Goal: Information Seeking & Learning: Find specific page/section

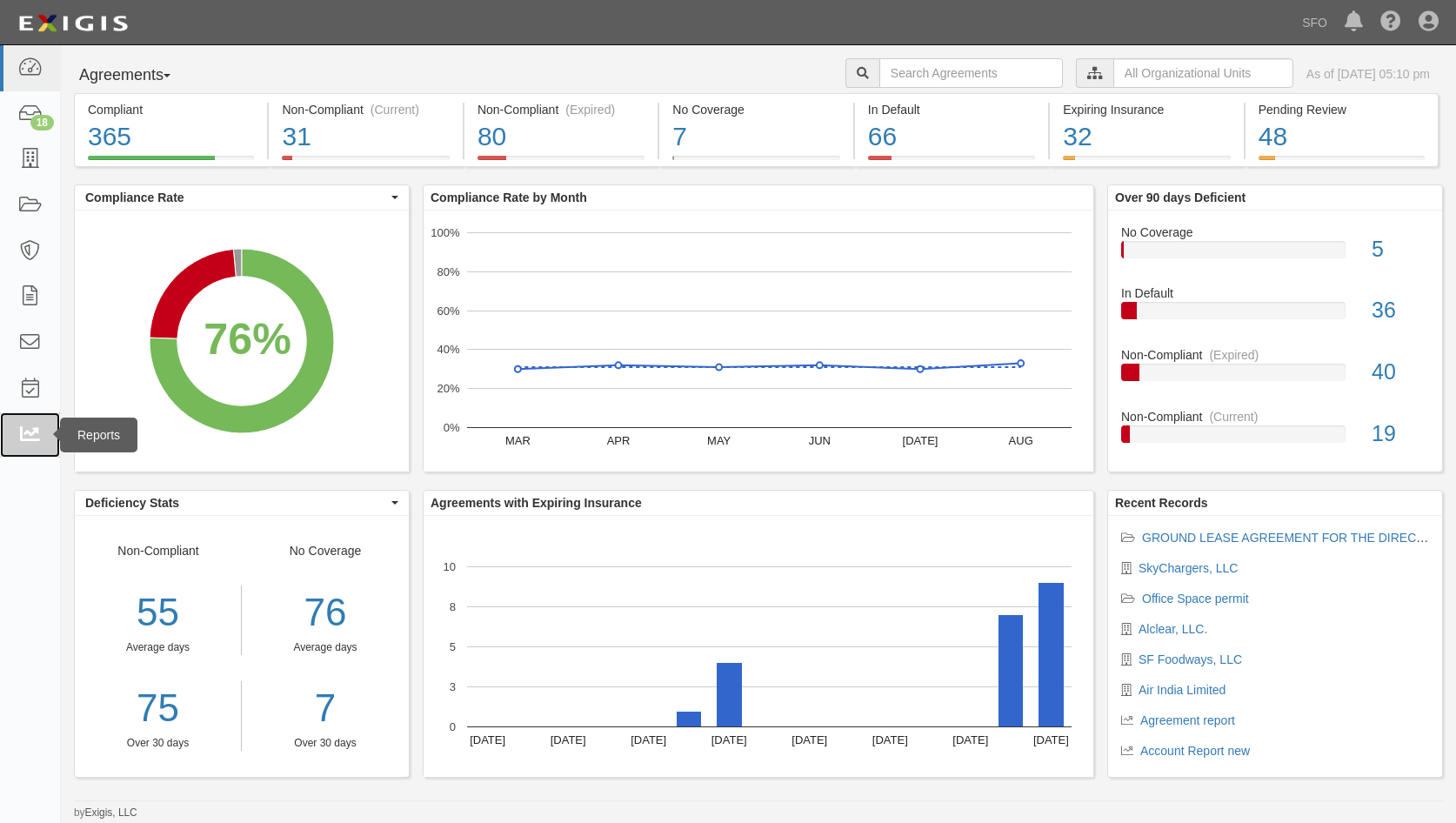
click at [18, 438] on link at bounding box center [29, 436] width 60 height 46
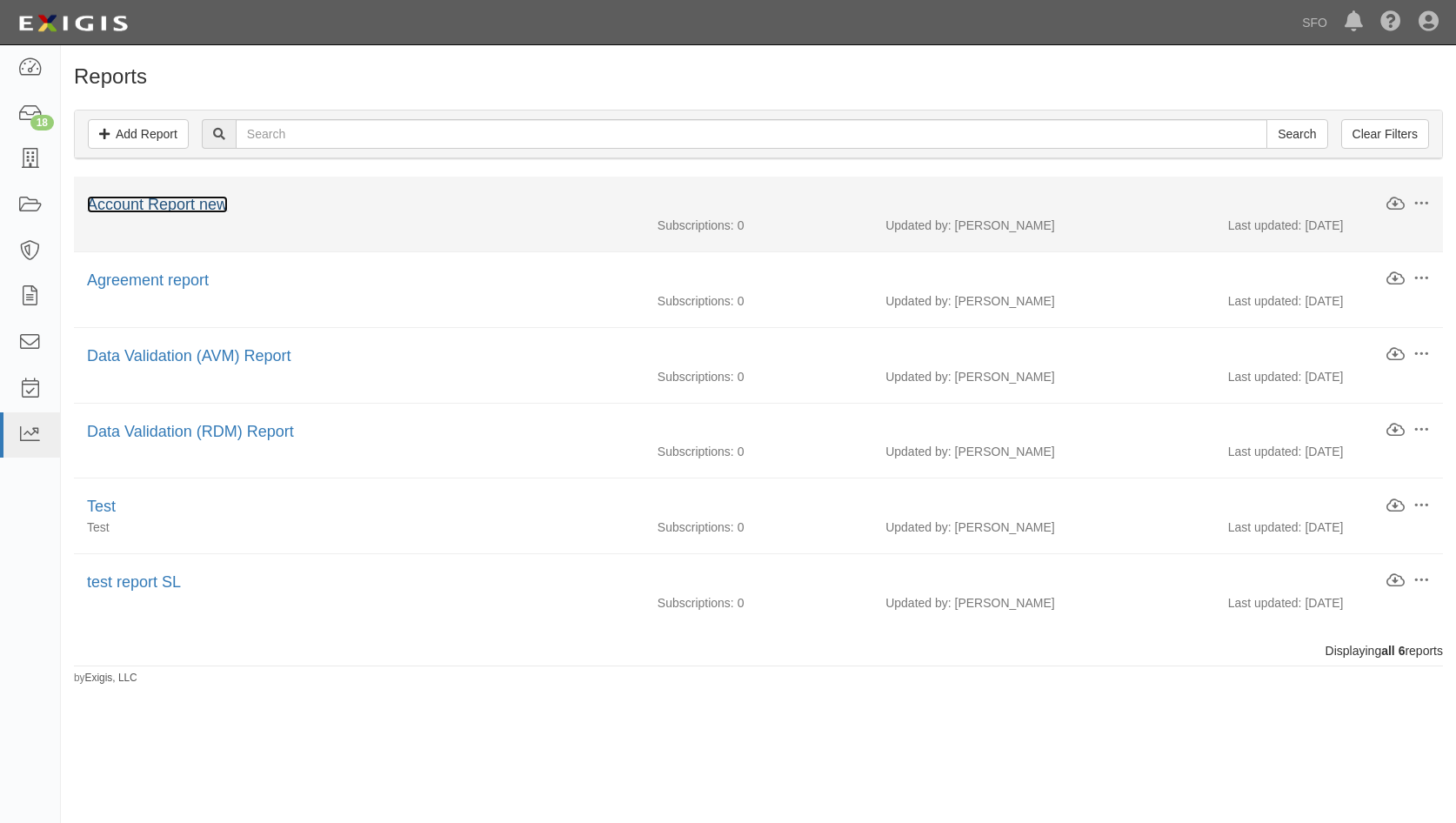
click at [198, 205] on link "Account Report new" at bounding box center [158, 205] width 141 height 18
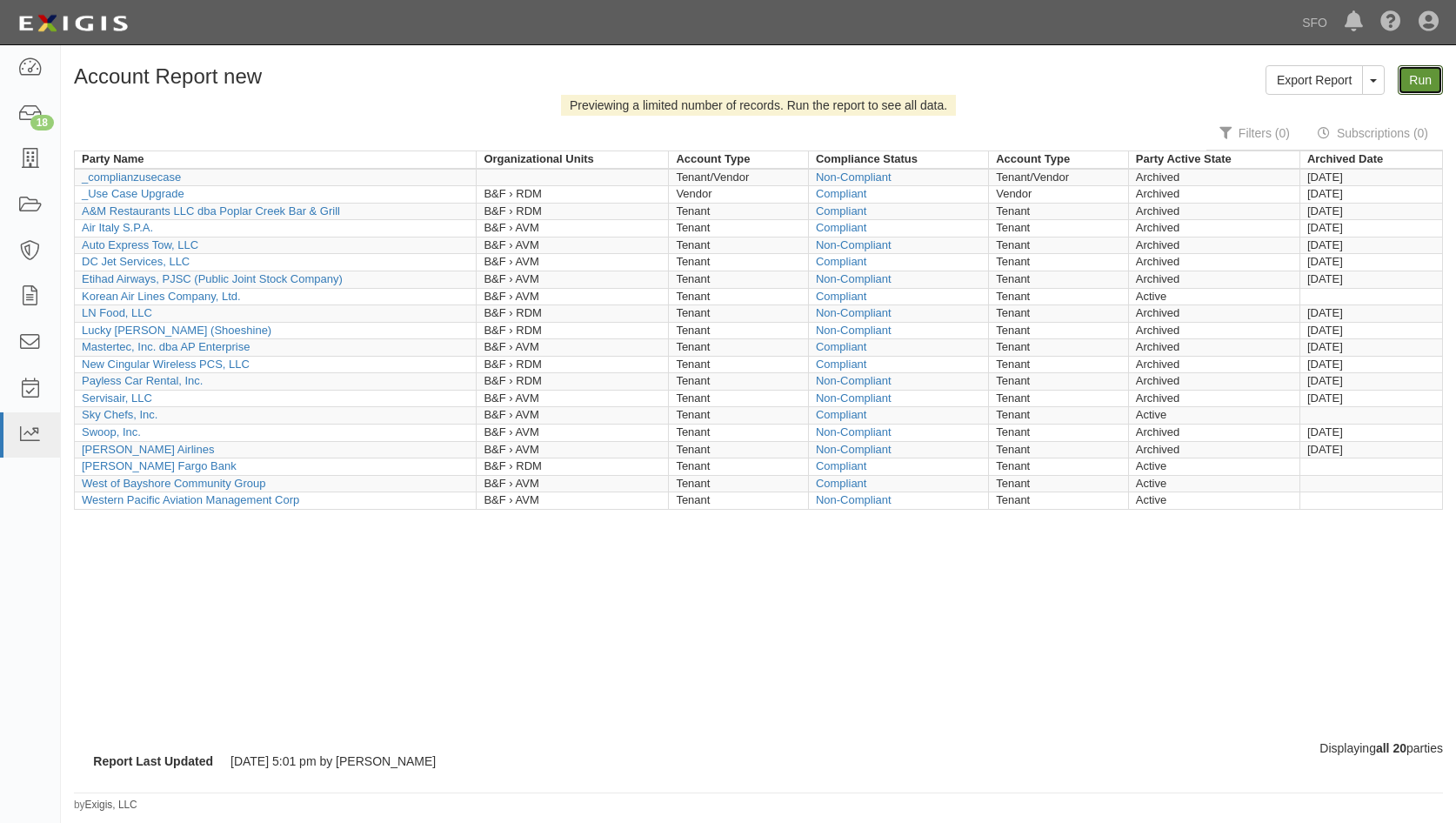
drag, startPoint x: 1410, startPoint y: 81, endPoint x: 1456, endPoint y: 77, distance: 46.2
click at [1411, 81] on link "Run" at bounding box center [1421, 80] width 45 height 29
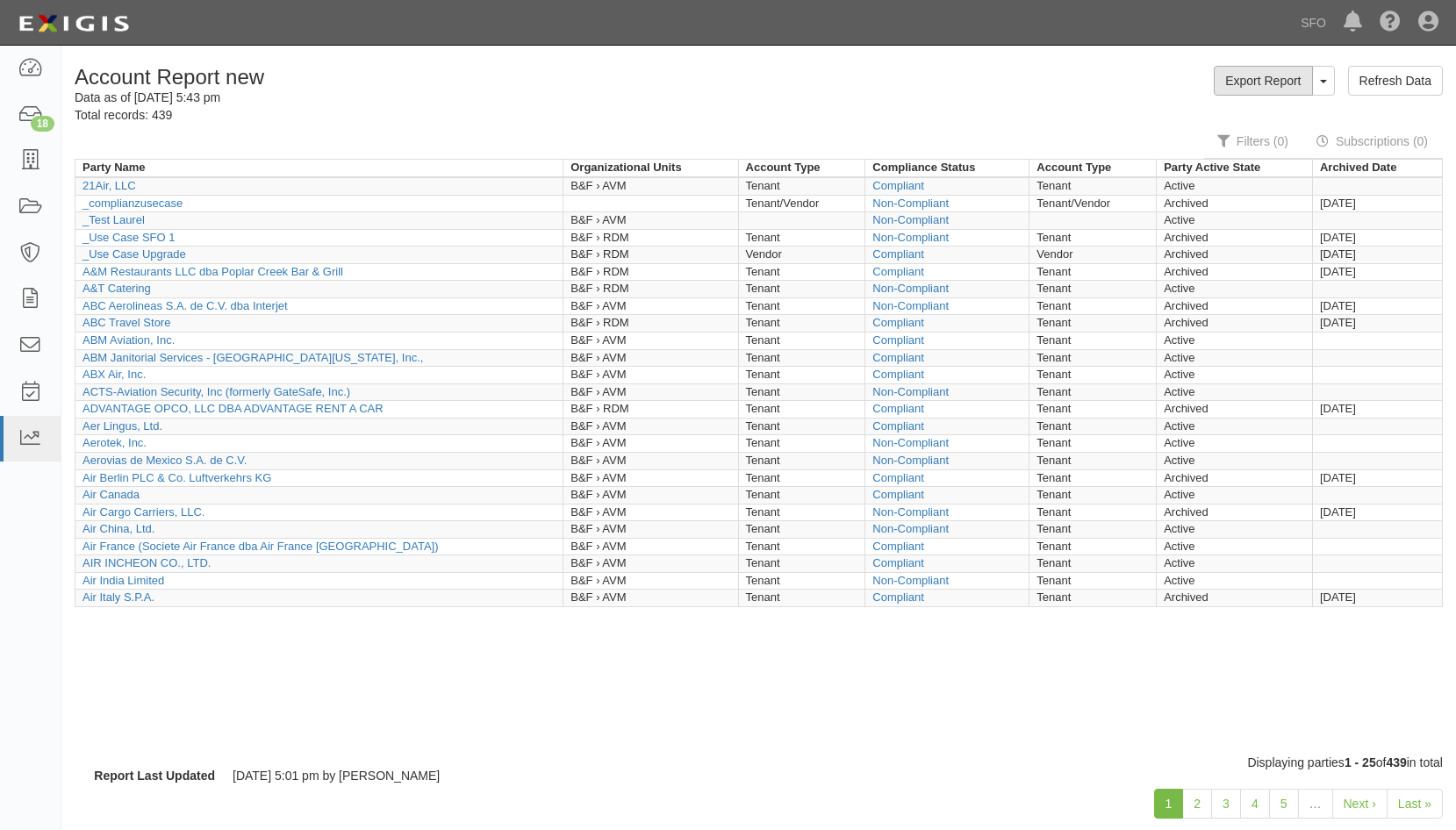
drag, startPoint x: 1259, startPoint y: 59, endPoint x: 1256, endPoint y: 79, distance: 20.2
click at [1259, 59] on div "Account Report new Data as of [DATE] 5:43 pm Total records: 439 Export Report T…" at bounding box center [759, 459] width 1395 height 814
click at [1256, 91] on link "Export Report" at bounding box center [1262, 81] width 98 height 30
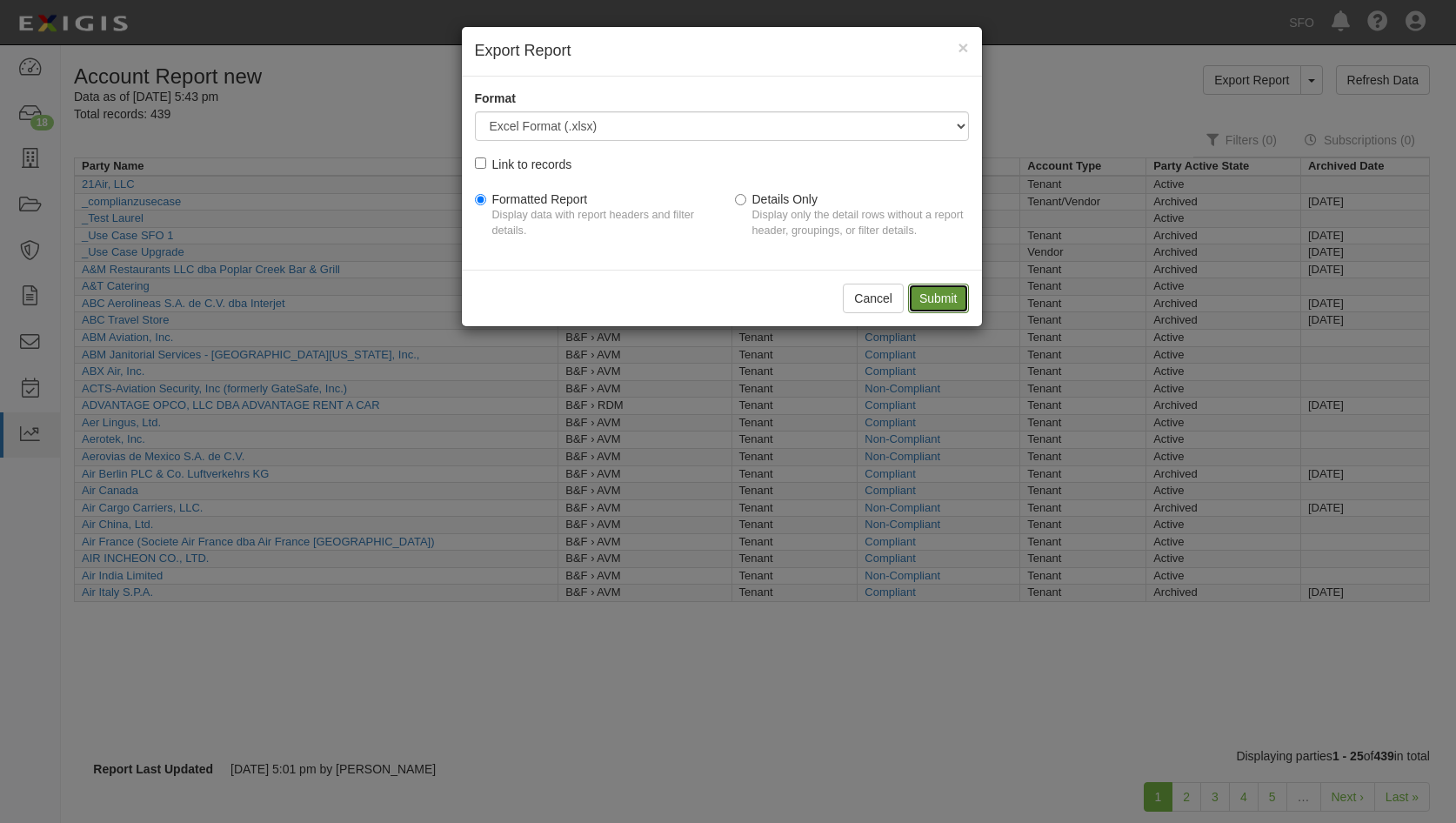
click at [929, 302] on input "Submit" at bounding box center [938, 298] width 61 height 29
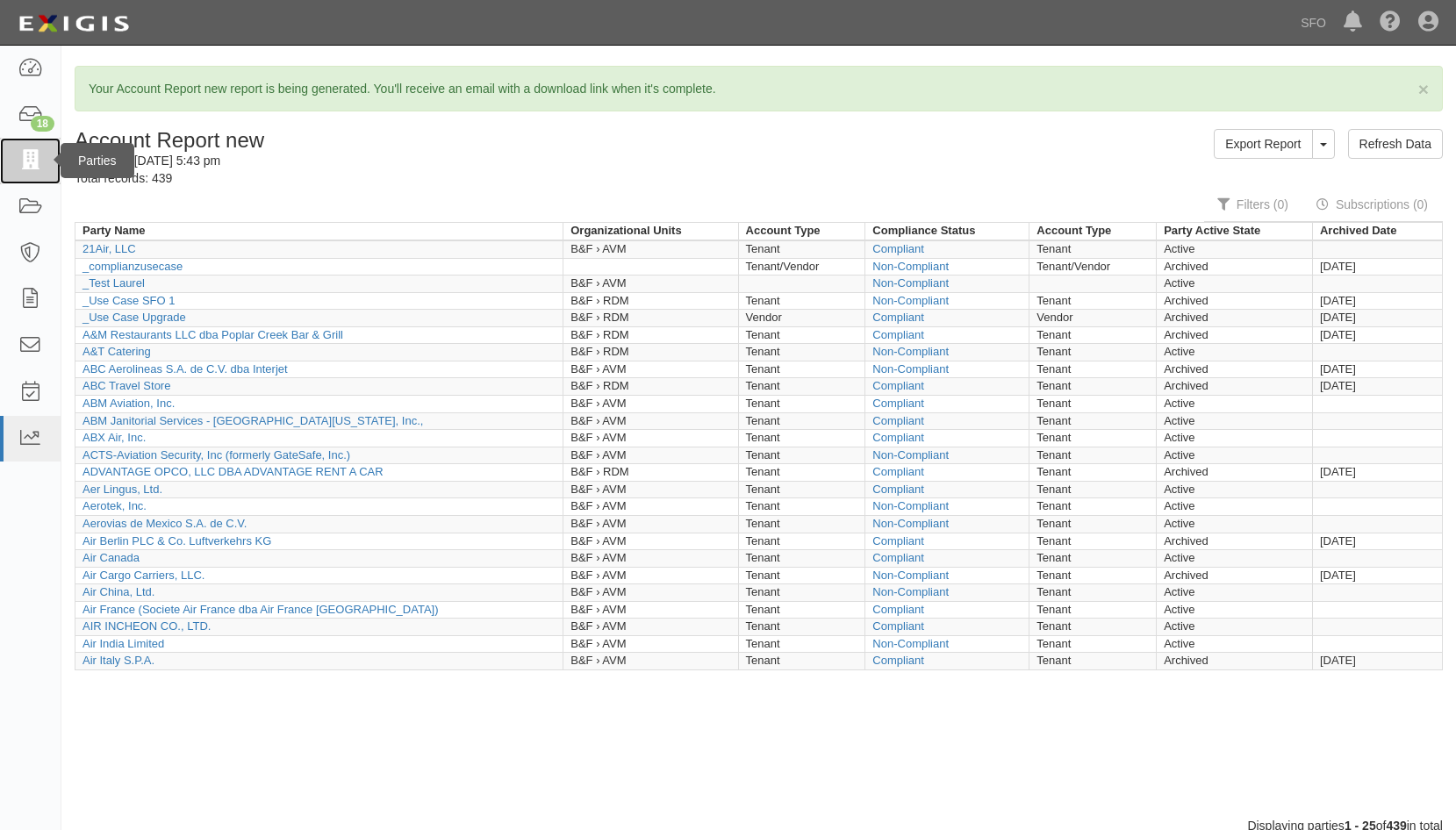
click at [48, 167] on link at bounding box center [30, 160] width 60 height 46
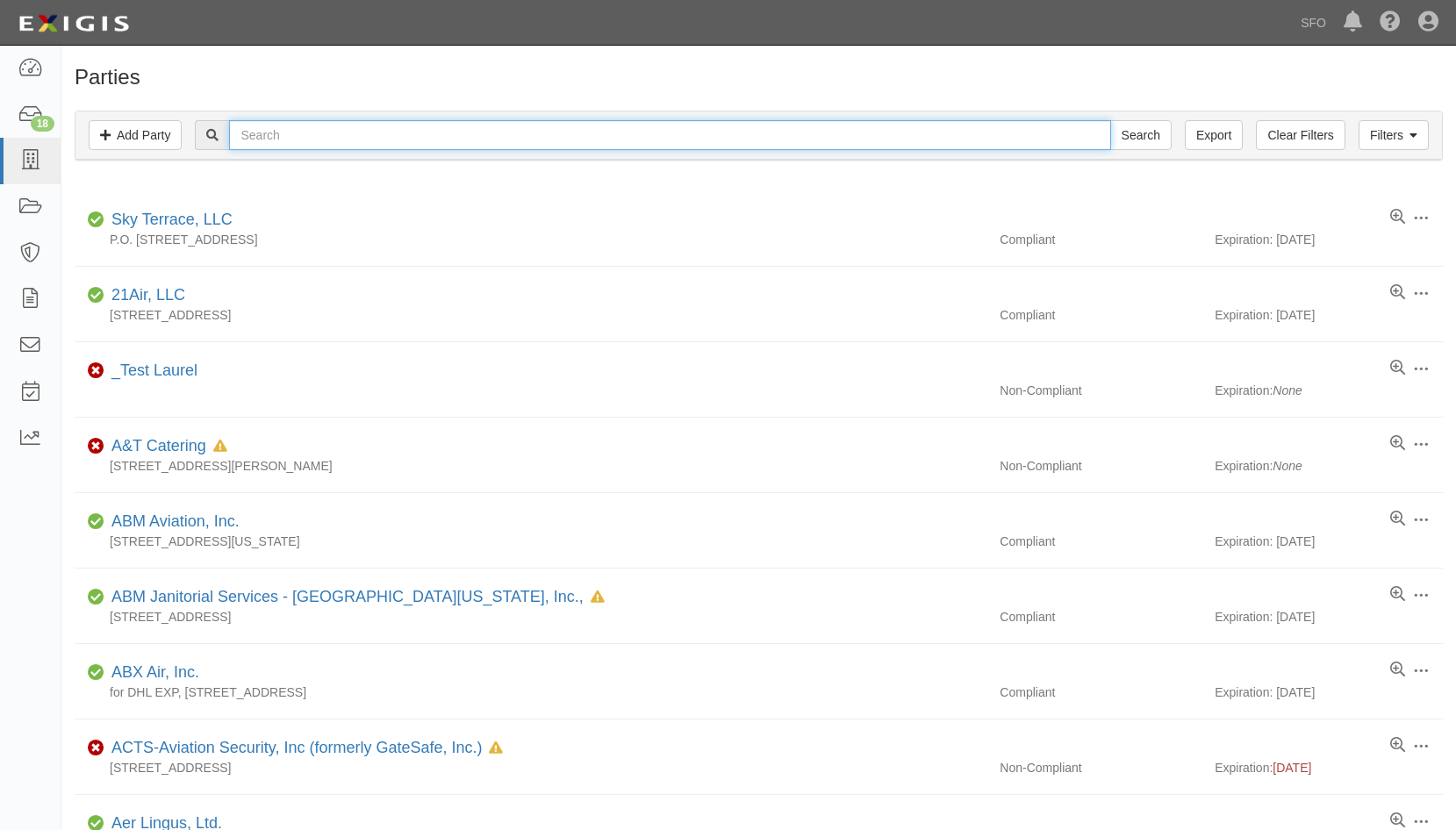
click at [374, 140] on input "text" at bounding box center [670, 136] width 881 height 30
type input "proper"
click at [1111, 121] on input "Search" at bounding box center [1141, 136] width 61 height 30
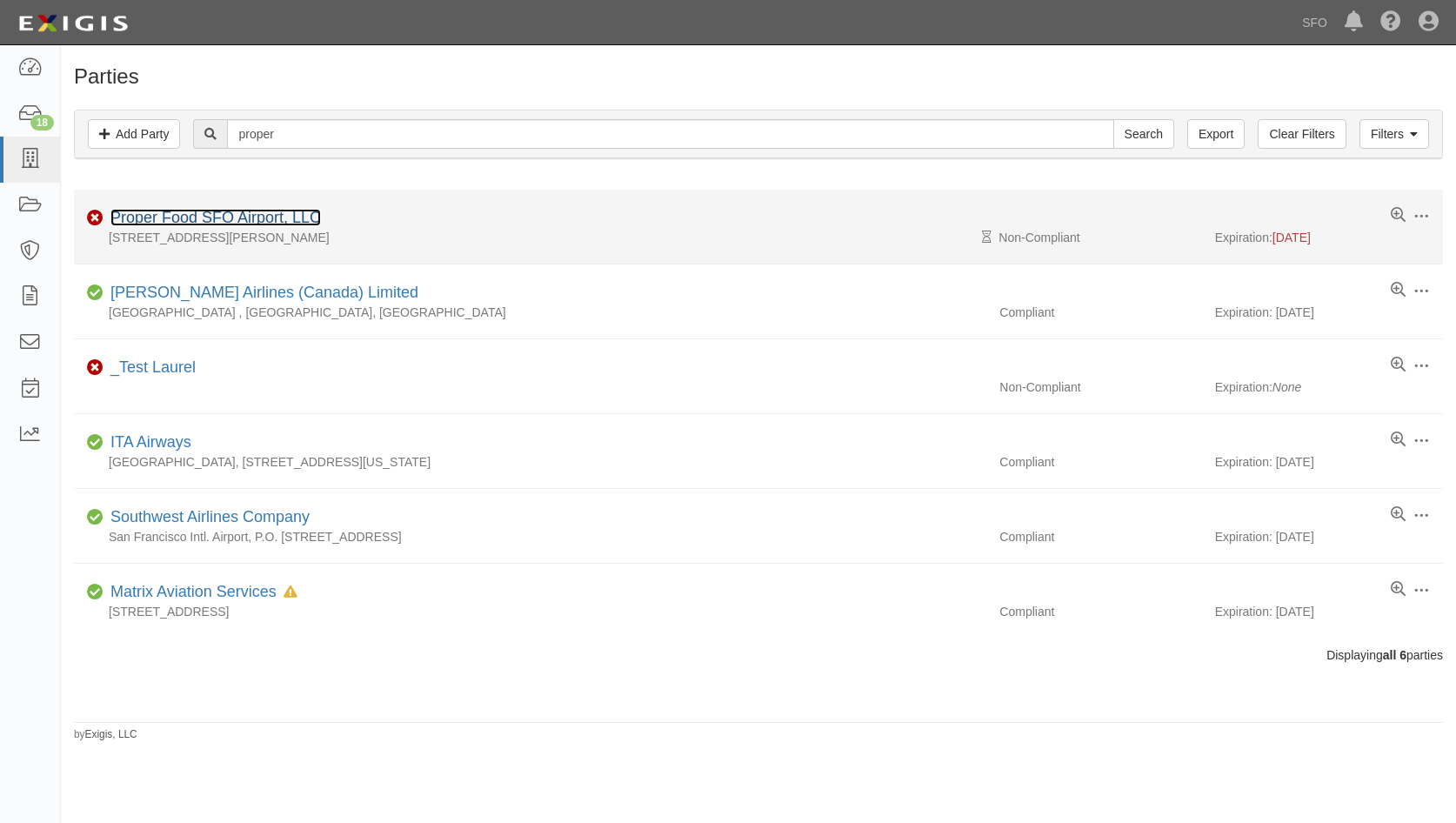
click at [184, 215] on link "Proper Food SFO Airport, LLC" at bounding box center [216, 218] width 211 height 18
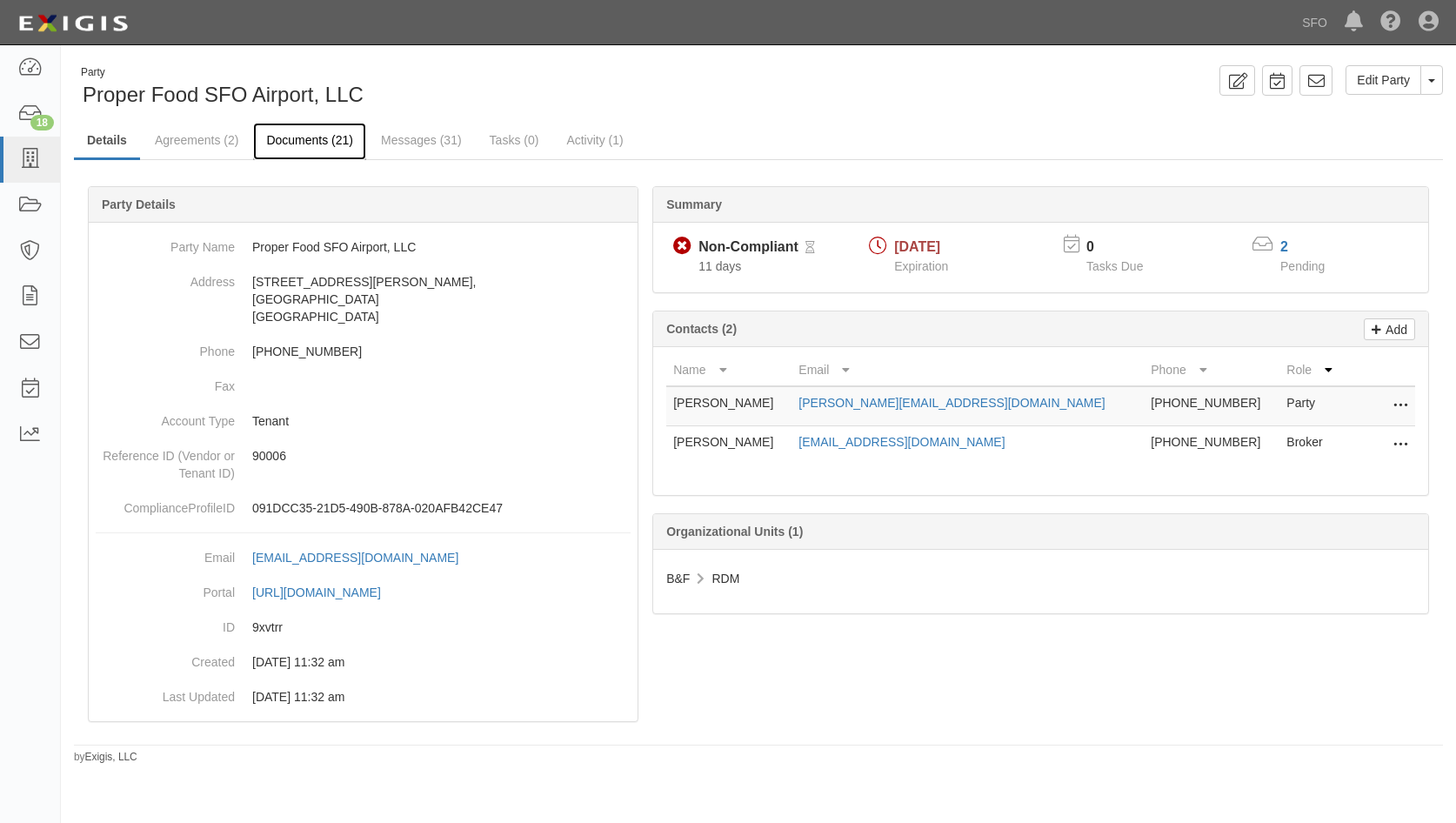
click at [318, 145] on link "Documents (21)" at bounding box center [309, 141] width 113 height 37
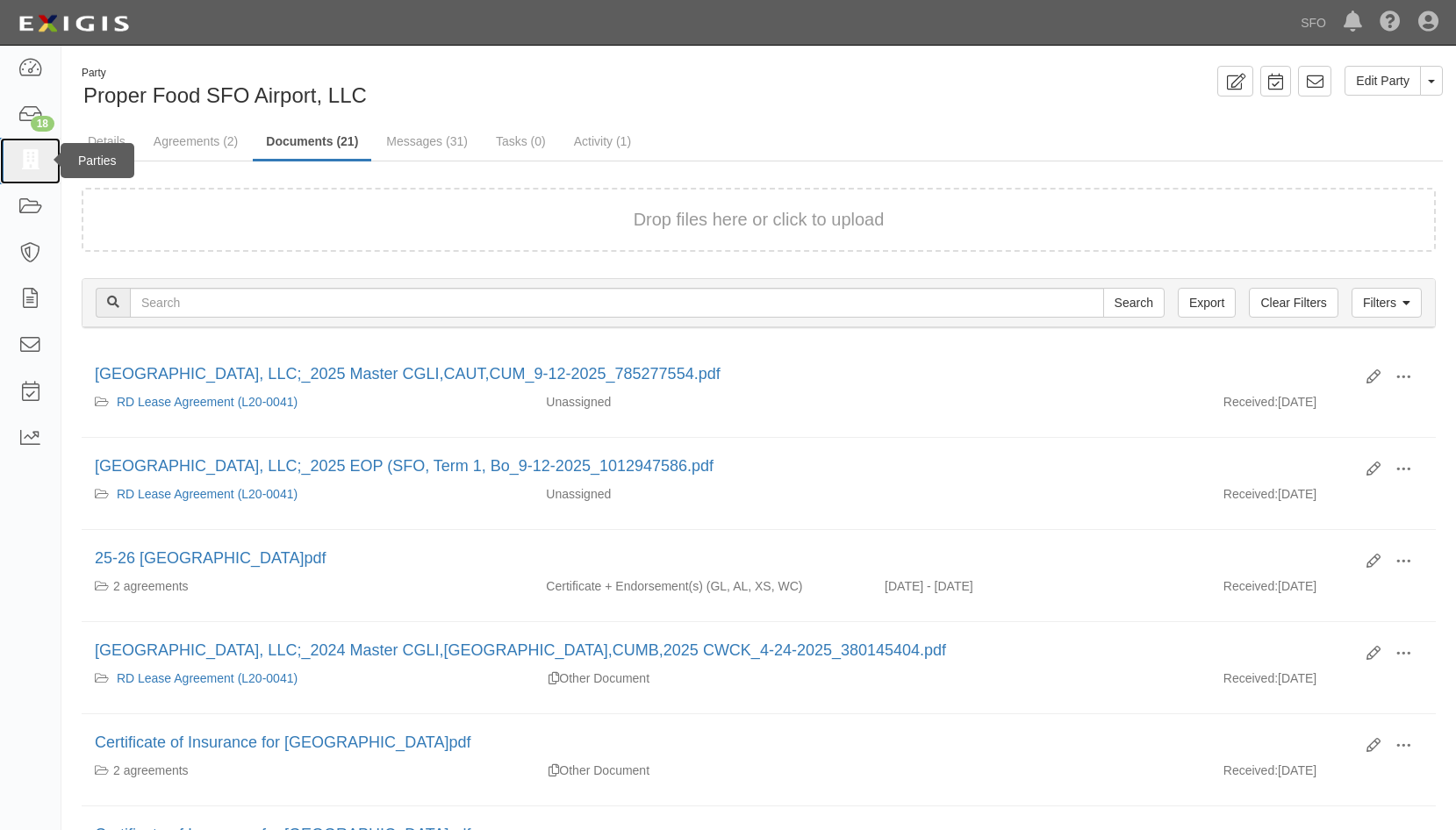
click at [26, 178] on link at bounding box center [30, 160] width 60 height 46
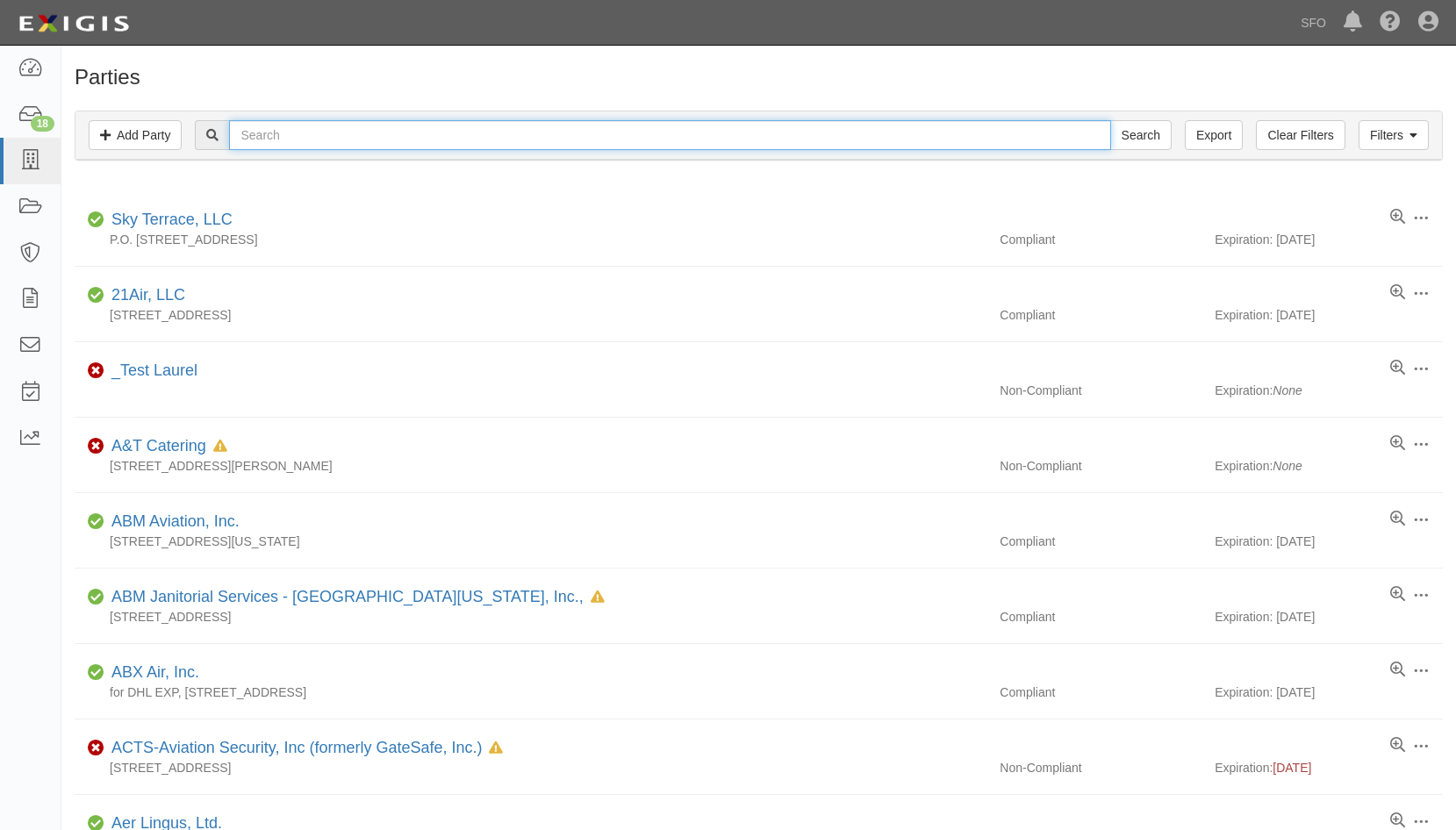
click at [662, 138] on input "text" at bounding box center [670, 136] width 881 height 30
type input "swy"
click at [1111, 121] on input "Search" at bounding box center [1141, 136] width 61 height 30
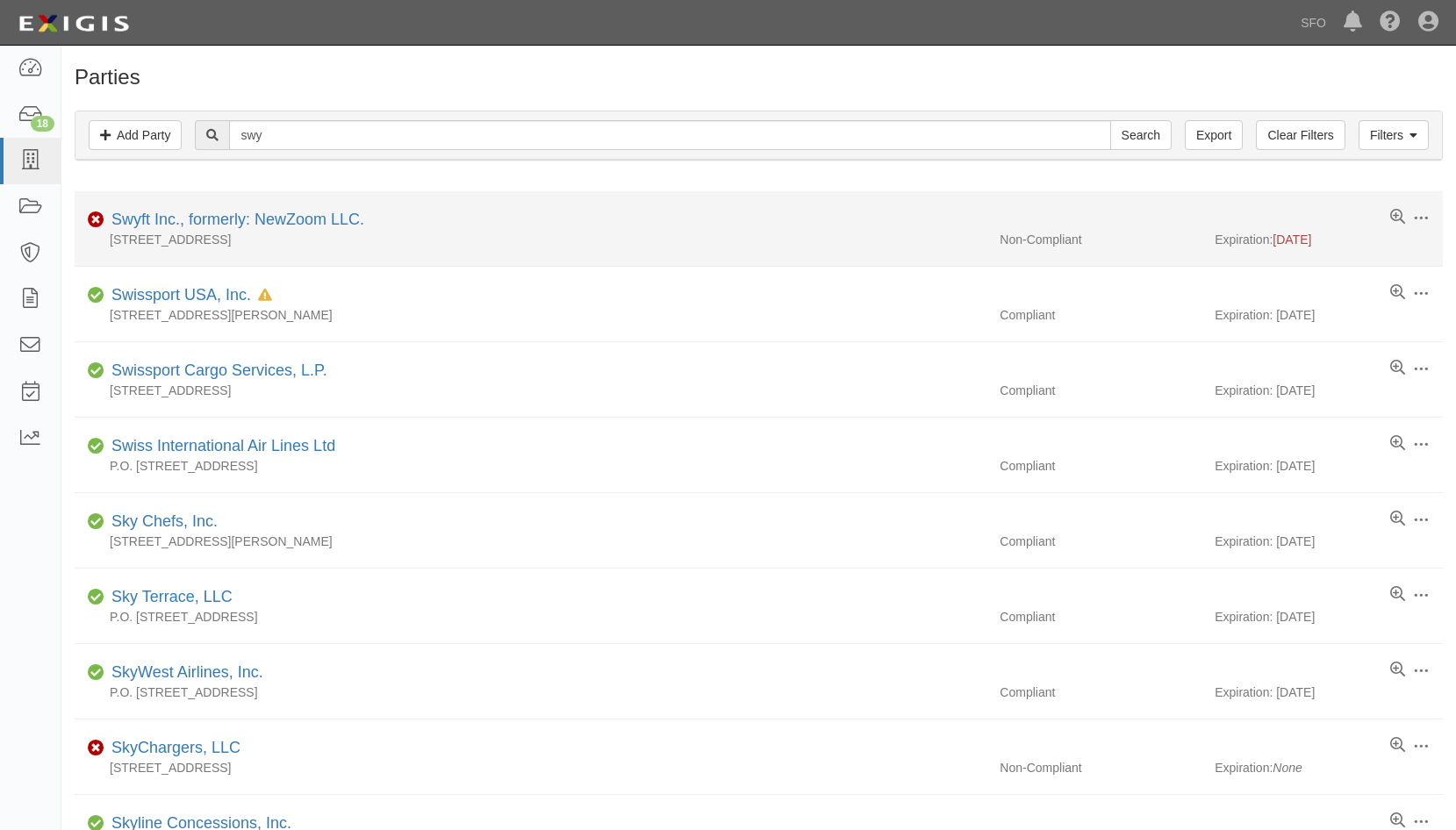
click at [320, 206] on li "Edit Log activity Add task Send message Archive Non-Compliant Swyft Inc., forme…" at bounding box center [758, 229] width 1368 height 75
click at [329, 215] on link "Swyft Inc., formerly: NewZoom LLC." at bounding box center [238, 220] width 253 height 18
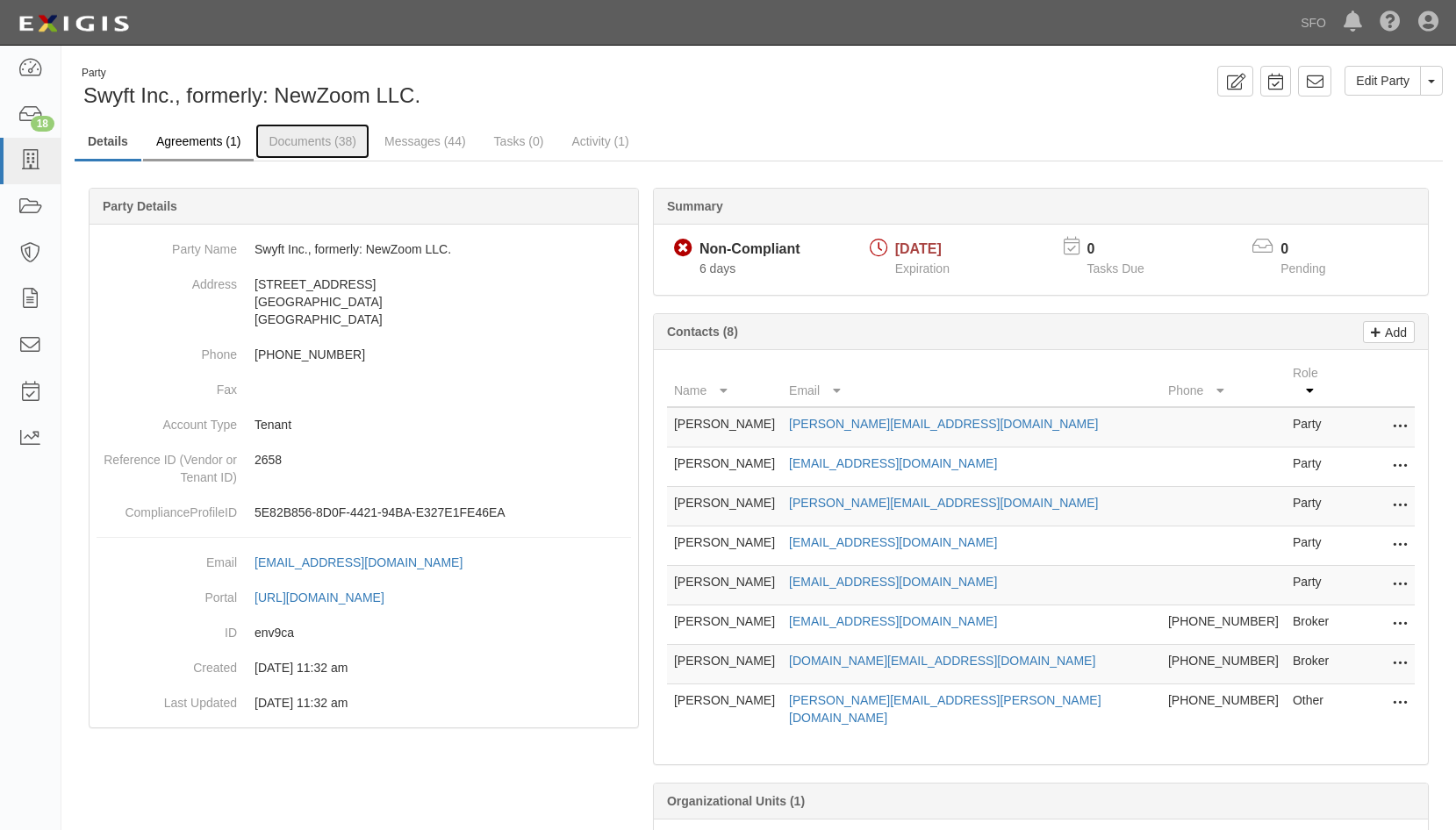
drag, startPoint x: 323, startPoint y: 141, endPoint x: 147, endPoint y: 144, distance: 176.0
click at [323, 141] on link "Documents (38)" at bounding box center [312, 140] width 114 height 35
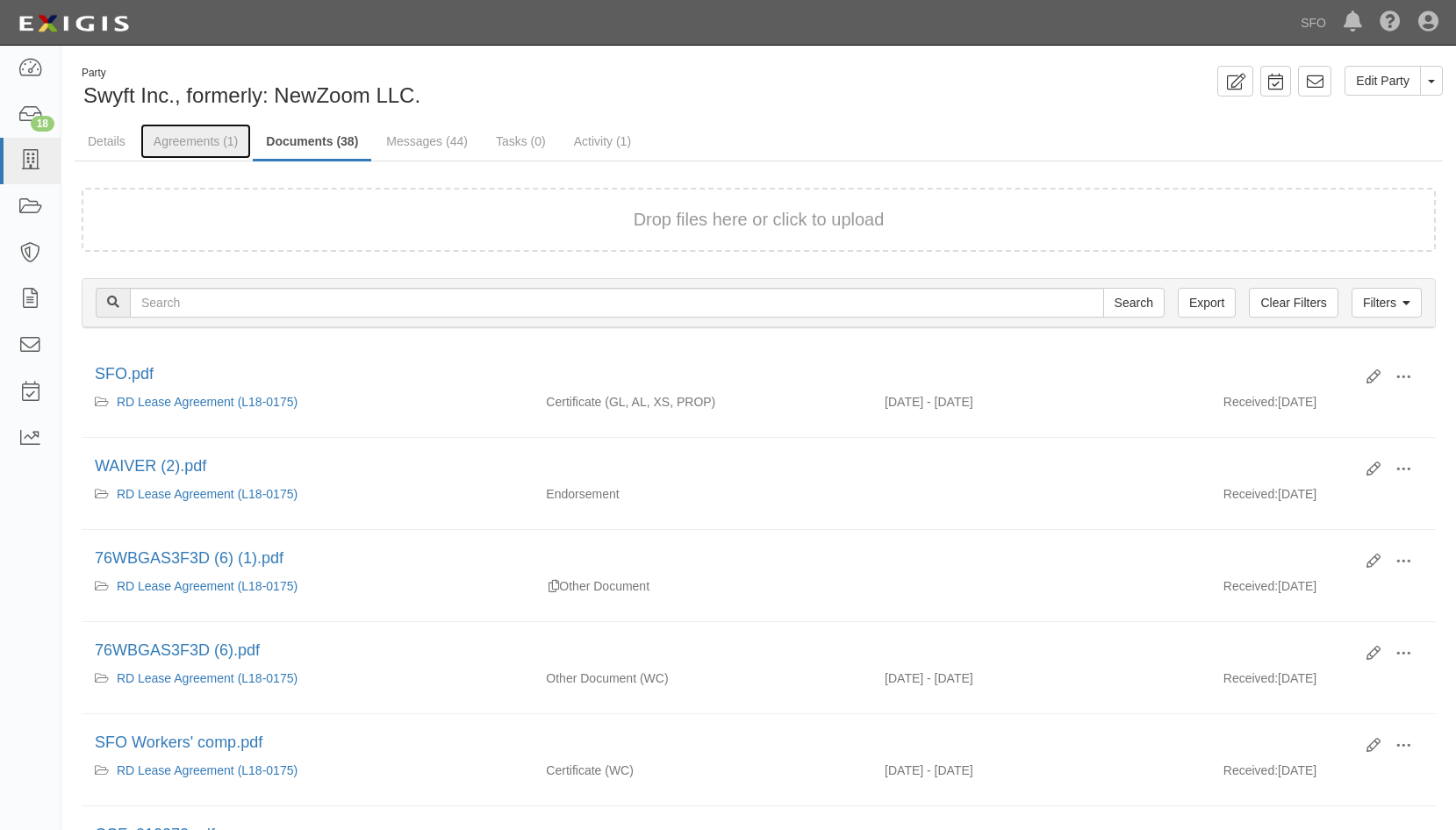
click at [173, 139] on link "Agreements (1)" at bounding box center [196, 140] width 111 height 35
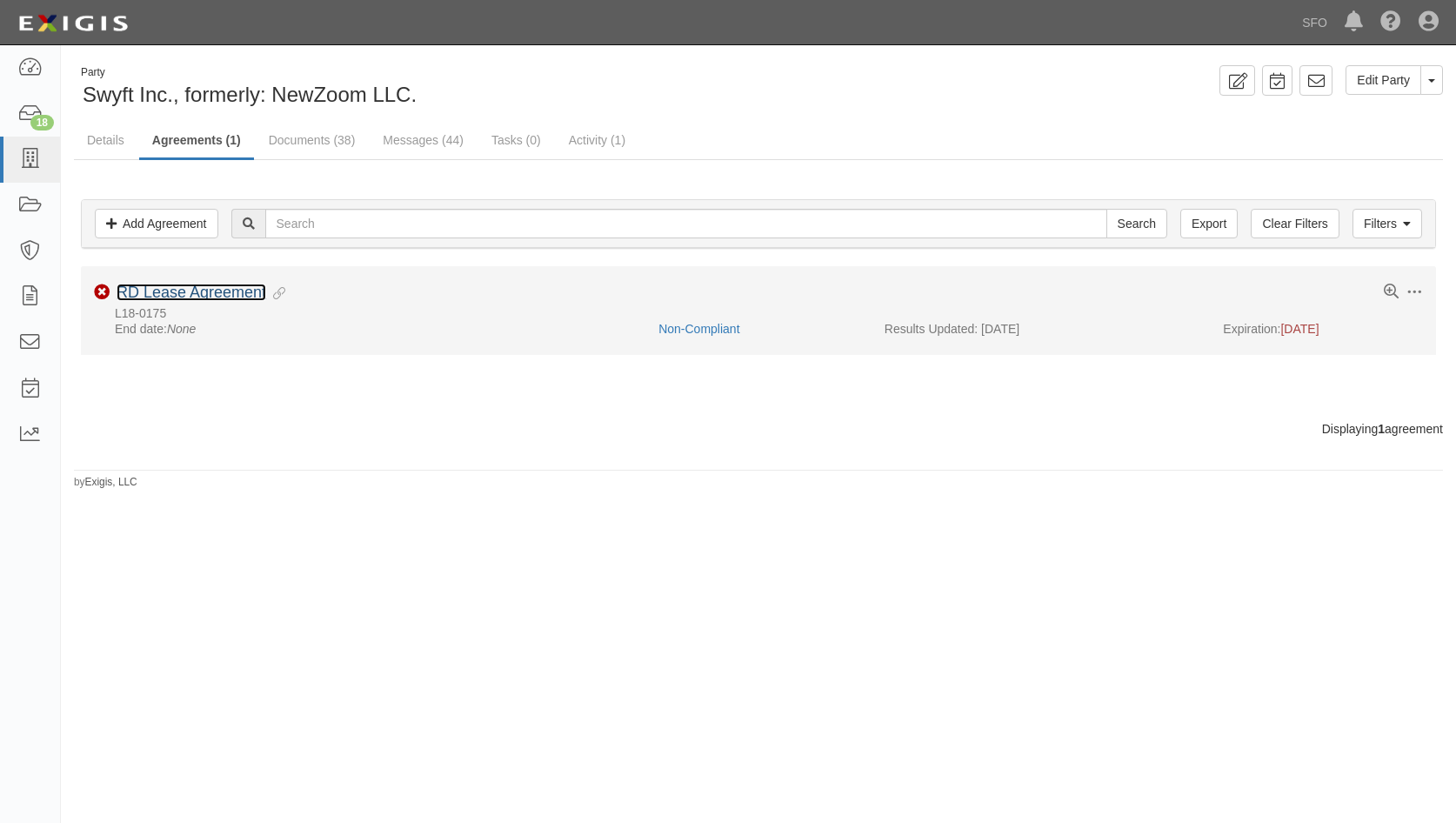
click at [209, 297] on link "RD Lease Agreement" at bounding box center [191, 292] width 150 height 18
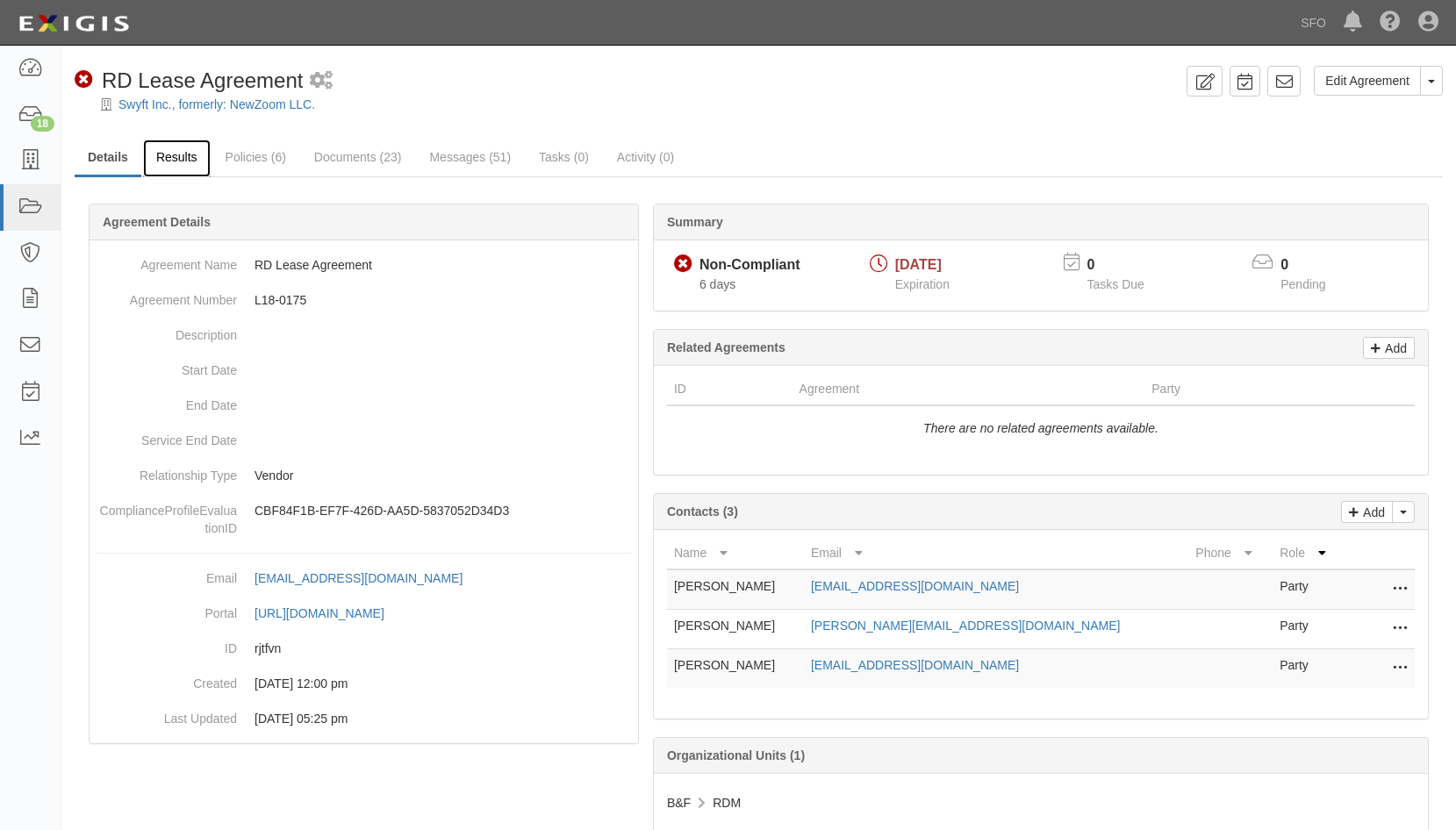
click at [183, 152] on link "Results" at bounding box center [177, 158] width 67 height 38
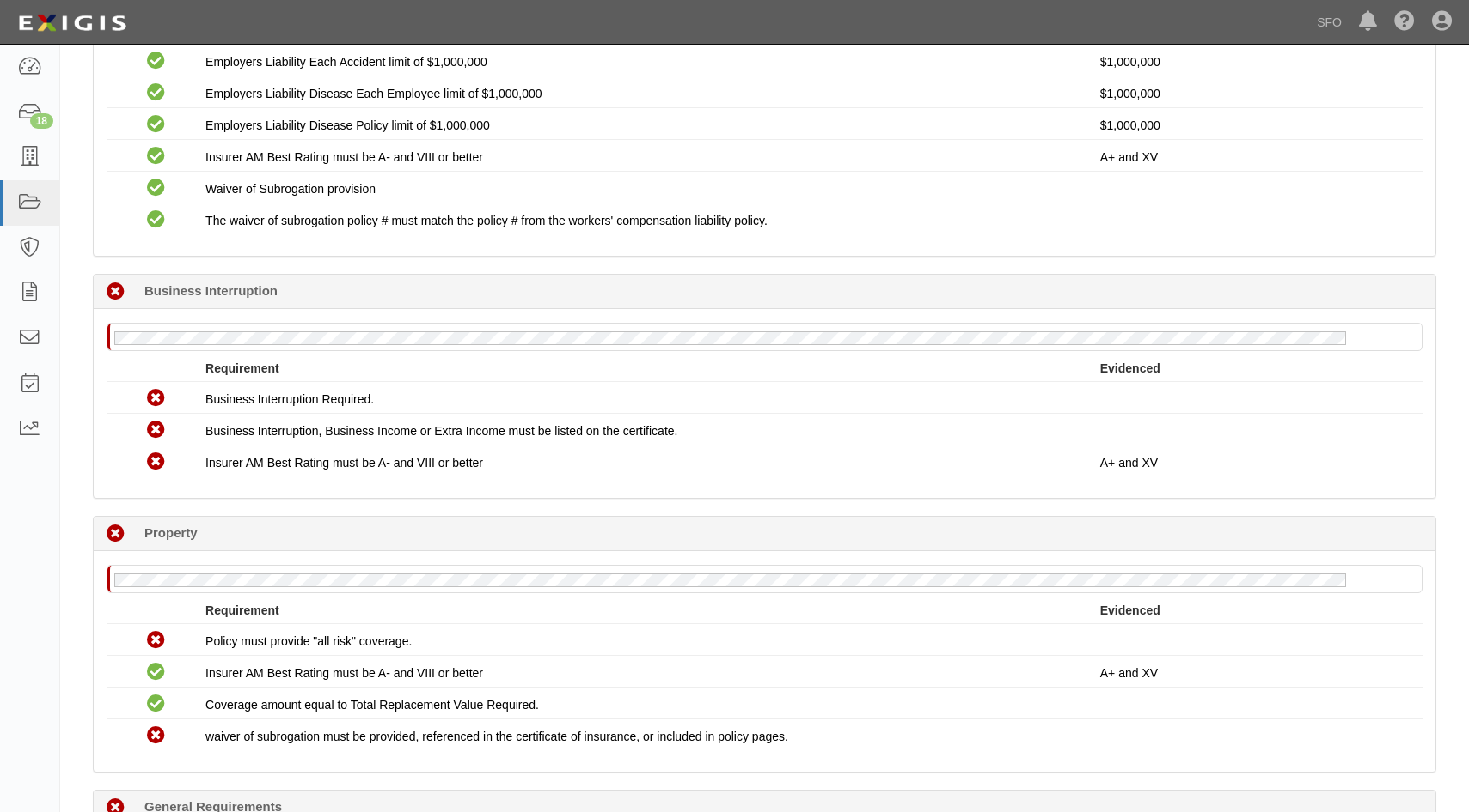
scroll to position [1374, 0]
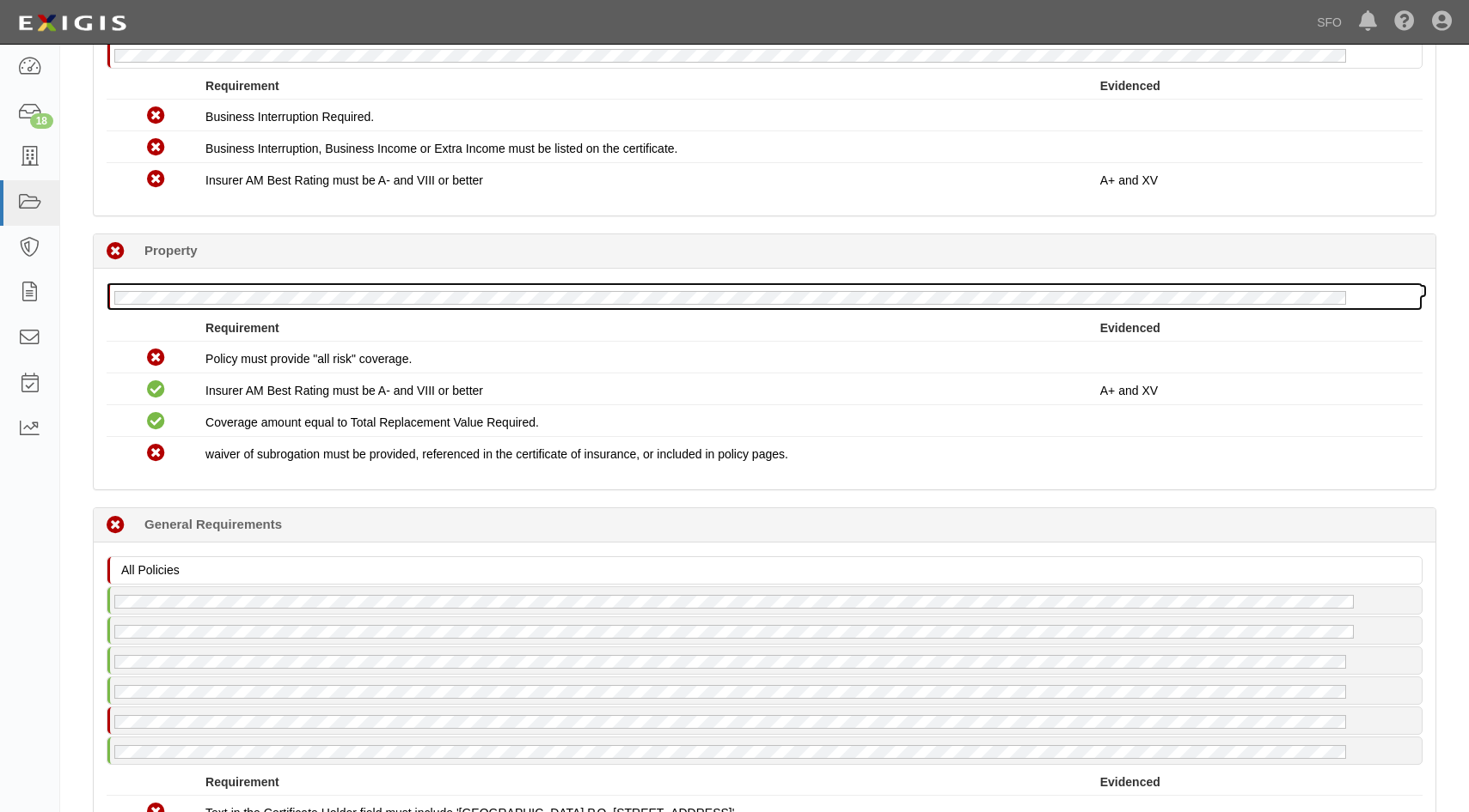
click at [160, 285] on div at bounding box center [764, 297] width 1314 height 27
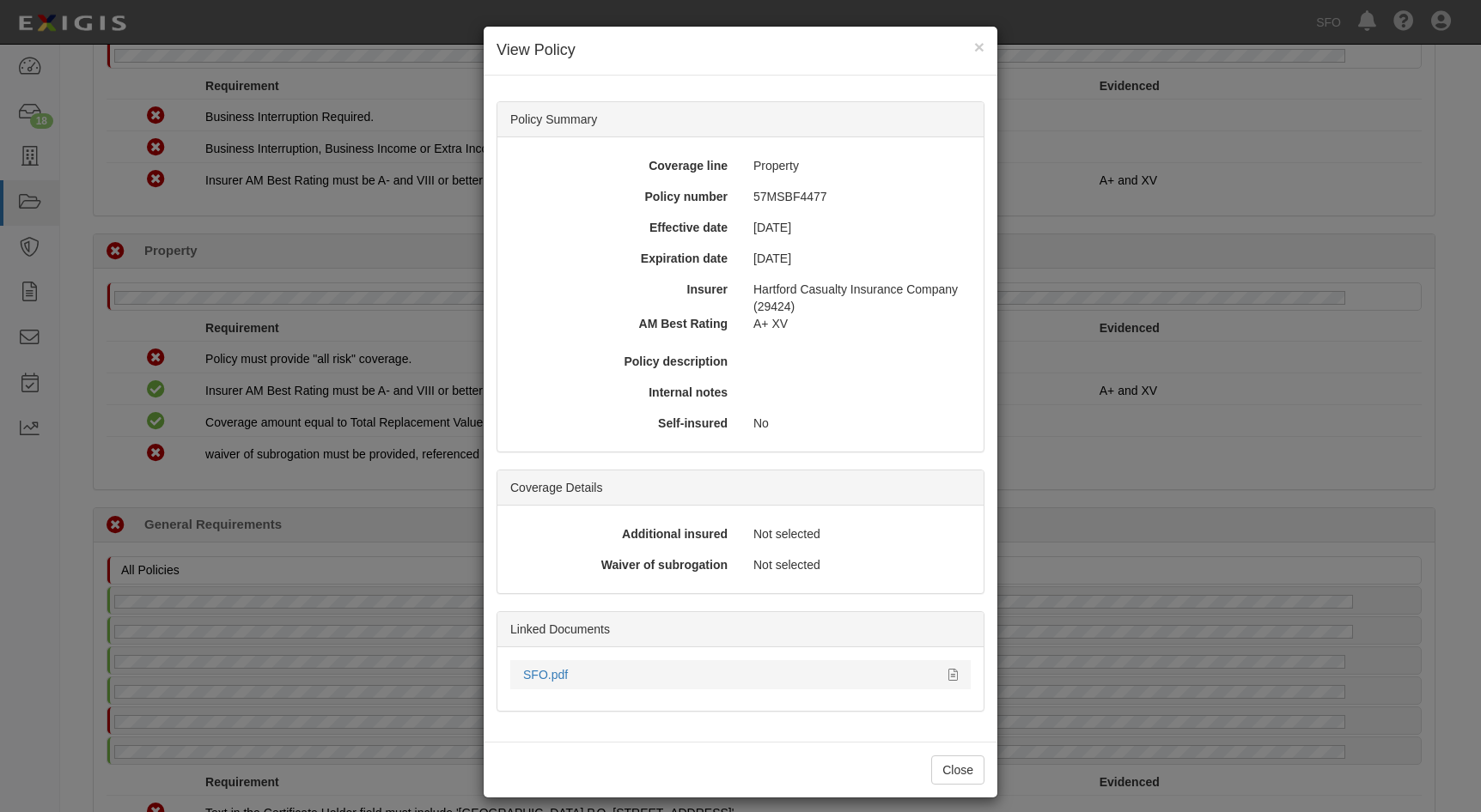
click at [543, 687] on li "SFO.pdf" at bounding box center [740, 675] width 461 height 29
click at [547, 675] on link "SFO.pdf" at bounding box center [545, 675] width 45 height 14
click at [377, 625] on div "× View Policy Policy Summary Coverage line Property Policy number 57MSBF4477 Ef…" at bounding box center [740, 406] width 1481 height 812
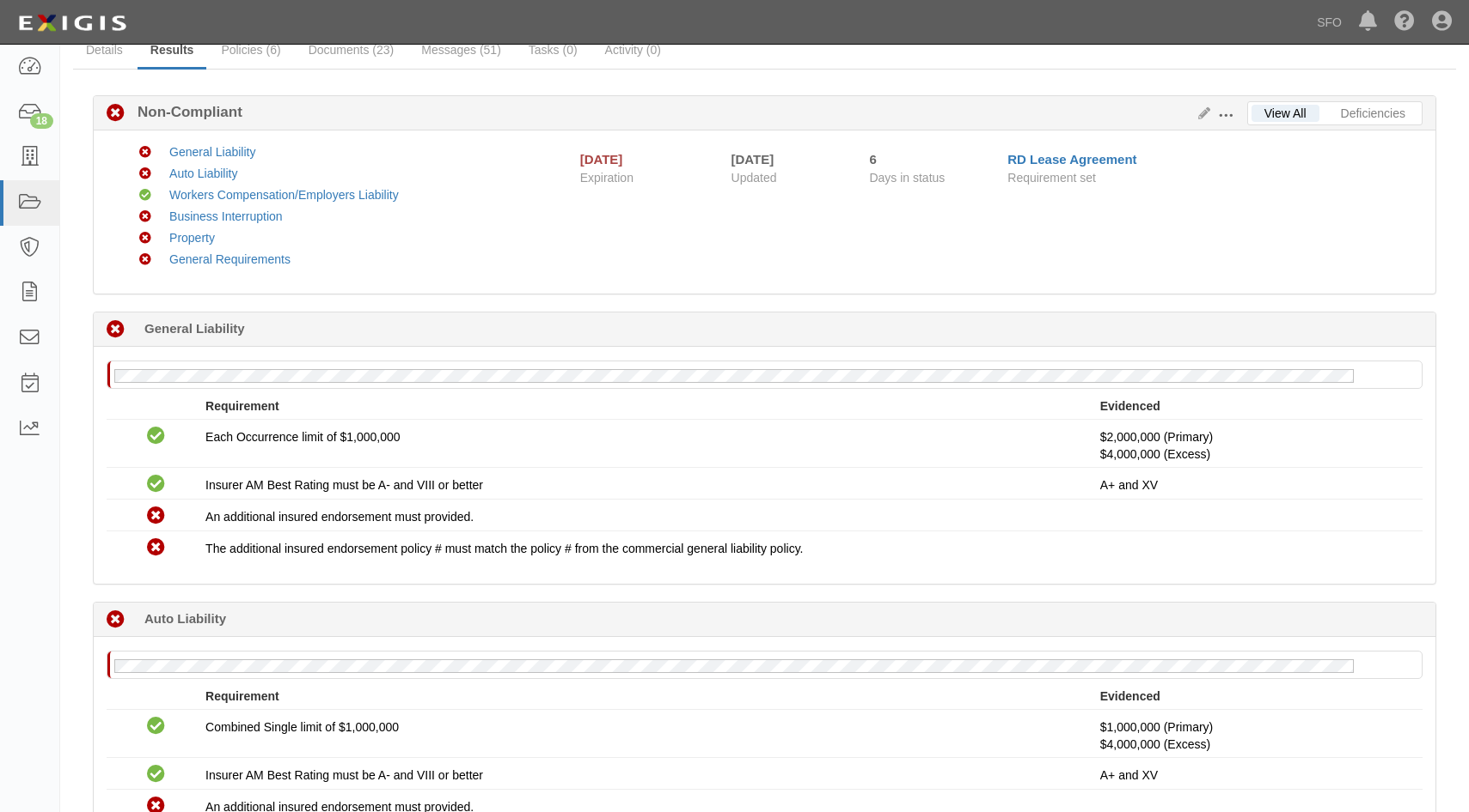
scroll to position [0, 0]
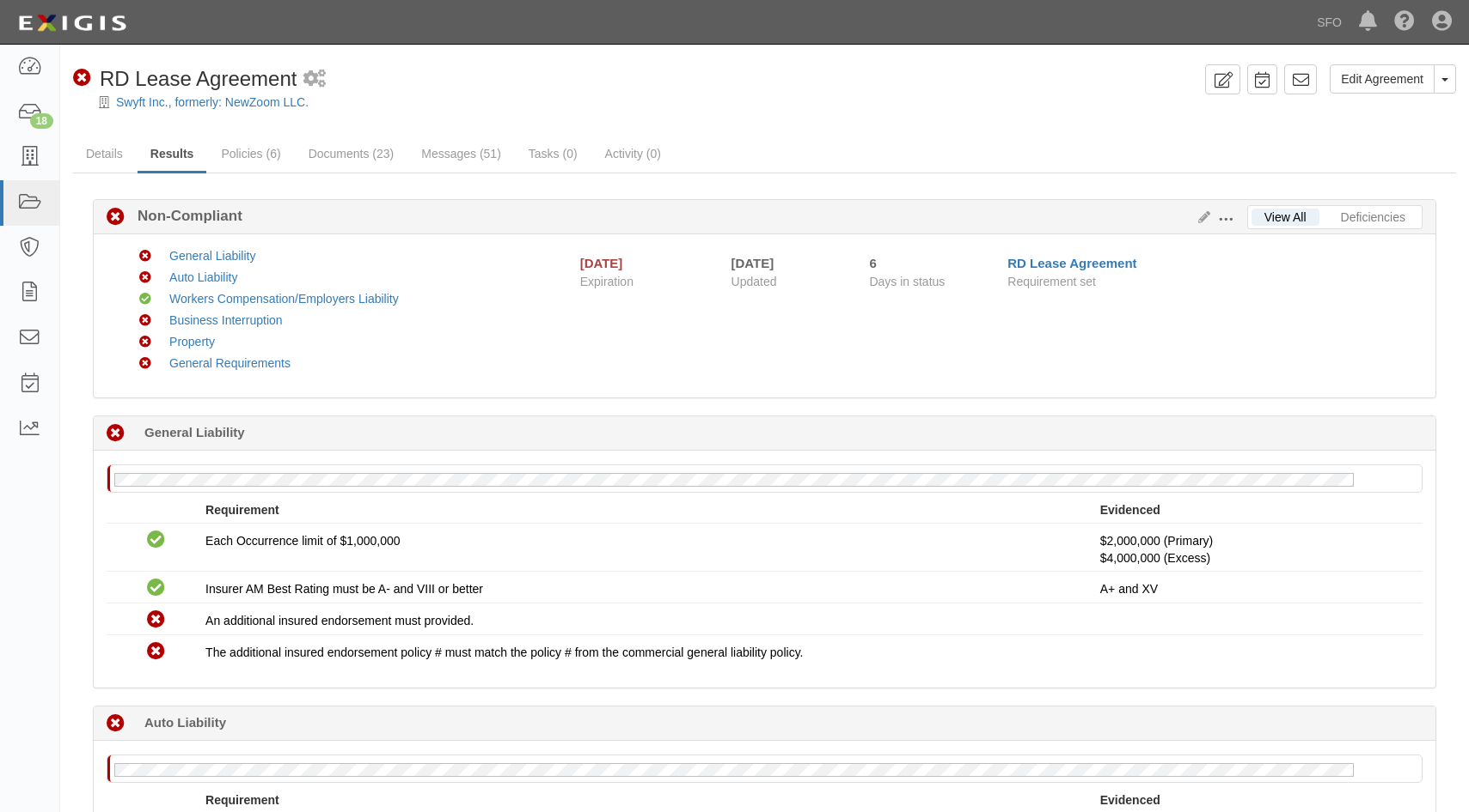
drag, startPoint x: 43, startPoint y: 646, endPoint x: 115, endPoint y: 348, distance: 306.6
click at [43, 646] on div "Dashboard 18 Inbox Parties Agreements Coverages Documents Messages Tasks Reports" at bounding box center [30, 428] width 60 height 767
click at [46, 155] on link at bounding box center [29, 157] width 59 height 45
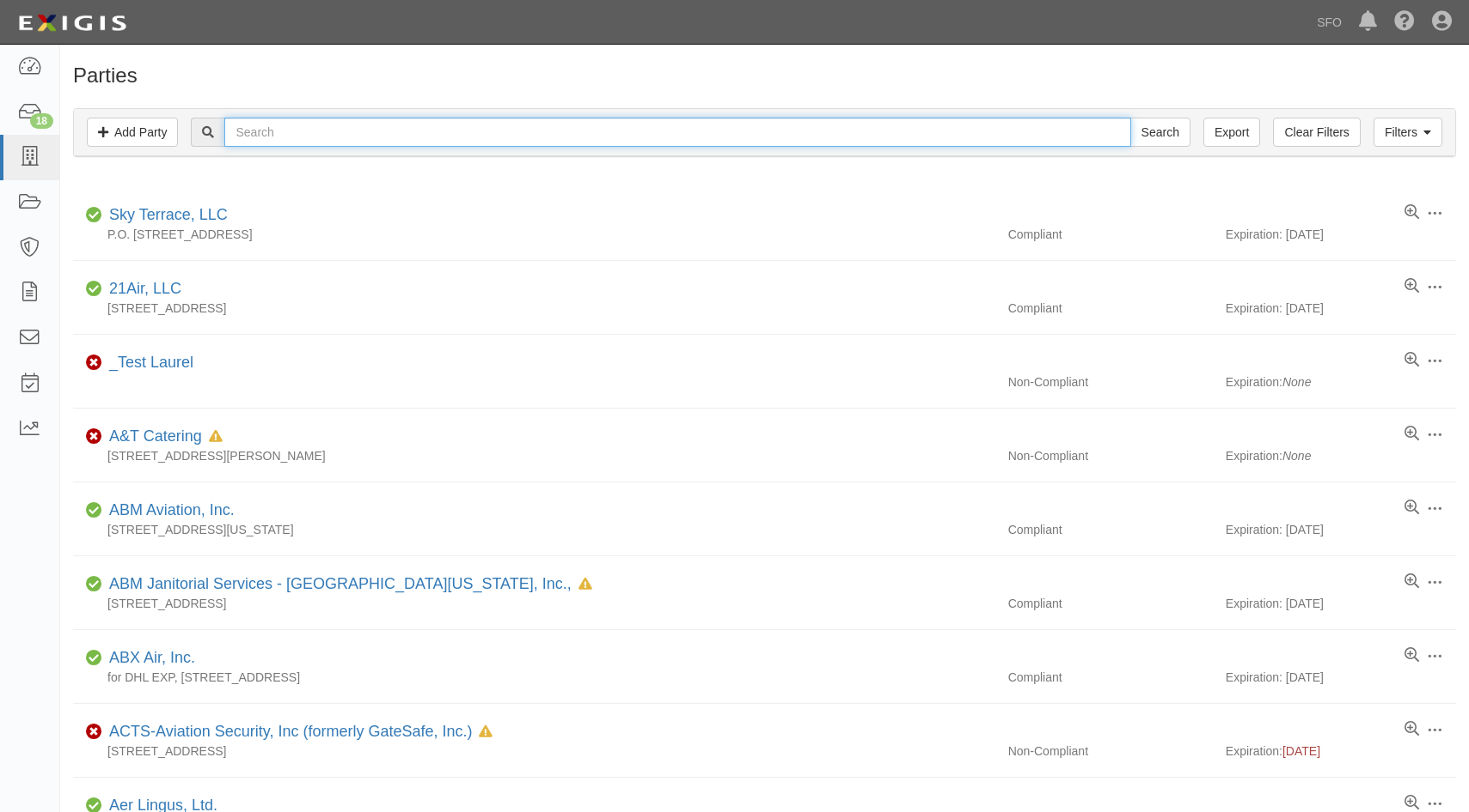
click at [276, 140] on input "text" at bounding box center [677, 133] width 905 height 29
type input "[PERSON_NAME]"
click at [1130, 118] on input "Search" at bounding box center [1160, 133] width 60 height 29
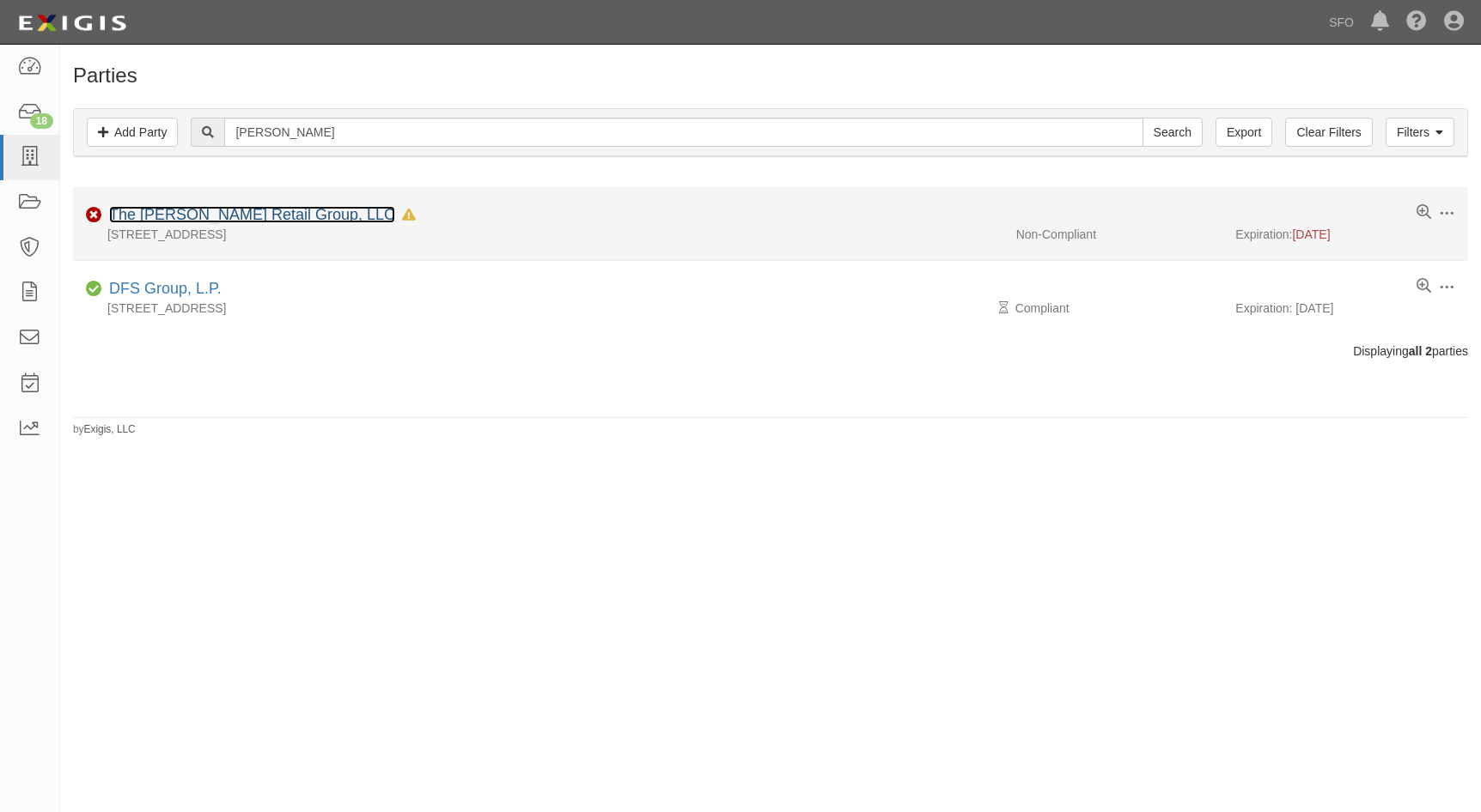
click at [276, 222] on link "The [PERSON_NAME] Retail Group, LLC" at bounding box center [252, 215] width 286 height 17
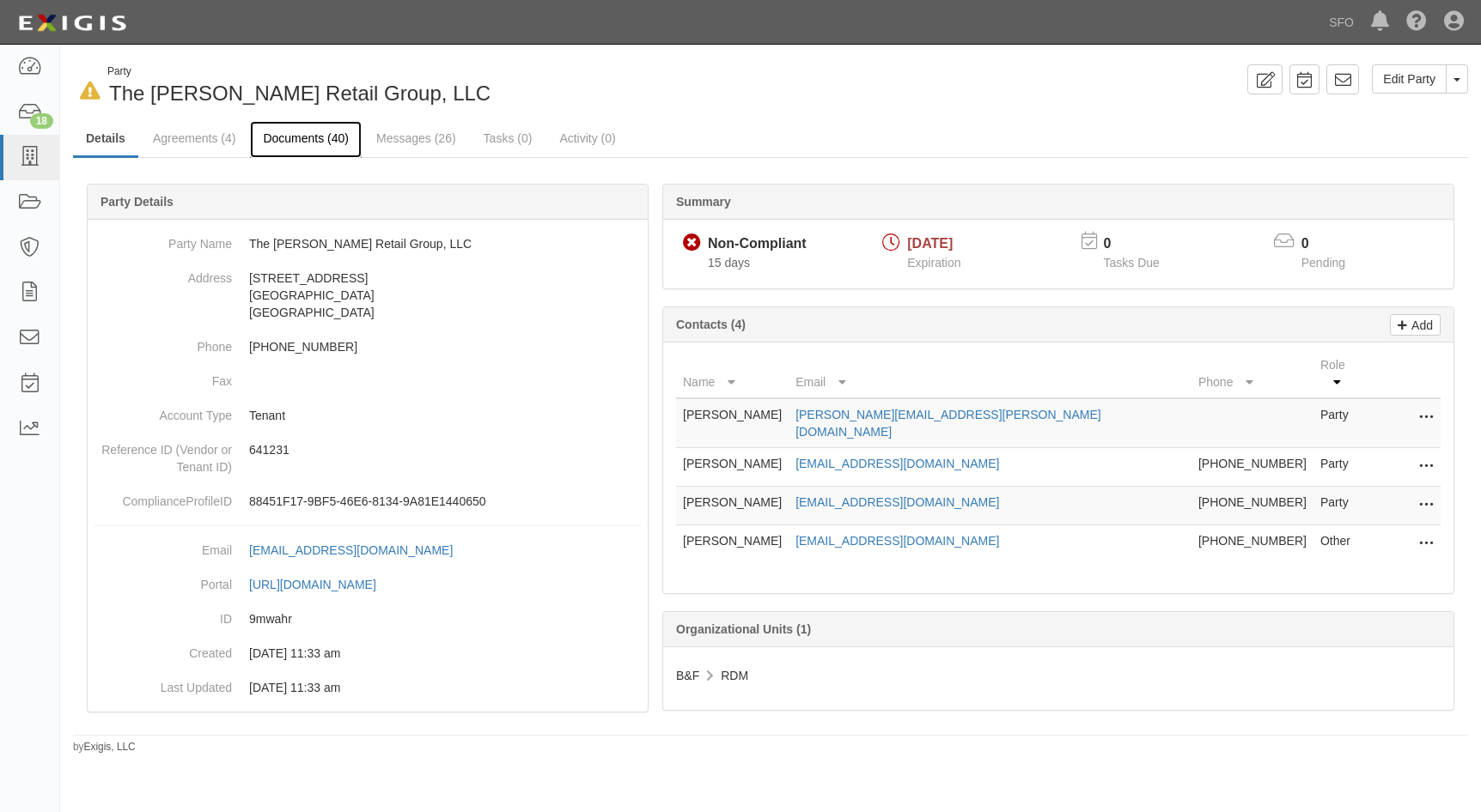
click at [291, 139] on link "Documents (40)" at bounding box center [305, 139] width 111 height 37
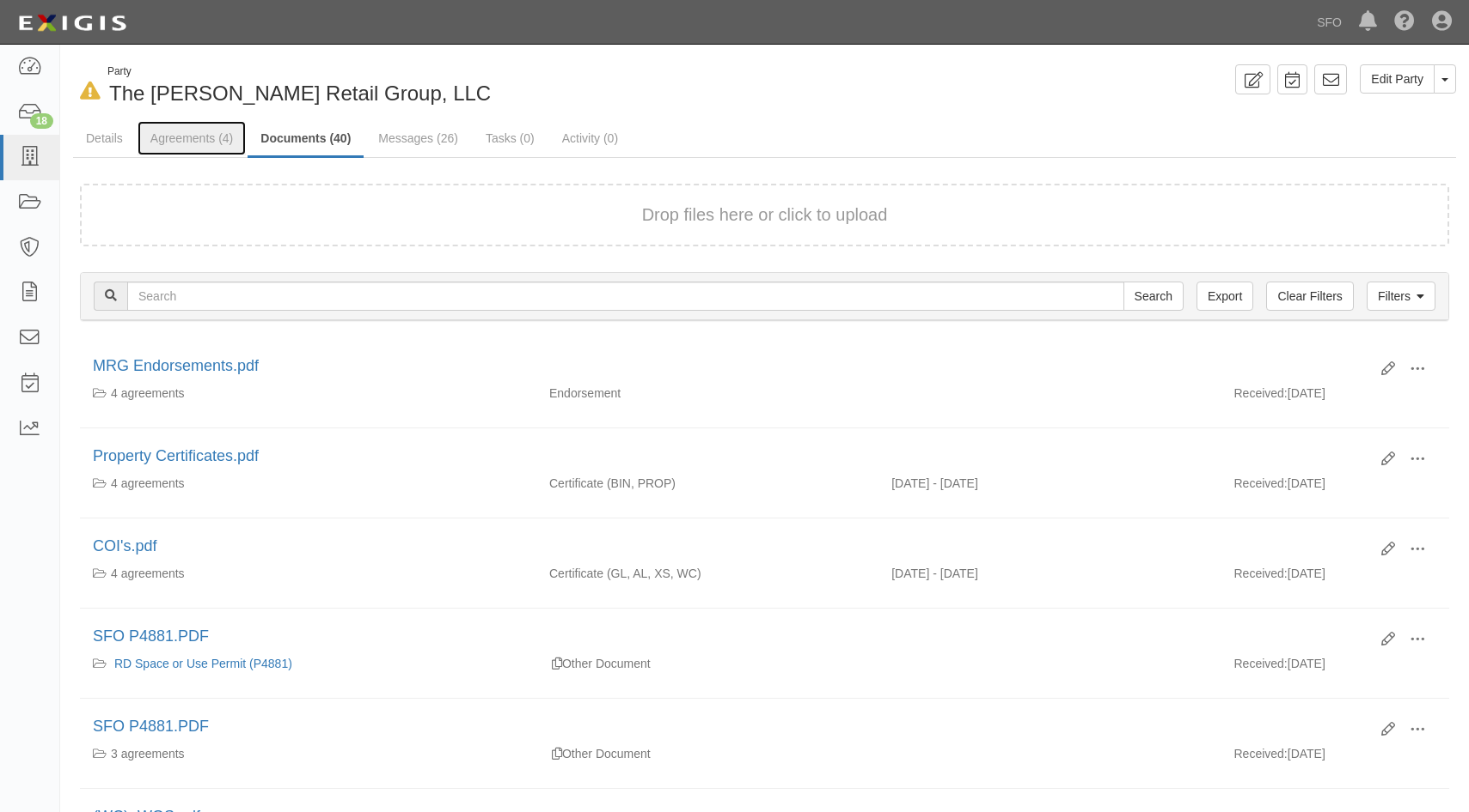
click at [176, 138] on link "Agreements (4)" at bounding box center [192, 137] width 108 height 34
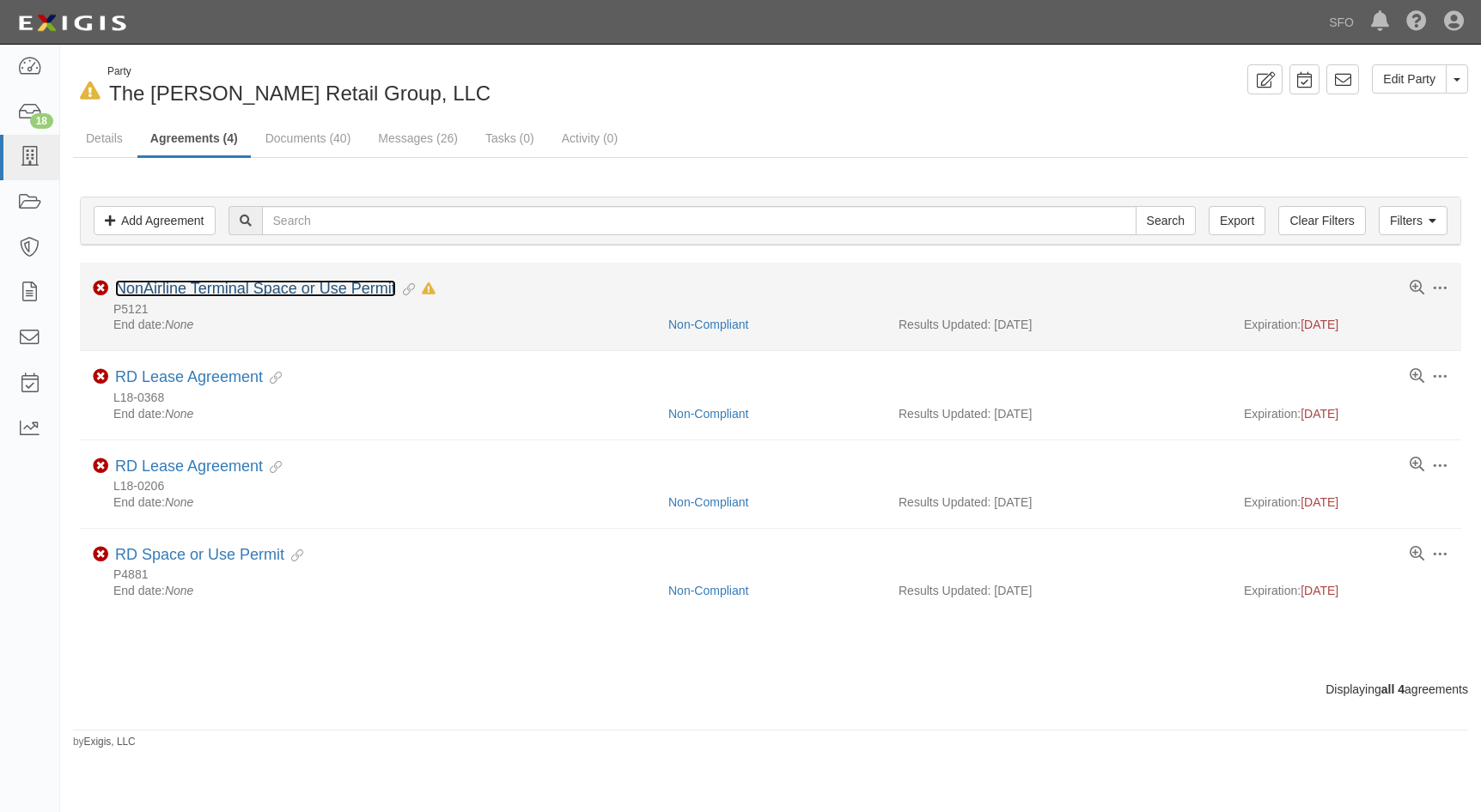
click at [262, 288] on link "NonAirline Terminal Space or Use Permit" at bounding box center [256, 288] width 281 height 17
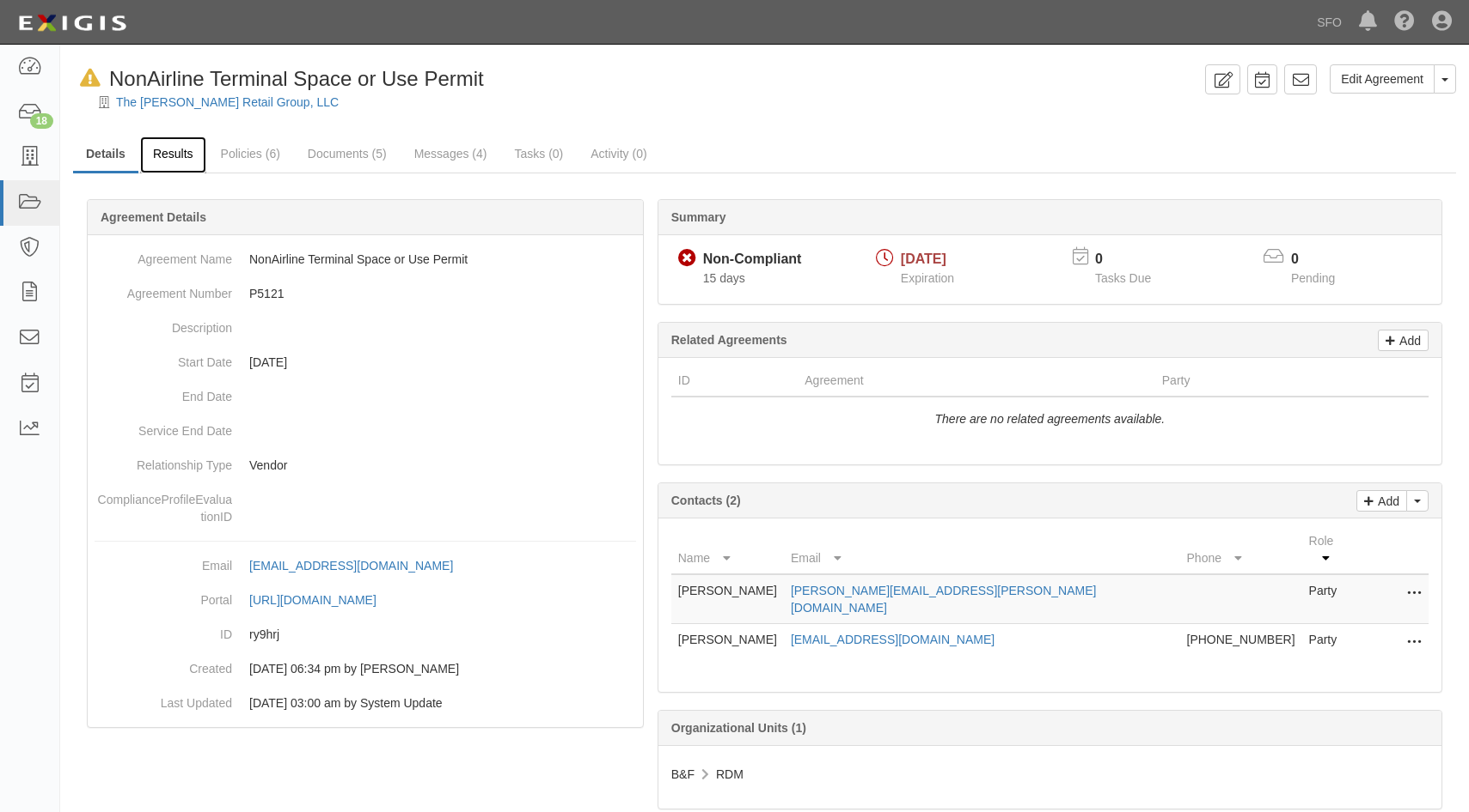
click at [169, 151] on link "Results" at bounding box center [173, 155] width 66 height 37
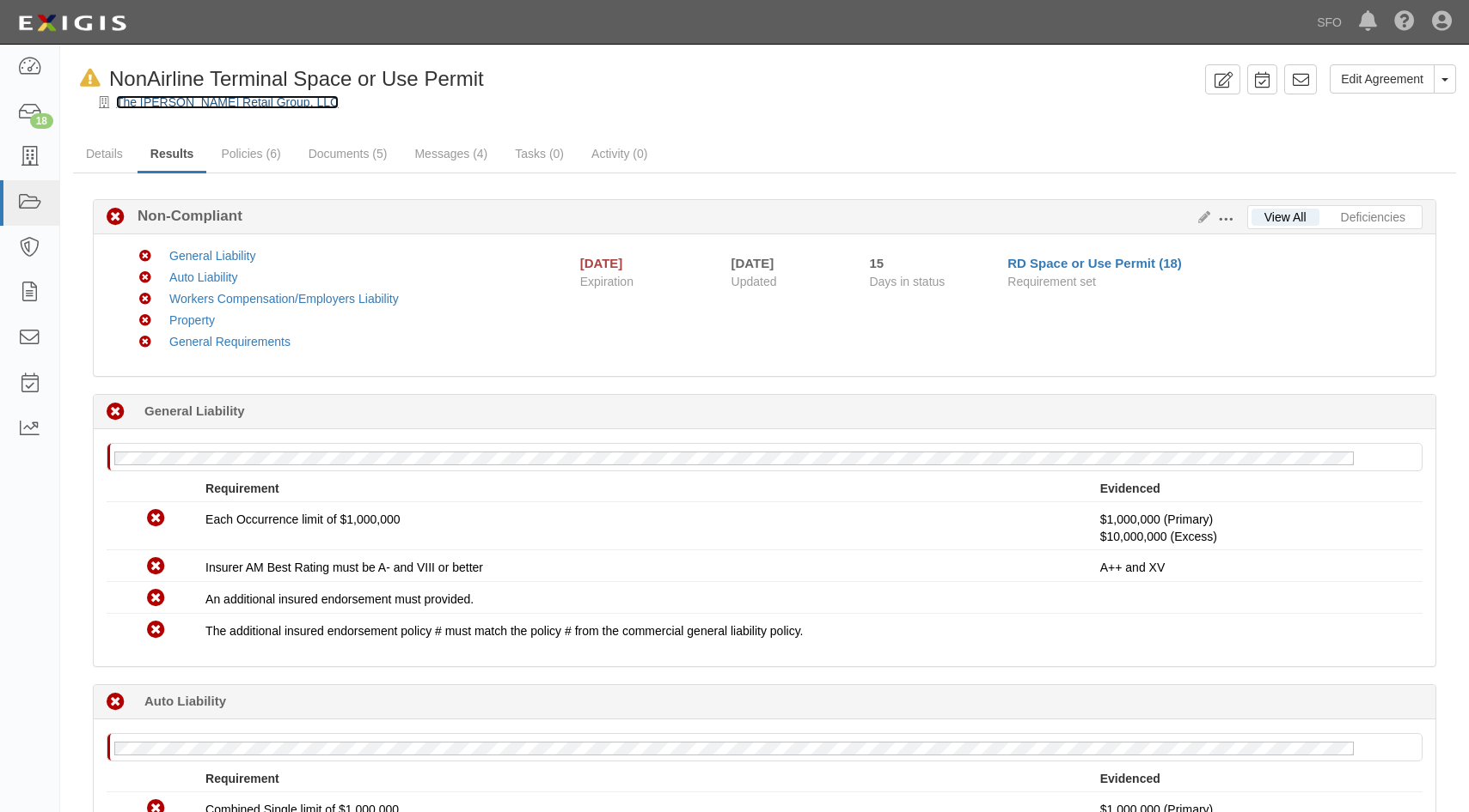
click at [170, 100] on link "The [PERSON_NAME] Retail Group, LLC" at bounding box center [228, 102] width 223 height 14
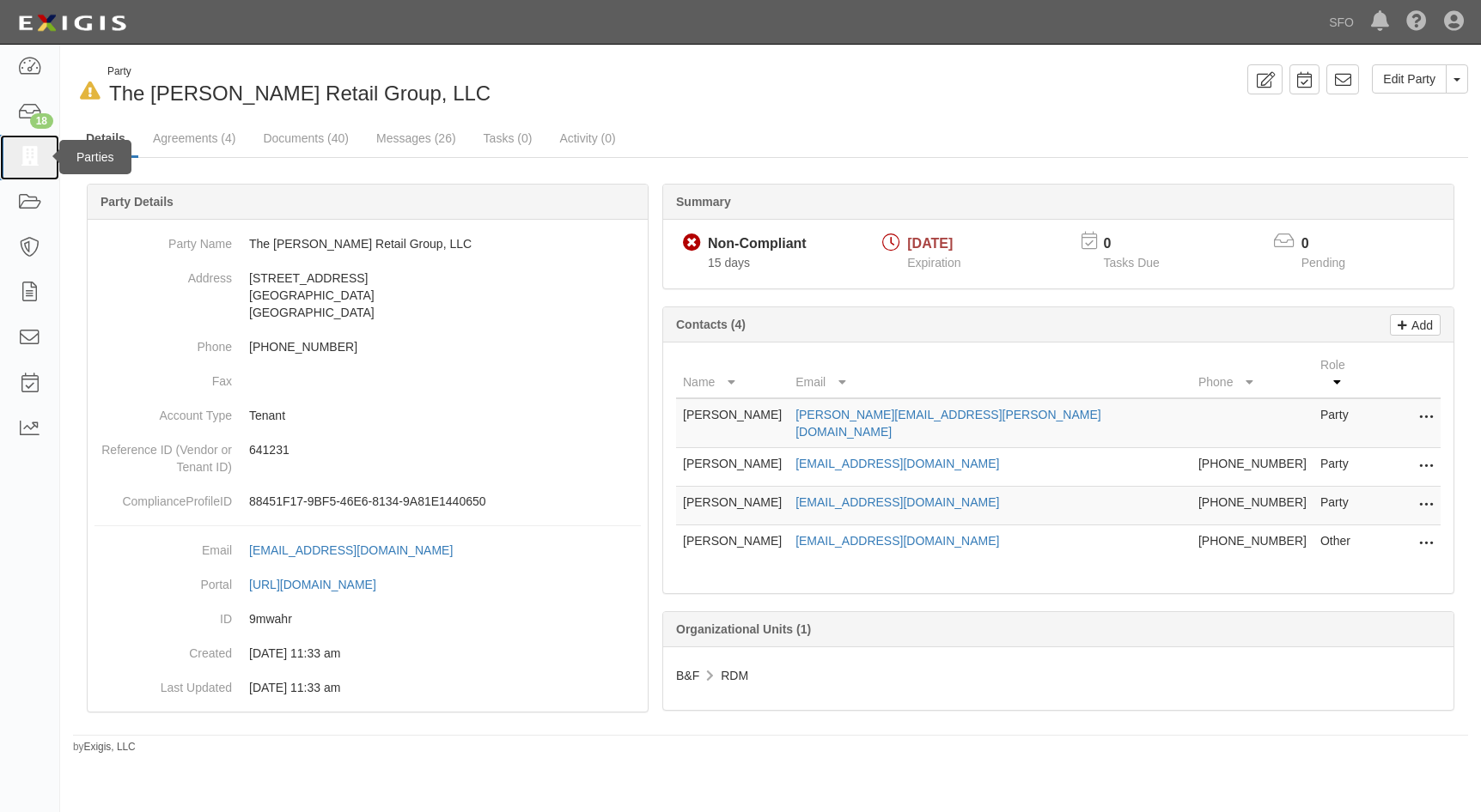
click at [17, 165] on icon at bounding box center [29, 158] width 24 height 19
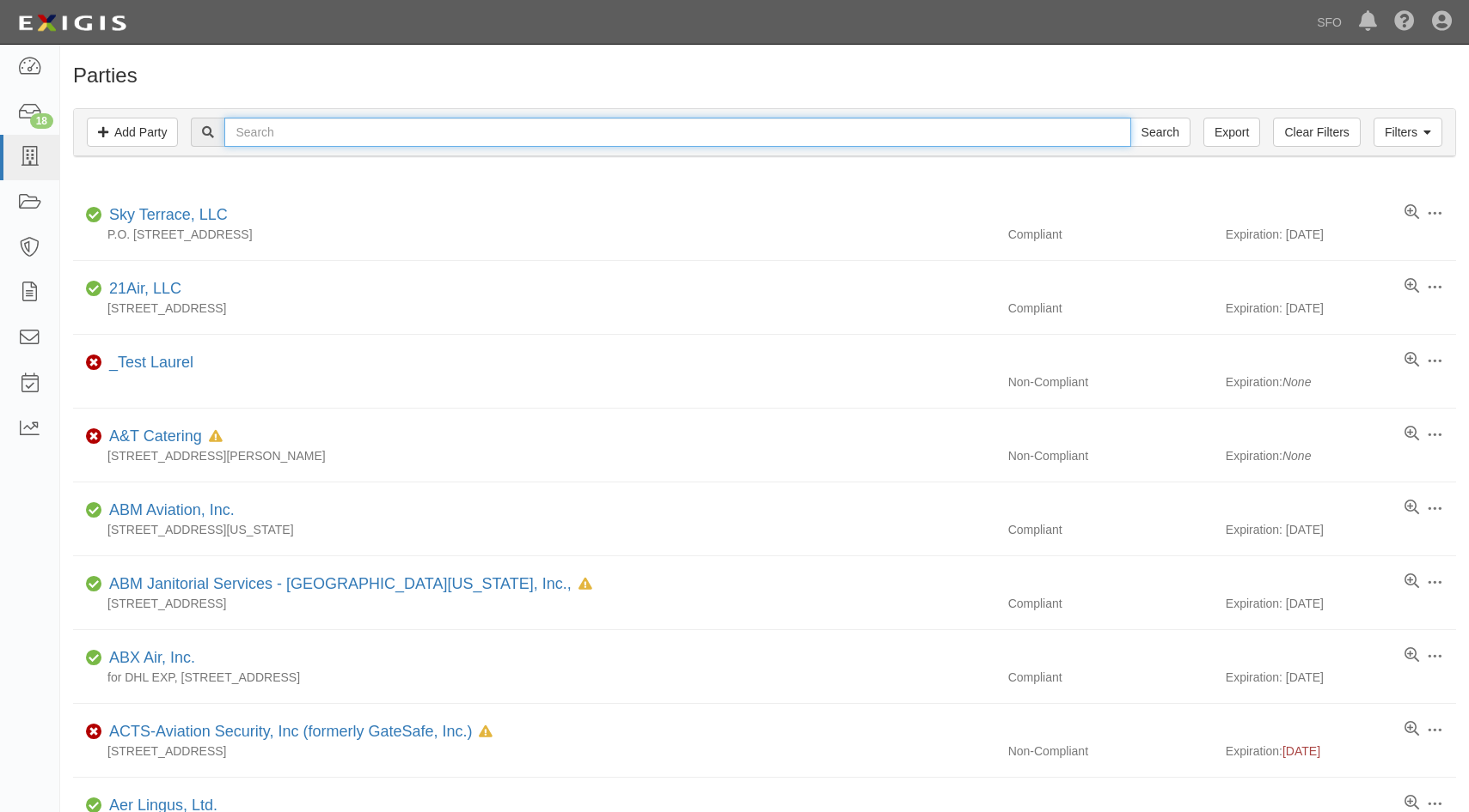
click at [314, 138] on input "text" at bounding box center [677, 133] width 905 height 29
type input "sky"
click at [1130, 118] on input "Search" at bounding box center [1160, 133] width 60 height 29
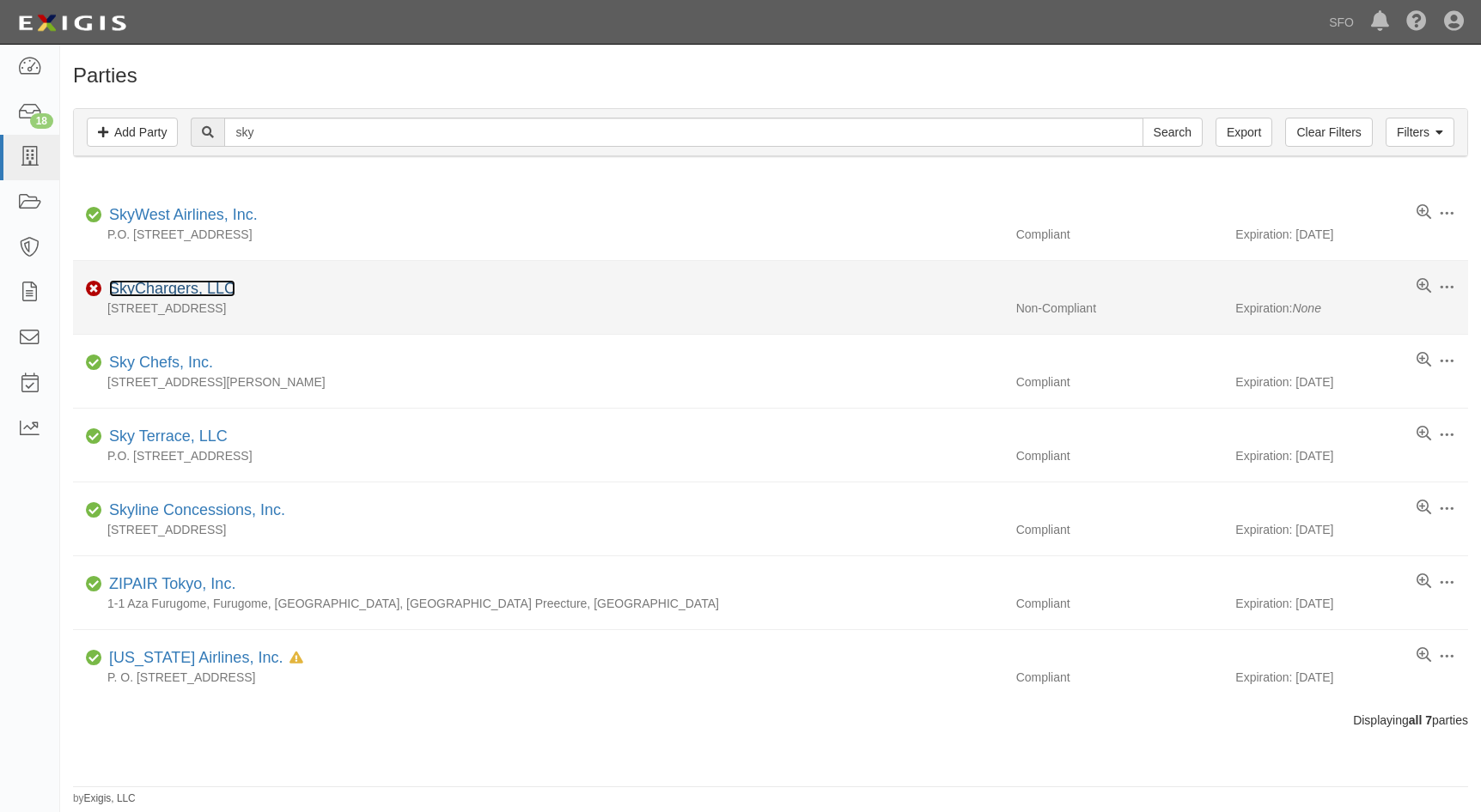
click at [199, 294] on link "SkyChargers, LLC" at bounding box center [172, 288] width 126 height 17
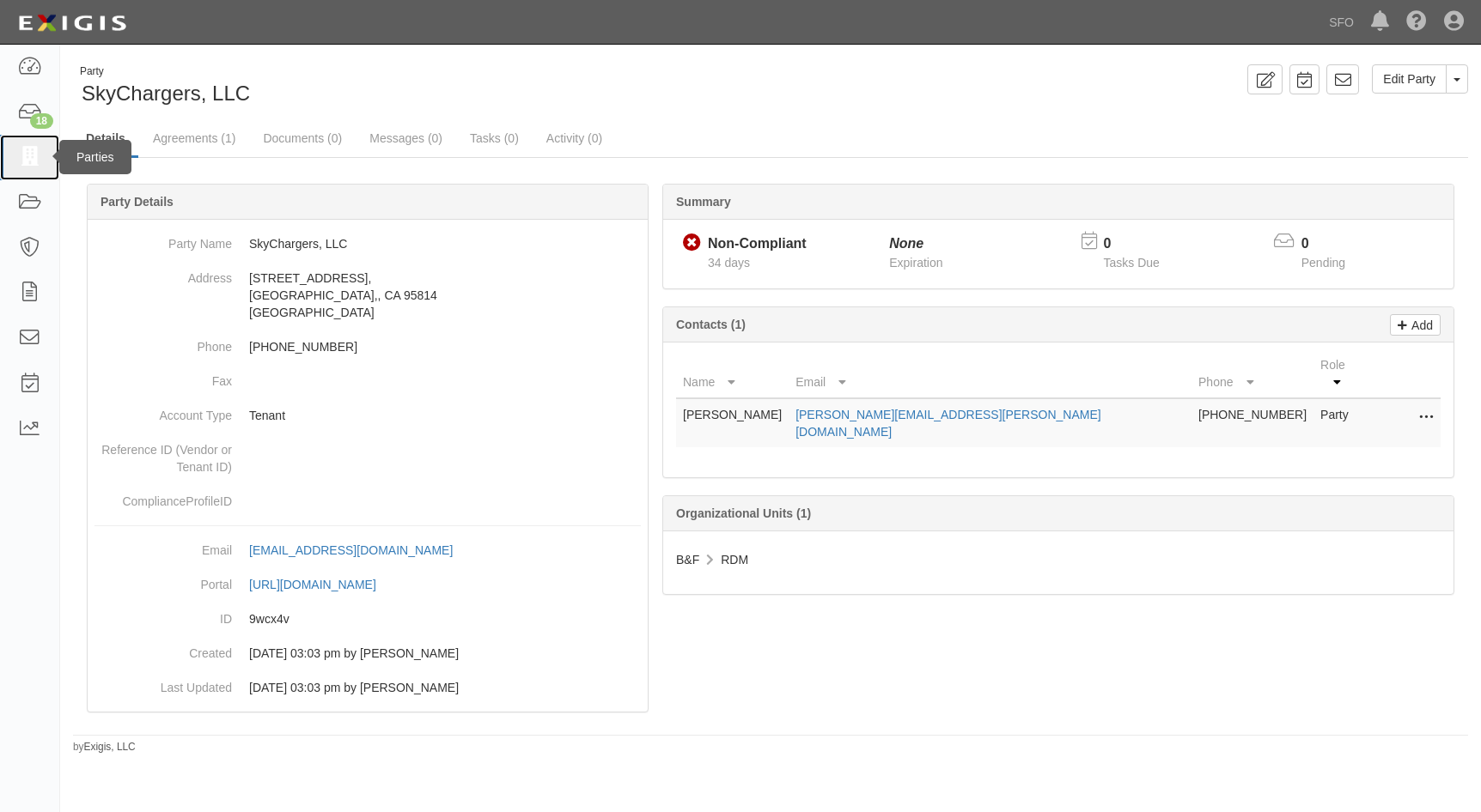
click at [28, 167] on icon at bounding box center [29, 158] width 24 height 19
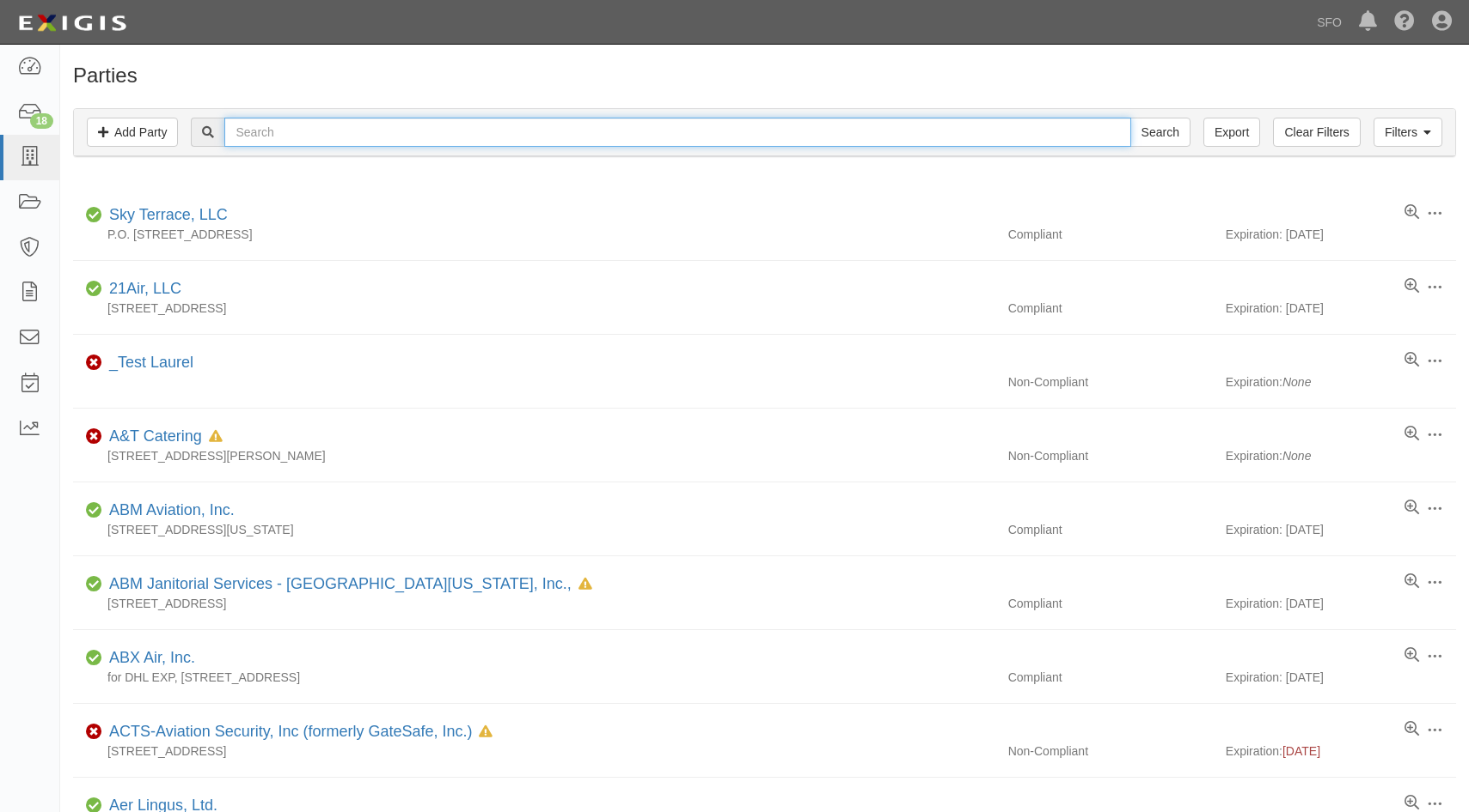
click at [307, 140] on input "text" at bounding box center [677, 133] width 905 height 29
paste input "San Francisco Federal Credit Union"
type input "San Francisco Federal Credit Union"
click at [1130, 118] on input "Search" at bounding box center [1160, 133] width 60 height 29
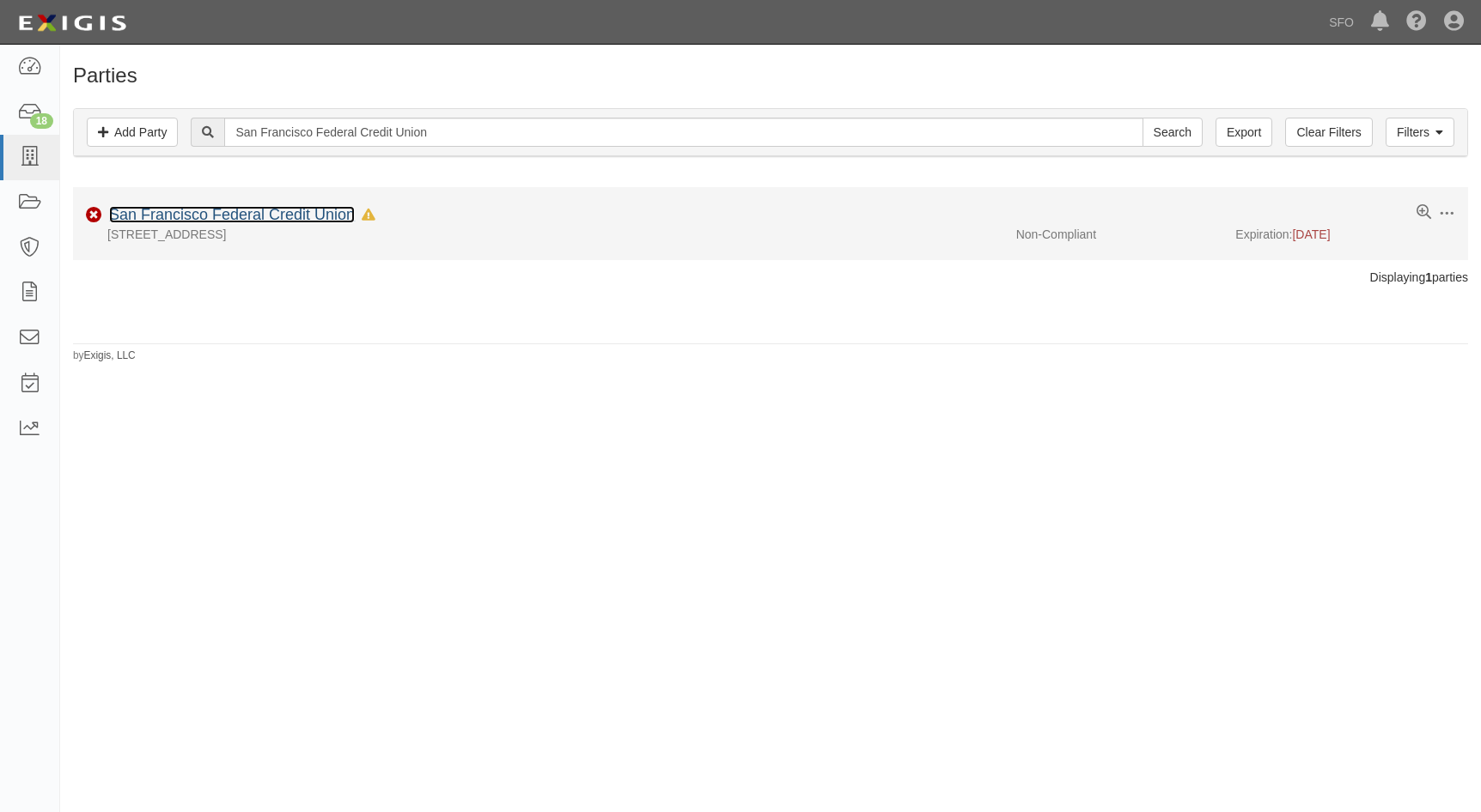
click at [241, 214] on link "San Francisco Federal Credit Union" at bounding box center [232, 215] width 246 height 17
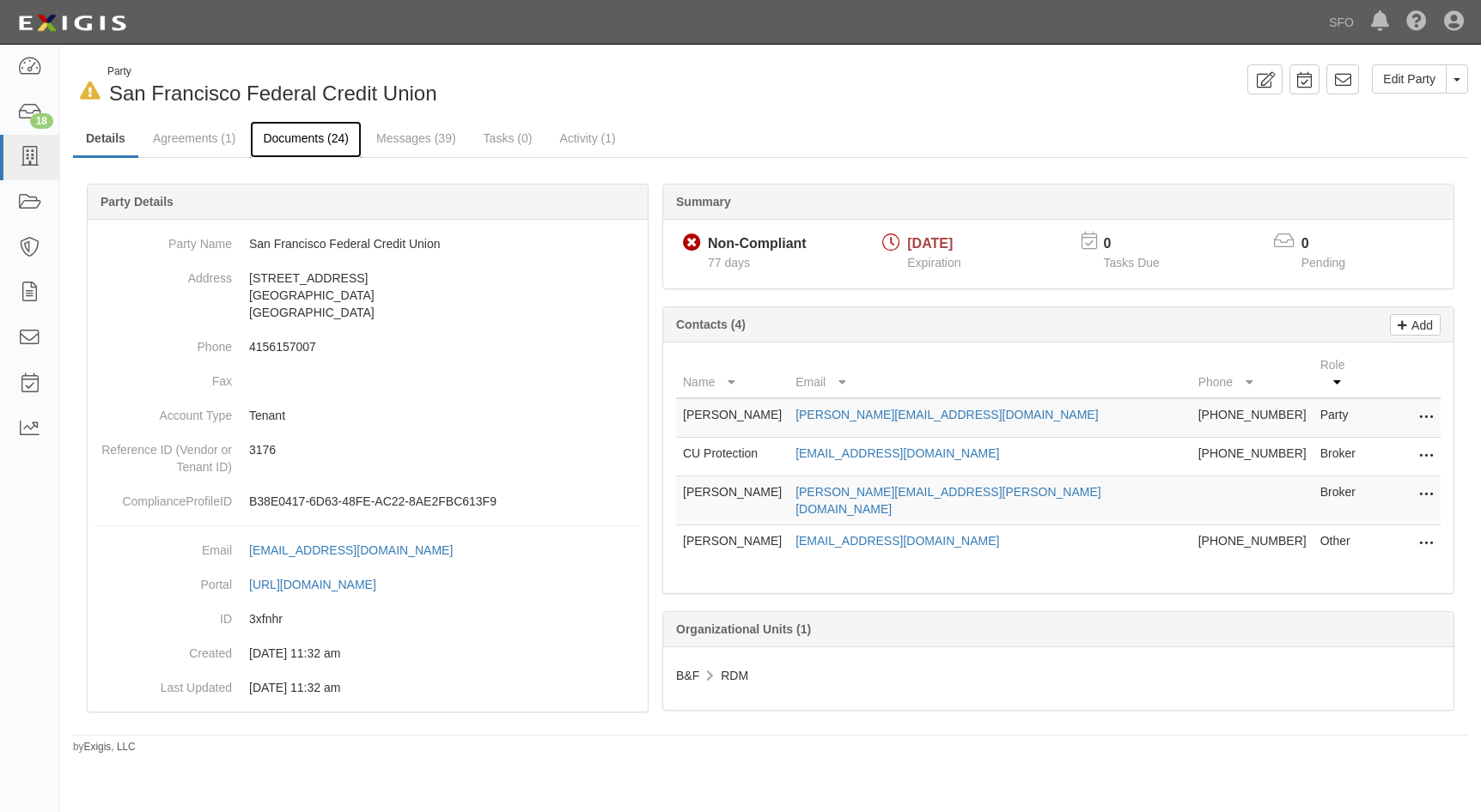
click at [323, 151] on link "Documents (24)" at bounding box center [305, 139] width 111 height 37
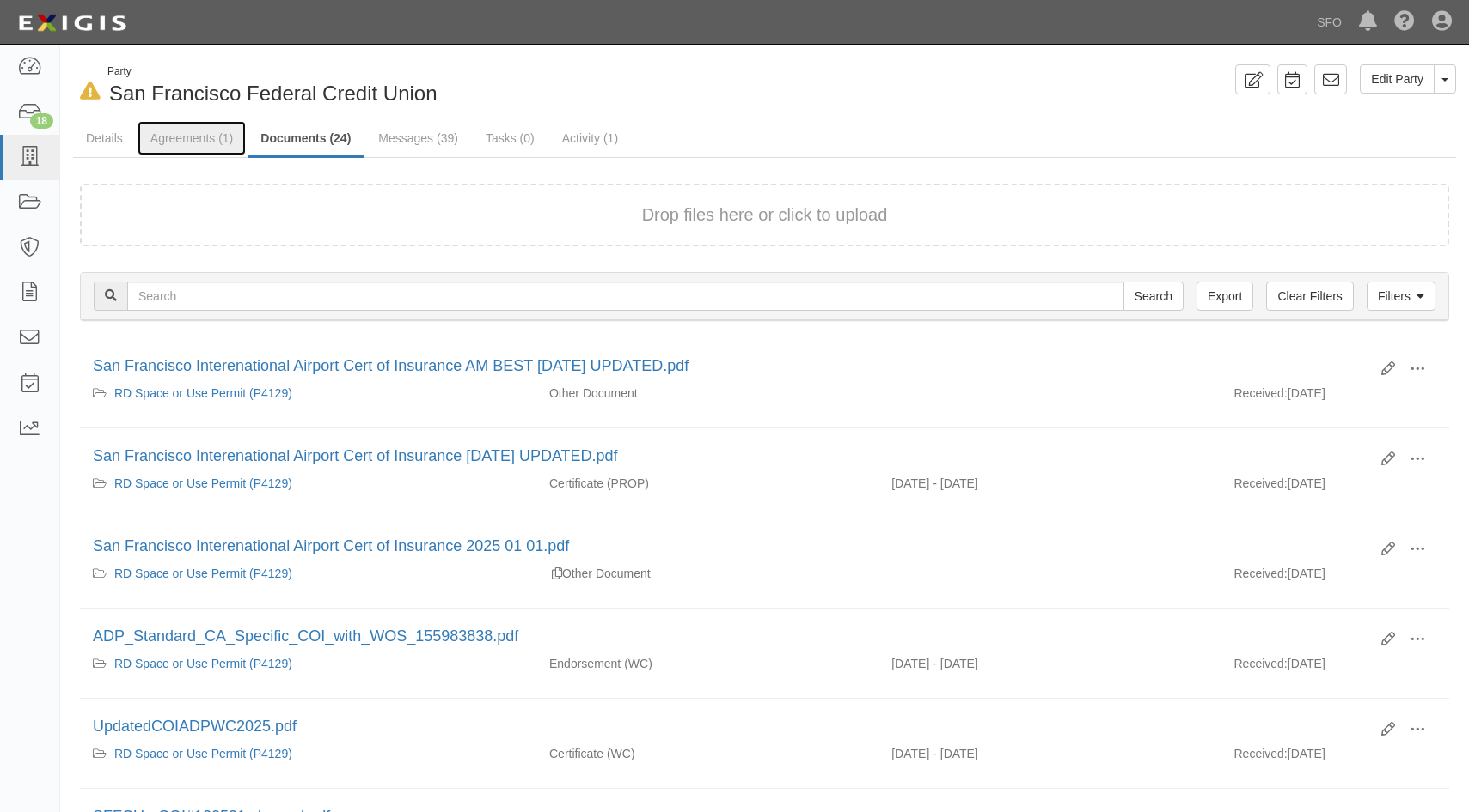
click at [204, 140] on link "Agreements (1)" at bounding box center [192, 137] width 108 height 34
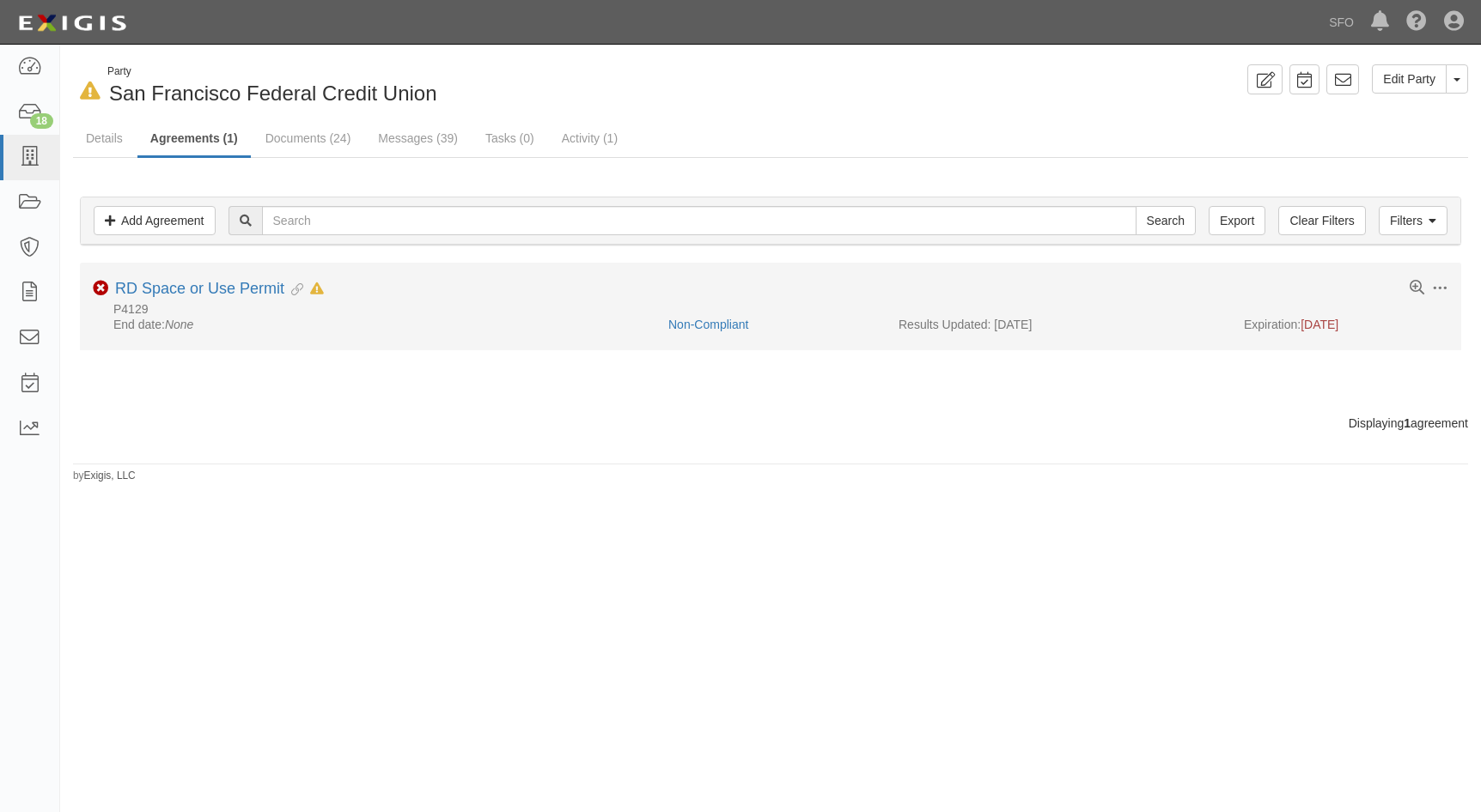
click at [220, 301] on div "Toggle Agreement Dropdown Edit Log activity Add task Send message Archive Non-C…" at bounding box center [771, 297] width 1381 height 36
drag, startPoint x: 225, startPoint y: 286, endPoint x: 235, endPoint y: 284, distance: 10.2
click at [225, 286] on link "RD Space or Use Permit" at bounding box center [199, 288] width 169 height 17
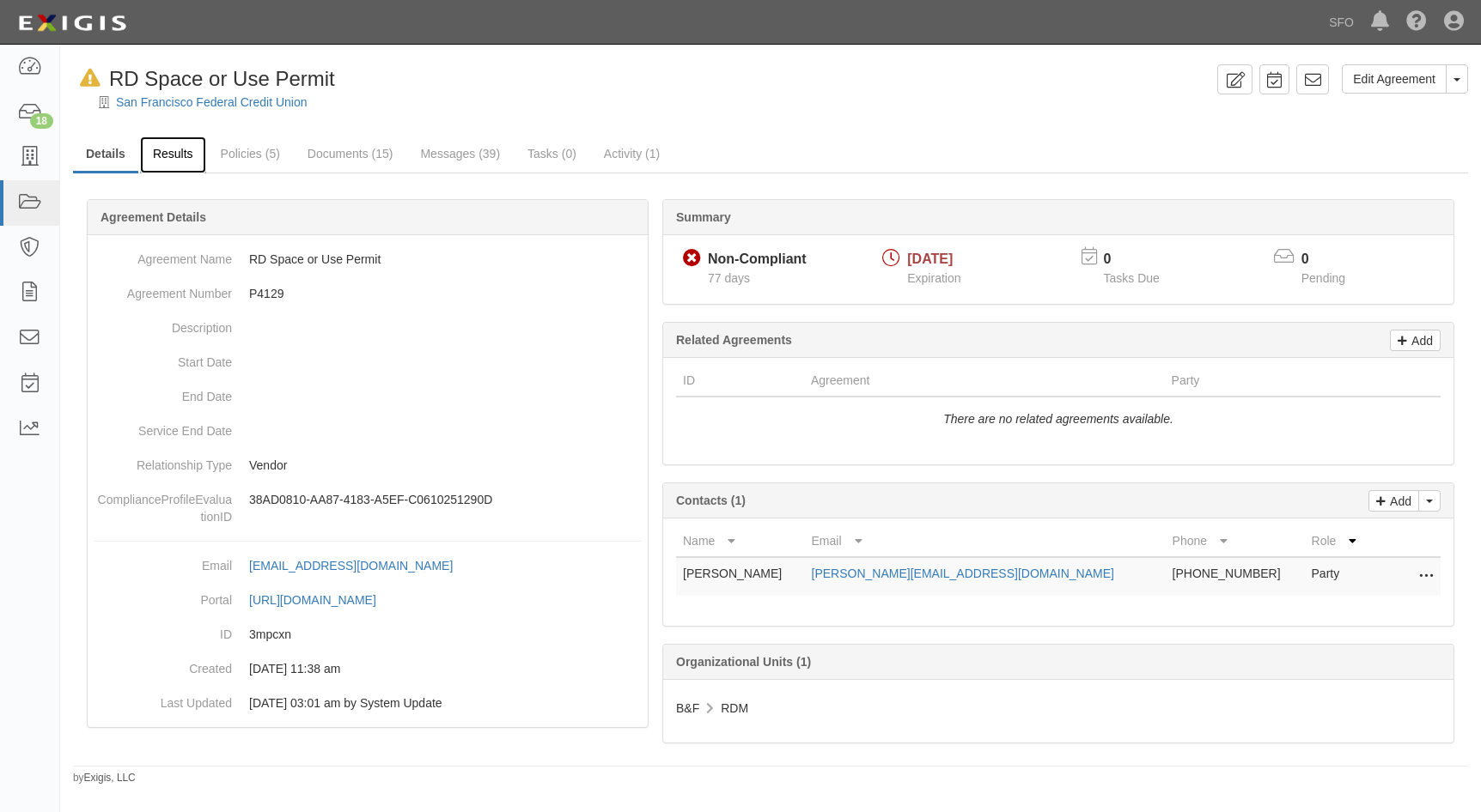
click at [194, 155] on link "Results" at bounding box center [173, 155] width 66 height 37
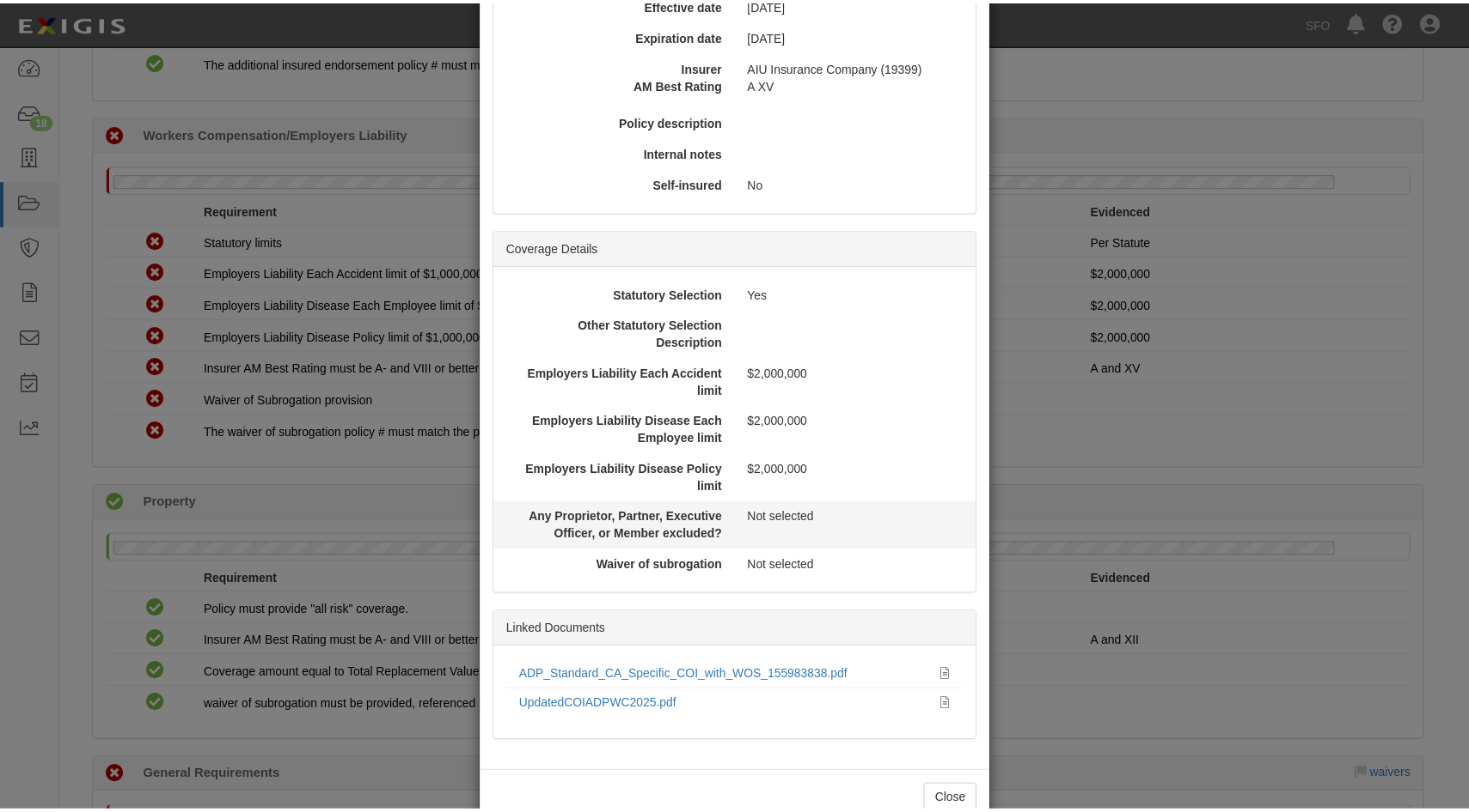
scroll to position [283, 0]
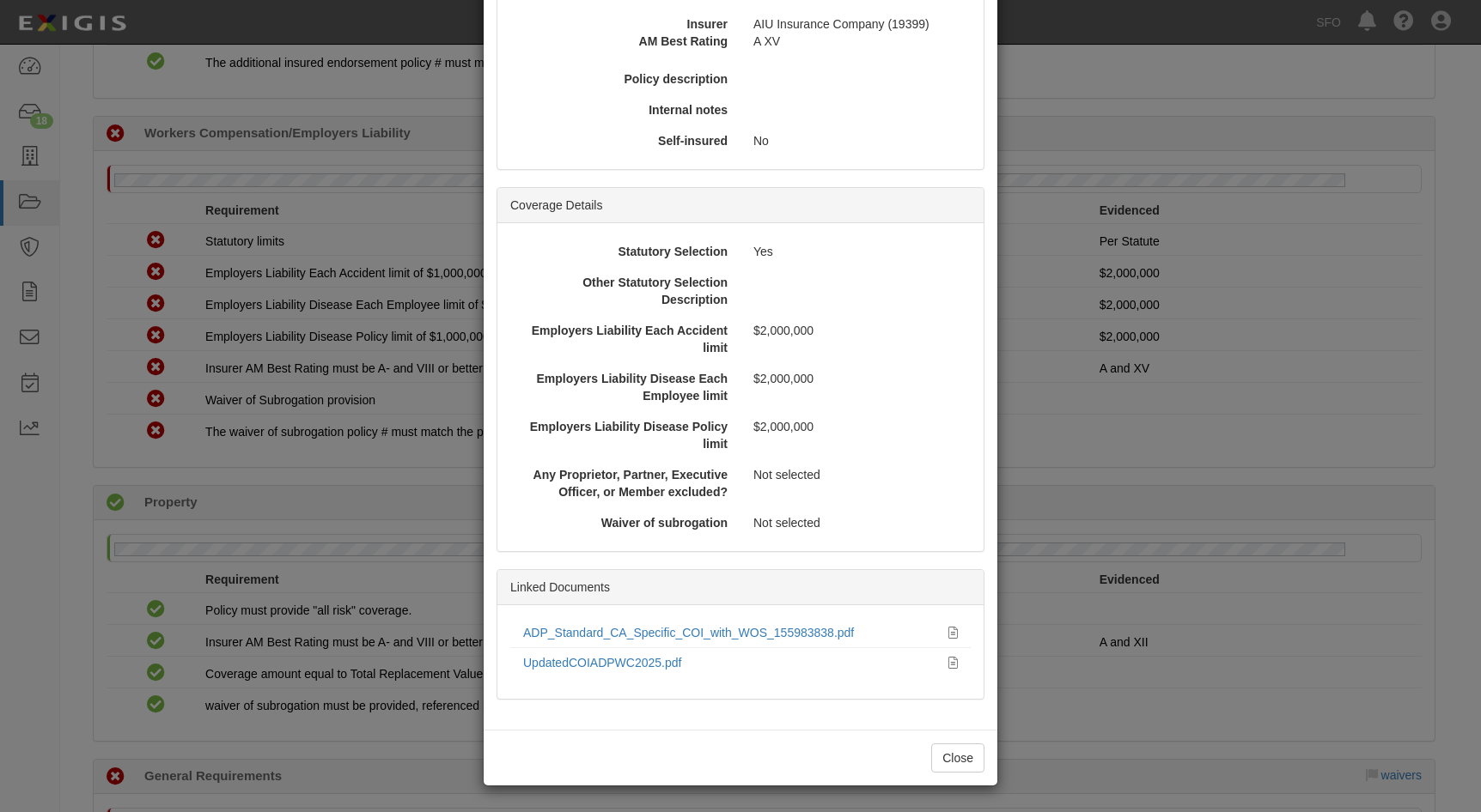
click at [39, 151] on div "× View Policy Policy Summary Coverage line Workers Compensation/Employers Liabi…" at bounding box center [740, 406] width 1481 height 812
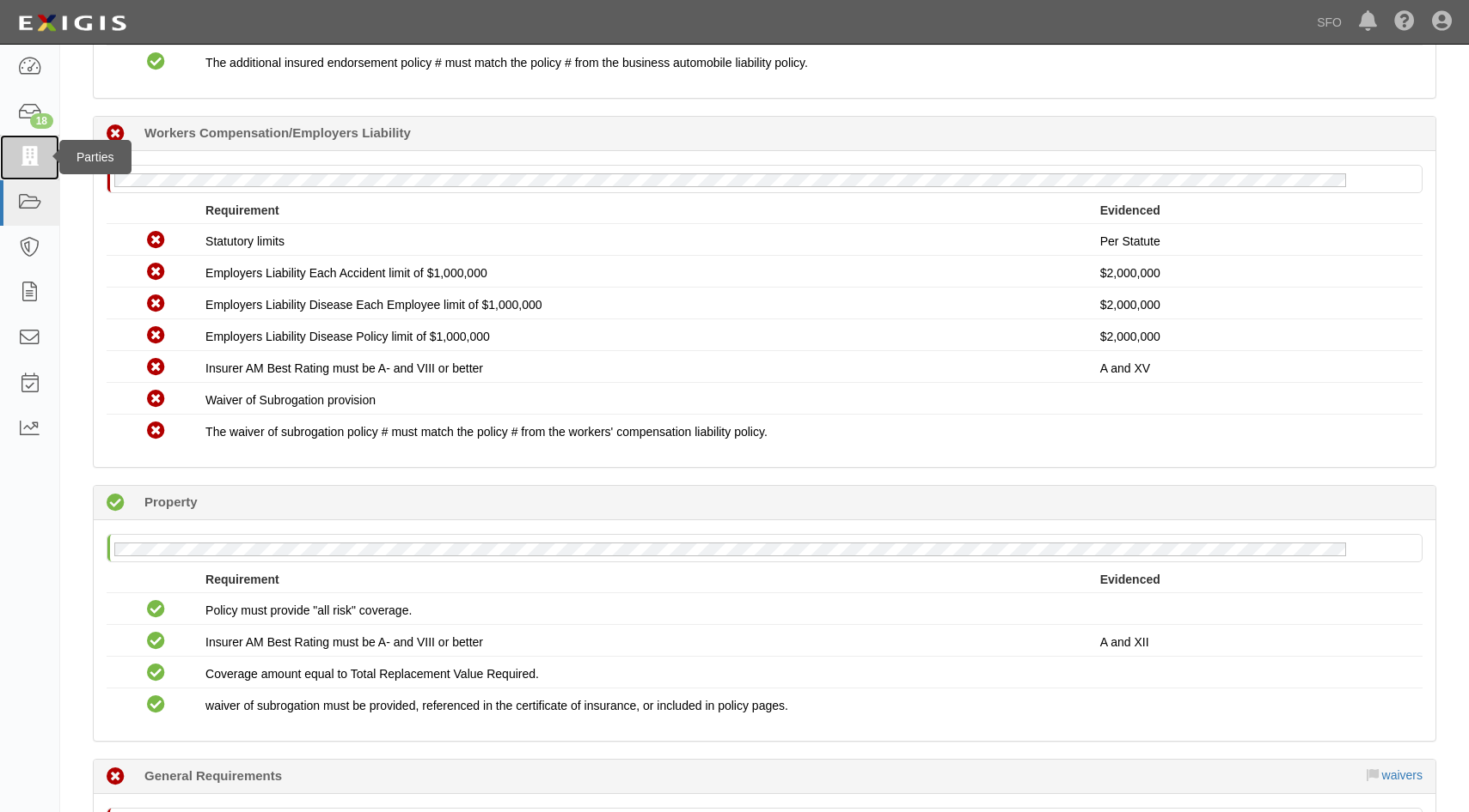
click at [39, 151] on icon at bounding box center [29, 158] width 24 height 19
click at [29, 154] on icon at bounding box center [29, 158] width 24 height 19
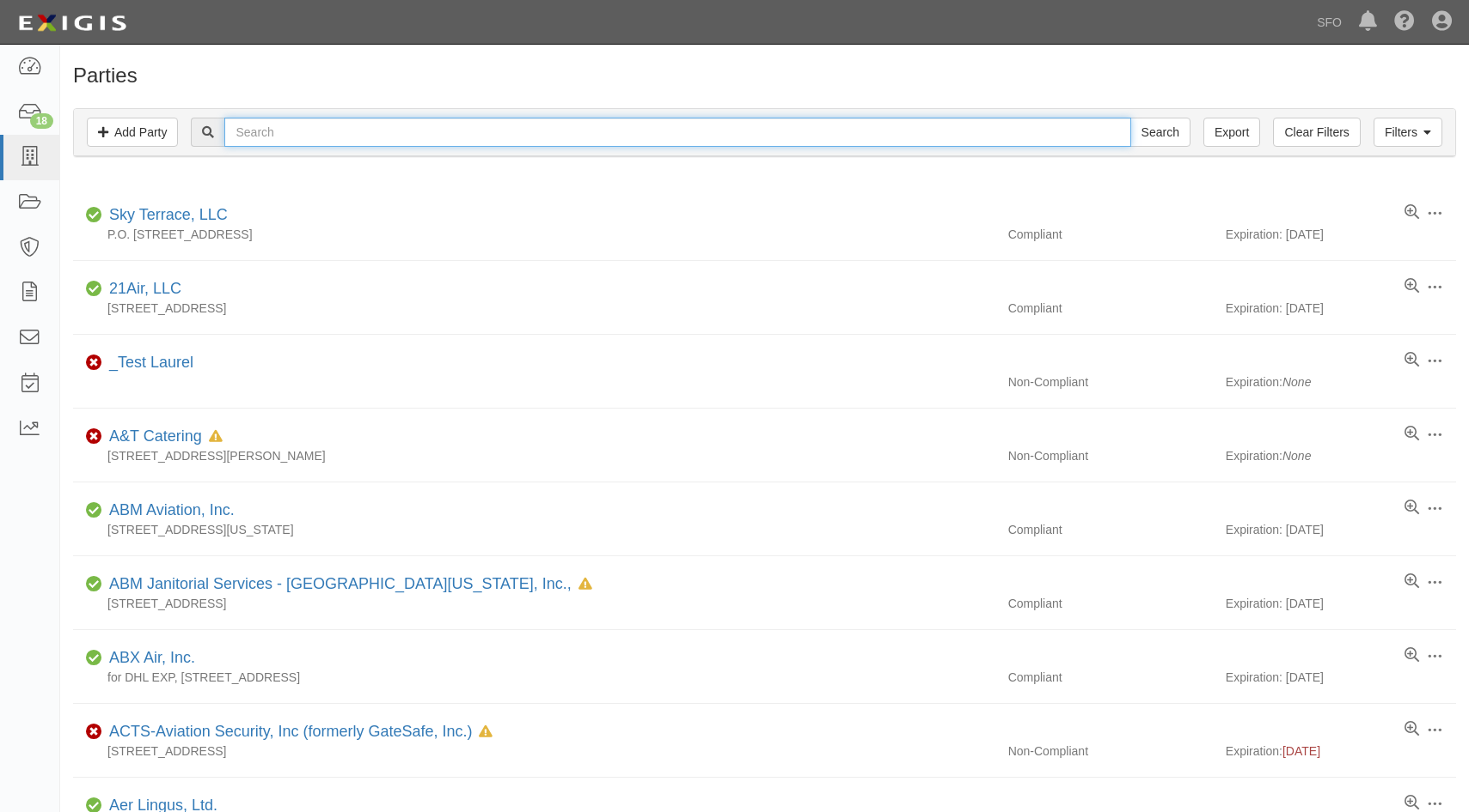
click at [385, 133] on input "text" at bounding box center [677, 133] width 905 height 29
paste input "Off the Grid Services, LLC"
type input "Off the Grid Services, LLC"
click at [1130, 118] on input "Search" at bounding box center [1160, 133] width 60 height 29
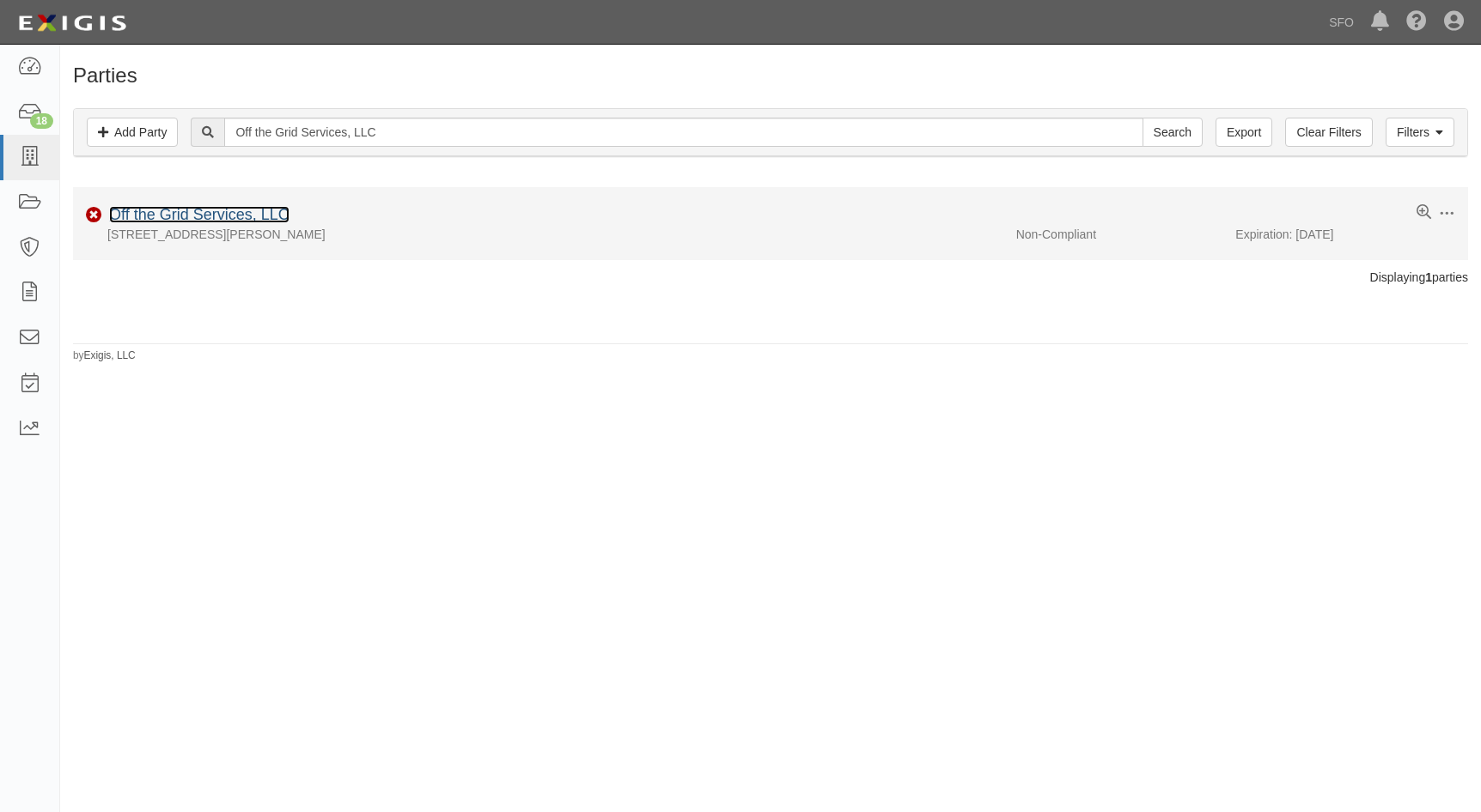
click at [142, 220] on link "Off the Grid Services, LLC" at bounding box center [199, 215] width 180 height 17
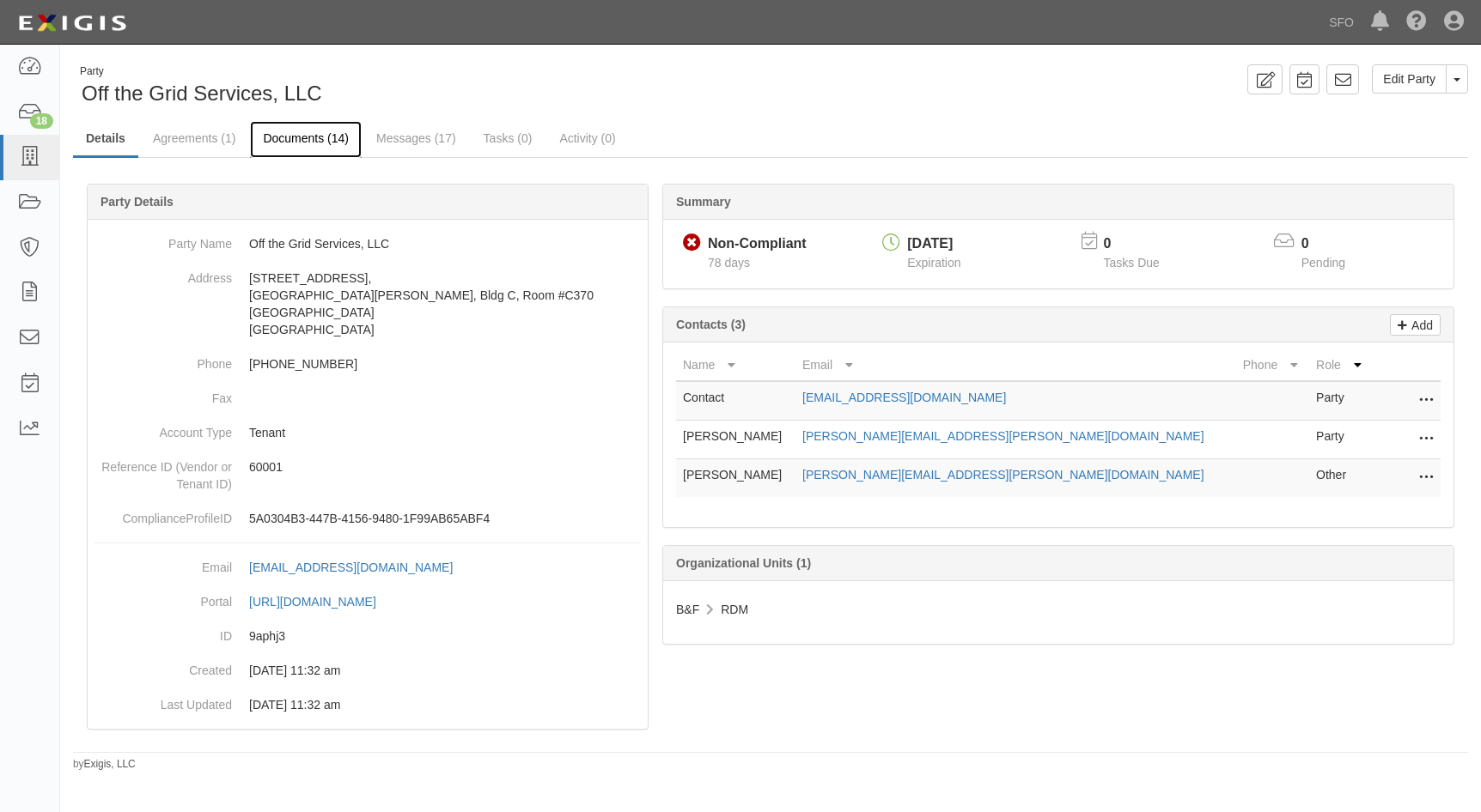
click at [277, 135] on link "Documents (14)" at bounding box center [305, 139] width 111 height 37
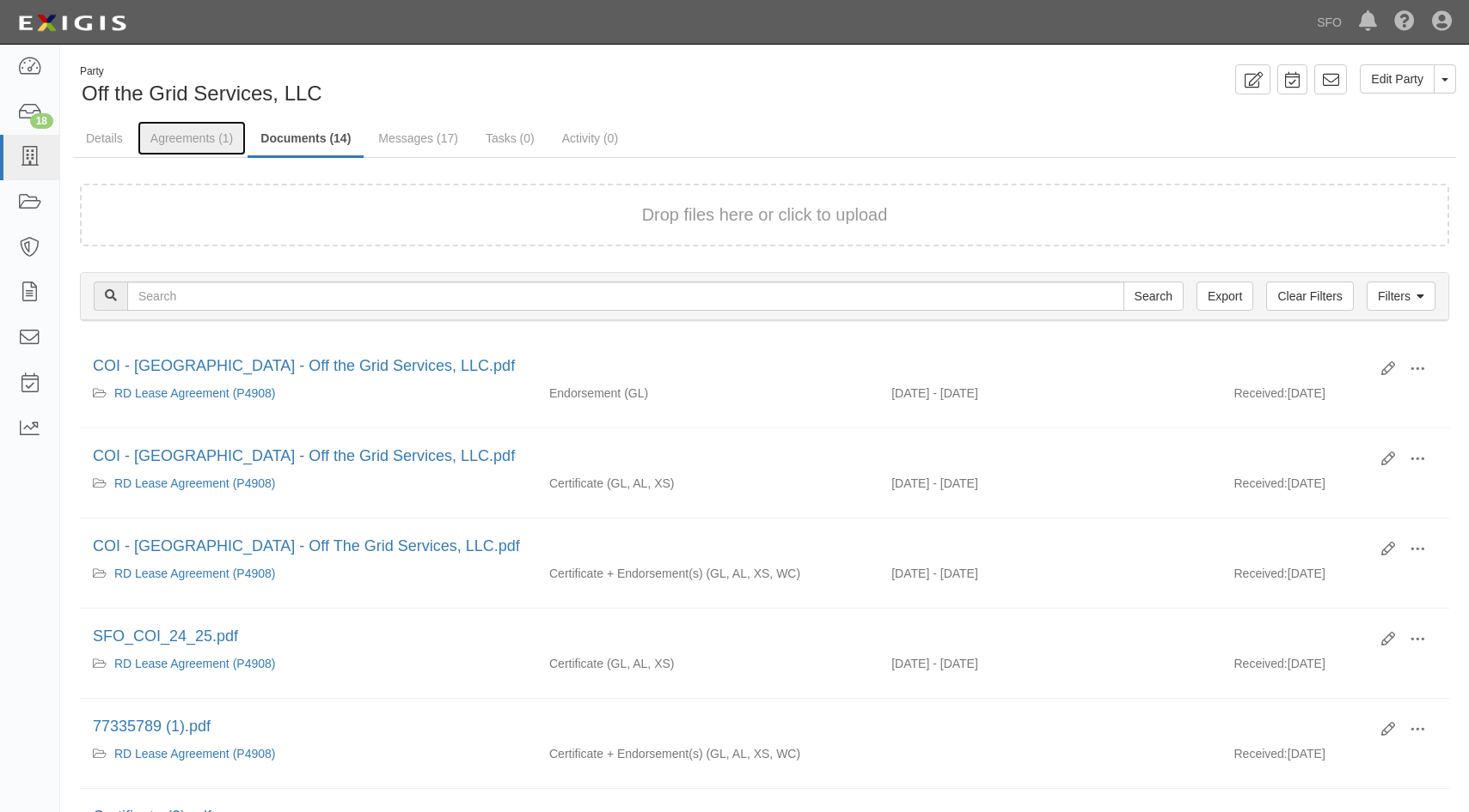
click at [195, 137] on link "Agreements (1)" at bounding box center [192, 137] width 108 height 34
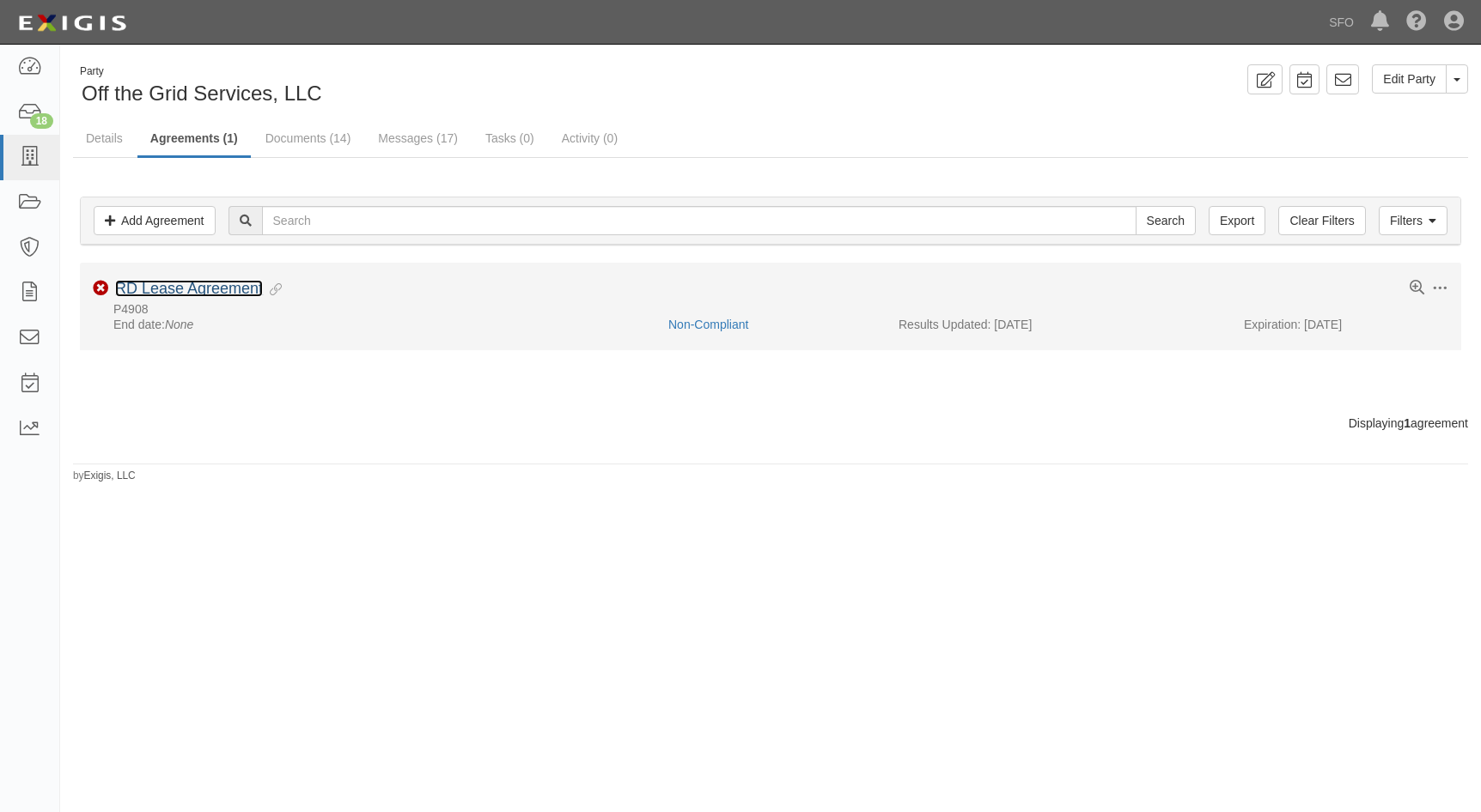
click at [224, 281] on link "RD Lease Agreement" at bounding box center [189, 288] width 148 height 17
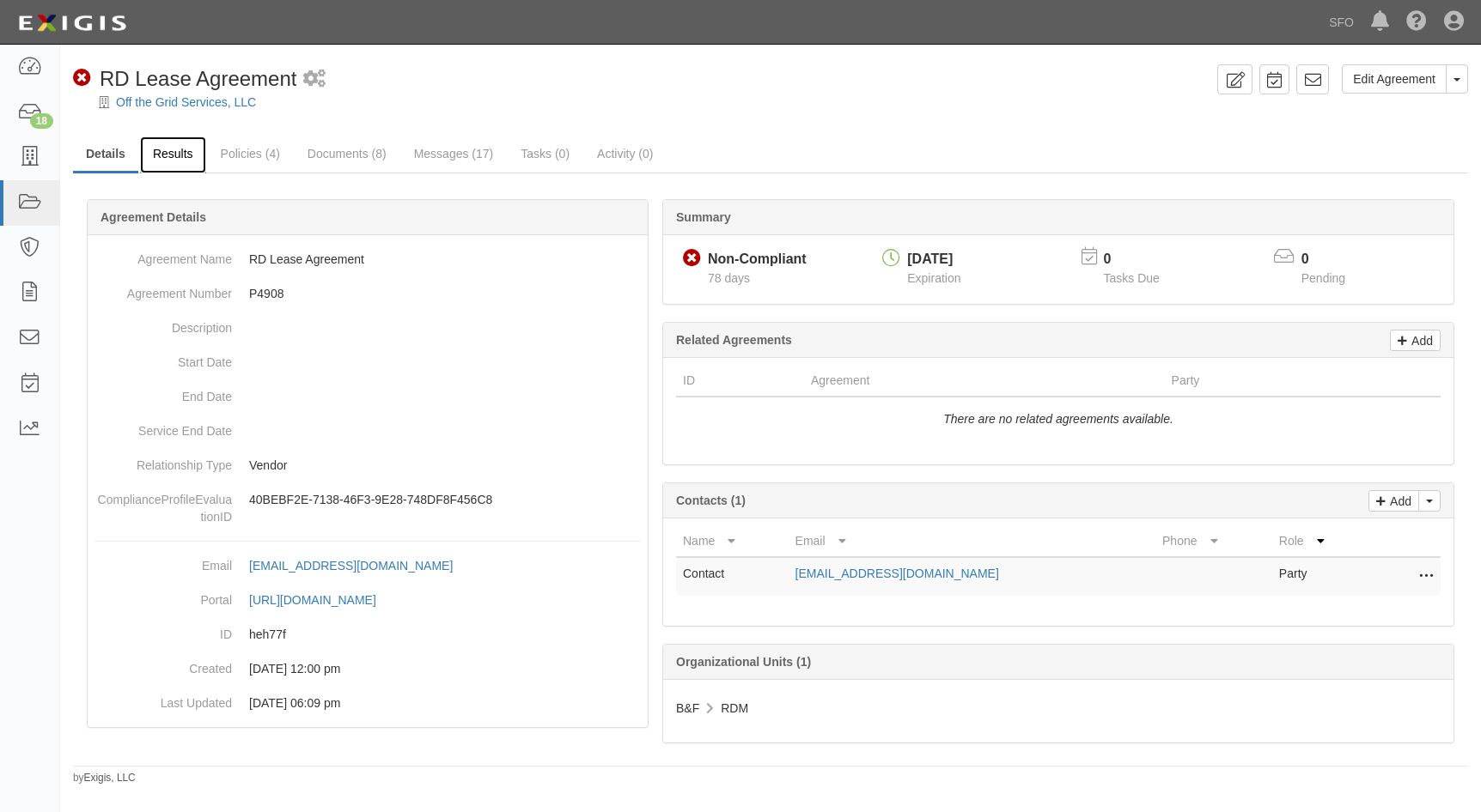
click at [189, 158] on link "Results" at bounding box center [173, 155] width 66 height 37
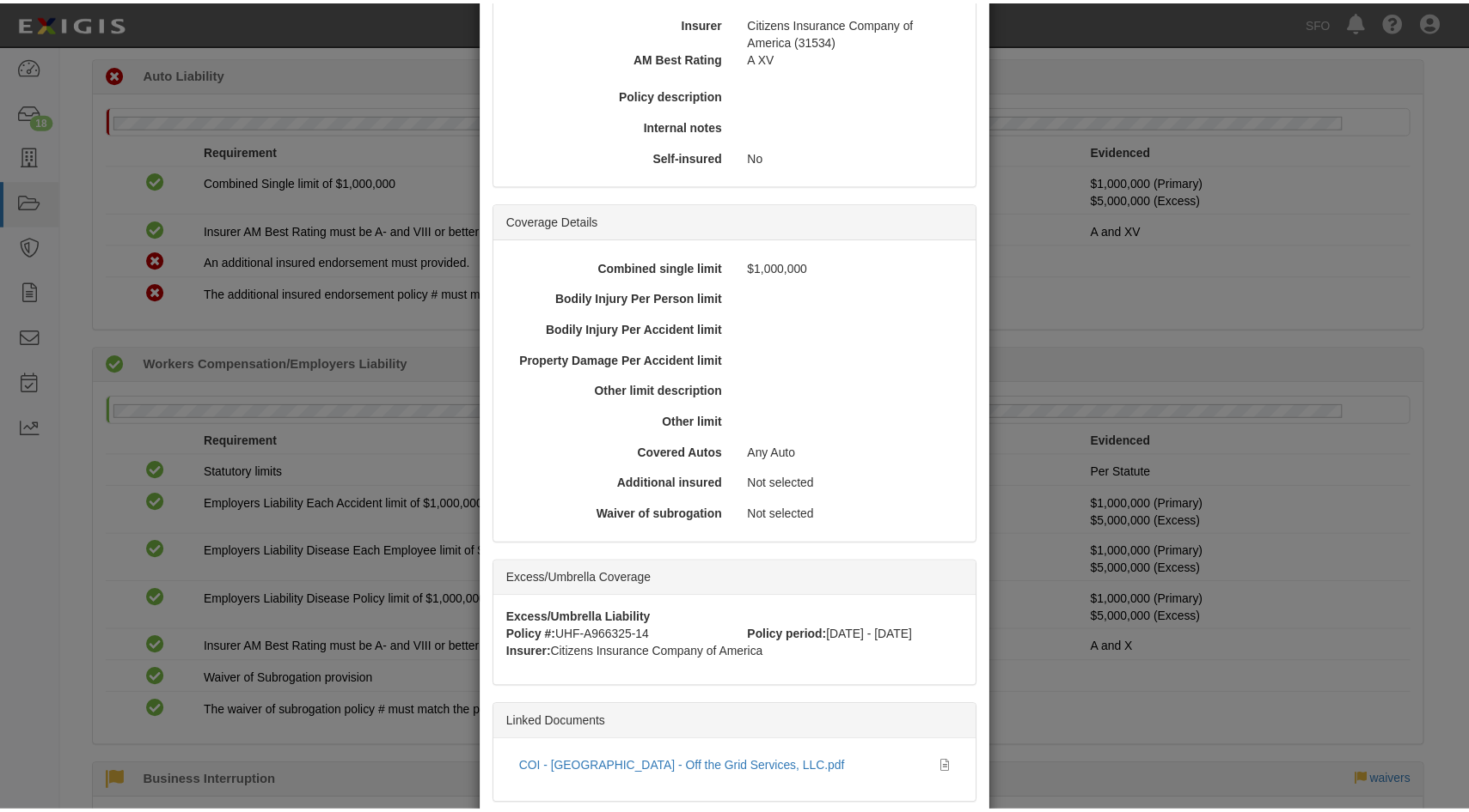
scroll to position [373, 0]
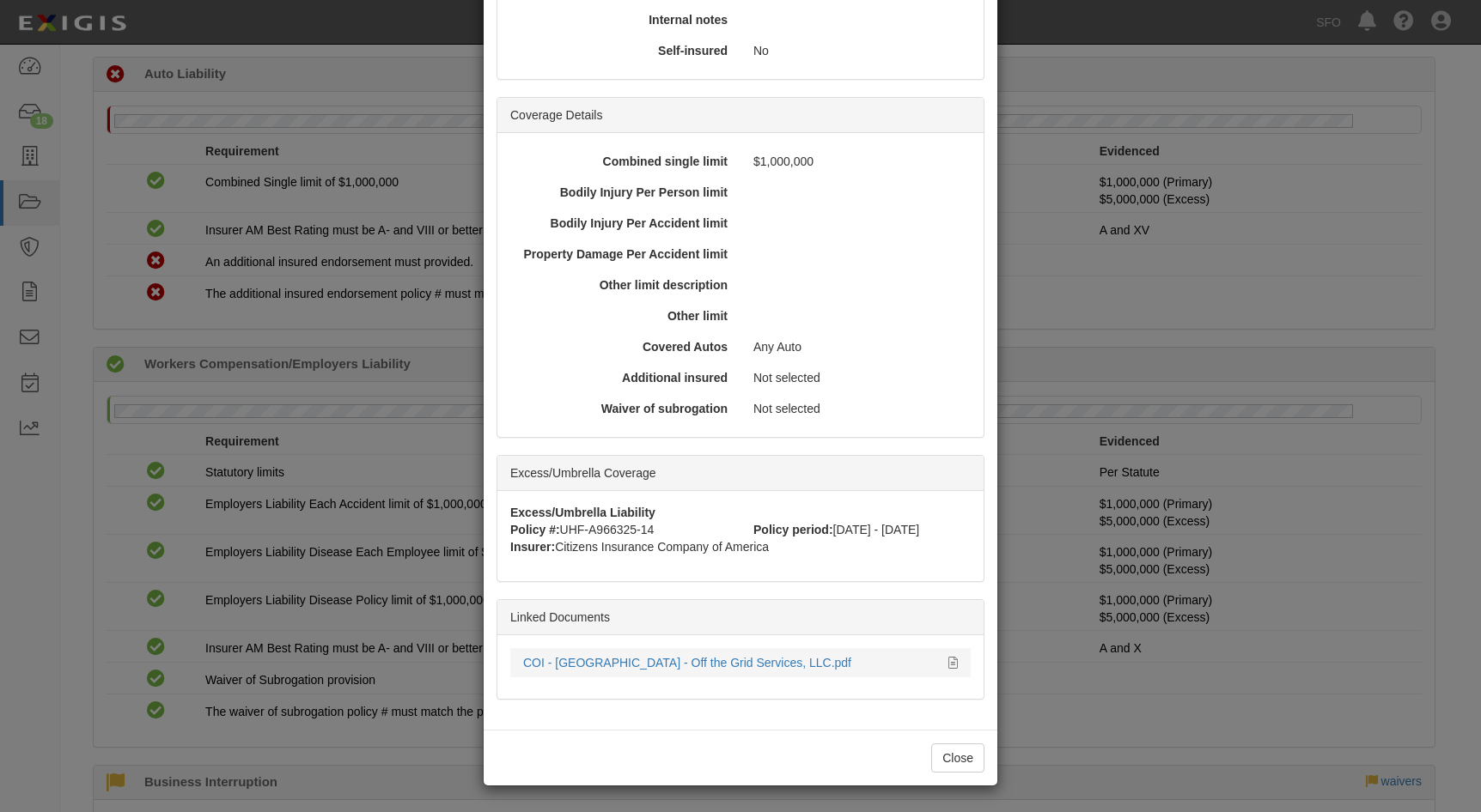
click at [594, 652] on li "COI - San Francisco International Airport - Off the Grid Services, LLC.pdf" at bounding box center [740, 663] width 461 height 29
click at [597, 662] on link "COI - San Francisco International Airport - Off the Grid Services, LLC.pdf" at bounding box center [686, 663] width 328 height 14
click at [309, 107] on div "× View Policy Policy Summary Coverage line Auto Liability Policy number AWF-A95…" at bounding box center [740, 406] width 1481 height 812
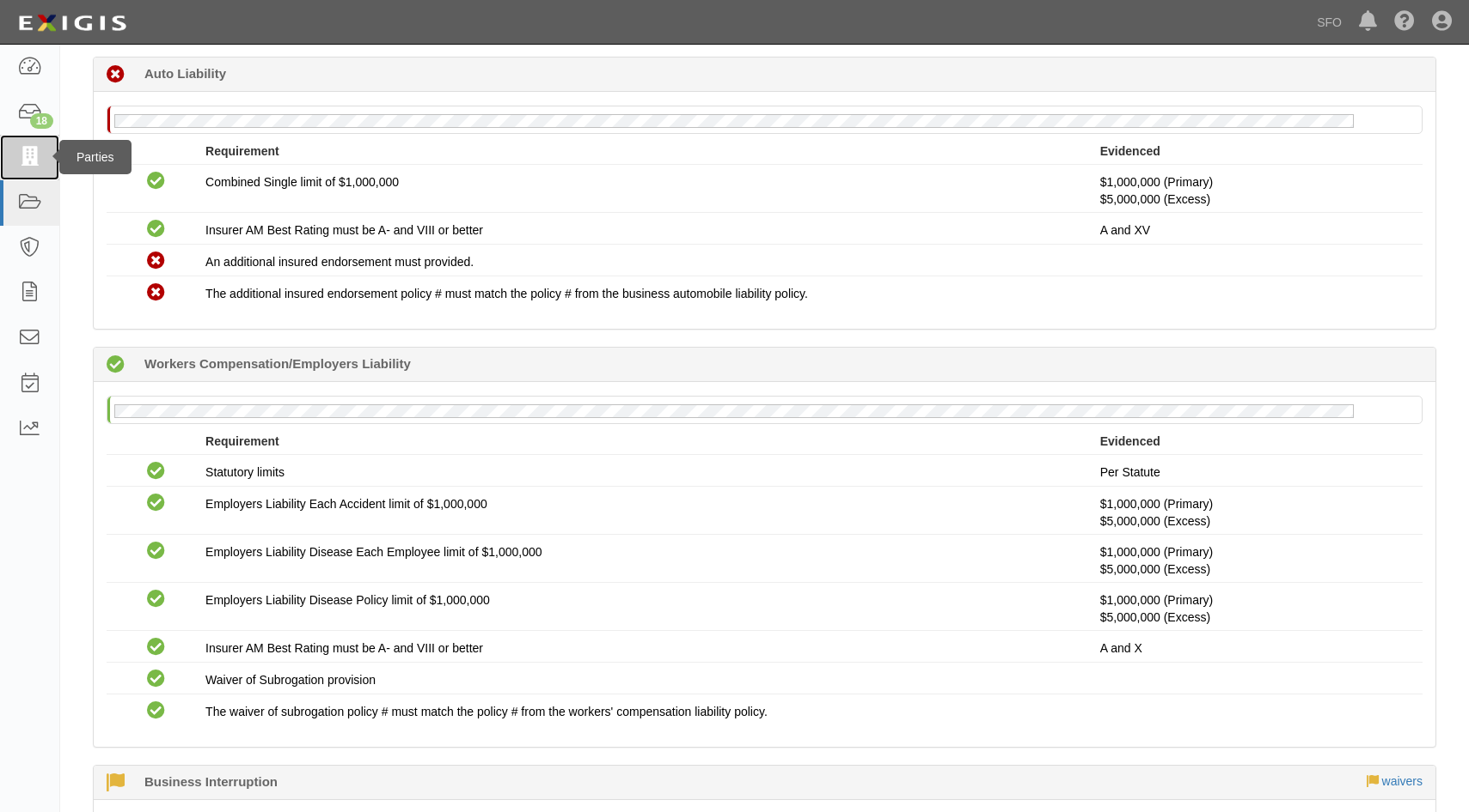
click at [39, 149] on icon at bounding box center [29, 158] width 24 height 19
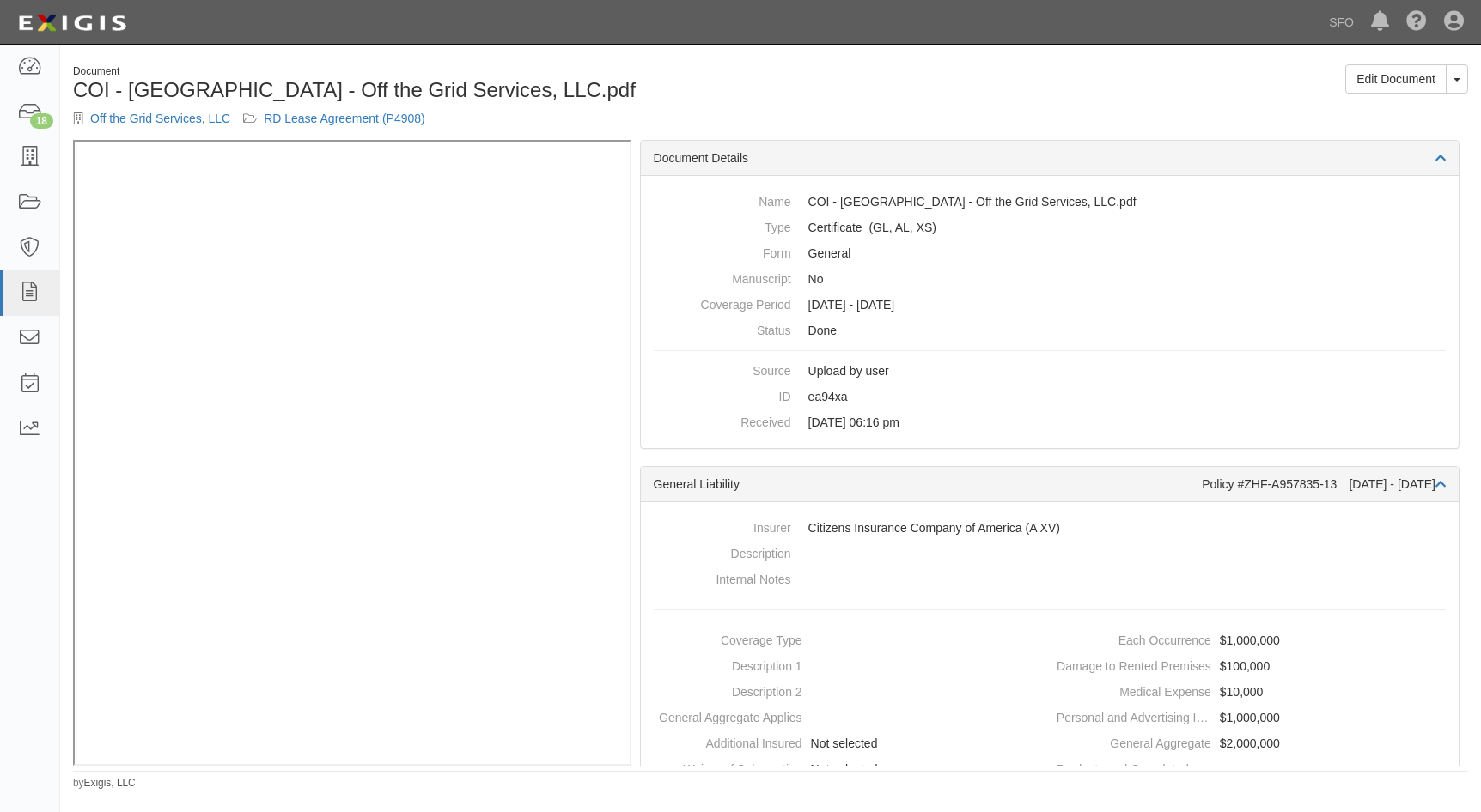
drag, startPoint x: 926, startPoint y: 617, endPoint x: 779, endPoint y: 453, distance: 220.2
click at [928, 616] on div "Insurer Citizens Insurance Company of America (A XV) Description Internal Notes…" at bounding box center [1049, 670] width 818 height 310
click at [197, 122] on link "Off the Grid Services, LLC" at bounding box center [160, 118] width 140 height 14
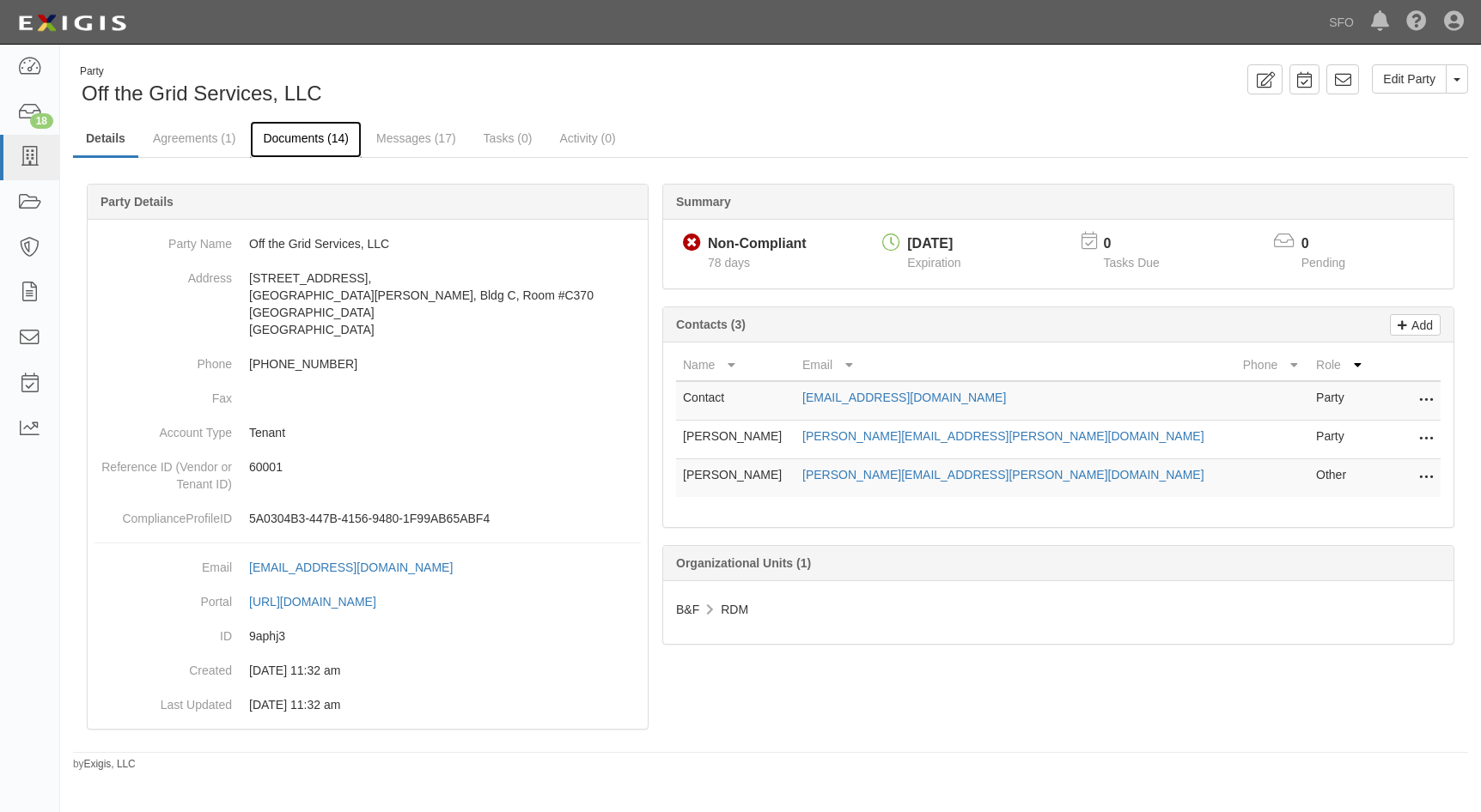
click at [314, 141] on link "Documents (14)" at bounding box center [305, 139] width 111 height 37
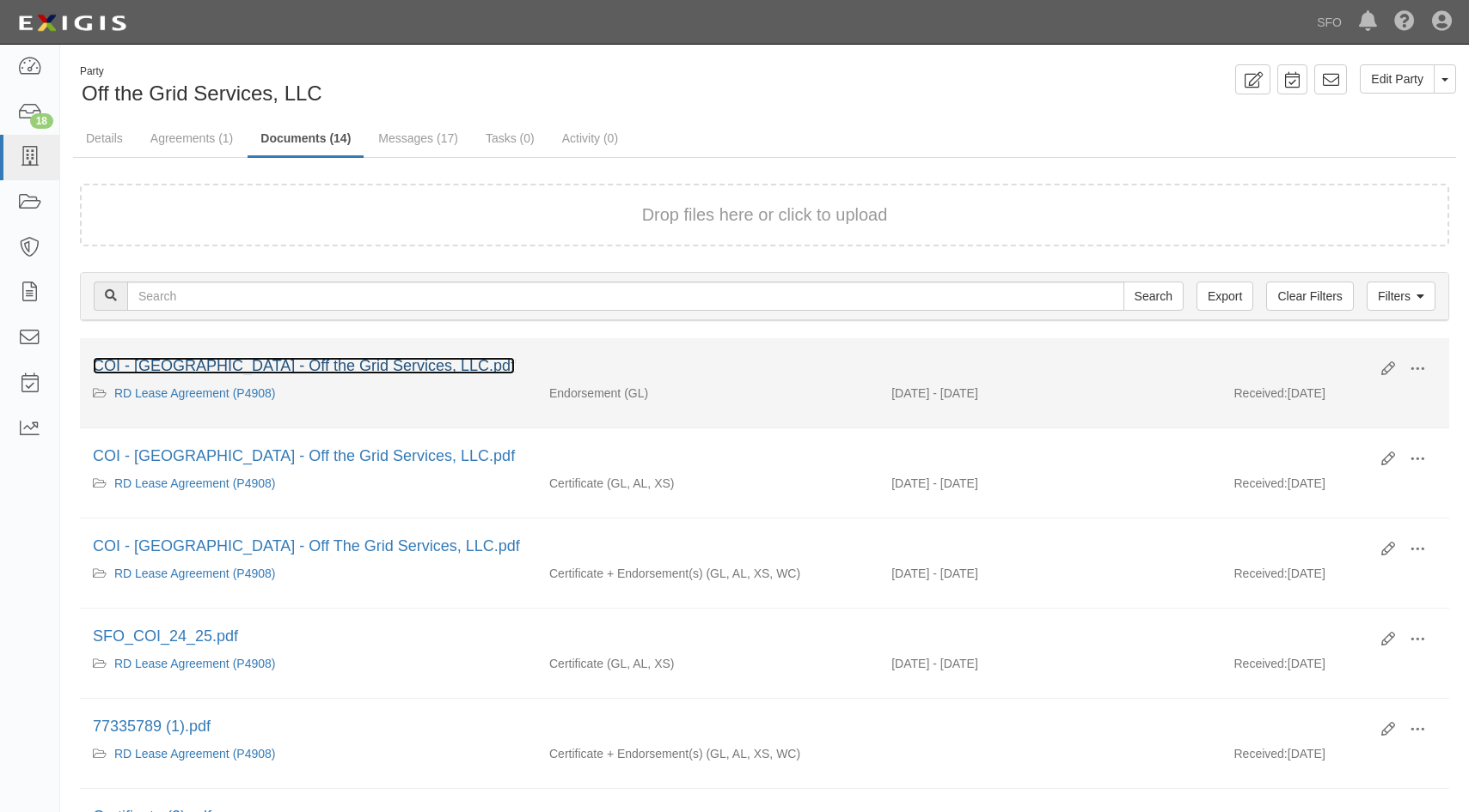
click at [346, 367] on link "COI - [GEOGRAPHIC_DATA] - Off the Grid Services, LLC.pdf" at bounding box center [304, 366] width 422 height 17
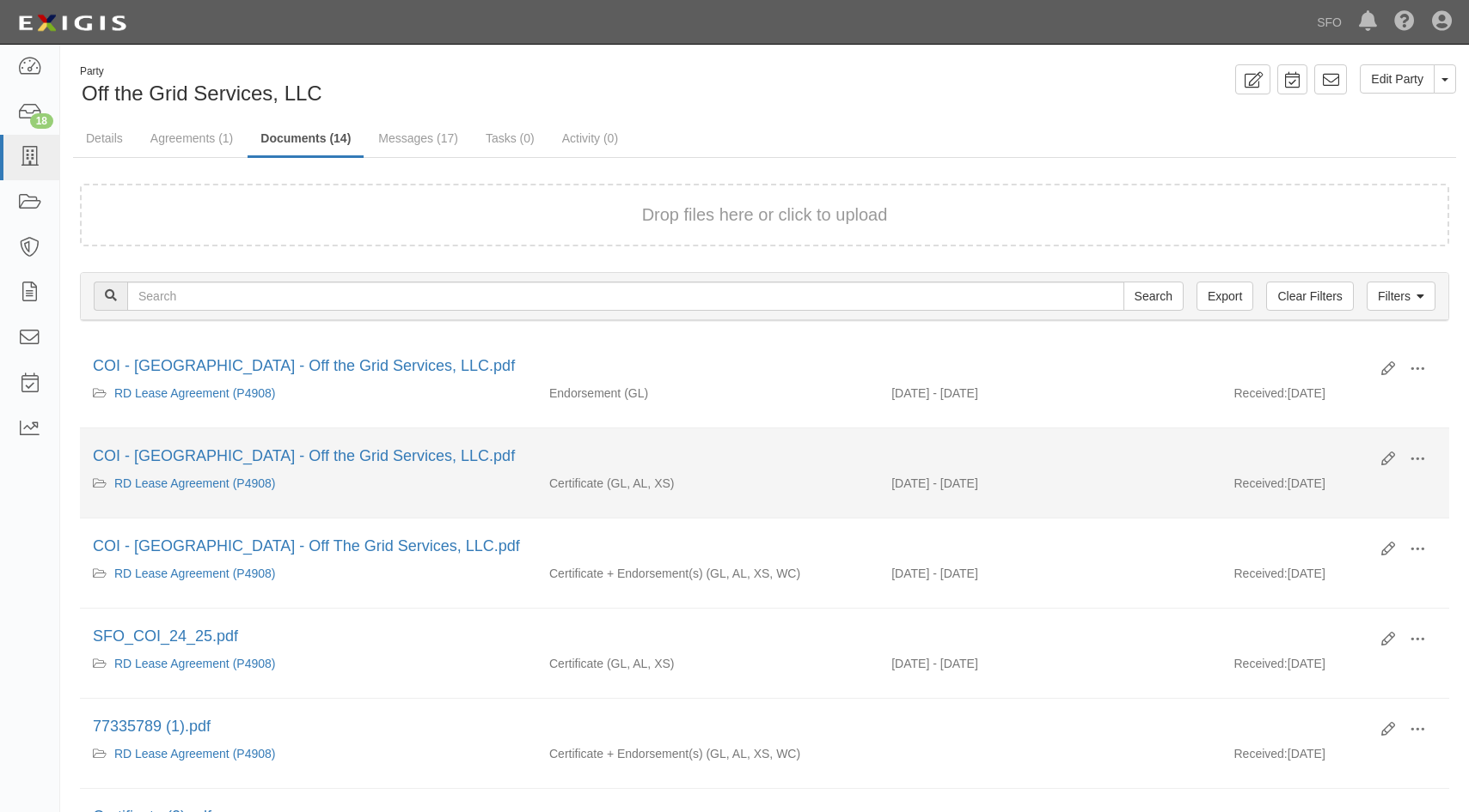
click at [302, 443] on li "Edit View View details Archive COI - San Francisco International Airport - Off …" at bounding box center [765, 473] width 1369 height 90
click at [306, 456] on link "COI - San Francisco International Airport - Off the Grid Services, LLC.pdf" at bounding box center [304, 456] width 422 height 17
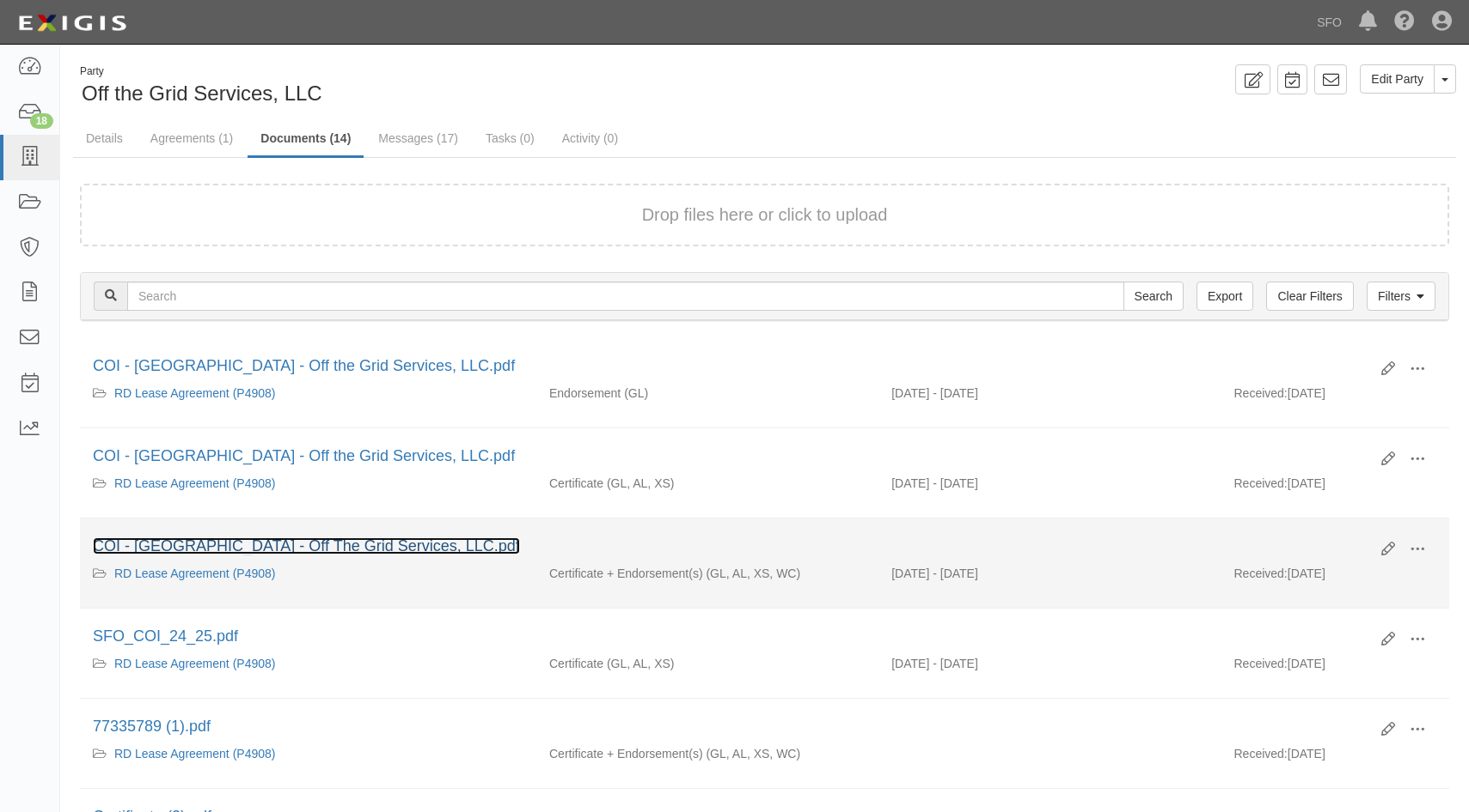
click at [431, 538] on link "COI - San Francisco International Airport - Off The Grid Services, LLC.pdf" at bounding box center [306, 547] width 427 height 17
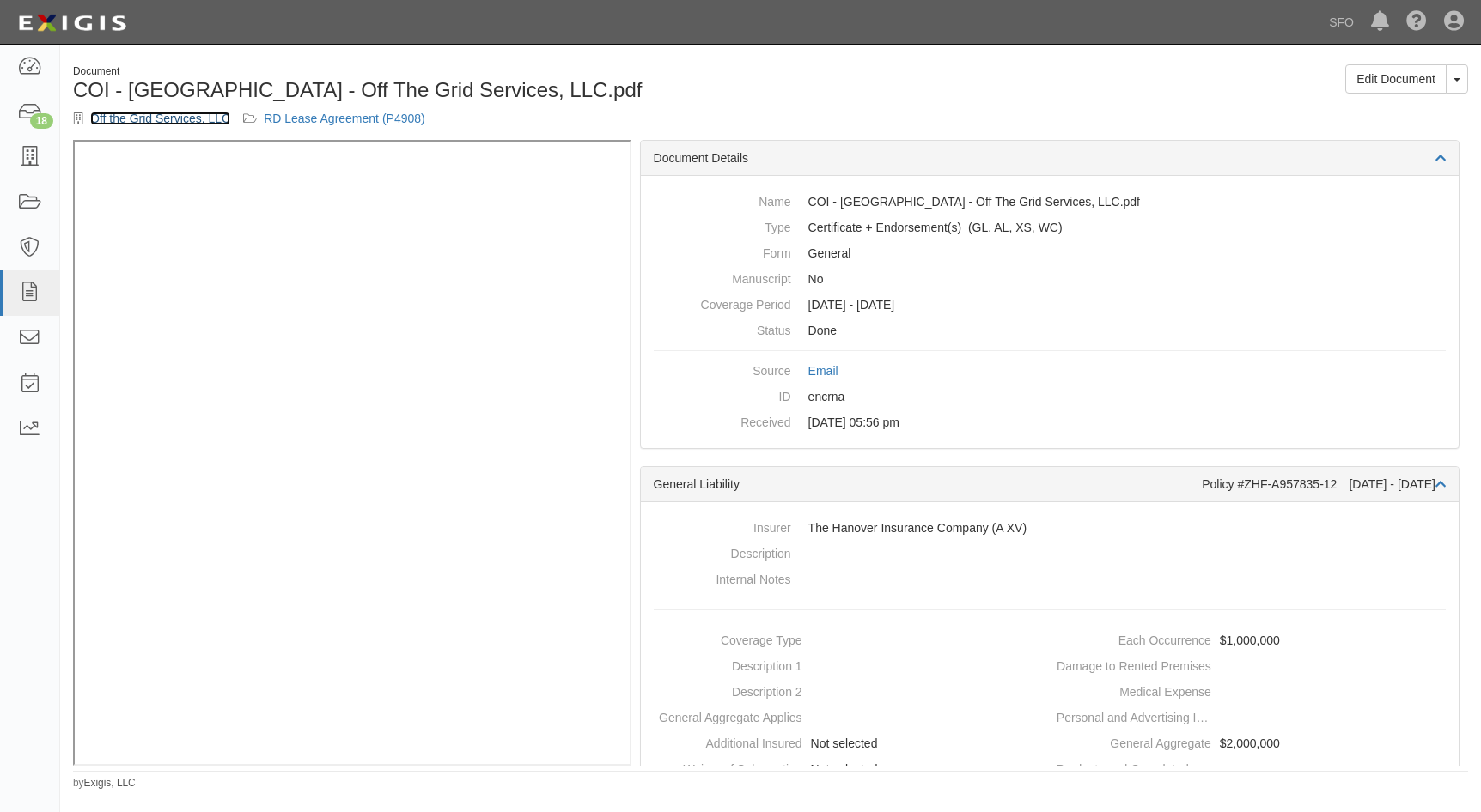
click at [137, 123] on link "Off the Grid Services, LLC" at bounding box center [160, 118] width 140 height 14
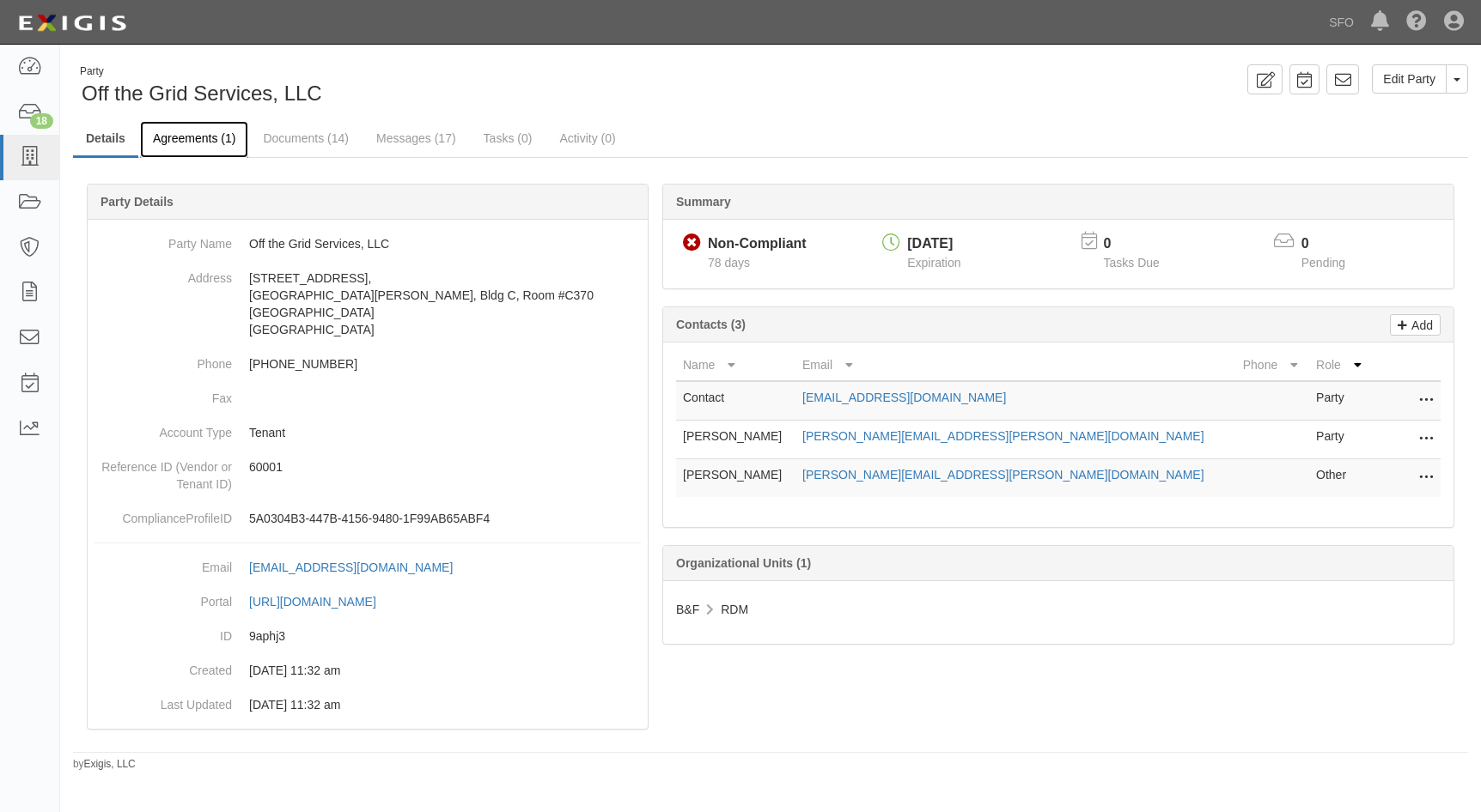
click at [217, 130] on link "Agreements (1)" at bounding box center [195, 139] width 108 height 37
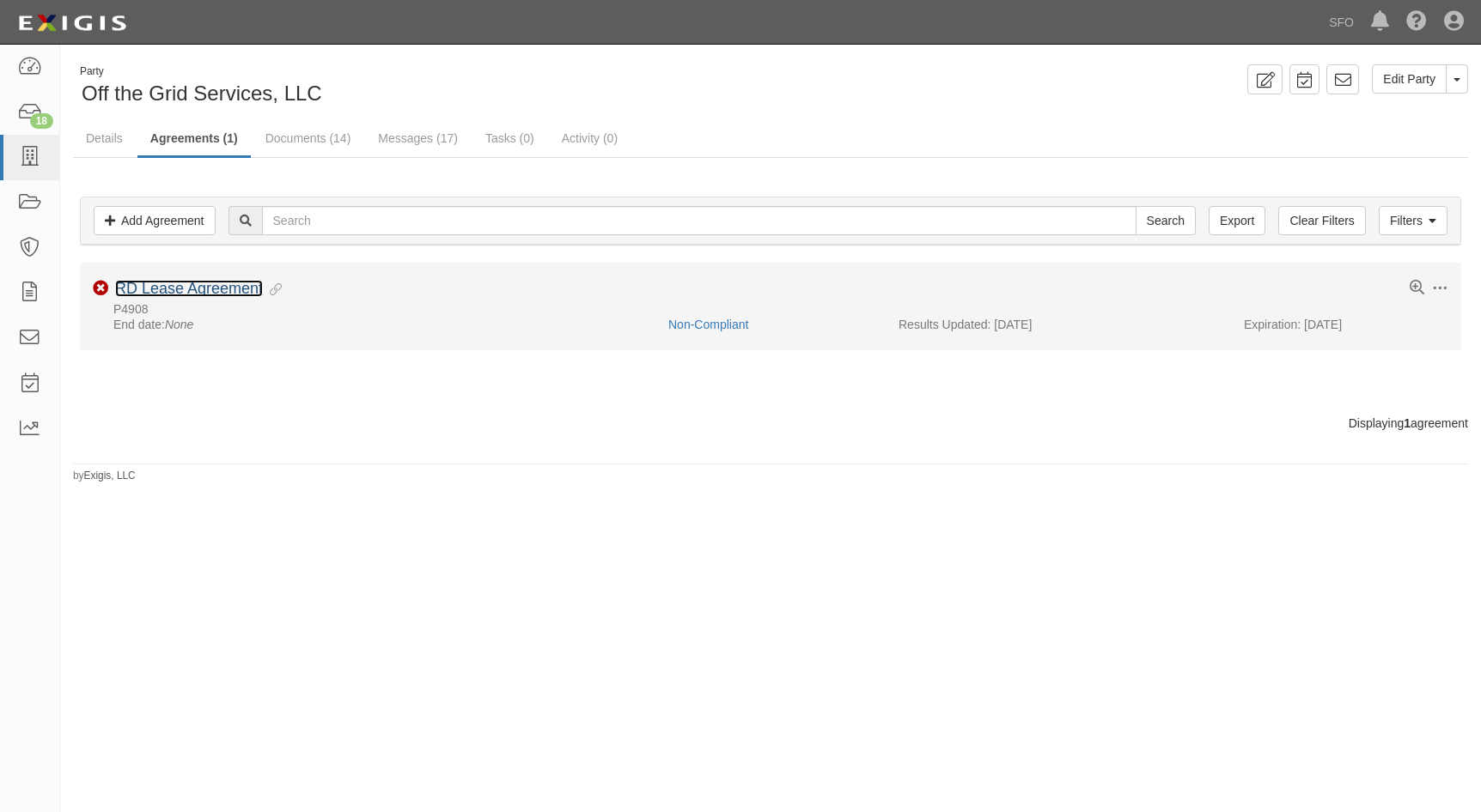
click at [181, 293] on link "RD Lease Agreement" at bounding box center [189, 288] width 148 height 17
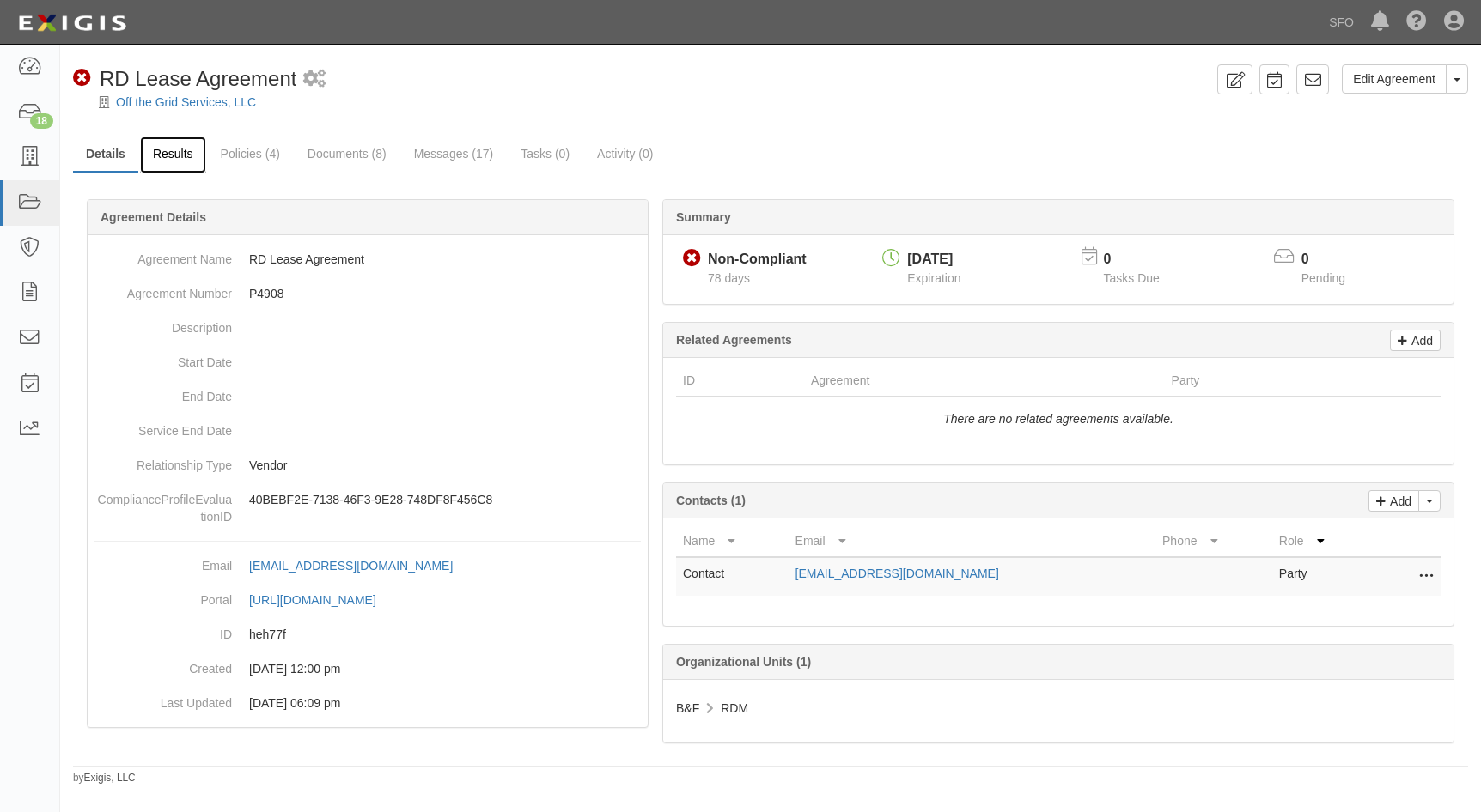
click at [196, 155] on link "Results" at bounding box center [173, 155] width 66 height 37
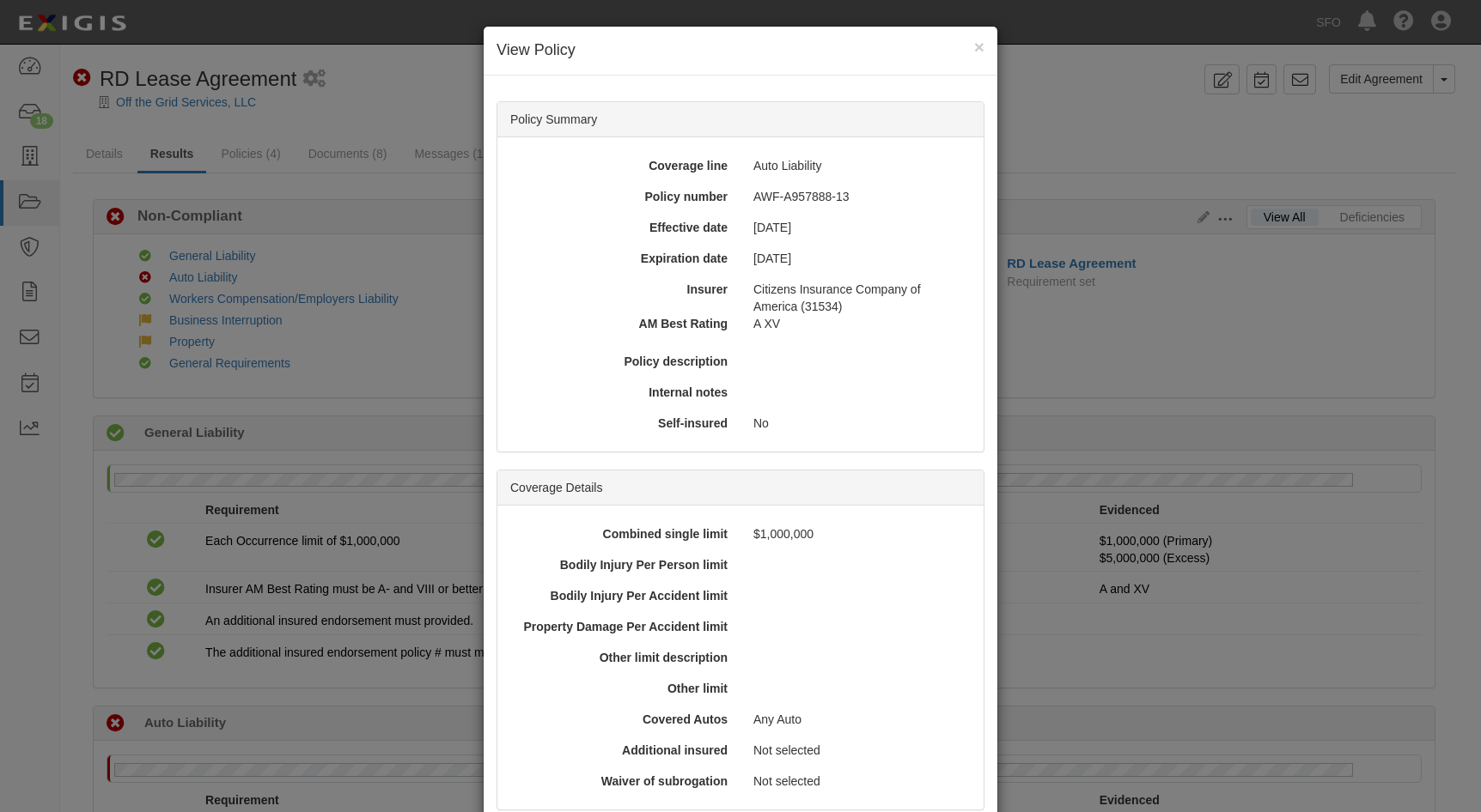
click at [334, 507] on div "× View Policy Policy Summary Coverage line Auto Liability Policy number AWF-A95…" at bounding box center [740, 406] width 1481 height 812
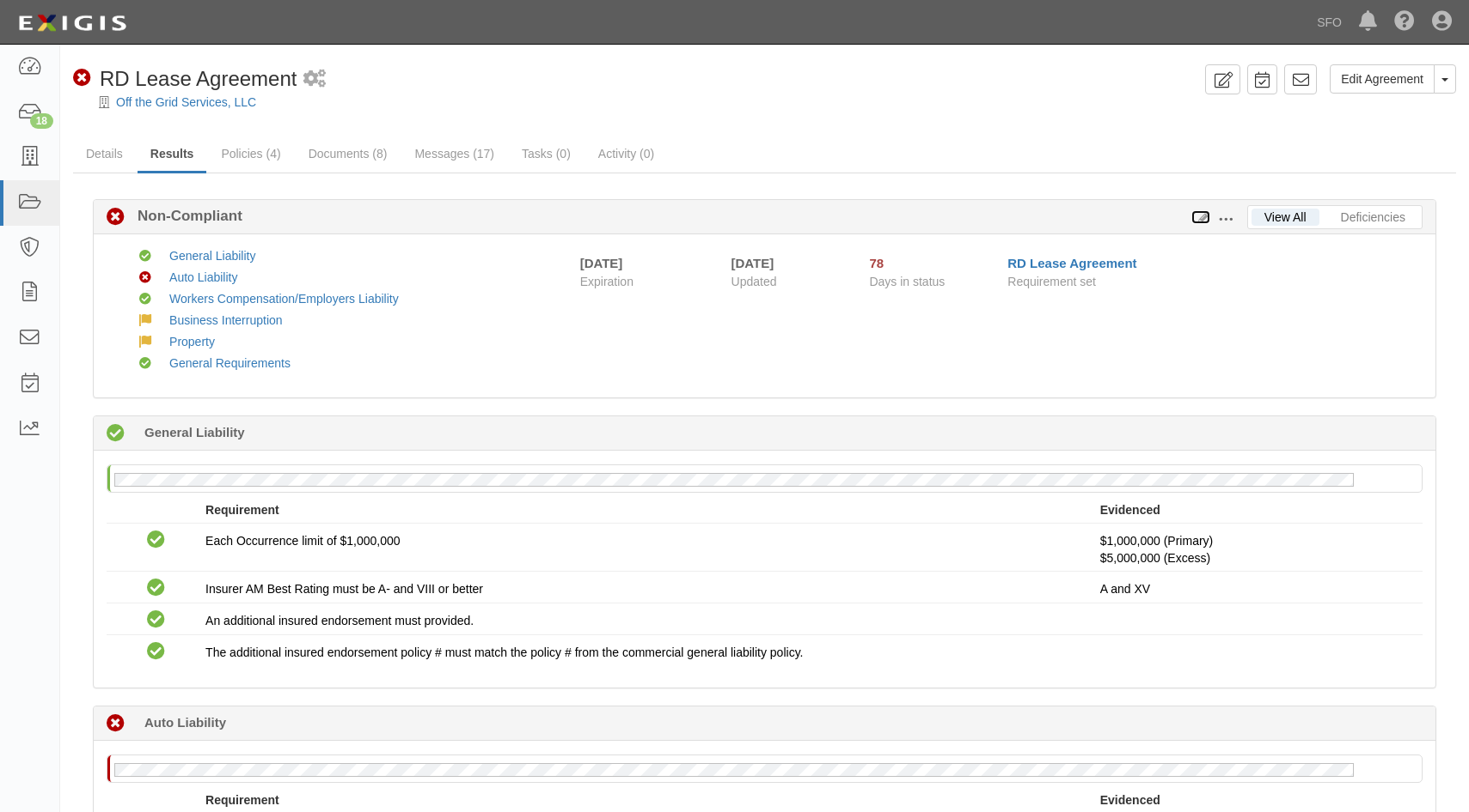
click at [1202, 217] on icon at bounding box center [1201, 218] width 19 height 12
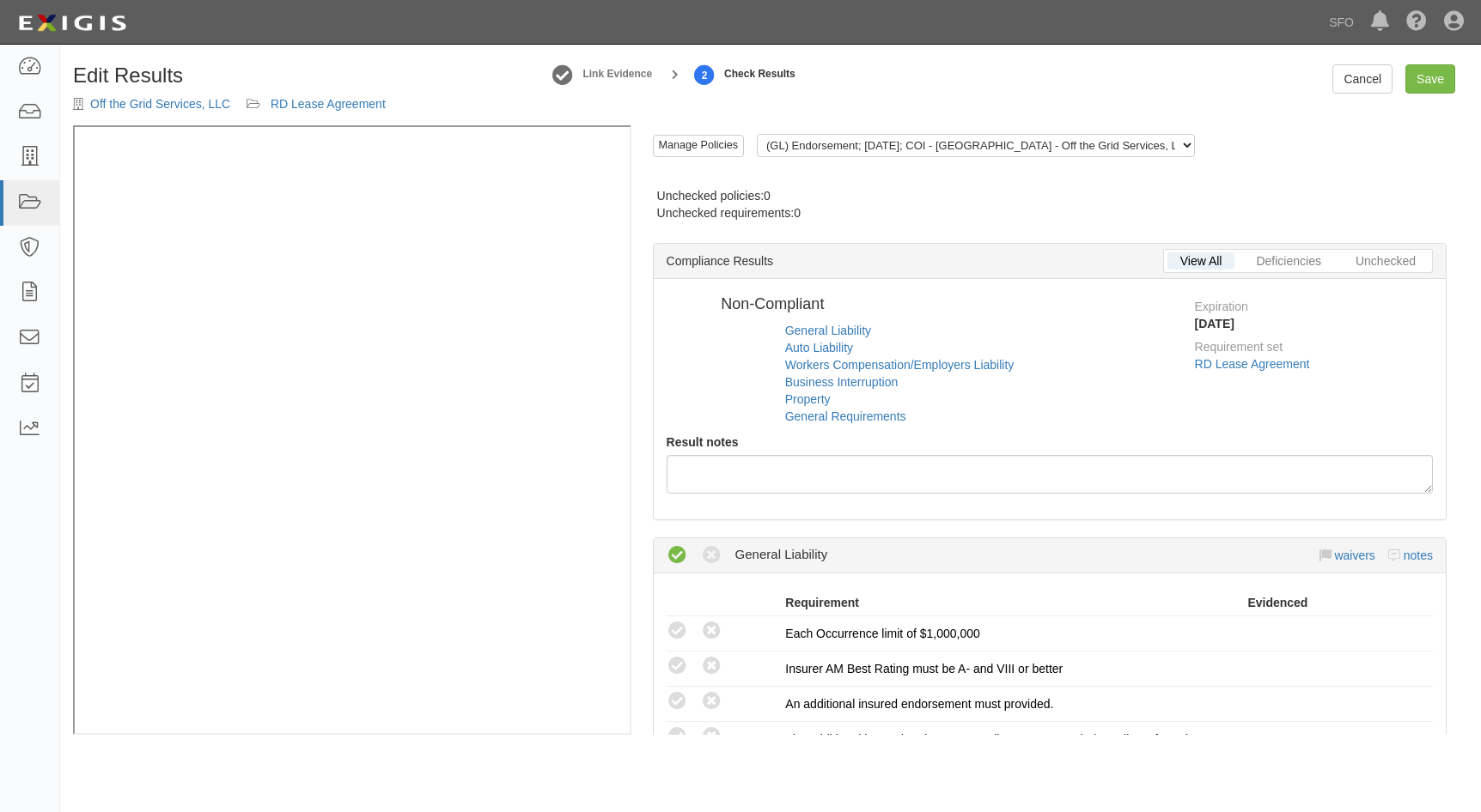
radio input "false"
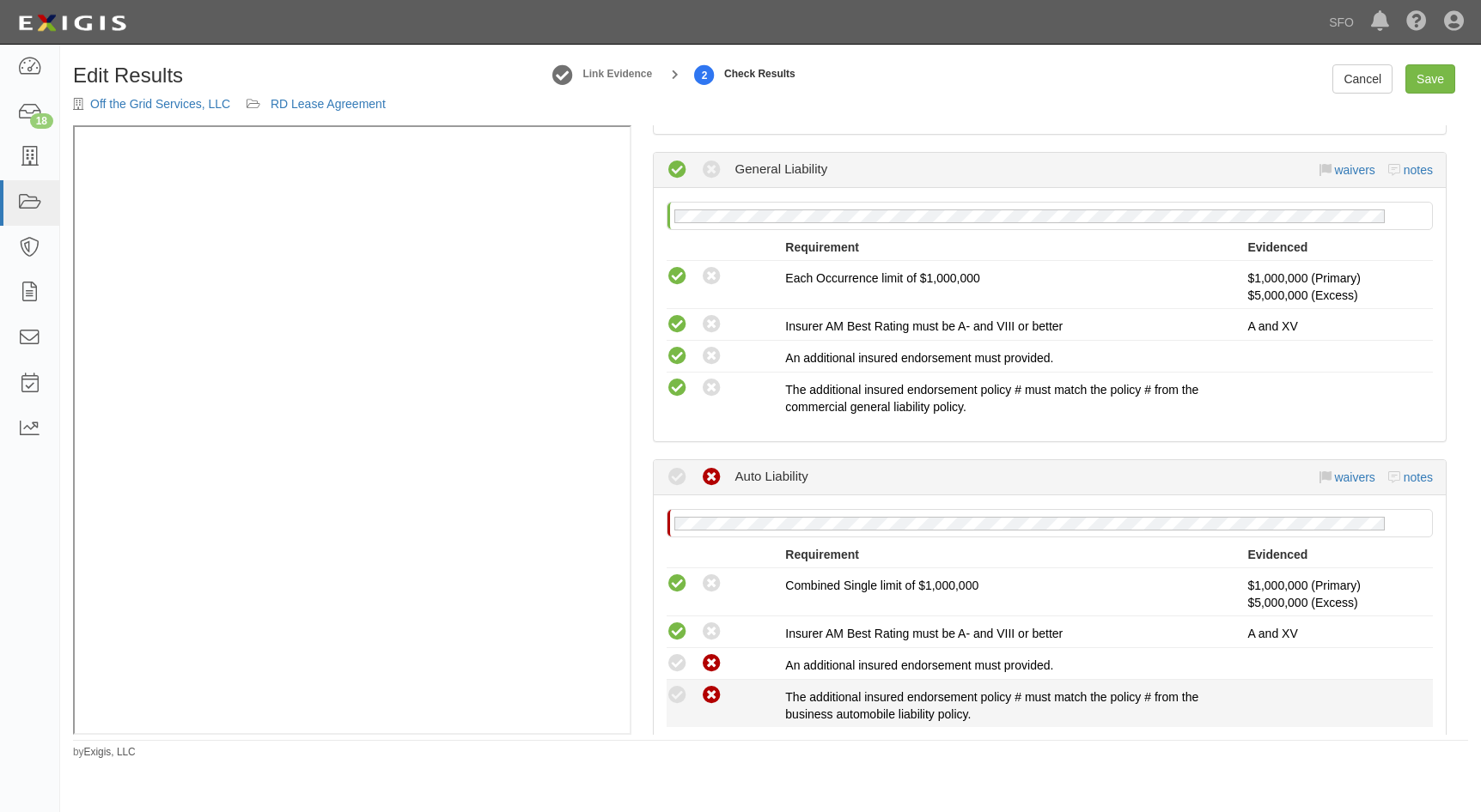
scroll to position [344, 0]
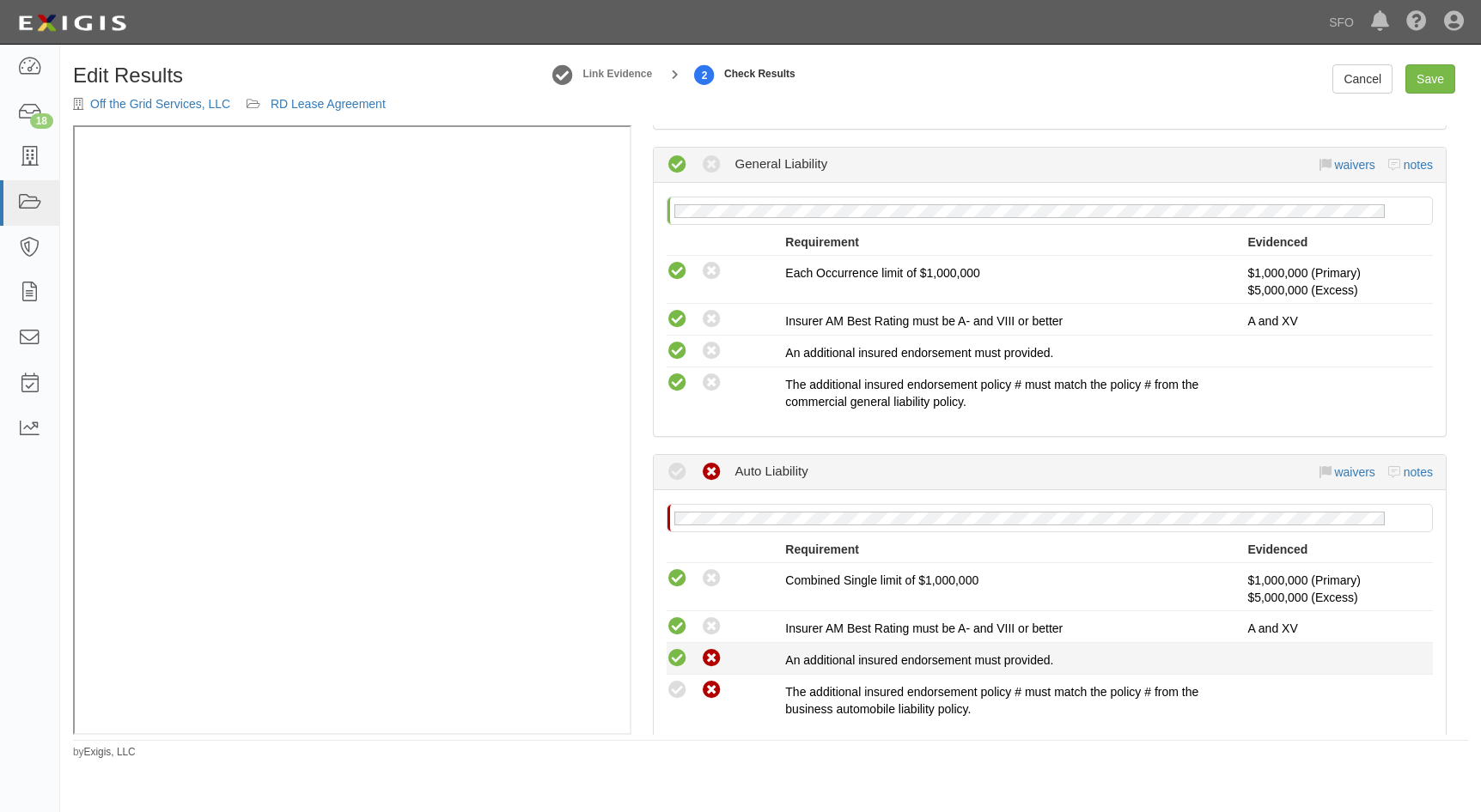
click at [674, 659] on icon at bounding box center [678, 659] width 21 height 21
radio input "true"
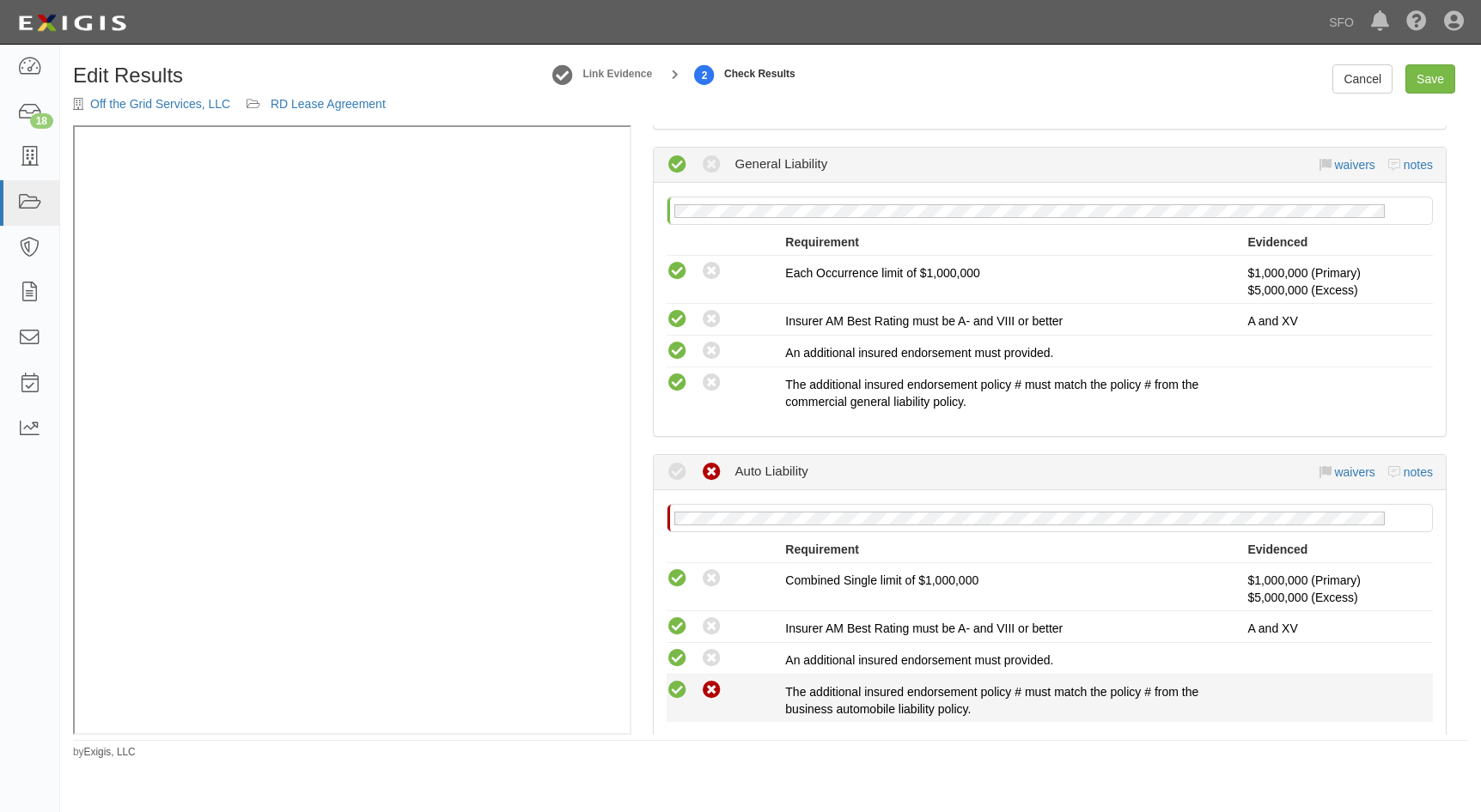
click at [673, 687] on icon at bounding box center [678, 691] width 21 height 21
radio input "true"
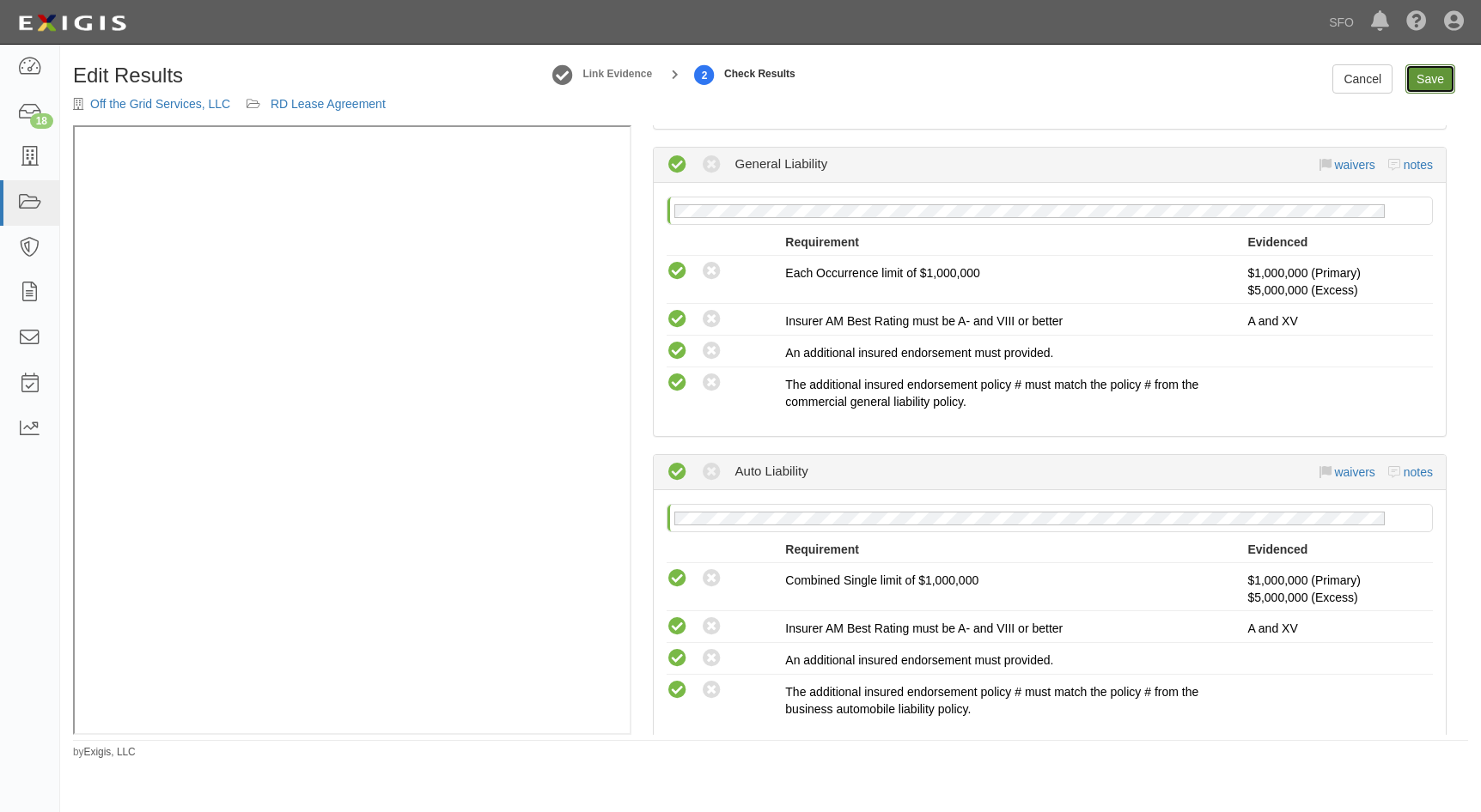
click at [1428, 75] on link "Save" at bounding box center [1430, 79] width 49 height 29
radio input "true"
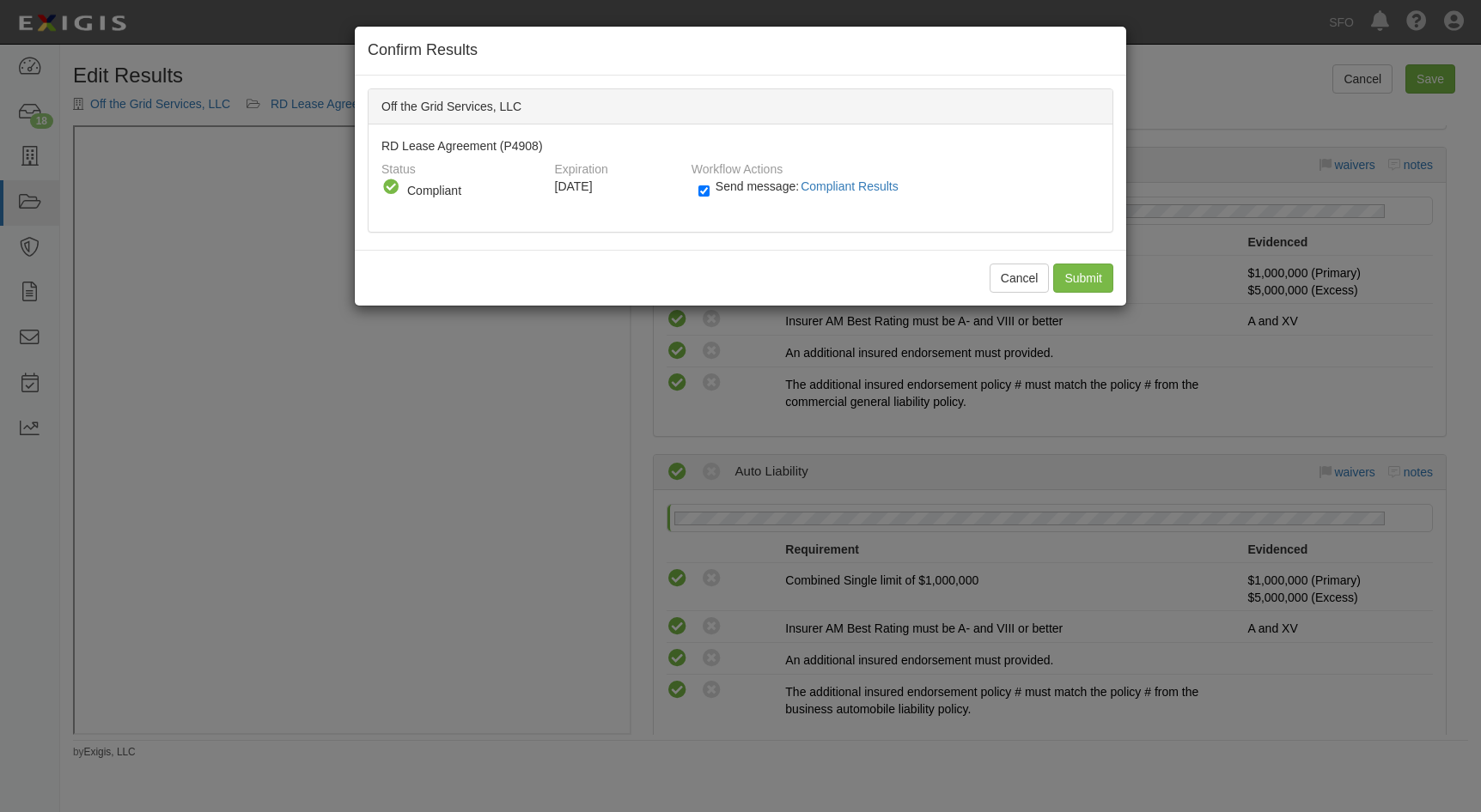
click at [711, 187] on label "Send message: Compliant Results" at bounding box center [801, 195] width 207 height 22
click at [710, 187] on input "Send message: Compliant Results" at bounding box center [704, 191] width 12 height 19
checkbox input "false"
click at [1092, 271] on input "Submit" at bounding box center [1083, 278] width 60 height 29
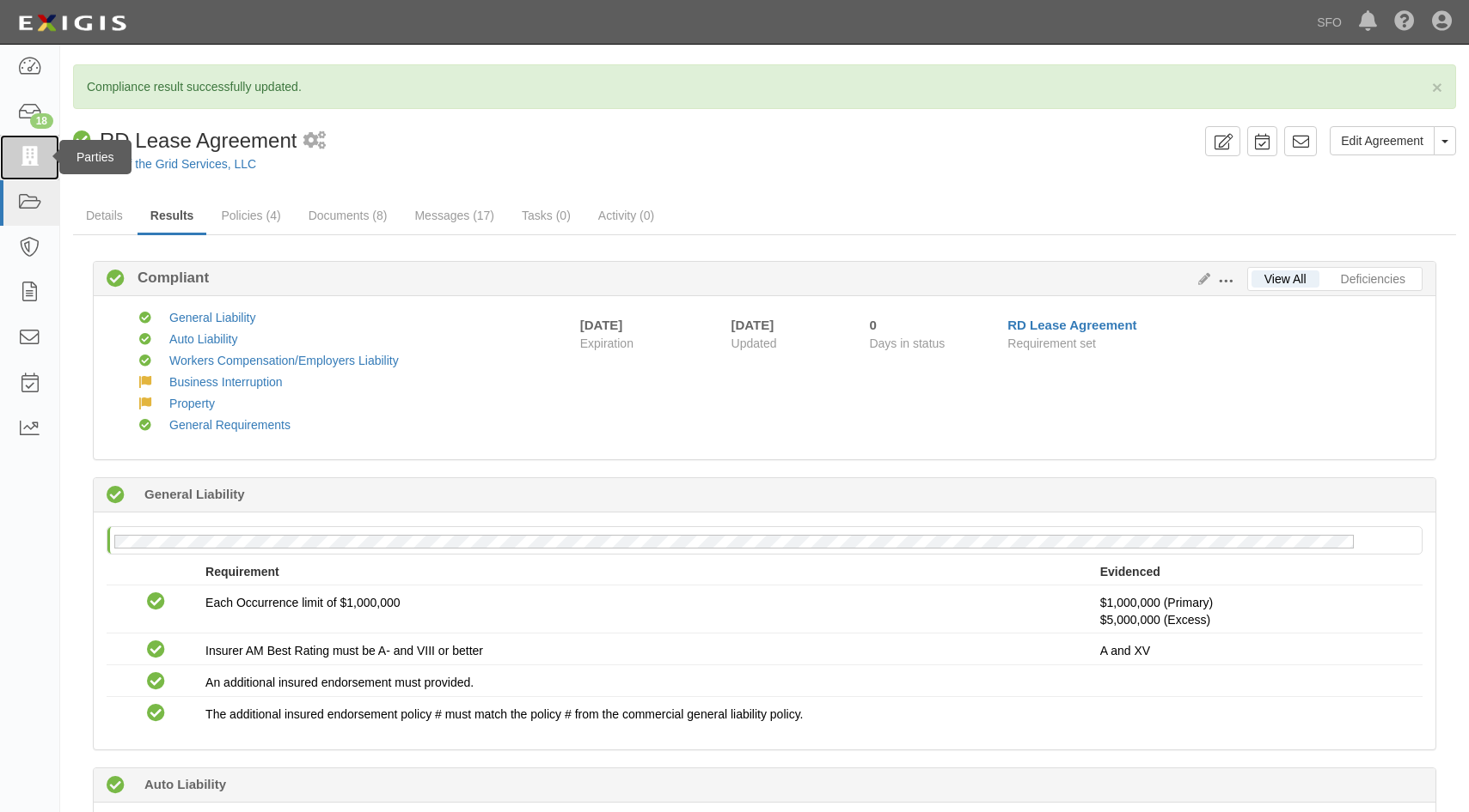
click at [42, 150] on link at bounding box center [29, 157] width 59 height 45
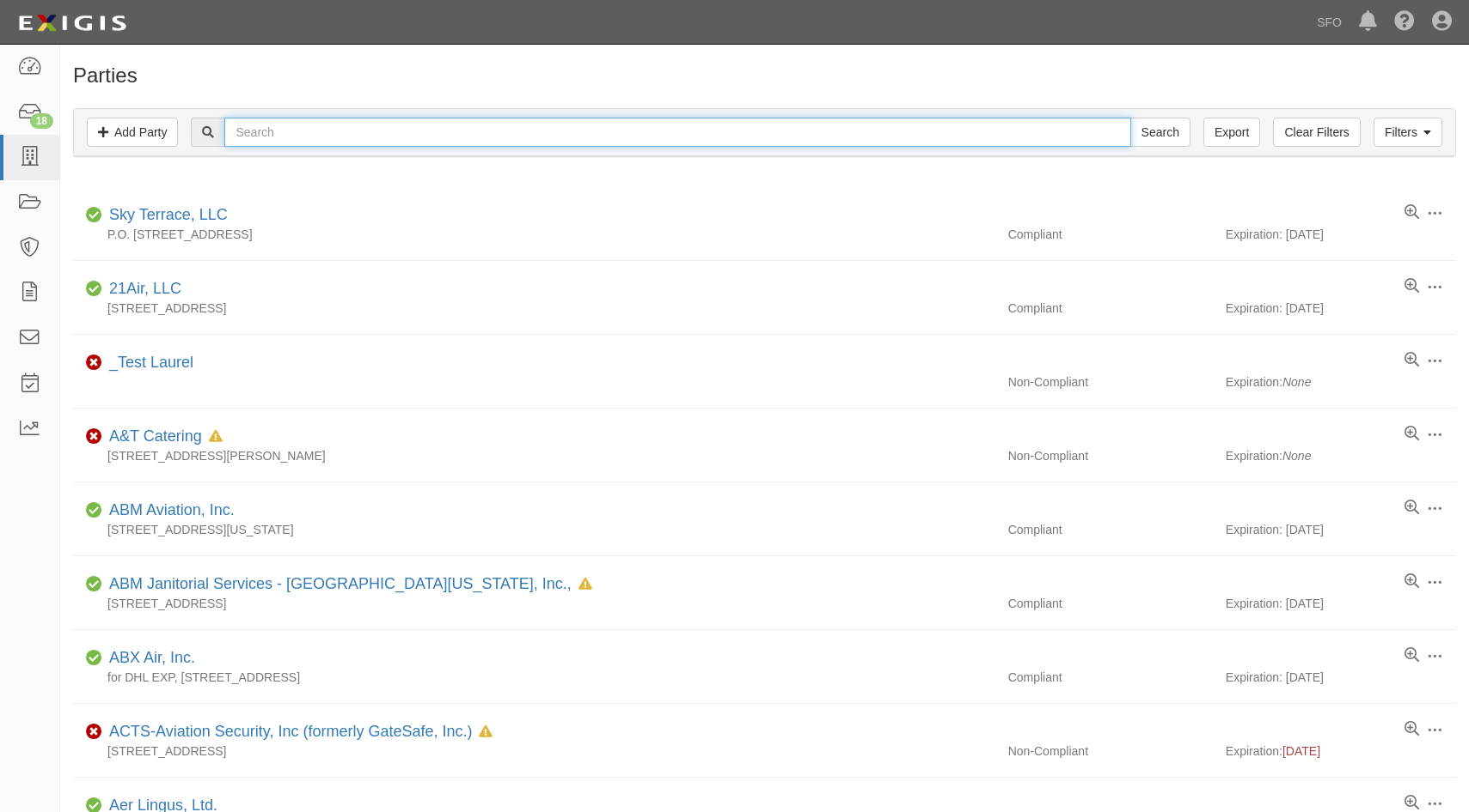
click at [347, 134] on input "text" at bounding box center [677, 133] width 905 height 29
paste input "[GEOGRAPHIC_DATA] 3, LLC"
type input "[GEOGRAPHIC_DATA] 3, LLC"
click at [1130, 118] on input "Search" at bounding box center [1160, 133] width 60 height 29
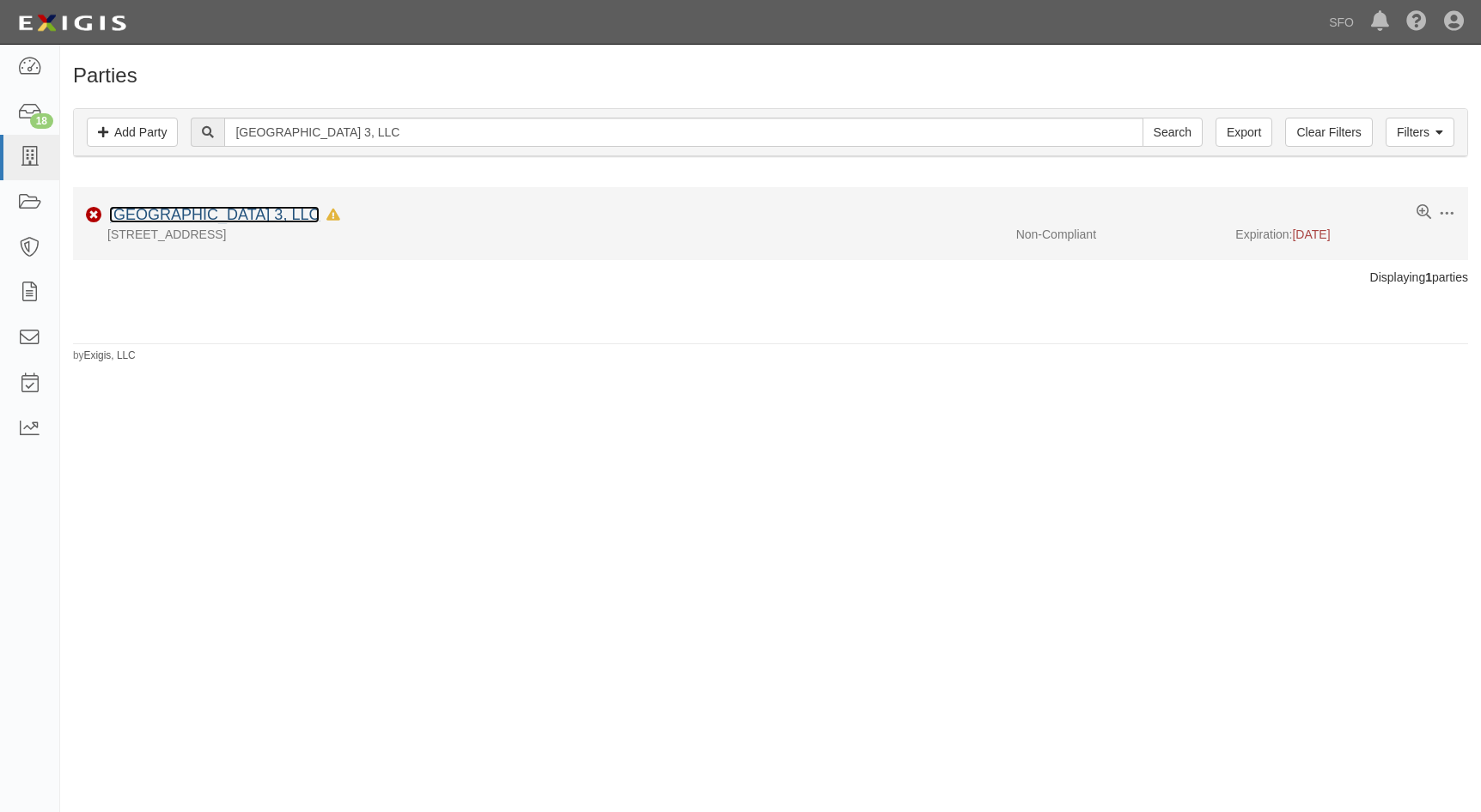
click at [289, 211] on link "[GEOGRAPHIC_DATA] 3, LLC" at bounding box center [214, 215] width 210 height 17
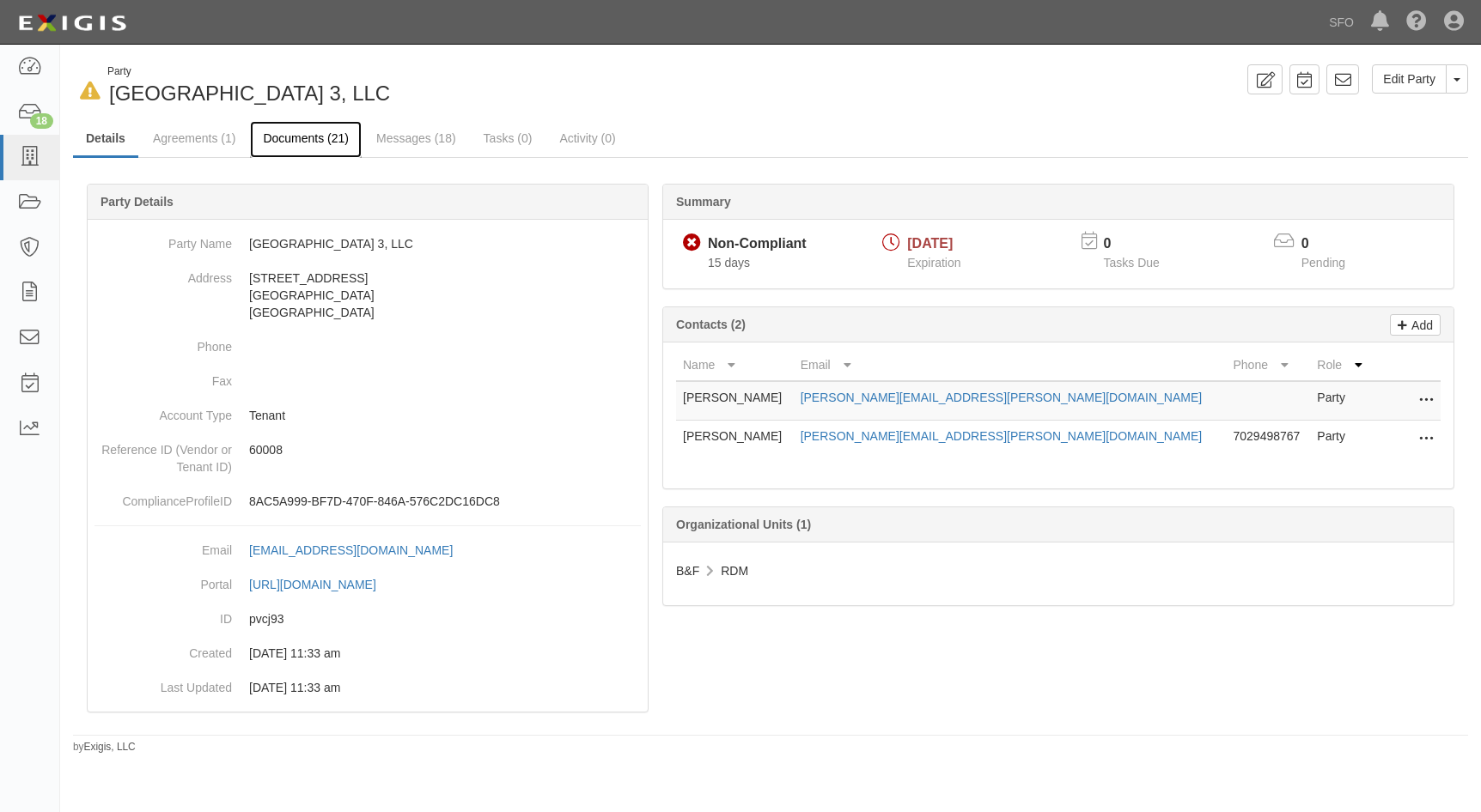
click at [322, 135] on link "Documents (21)" at bounding box center [305, 139] width 111 height 37
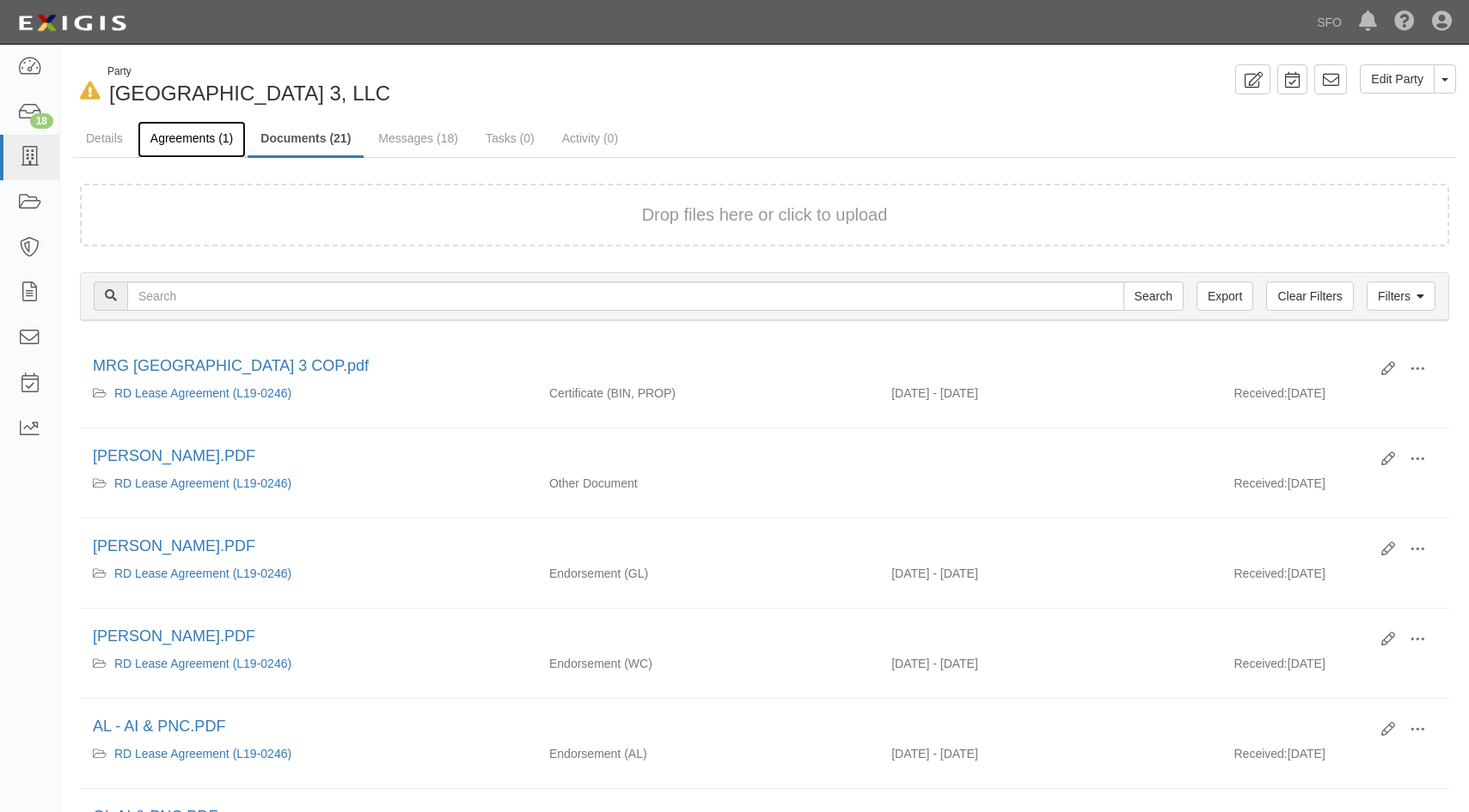
click at [184, 142] on link "Agreements (1)" at bounding box center [192, 139] width 108 height 37
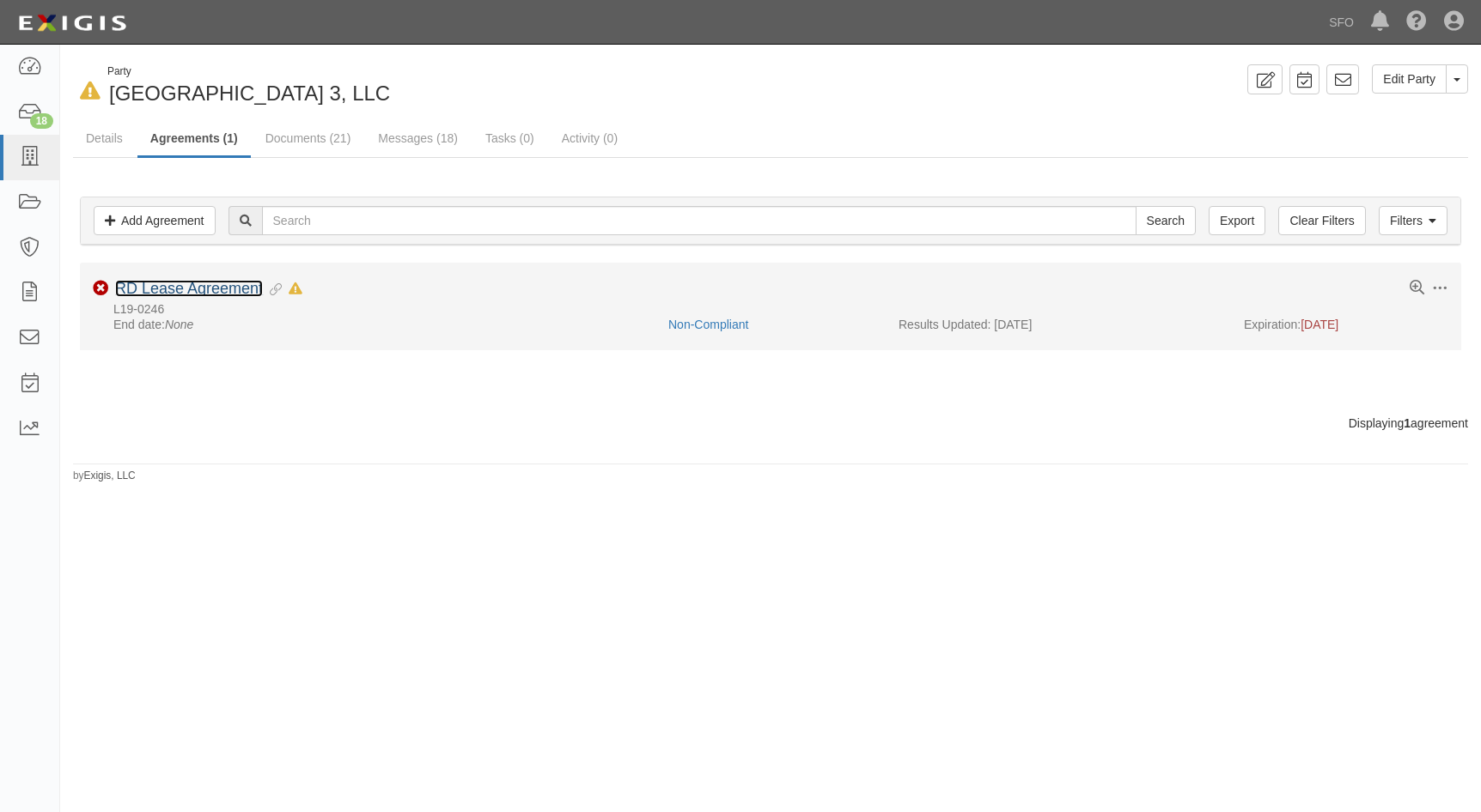
click at [255, 293] on link "RD Lease Agreement" at bounding box center [189, 288] width 148 height 17
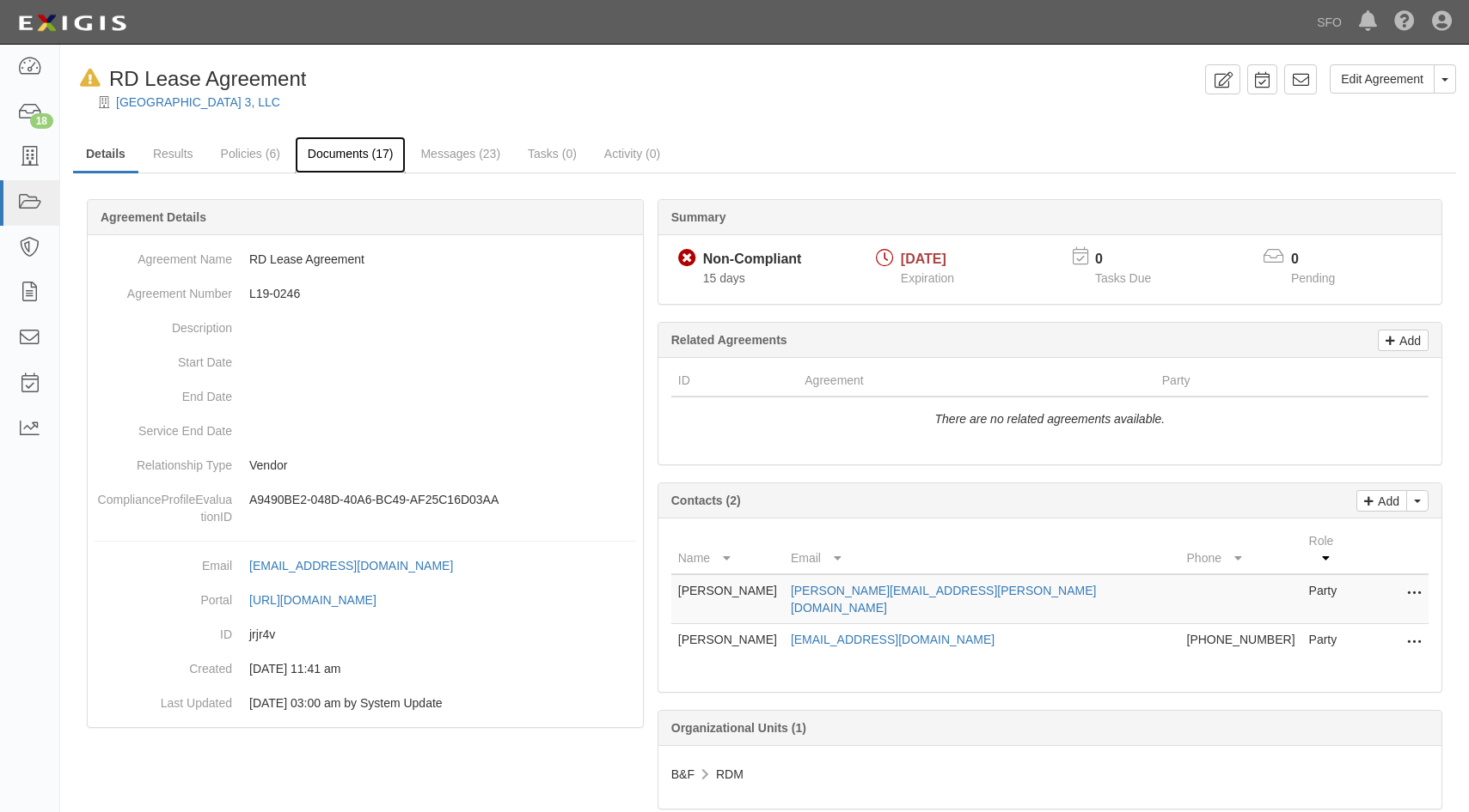
click at [322, 154] on link "Documents (17)" at bounding box center [350, 155] width 111 height 37
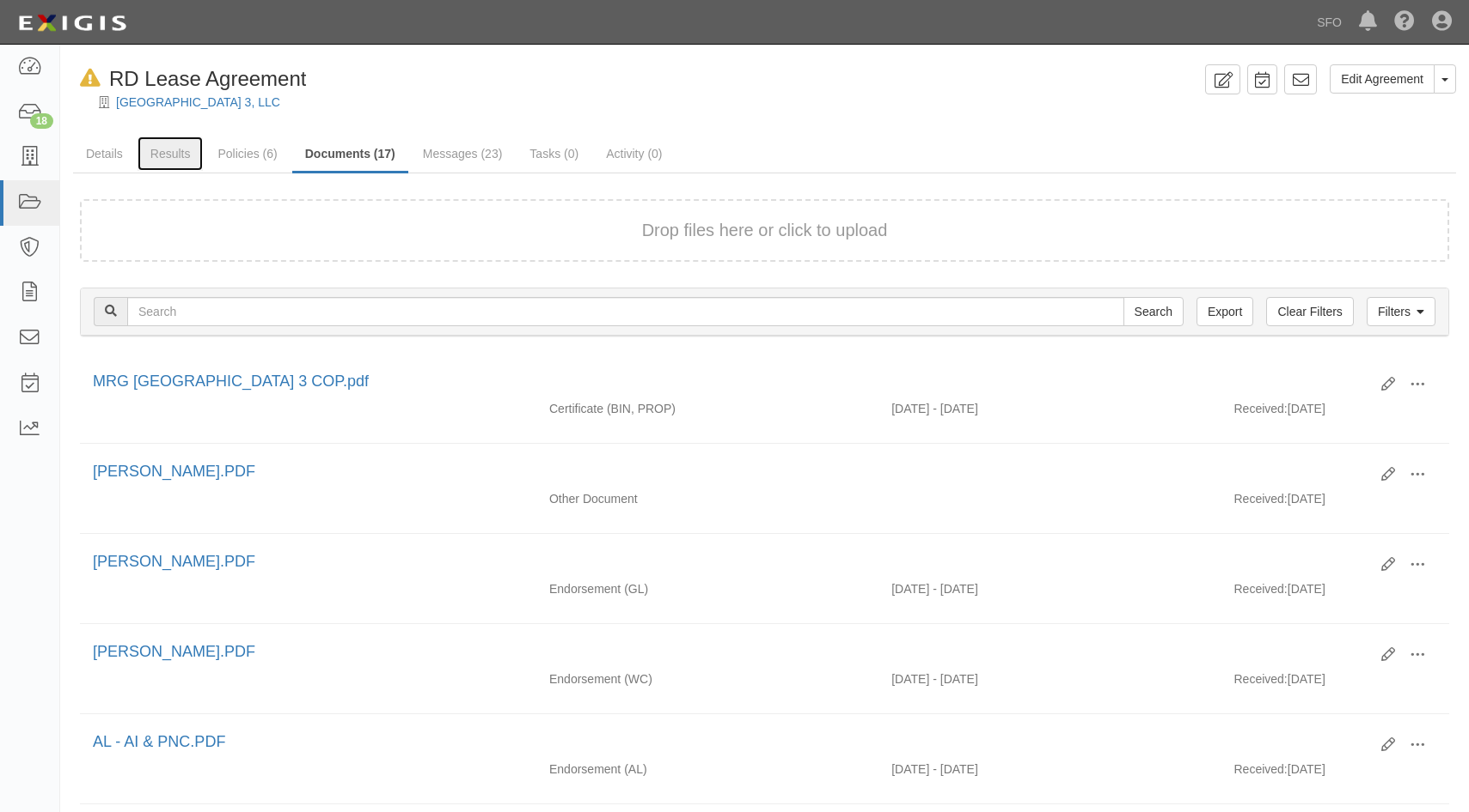
click at [174, 150] on link "Results" at bounding box center [170, 153] width 66 height 34
click at [168, 149] on link "Results" at bounding box center [170, 155] width 66 height 37
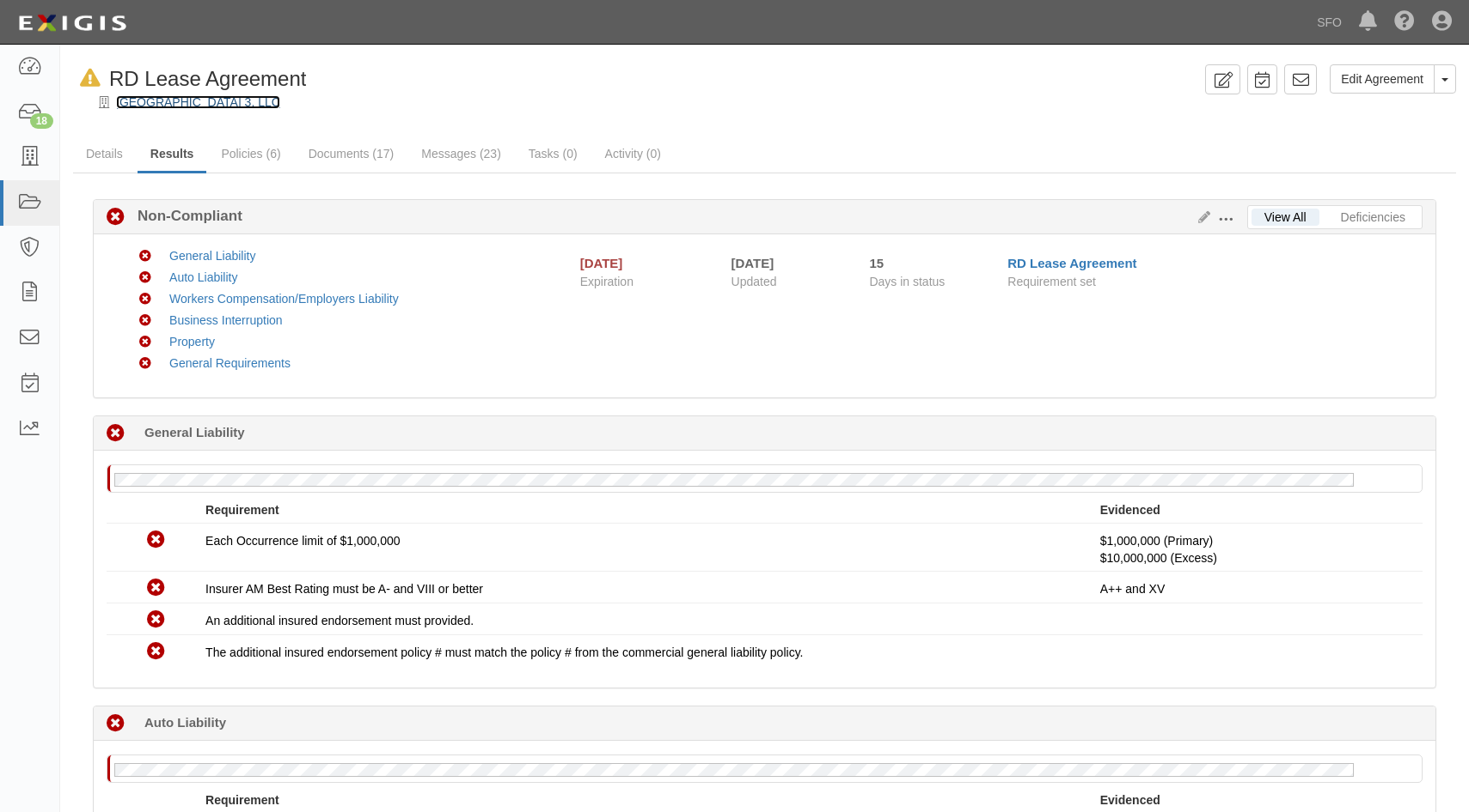
click at [162, 100] on link "[GEOGRAPHIC_DATA] 3, LLC" at bounding box center [198, 102] width 164 height 14
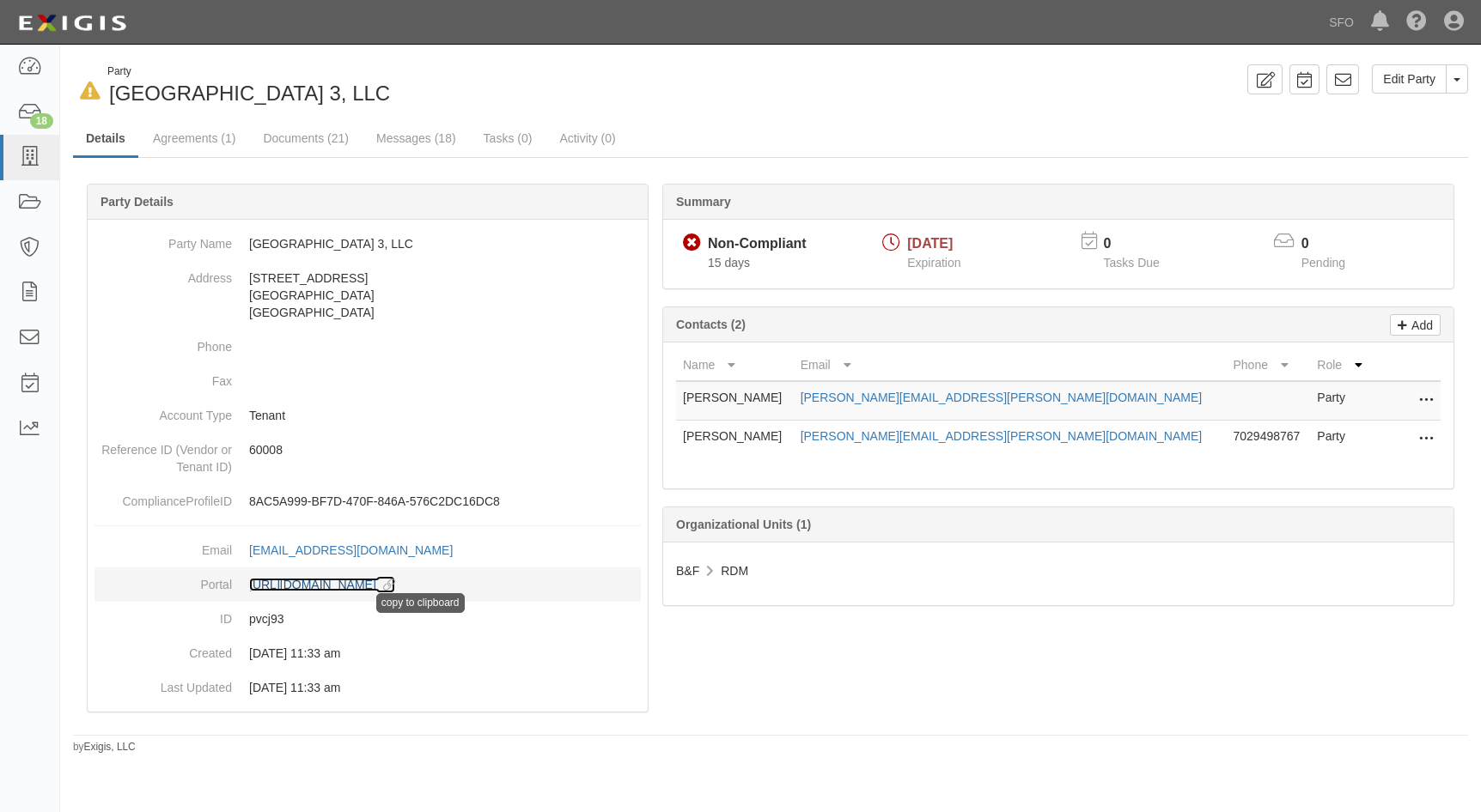
click at [395, 585] on icon at bounding box center [386, 586] width 19 height 12
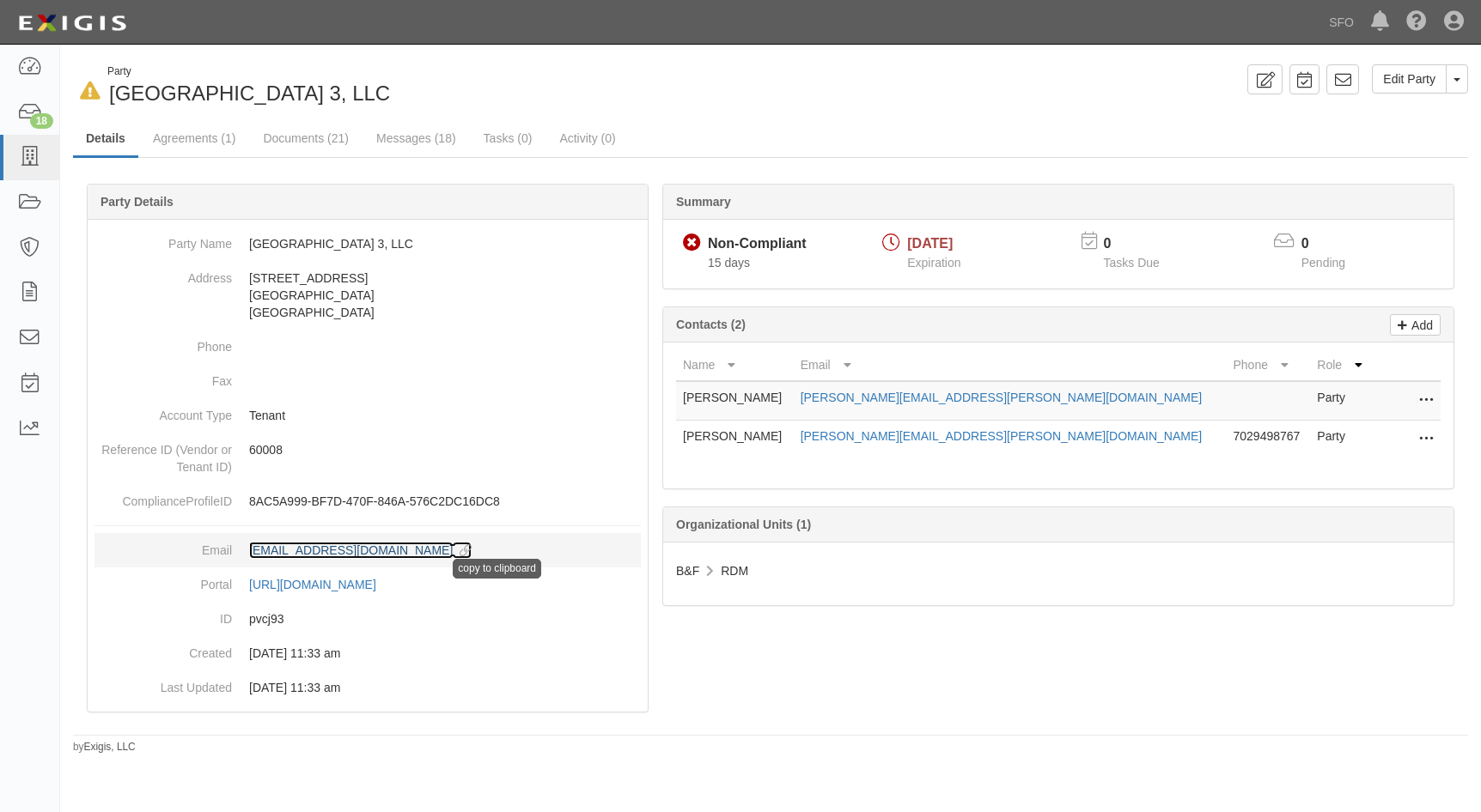
click at [453, 547] on icon at bounding box center [463, 551] width 19 height 12
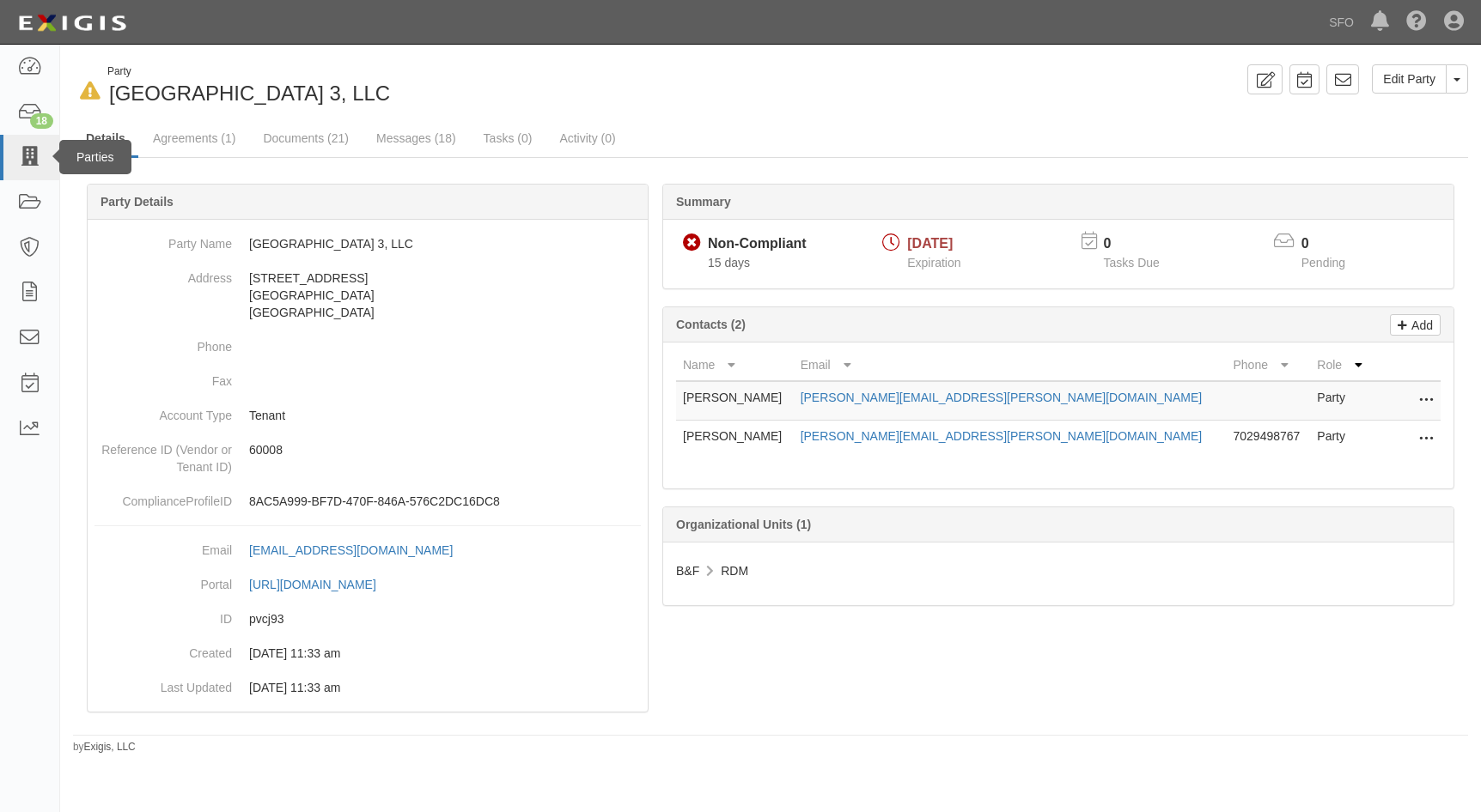
click at [59, 161] on div "Parties" at bounding box center [95, 157] width 73 height 34
click at [25, 163] on icon at bounding box center [29, 158] width 24 height 19
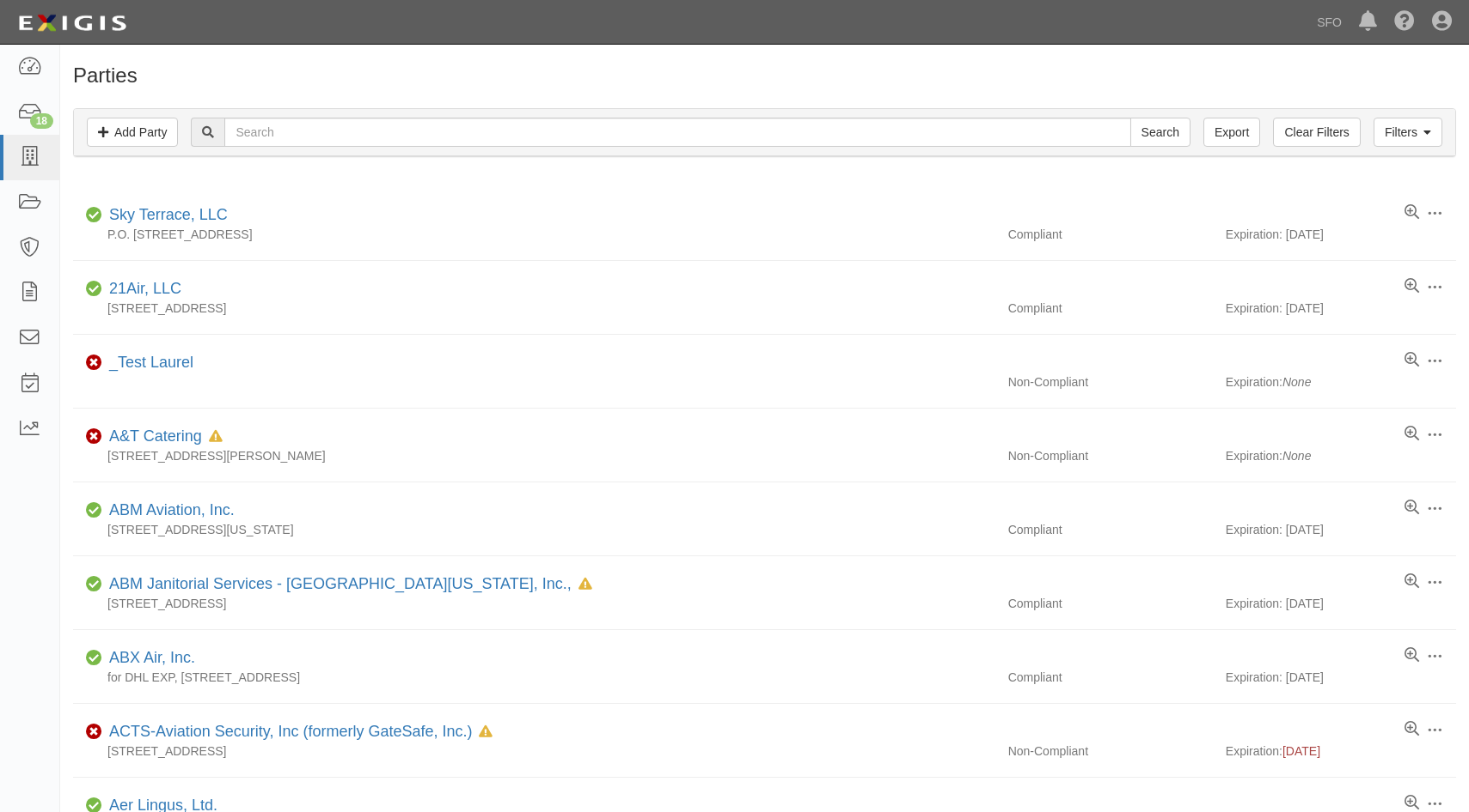
click at [0, 0] on div "Parties" at bounding box center [0, 0] width 0 height 0
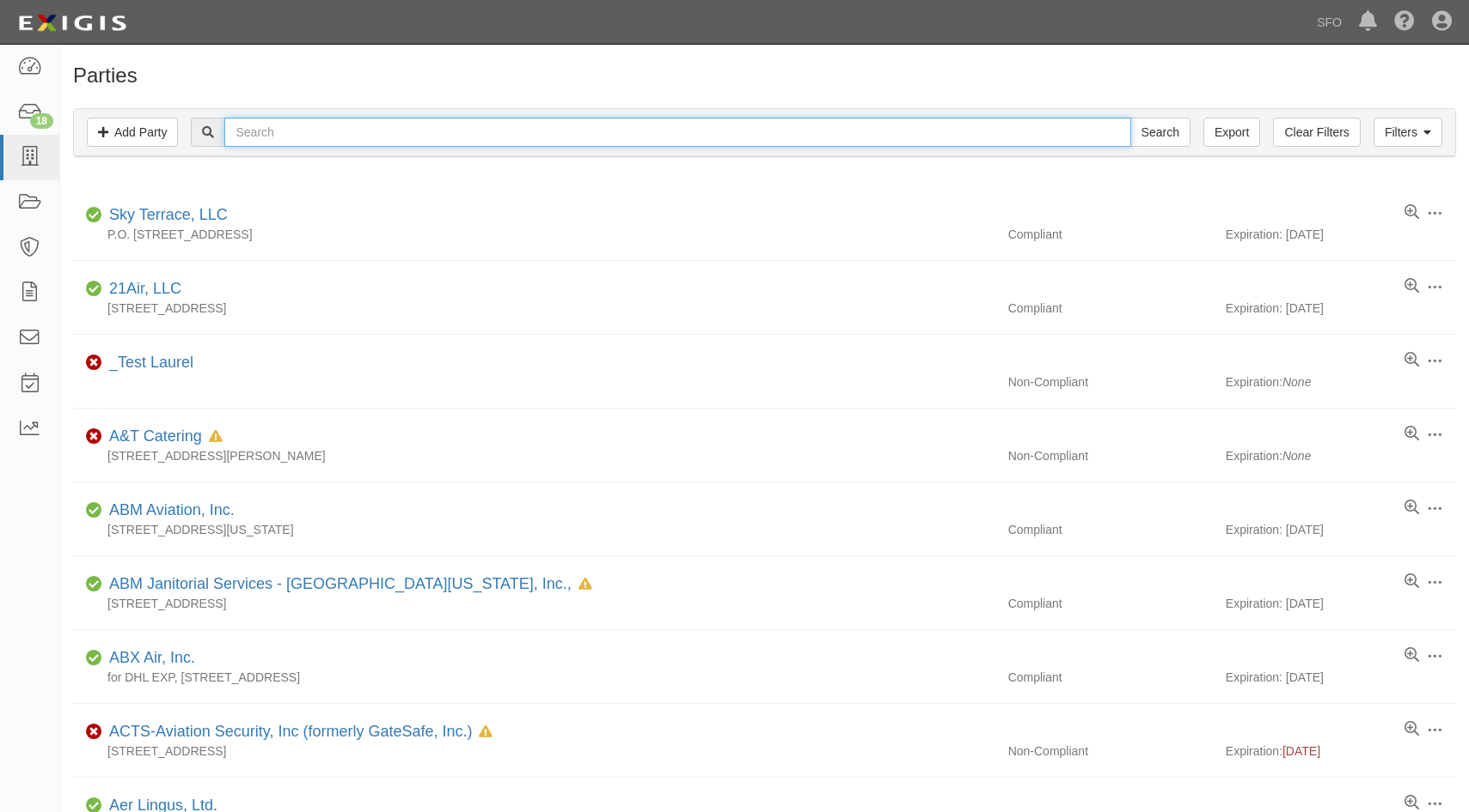
click at [295, 142] on input "text" at bounding box center [677, 133] width 905 height 29
paste input "Mail Safe Express MSX, Inc."
type input "Mail Safe Express MSX, Inc."
click at [1130, 118] on input "Search" at bounding box center [1160, 133] width 60 height 29
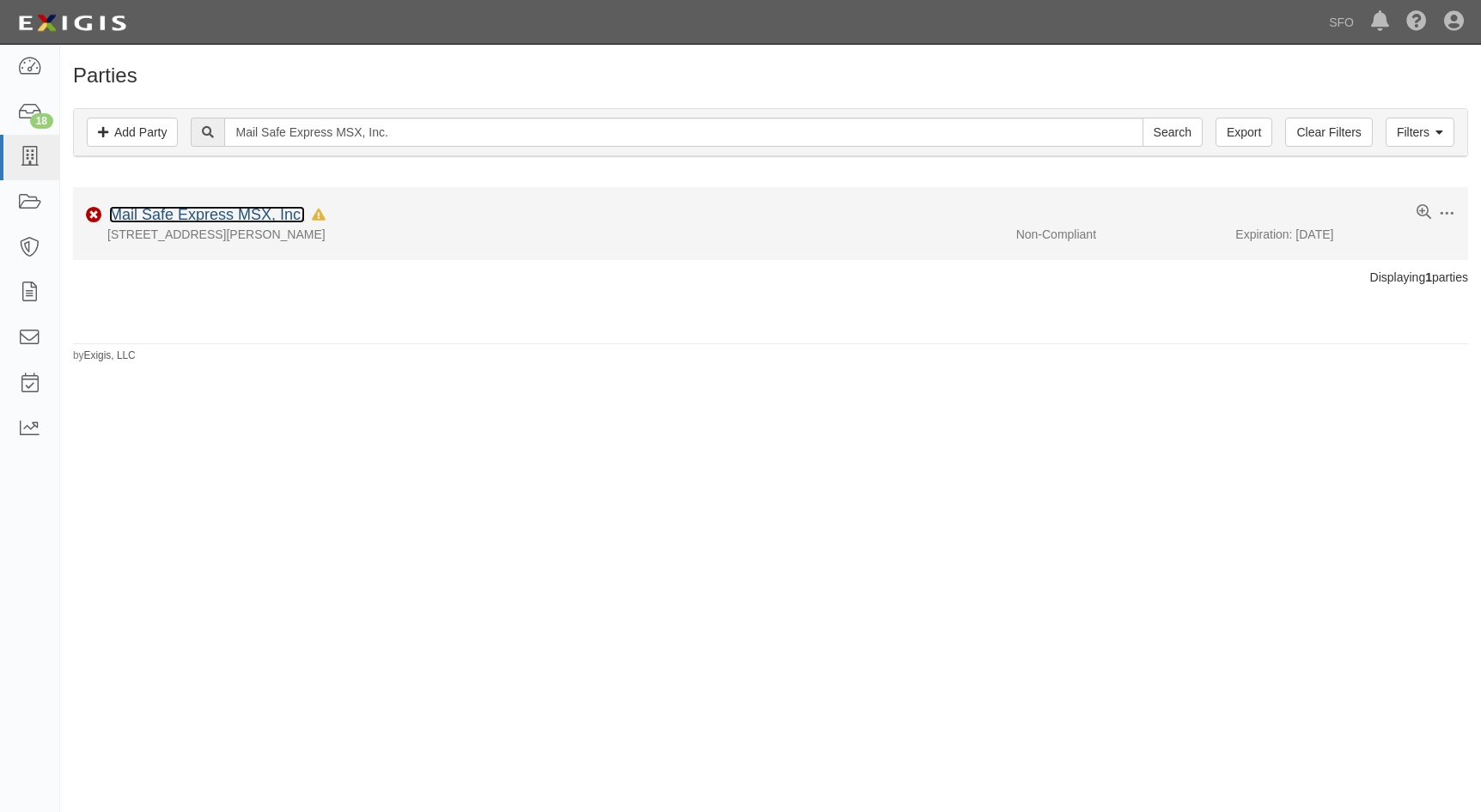
click at [174, 214] on link "Mail Safe Express MSX, Inc." at bounding box center [207, 215] width 196 height 17
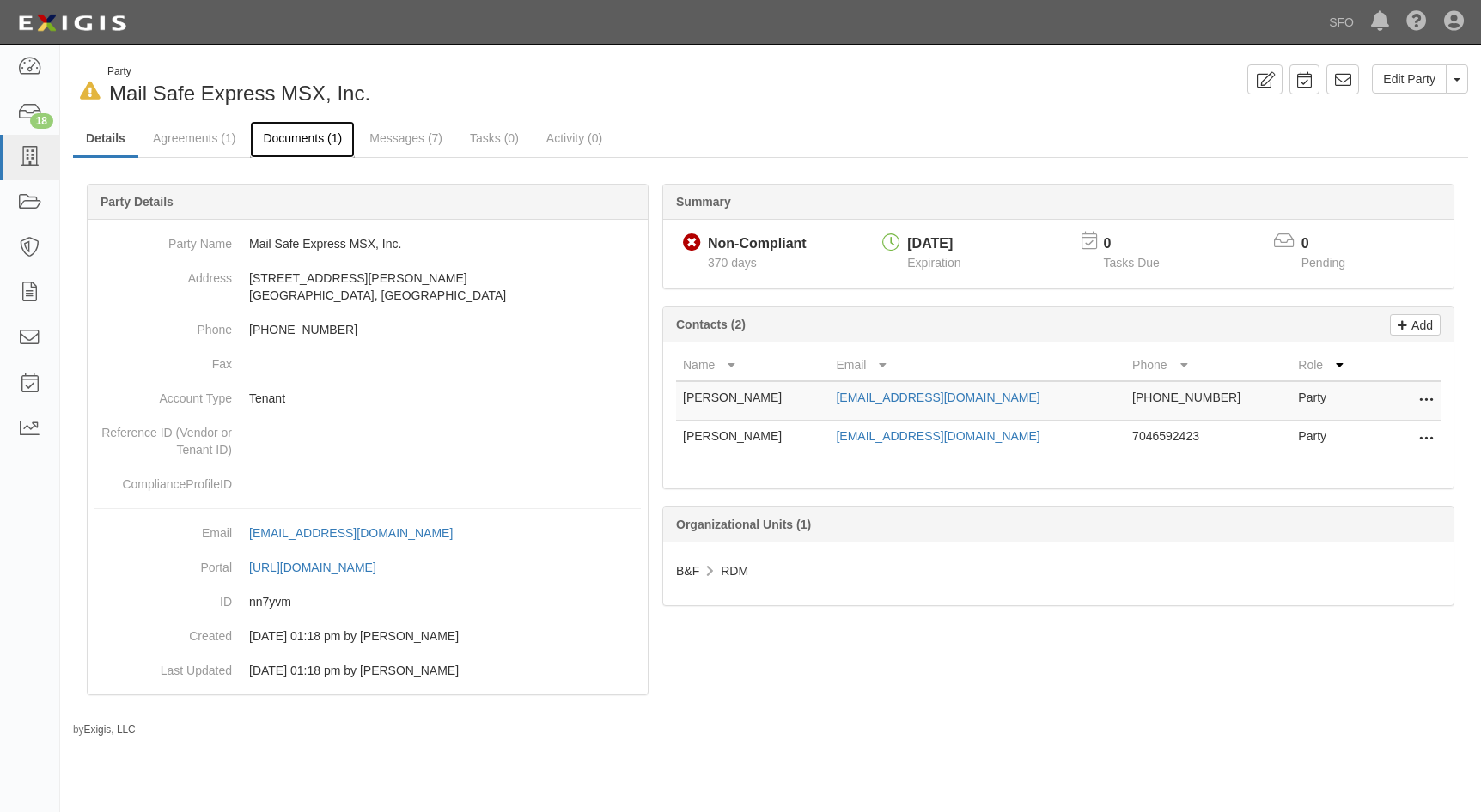
click at [283, 149] on link "Documents (1)" at bounding box center [302, 139] width 105 height 37
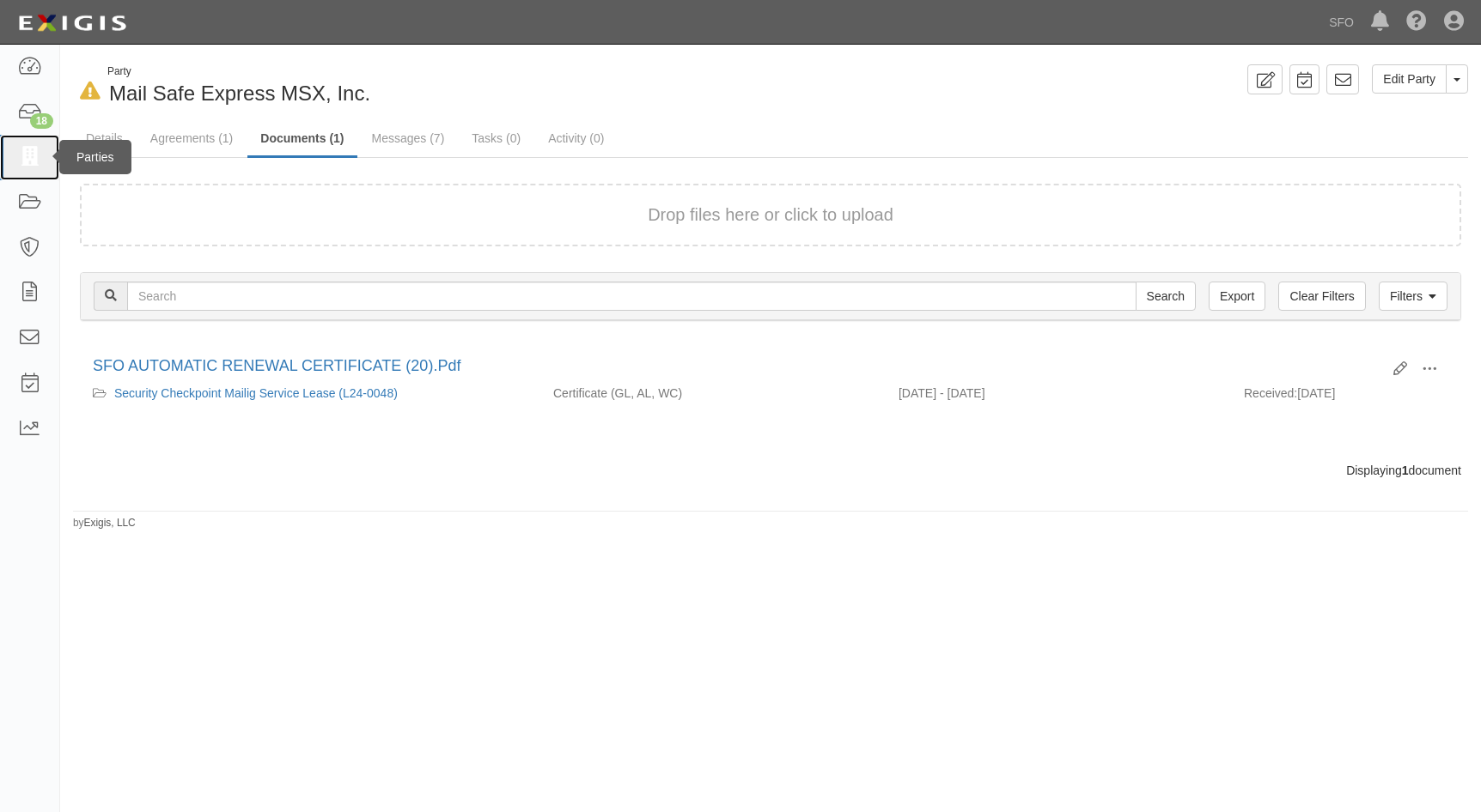
click at [49, 153] on link at bounding box center [29, 157] width 59 height 45
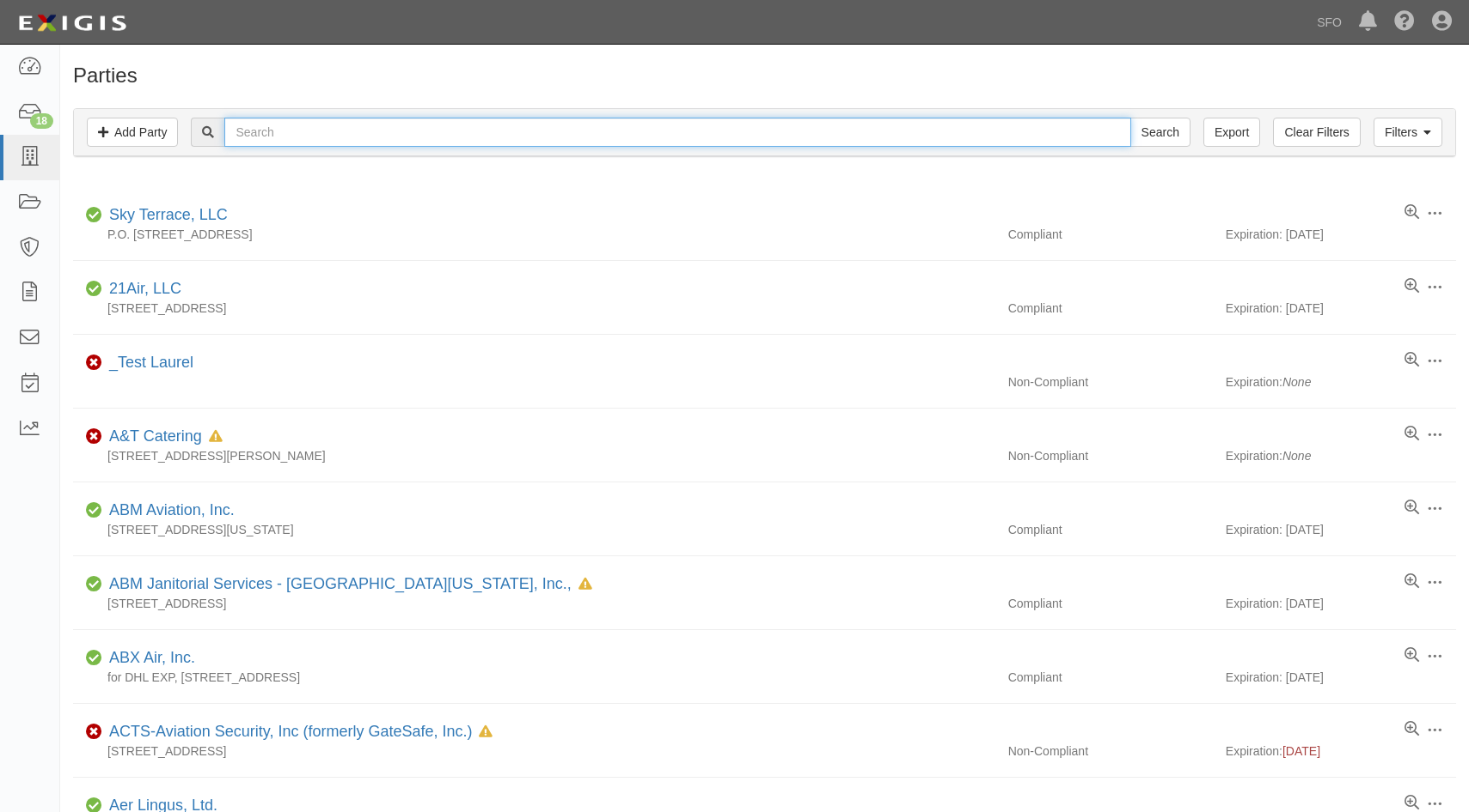
click at [307, 132] on input "text" at bounding box center [677, 133] width 905 height 29
paste input "L'Occitane Airport Venture, LLC"
type input "L'Occitane Airport Venture, LLC"
click at [1130, 118] on input "Search" at bounding box center [1160, 133] width 60 height 29
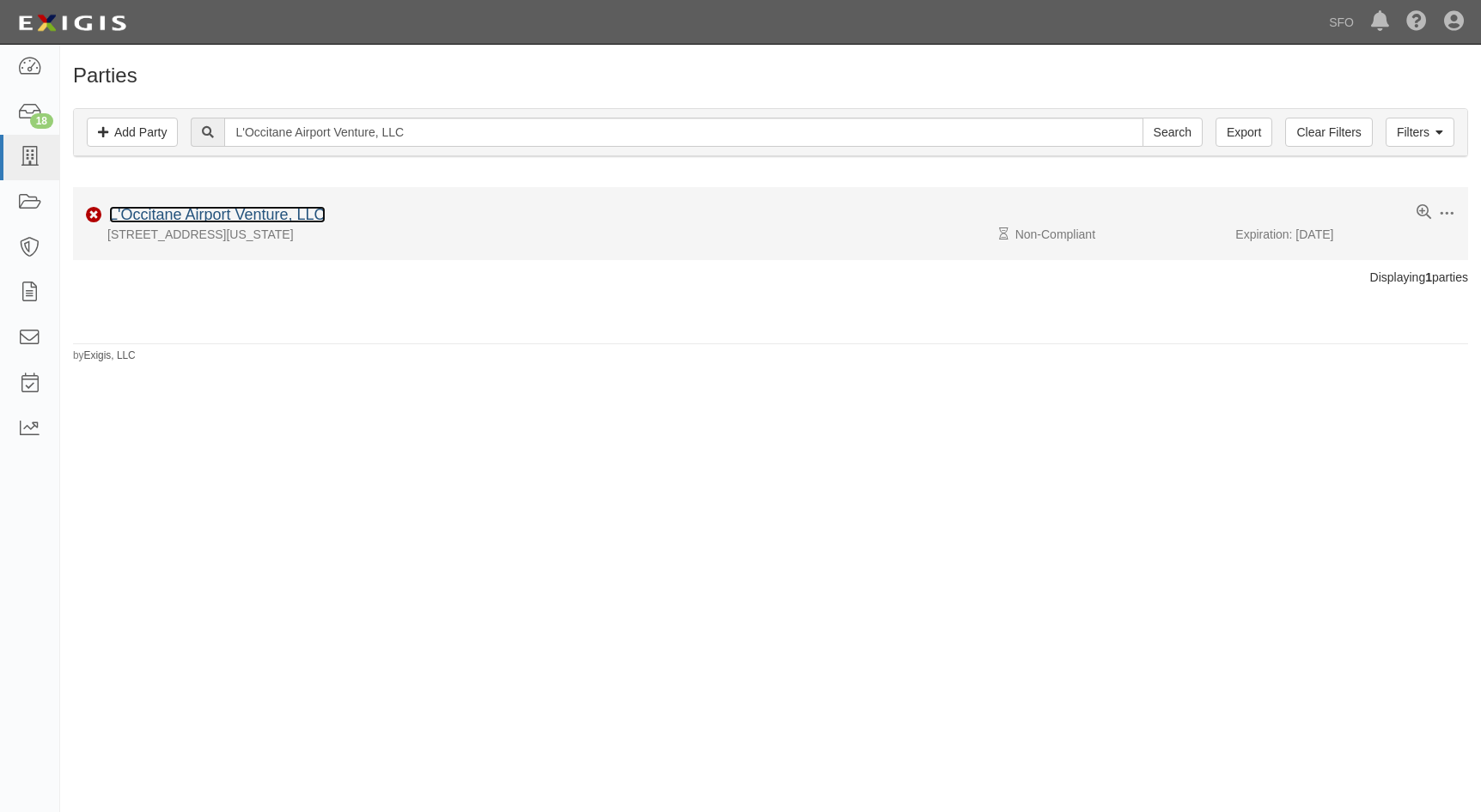
click at [230, 216] on link "L'Occitane Airport Venture, LLC" at bounding box center [218, 215] width 217 height 17
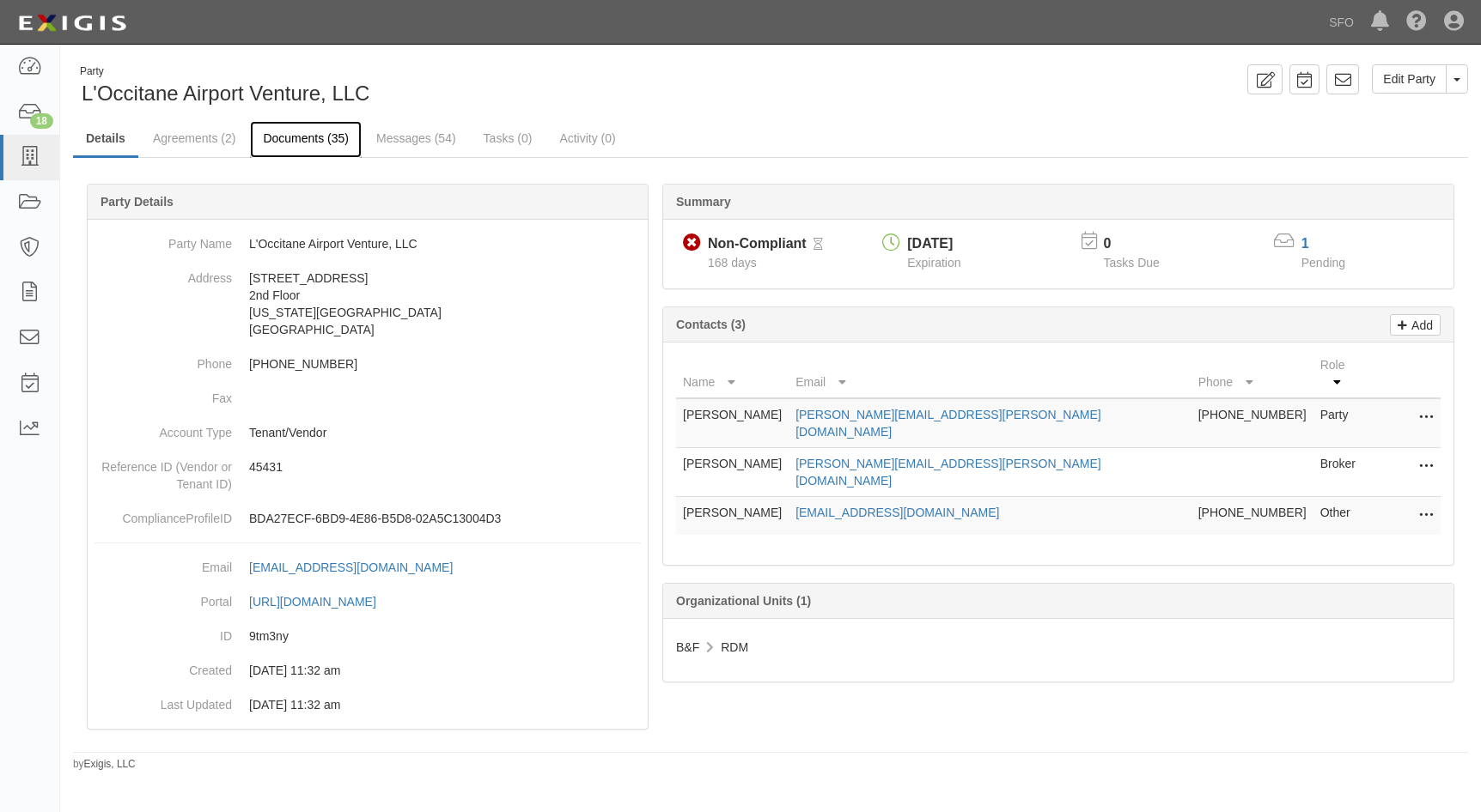
click at [320, 132] on link "Documents (35)" at bounding box center [305, 139] width 111 height 37
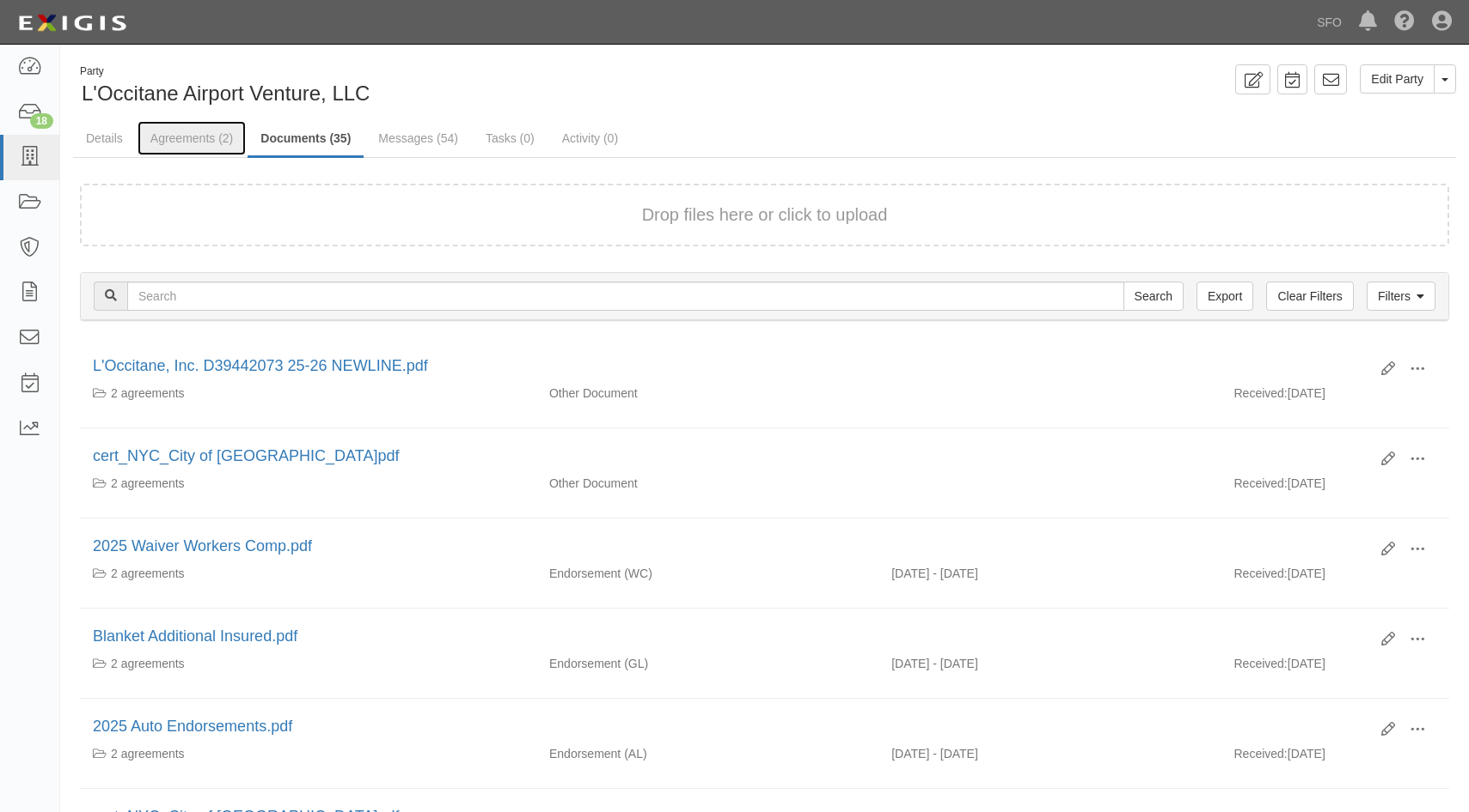
click at [201, 139] on link "Agreements (2)" at bounding box center [192, 137] width 108 height 34
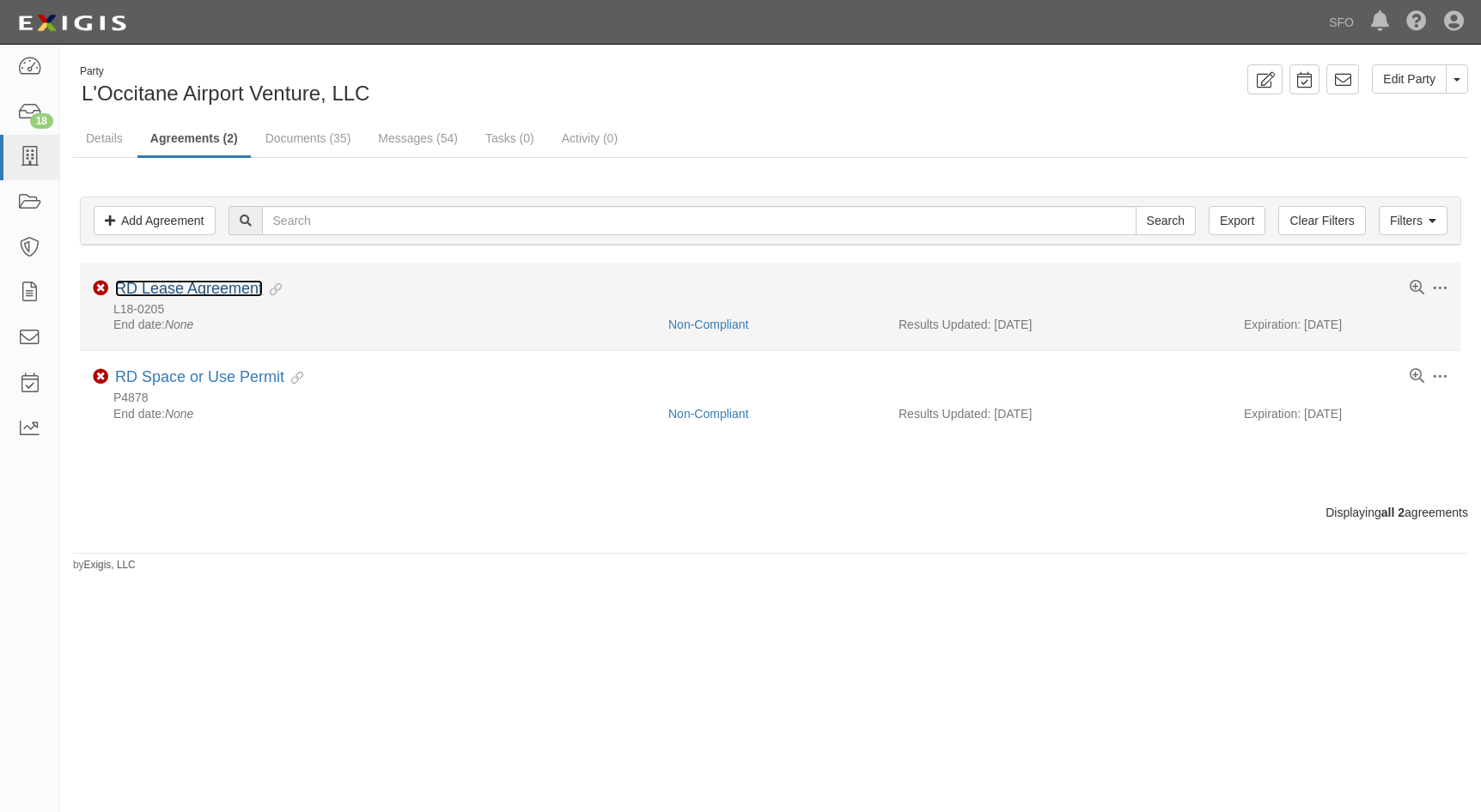
click at [212, 281] on link "RD Lease Agreement" at bounding box center [189, 288] width 148 height 17
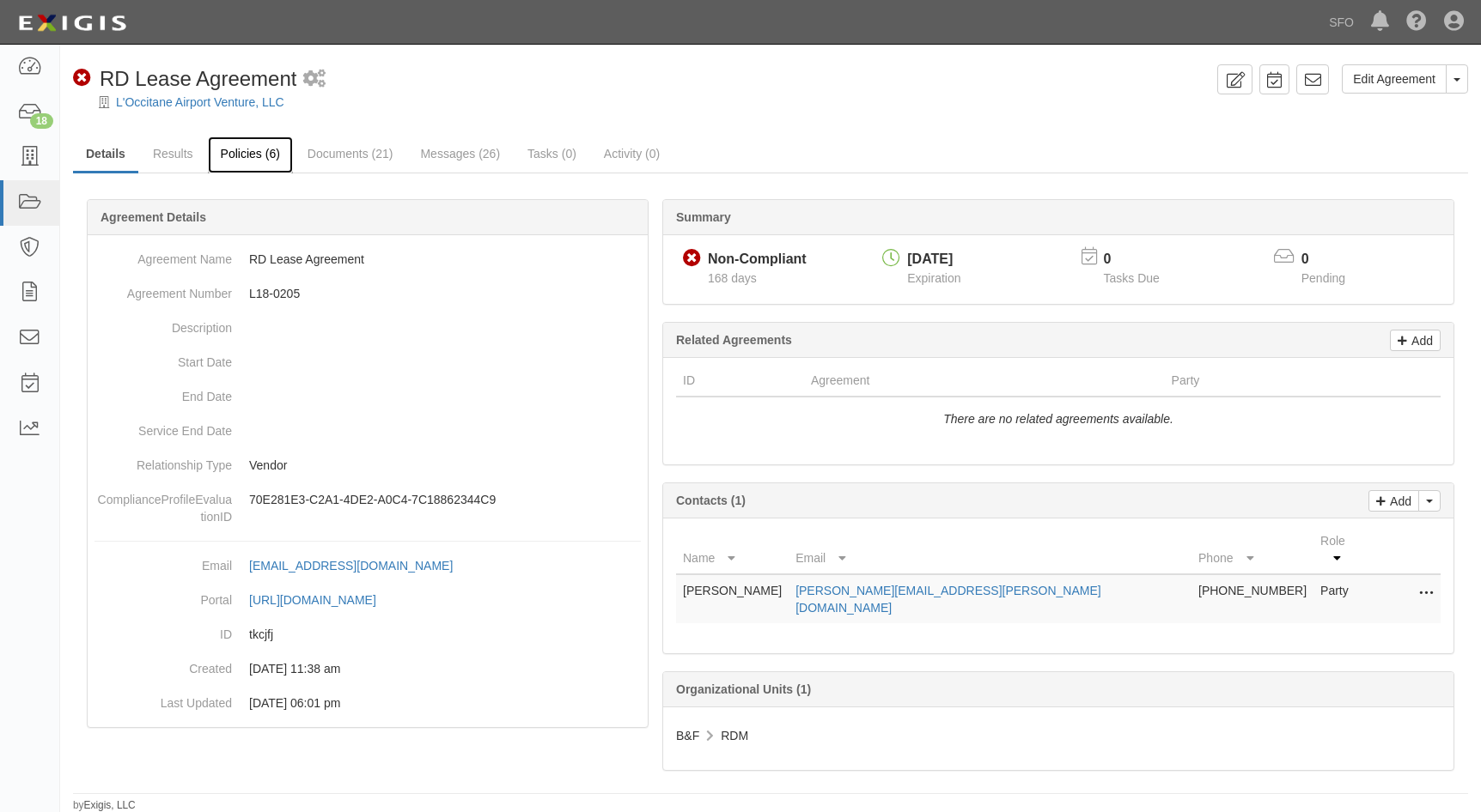
click at [274, 158] on link "Policies (6)" at bounding box center [251, 155] width 85 height 37
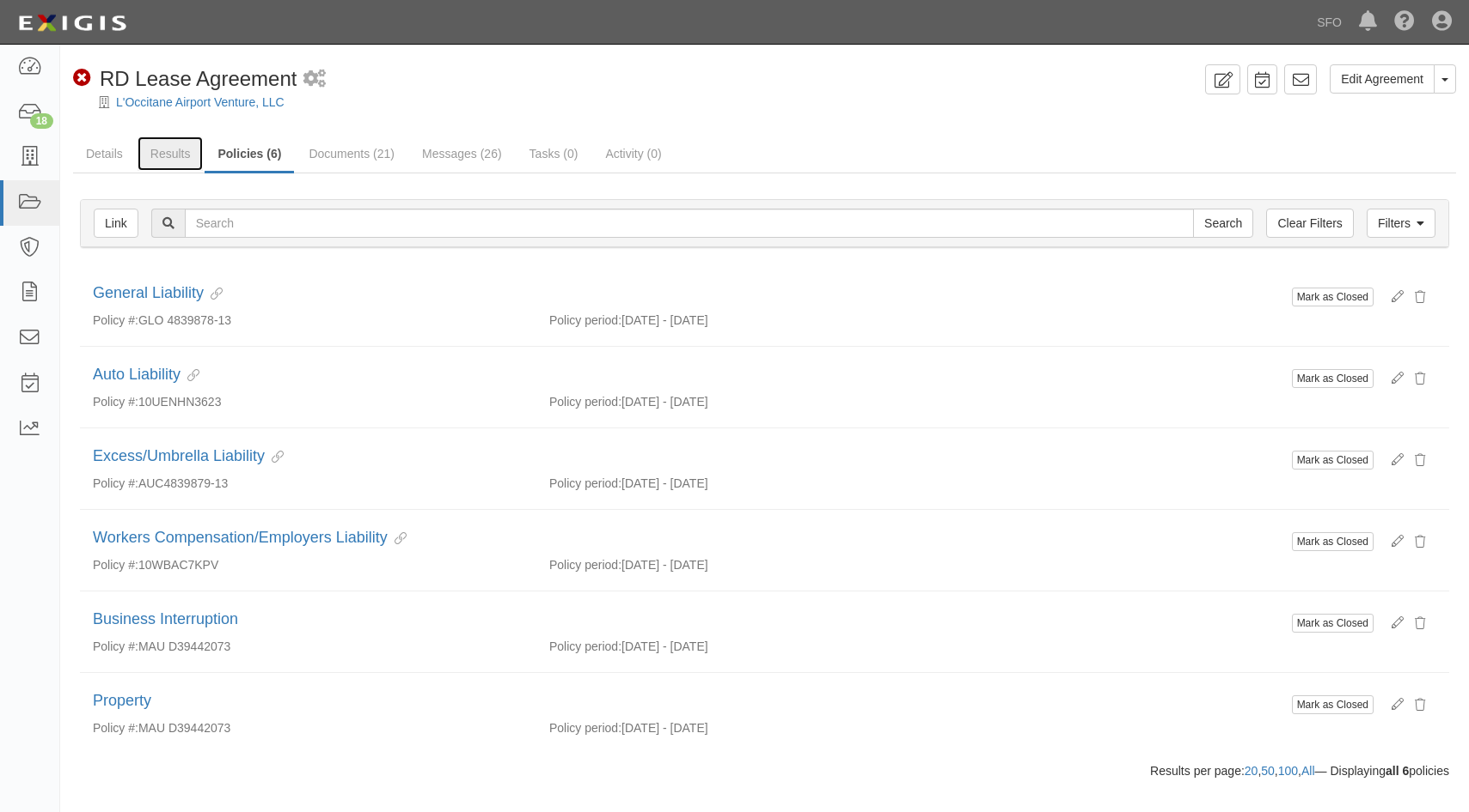
click at [193, 157] on link "Results" at bounding box center [170, 153] width 66 height 34
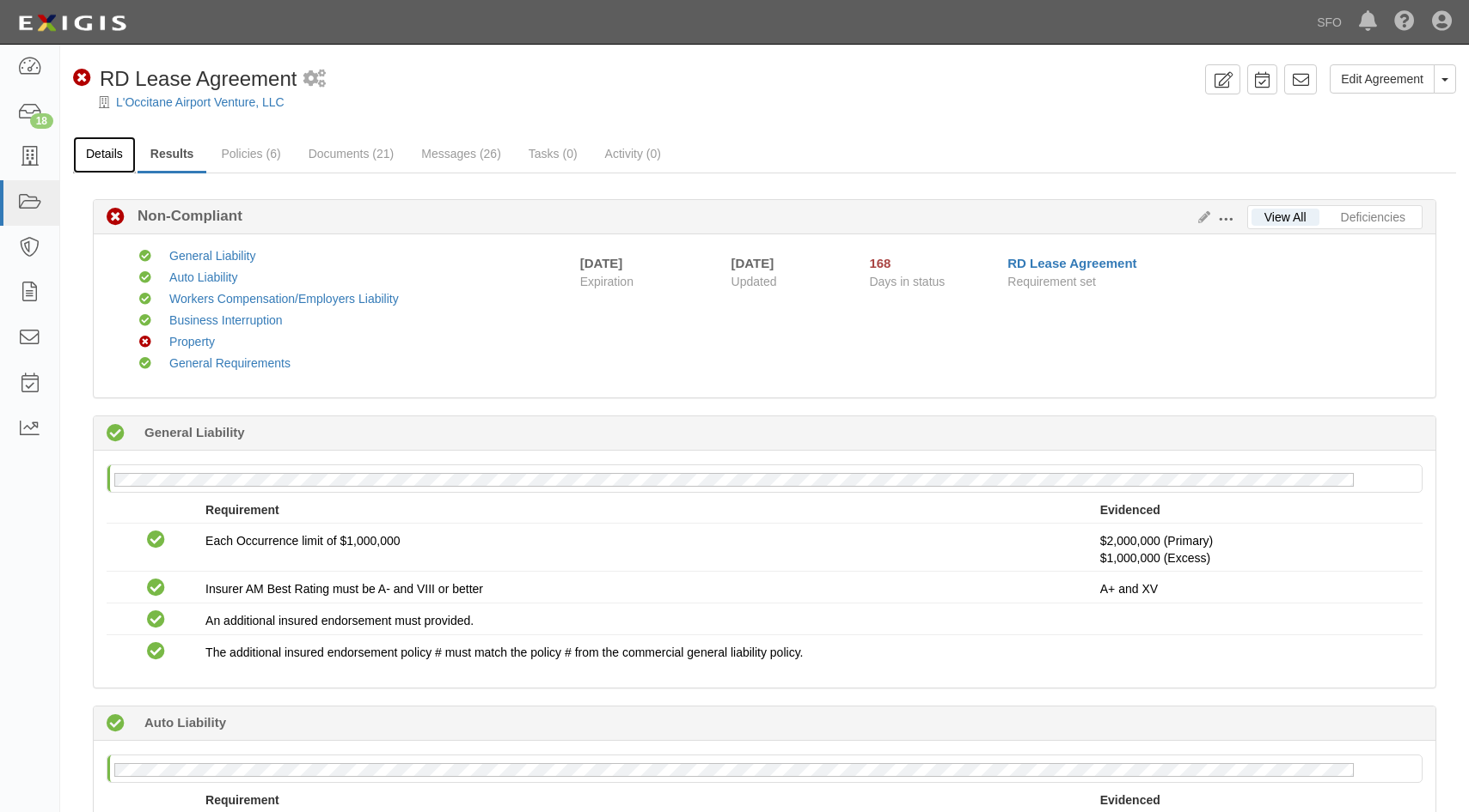
click at [107, 164] on link "Details" at bounding box center [104, 155] width 63 height 37
click at [175, 148] on link "Results" at bounding box center [172, 155] width 70 height 37
click at [346, 161] on link "Documents (21)" at bounding box center [351, 155] width 111 height 37
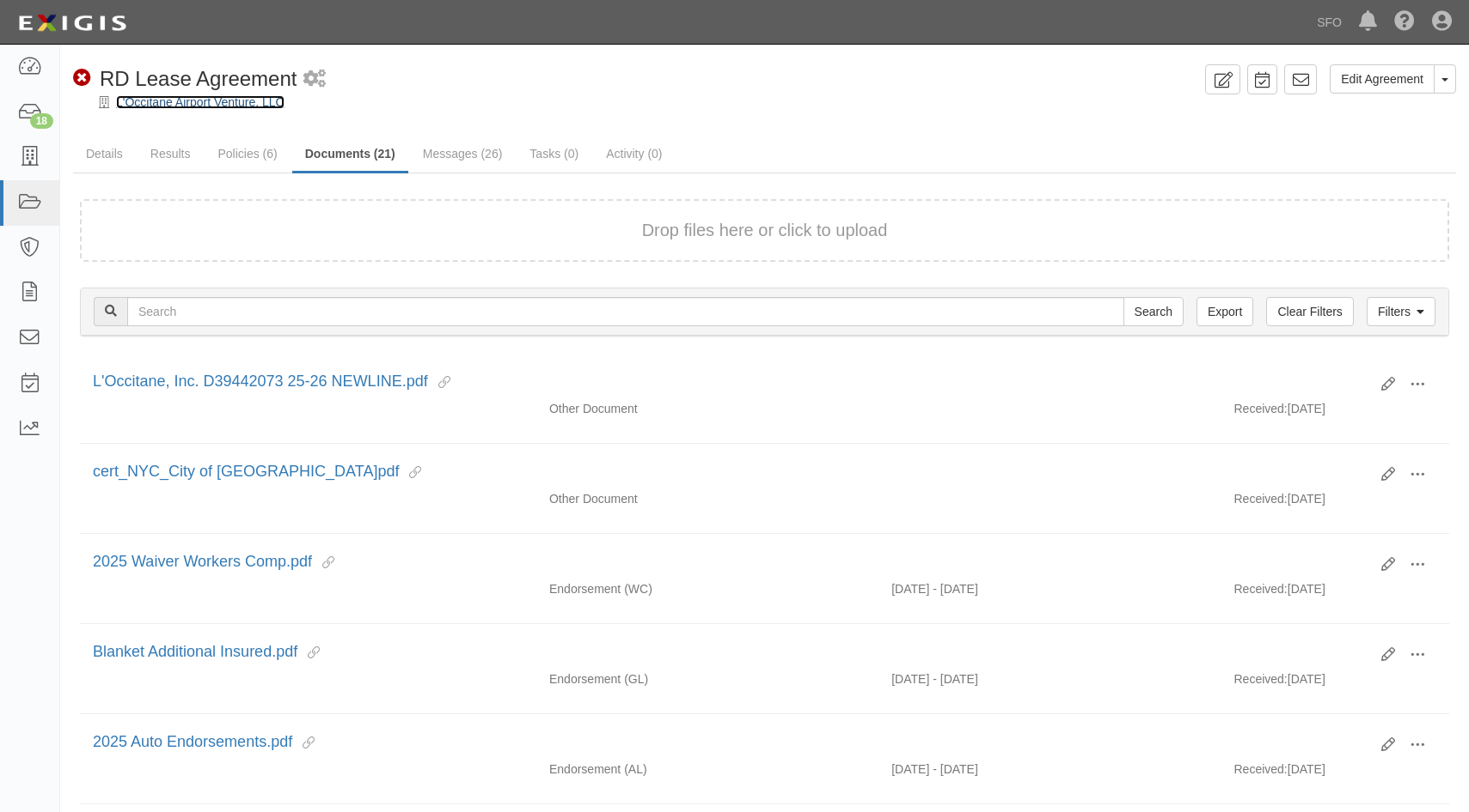
click at [234, 109] on link "L'Occitane Airport Venture, LLC" at bounding box center [200, 102] width 168 height 14
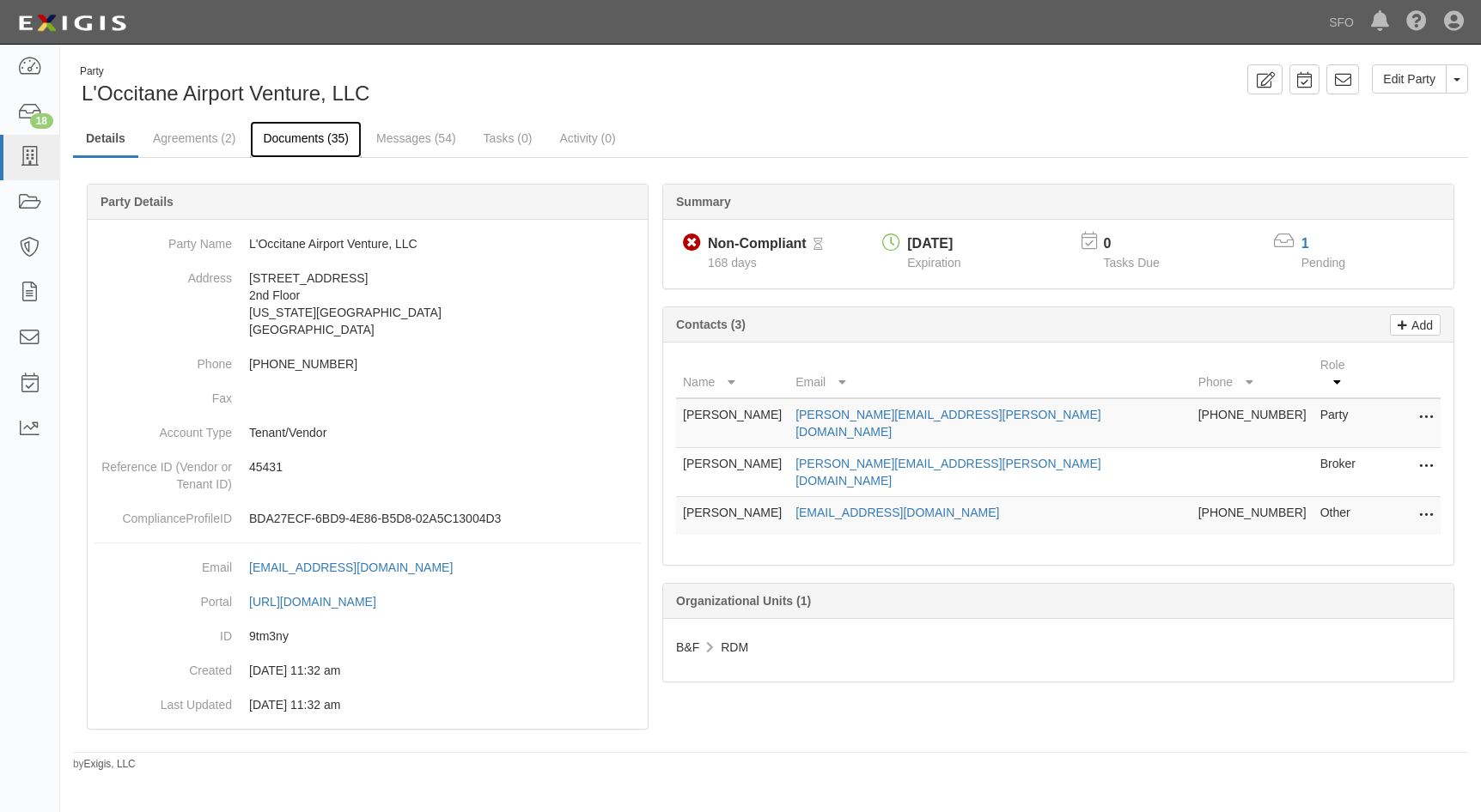
click at [324, 145] on link "Documents (35)" at bounding box center [305, 139] width 111 height 37
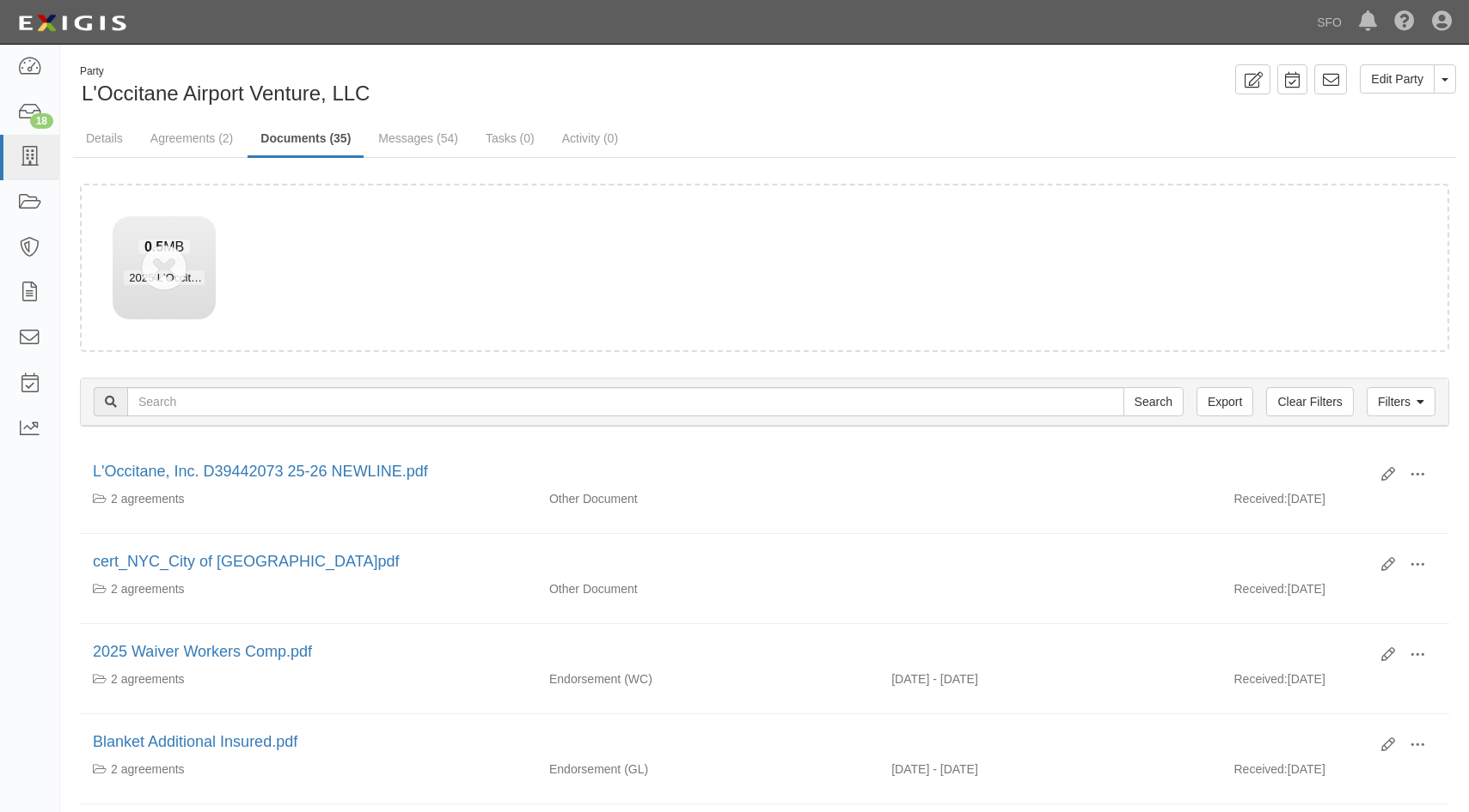
click at [159, 263] on div "0.5 MB 2025 L'Occitane's Property Waiver of Subrogration Policy Pages.docx" at bounding box center [164, 262] width 103 height 92
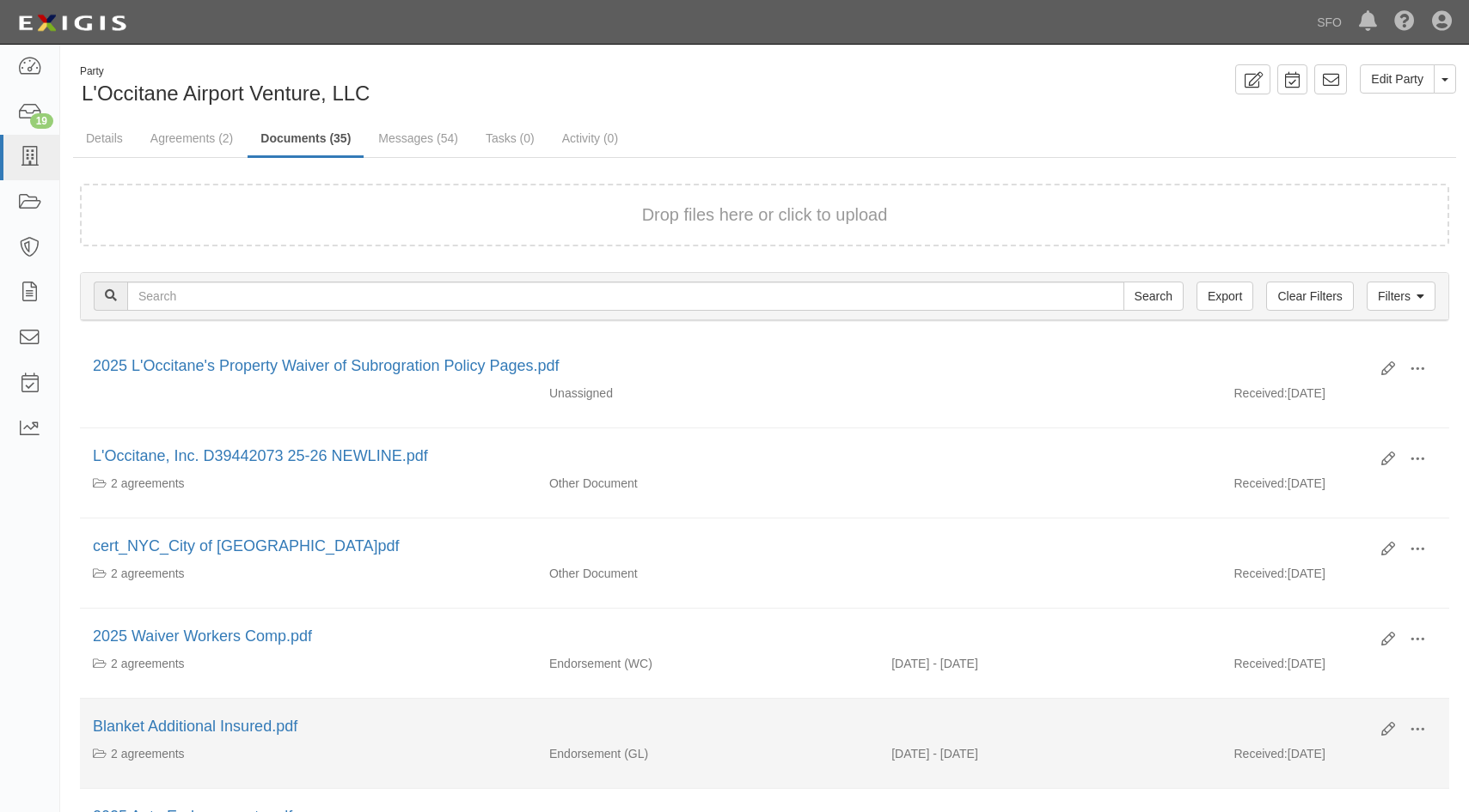
click at [552, 788] on li "Edit View View details Archive Blanket Additional Insured.pdf 2 agreements Endo…" at bounding box center [765, 743] width 1369 height 90
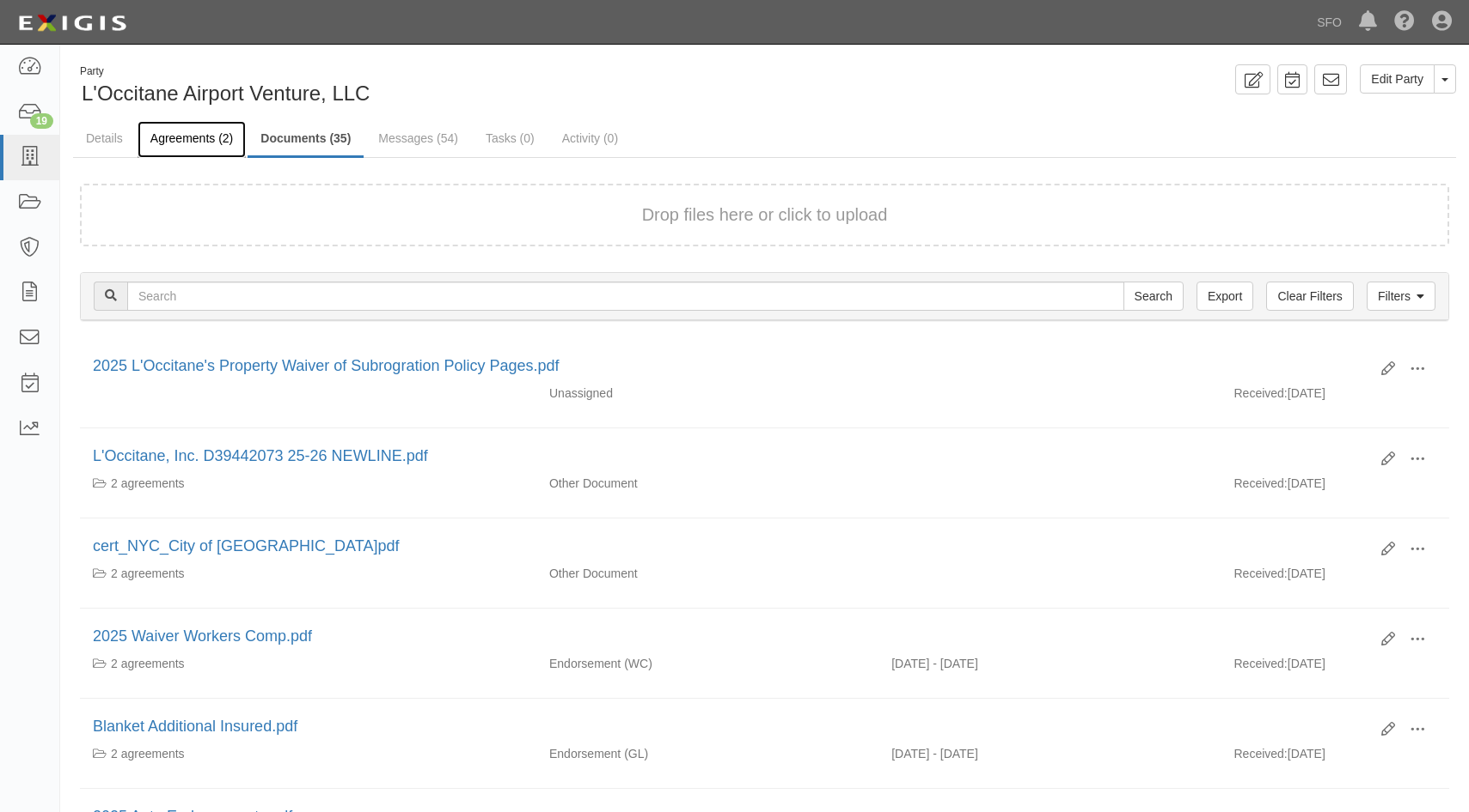
click at [157, 136] on link "Agreements (2)" at bounding box center [192, 139] width 108 height 37
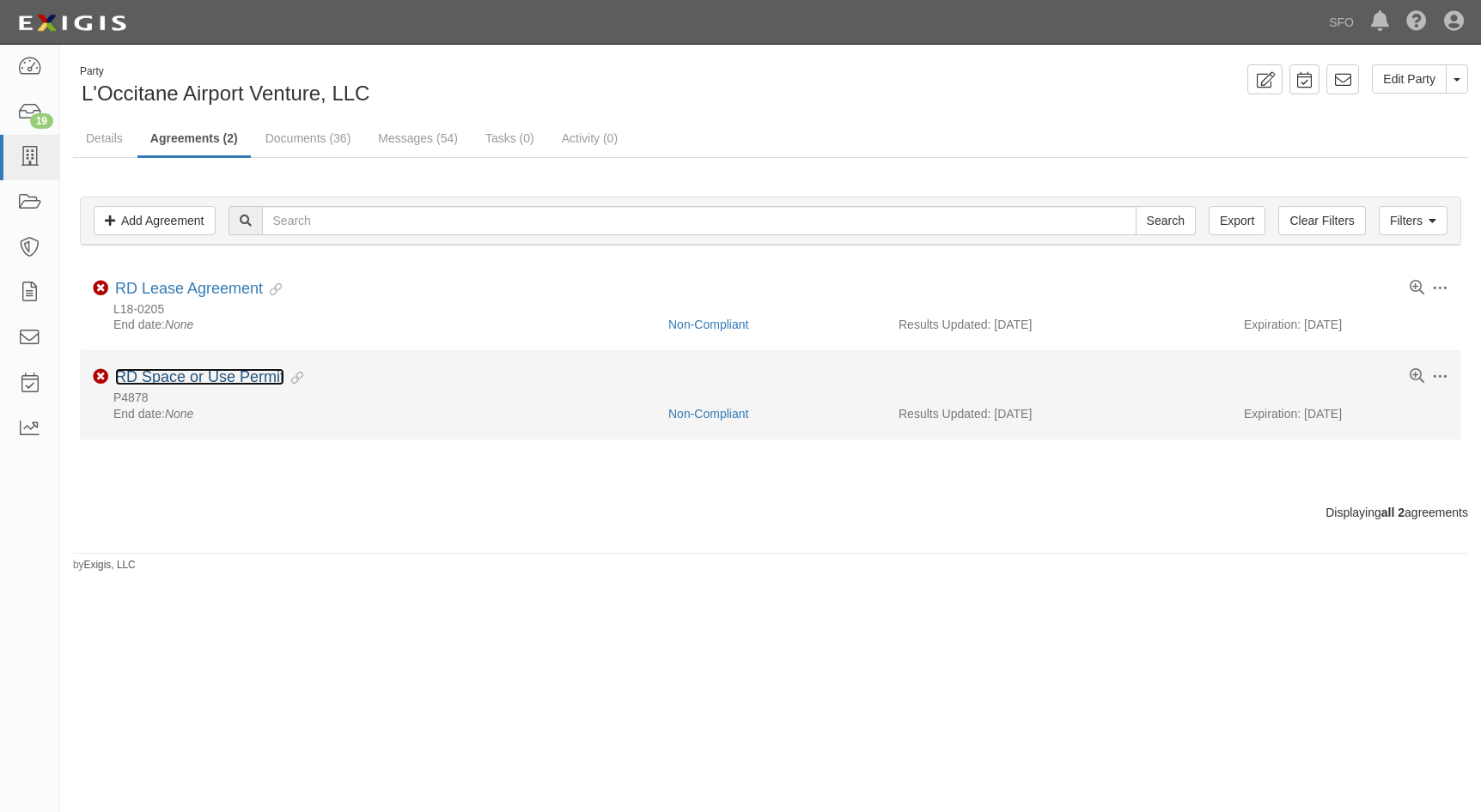
click at [210, 371] on link "RD Space or Use Permit" at bounding box center [199, 377] width 169 height 17
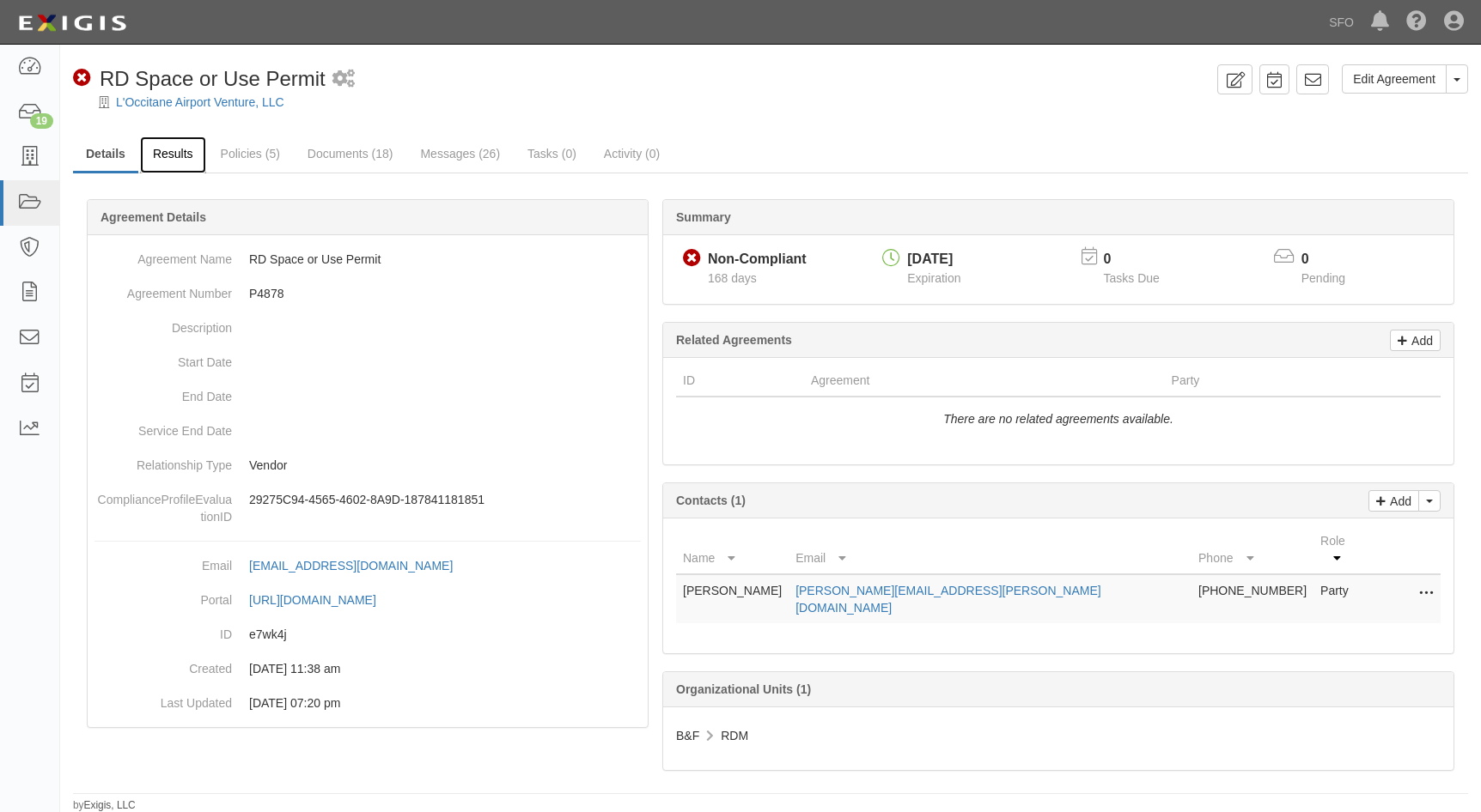
click at [185, 144] on link "Results" at bounding box center [173, 155] width 66 height 37
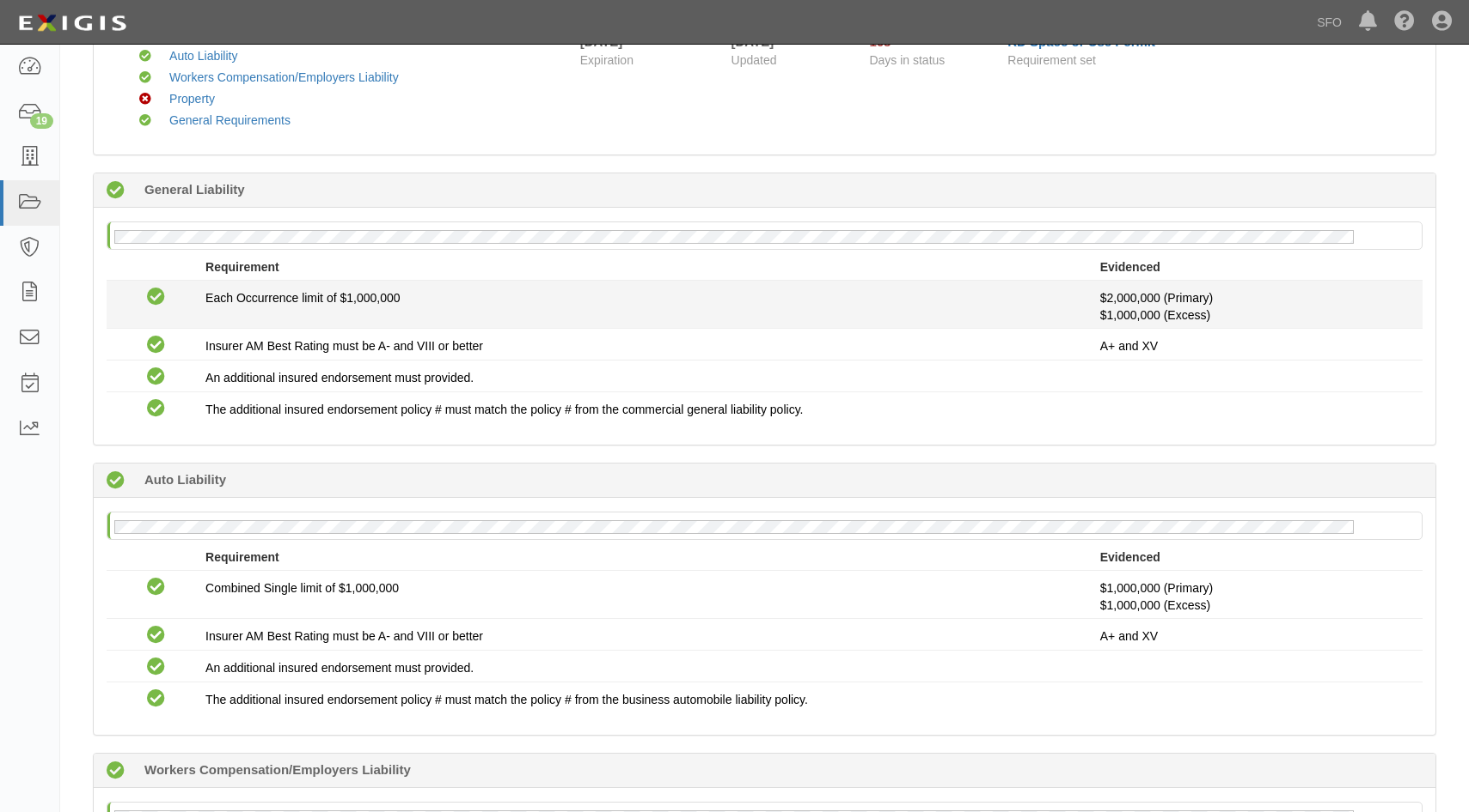
scroll to position [73, 0]
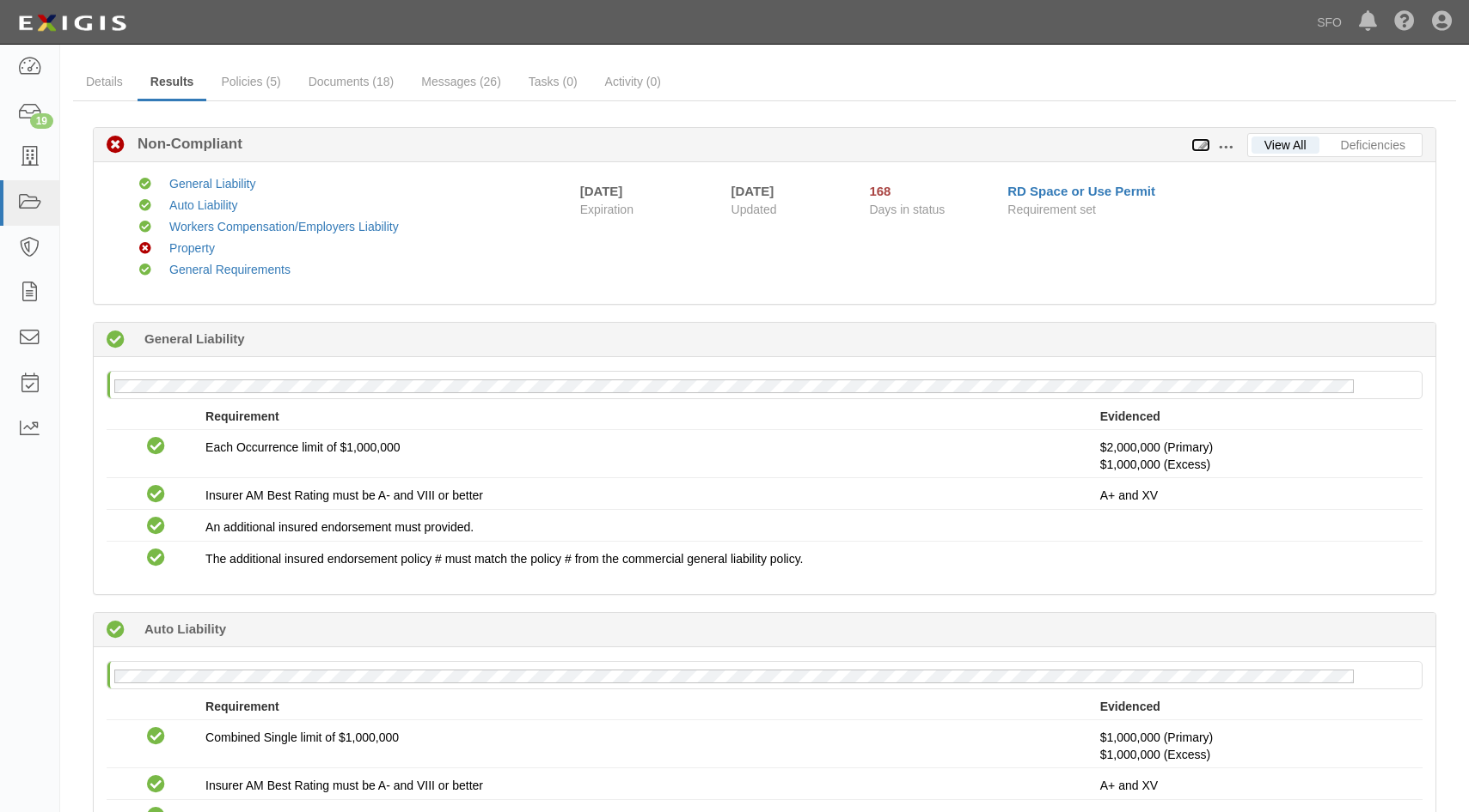
click at [1205, 146] on icon at bounding box center [1201, 146] width 19 height 12
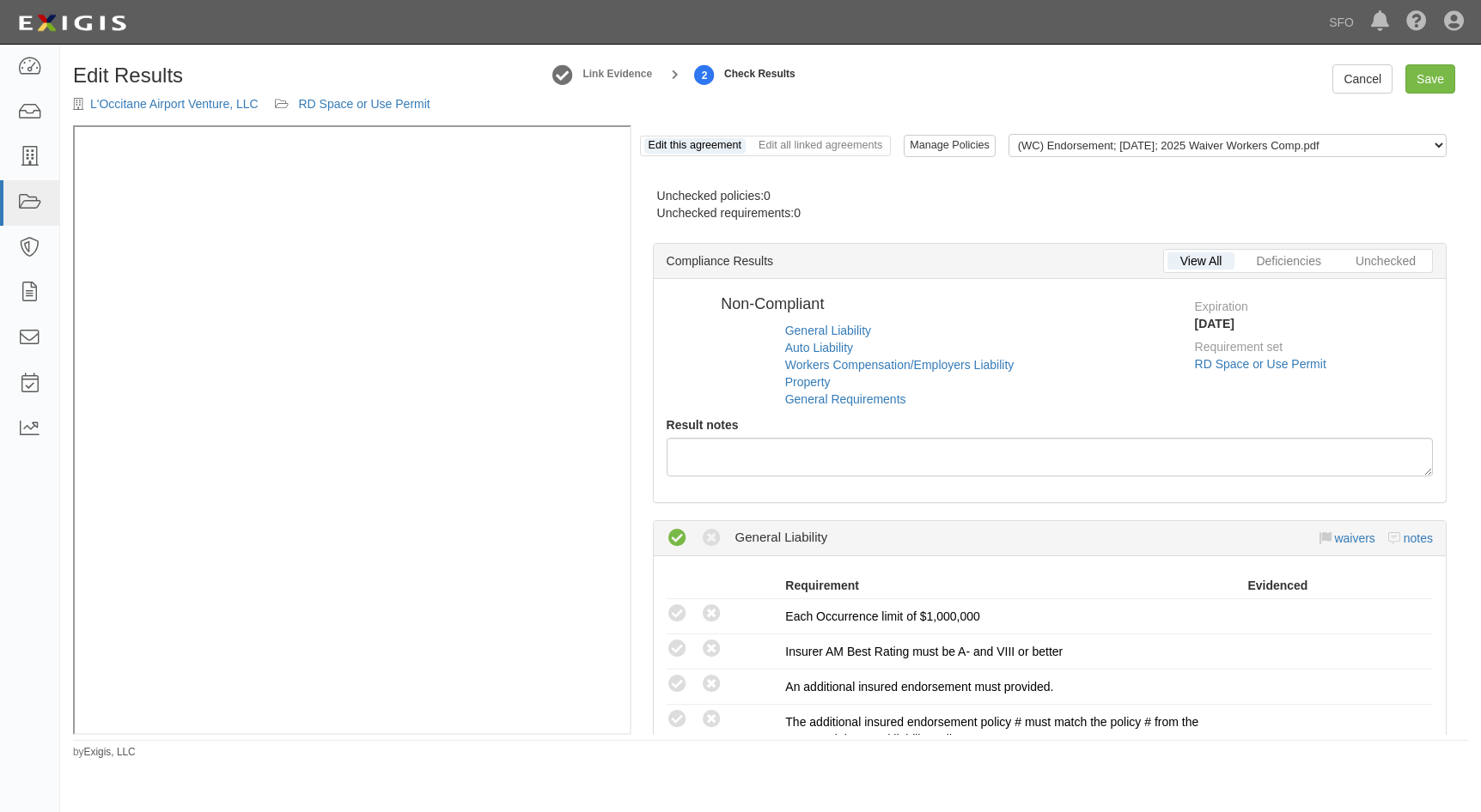
radio input "false"
radio input "true"
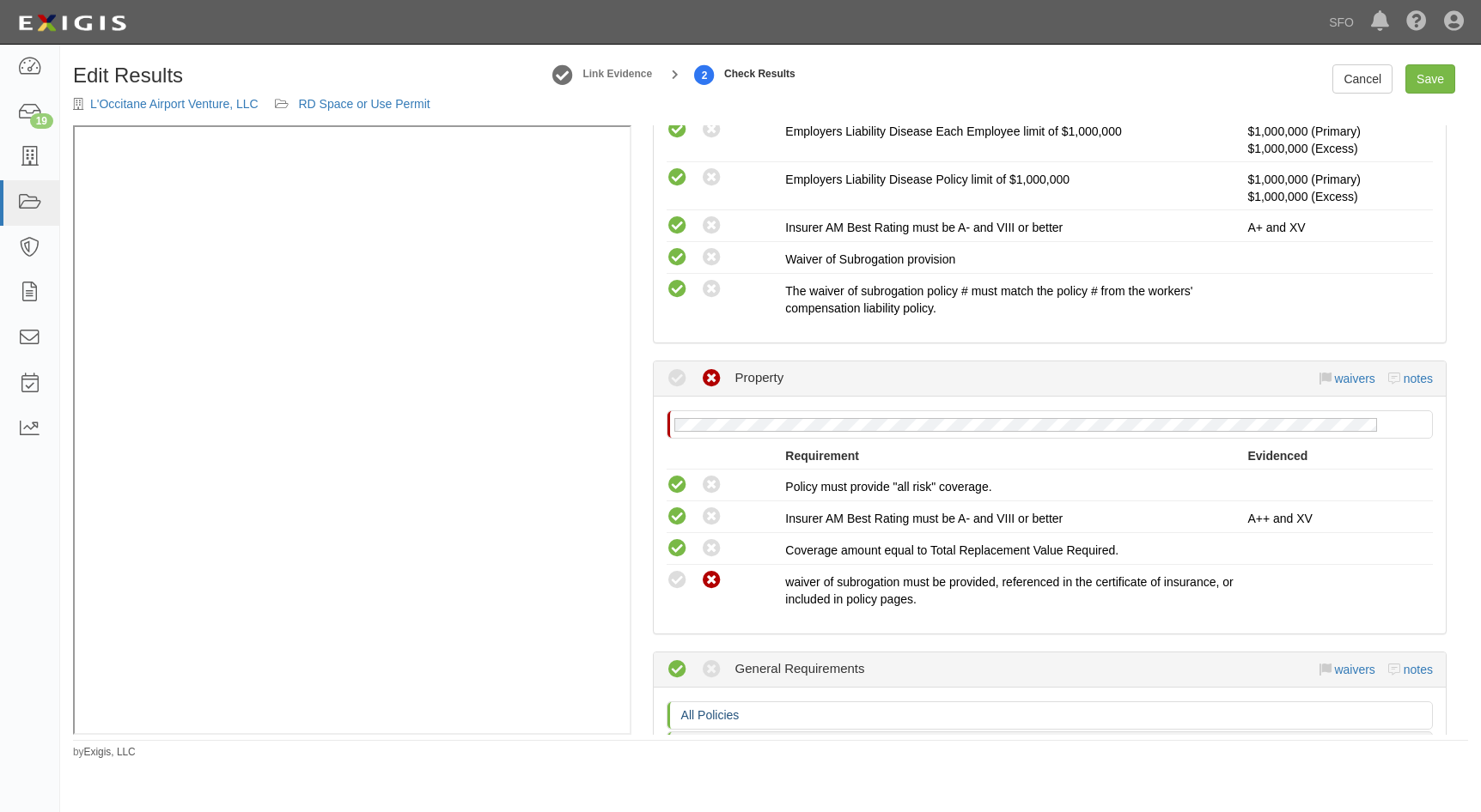
scroll to position [1374, 0]
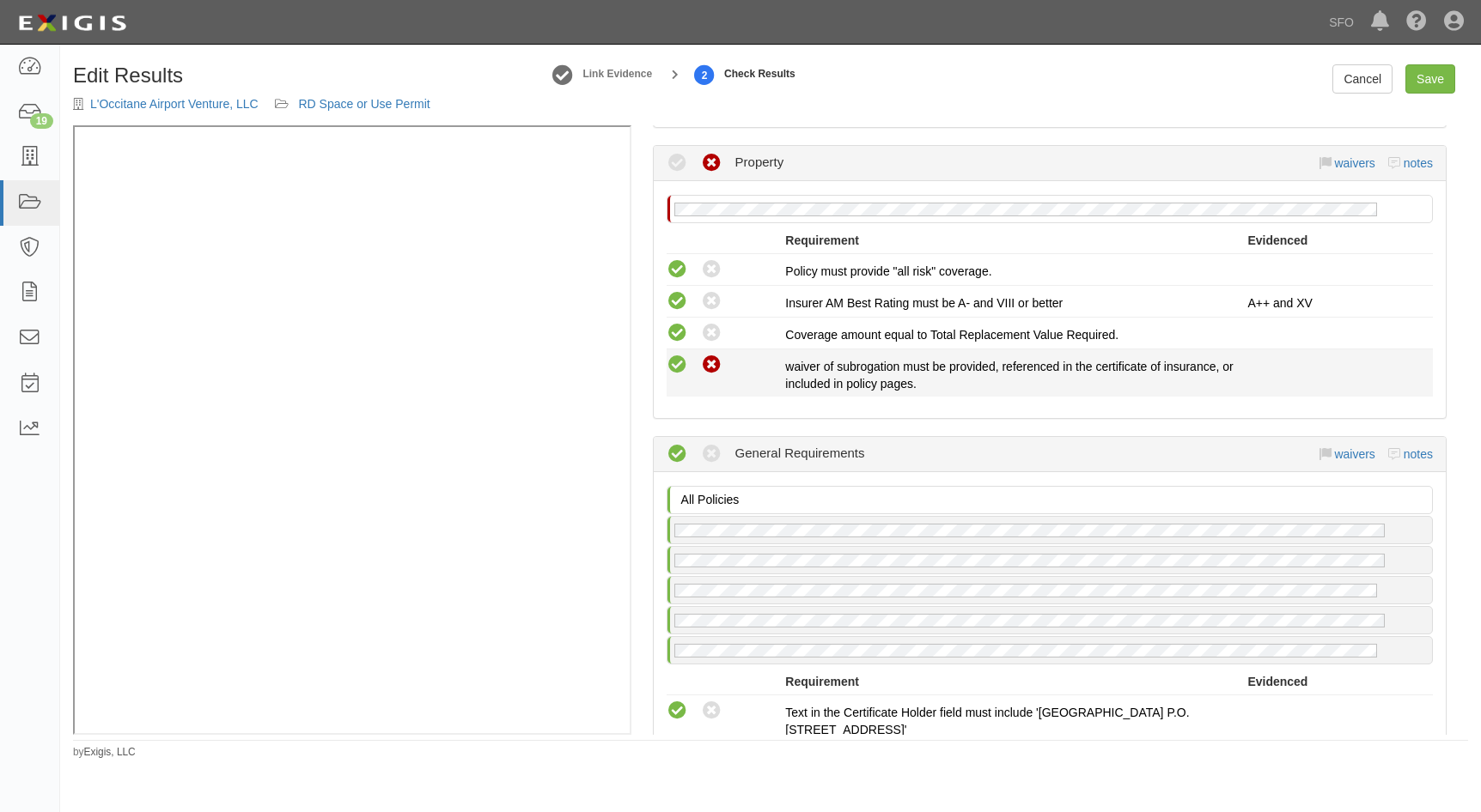
click at [680, 370] on icon at bounding box center [678, 365] width 21 height 21
radio input "true"
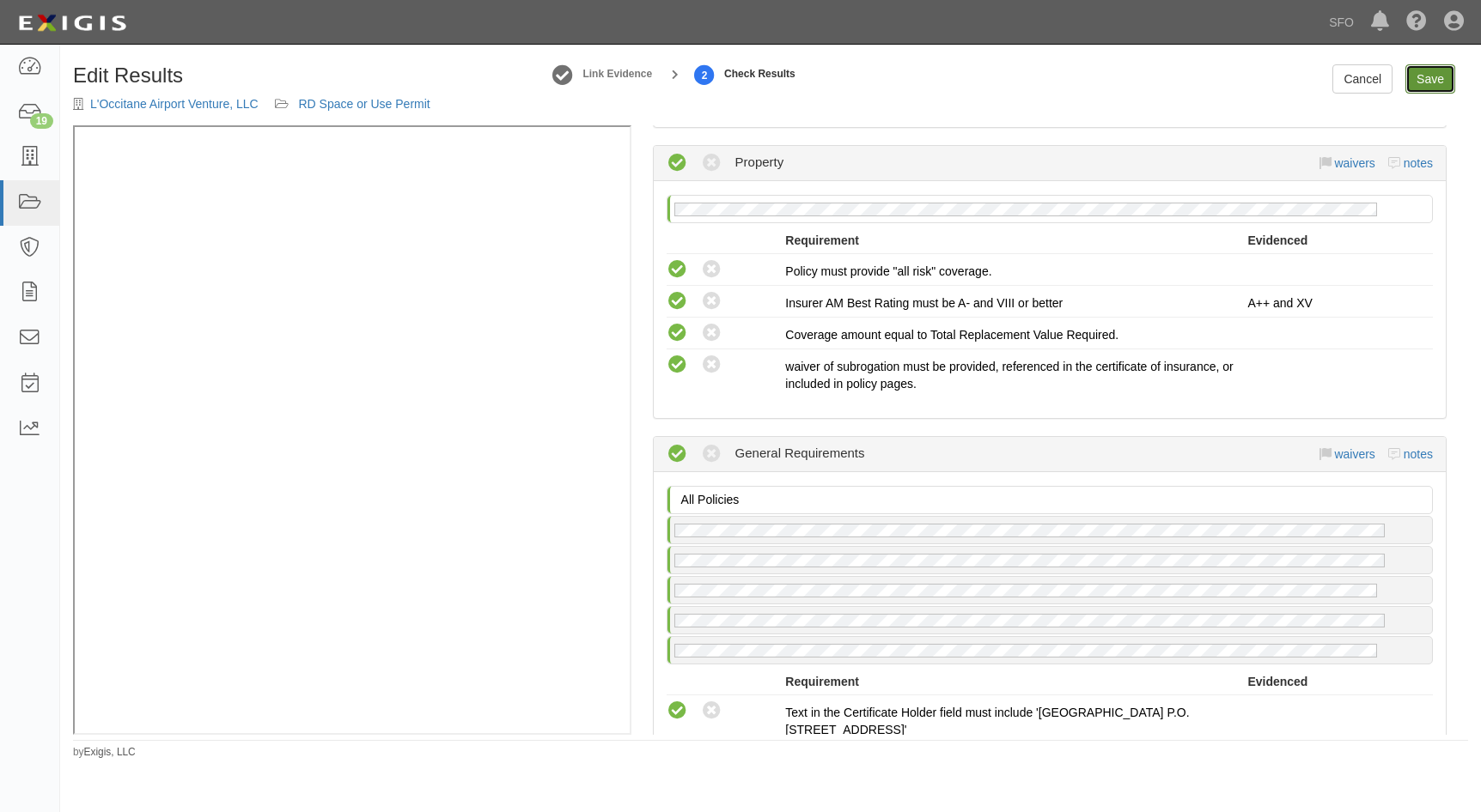
click at [1422, 81] on link "Save" at bounding box center [1430, 79] width 49 height 29
radio input "true"
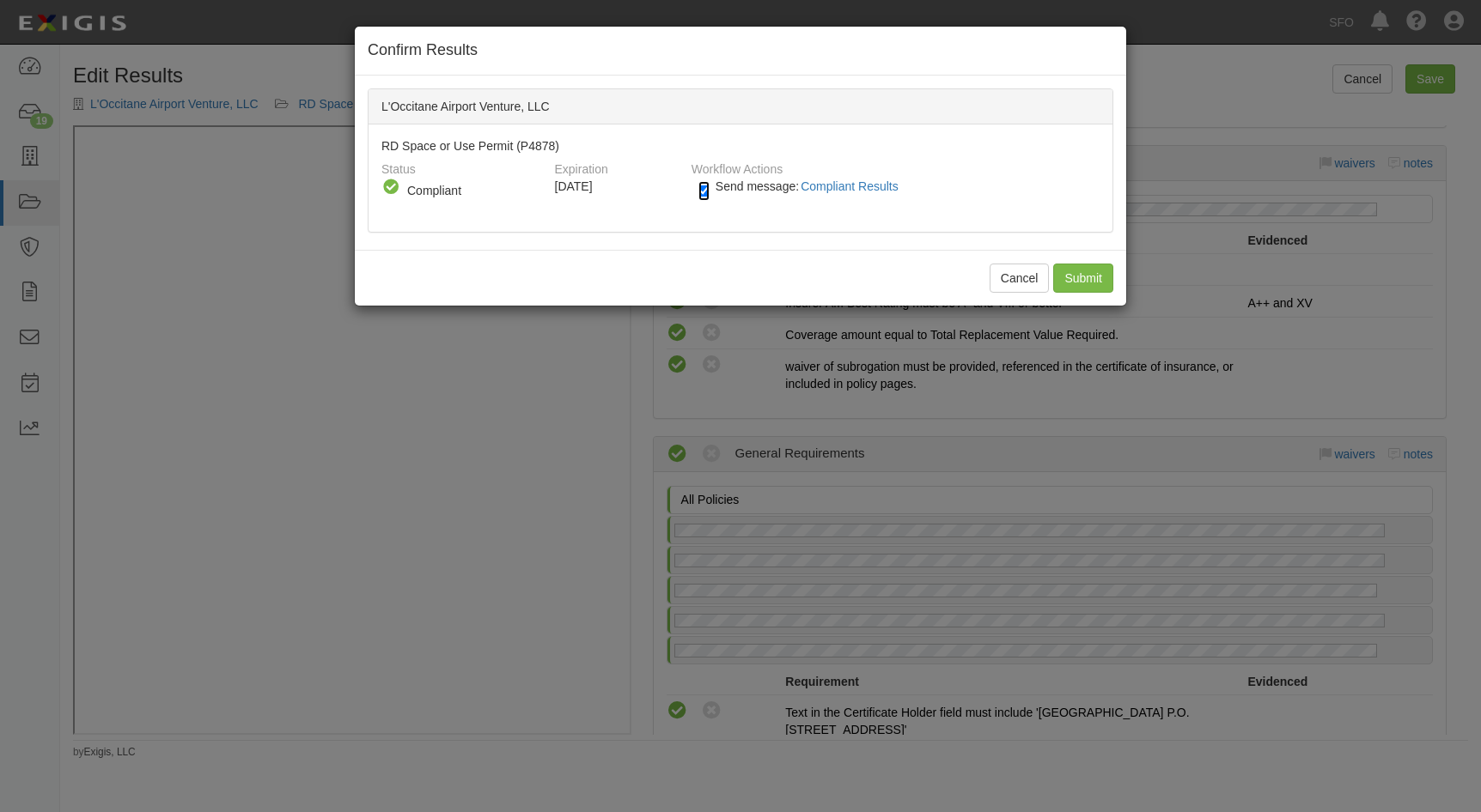
click at [705, 189] on input "Send message: Compliant Results" at bounding box center [704, 191] width 12 height 19
checkbox input "false"
click at [1090, 278] on input "Submit" at bounding box center [1083, 278] width 60 height 29
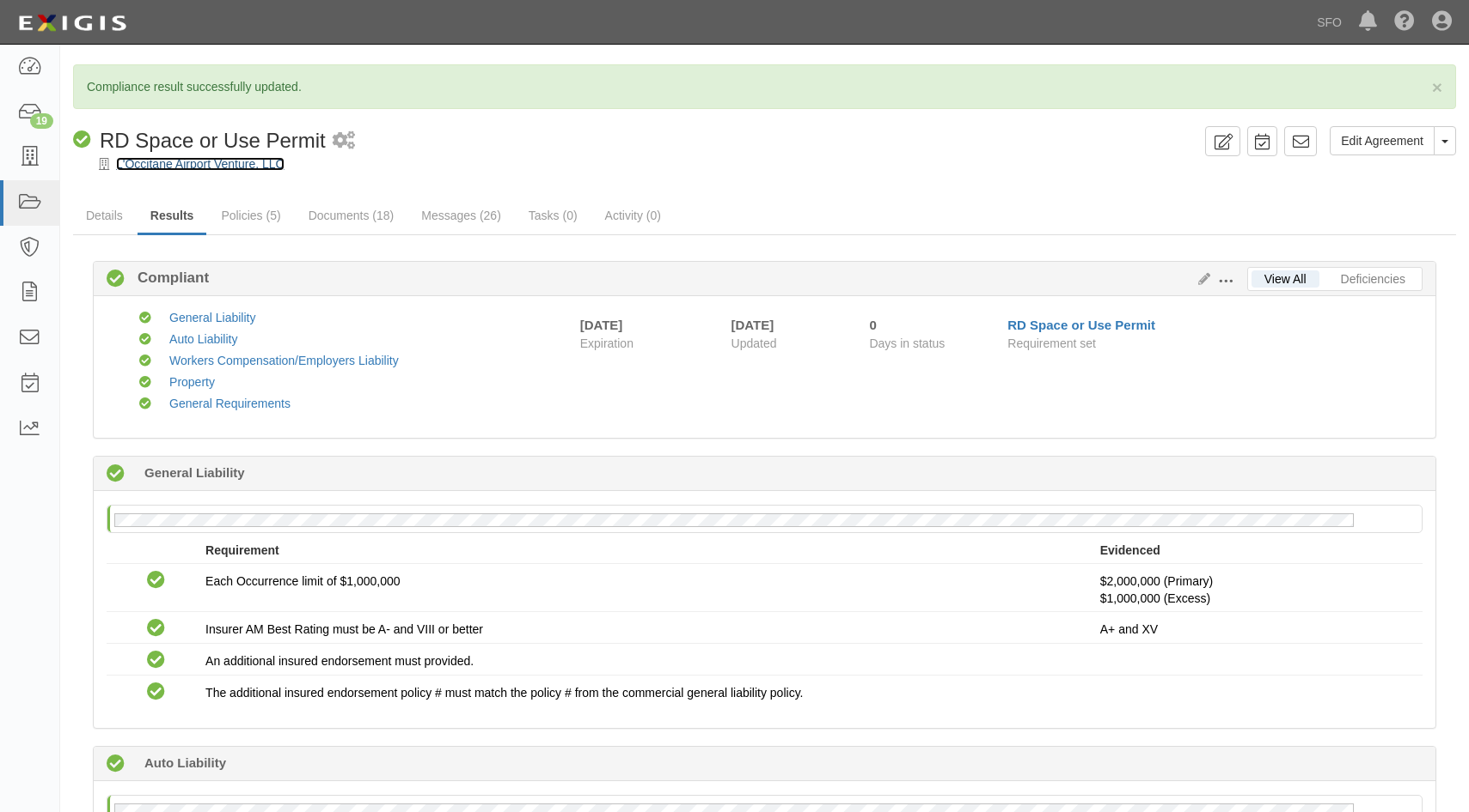
click at [164, 161] on link "L'Occitane Airport Venture, LLC" at bounding box center [200, 164] width 168 height 14
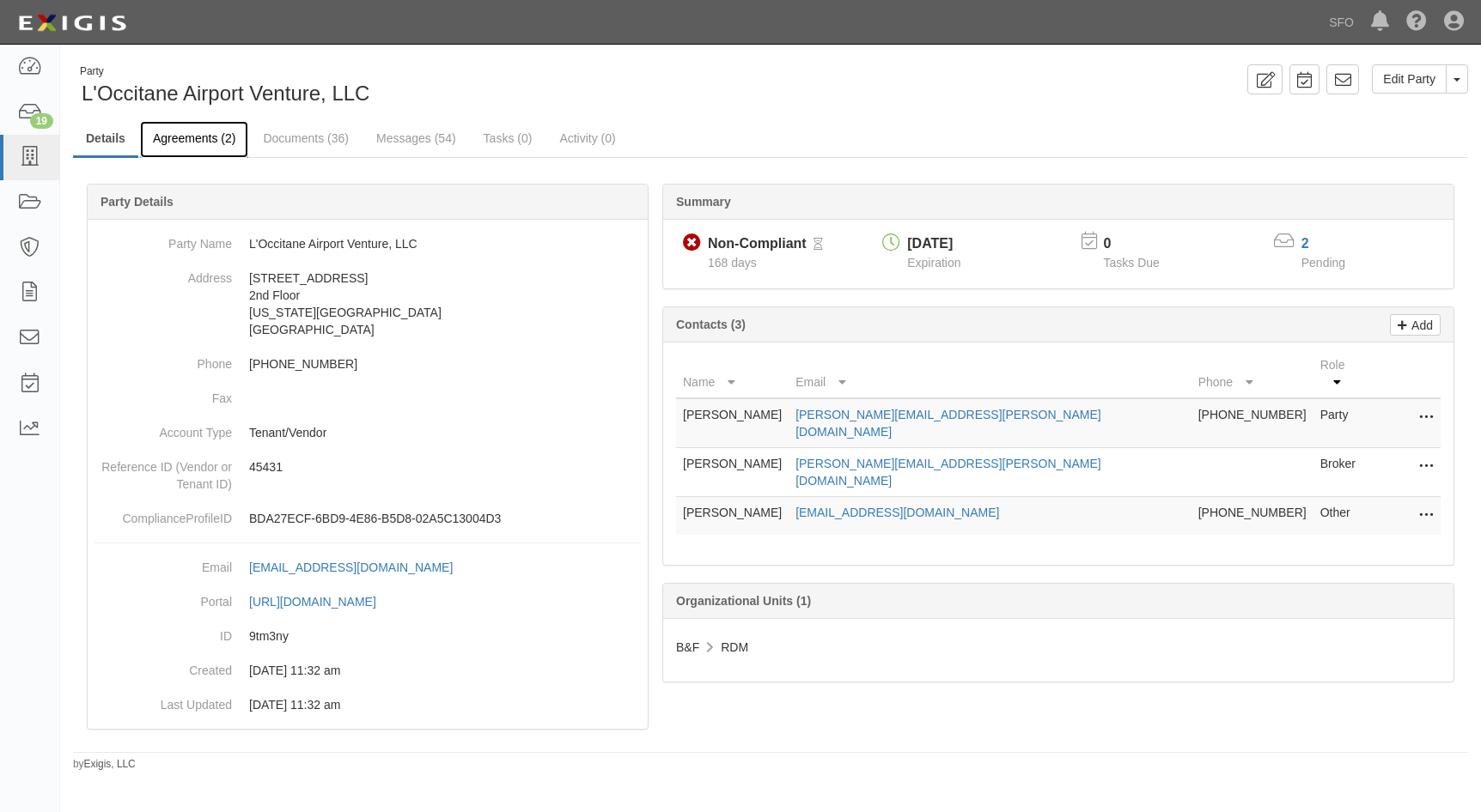
click at [179, 144] on link "Agreements (2)" at bounding box center [195, 139] width 108 height 37
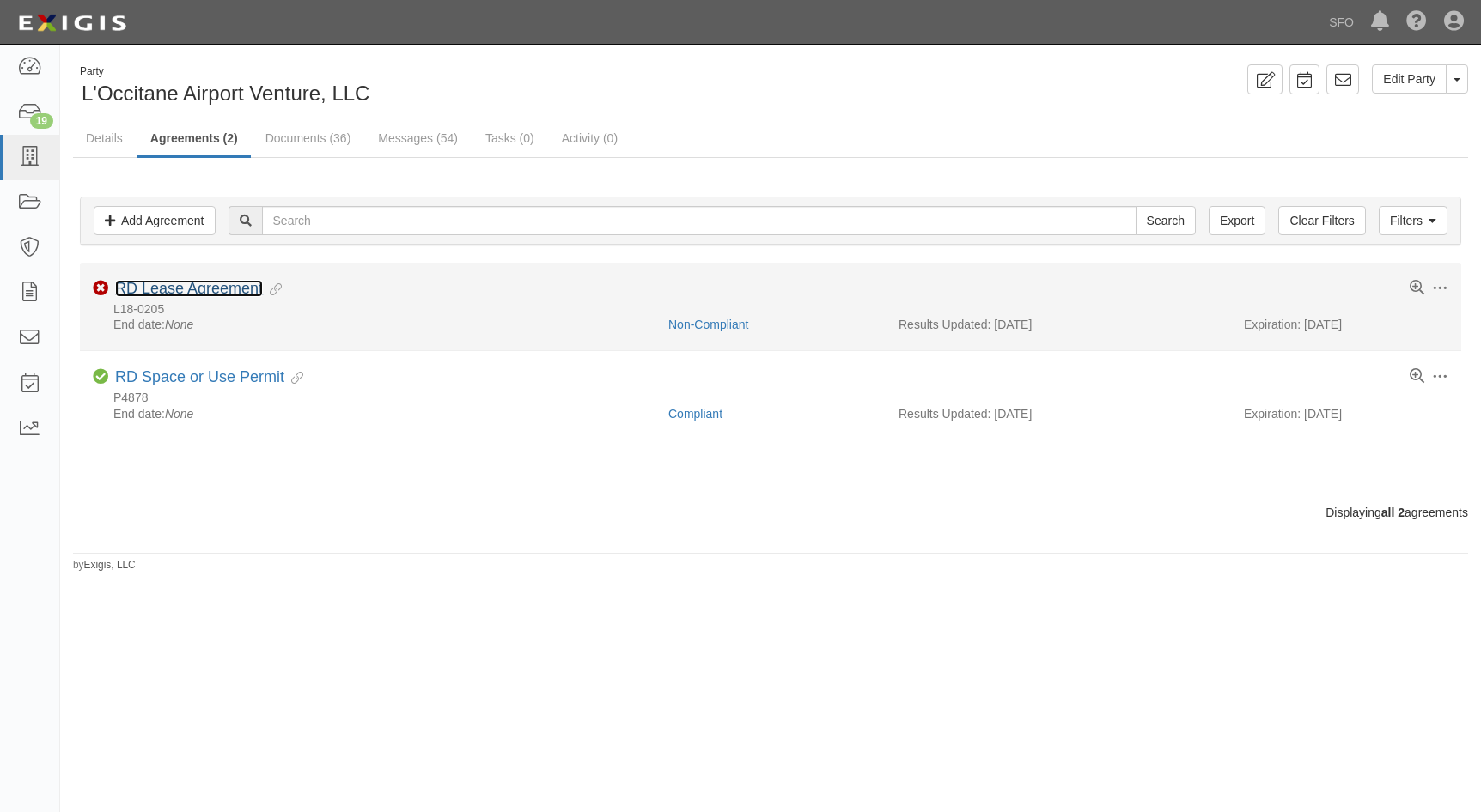
click at [250, 284] on link "RD Lease Agreement" at bounding box center [189, 288] width 148 height 17
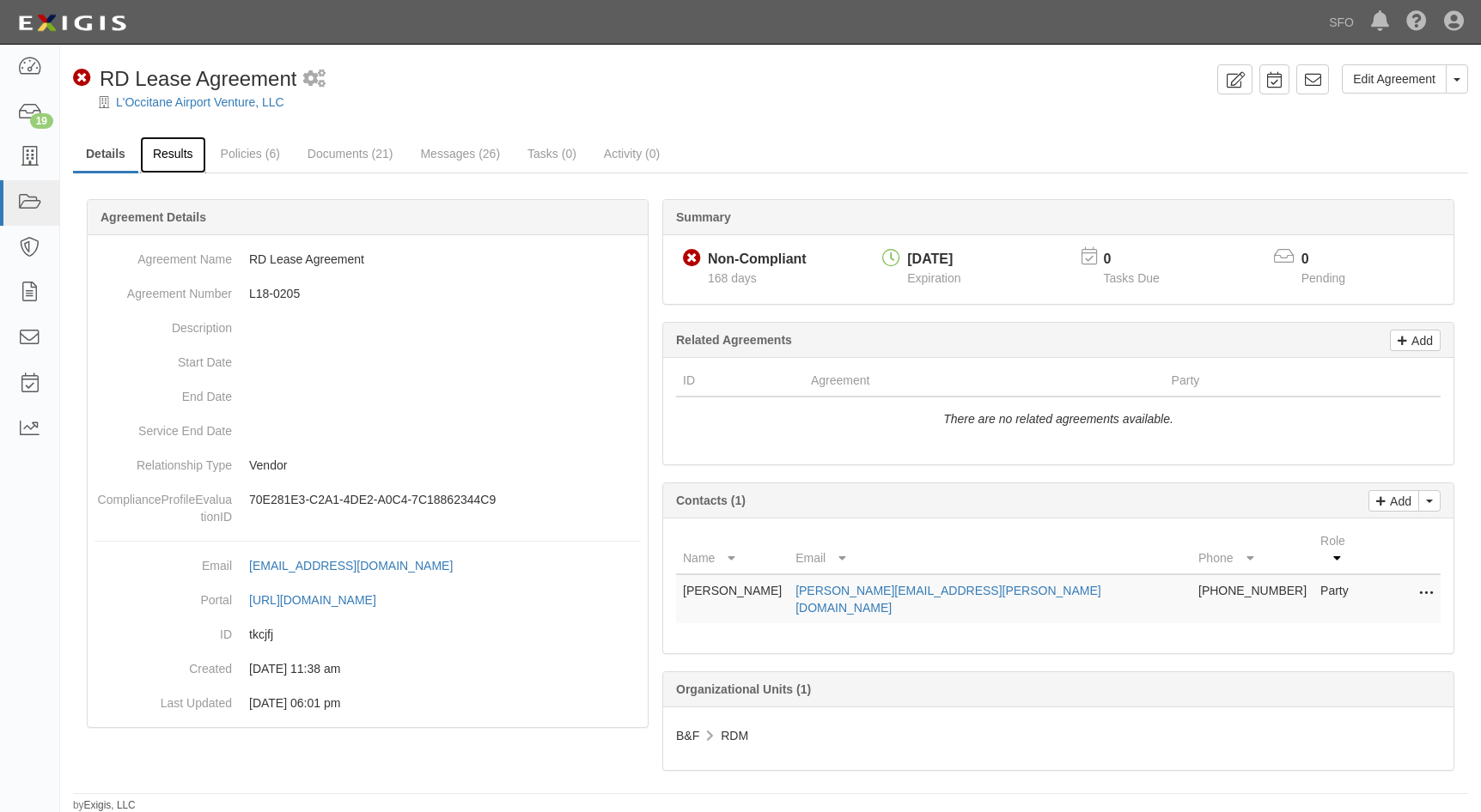
click at [168, 153] on link "Results" at bounding box center [173, 155] width 66 height 37
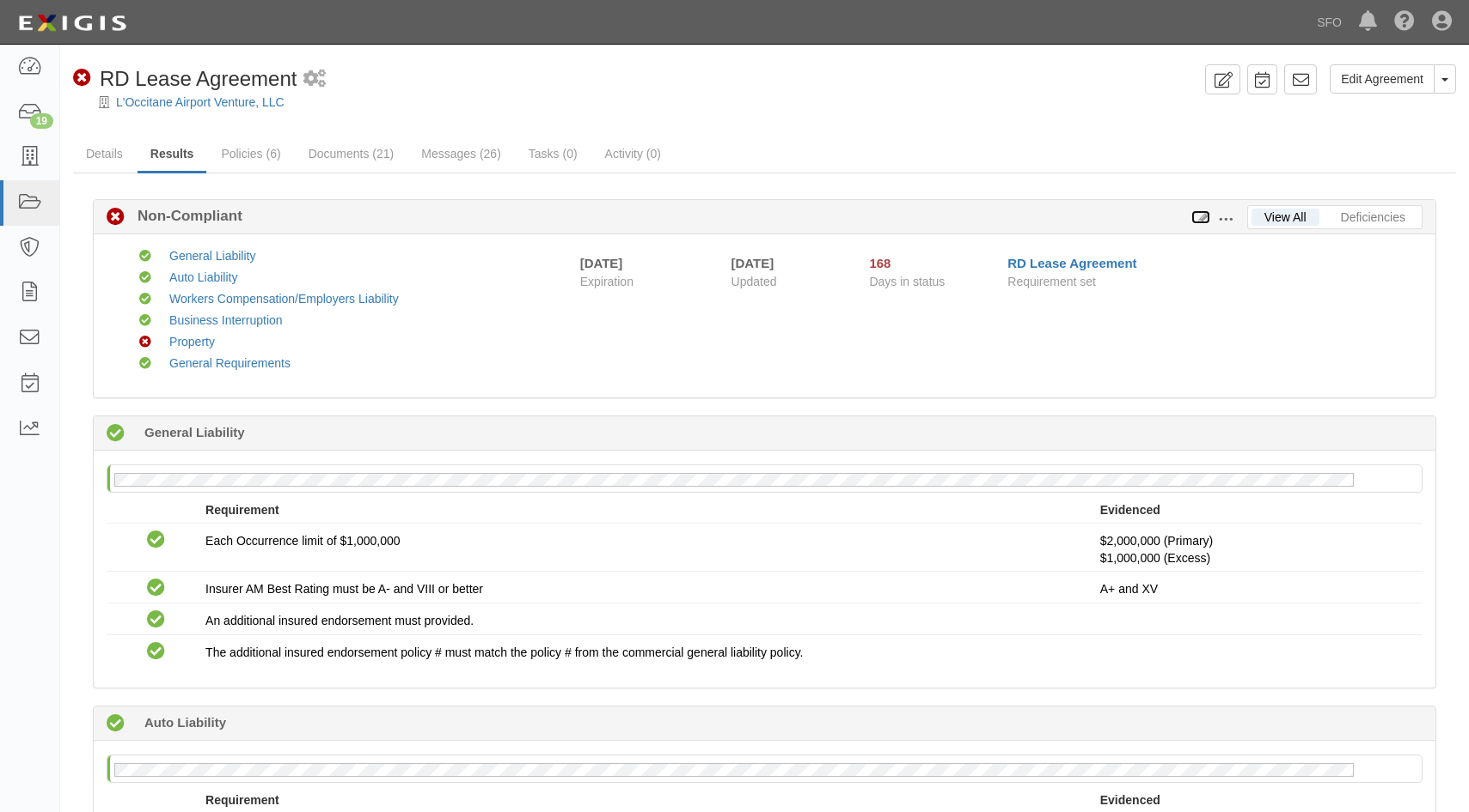
click at [1207, 218] on icon at bounding box center [1201, 218] width 19 height 12
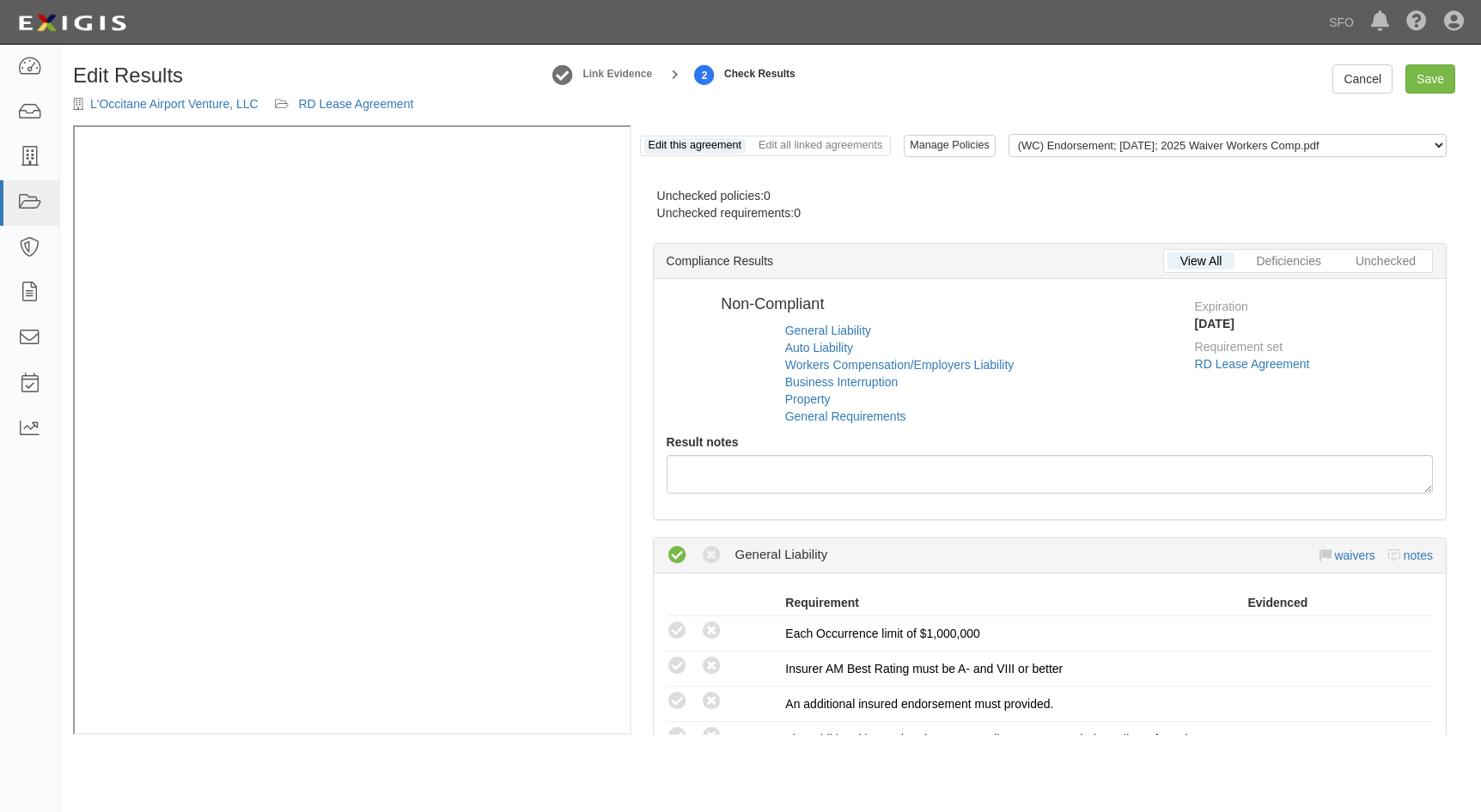
radio input "false"
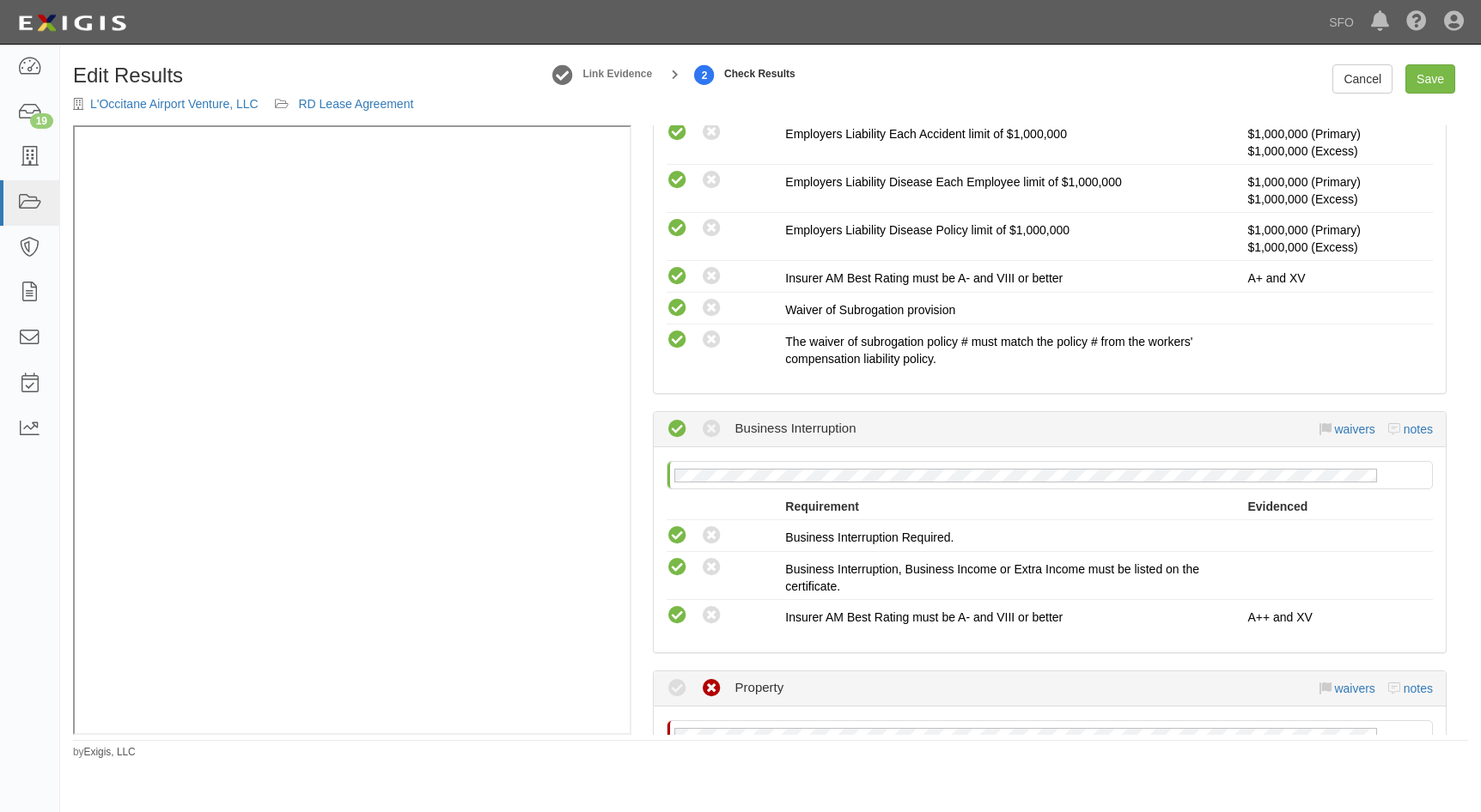
scroll to position [1473, 0]
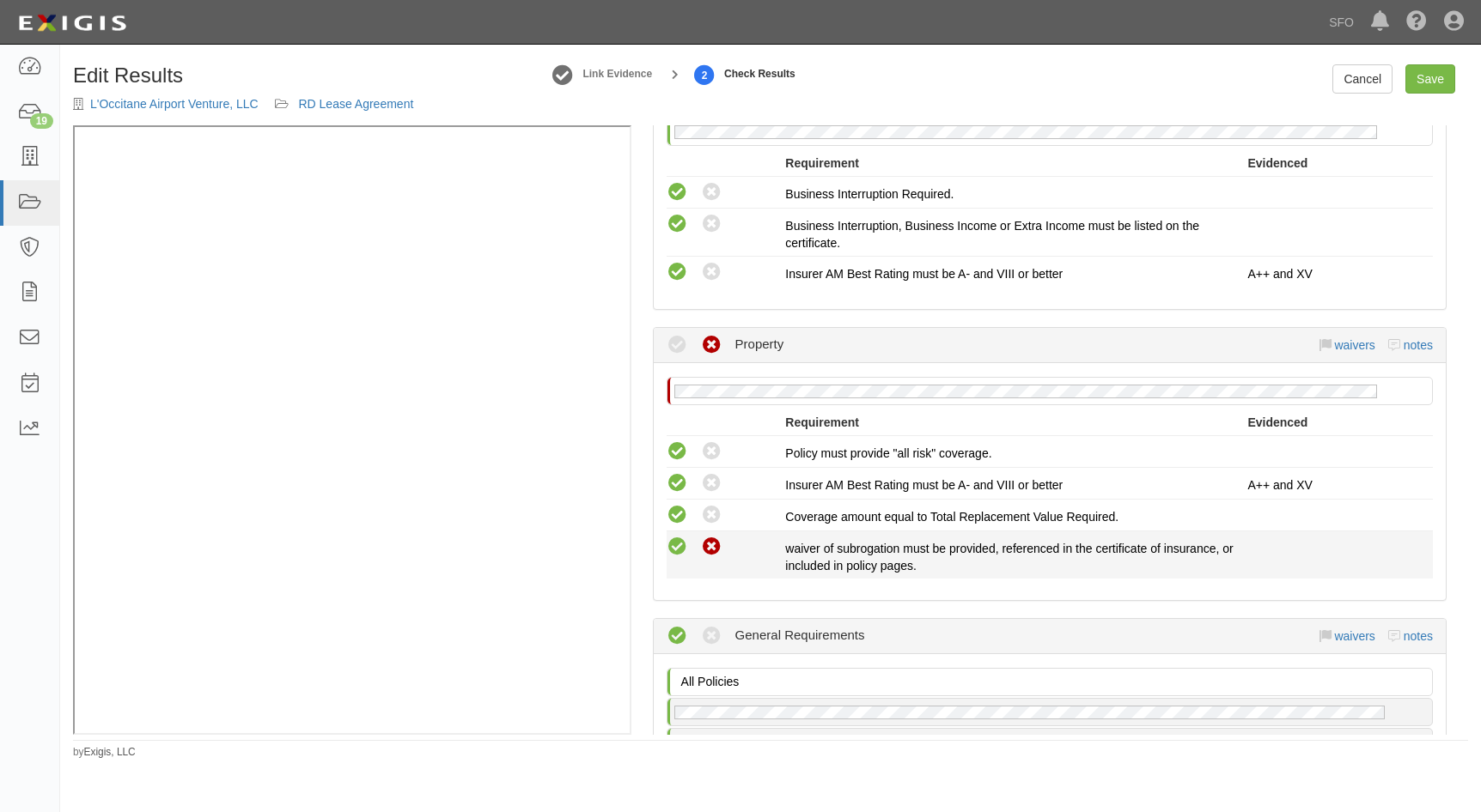
click at [674, 545] on icon at bounding box center [678, 548] width 21 height 21
radio input "true"
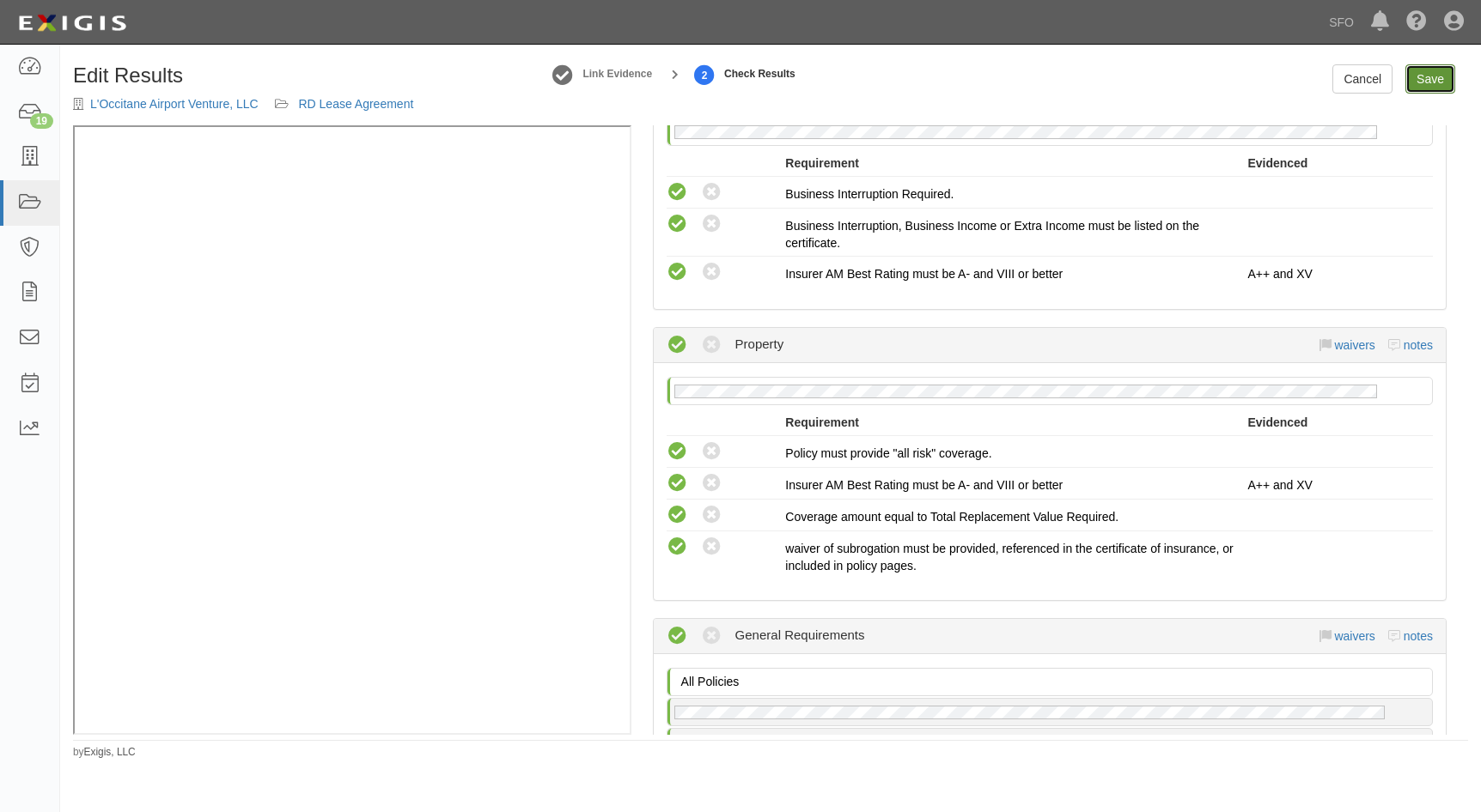
click at [1422, 75] on link "Save" at bounding box center [1430, 79] width 49 height 29
radio input "true"
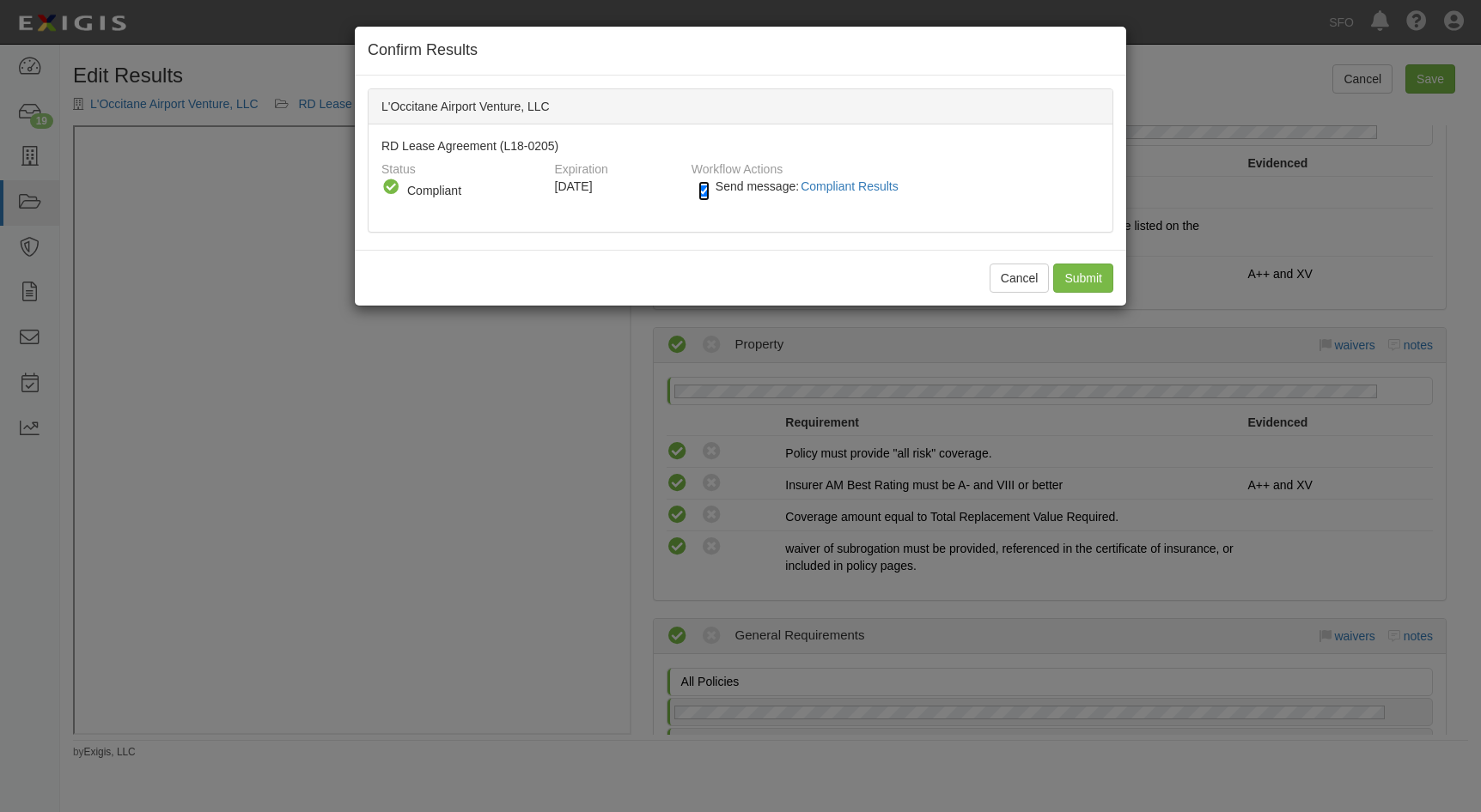
click at [698, 189] on input "Send message: Compliant Results" at bounding box center [704, 191] width 12 height 19
checkbox input "false"
click at [1109, 277] on input "Submit" at bounding box center [1083, 278] width 60 height 29
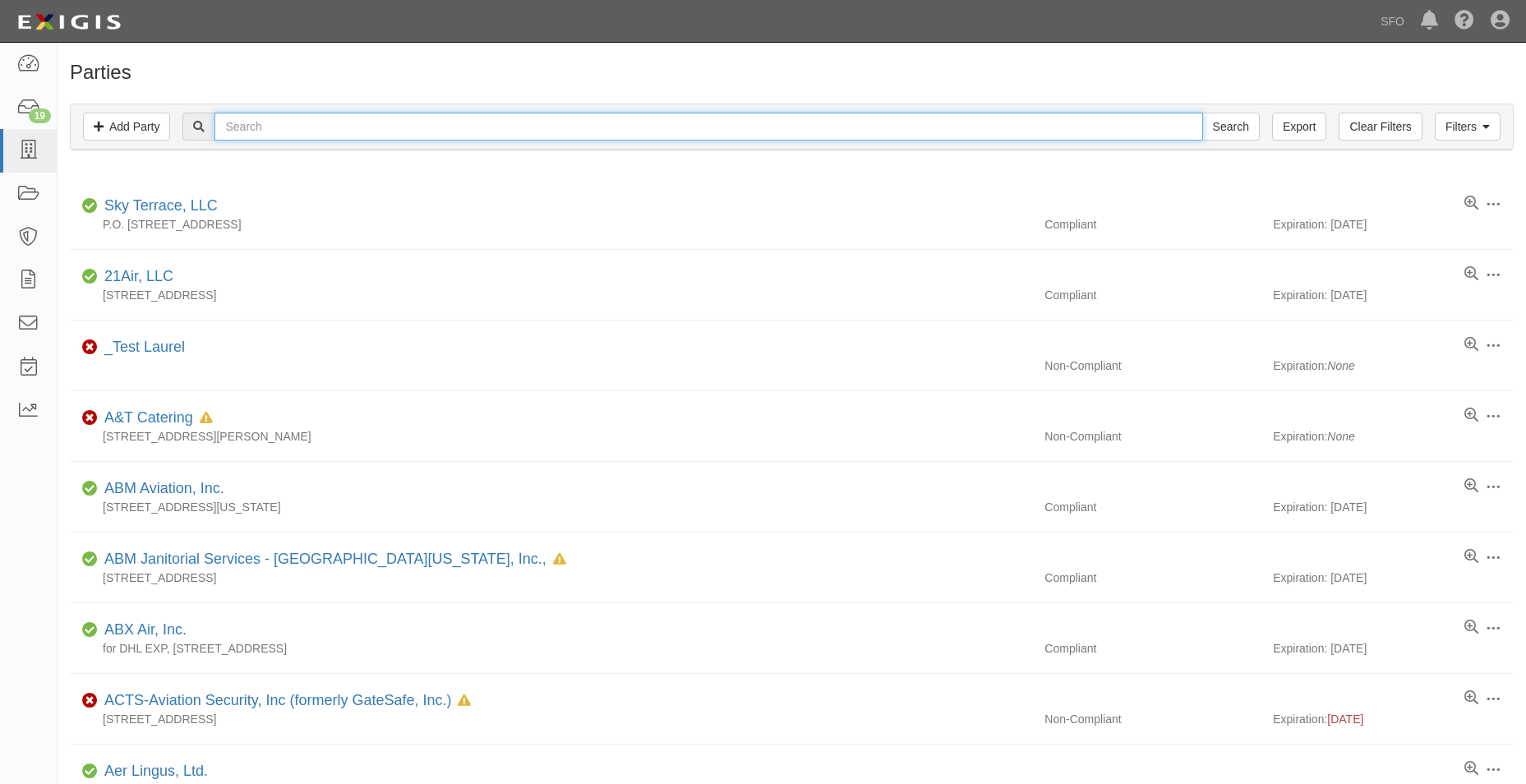
click at [360, 132] on input "text" at bounding box center [708, 127] width 988 height 28
paste input "InMotion SFO-[MEDICAL_DATA], LLC"
type input "InMotion SFO"
click at [1202, 113] on input "Search" at bounding box center [1231, 127] width 57 height 28
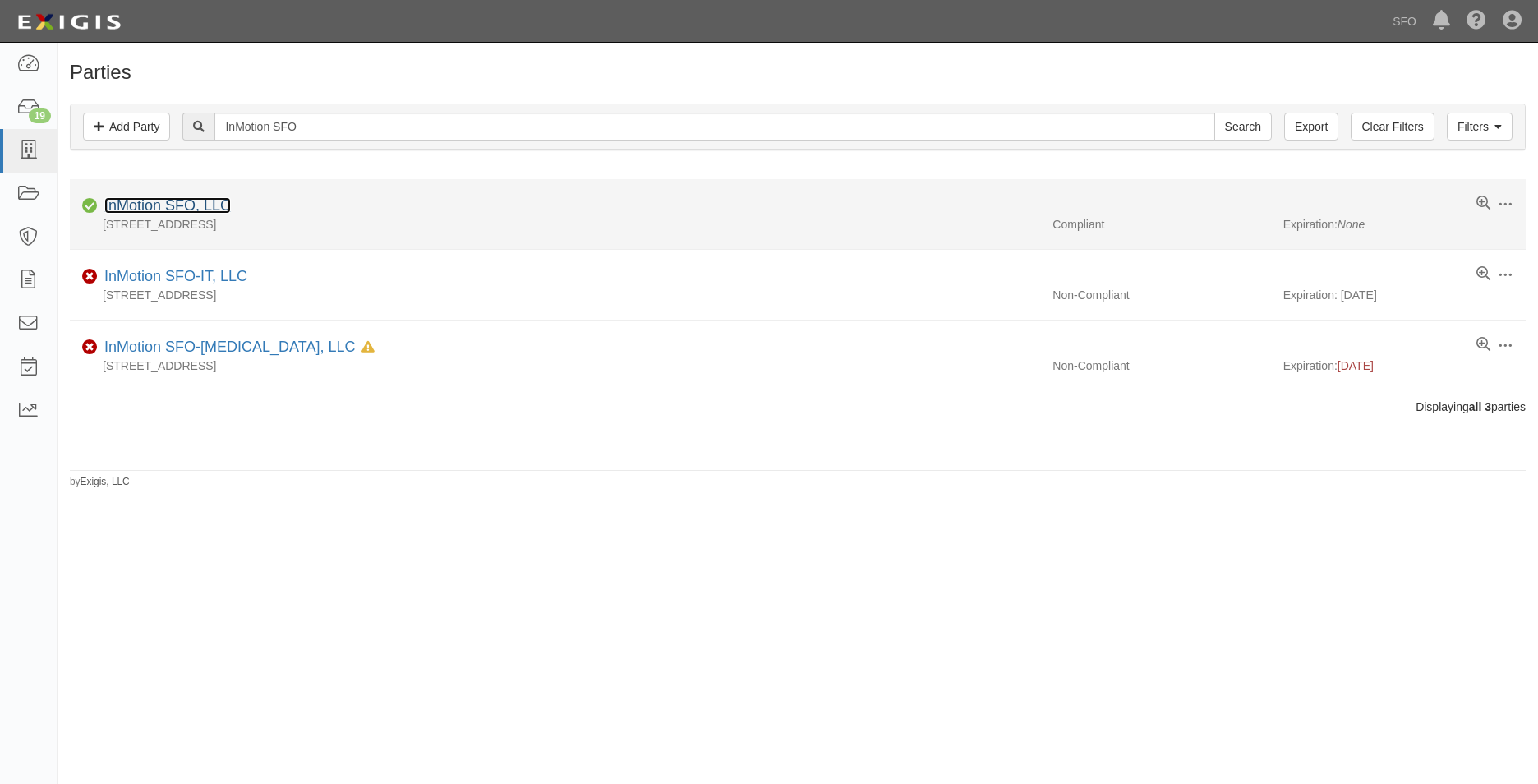
click at [181, 201] on link "InMotion SFO, LLC" at bounding box center [168, 205] width 127 height 17
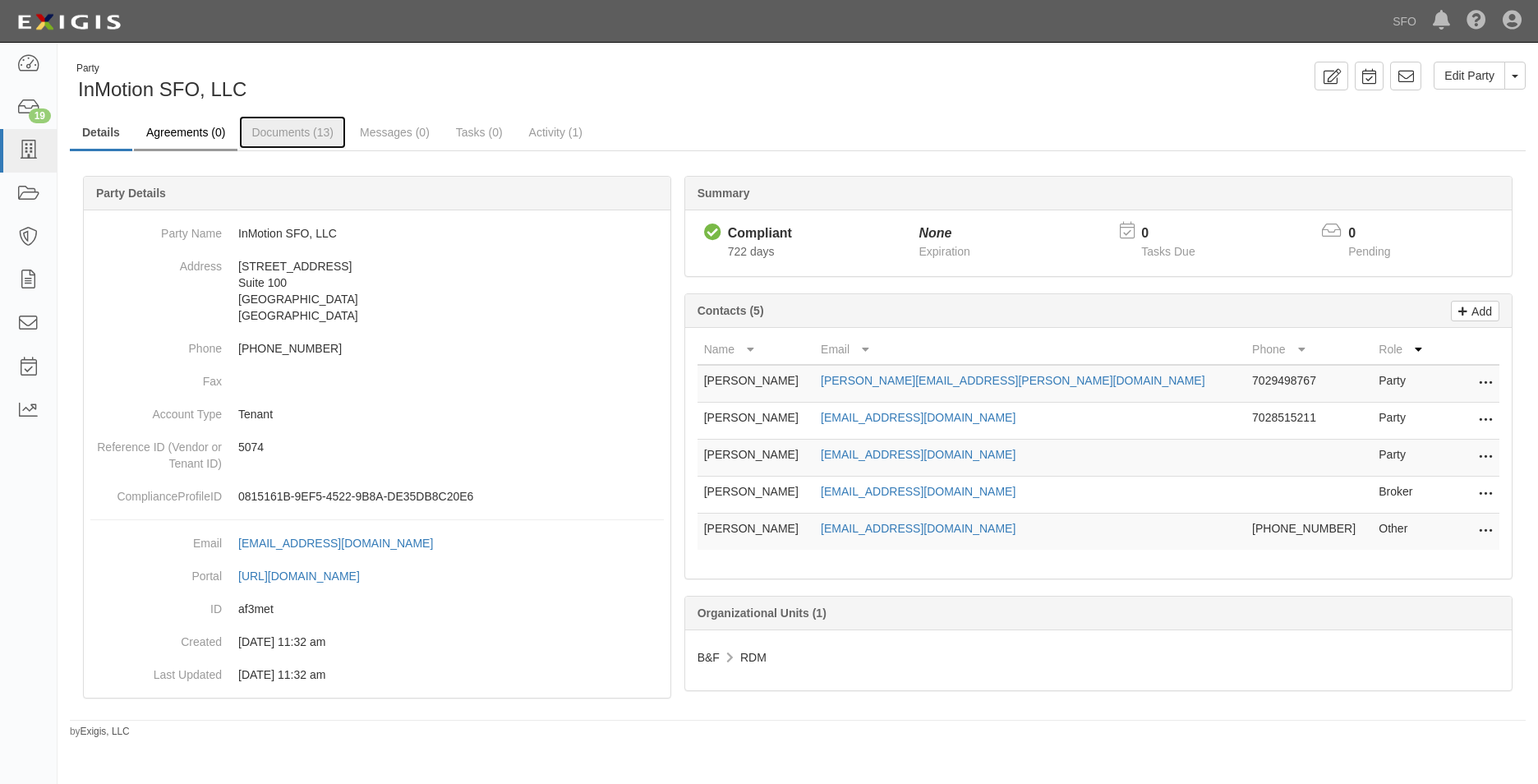
drag, startPoint x: 281, startPoint y: 134, endPoint x: 177, endPoint y: 133, distance: 104.0
click at [282, 134] on link "Documents (13)" at bounding box center [292, 131] width 106 height 32
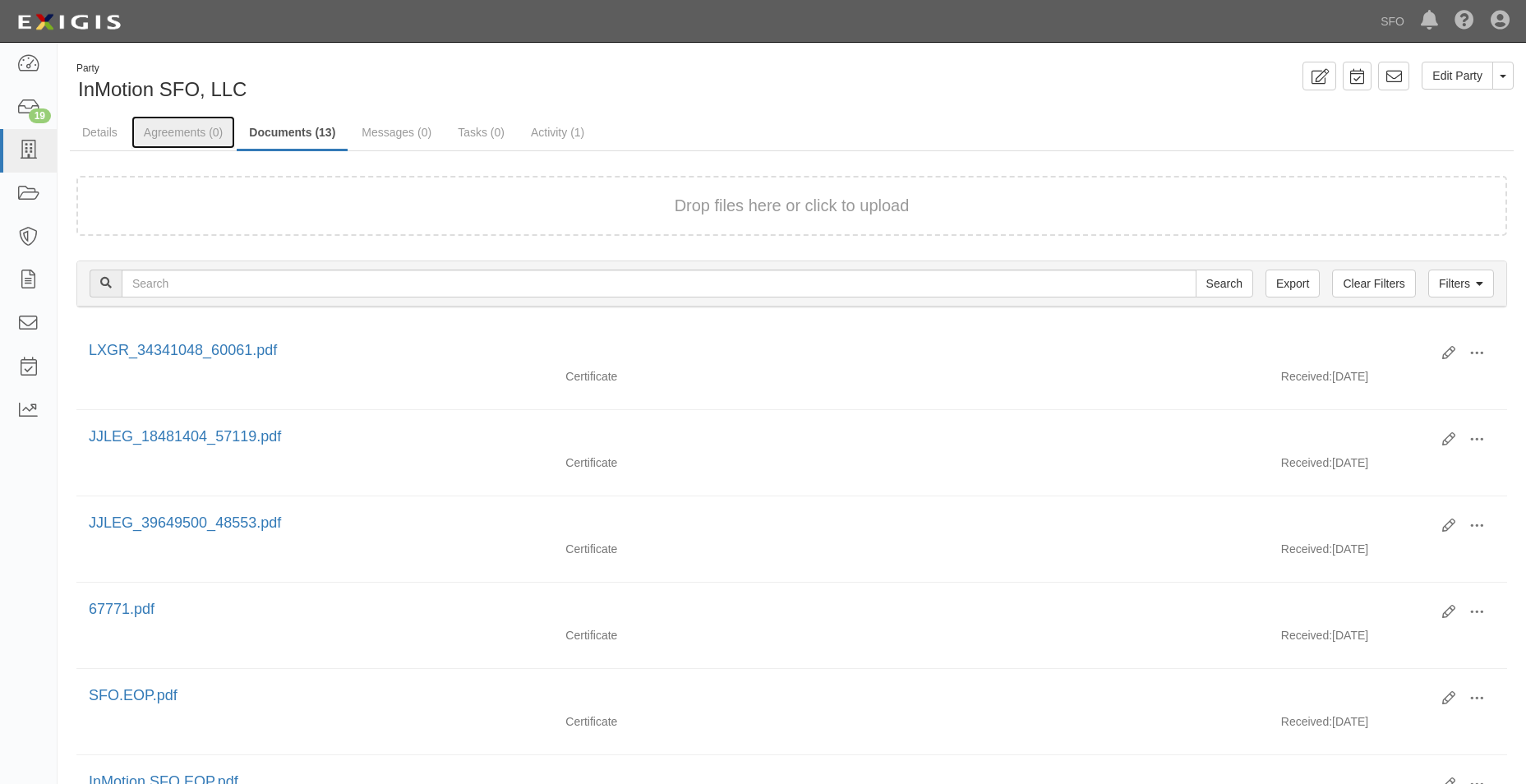
click at [179, 134] on link "Agreements (0)" at bounding box center [183, 131] width 104 height 32
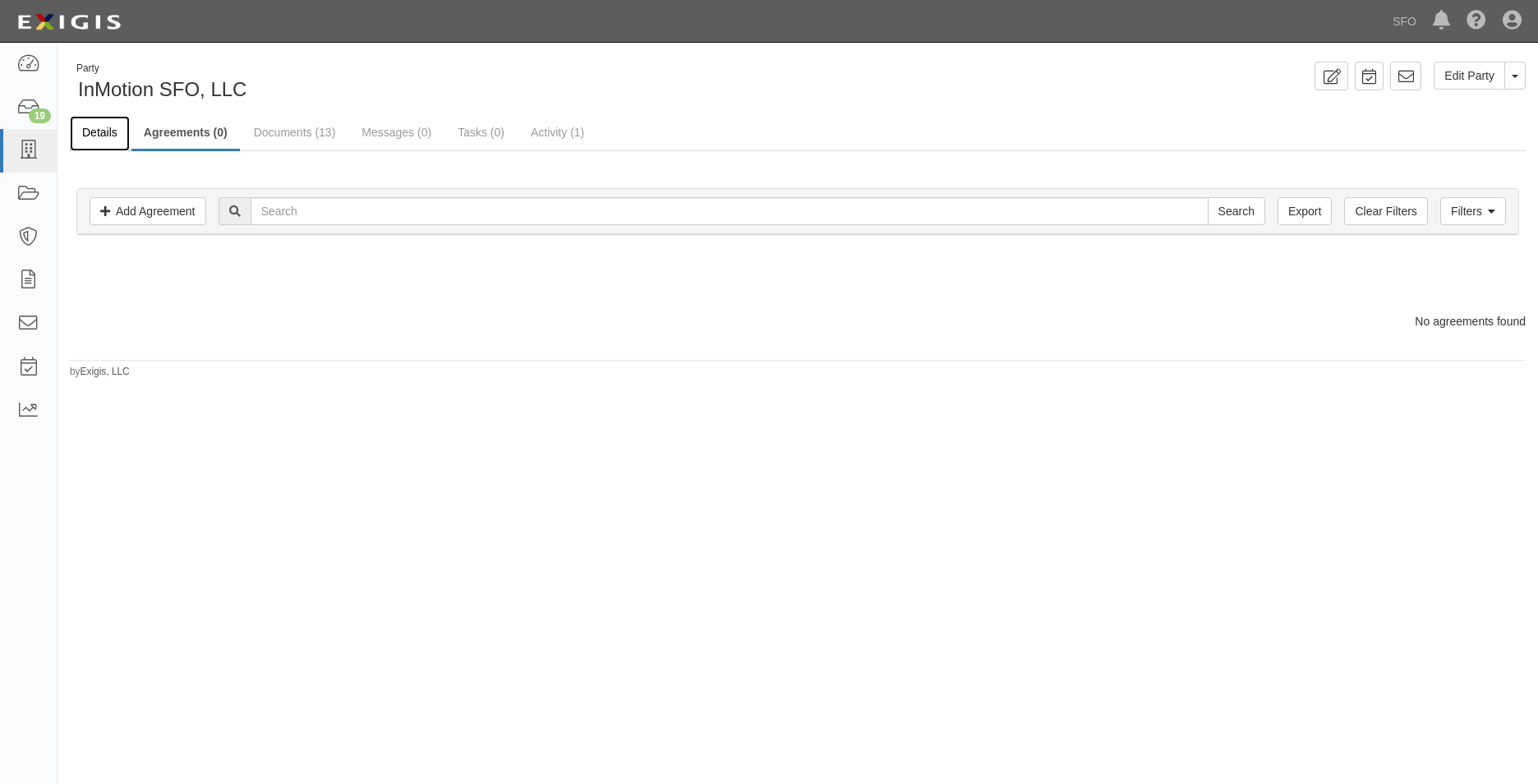
click at [96, 138] on link "Details" at bounding box center [99, 133] width 60 height 35
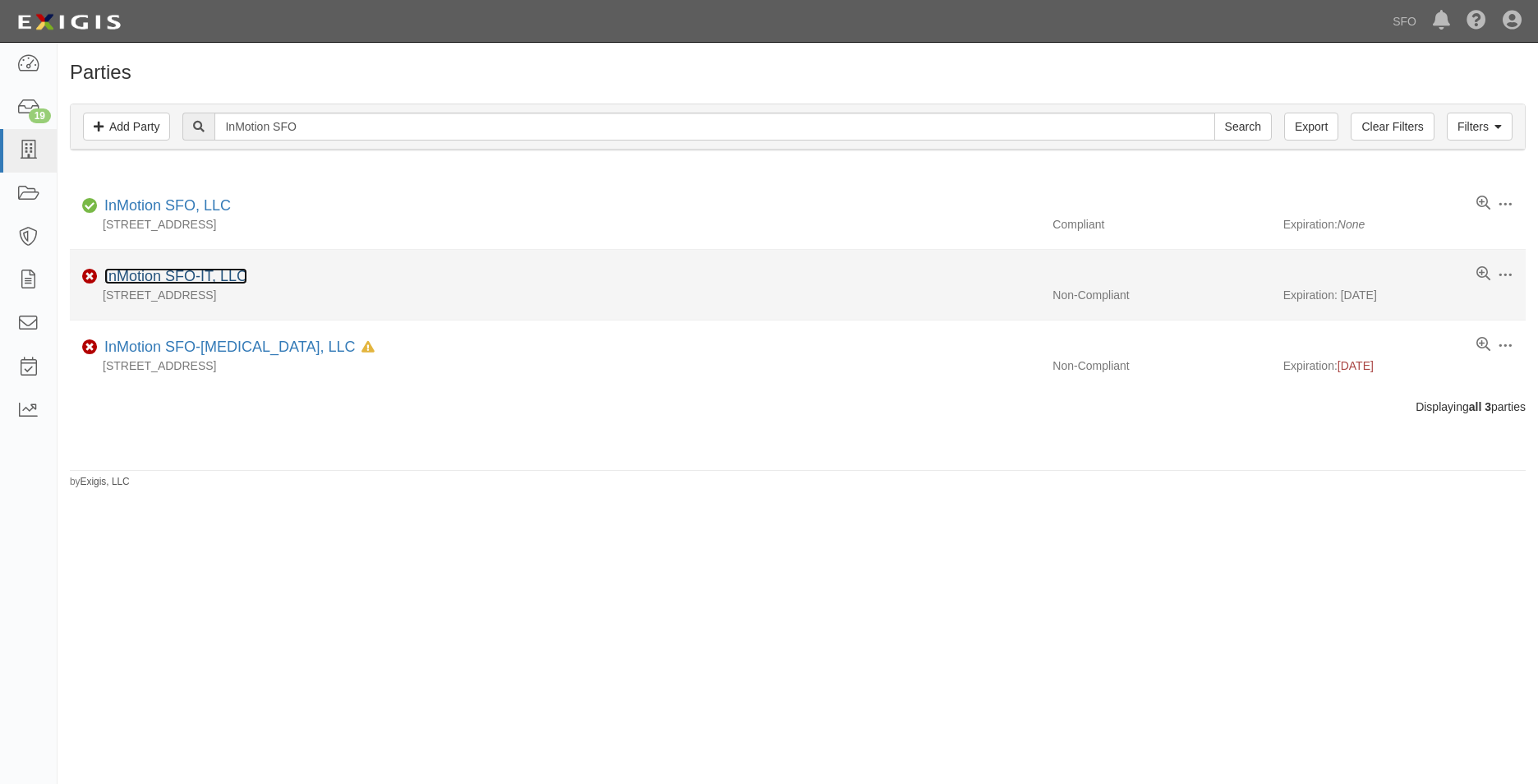
click at [169, 271] on link "InMotion SFO-IT, LLC" at bounding box center [176, 276] width 143 height 17
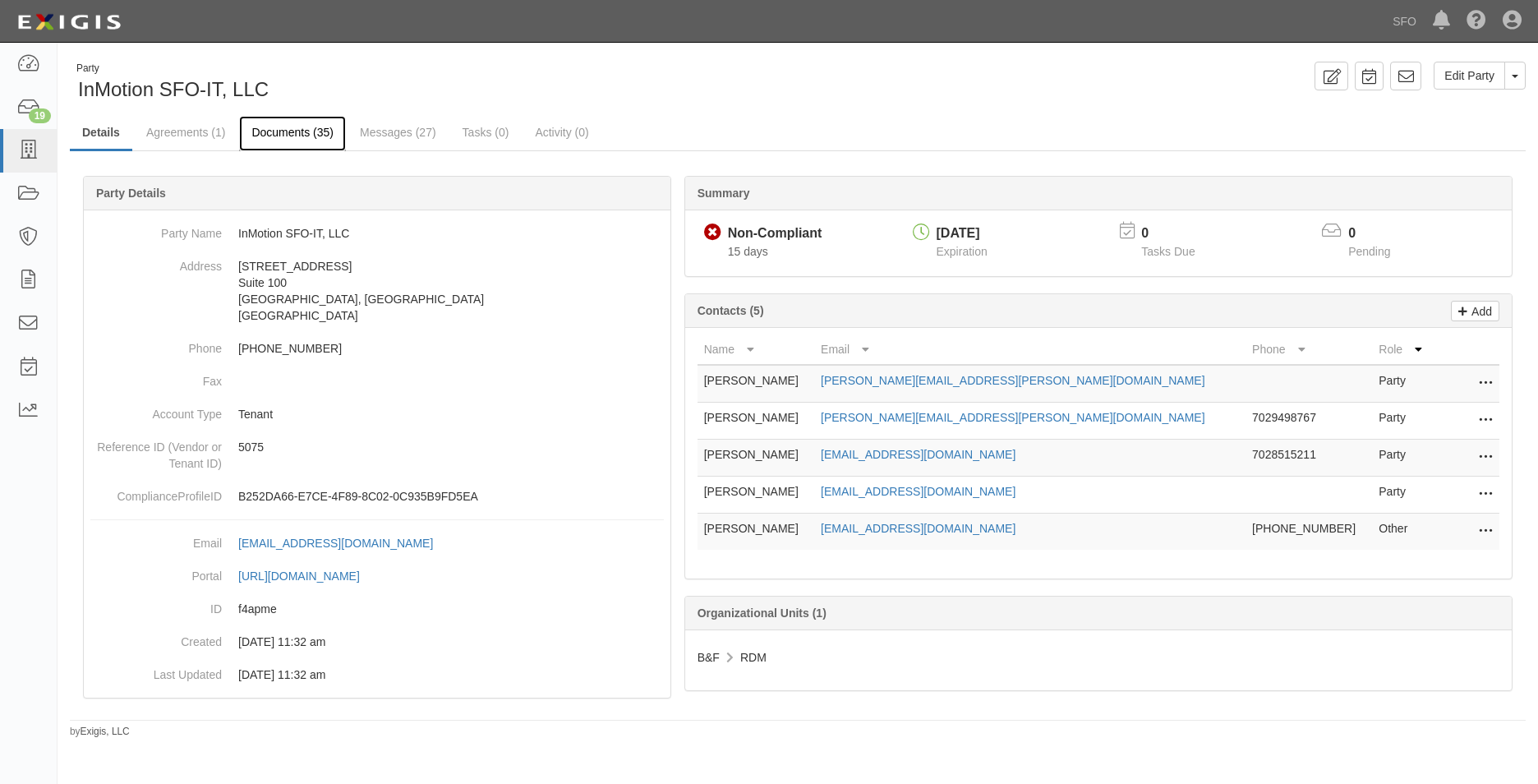
click at [259, 133] on link "Documents (35)" at bounding box center [292, 133] width 106 height 35
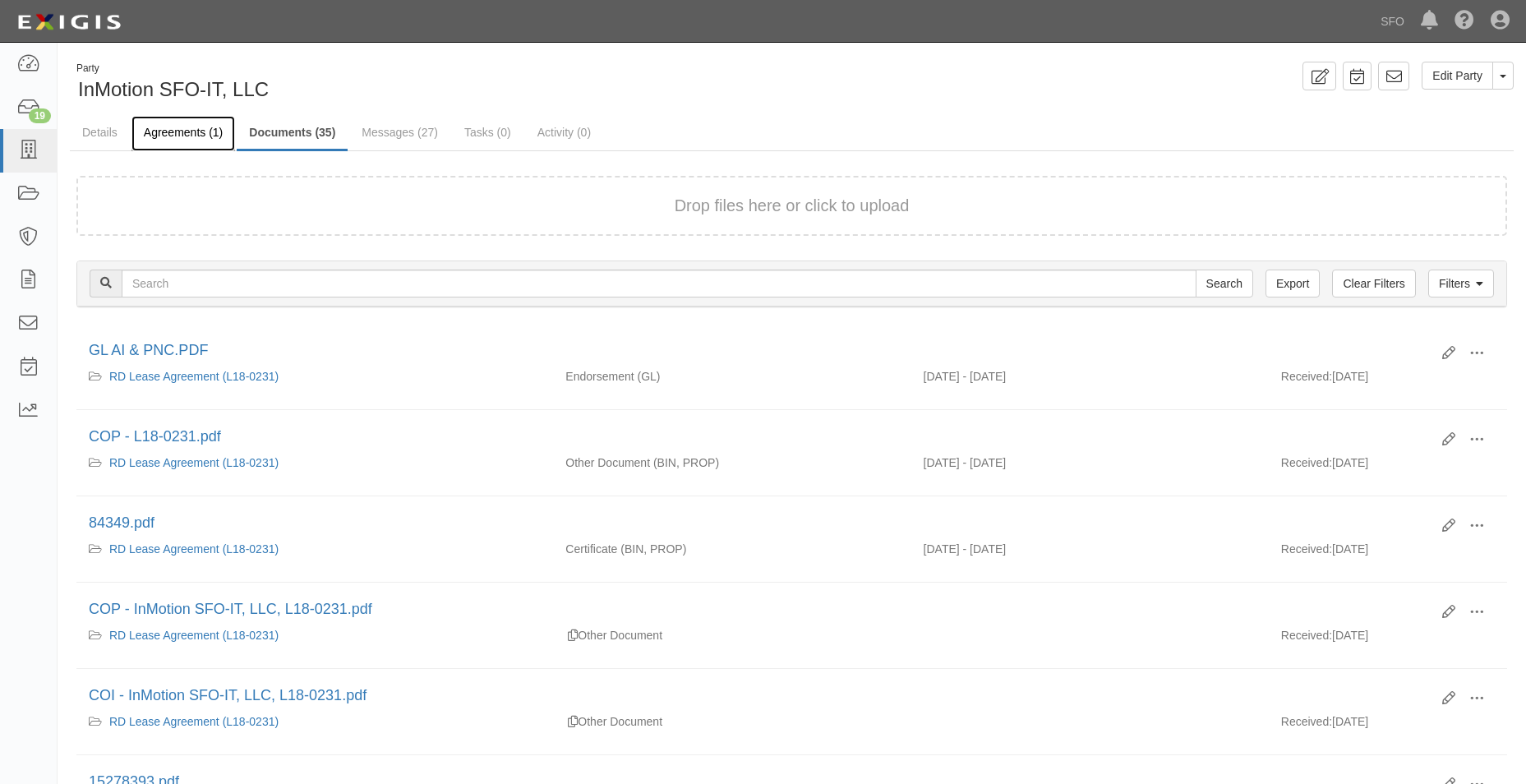
click at [193, 137] on link "Agreements (1)" at bounding box center [183, 133] width 104 height 35
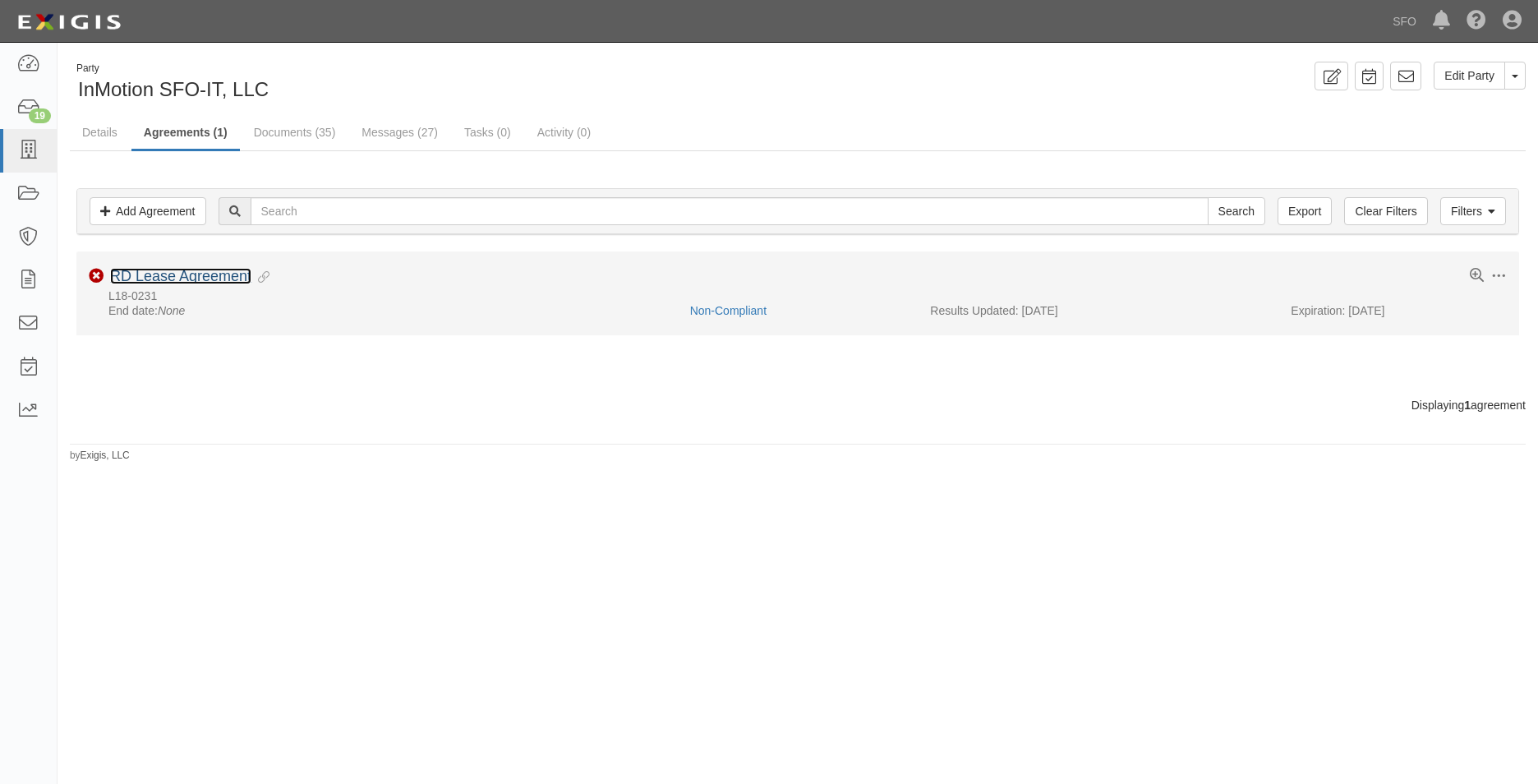
click at [206, 277] on link "RD Lease Agreement" at bounding box center [181, 276] width 142 height 17
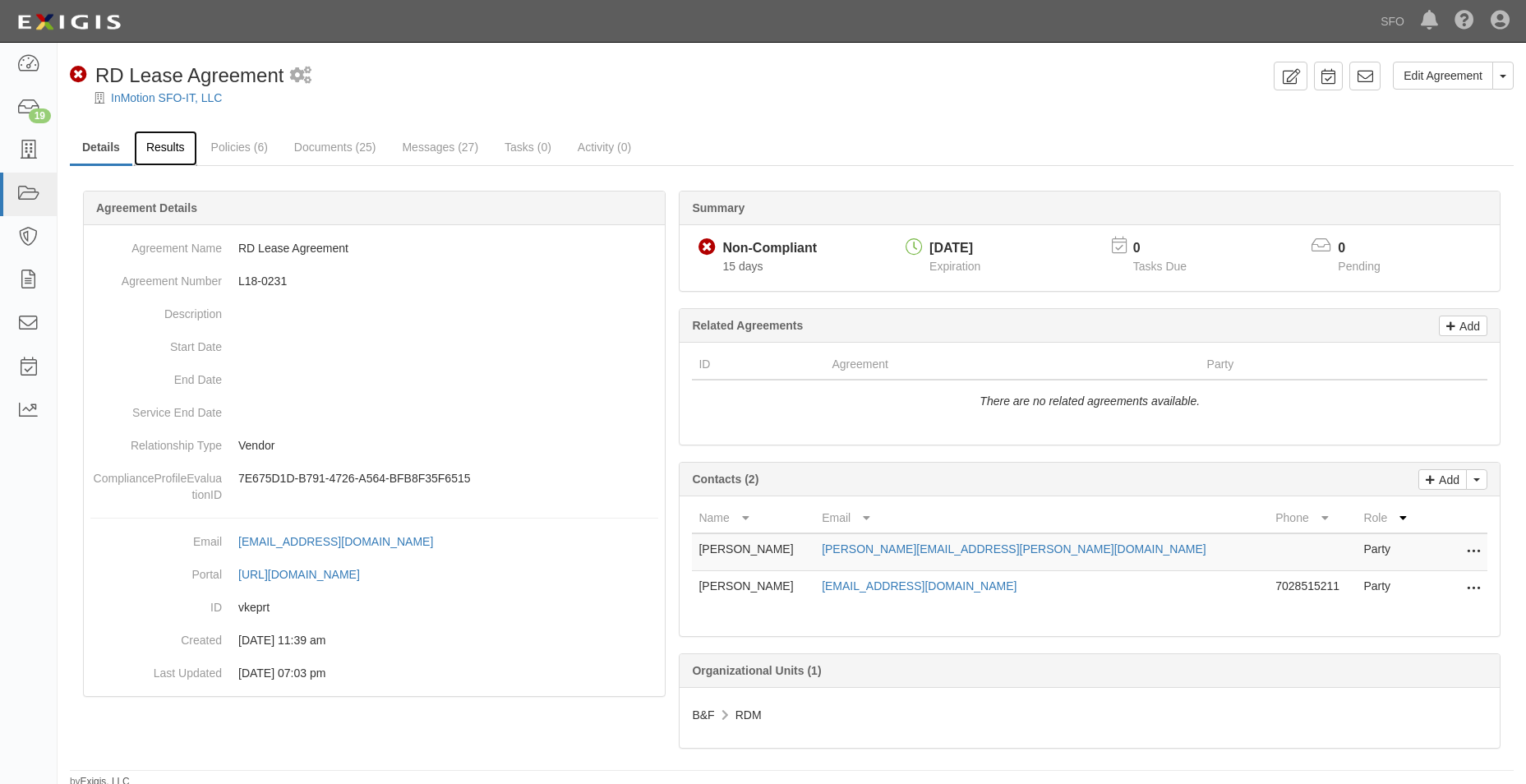
click at [170, 150] on link "Results" at bounding box center [166, 148] width 63 height 35
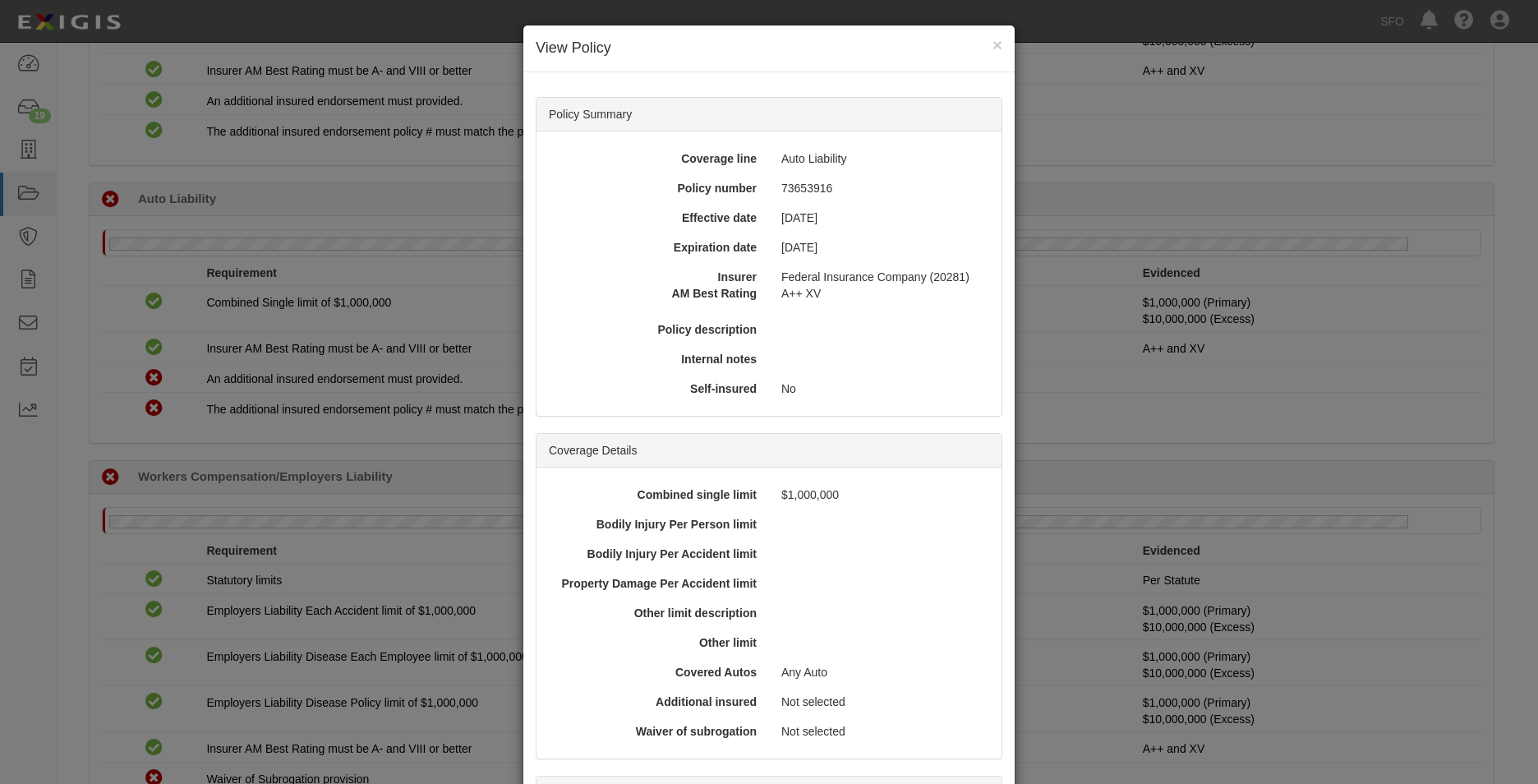
scroll to position [333, 0]
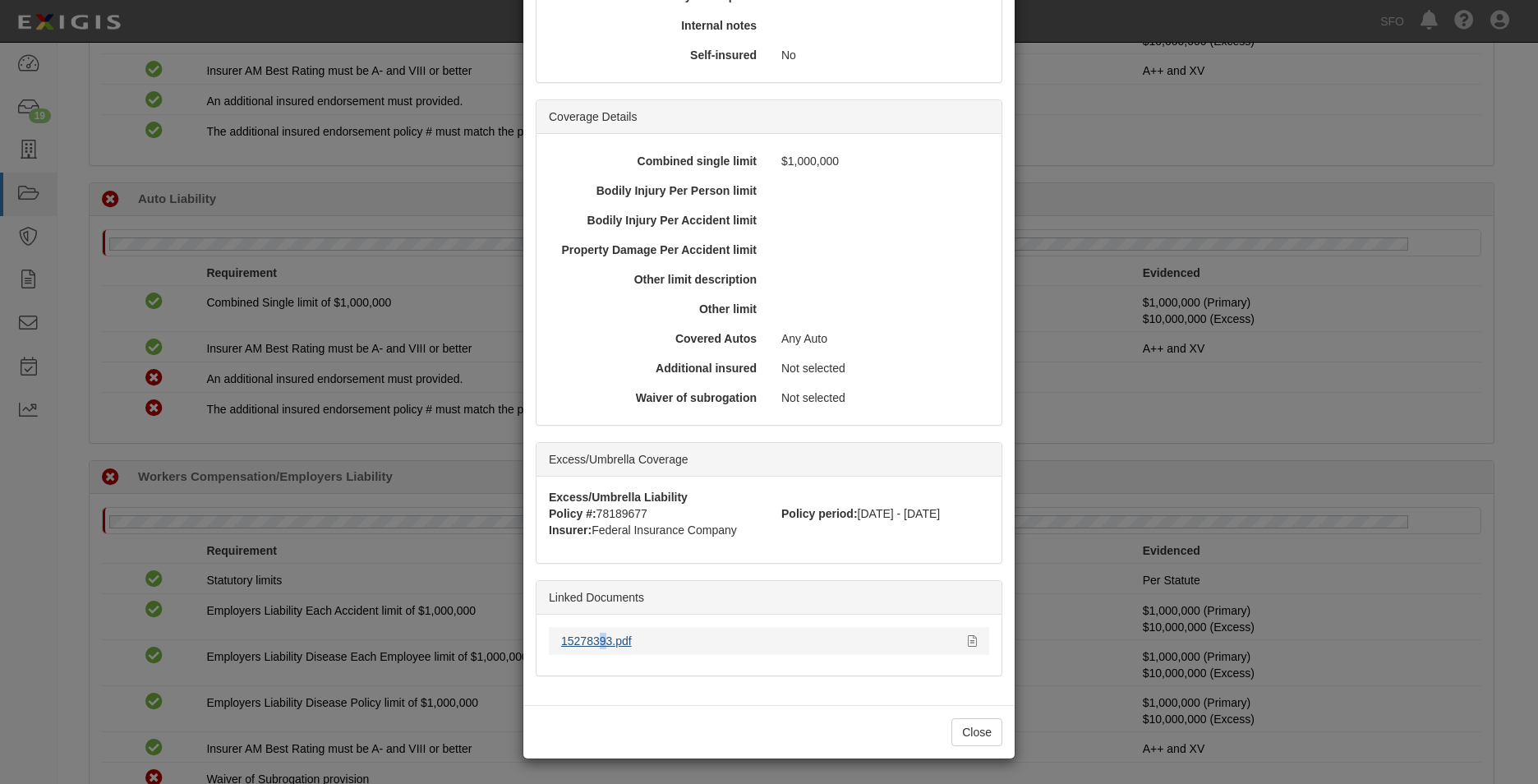
click at [597, 633] on div "15278393.pdf" at bounding box center [758, 641] width 394 height 17
click at [598, 640] on link "15278393.pdf" at bounding box center [596, 641] width 70 height 13
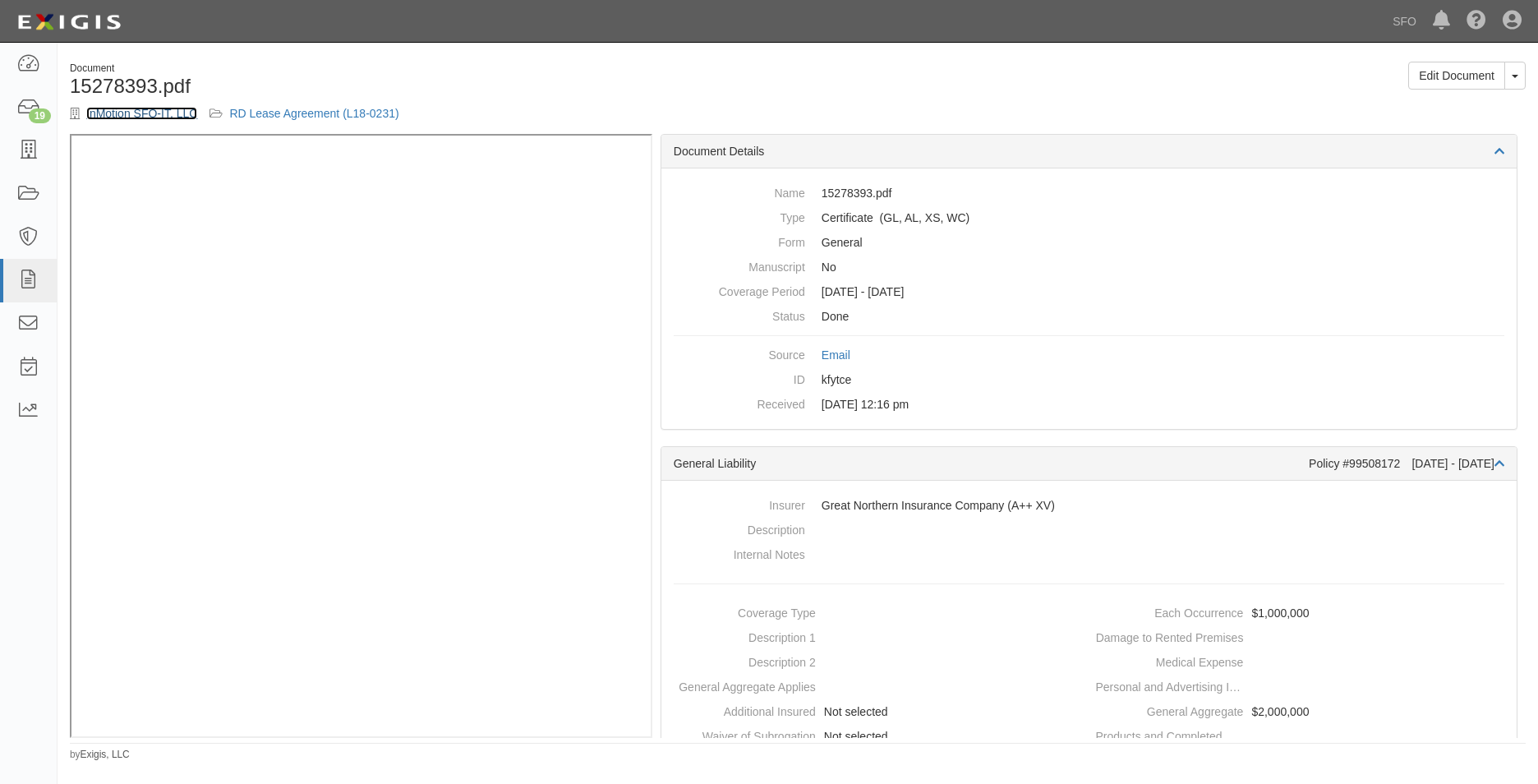
click at [135, 116] on link "InMotion SFO-IT, LLC" at bounding box center [142, 113] width 111 height 13
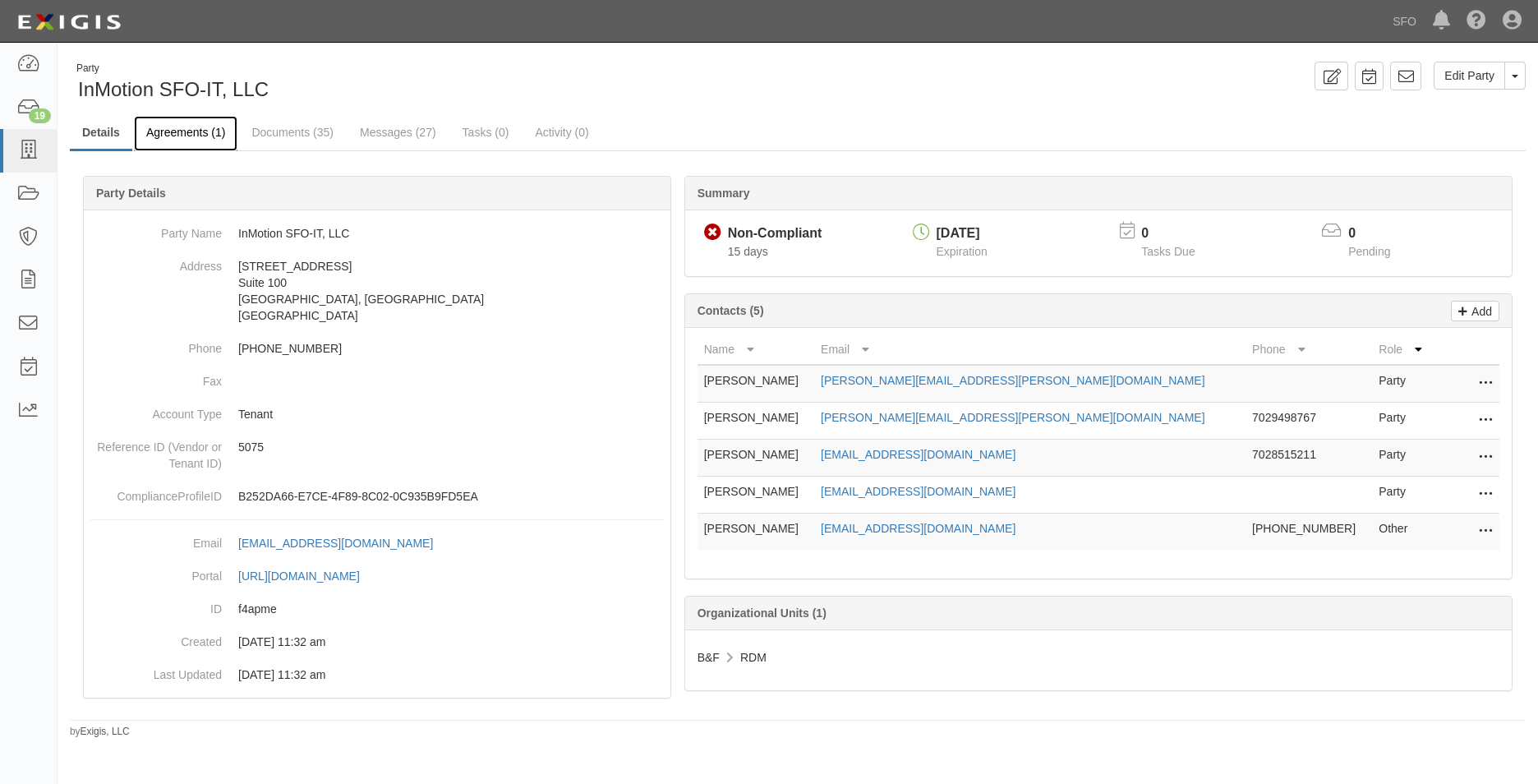
click at [197, 135] on link "Agreements (1)" at bounding box center [186, 133] width 104 height 35
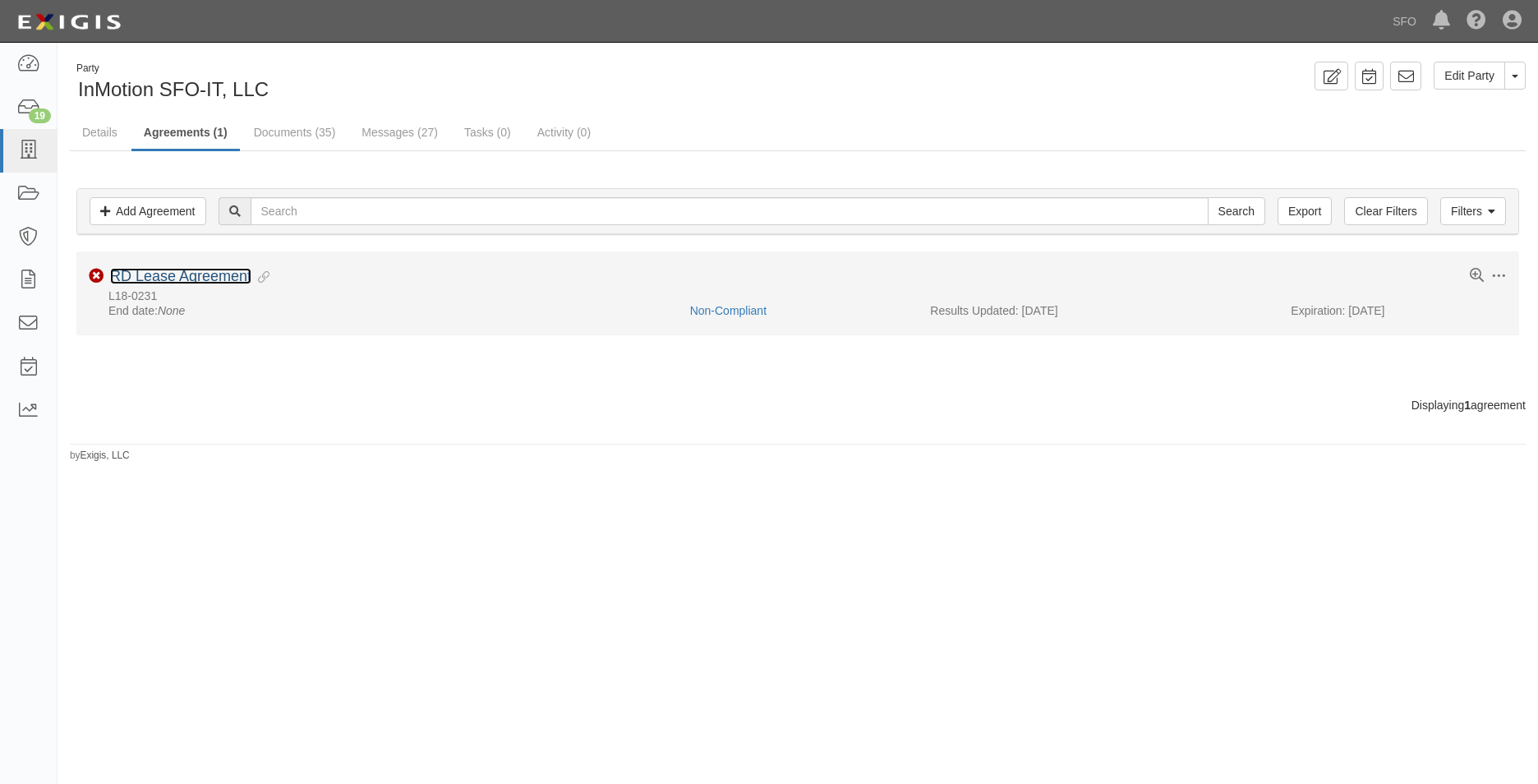
click at [191, 280] on link "RD Lease Agreement" at bounding box center [181, 276] width 142 height 17
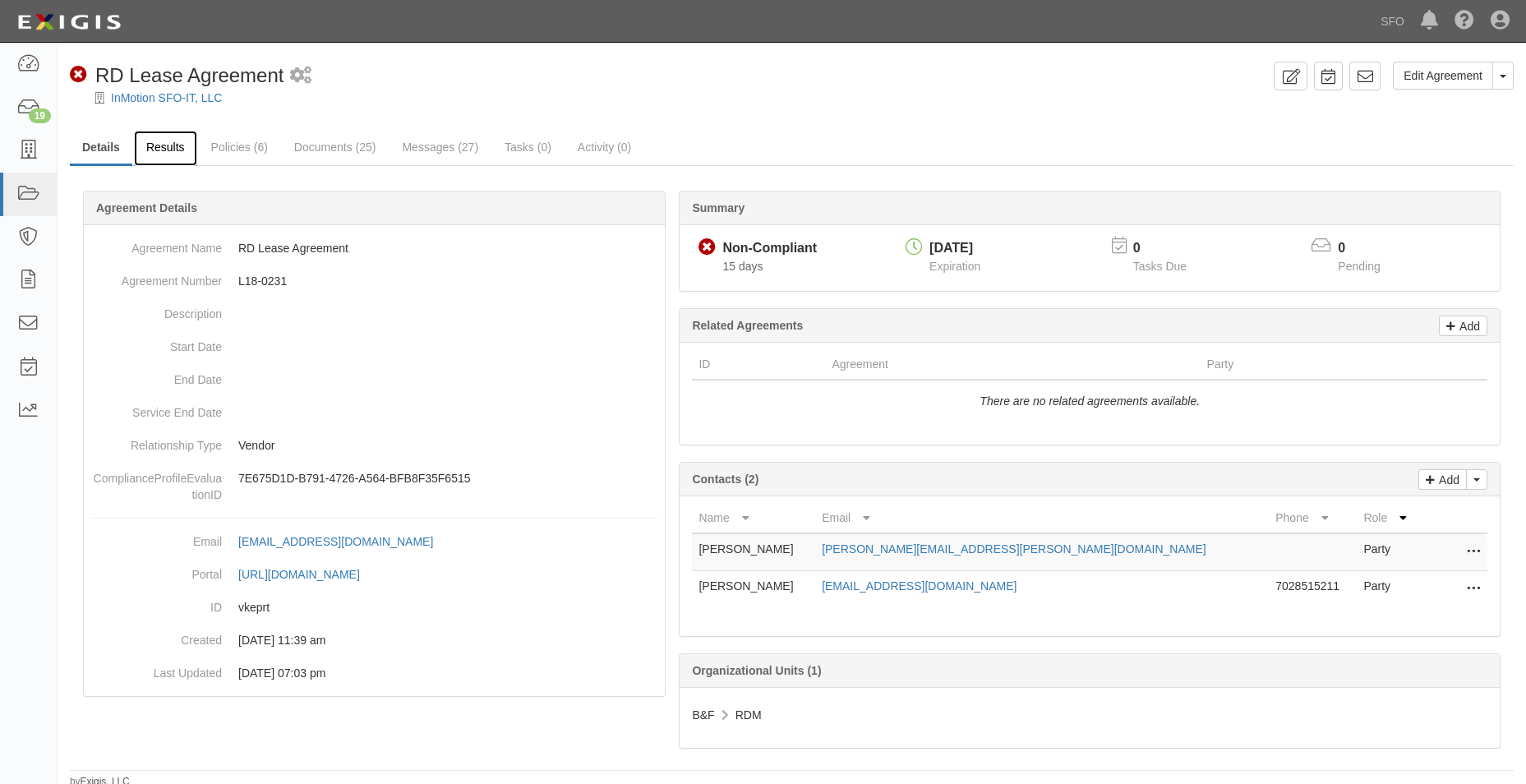
click at [156, 143] on link "Results" at bounding box center [166, 148] width 63 height 35
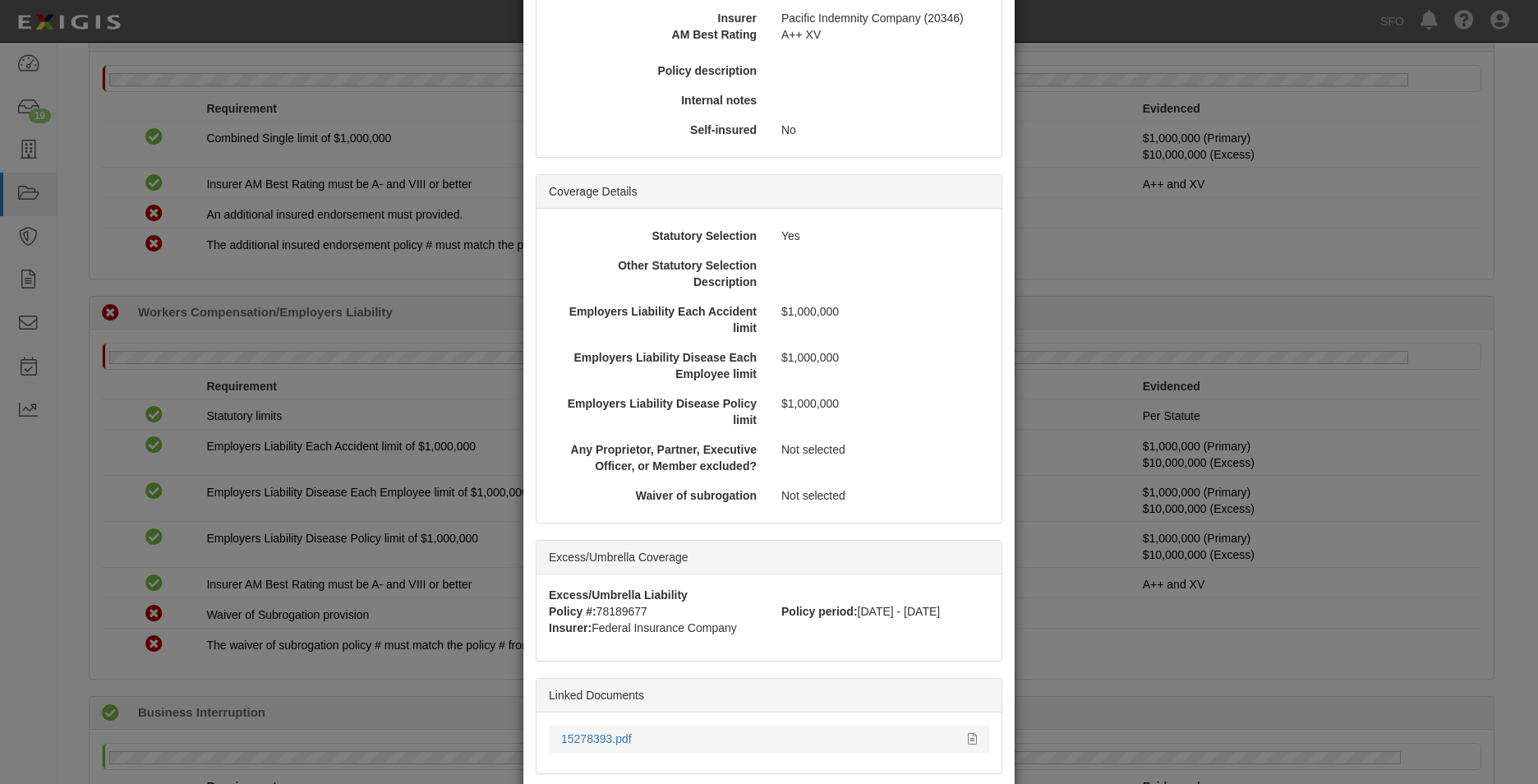
scroll to position [373, 0]
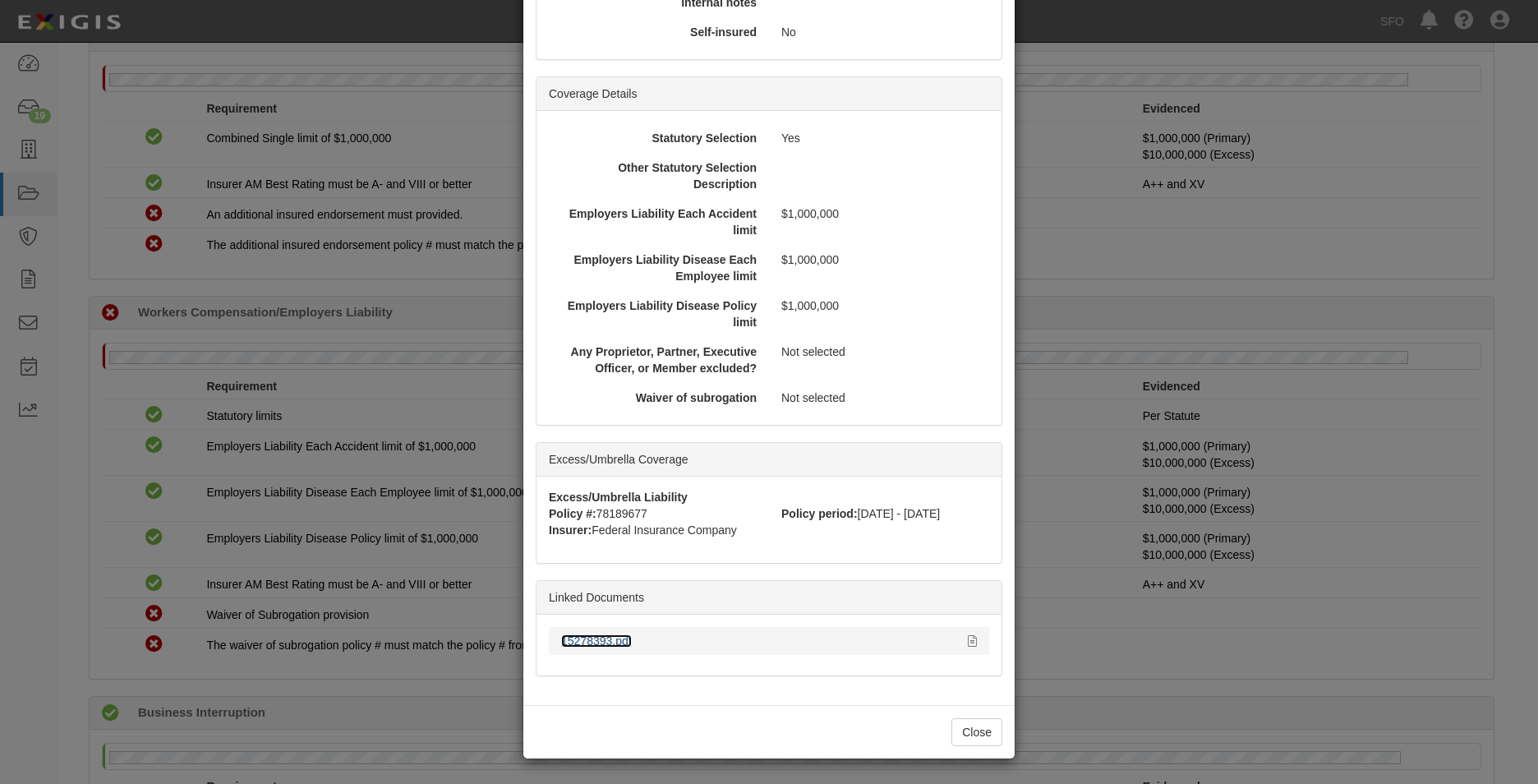
click at [620, 643] on link "15278393.pdf" at bounding box center [596, 641] width 70 height 13
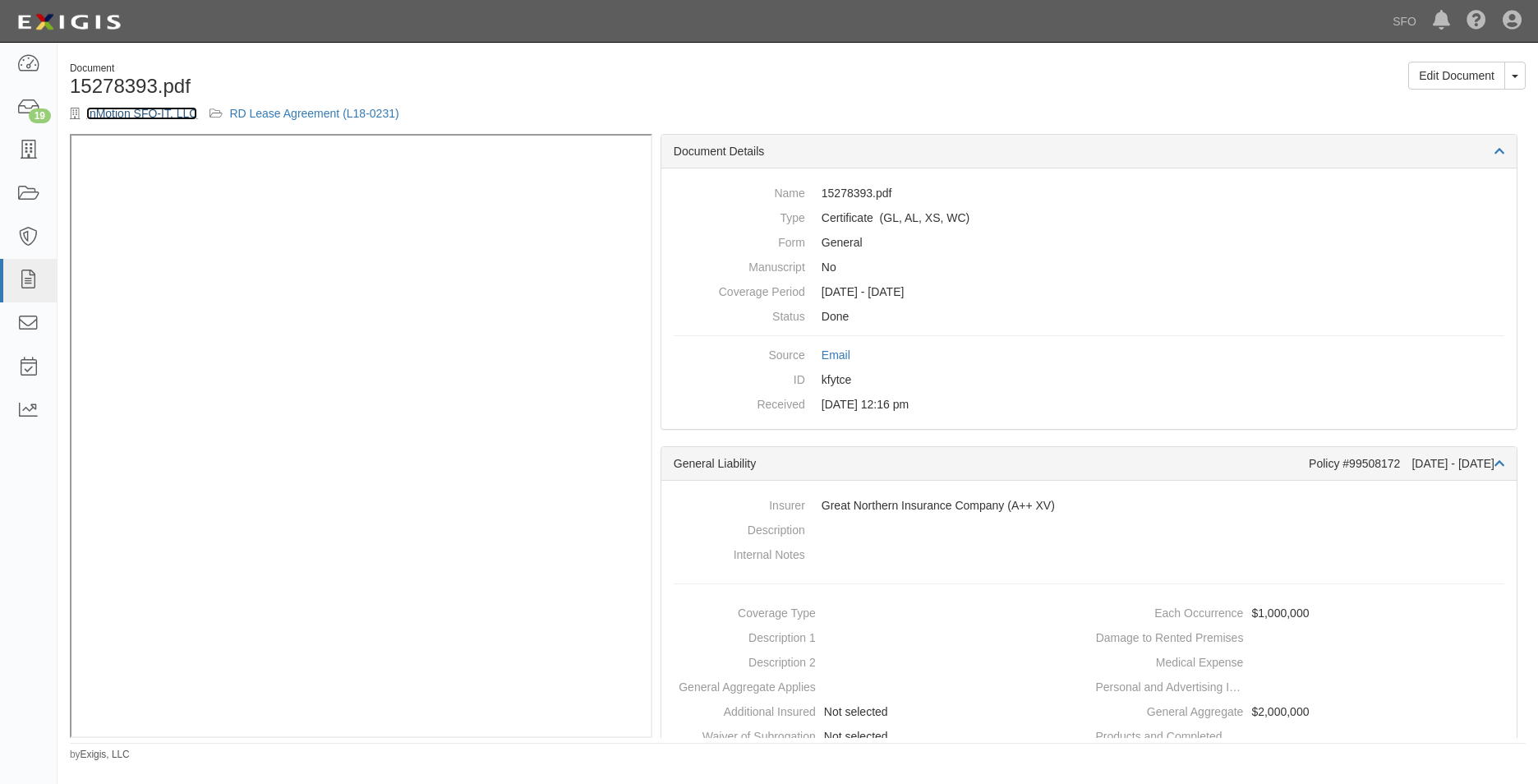
click at [173, 112] on link "InMotion SFO-IT, LLC" at bounding box center [142, 113] width 111 height 13
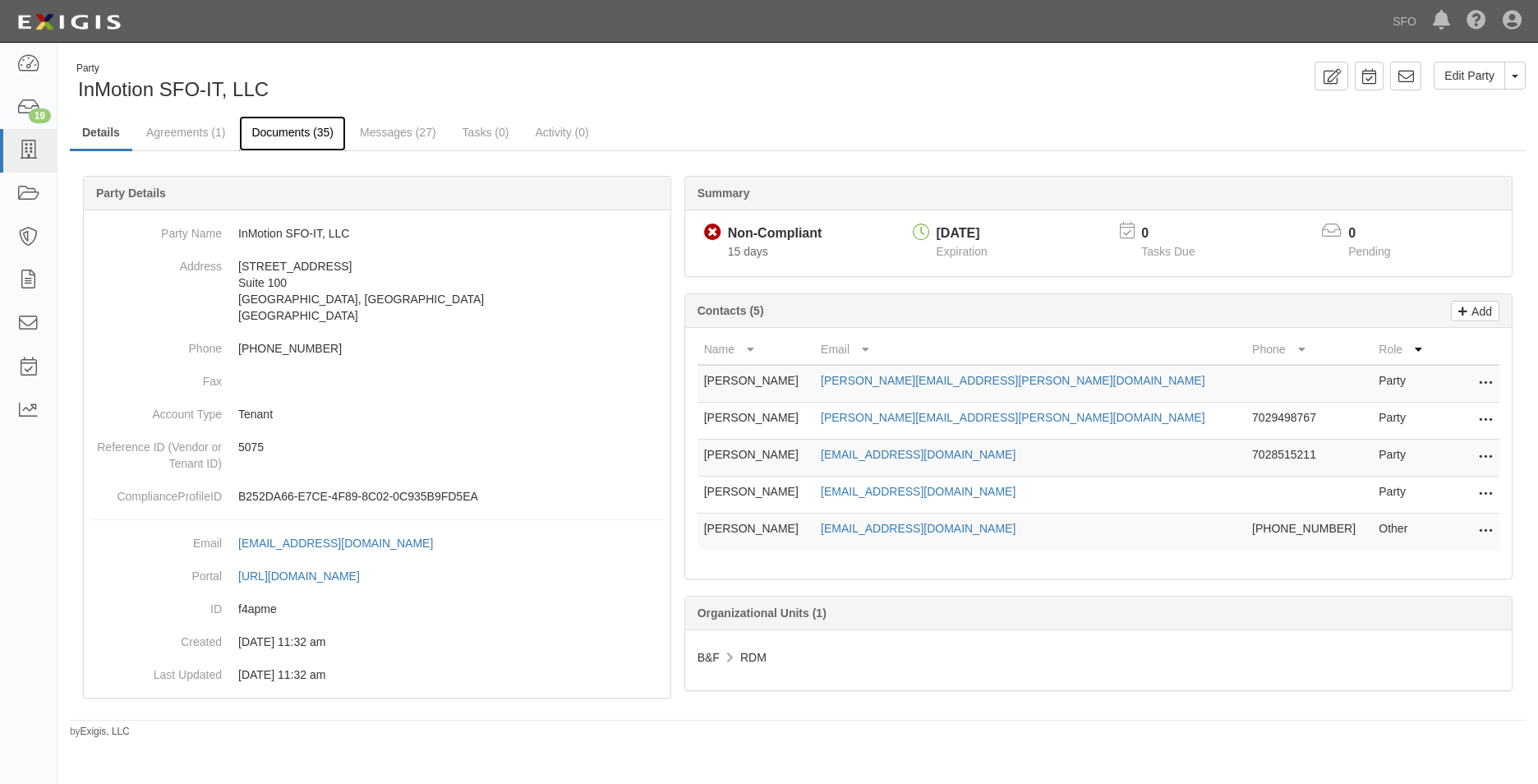
click at [339, 129] on link "Documents (35)" at bounding box center [292, 133] width 106 height 35
click at [194, 139] on link "Agreements (1)" at bounding box center [186, 133] width 104 height 35
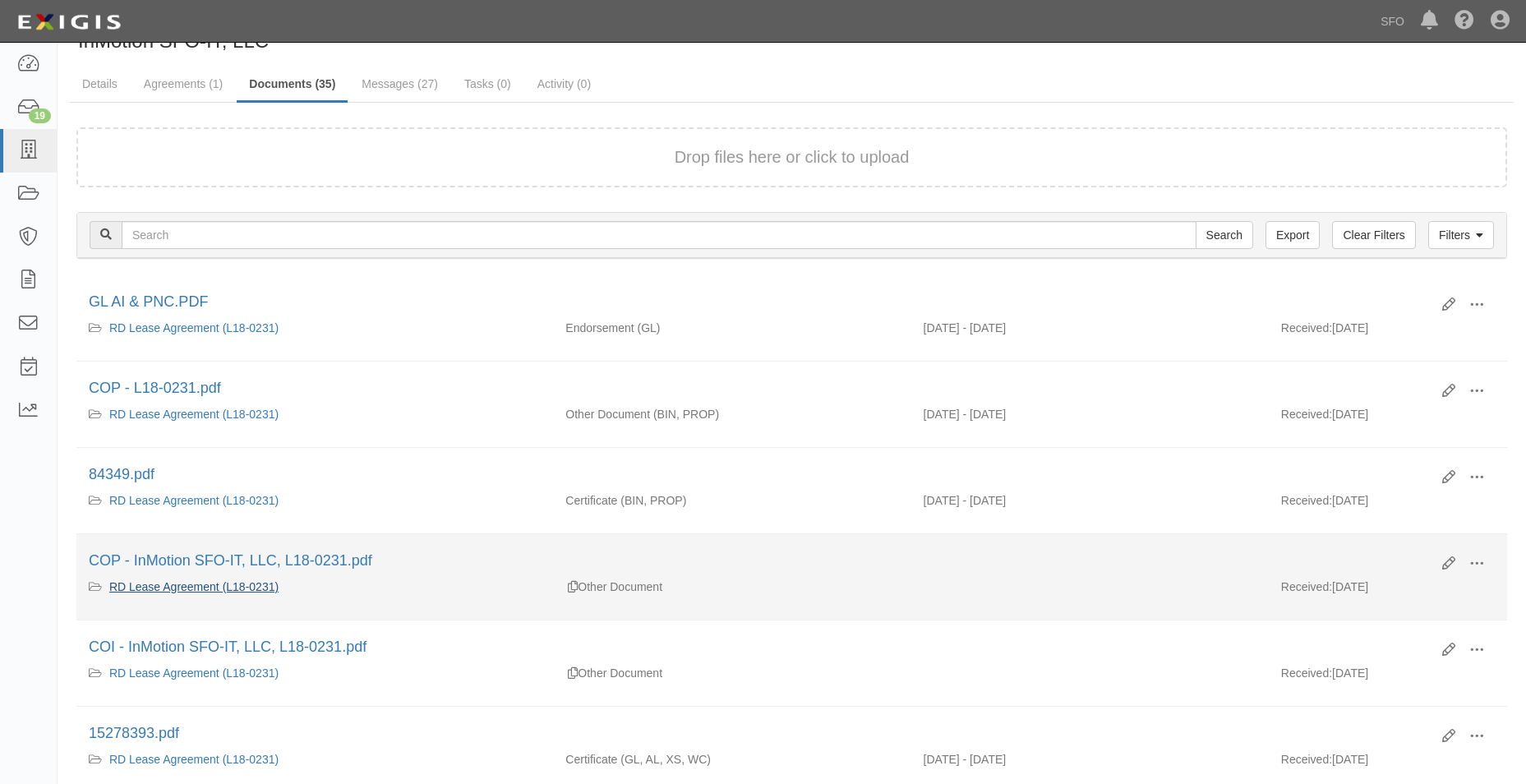
scroll to position [82, 0]
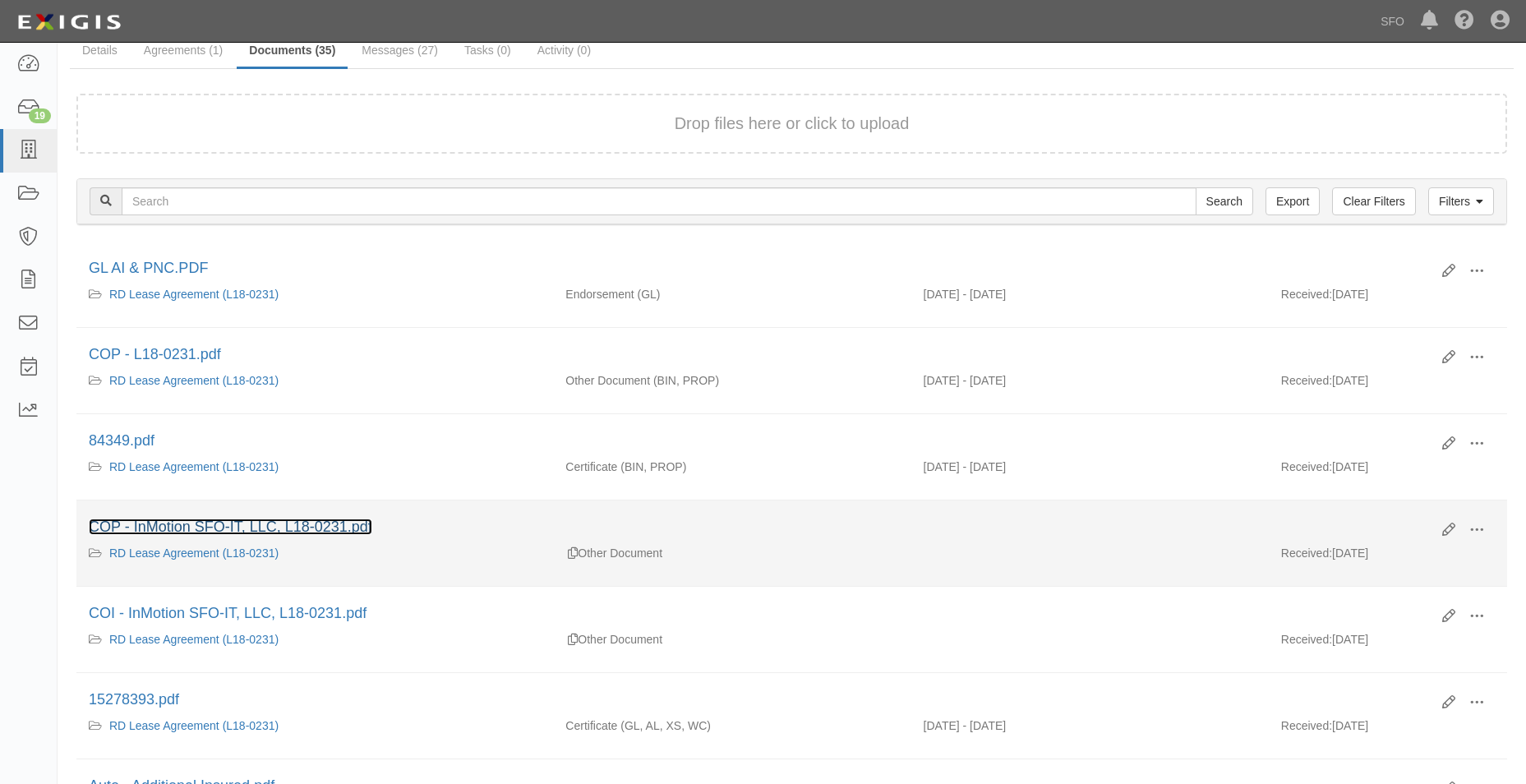
click at [303, 524] on link "COP - InMotion SFO-IT, LLC, L18-0231.pdf" at bounding box center [231, 527] width 283 height 17
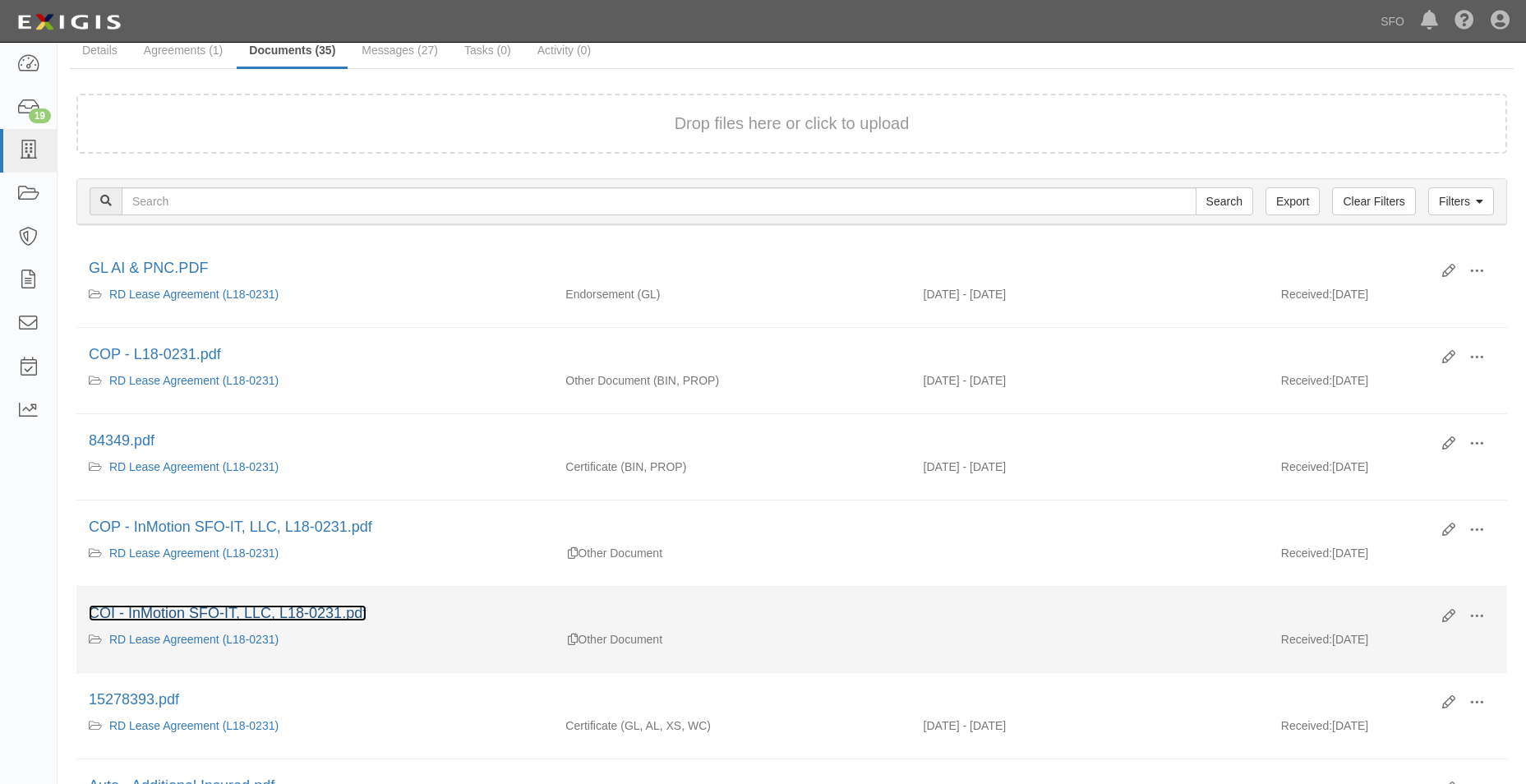
click at [299, 619] on link "COI - InMotion SFO-IT, LLC, L18-0231.pdf" at bounding box center [228, 613] width 278 height 17
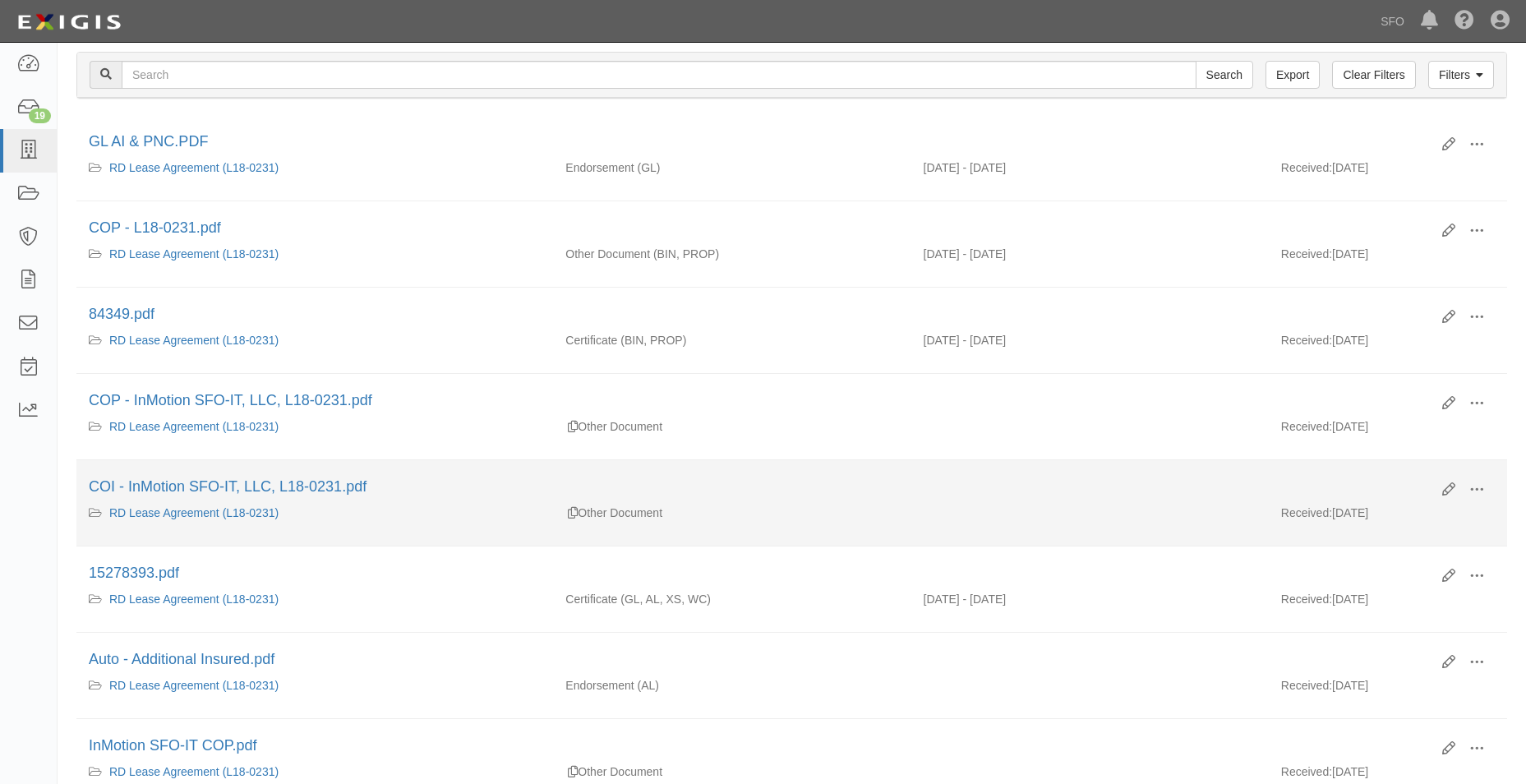
scroll to position [329, 0]
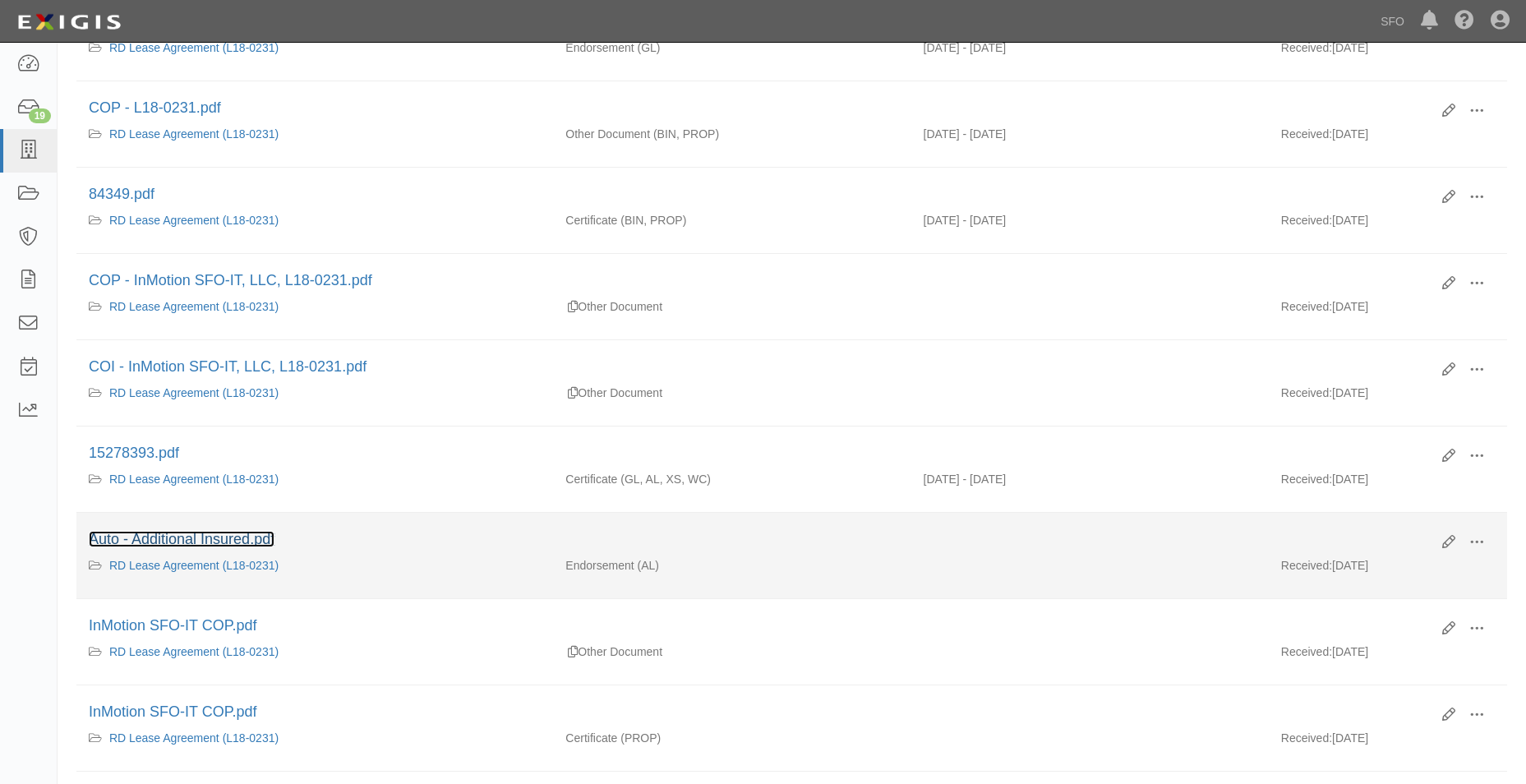
click at [210, 541] on link "Auto - Additional Insured.pdf" at bounding box center [181, 539] width 186 height 17
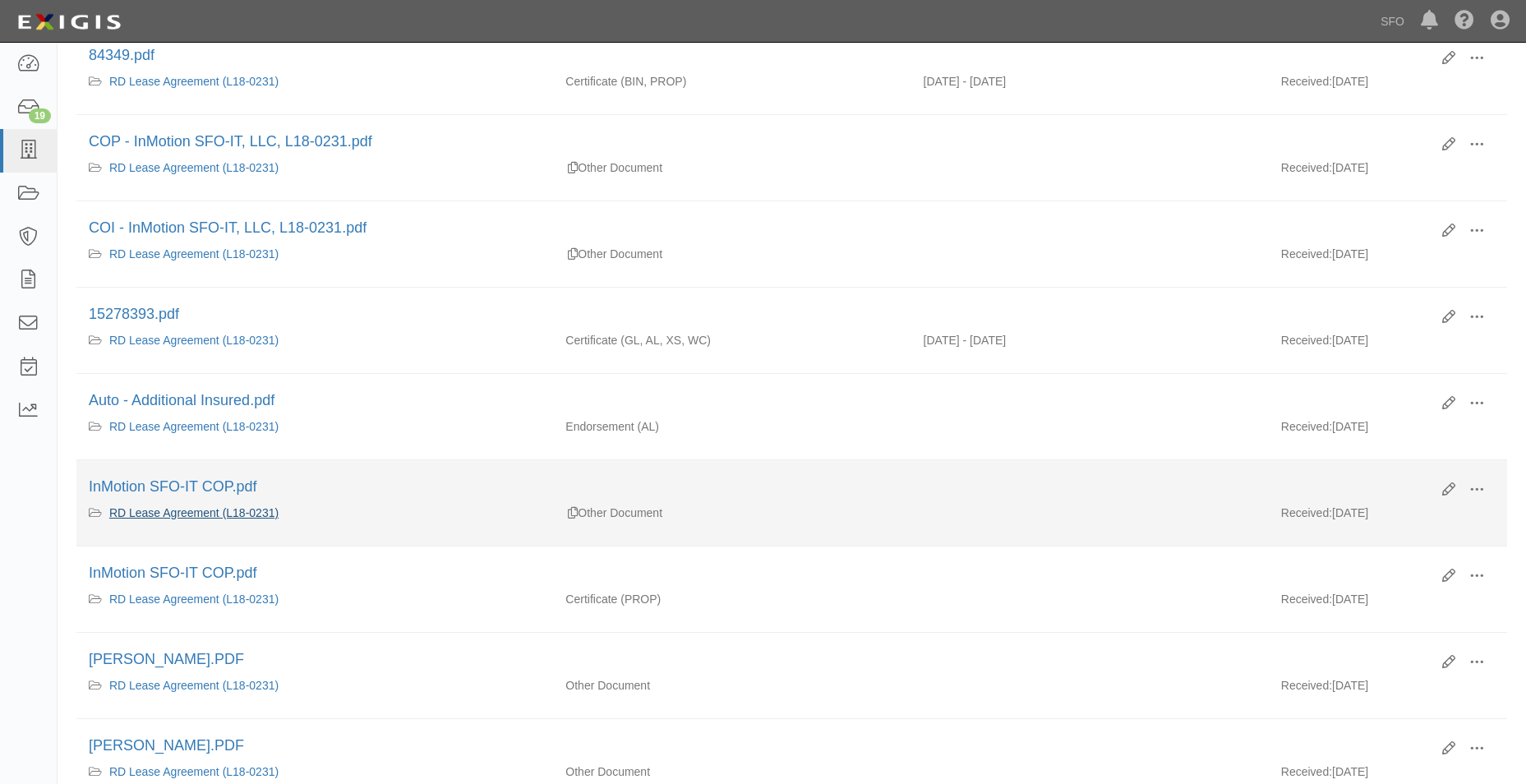
scroll to position [492, 0]
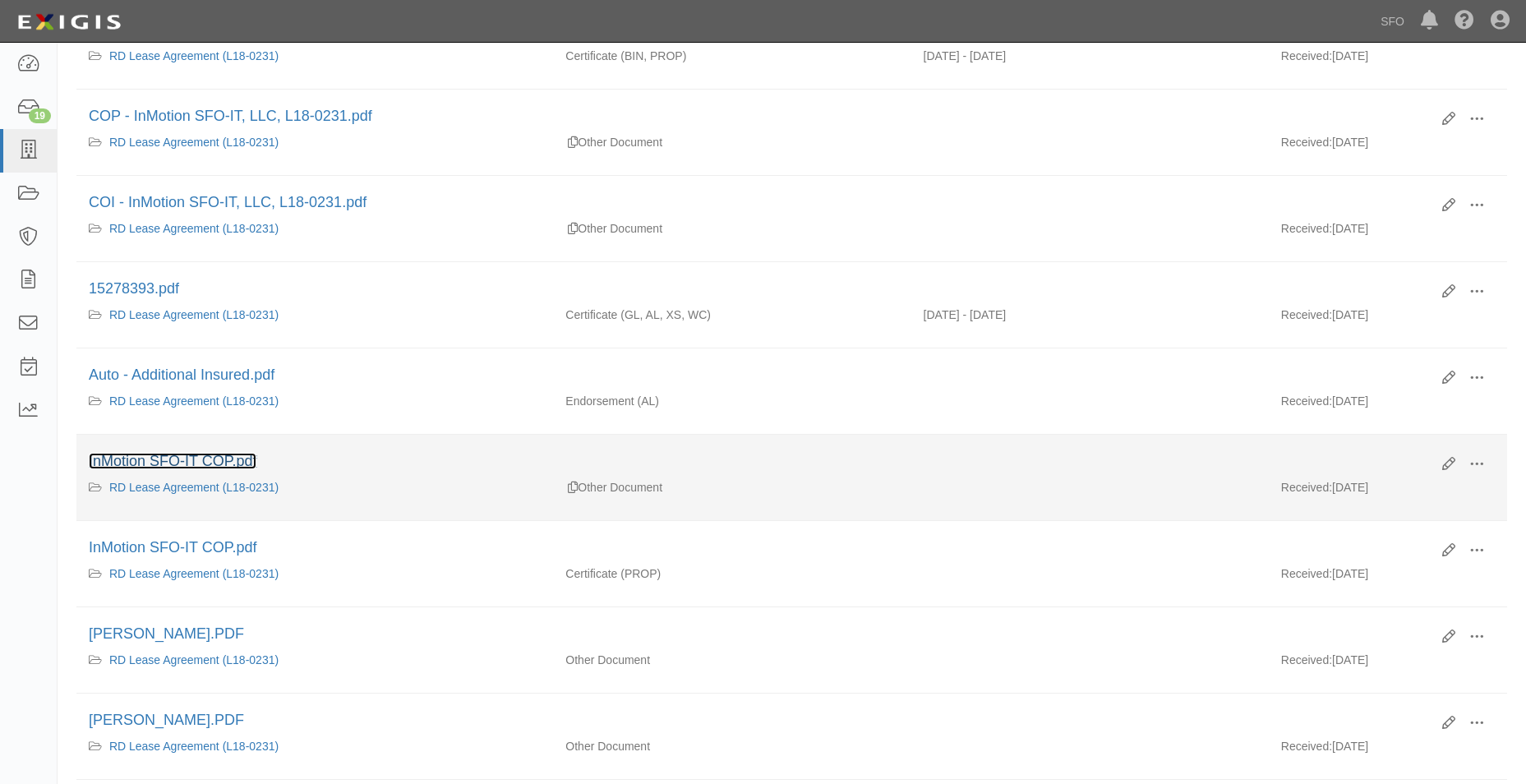
click at [215, 460] on link "InMotion SFO-IT COP.pdf" at bounding box center [172, 461] width 168 height 17
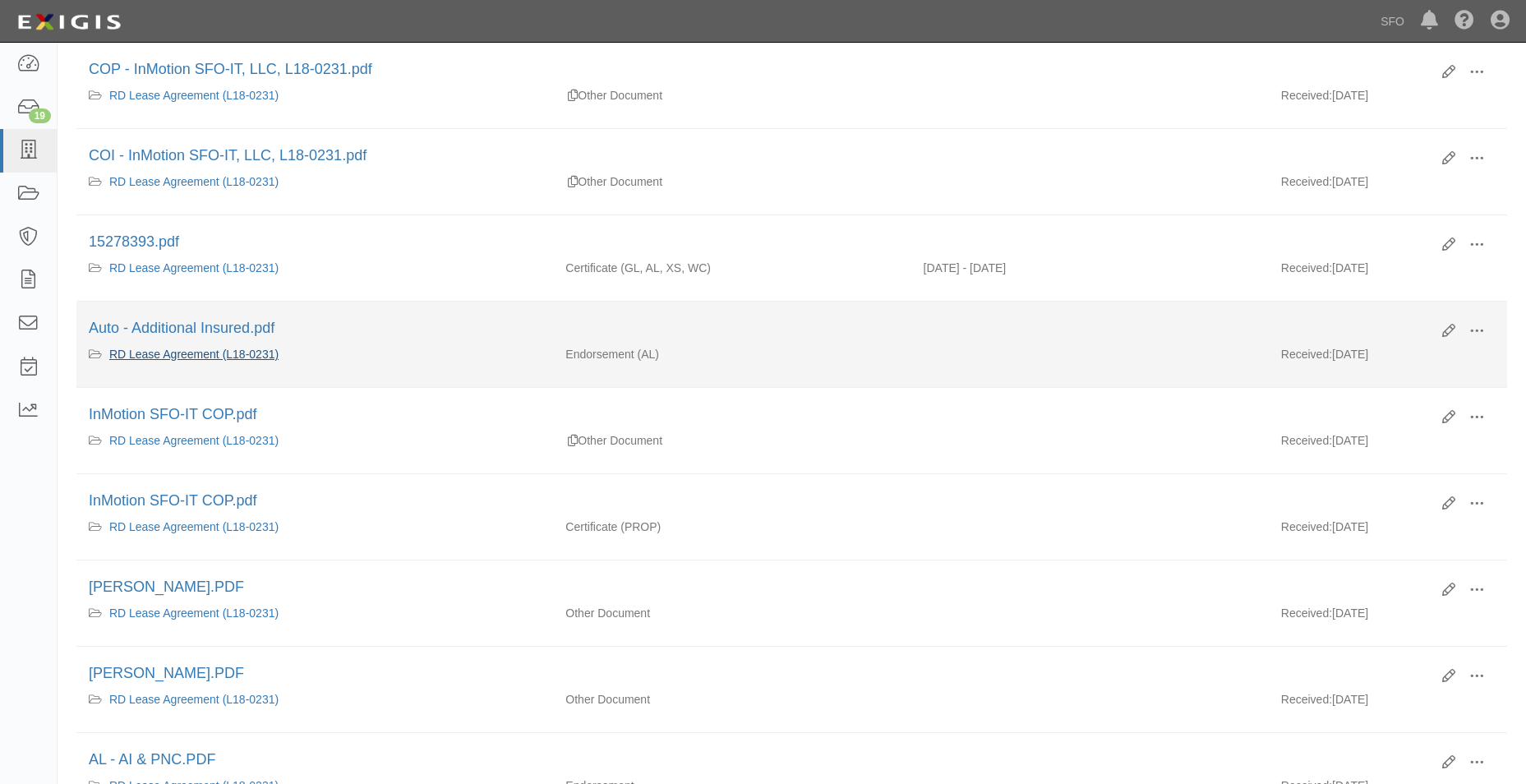
scroll to position [575, 0]
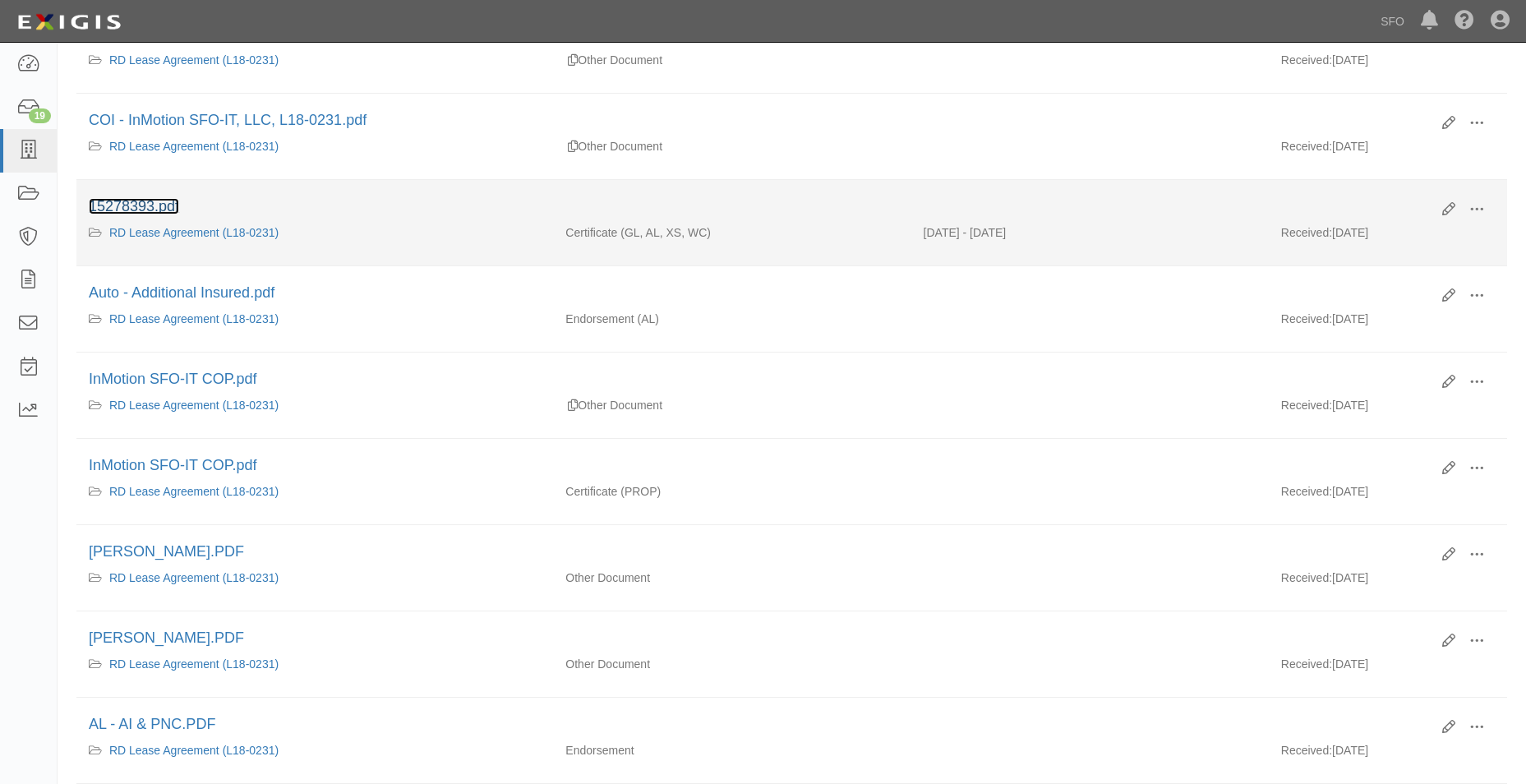
click at [114, 202] on link "15278393.pdf" at bounding box center [134, 206] width 91 height 17
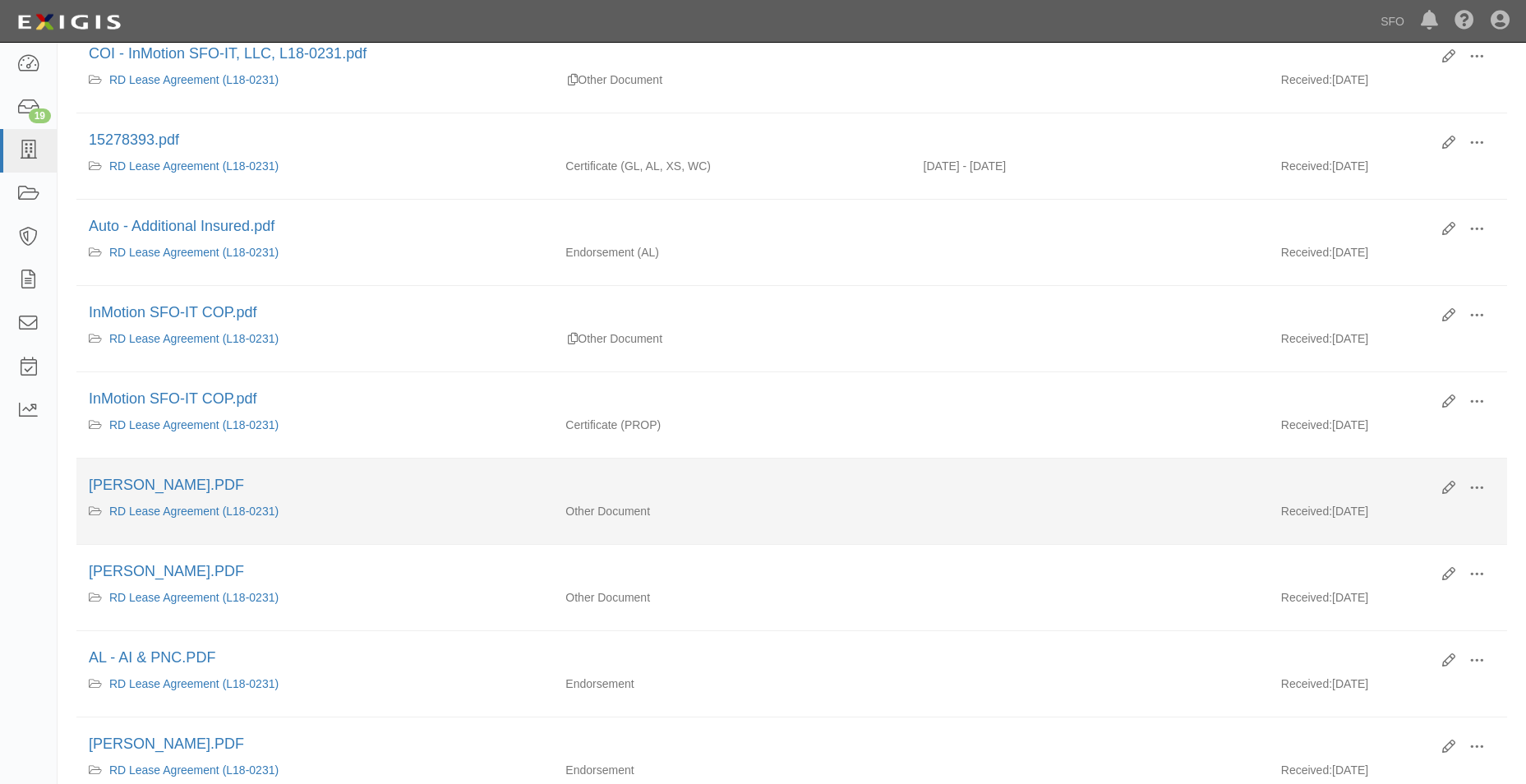
scroll to position [657, 0]
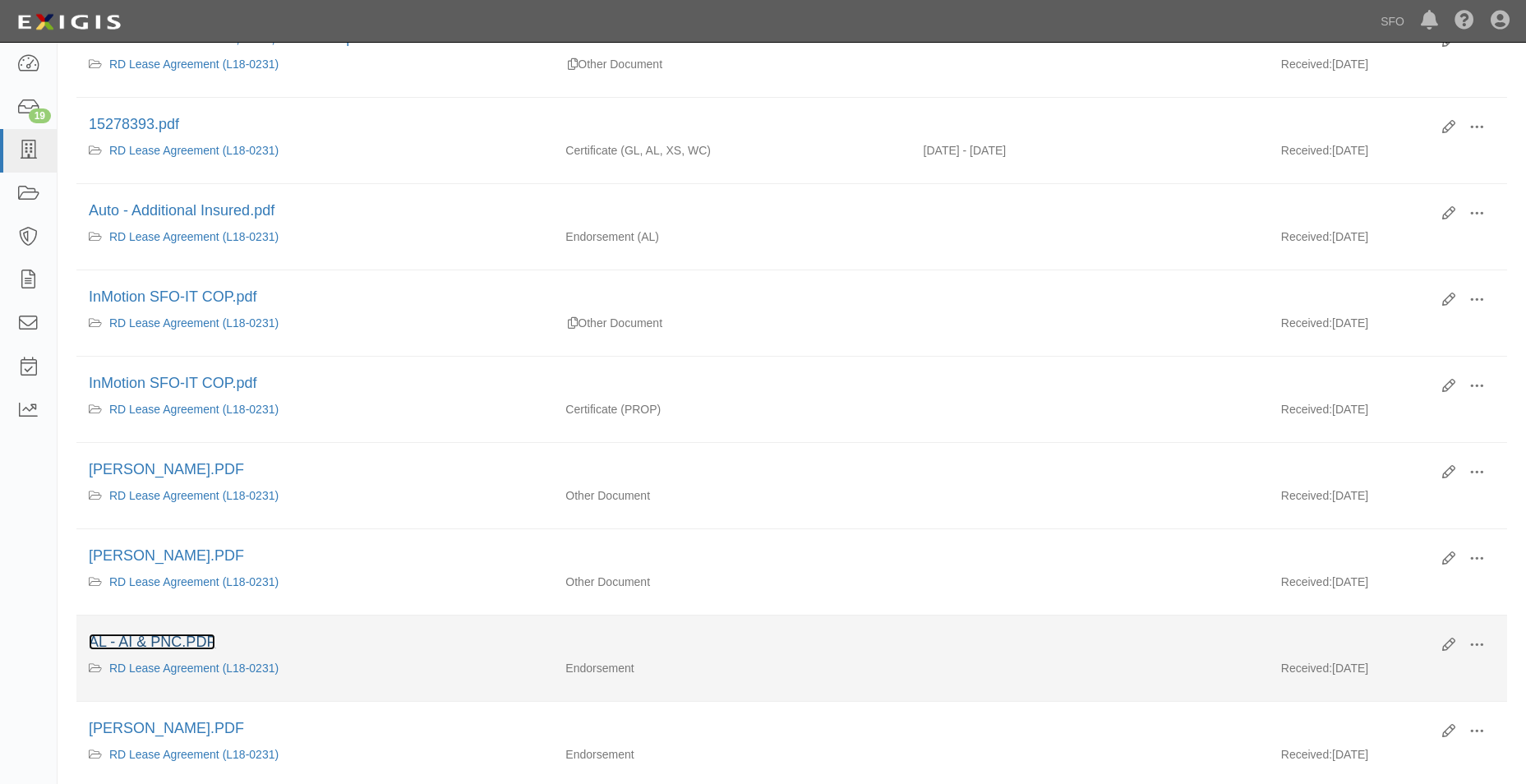
click at [166, 640] on link "AL - AI & PNC.PDF" at bounding box center [152, 641] width 127 height 17
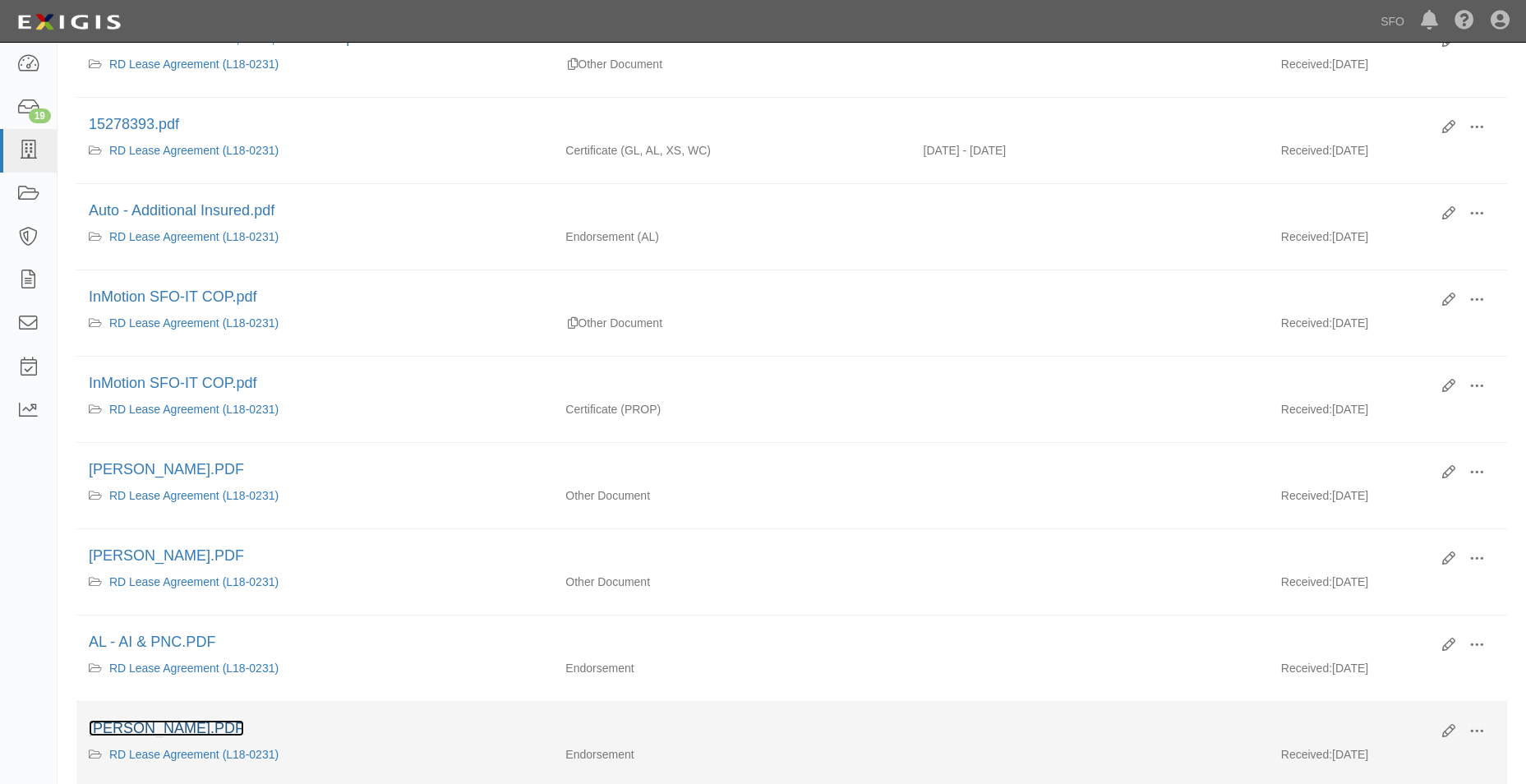
click at [168, 731] on link "WC WOS.PDF" at bounding box center [167, 728] width 156 height 17
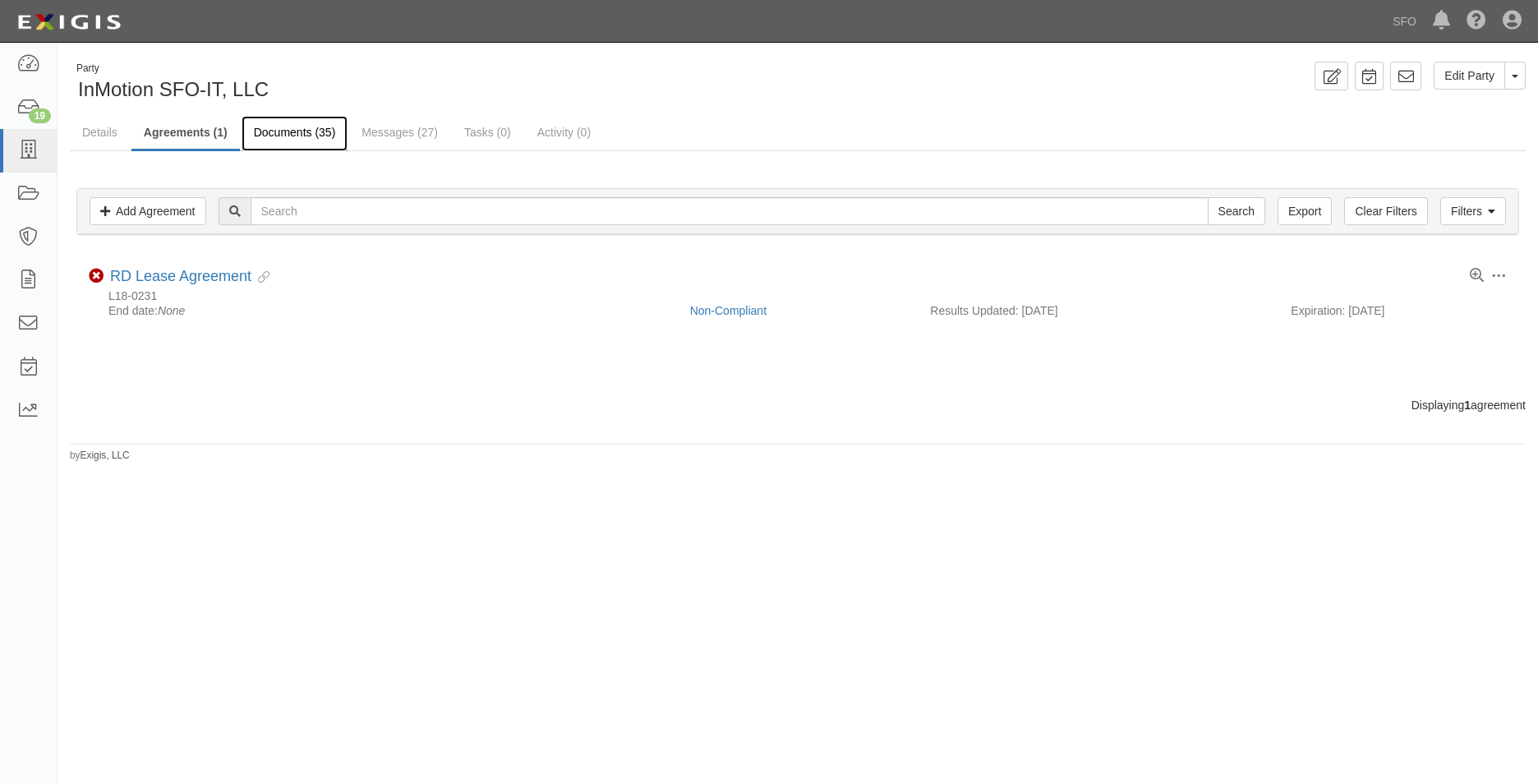
click at [281, 137] on link "Documents (35)" at bounding box center [294, 133] width 106 height 35
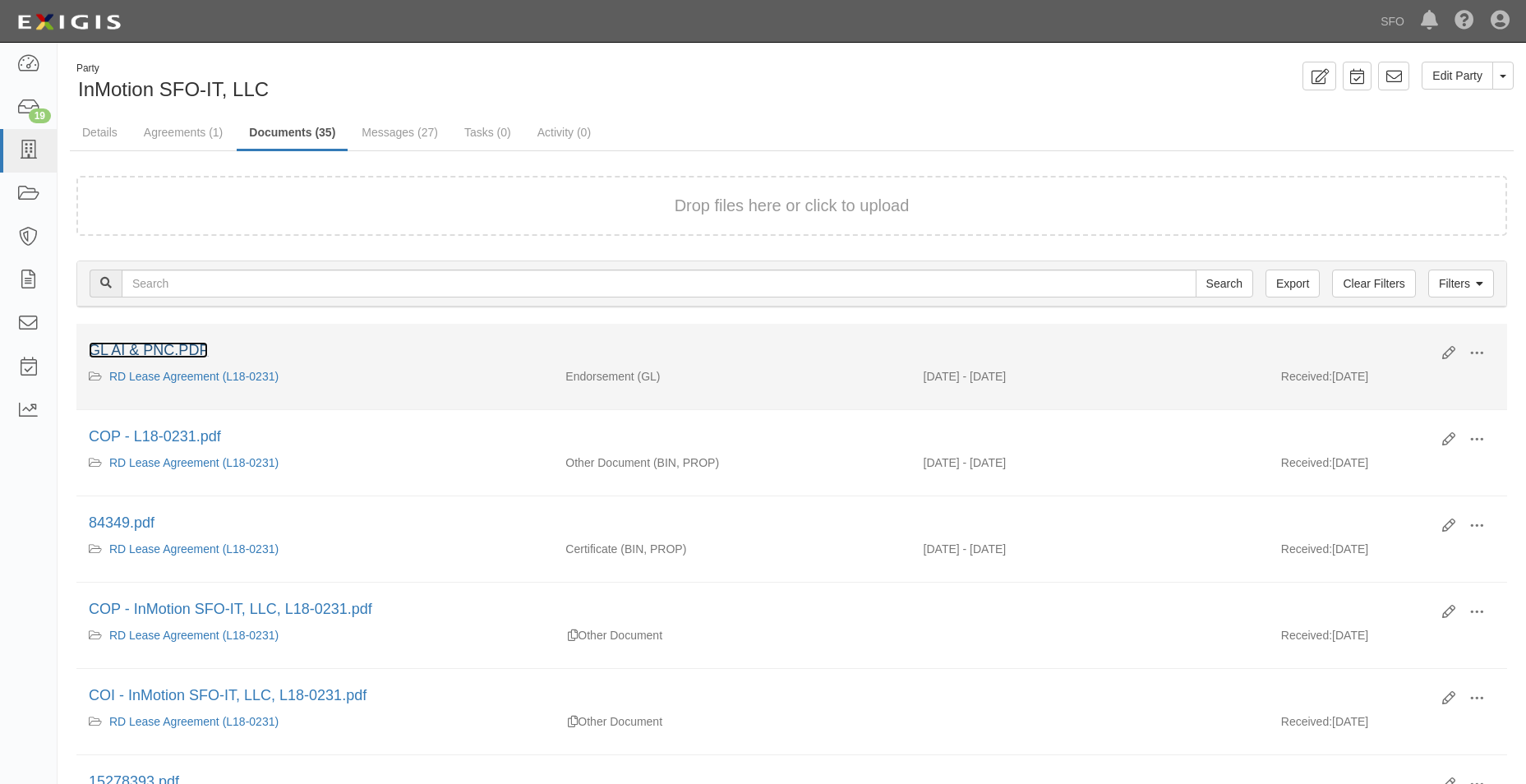
click at [170, 349] on link "GL AI & PNC.PDF" at bounding box center [148, 350] width 119 height 17
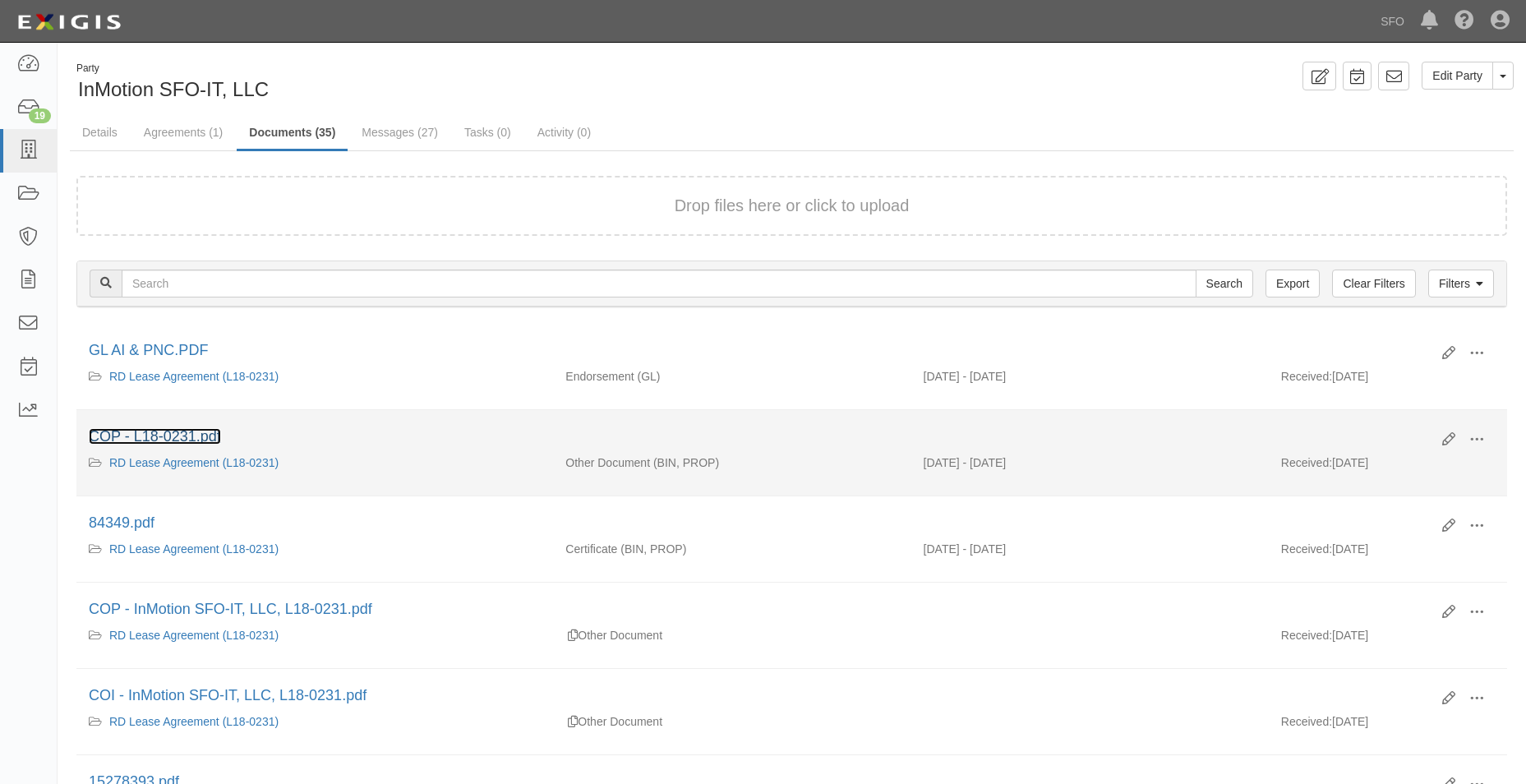
click at [215, 434] on link "COP - L18-0231.pdf" at bounding box center [155, 436] width 132 height 17
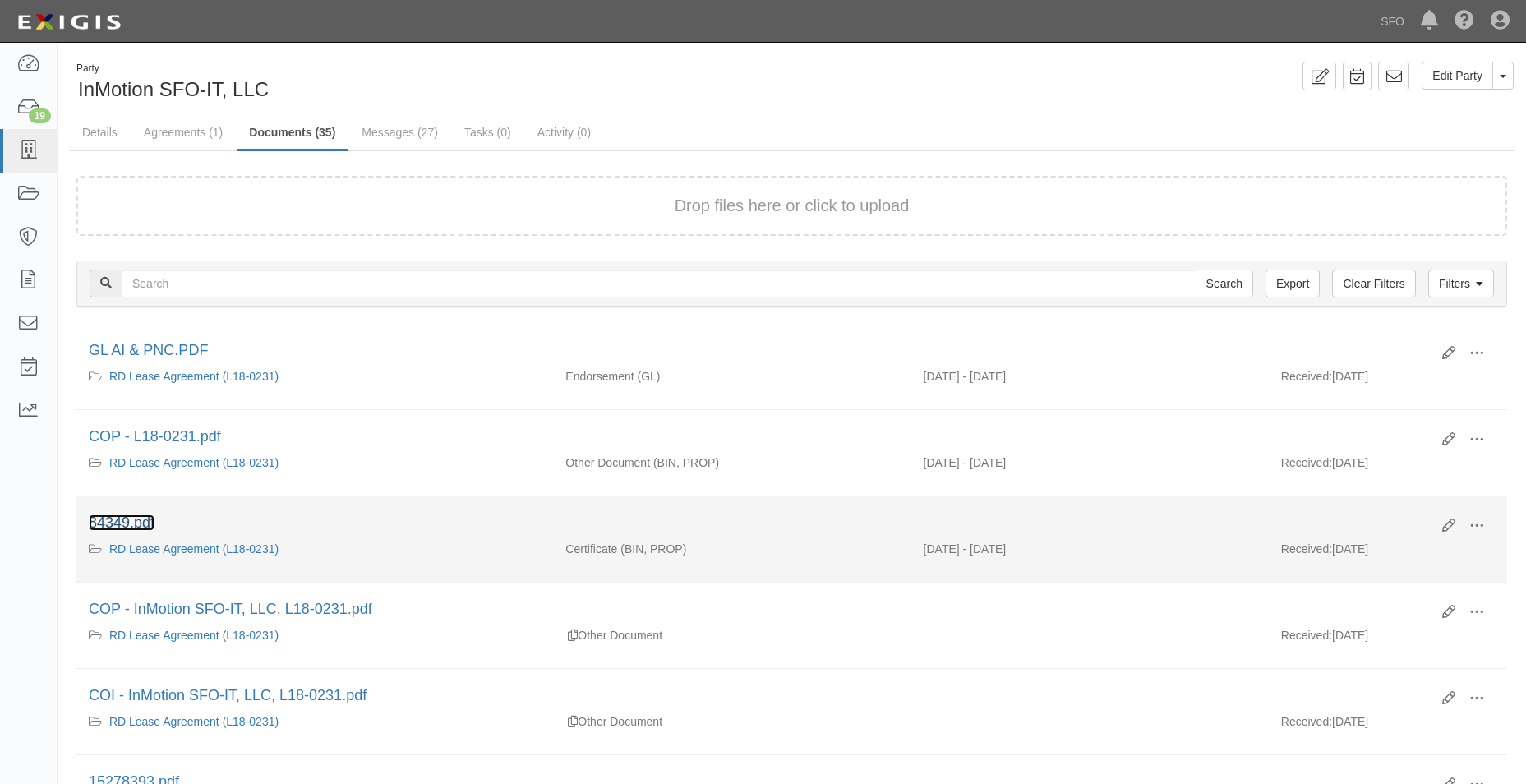
click at [132, 521] on link "84349.pdf" at bounding box center [121, 523] width 66 height 17
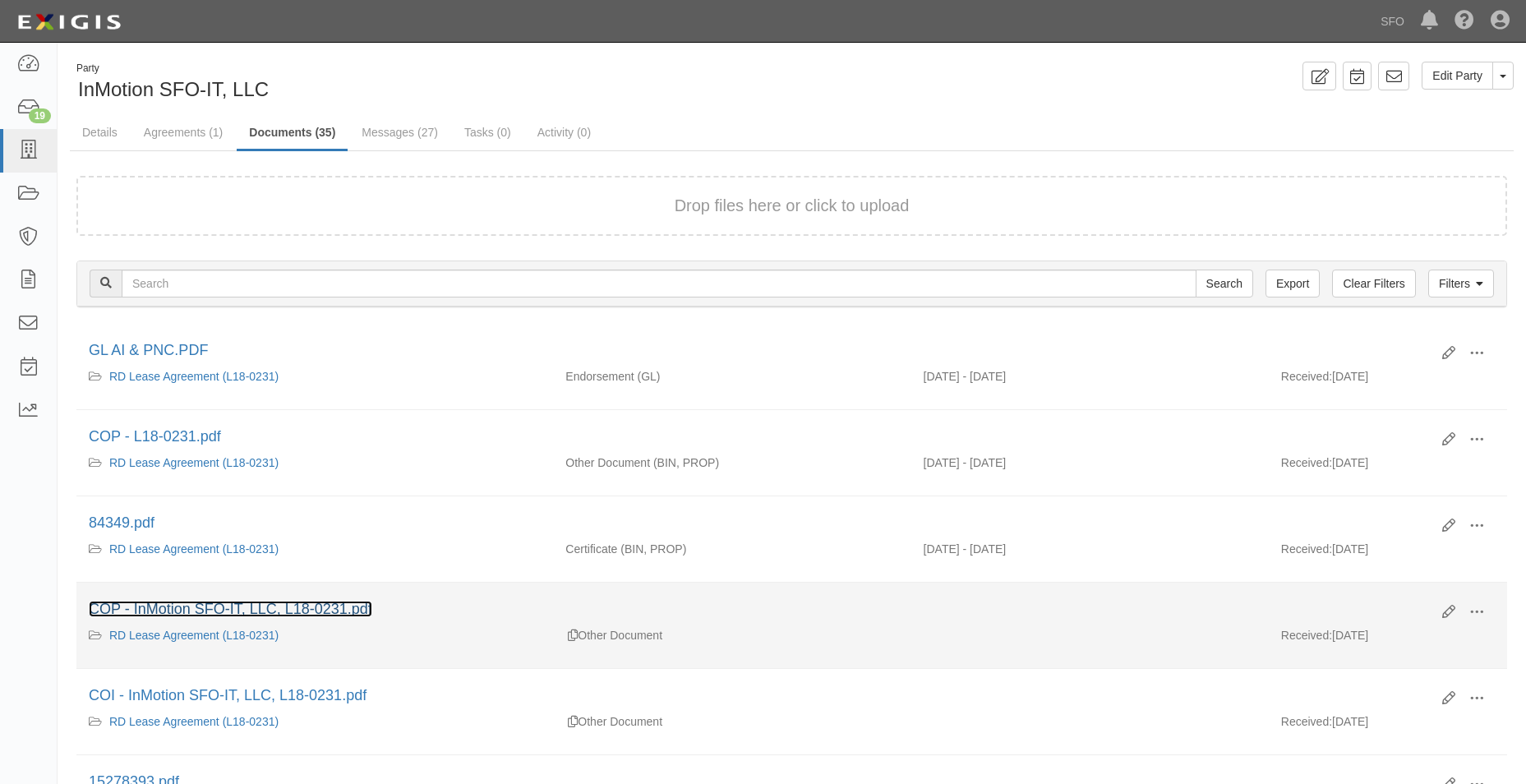
click at [194, 604] on link "COP - InMotion SFO-IT, LLC, L18-0231.pdf" at bounding box center [231, 609] width 283 height 17
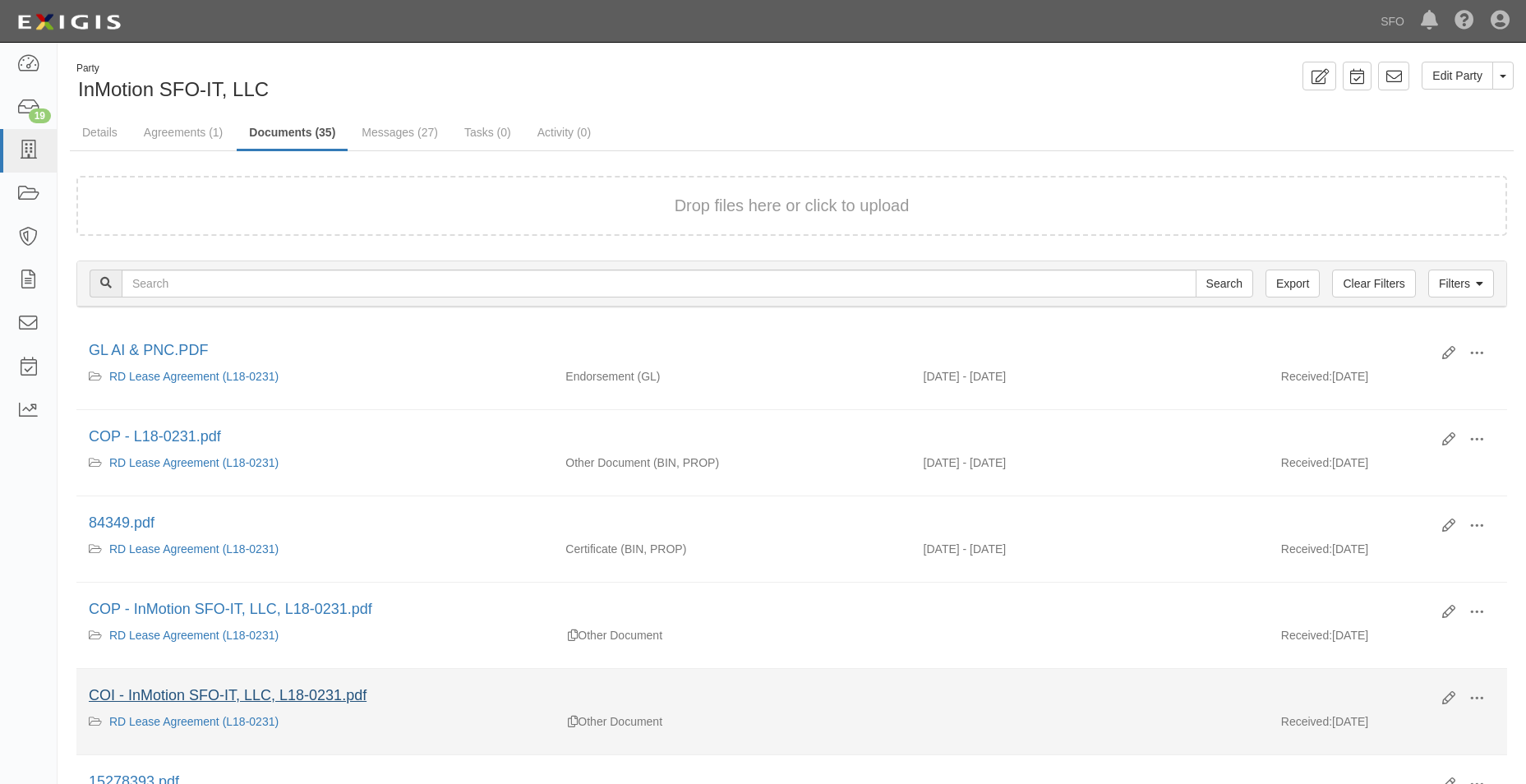
scroll to position [82, 0]
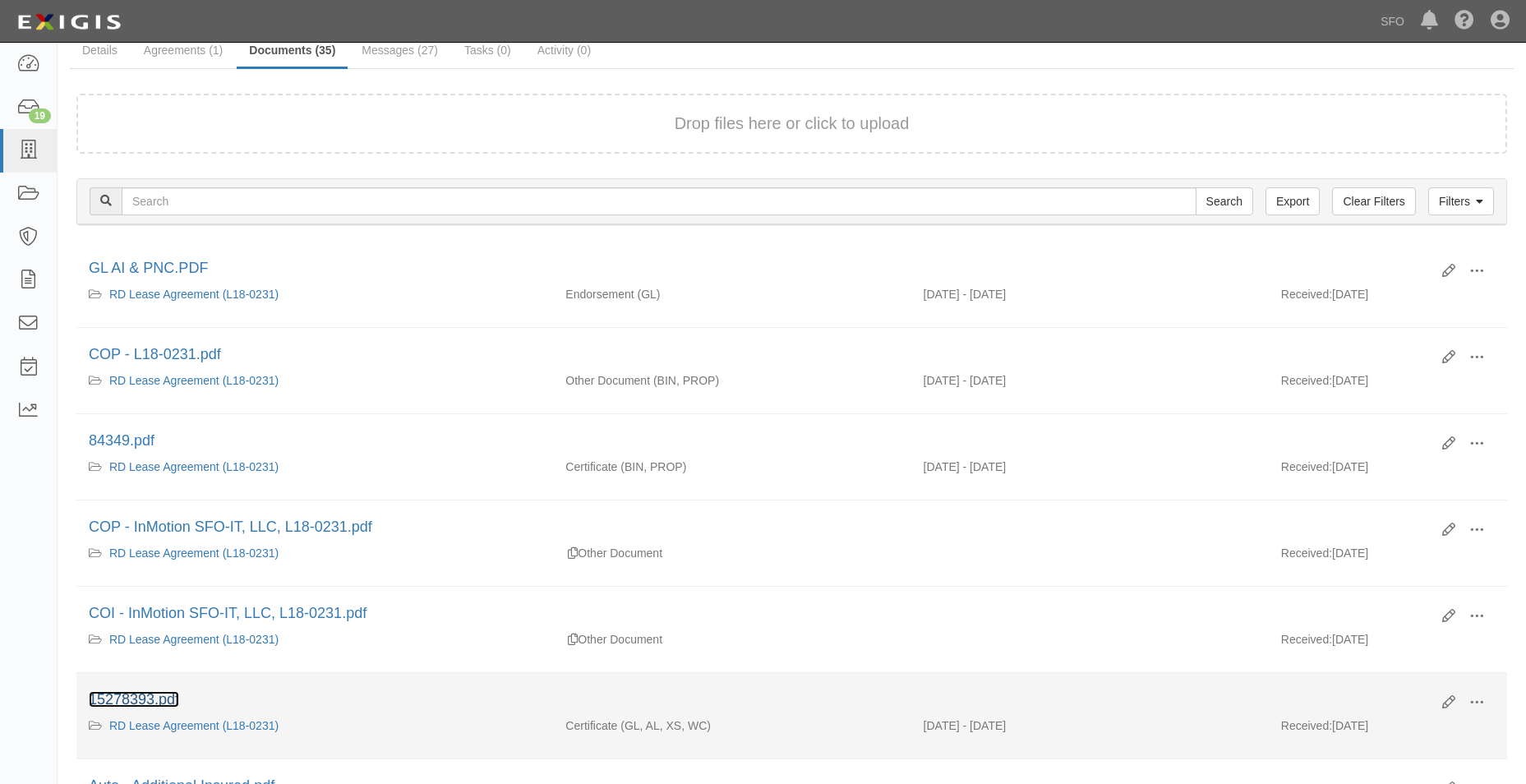
click at [133, 697] on link "15278393.pdf" at bounding box center [134, 699] width 91 height 17
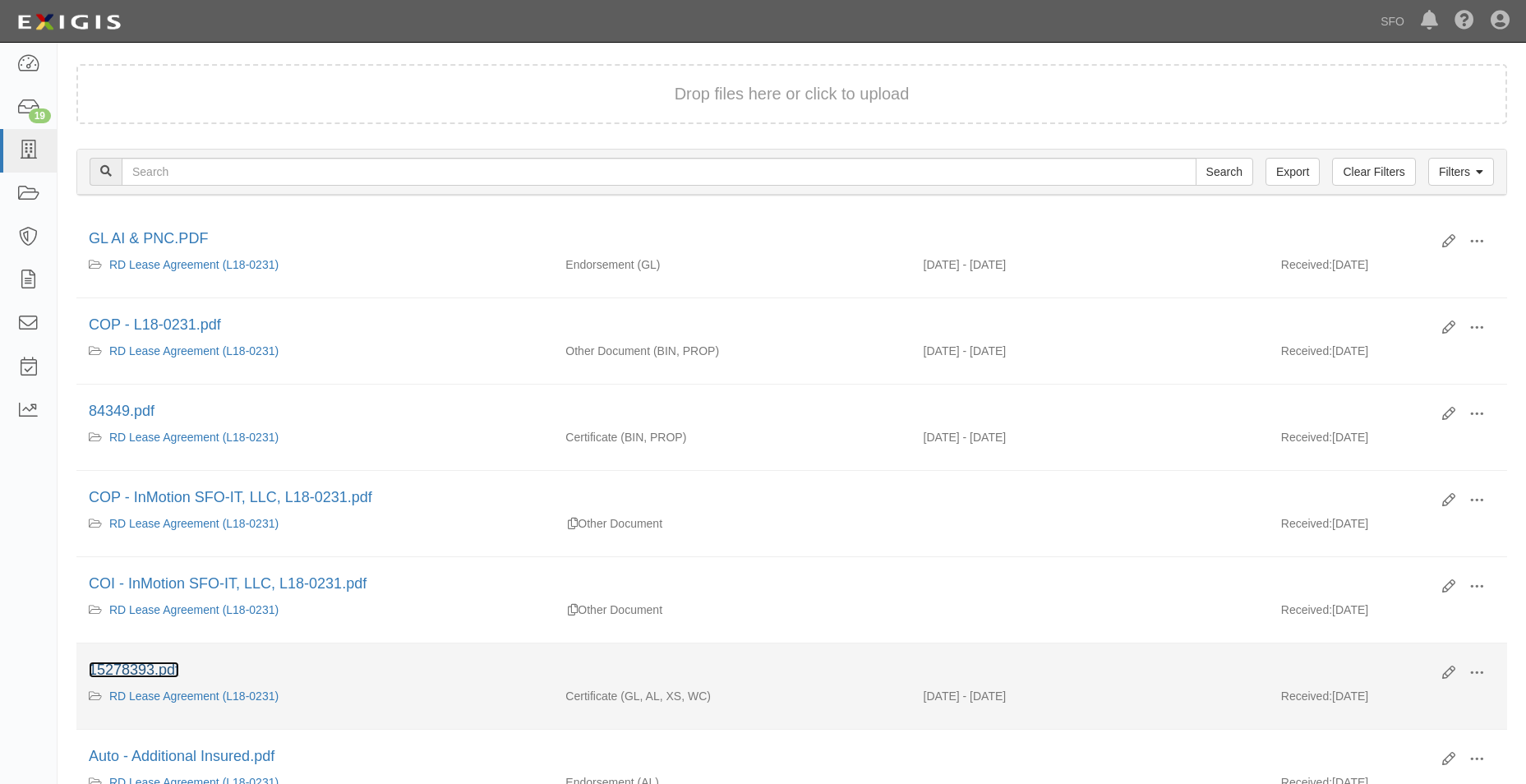
scroll to position [164, 0]
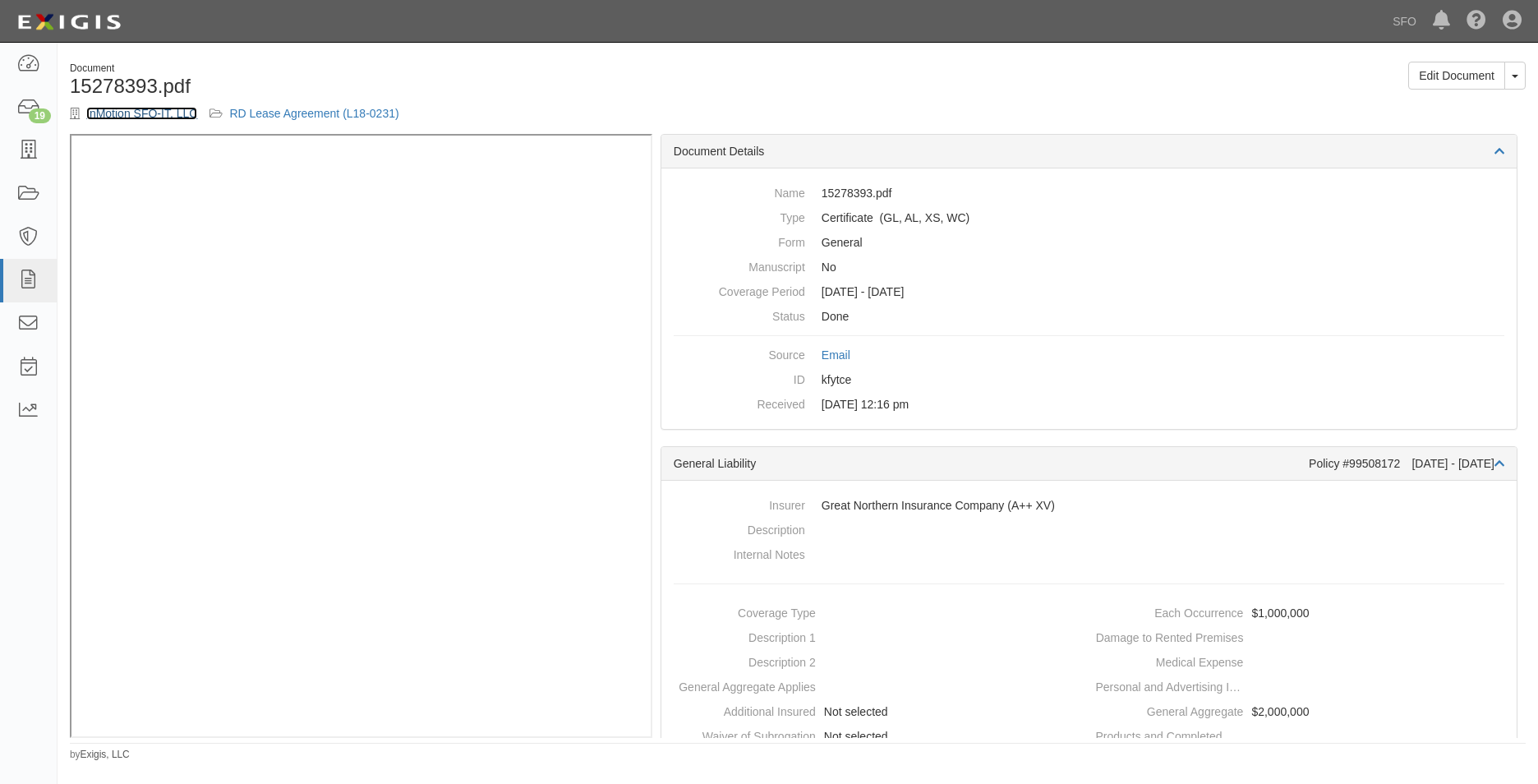
click at [131, 109] on link "InMotion SFO-IT, LLC" at bounding box center [142, 113] width 111 height 13
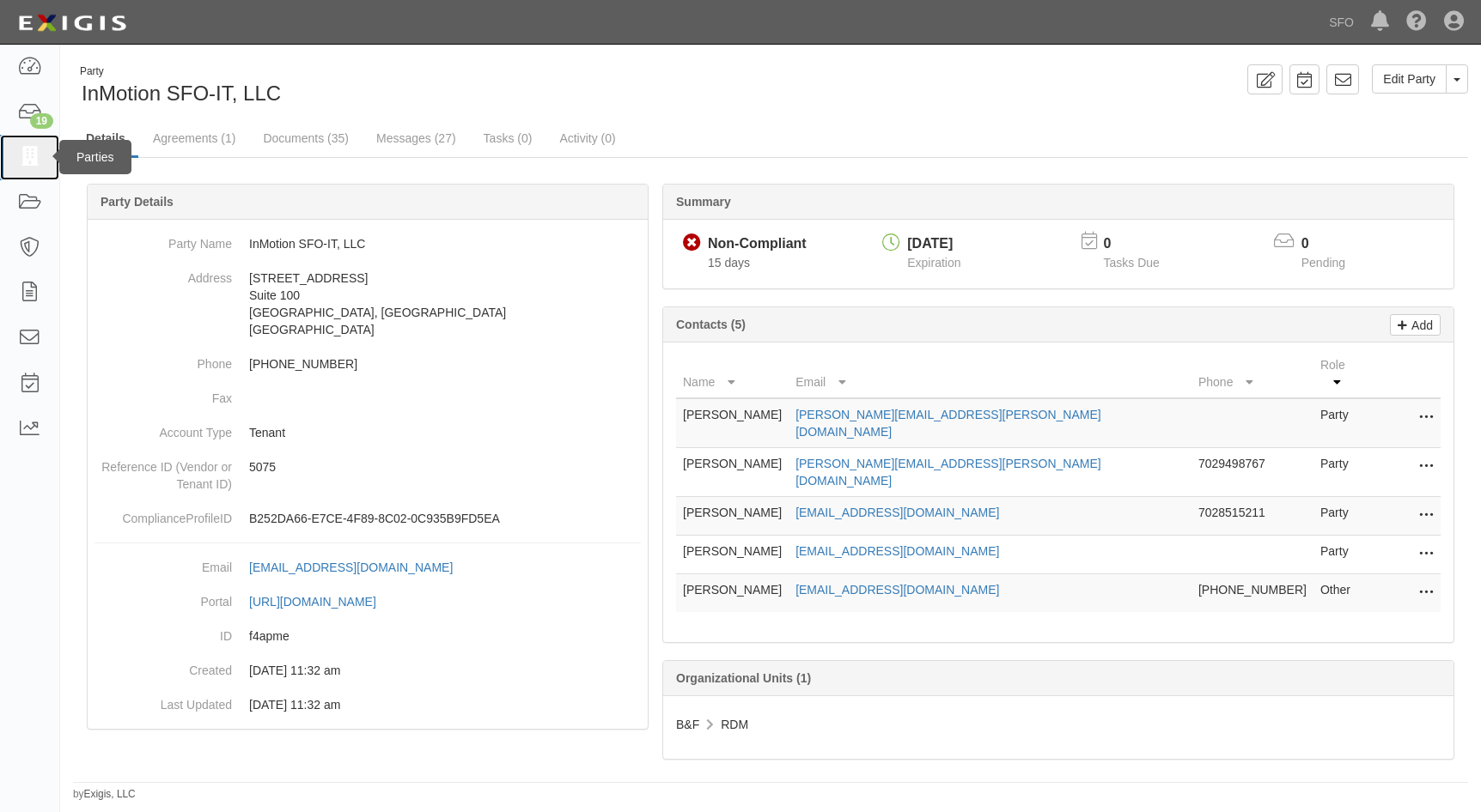
click at [8, 162] on link at bounding box center [29, 157] width 59 height 45
click at [37, 165] on icon at bounding box center [29, 158] width 24 height 19
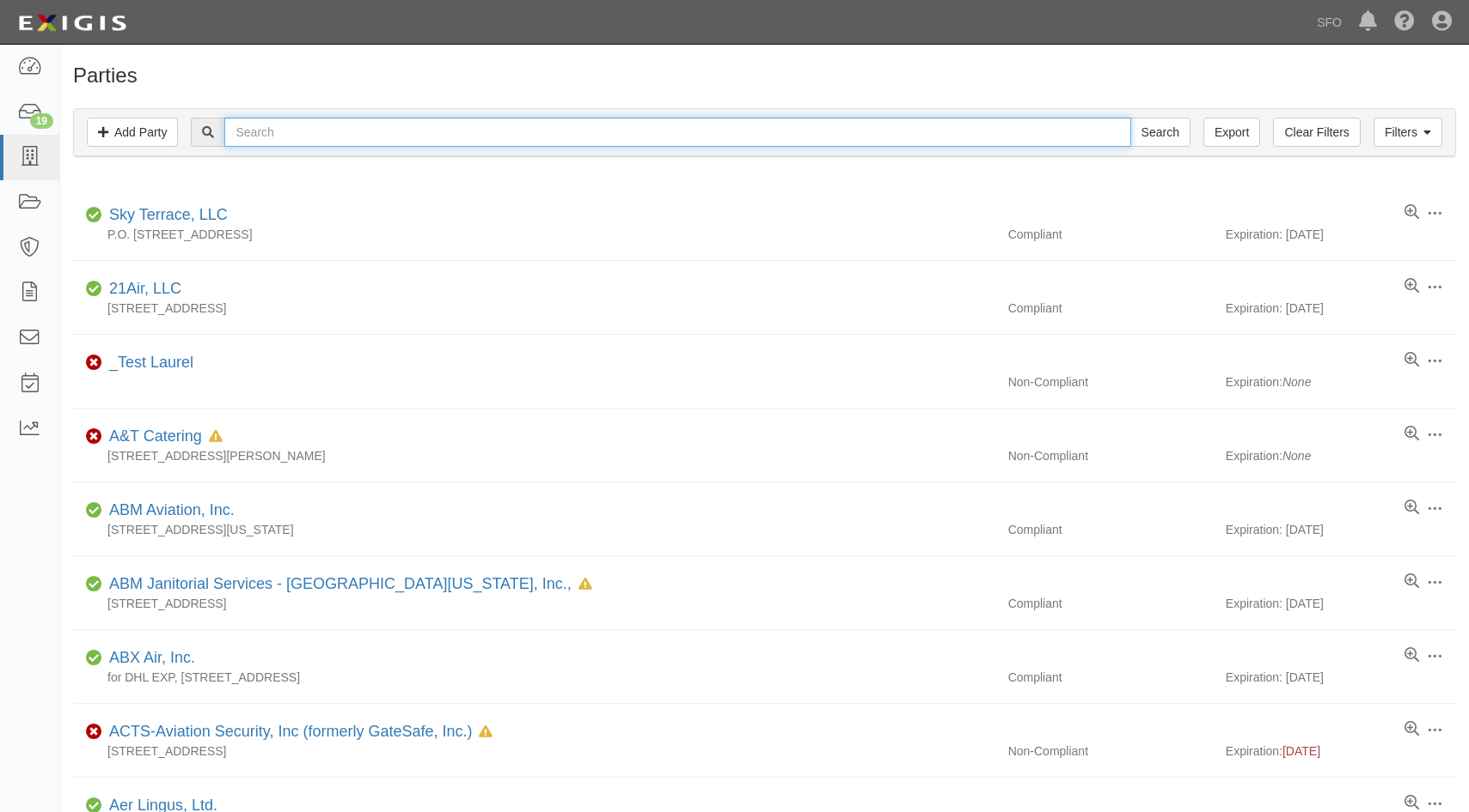
click at [503, 136] on input "text" at bounding box center [677, 133] width 905 height 29
type input "inmotion"
click at [1130, 118] on input "Search" at bounding box center [1160, 133] width 60 height 29
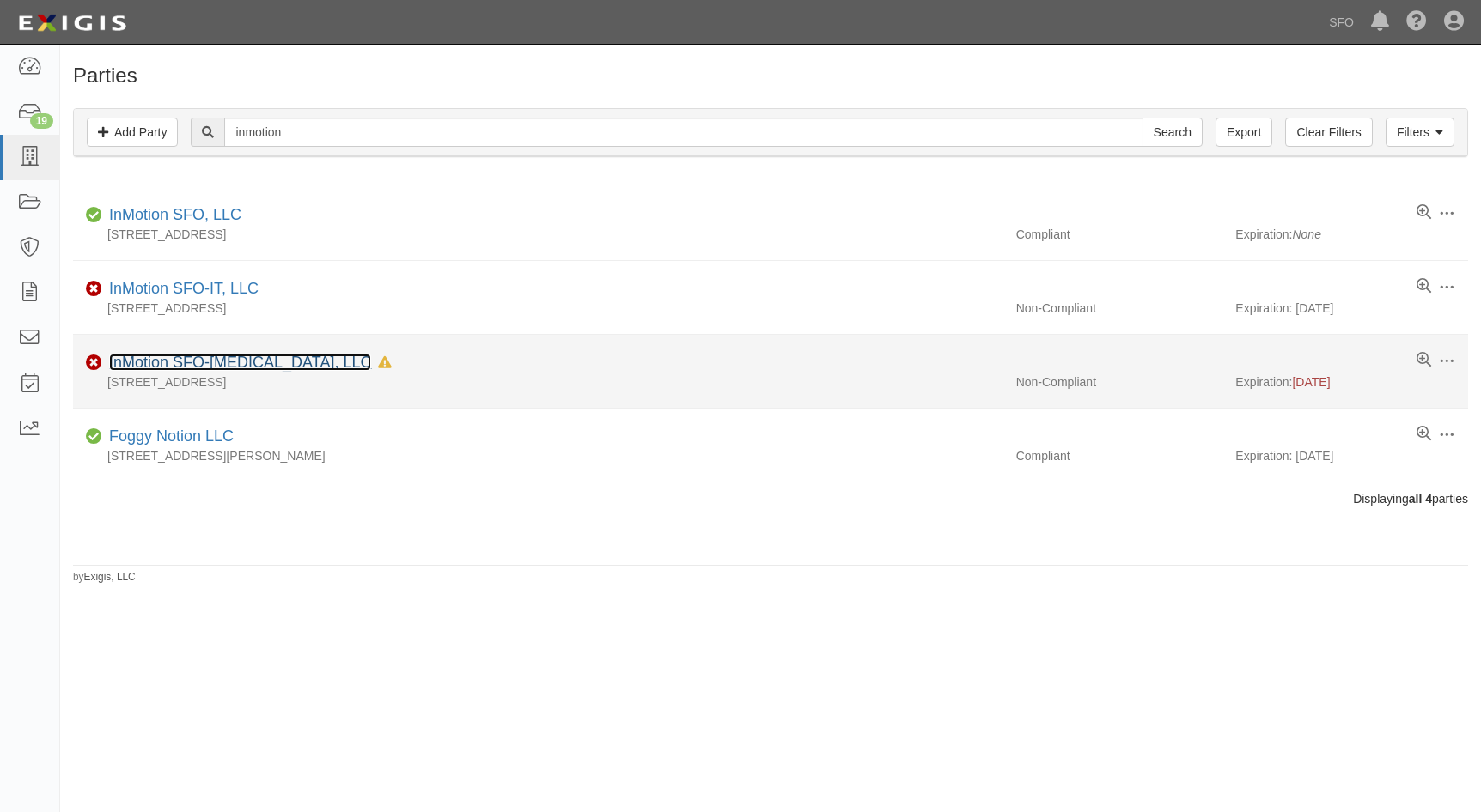
click at [240, 363] on link "InMotion SFO-T3, LLC" at bounding box center [240, 363] width 262 height 17
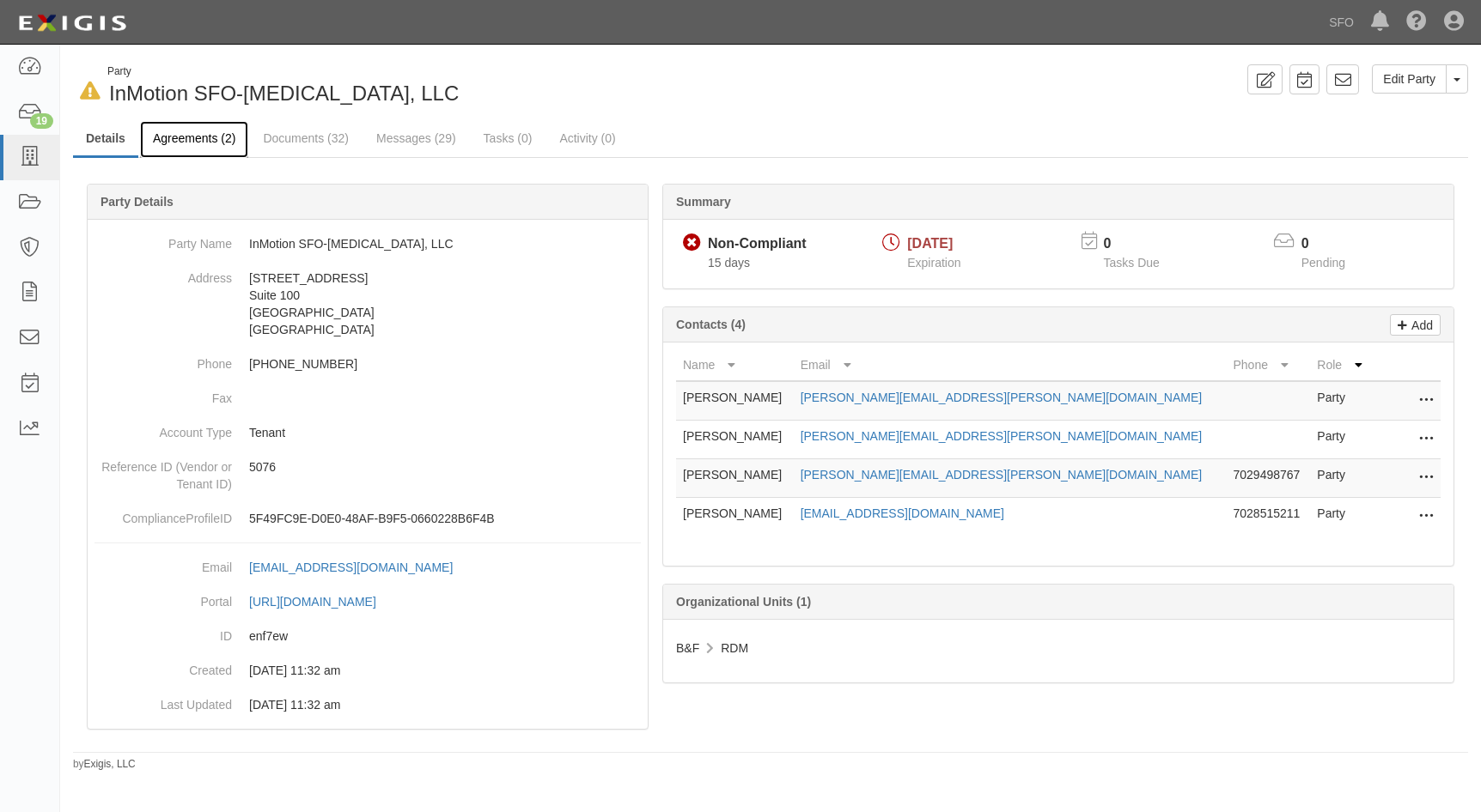
click at [175, 151] on link "Agreements (2)" at bounding box center [195, 139] width 108 height 37
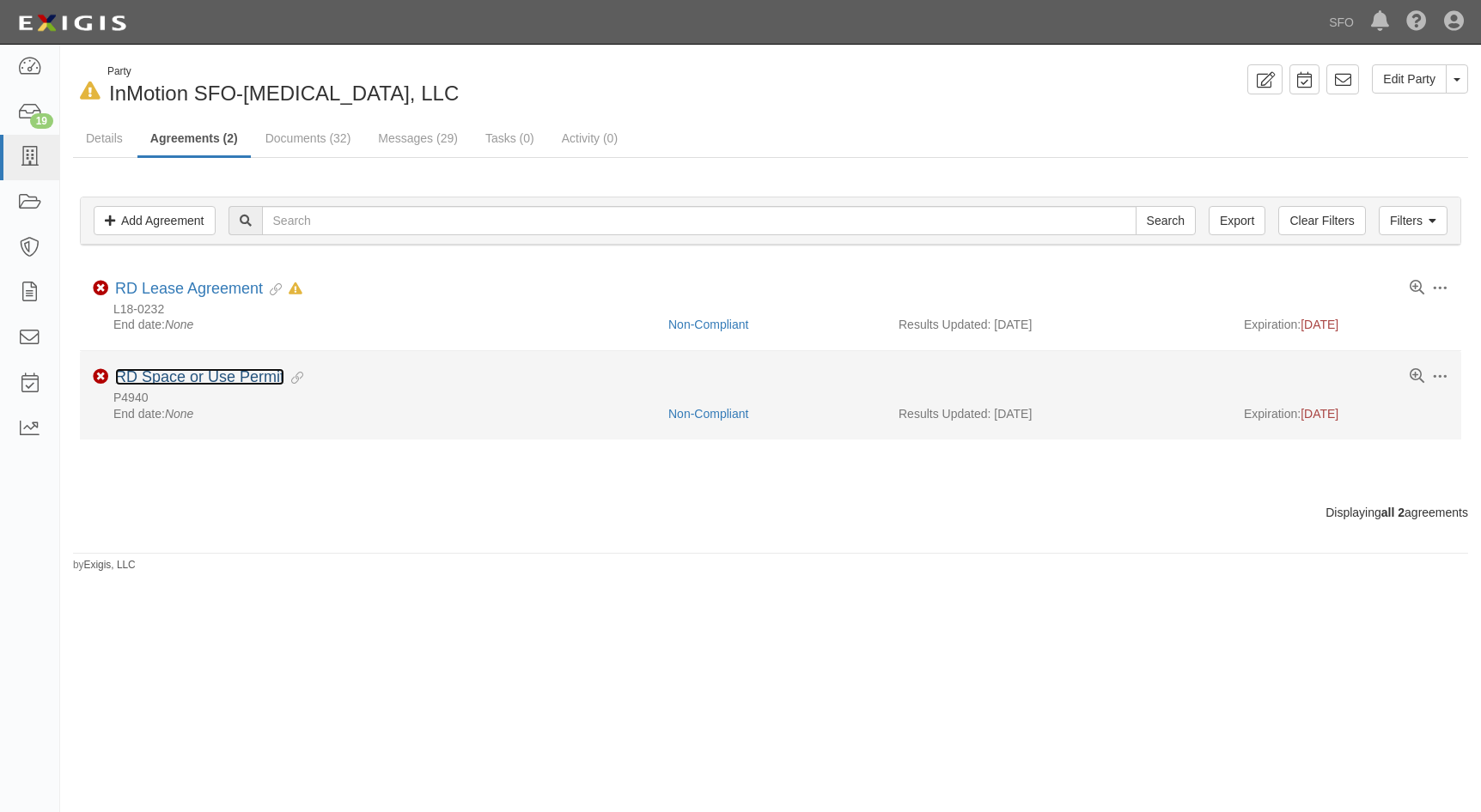
click at [218, 379] on link "RD Space or Use Permit" at bounding box center [199, 377] width 169 height 17
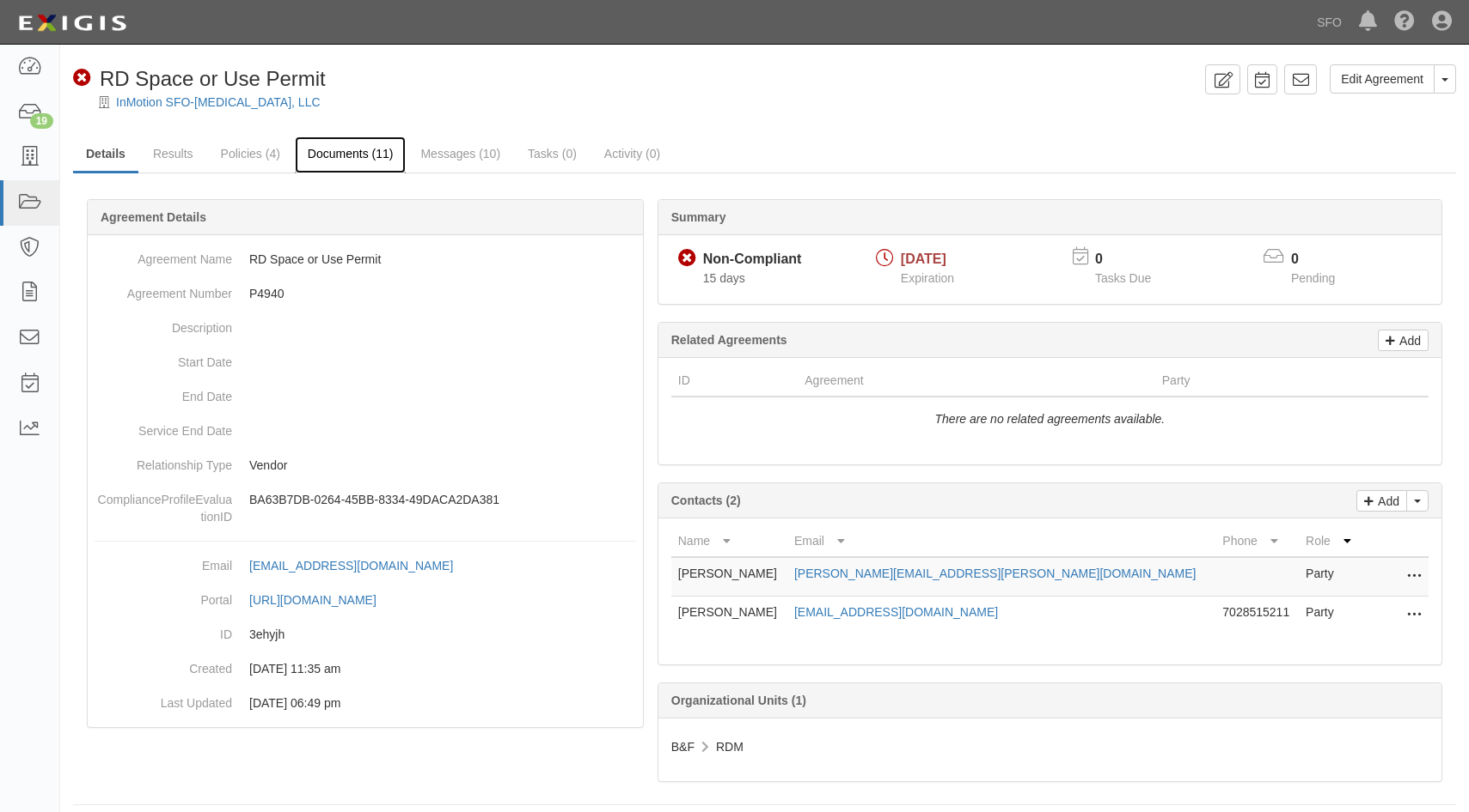
click at [355, 161] on link "Documents (11)" at bounding box center [350, 155] width 111 height 37
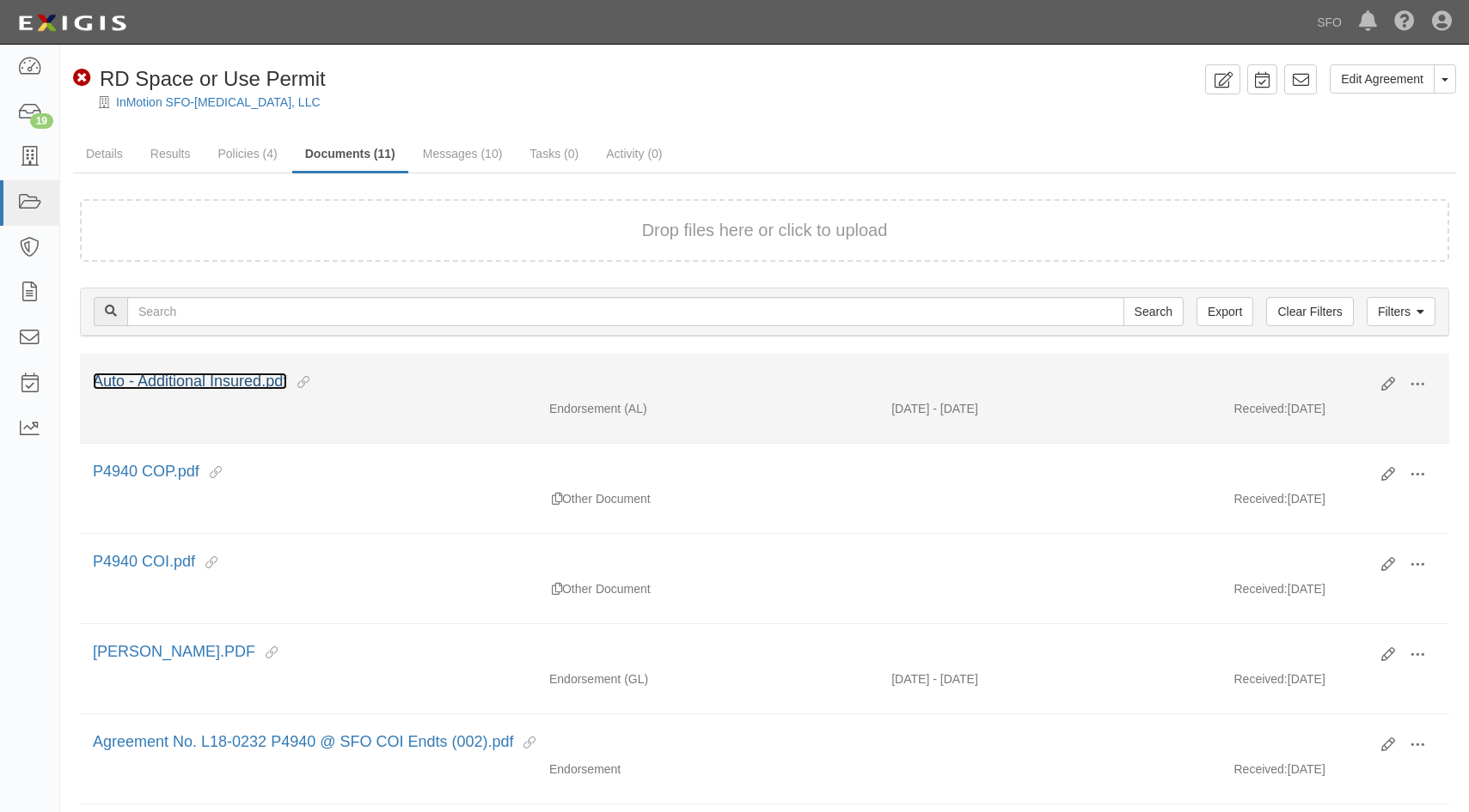
click at [195, 382] on link "Auto - Additional Insured.pdf" at bounding box center [190, 381] width 195 height 17
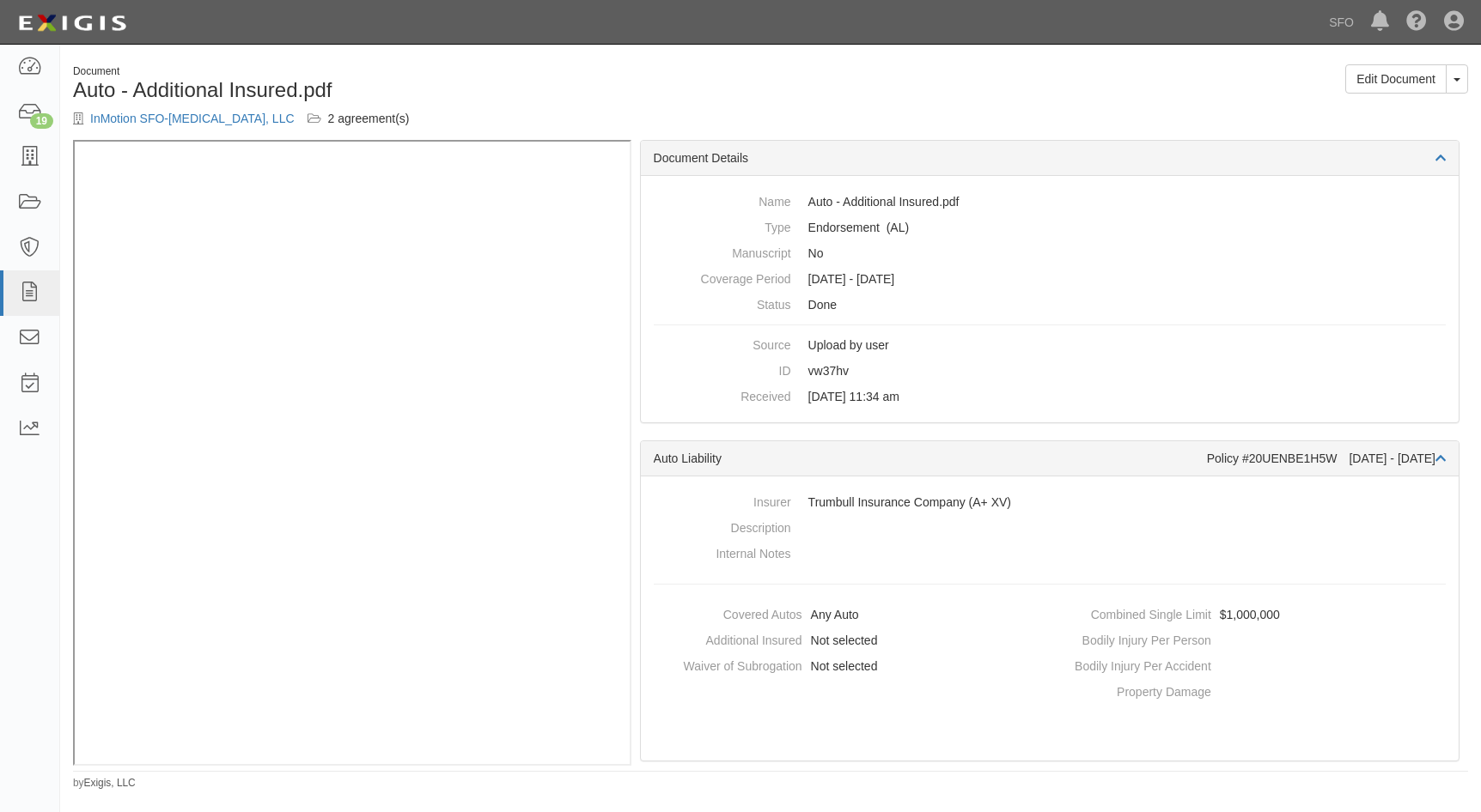
click at [165, 127] on div "InMotion SFO-[MEDICAL_DATA], LLC 2 agreement(s)" at bounding box center [414, 119] width 684 height 17
click at [162, 120] on link "InMotion SFO-[MEDICAL_DATA], LLC" at bounding box center [192, 118] width 204 height 14
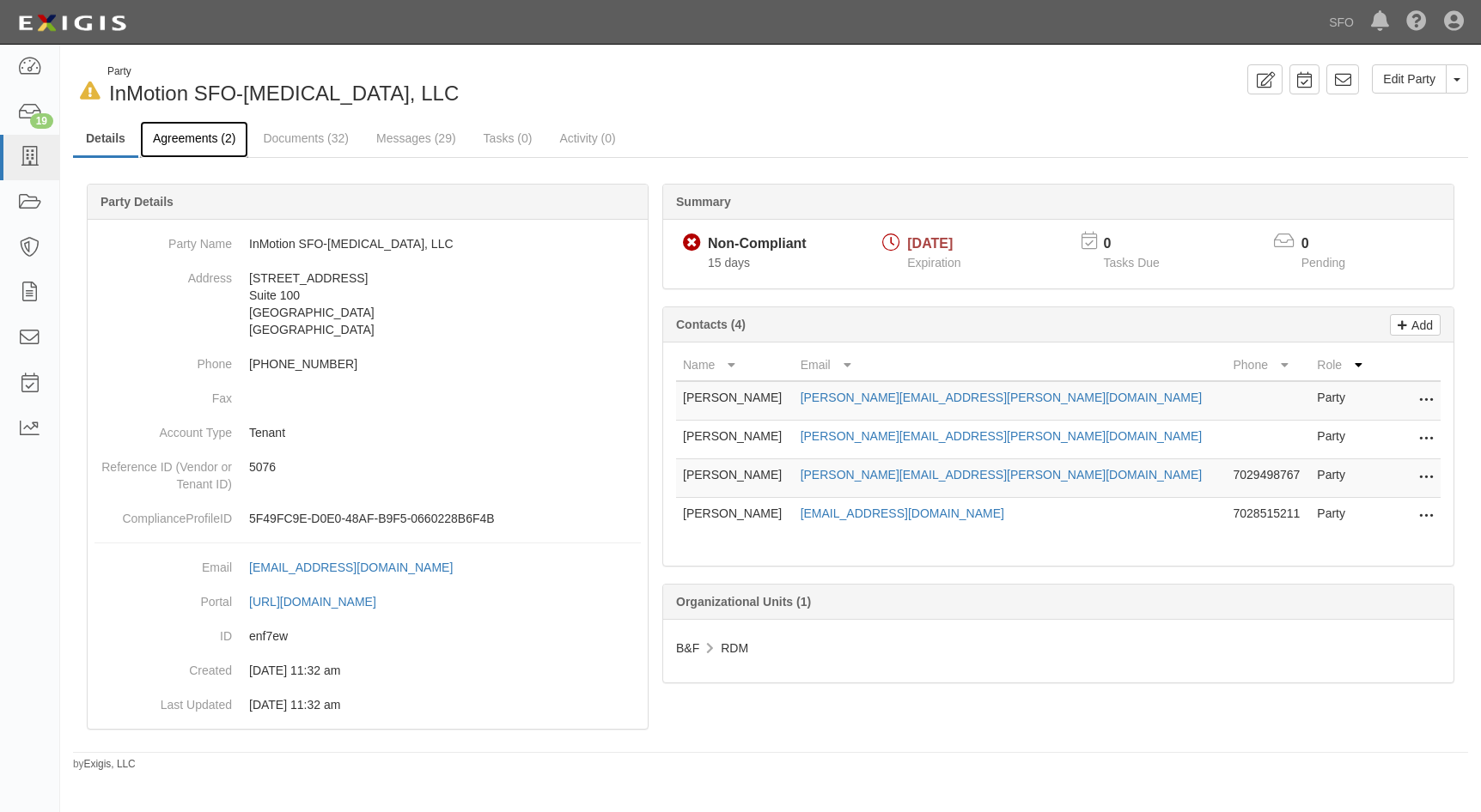
click at [161, 144] on link "Agreements (2)" at bounding box center [195, 139] width 108 height 37
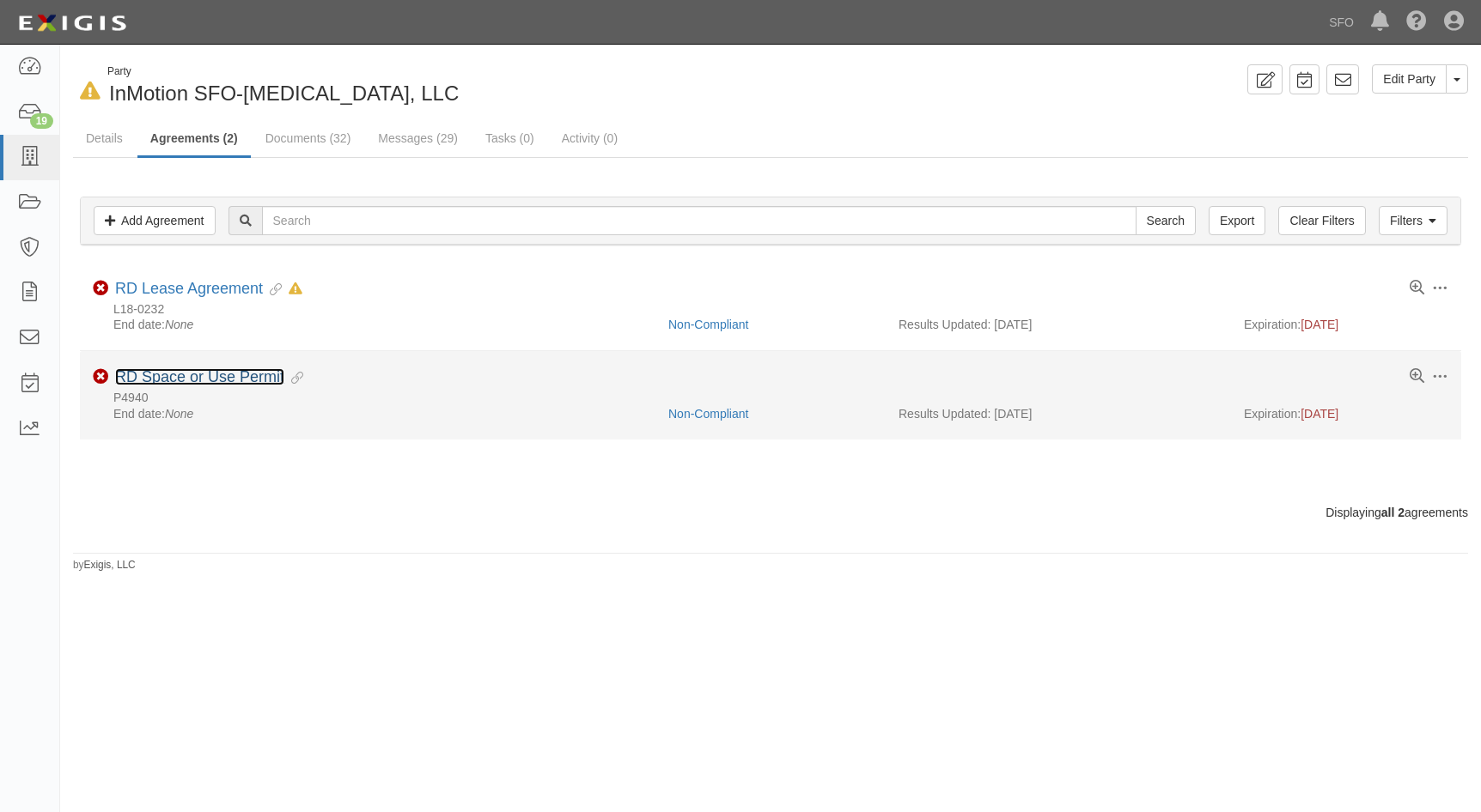
click at [192, 382] on link "RD Space or Use Permit" at bounding box center [199, 377] width 169 height 17
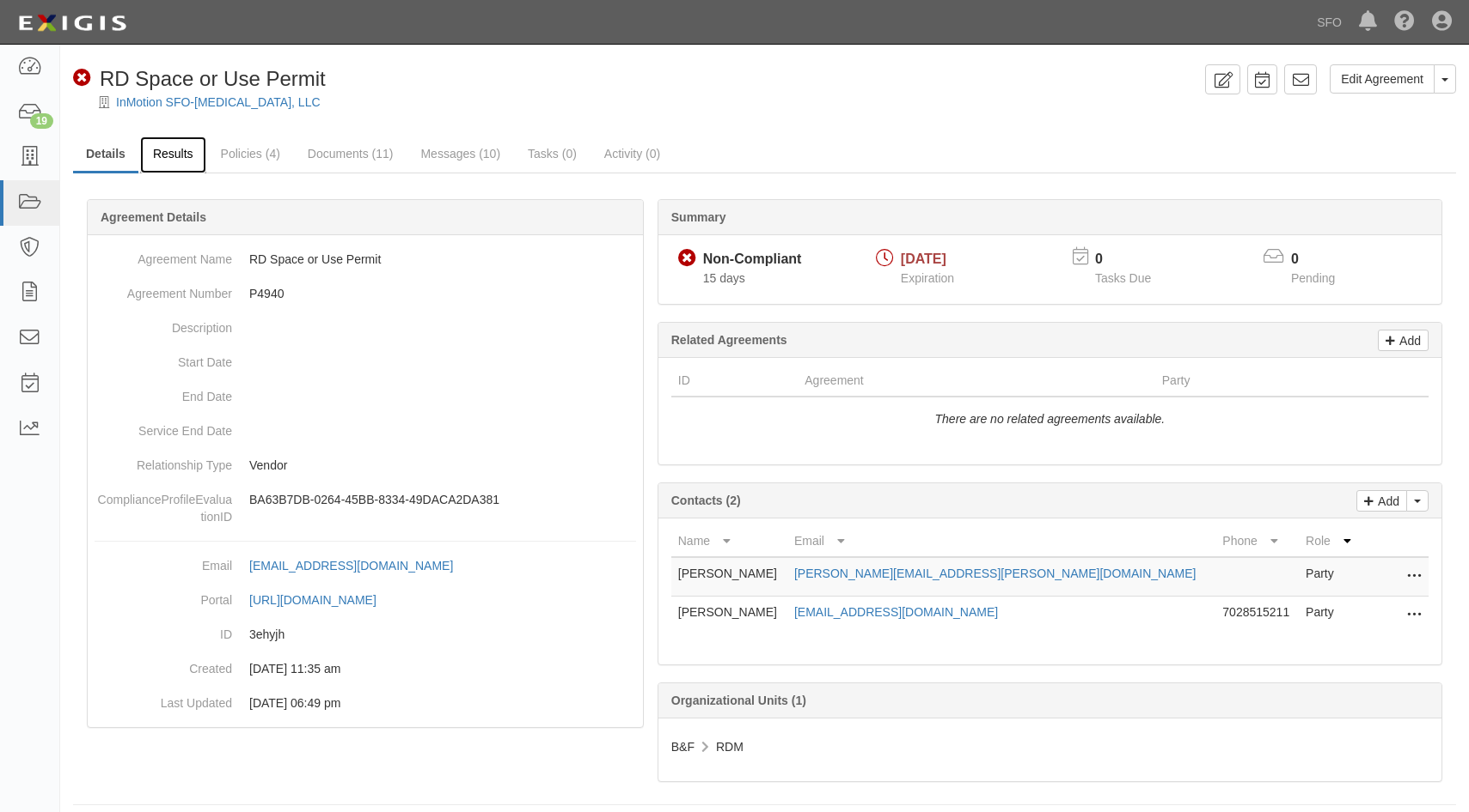
click at [173, 171] on link "Results" at bounding box center [173, 155] width 66 height 37
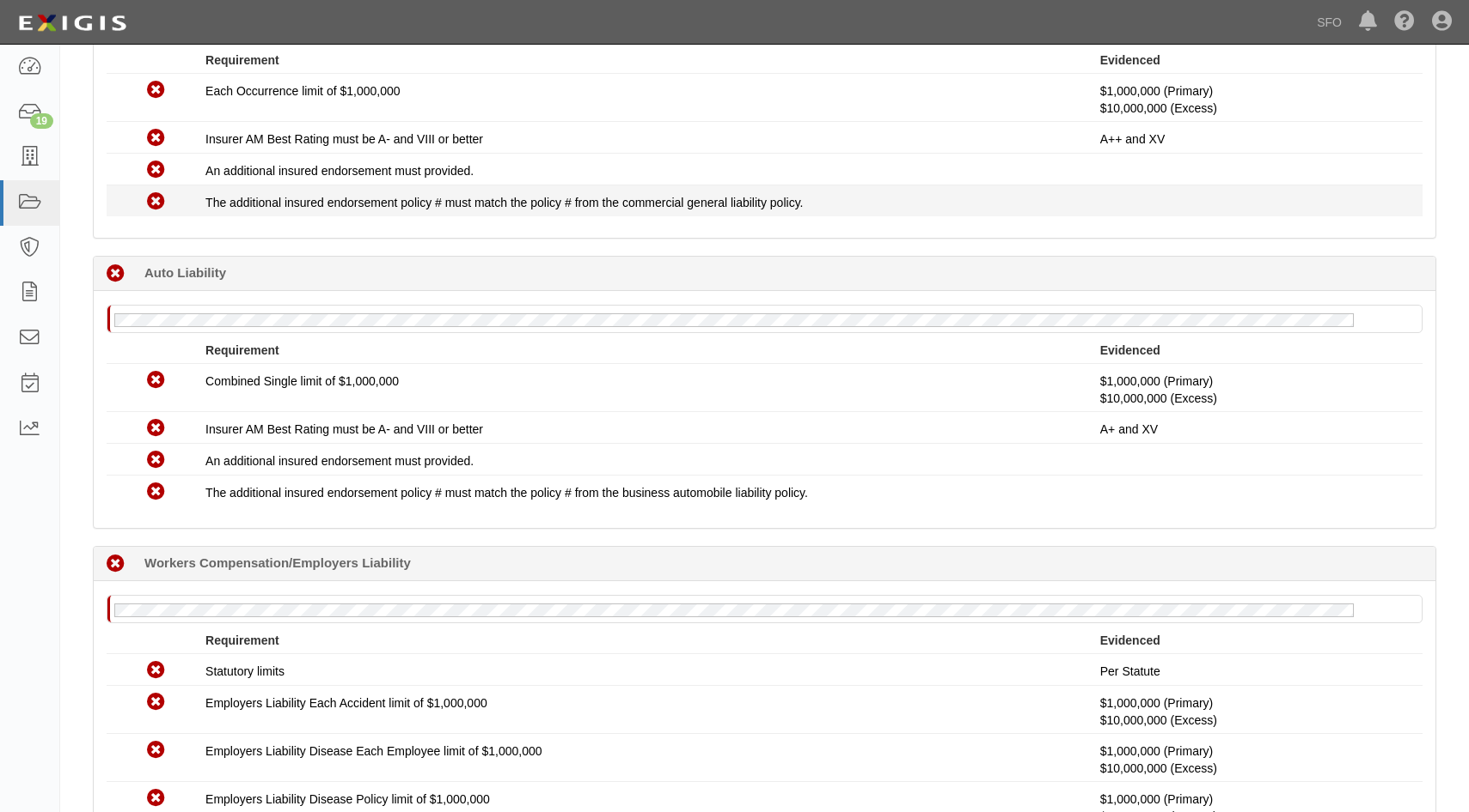
scroll to position [430, 0]
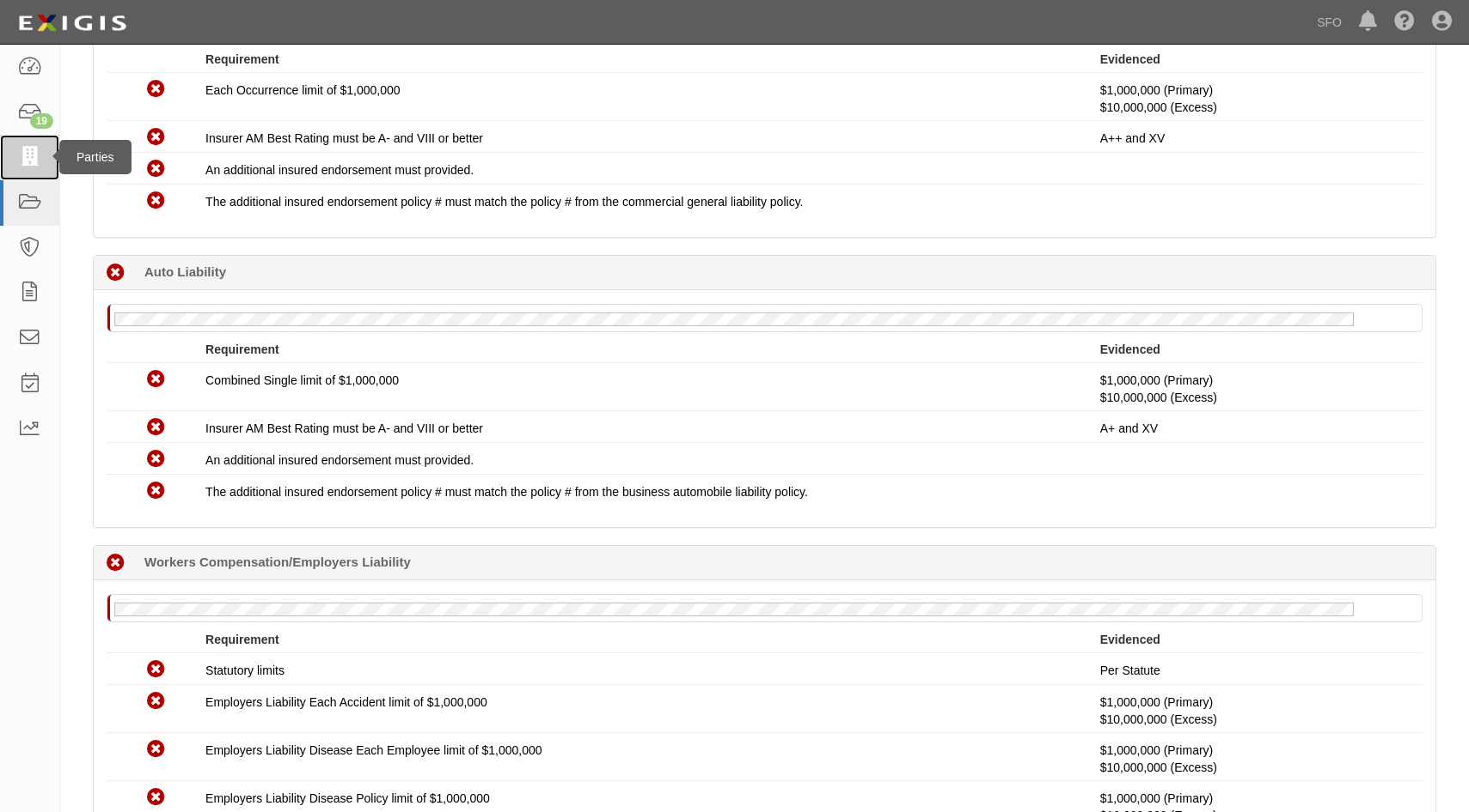
click at [49, 149] on link at bounding box center [29, 157] width 59 height 45
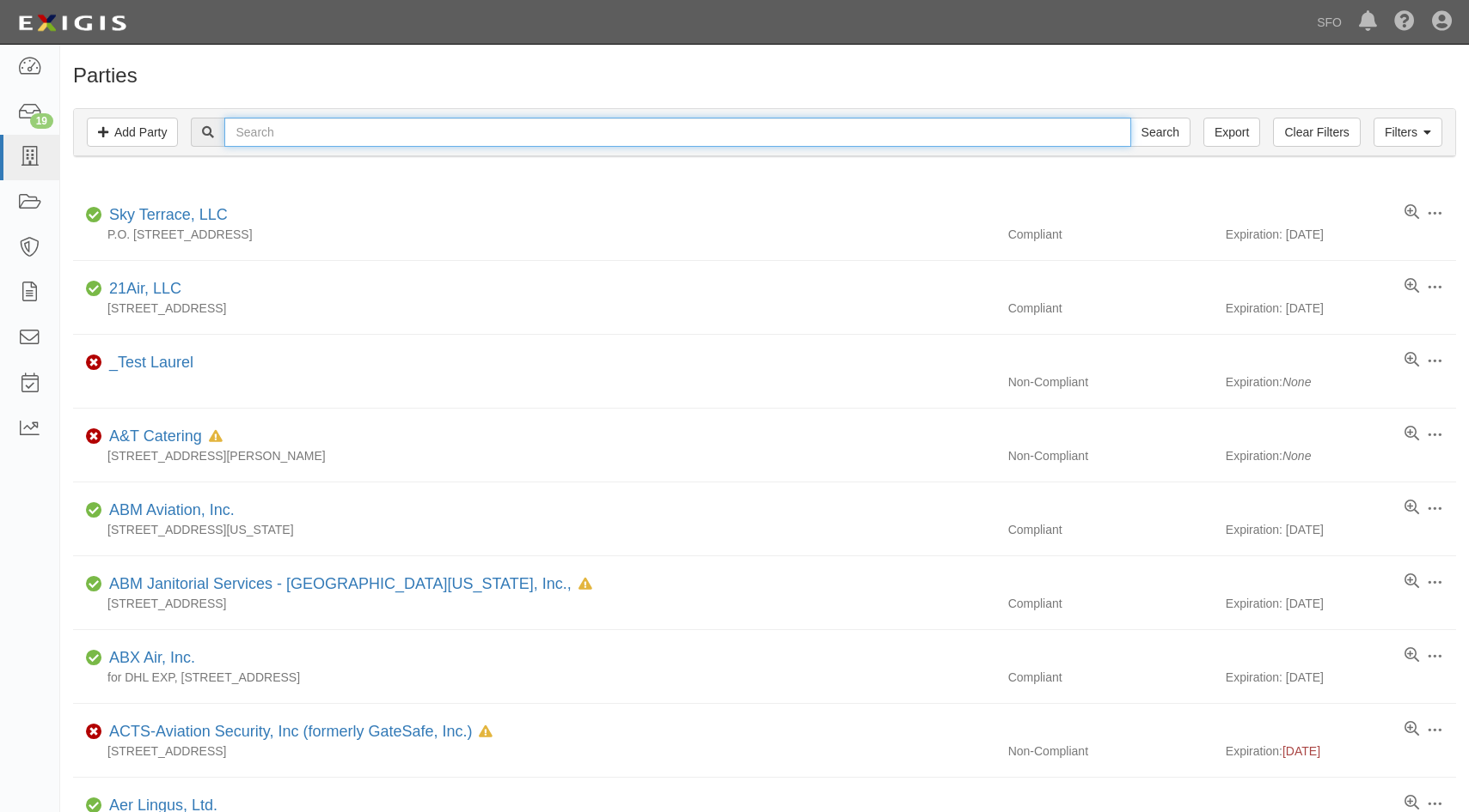
click at [404, 130] on input "text" at bounding box center [677, 133] width 905 height 29
type input "got"
click at [1130, 118] on input "Search" at bounding box center [1160, 133] width 60 height 29
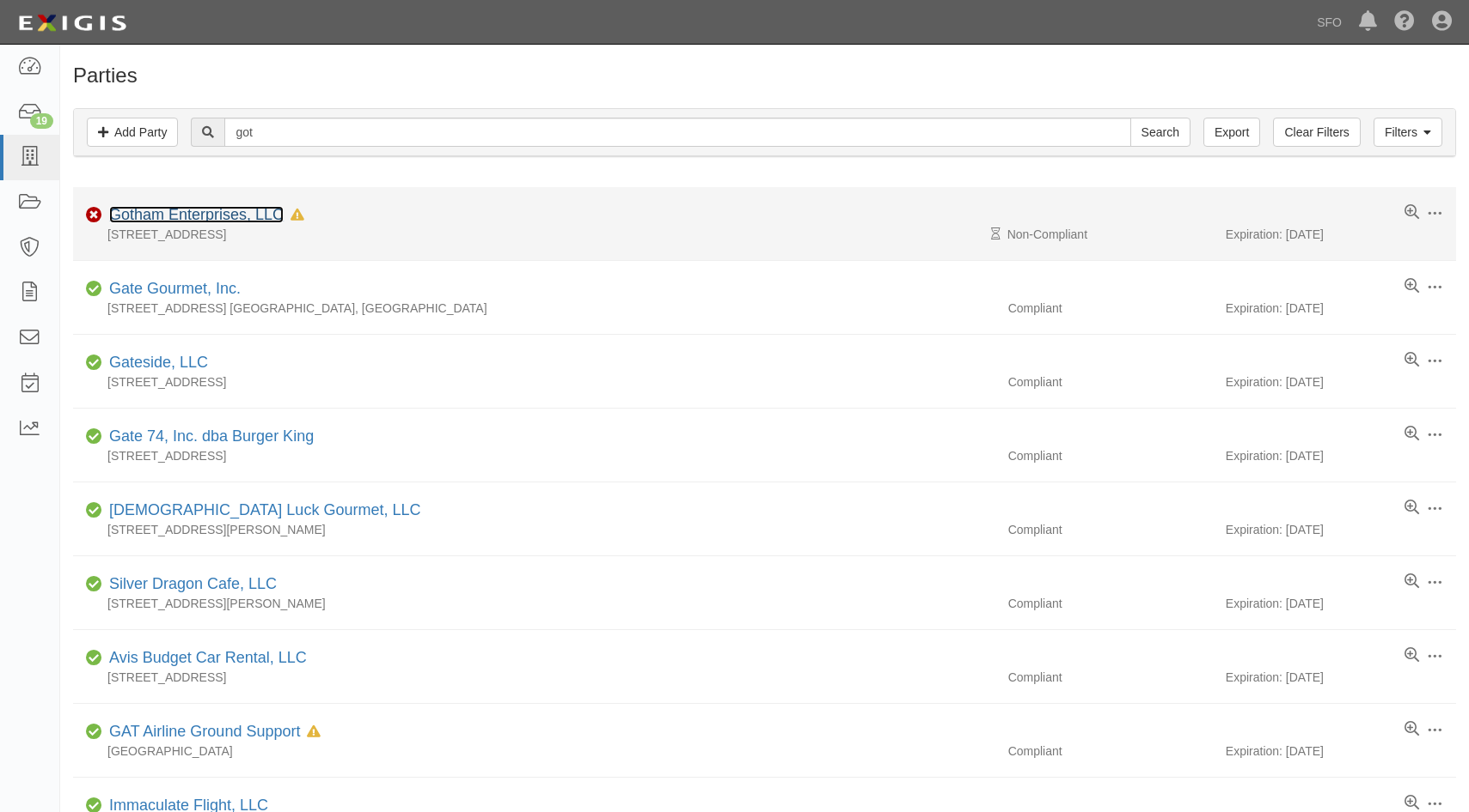
click at [250, 212] on link "Gotham Enterprises, LLC" at bounding box center [197, 215] width 174 height 17
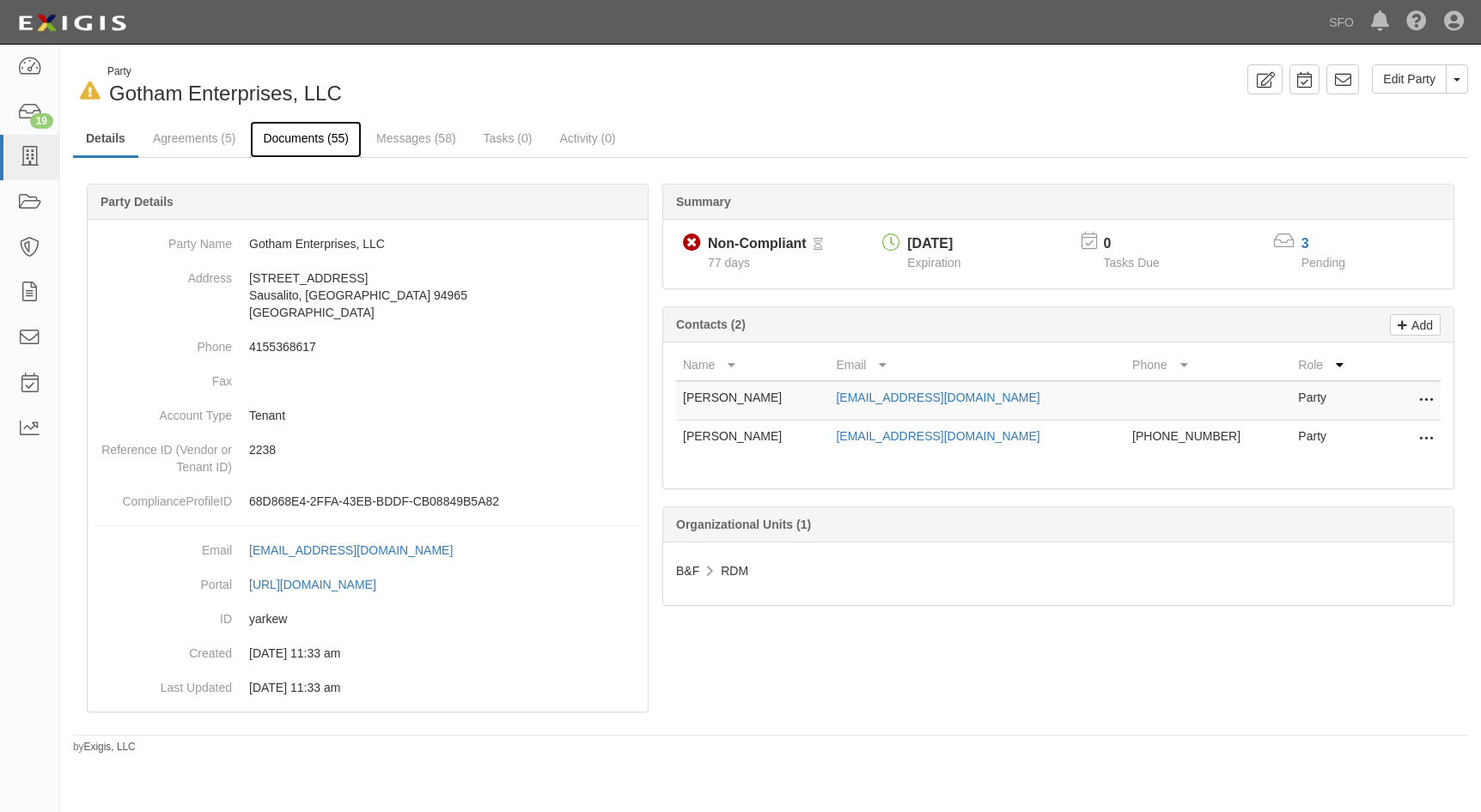
click at [354, 141] on link "Documents (55)" at bounding box center [305, 139] width 111 height 37
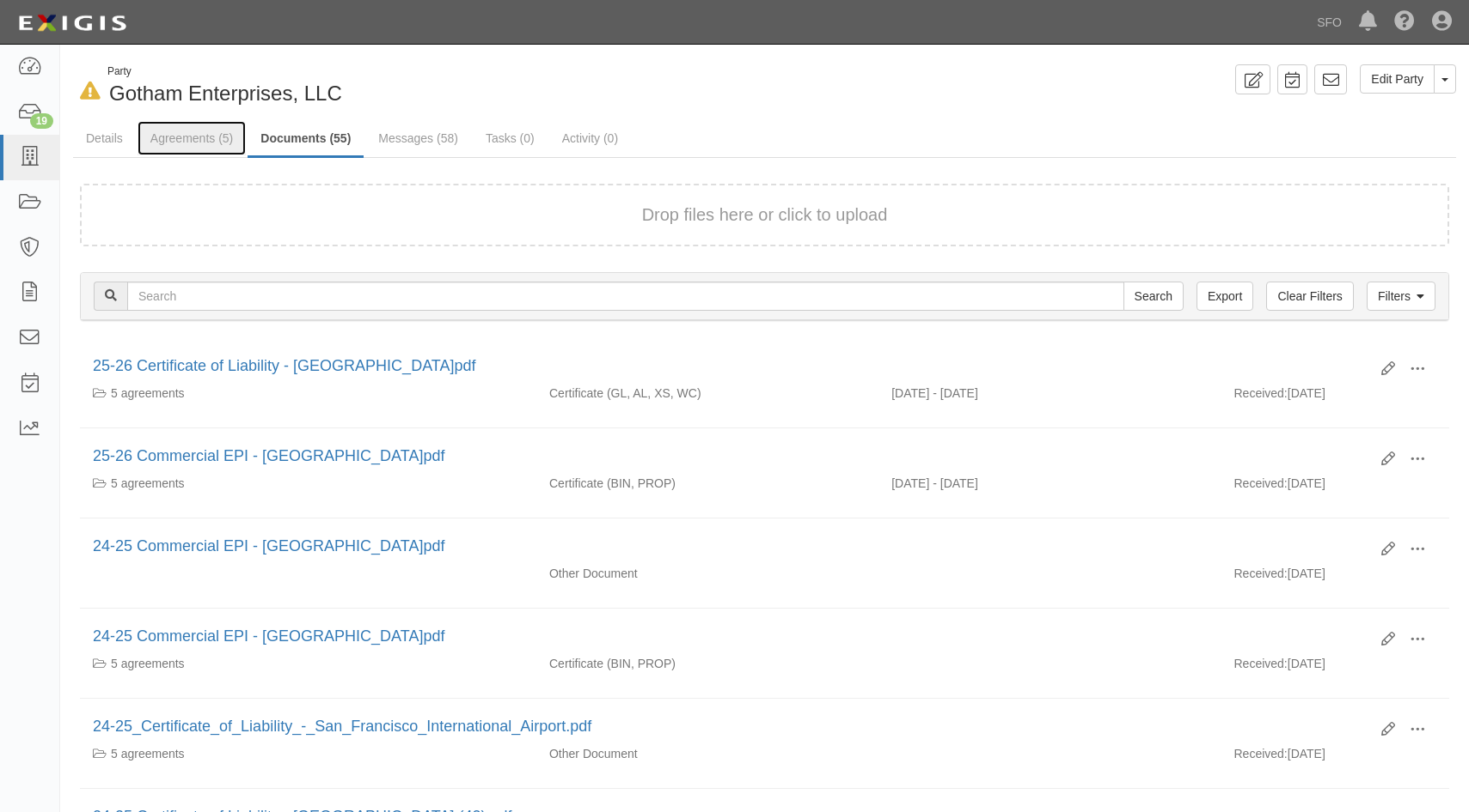
click at [210, 138] on link "Agreements (5)" at bounding box center [192, 137] width 108 height 34
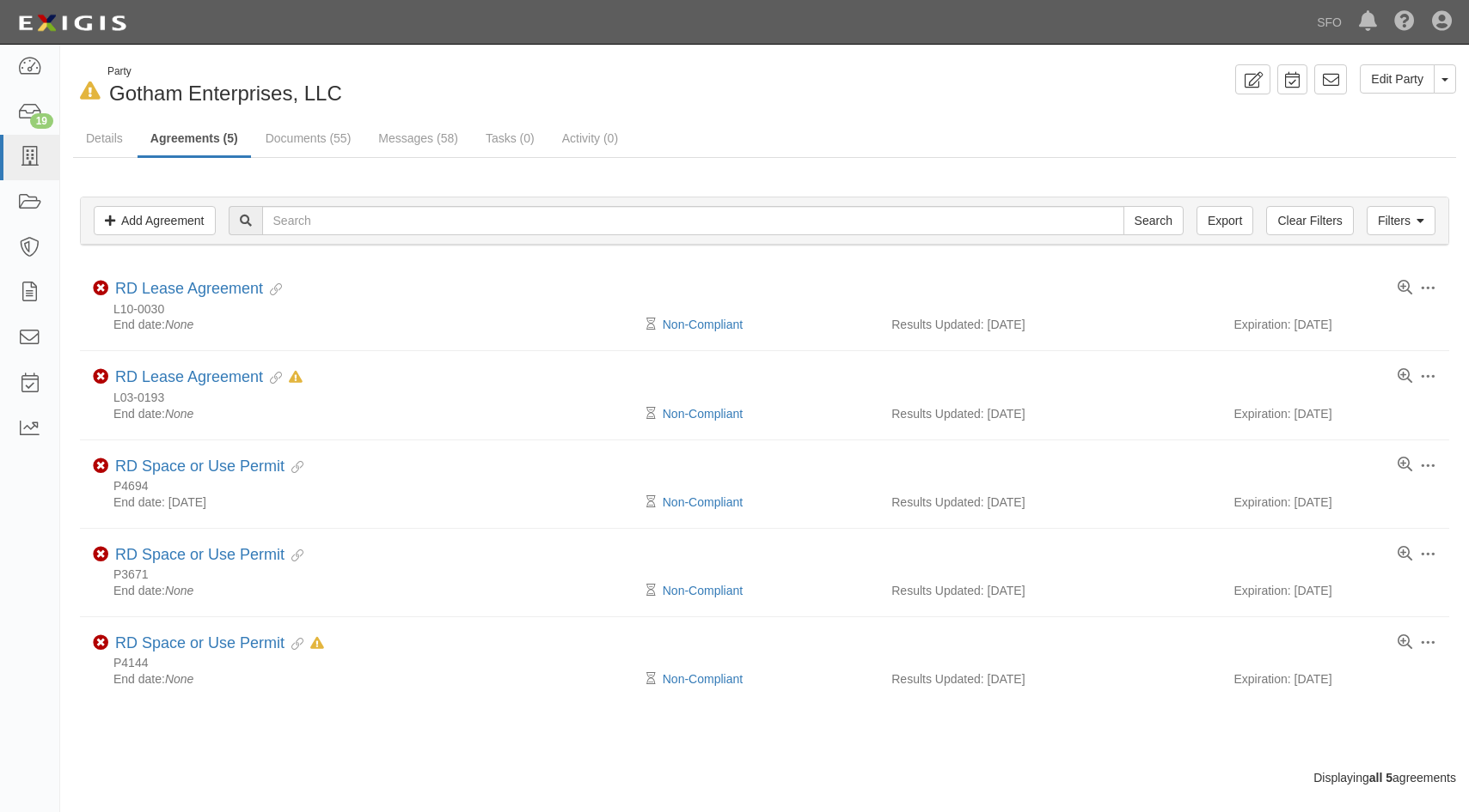
click at [210, 138] on link "Agreements (5)" at bounding box center [194, 139] width 113 height 37
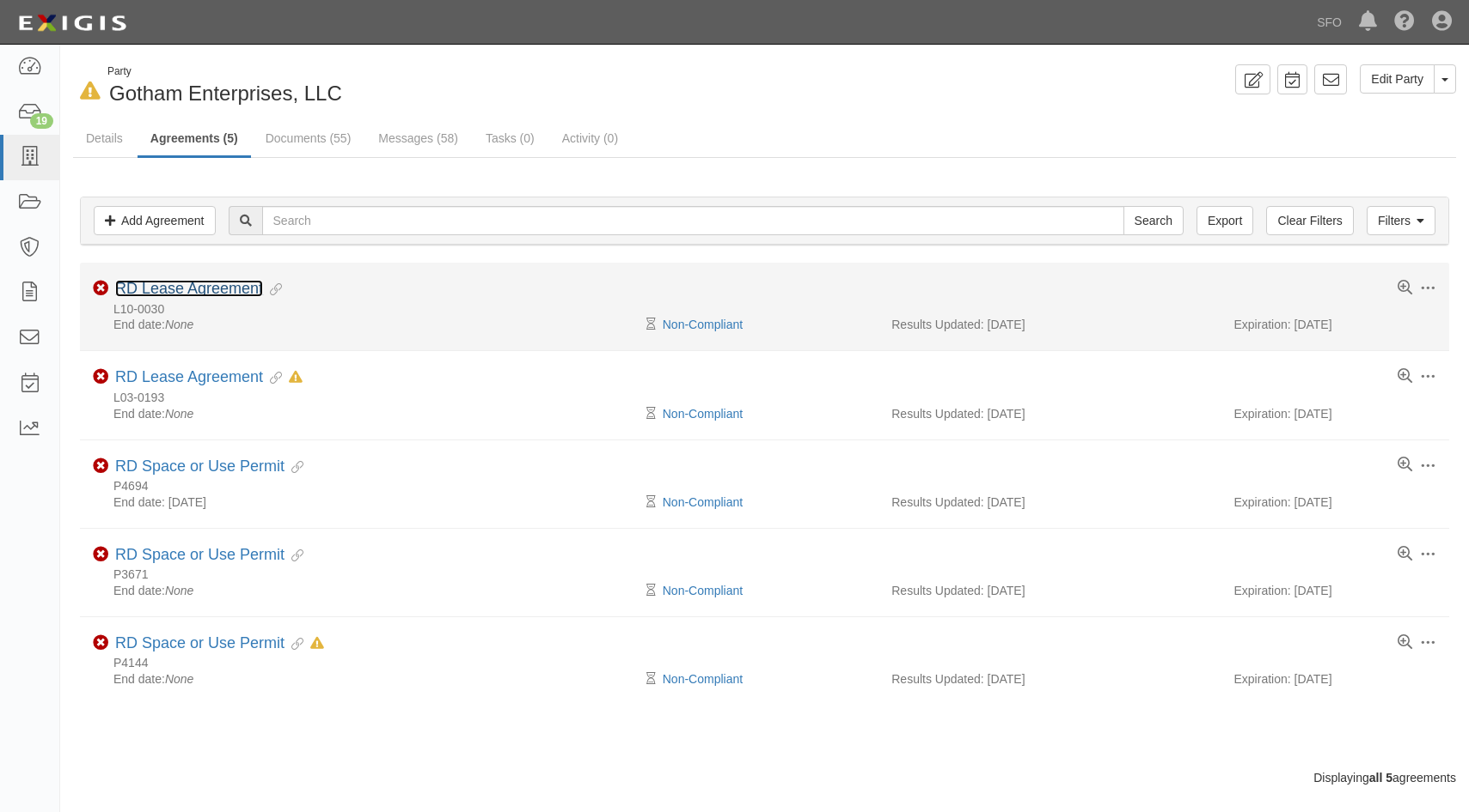
click at [179, 287] on link "RD Lease Agreement" at bounding box center [189, 288] width 148 height 17
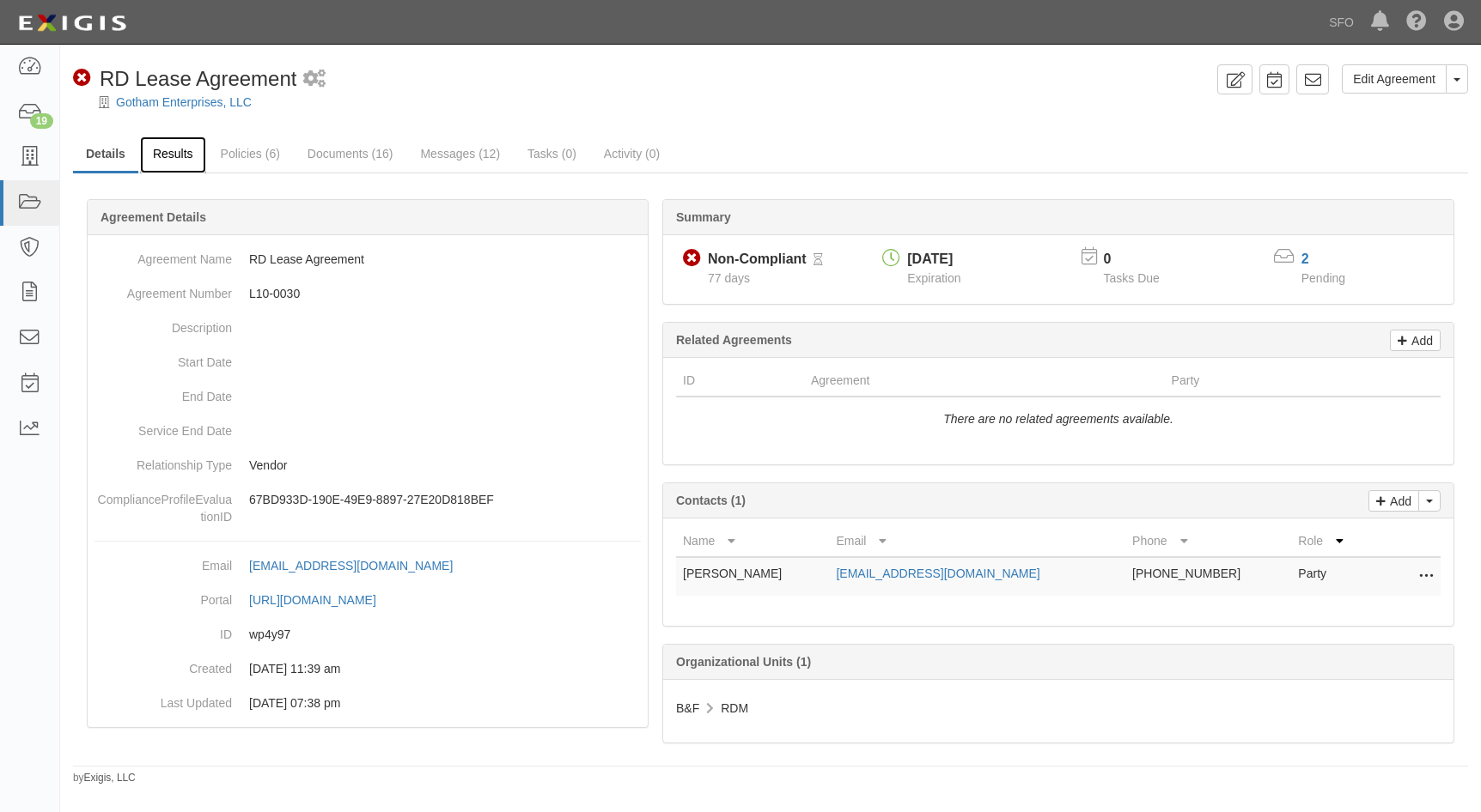
click at [170, 166] on link "Results" at bounding box center [173, 155] width 66 height 37
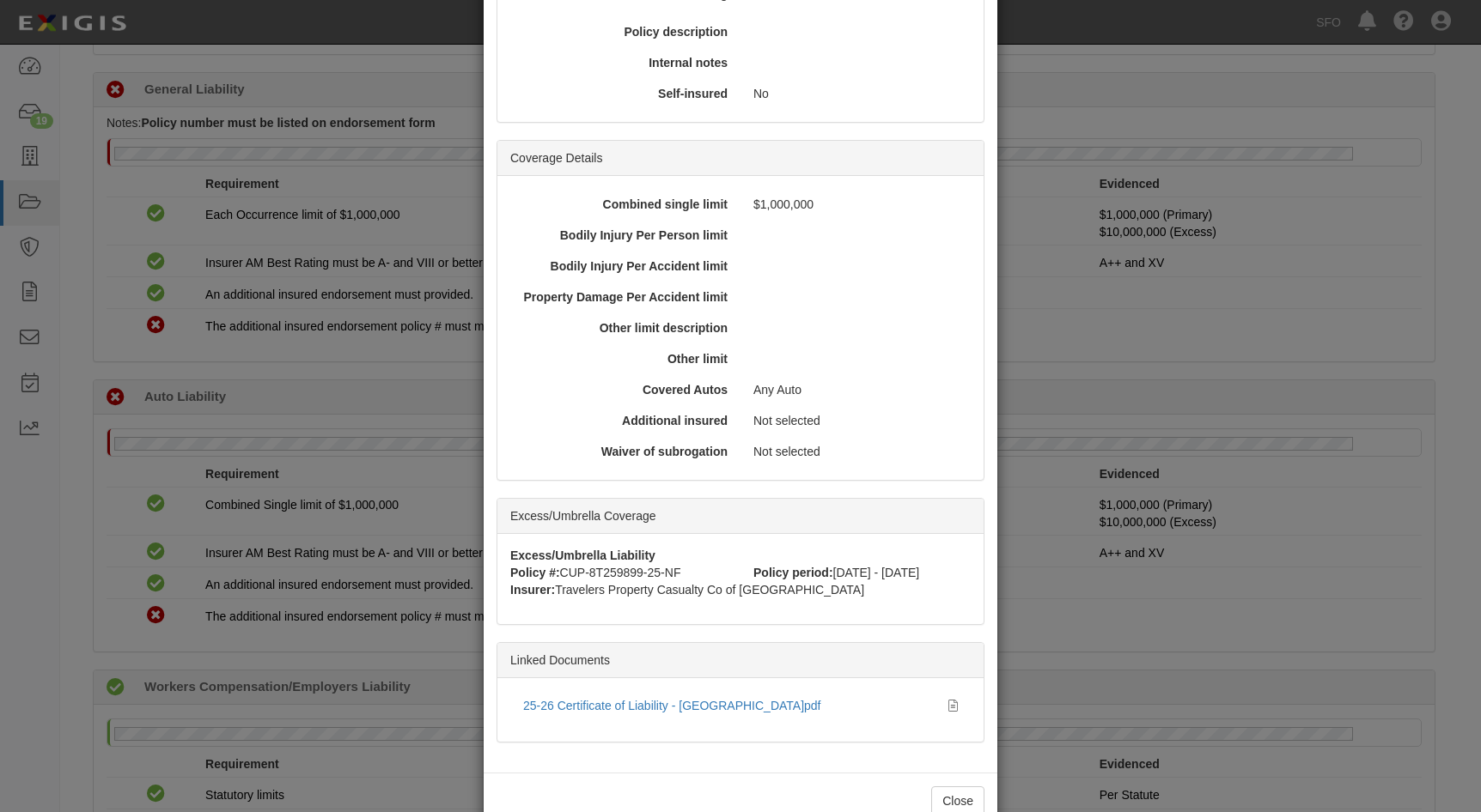
scroll to position [373, 0]
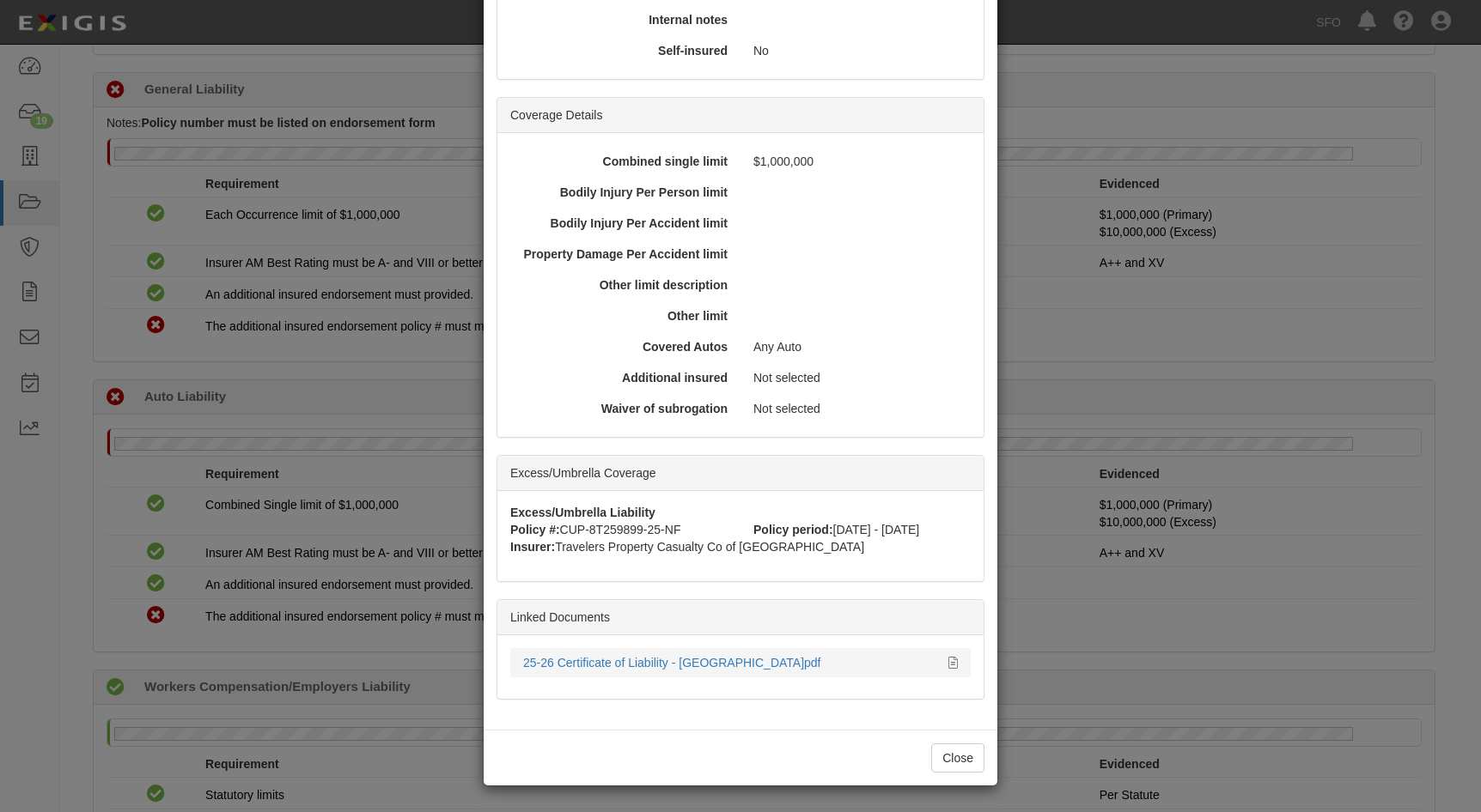
click at [621, 654] on div "25-26 Certificate of Liability - [GEOGRAPHIC_DATA]pdf" at bounding box center [729, 663] width 412 height 17
click at [629, 664] on link "25-26 Certificate of Liability - San Francisco International Airport.pdf" at bounding box center [672, 663] width 298 height 14
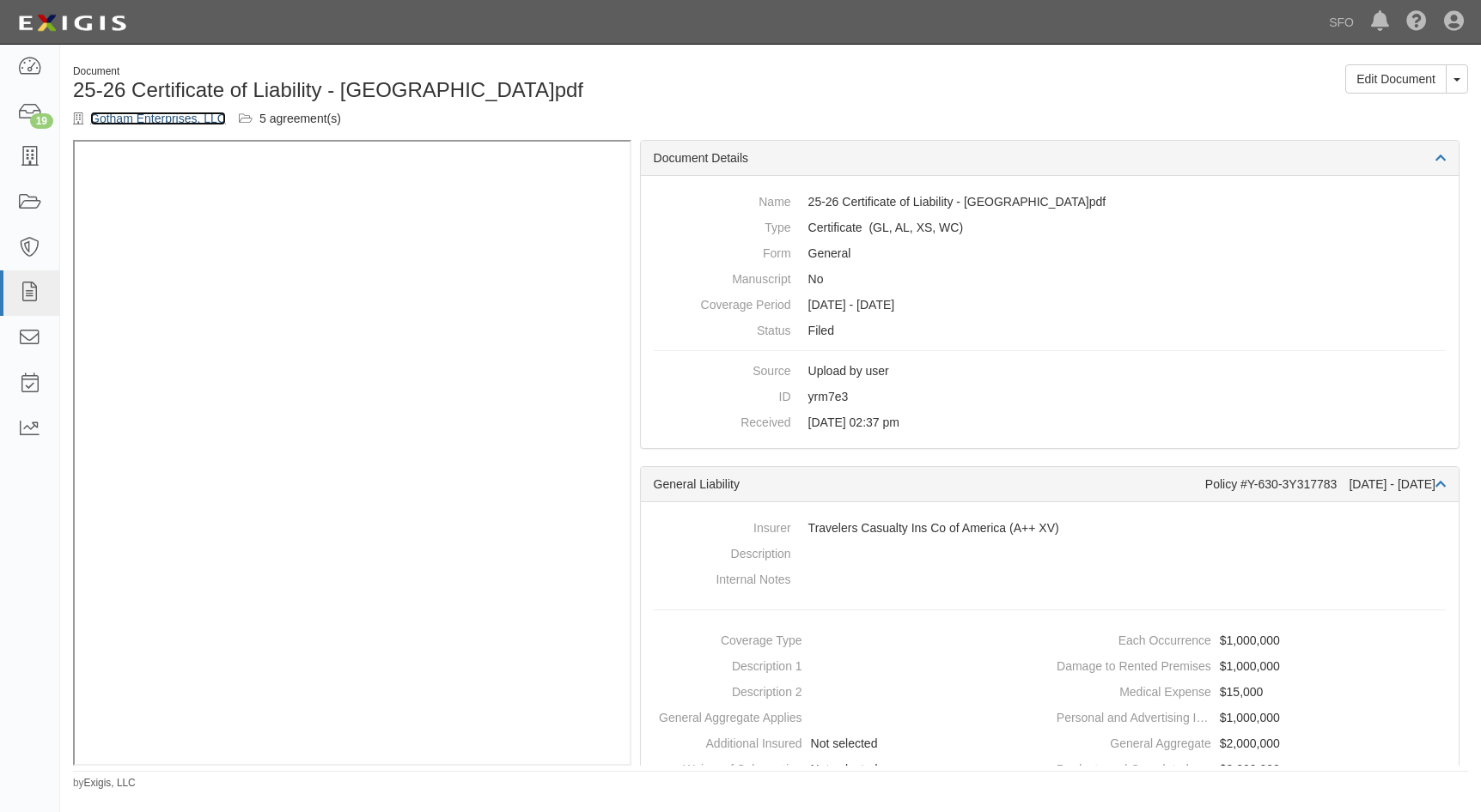
click at [129, 118] on link "Gotham Enterprises, LLC" at bounding box center [158, 118] width 136 height 14
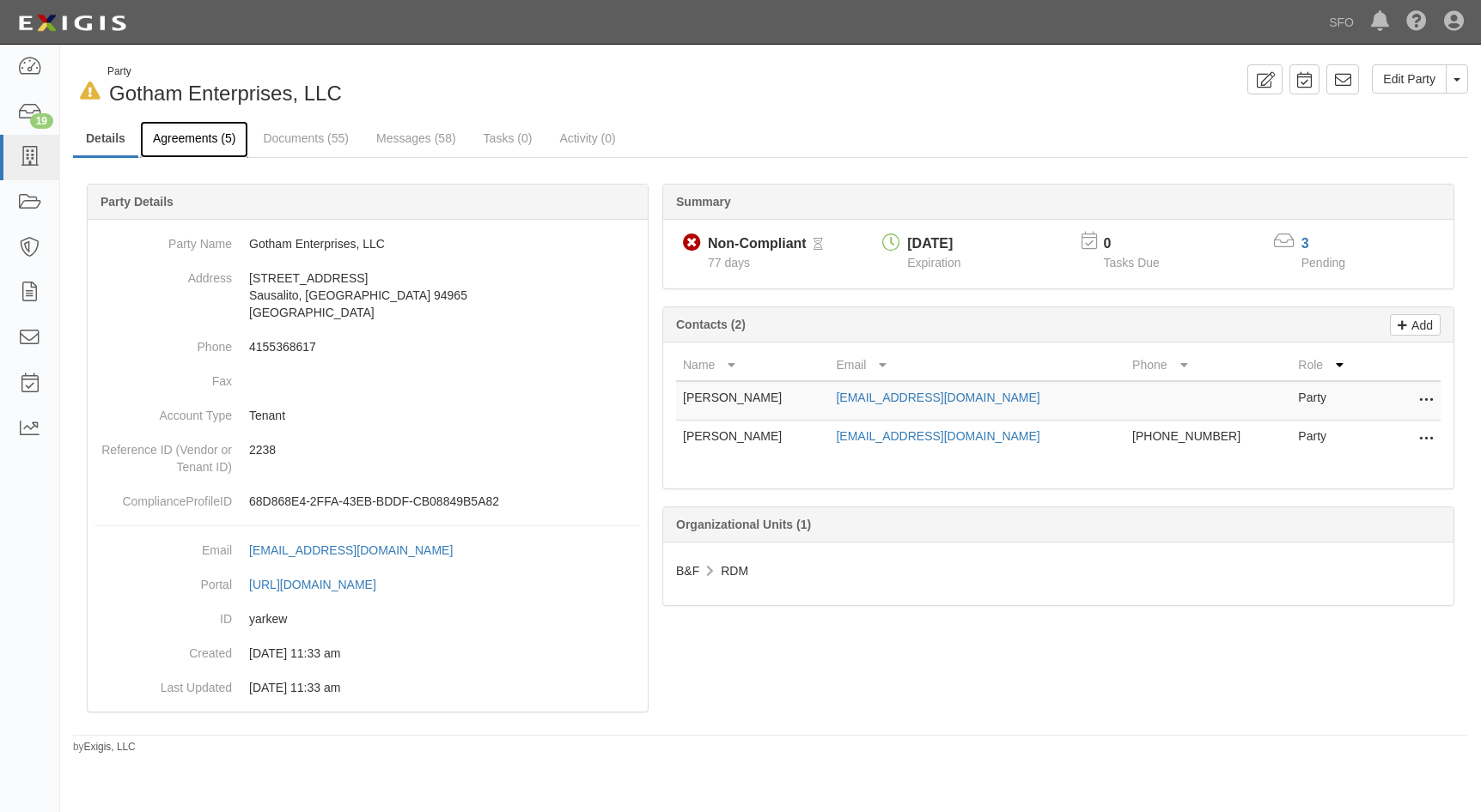
click at [178, 124] on link "Agreements (5)" at bounding box center [195, 139] width 108 height 37
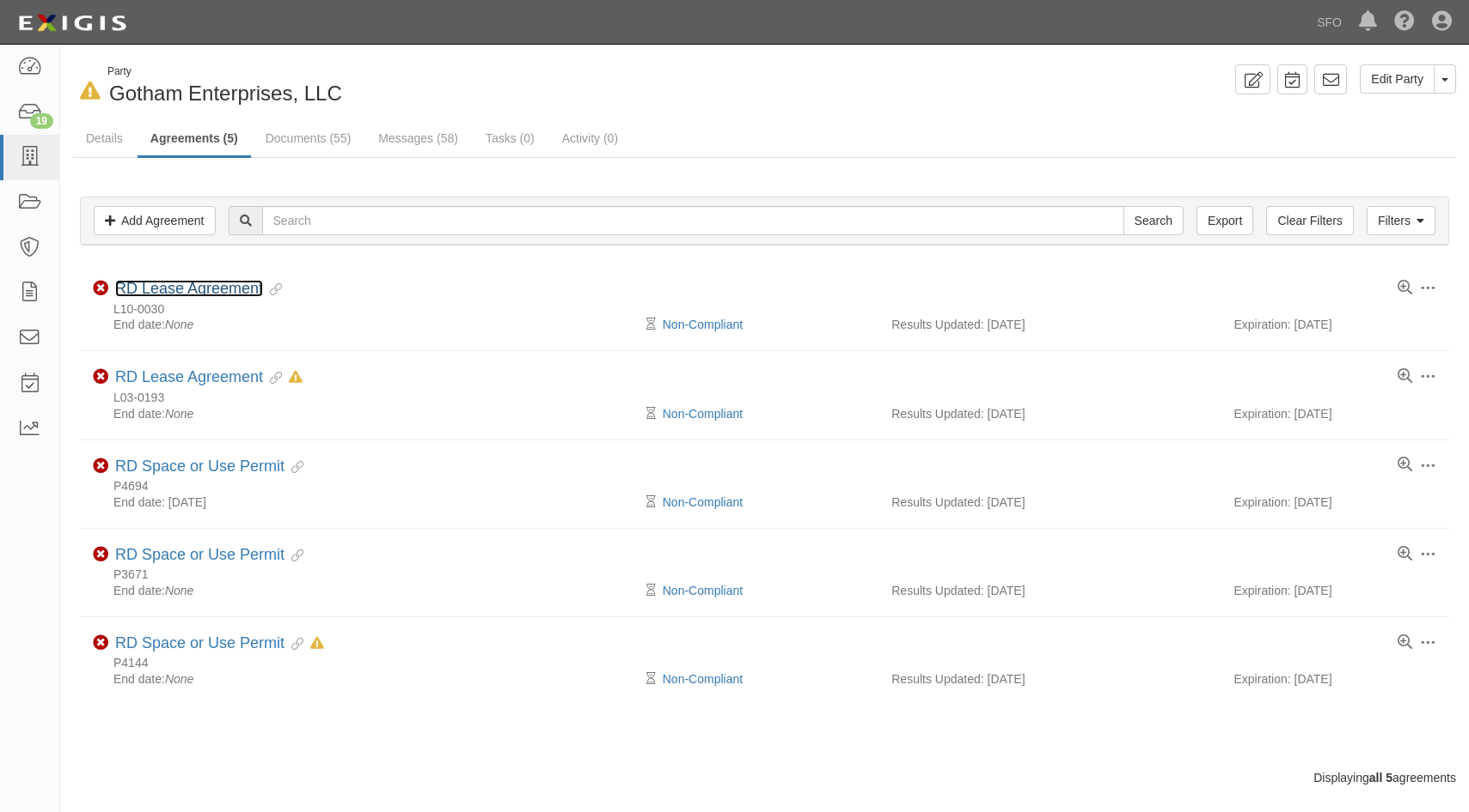
click at [192, 284] on link "RD Lease Agreement" at bounding box center [189, 288] width 148 height 17
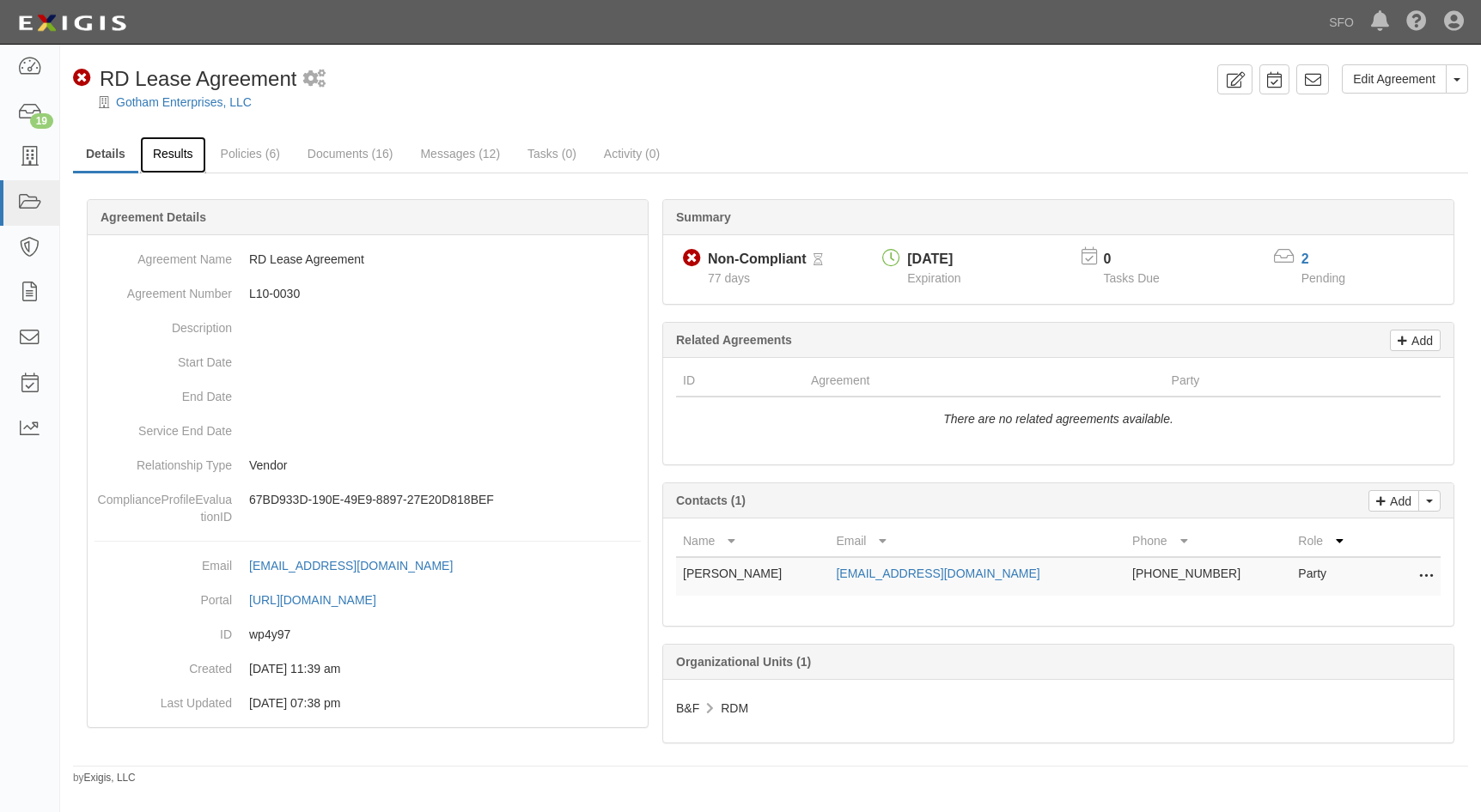
click at [163, 156] on link "Results" at bounding box center [173, 155] width 66 height 37
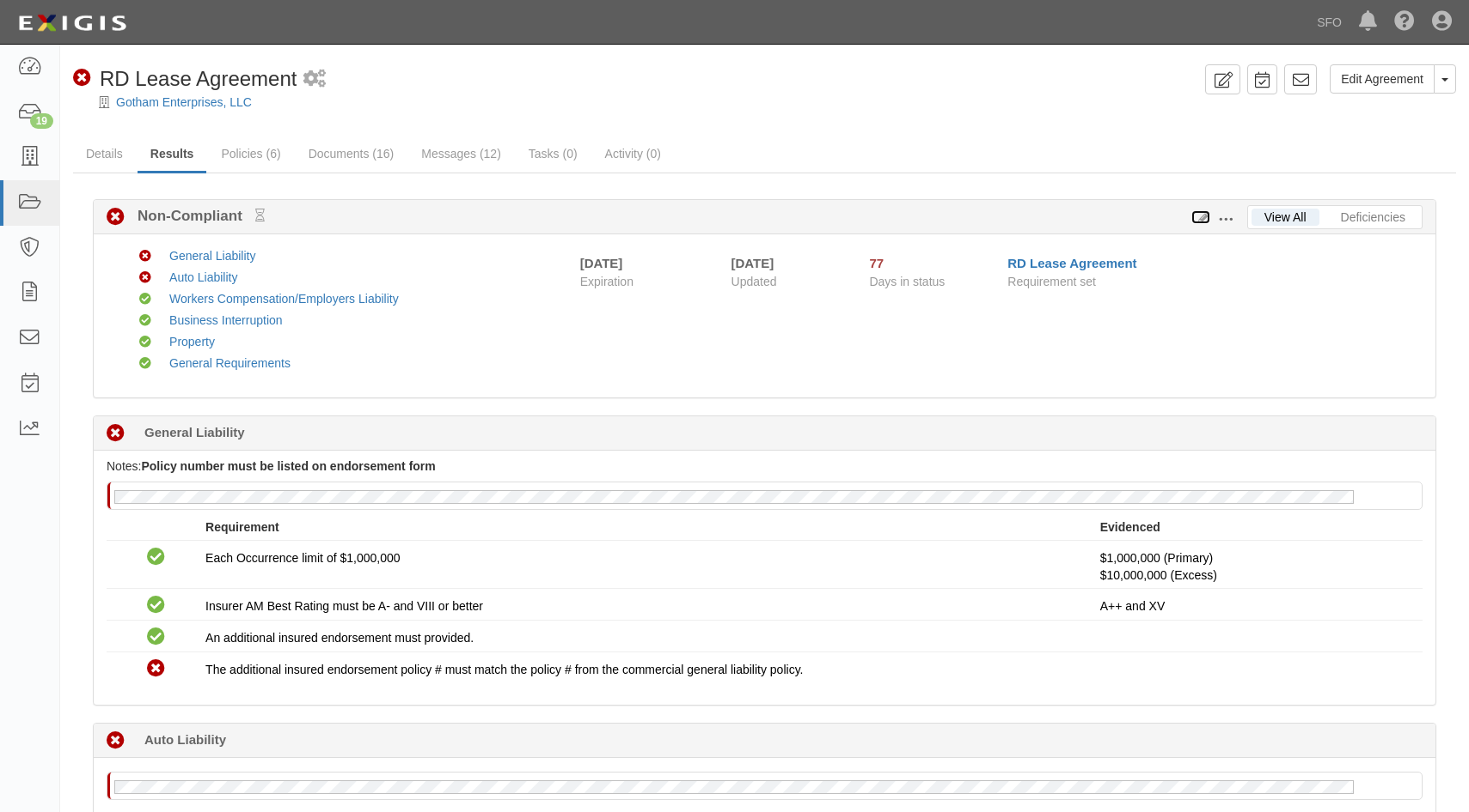
click at [1202, 220] on icon at bounding box center [1201, 218] width 19 height 12
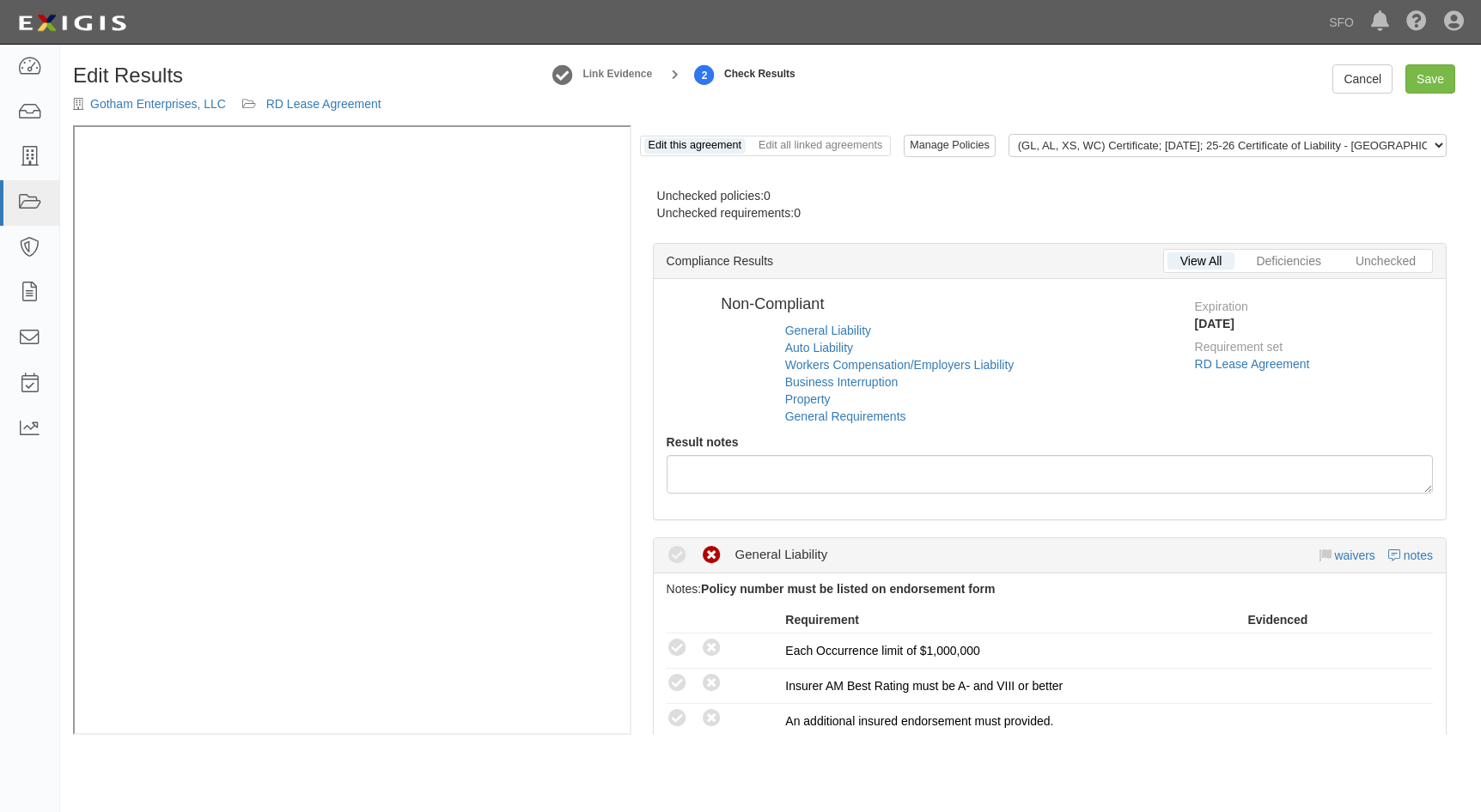
radio input "false"
radio input "true"
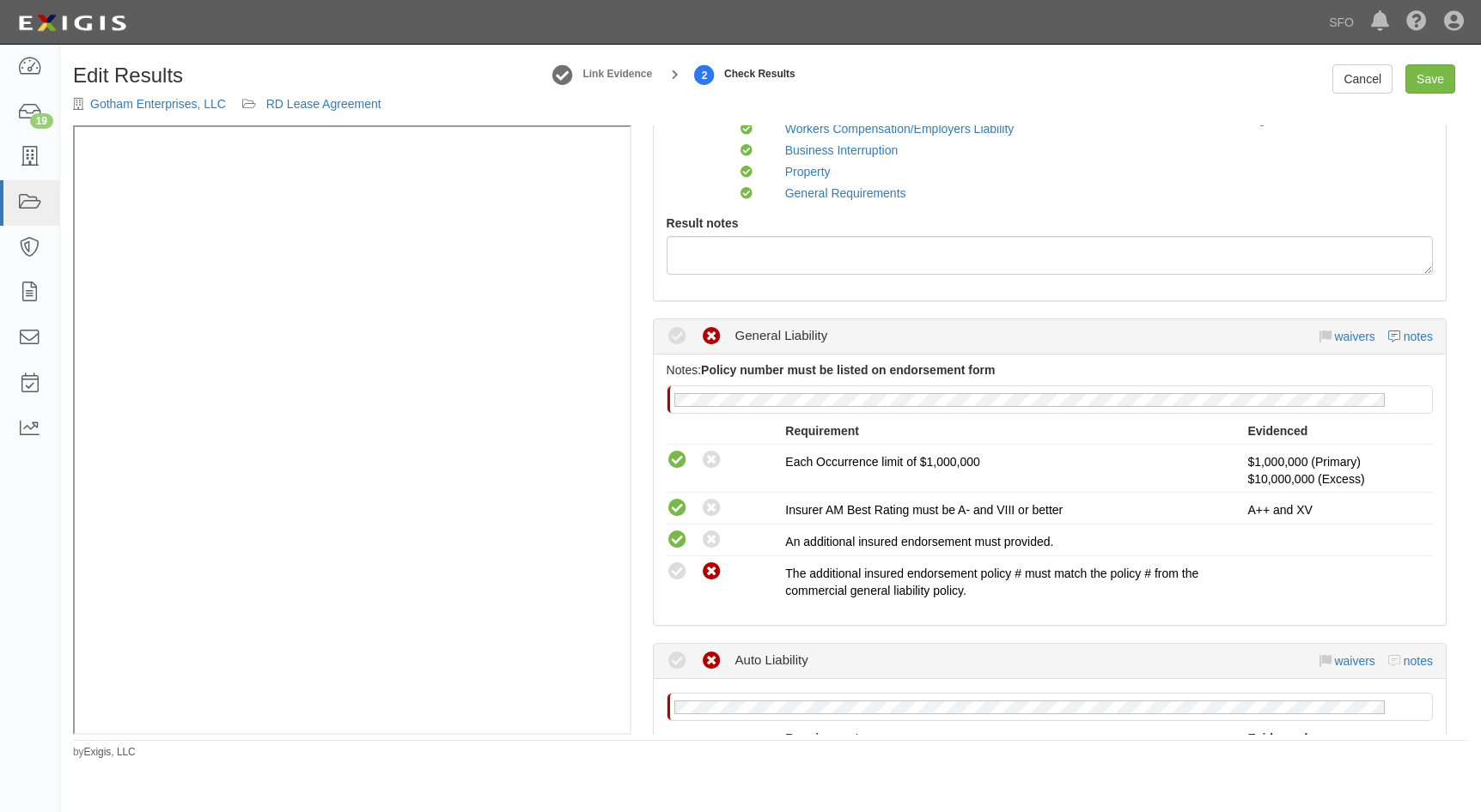
scroll to position [257, 0]
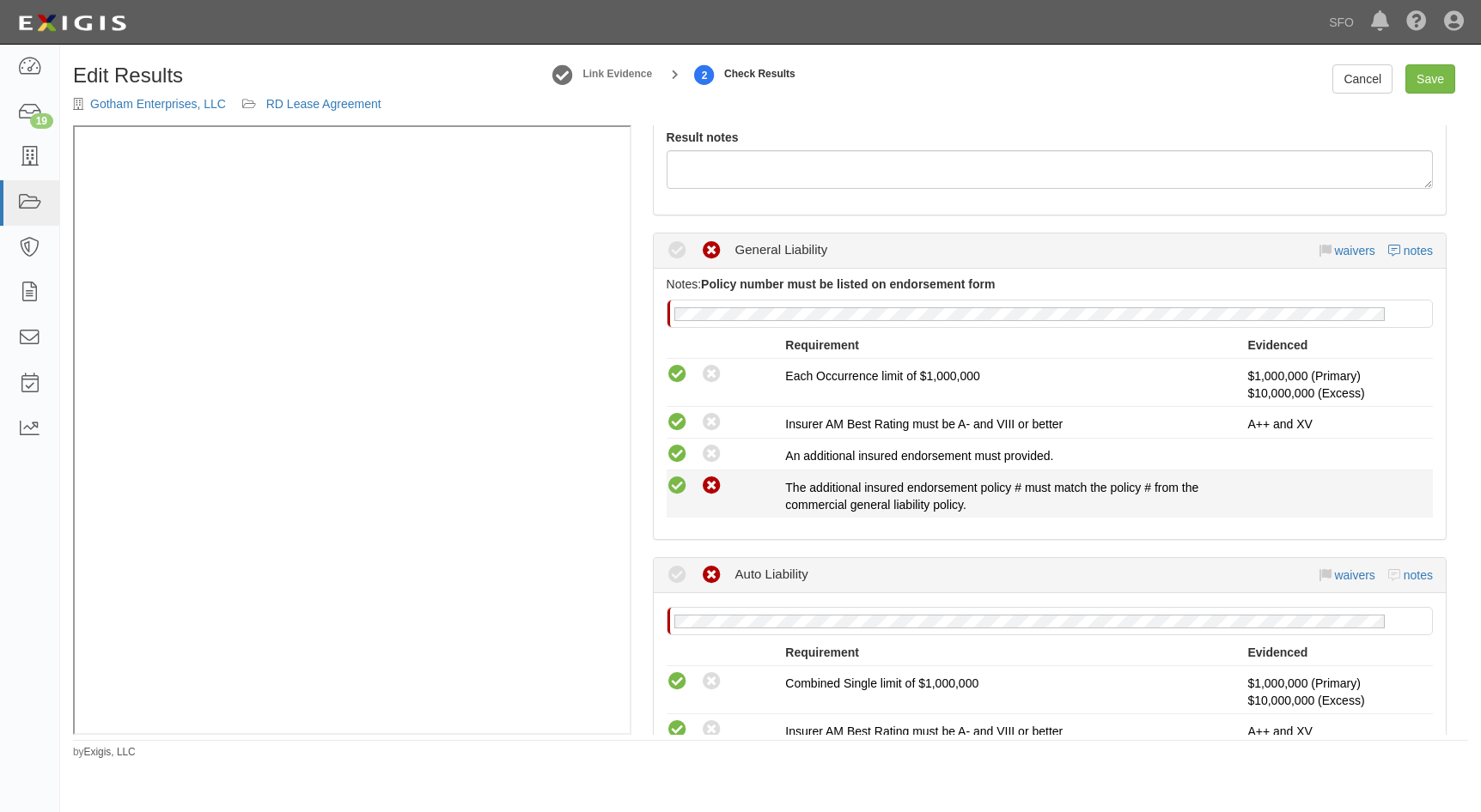
click at [674, 489] on icon at bounding box center [678, 487] width 21 height 21
radio input "true"
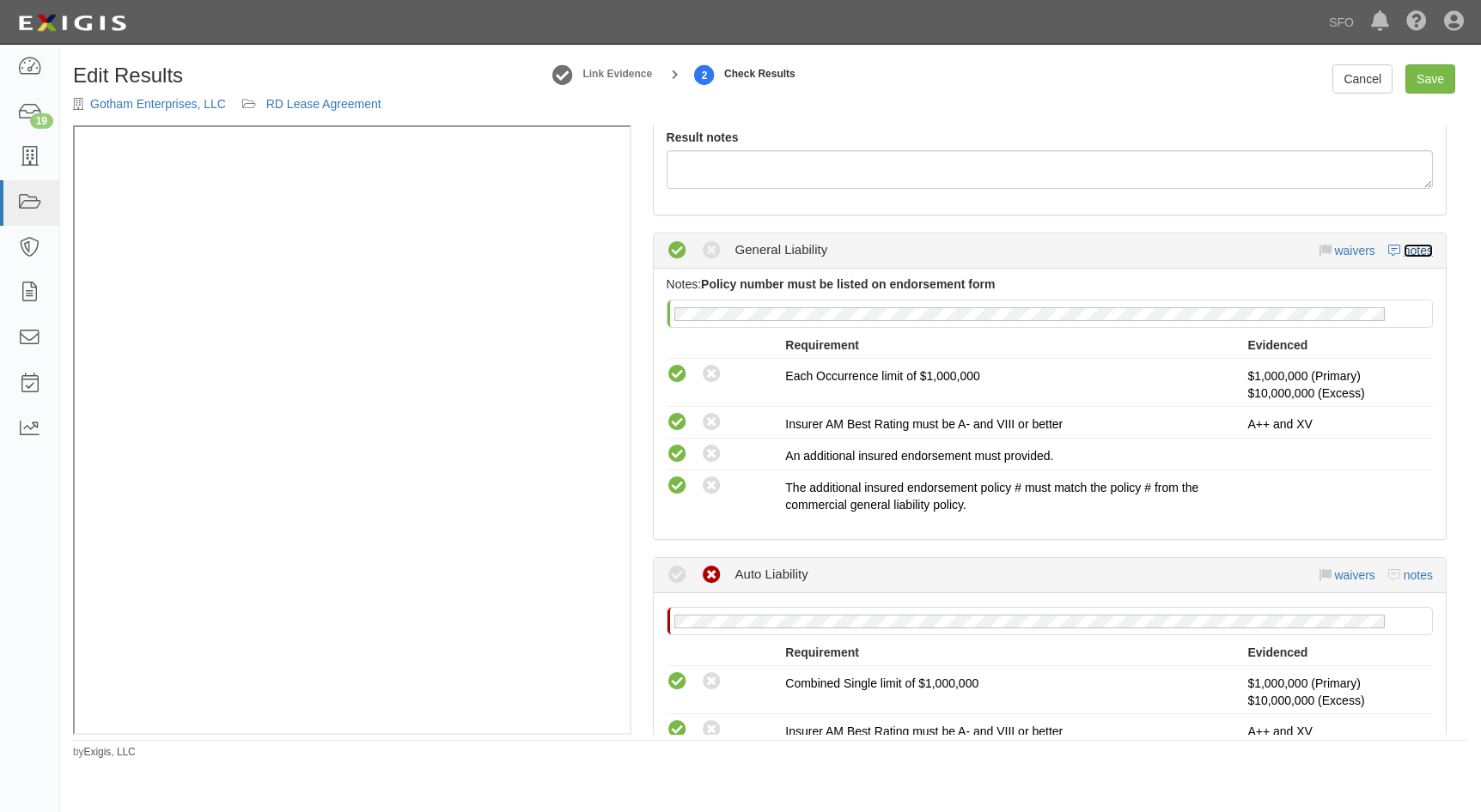
click at [1415, 256] on link "notes" at bounding box center [1418, 251] width 29 height 14
radio input "true"
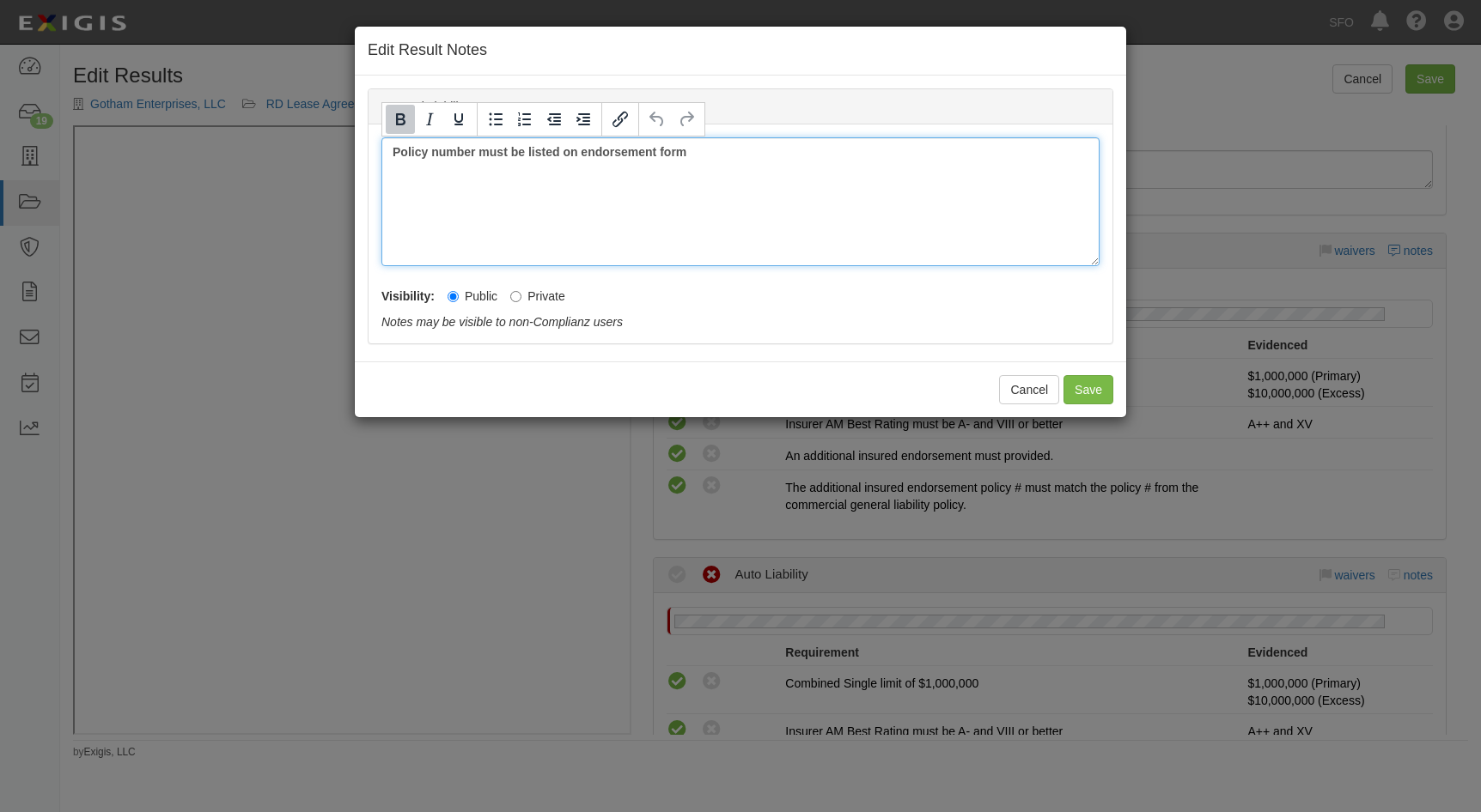
drag, startPoint x: 545, startPoint y: 140, endPoint x: 324, endPoint y: 107, distance: 223.5
click at [324, 107] on div "Edit Result Notes General Liability Notes Policy number must be listed on endor…" at bounding box center [740, 406] width 1481 height 812
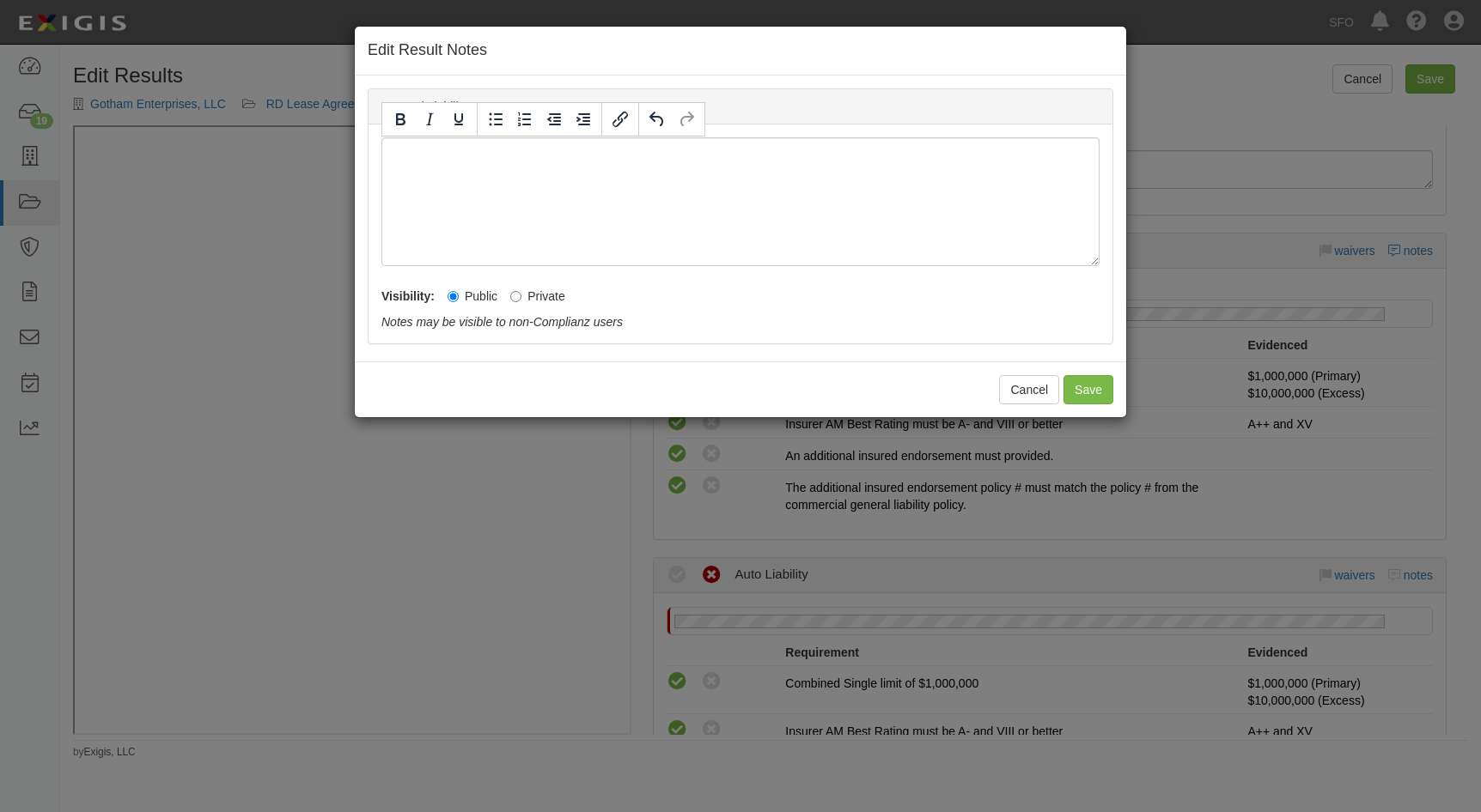
click at [1114, 401] on div "Cancel Save" at bounding box center [740, 390] width 771 height 56
click at [1112, 399] on button "Save" at bounding box center [1088, 390] width 49 height 29
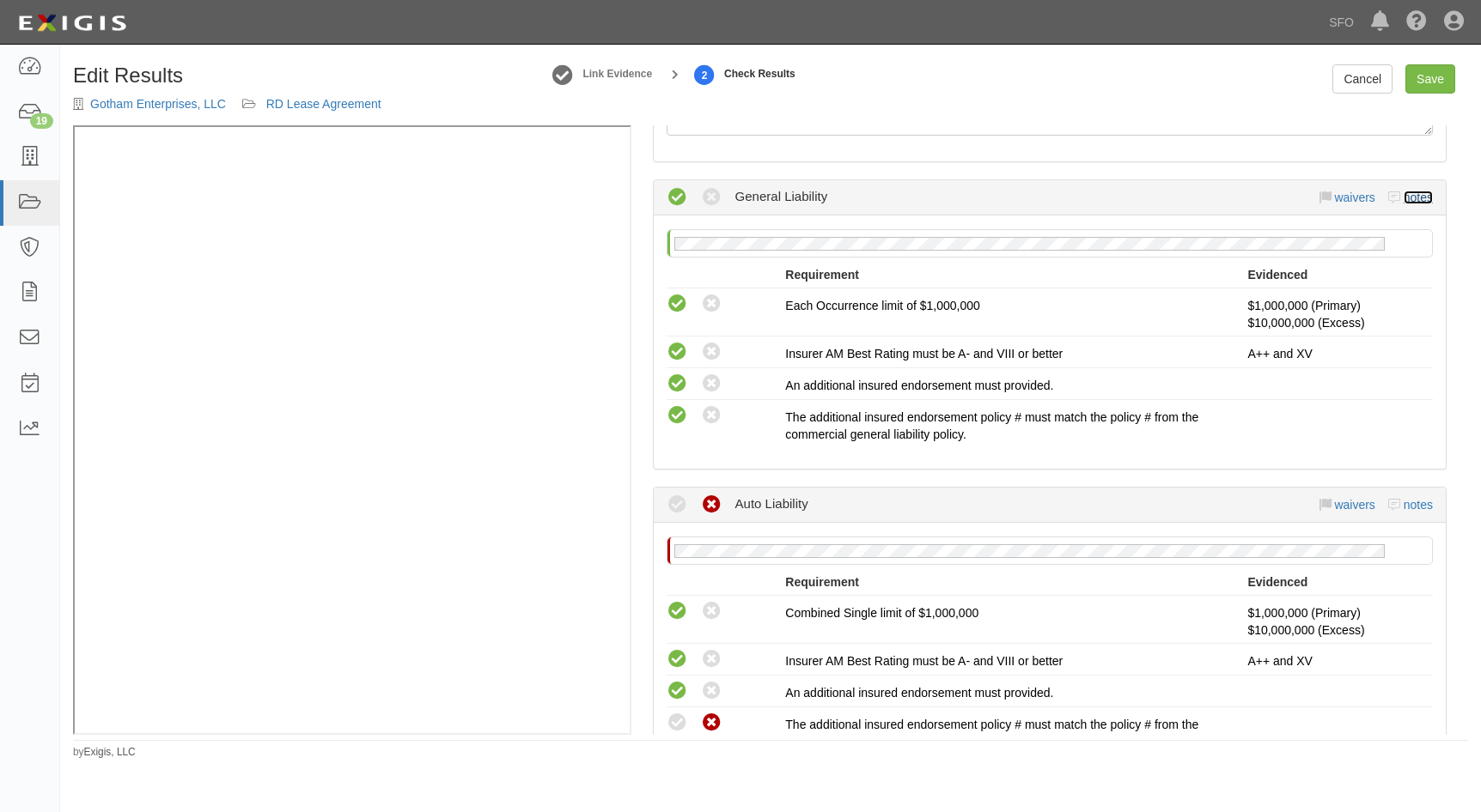
scroll to position [515, 0]
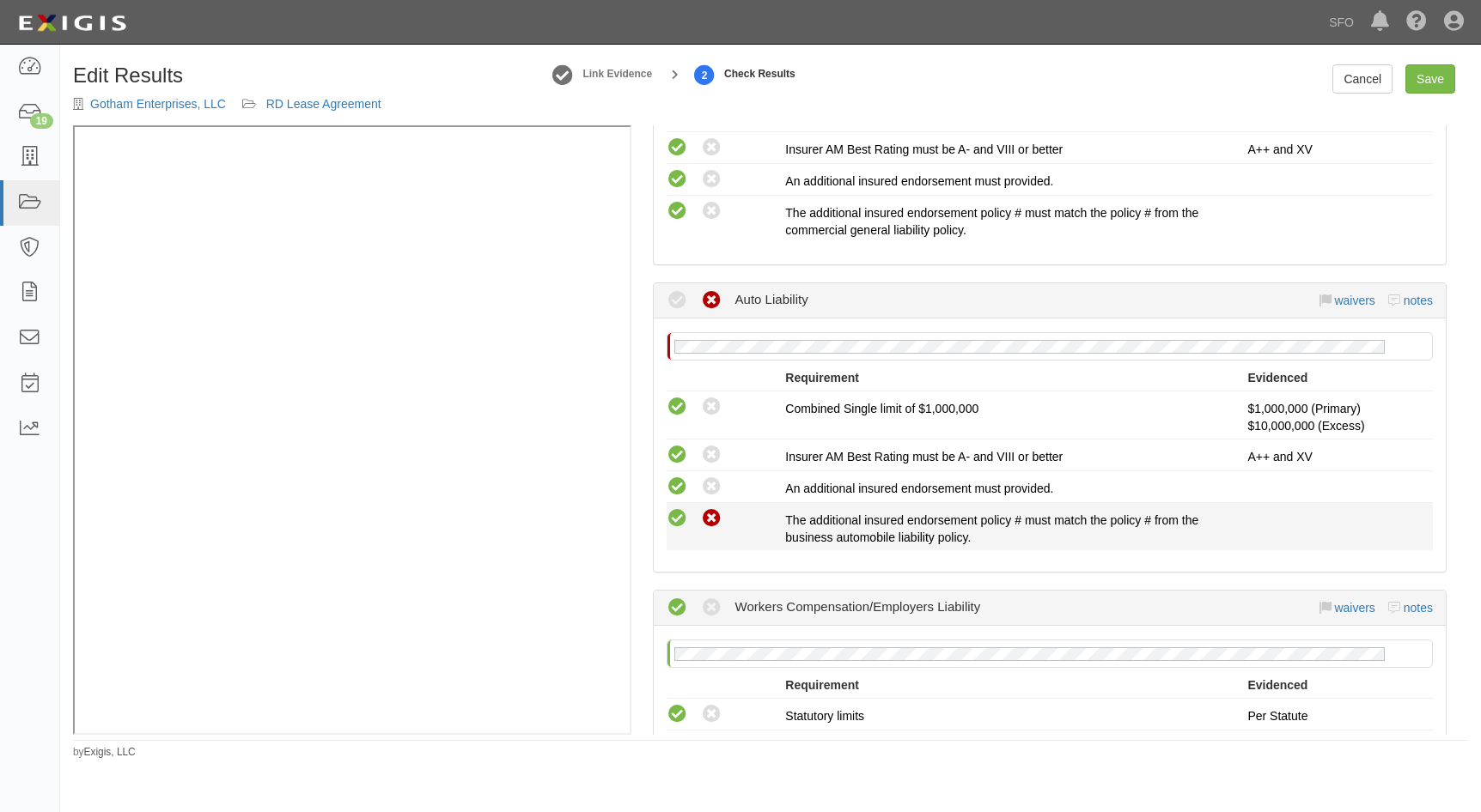
click at [670, 526] on icon at bounding box center [678, 519] width 21 height 21
radio input "true"
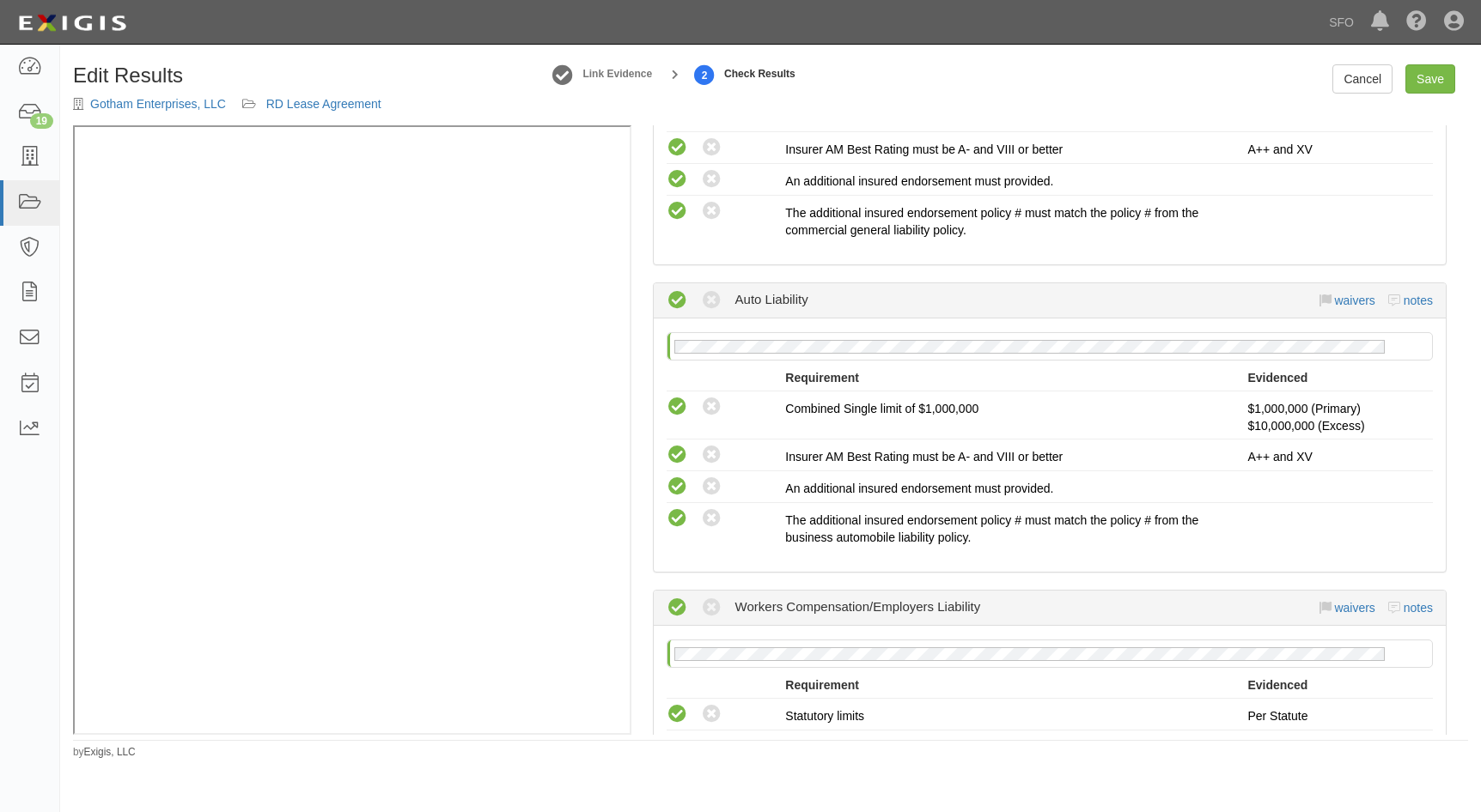
click at [1414, 94] on div "Edit Results Gotham Enterprises, LLC RD Lease Agreement Link Evidence 2 Check R…" at bounding box center [771, 95] width 1421 height 61
drag, startPoint x: 1453, startPoint y: 75, endPoint x: 1452, endPoint y: 90, distance: 15.0
click at [1453, 76] on link "Save" at bounding box center [1430, 79] width 49 height 29
radio input "true"
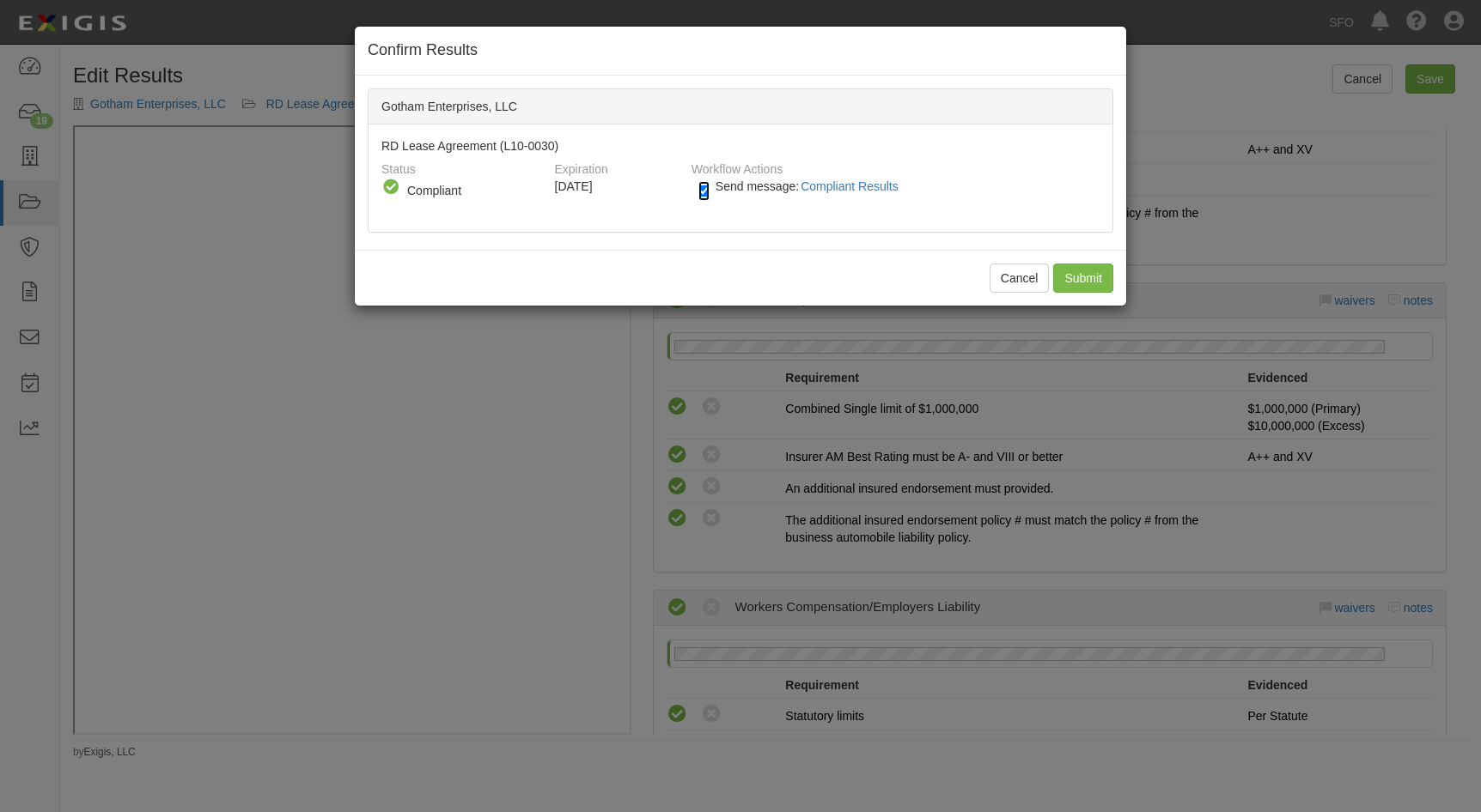
drag, startPoint x: 701, startPoint y: 195, endPoint x: 712, endPoint y: 192, distance: 11.4
click at [702, 195] on input "Send message: Compliant Results" at bounding box center [704, 191] width 12 height 19
checkbox input "false"
click at [1074, 264] on input "Submit" at bounding box center [1083, 278] width 60 height 29
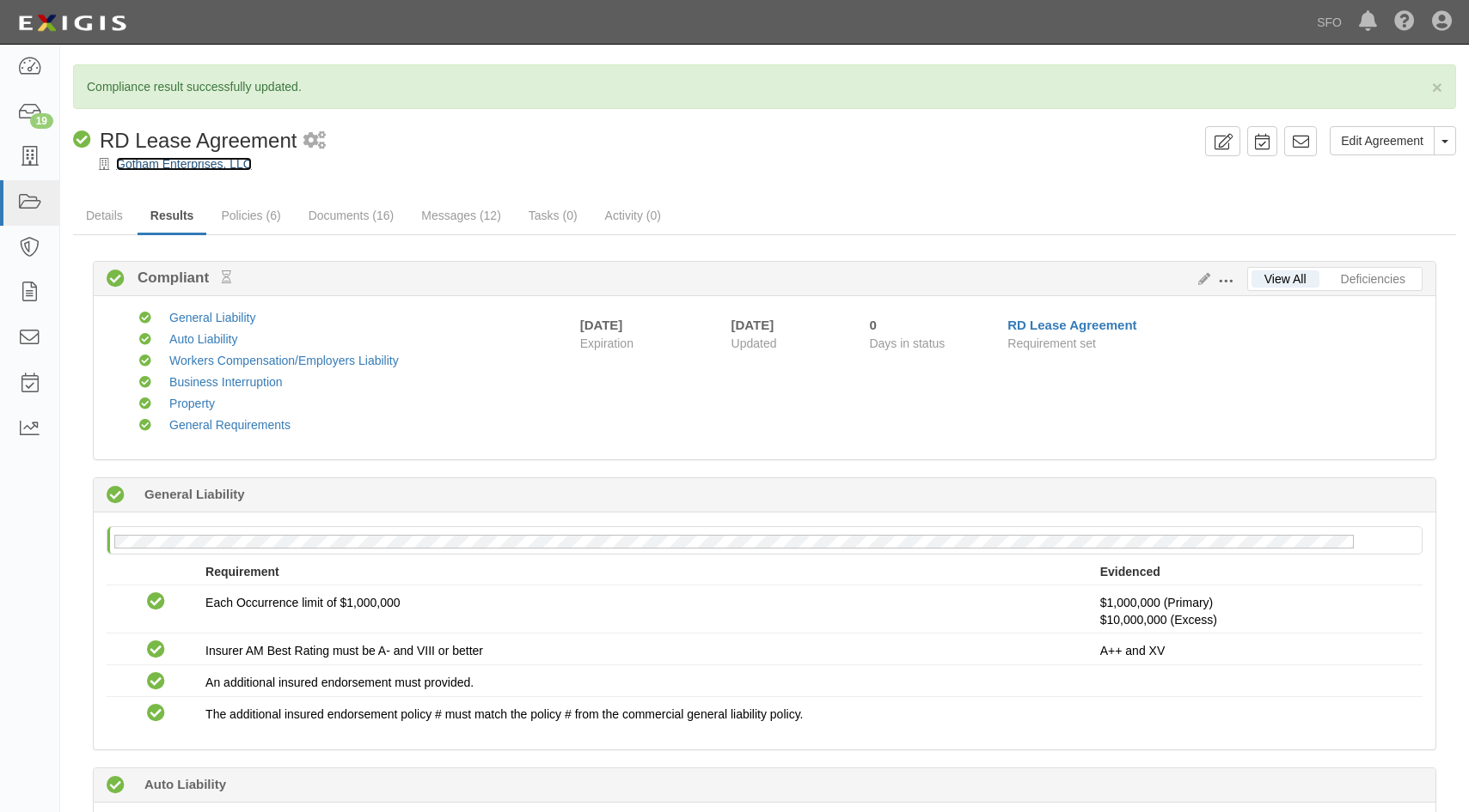
click at [188, 169] on link "Gotham Enterprises, LLC" at bounding box center [184, 164] width 136 height 14
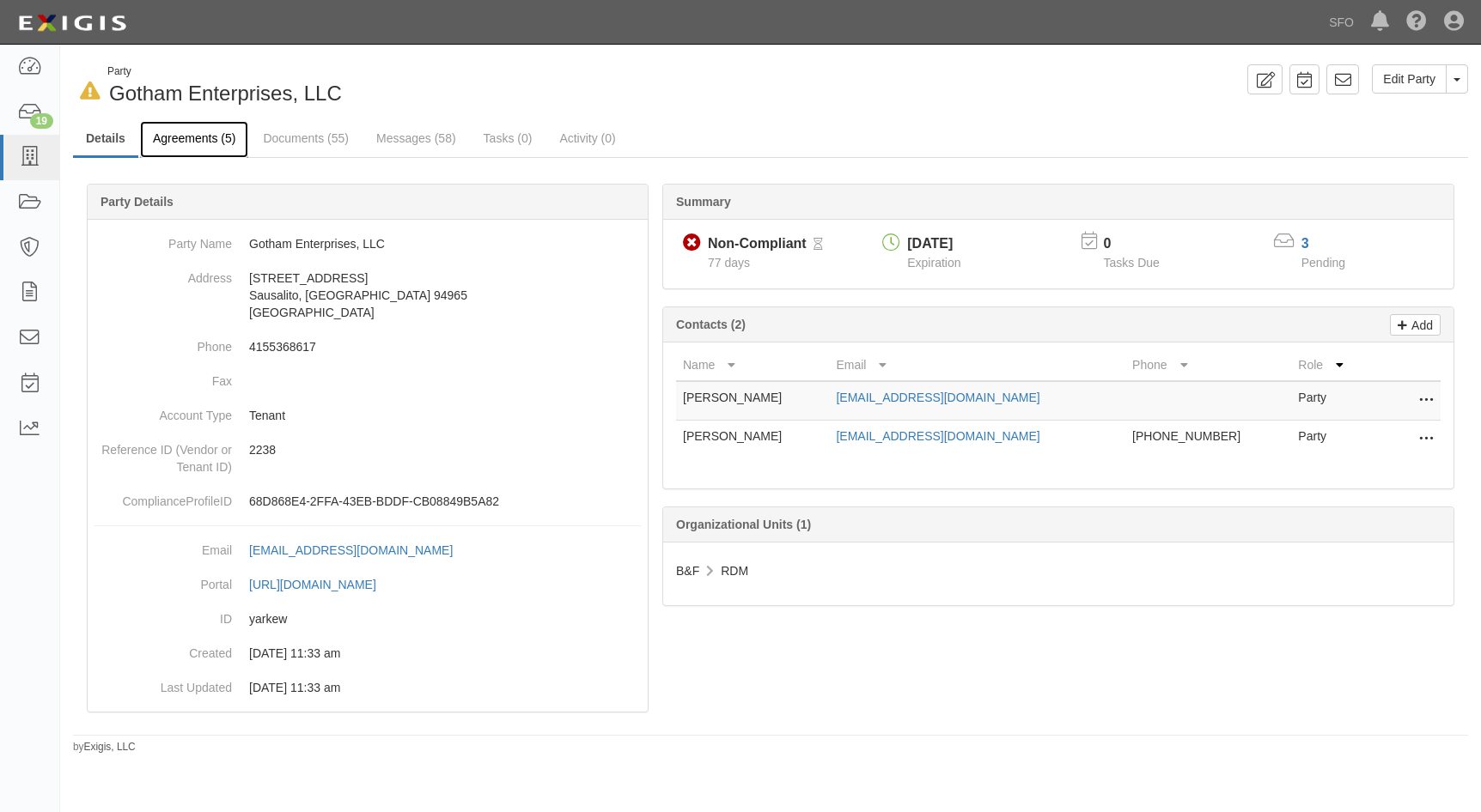
click at [191, 140] on link "Agreements (5)" at bounding box center [195, 139] width 108 height 37
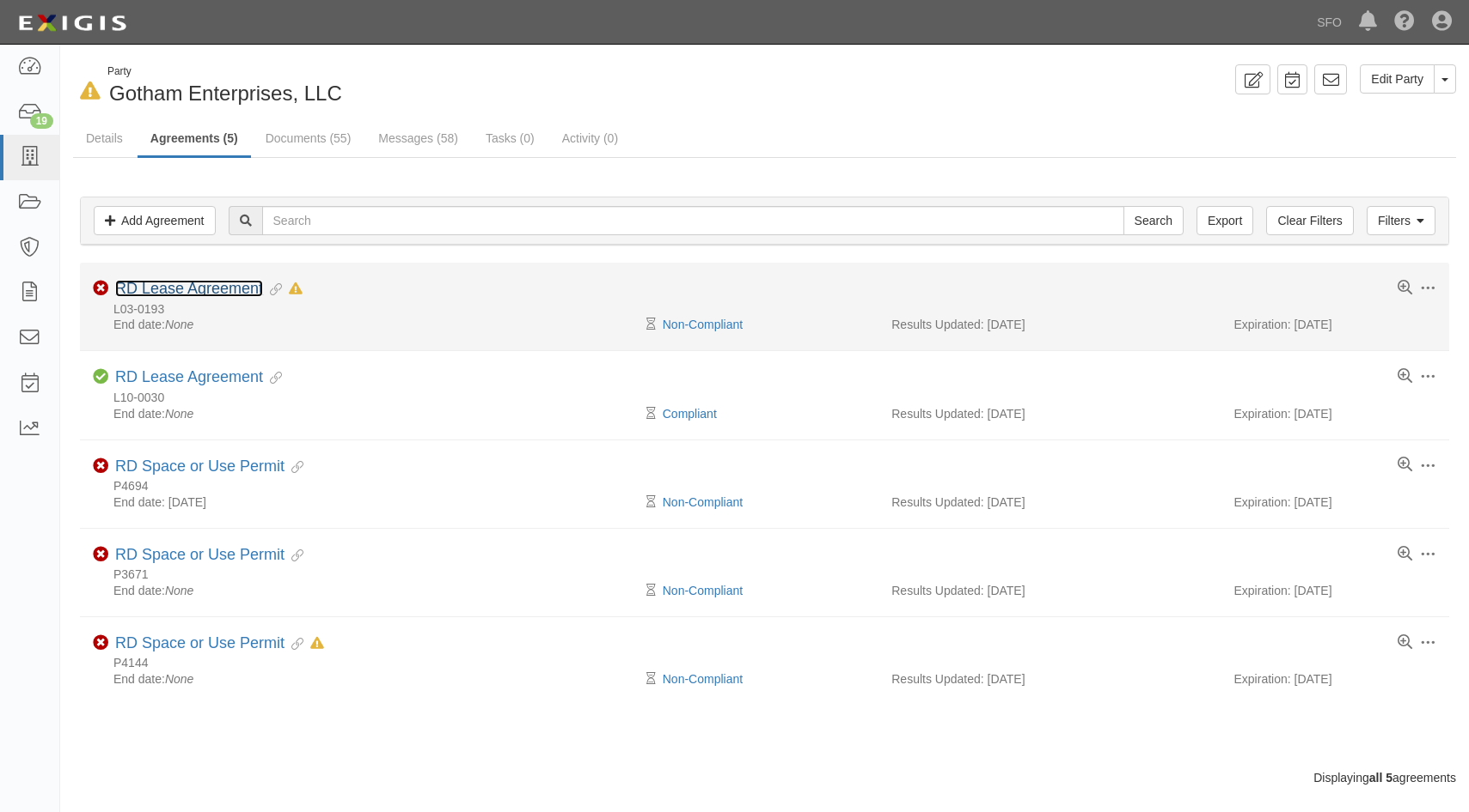
click at [215, 294] on link "RD Lease Agreement" at bounding box center [189, 288] width 148 height 17
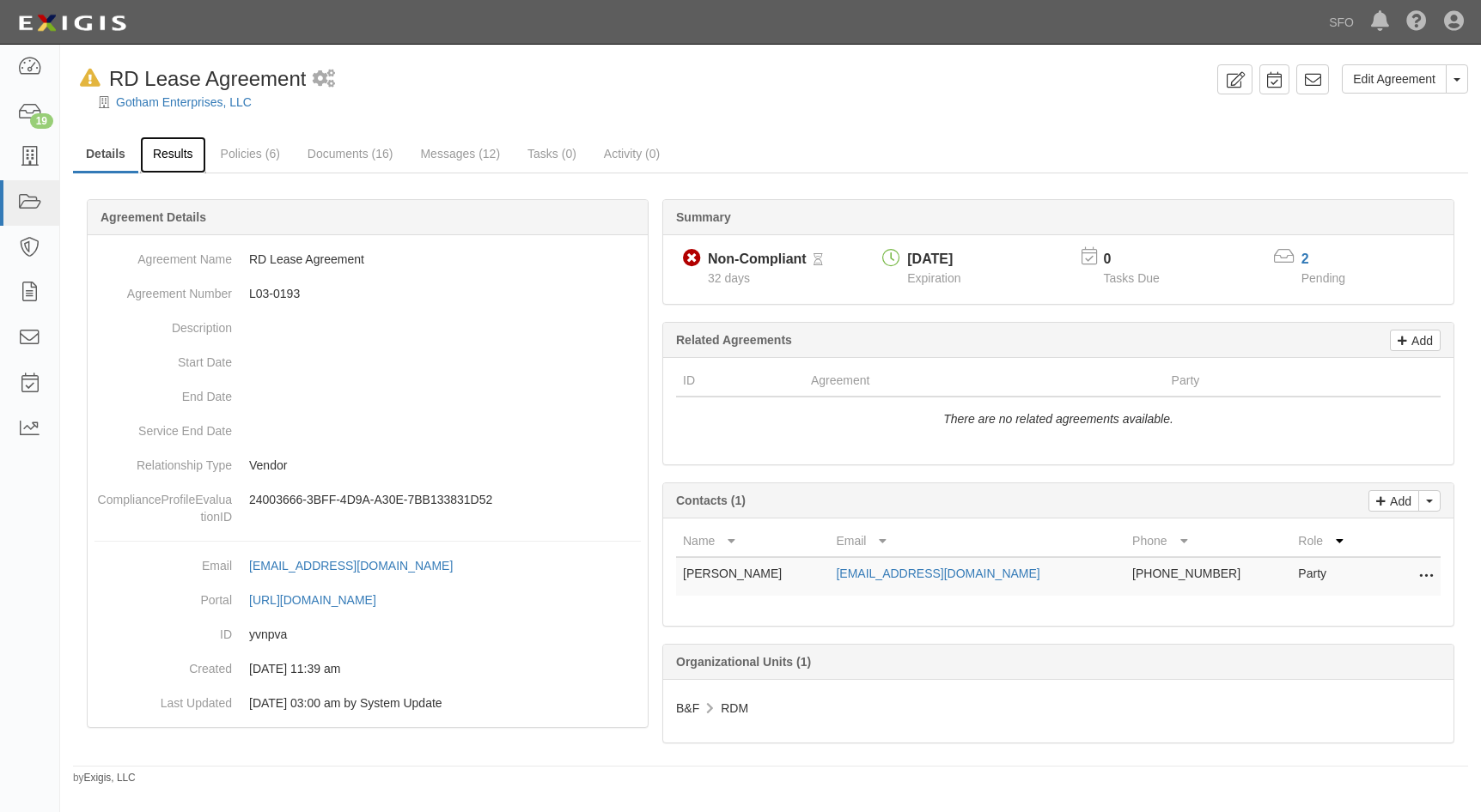
click at [187, 157] on link "Results" at bounding box center [173, 155] width 66 height 37
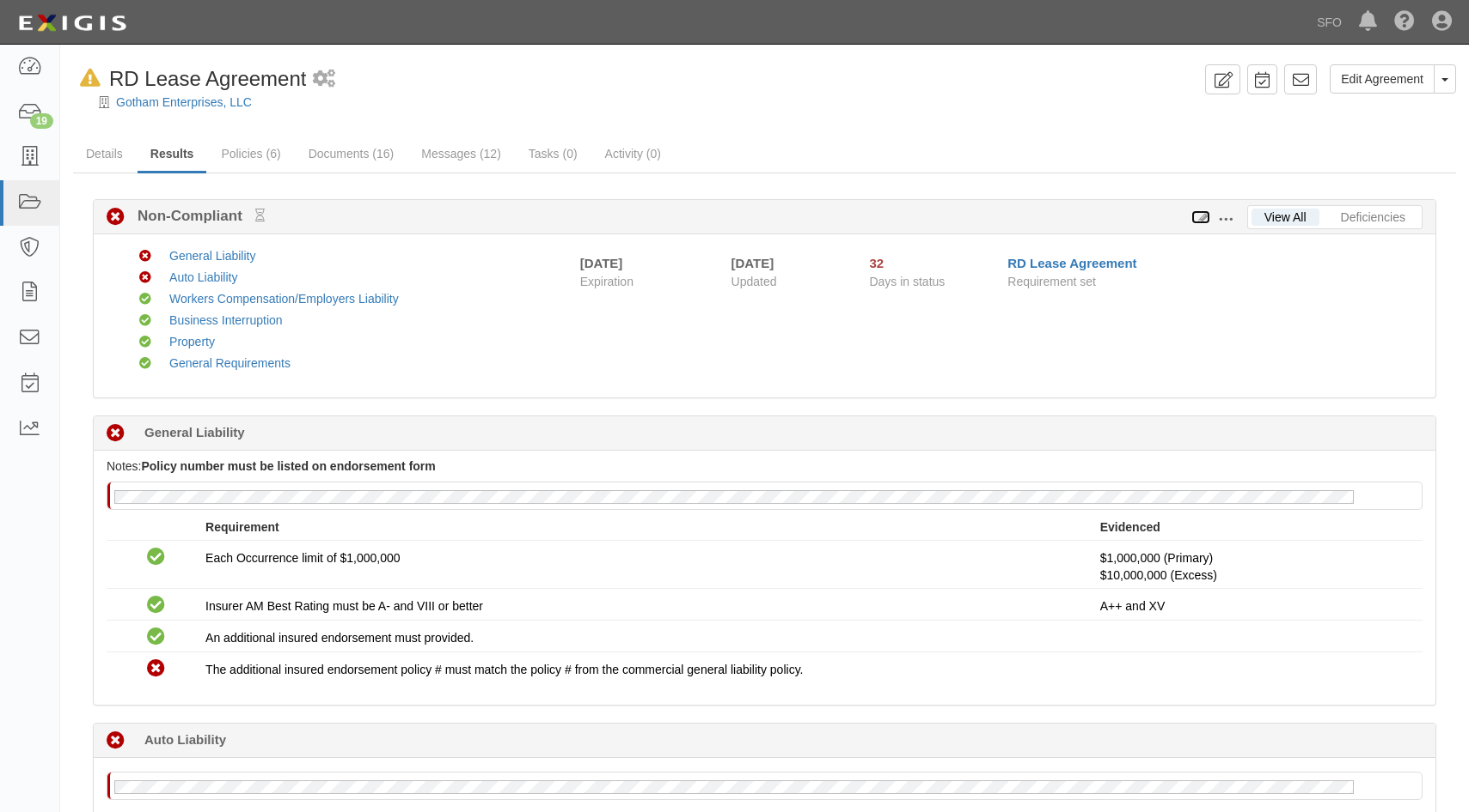
click at [1195, 218] on icon at bounding box center [1201, 218] width 19 height 12
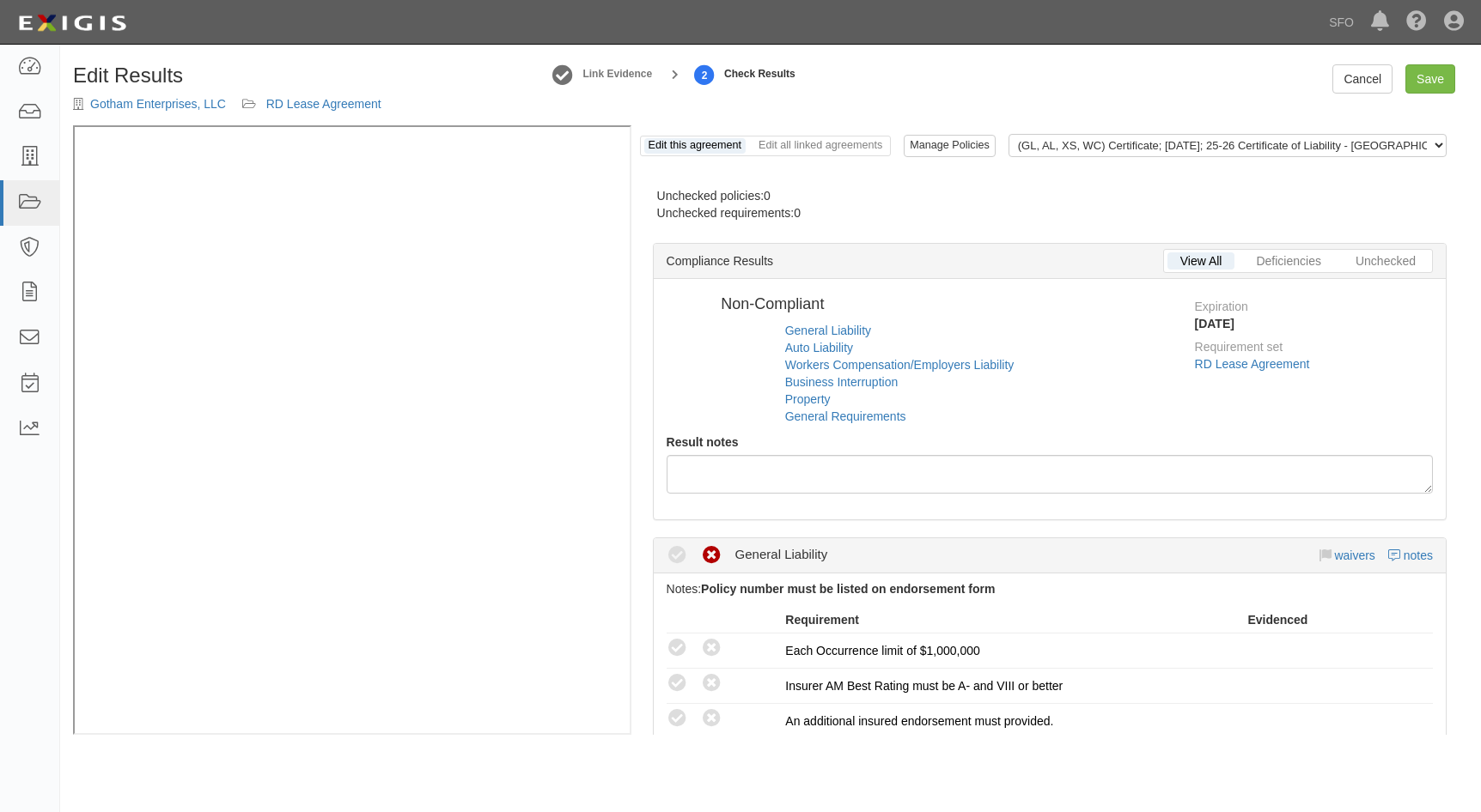
radio input "false"
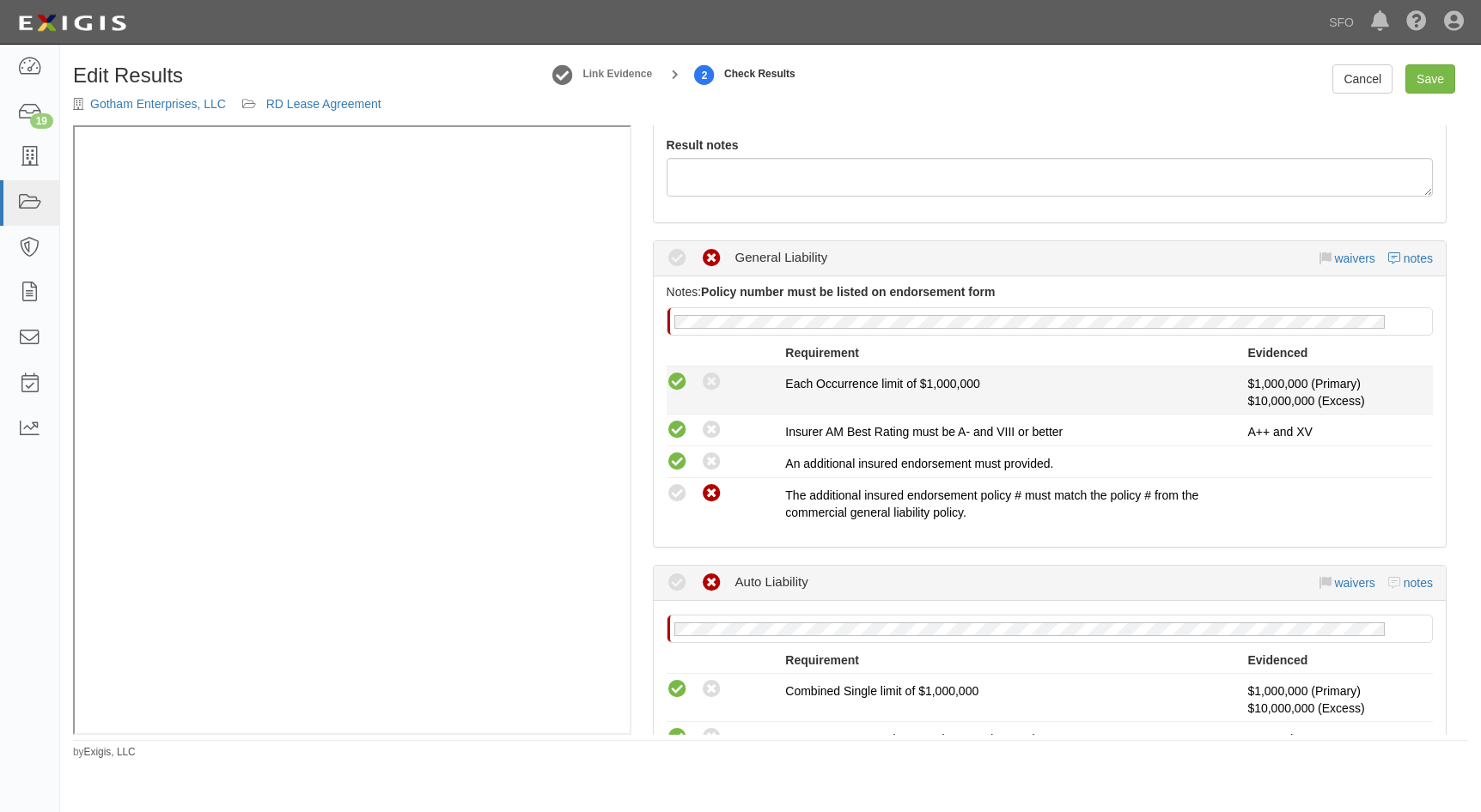
scroll to position [257, 0]
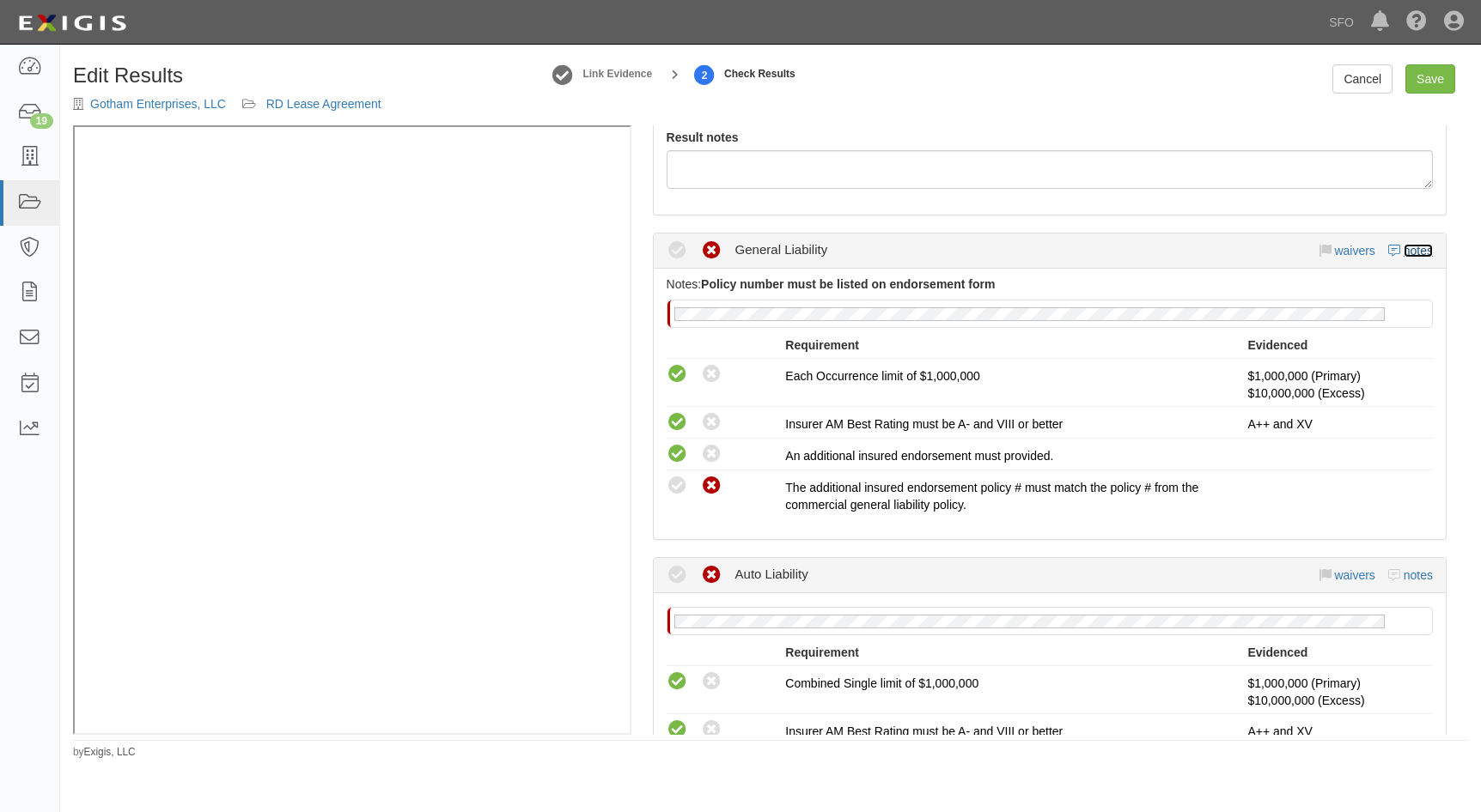
click at [1404, 252] on link "notes" at bounding box center [1418, 251] width 29 height 14
radio input "true"
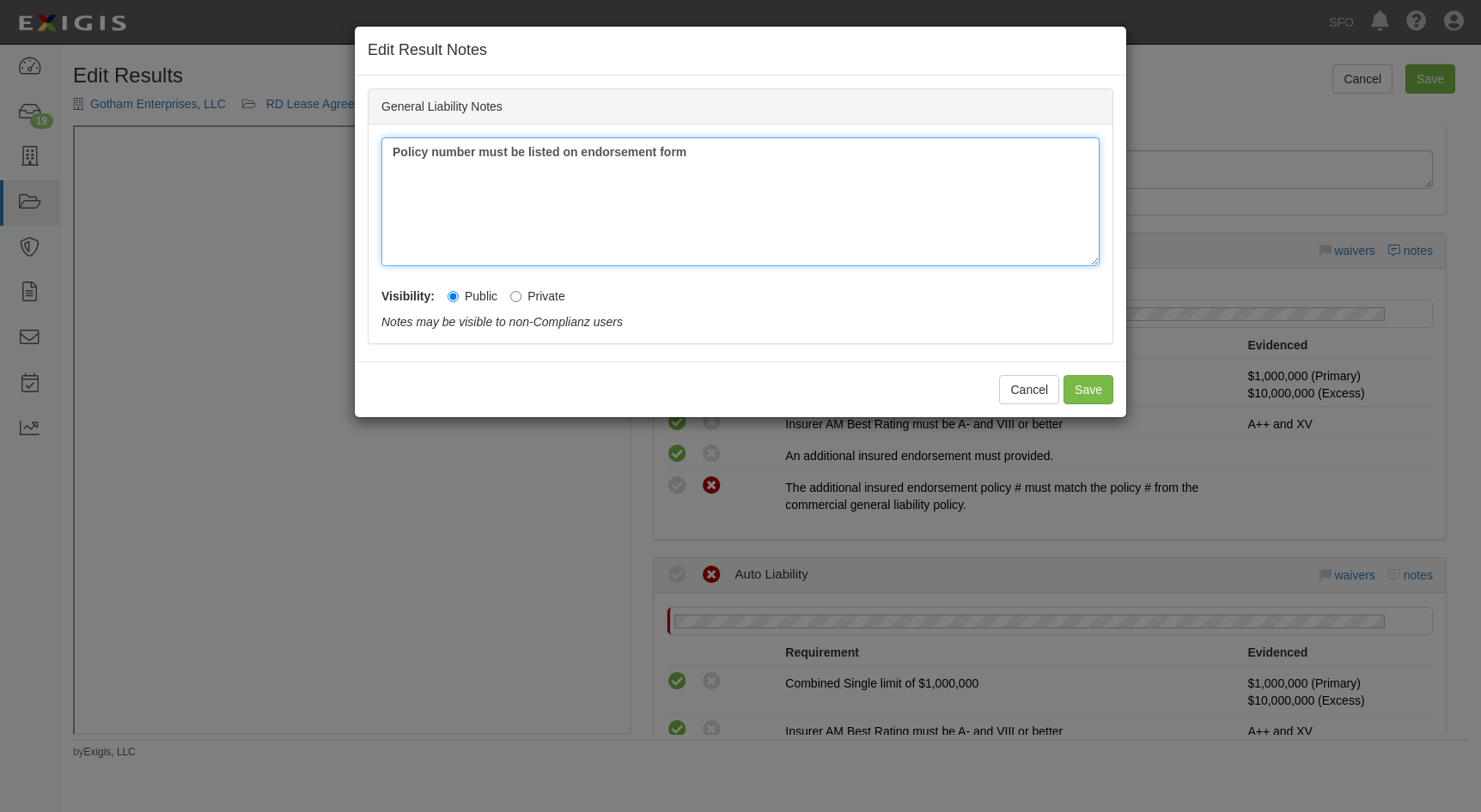
click at [118, 102] on div "Edit Result Notes General Liability Notes Policy number must be listed on endor…" at bounding box center [740, 406] width 1481 height 812
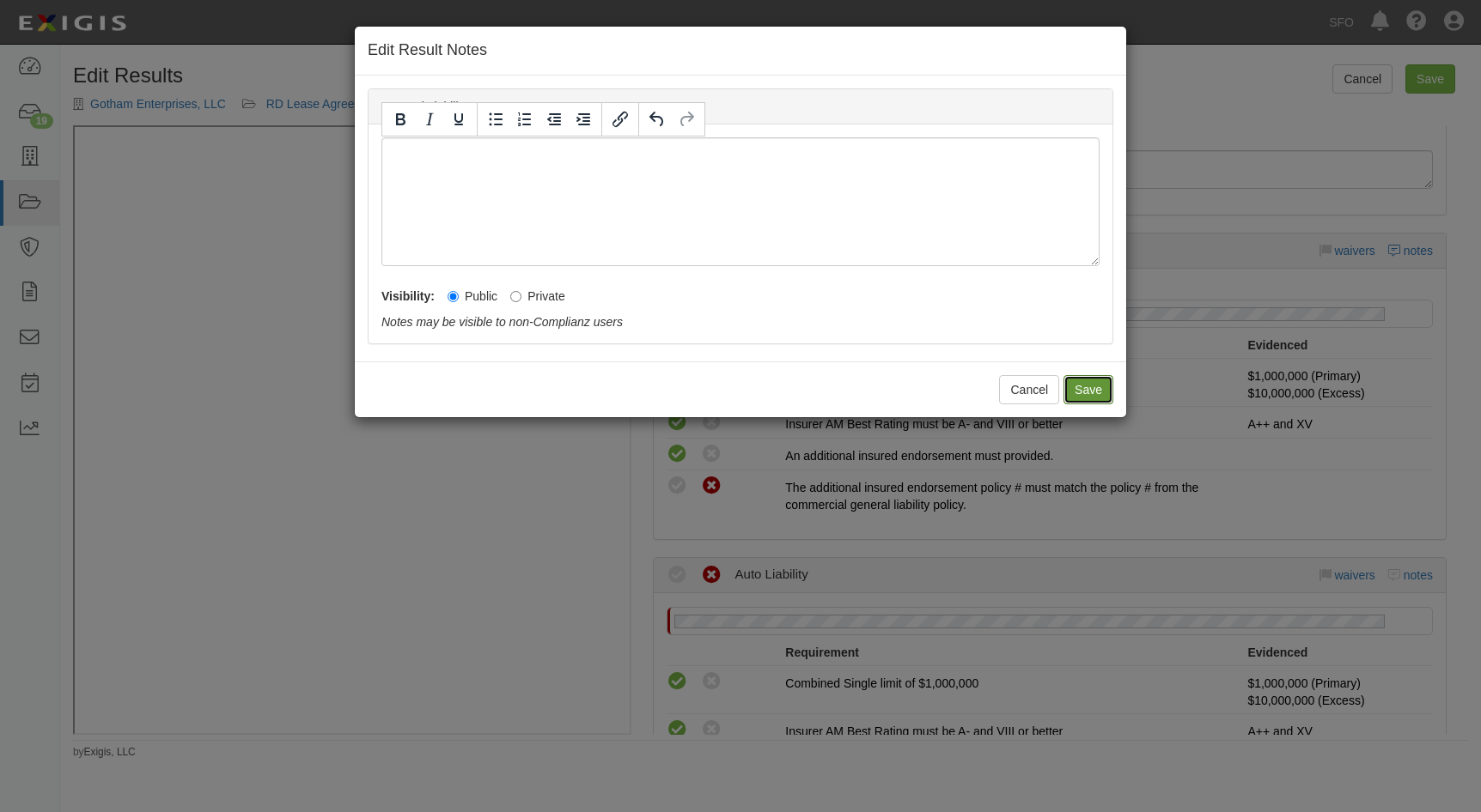
click at [1087, 399] on button "Save" at bounding box center [1088, 390] width 49 height 29
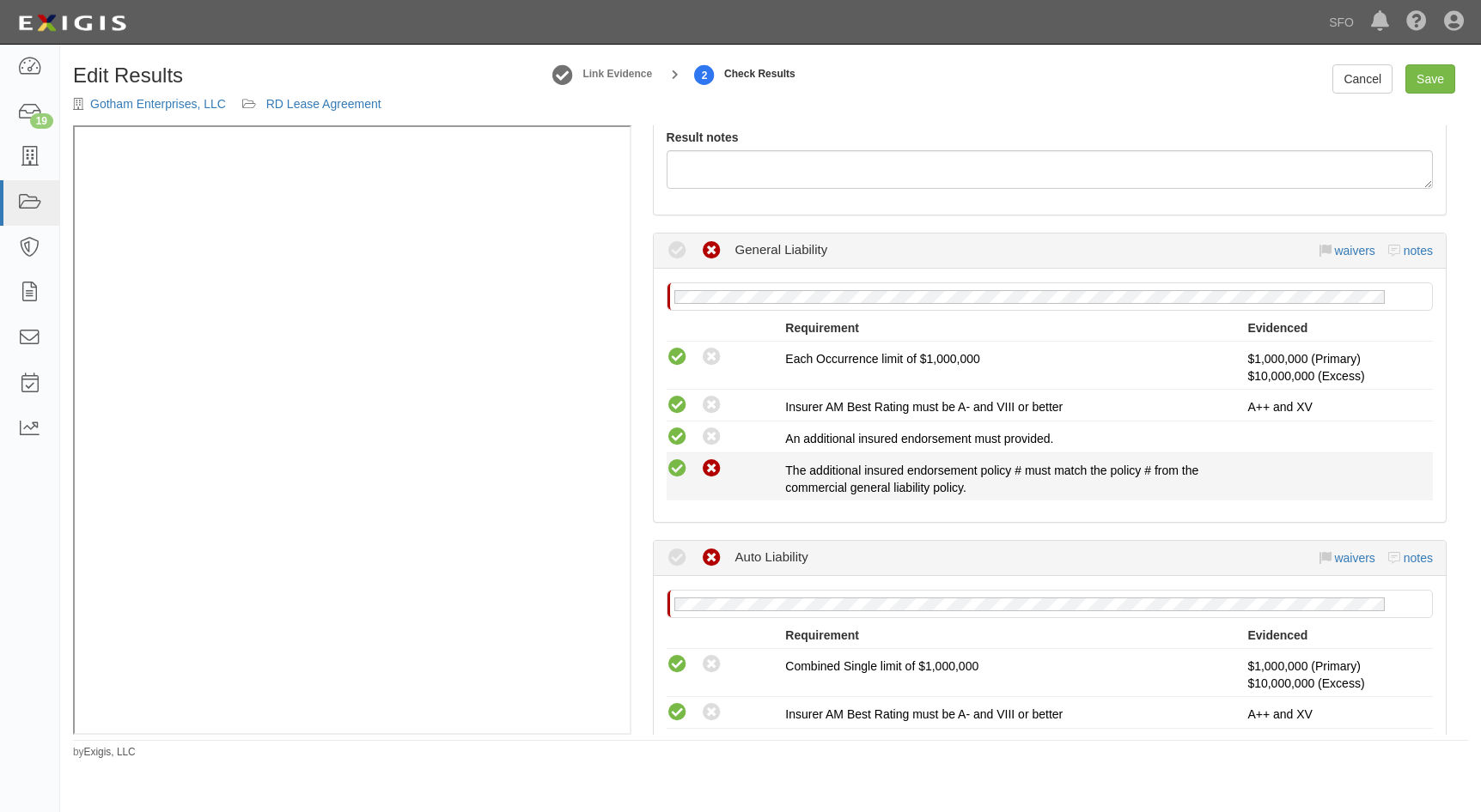
click at [671, 462] on icon at bounding box center [678, 469] width 21 height 21
radio input "true"
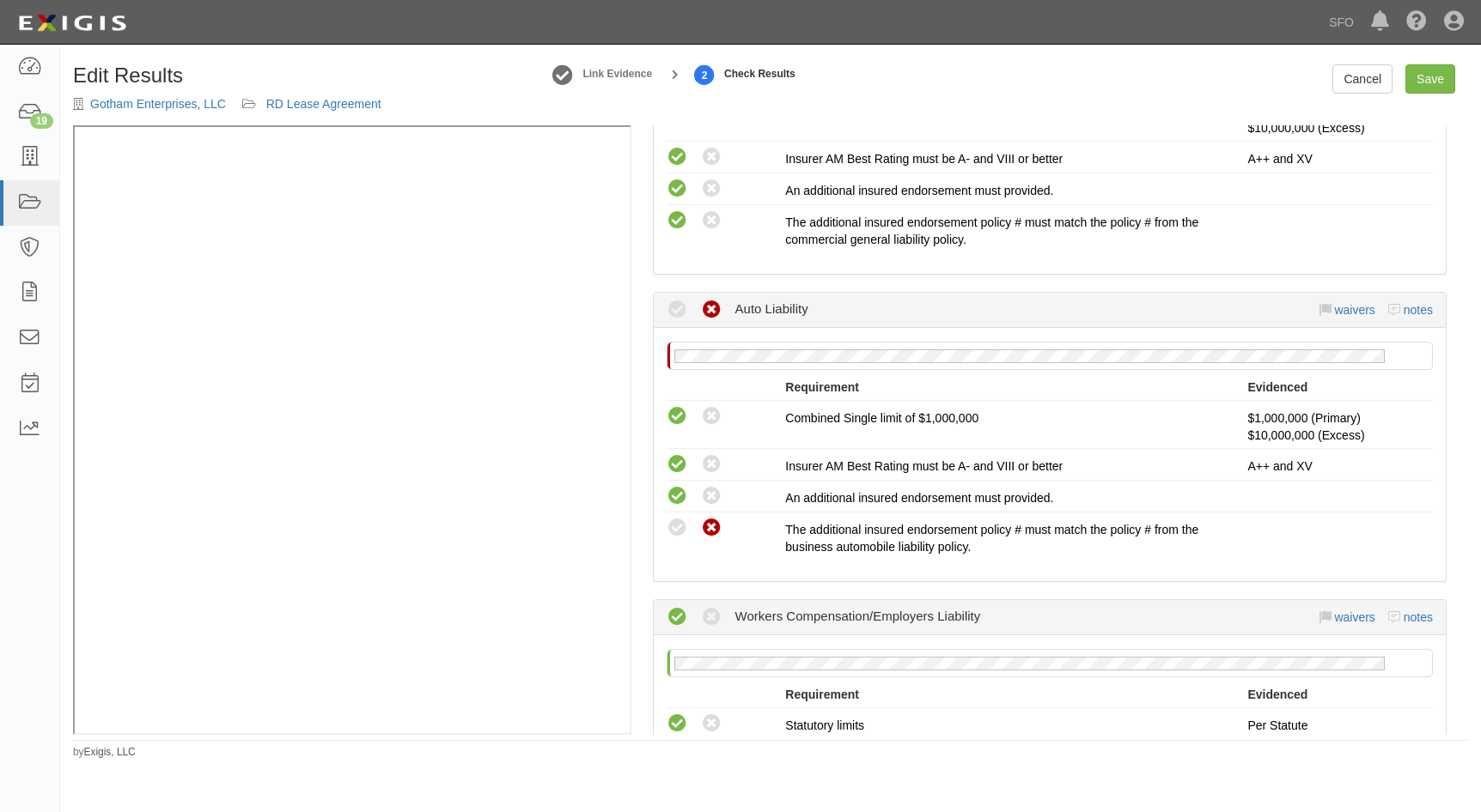
scroll to position [515, 0]
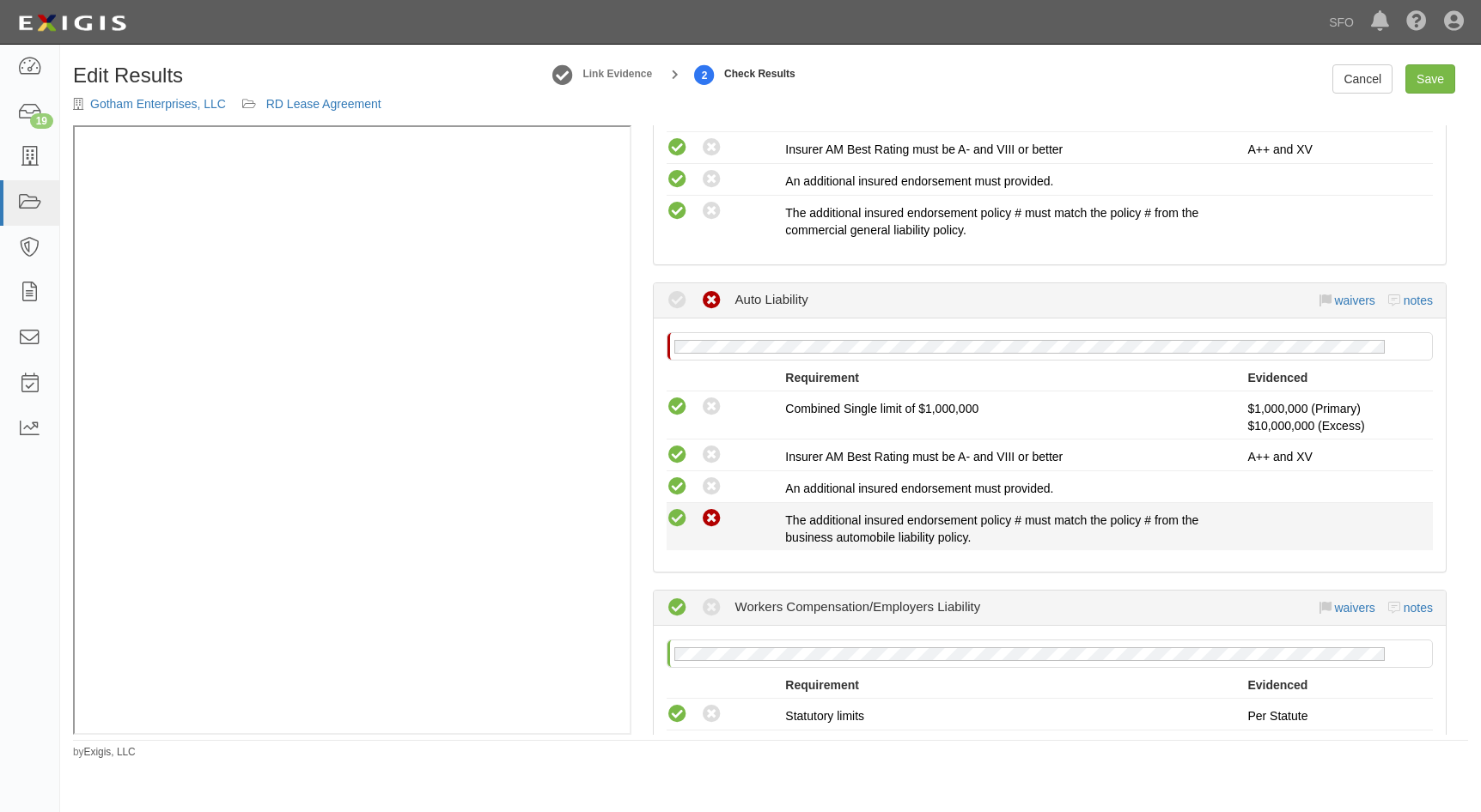
click at [680, 515] on icon at bounding box center [678, 519] width 21 height 21
radio input "true"
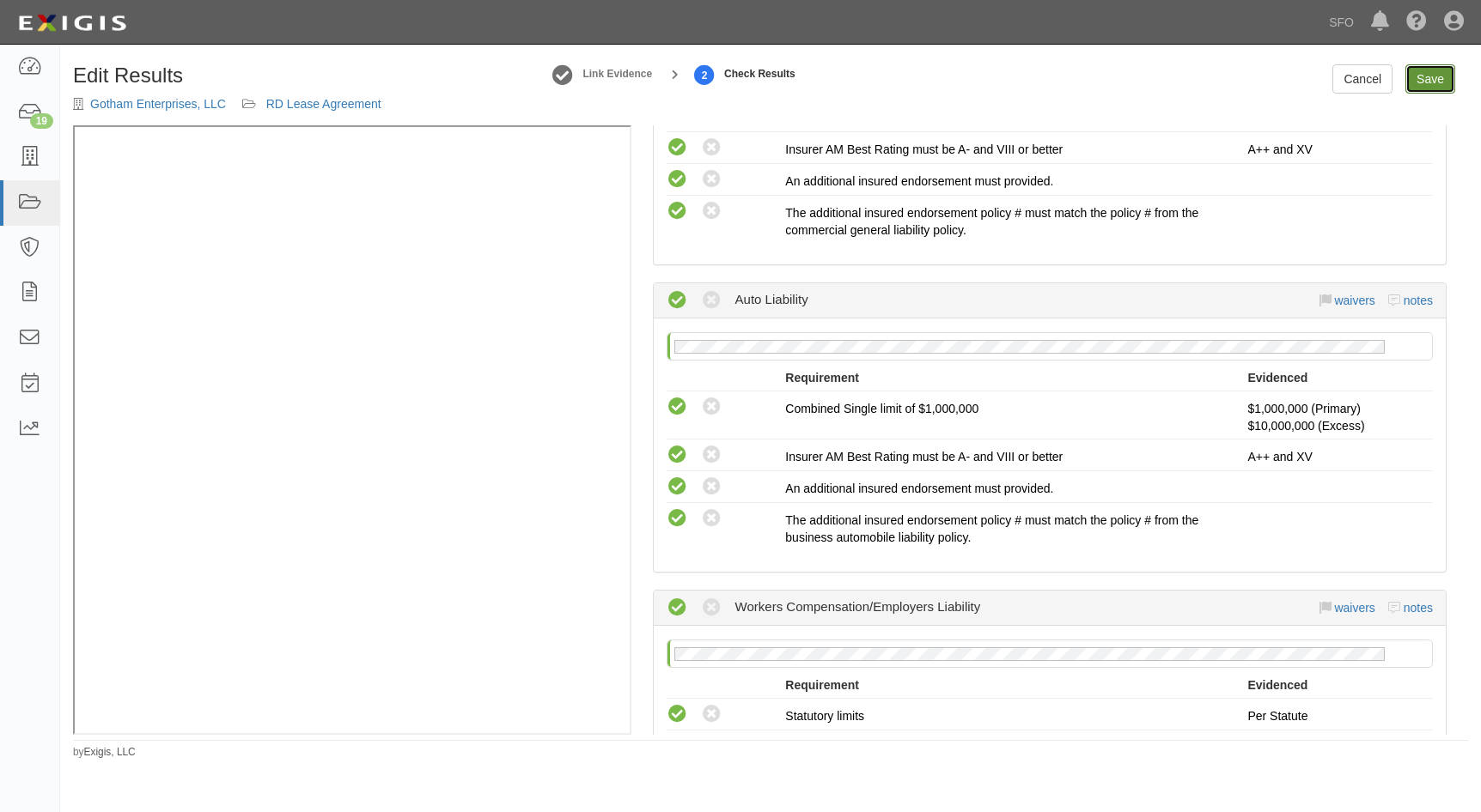
click at [1407, 76] on link "Save" at bounding box center [1430, 79] width 49 height 29
radio input "true"
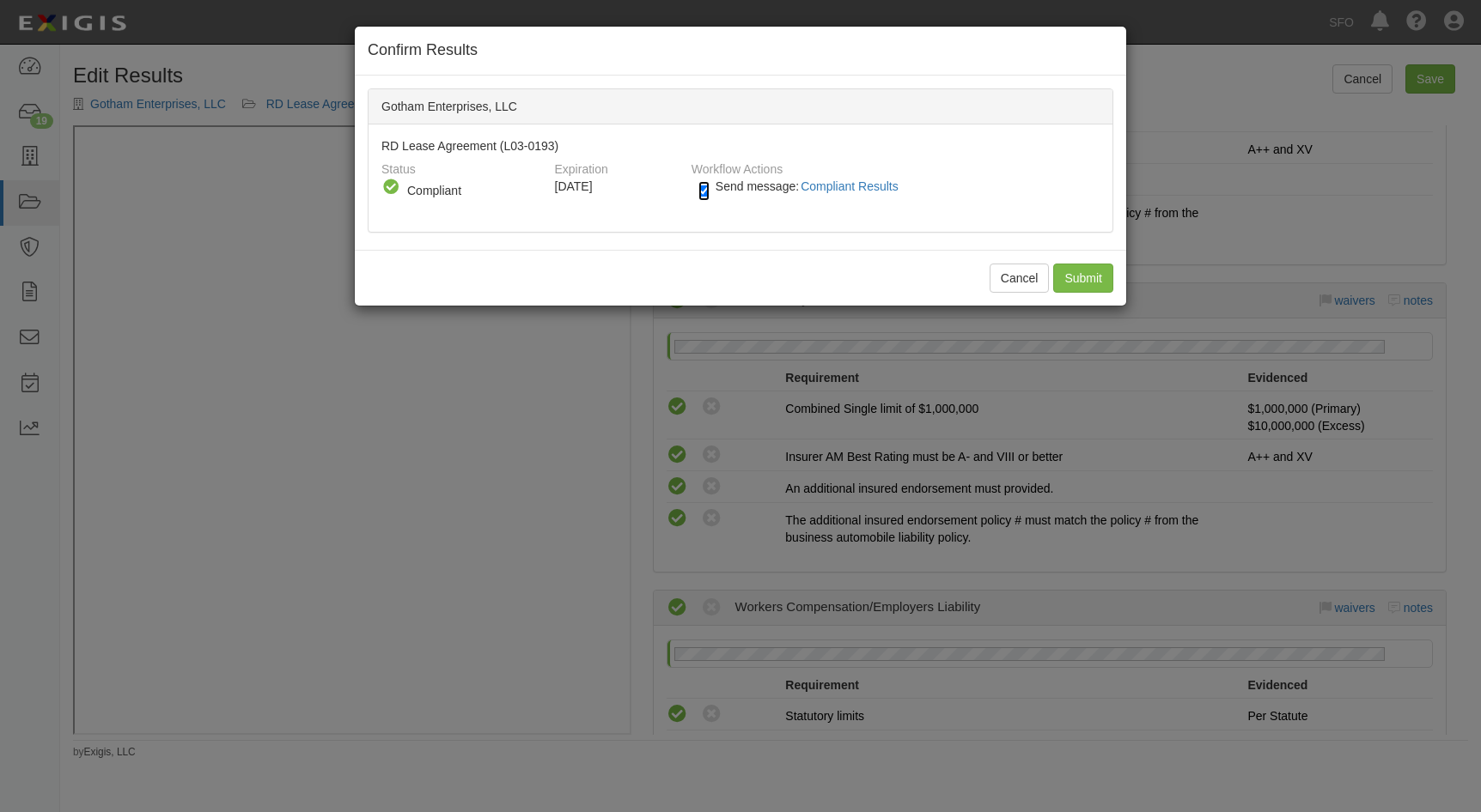
click at [707, 195] on input "Send message: Compliant Results" at bounding box center [704, 191] width 12 height 19
checkbox input "false"
click at [1086, 270] on input "Submit" at bounding box center [1083, 278] width 60 height 29
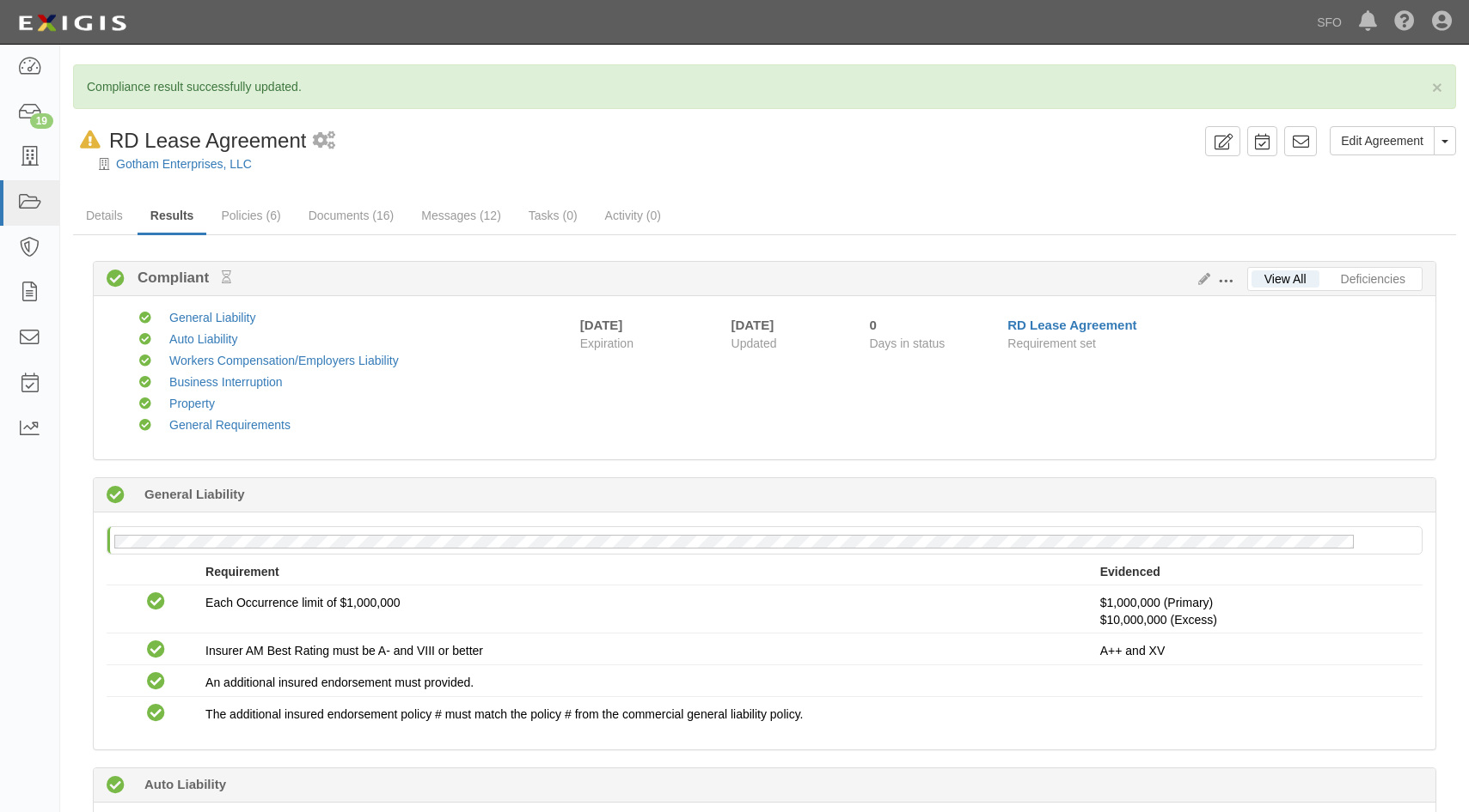
click at [236, 138] on span "RD Lease Agreement" at bounding box center [207, 140] width 197 height 23
click at [141, 164] on link "Gotham Enterprises, LLC" at bounding box center [184, 164] width 136 height 14
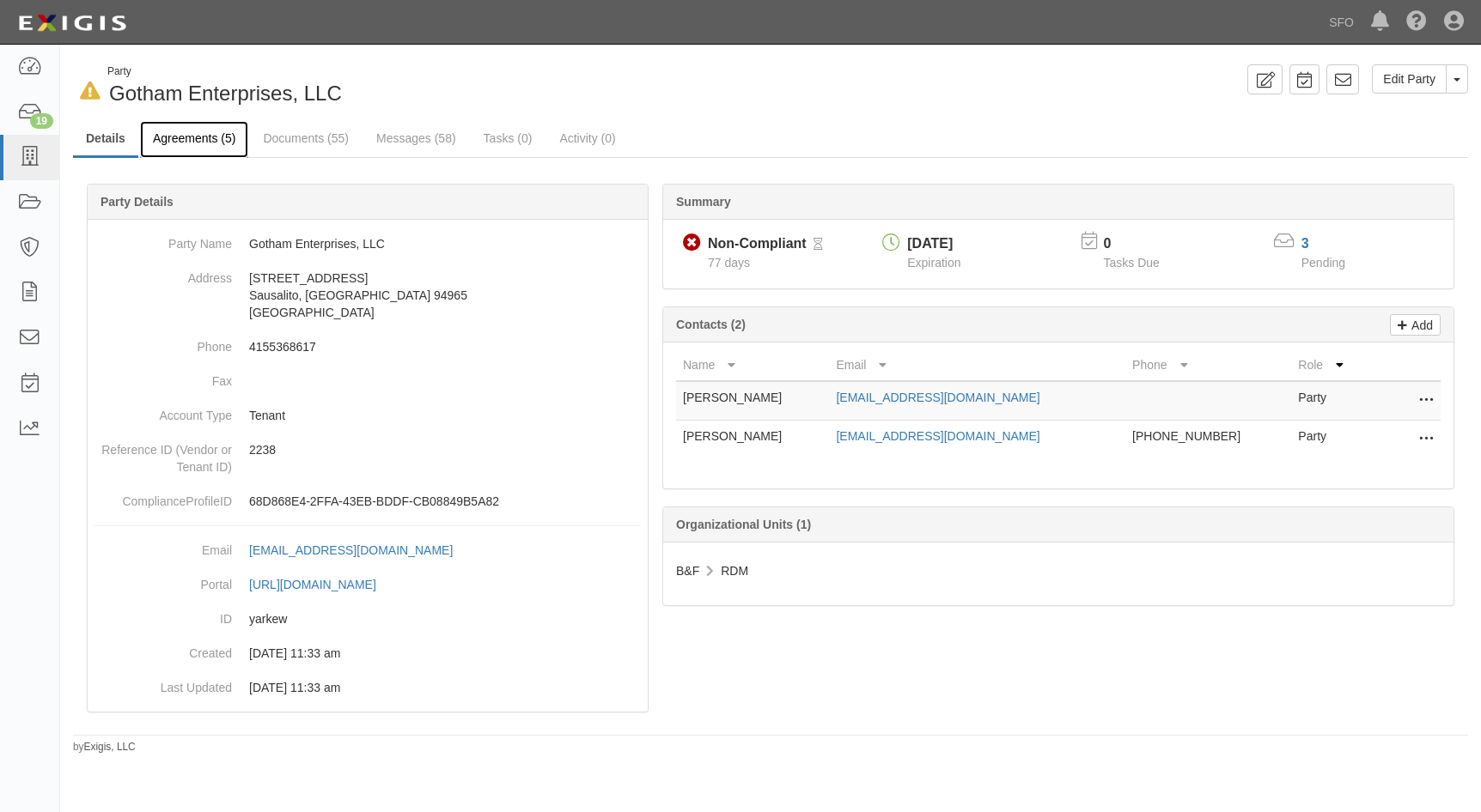
click at [182, 146] on link "Agreements (5)" at bounding box center [195, 139] width 108 height 37
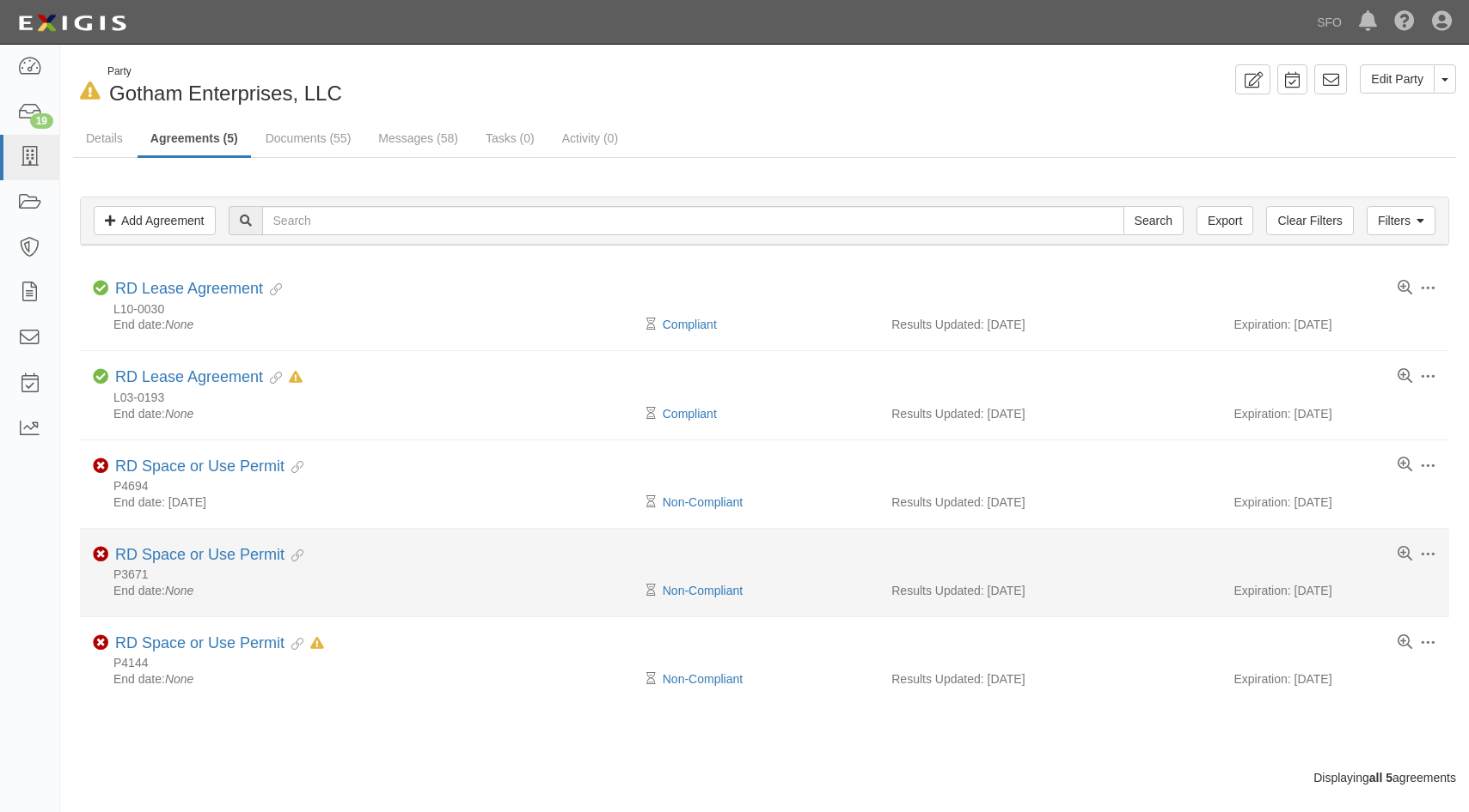
click at [199, 545] on li "Toggle Agreement Dropdown Edit Log activity Add task Send message Archive Non-C…" at bounding box center [765, 573] width 1369 height 88
click at [200, 546] on link "RD Space or Use Permit" at bounding box center [199, 555] width 169 height 17
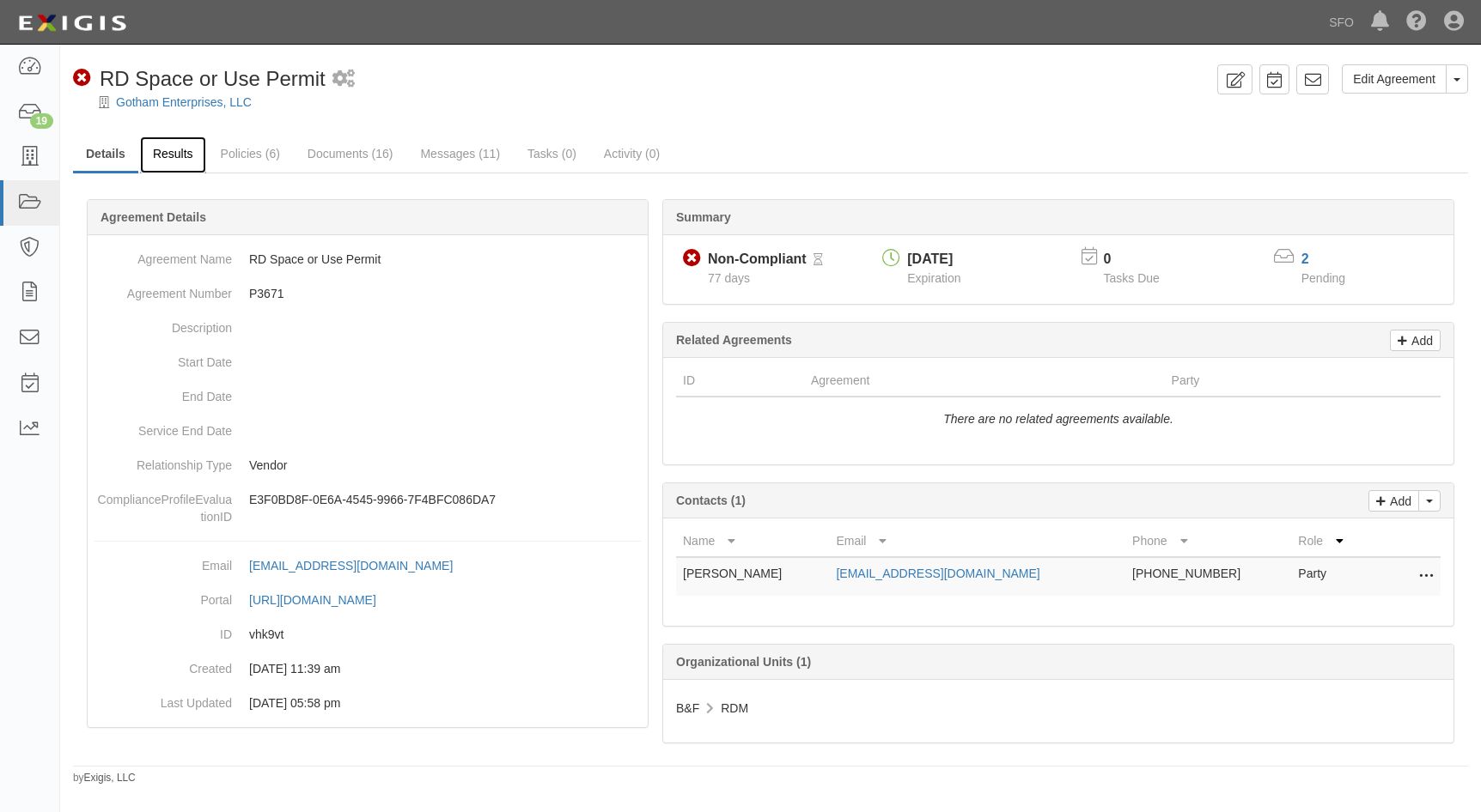
click at [192, 166] on link "Results" at bounding box center [173, 155] width 66 height 37
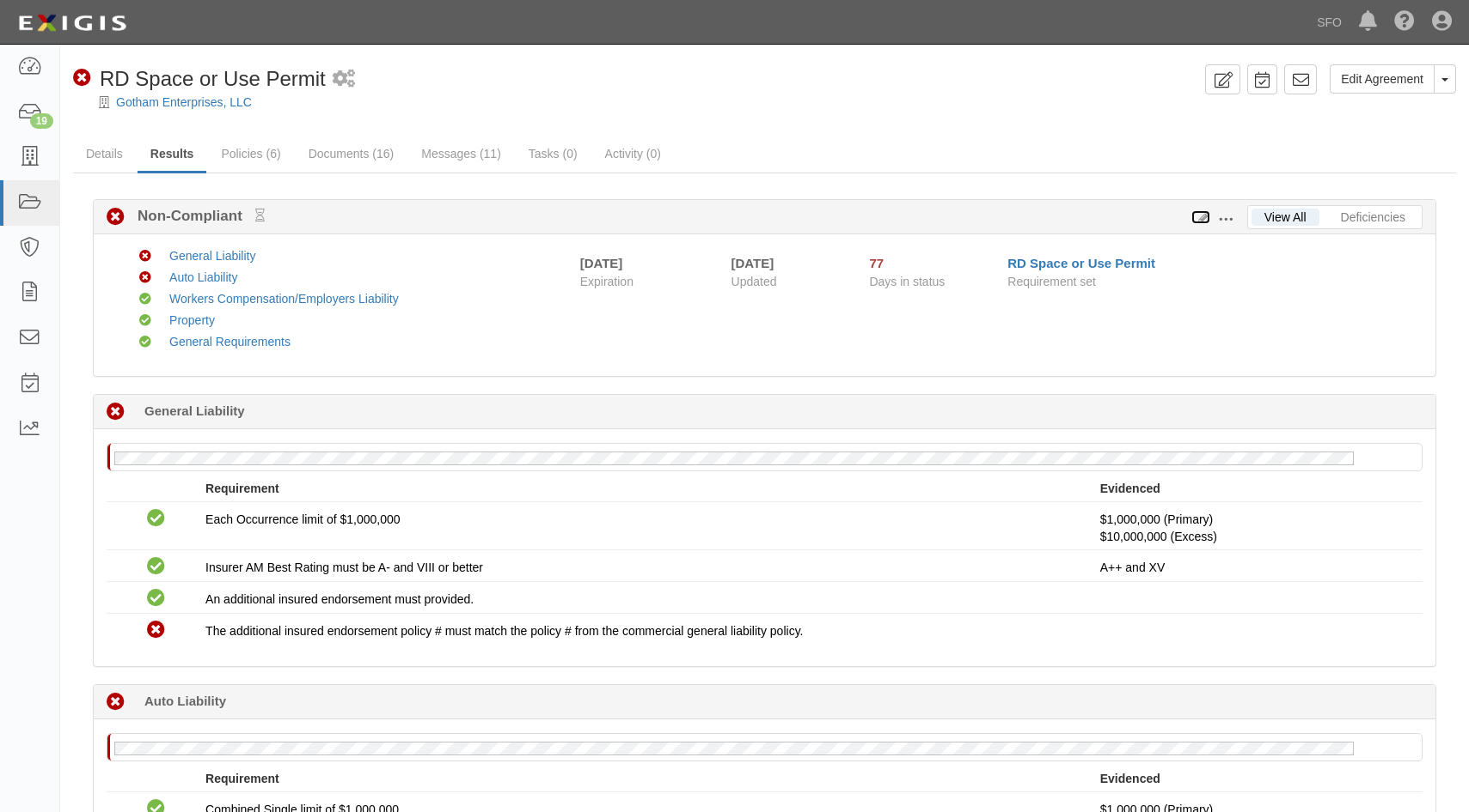
click at [1202, 223] on icon at bounding box center [1201, 218] width 19 height 12
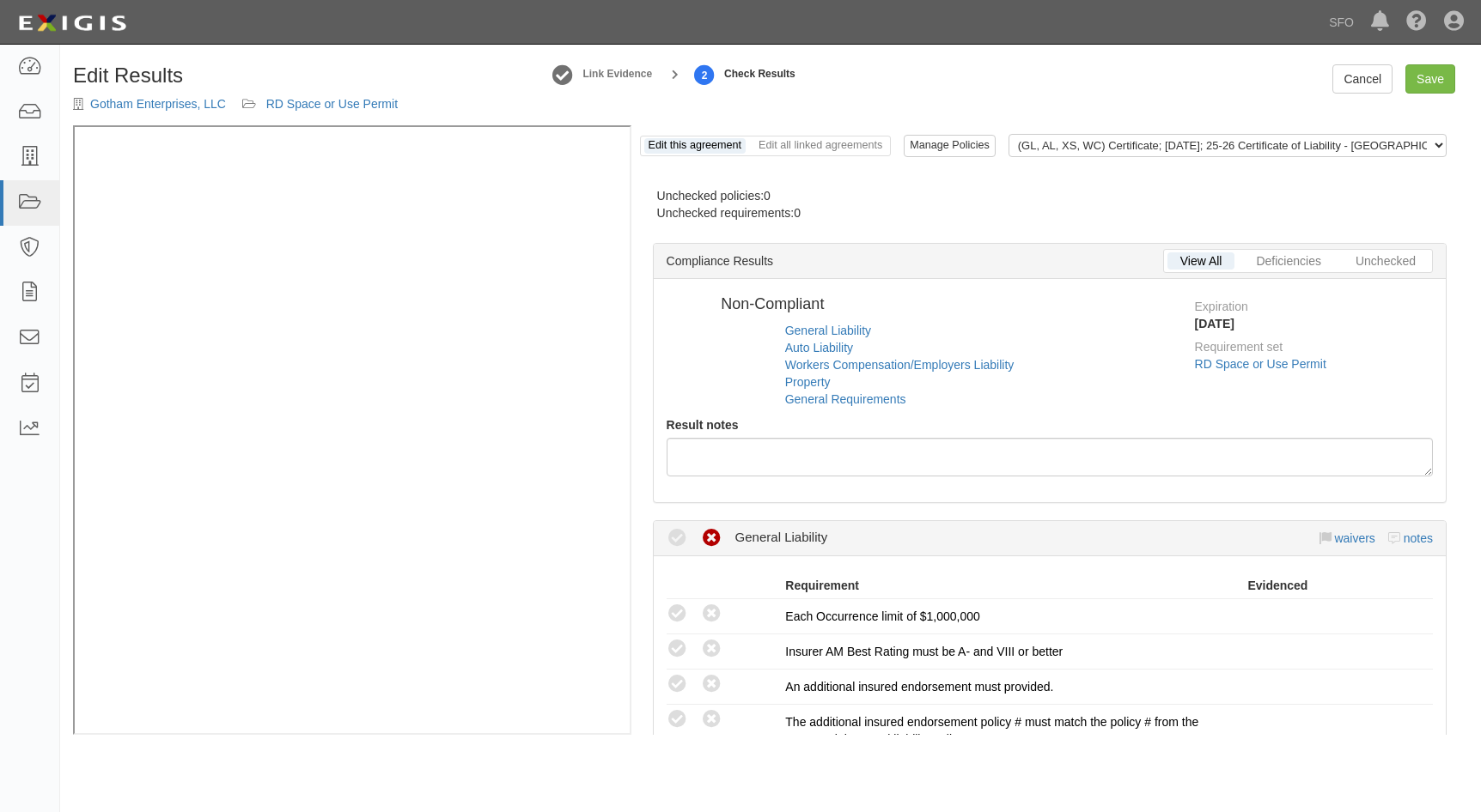
radio input "false"
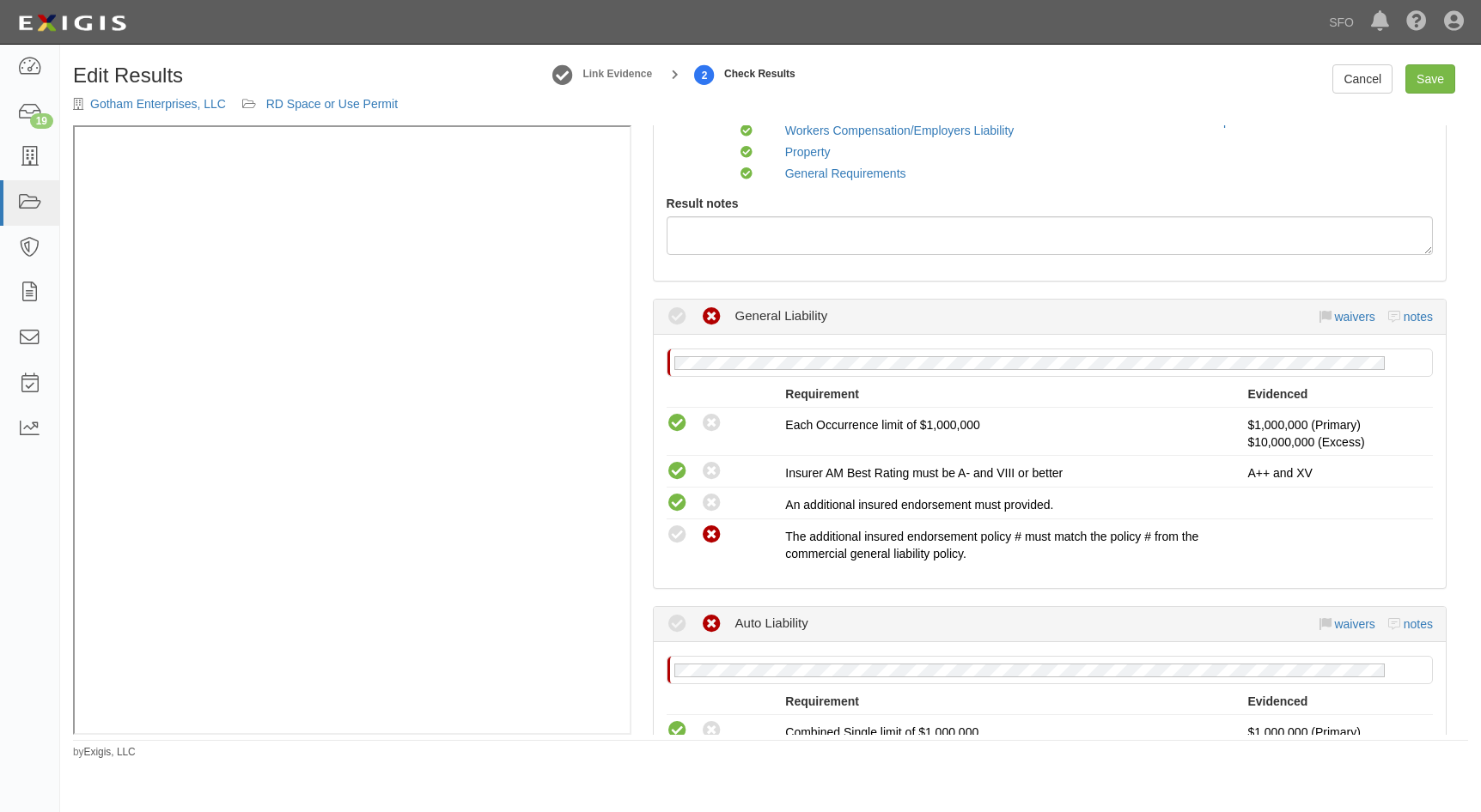
scroll to position [171, 0]
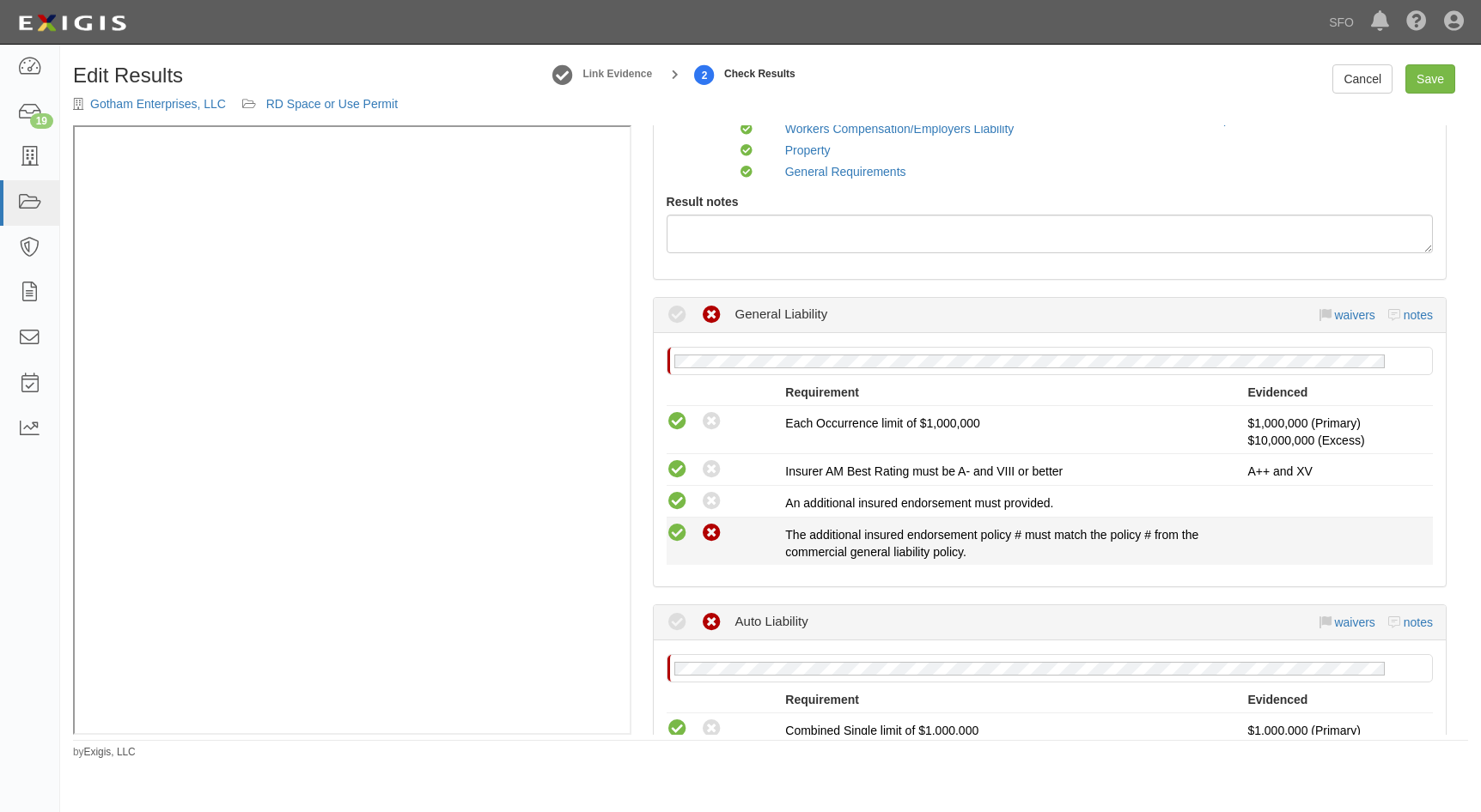
click at [668, 535] on icon at bounding box center [678, 533] width 21 height 21
radio input "true"
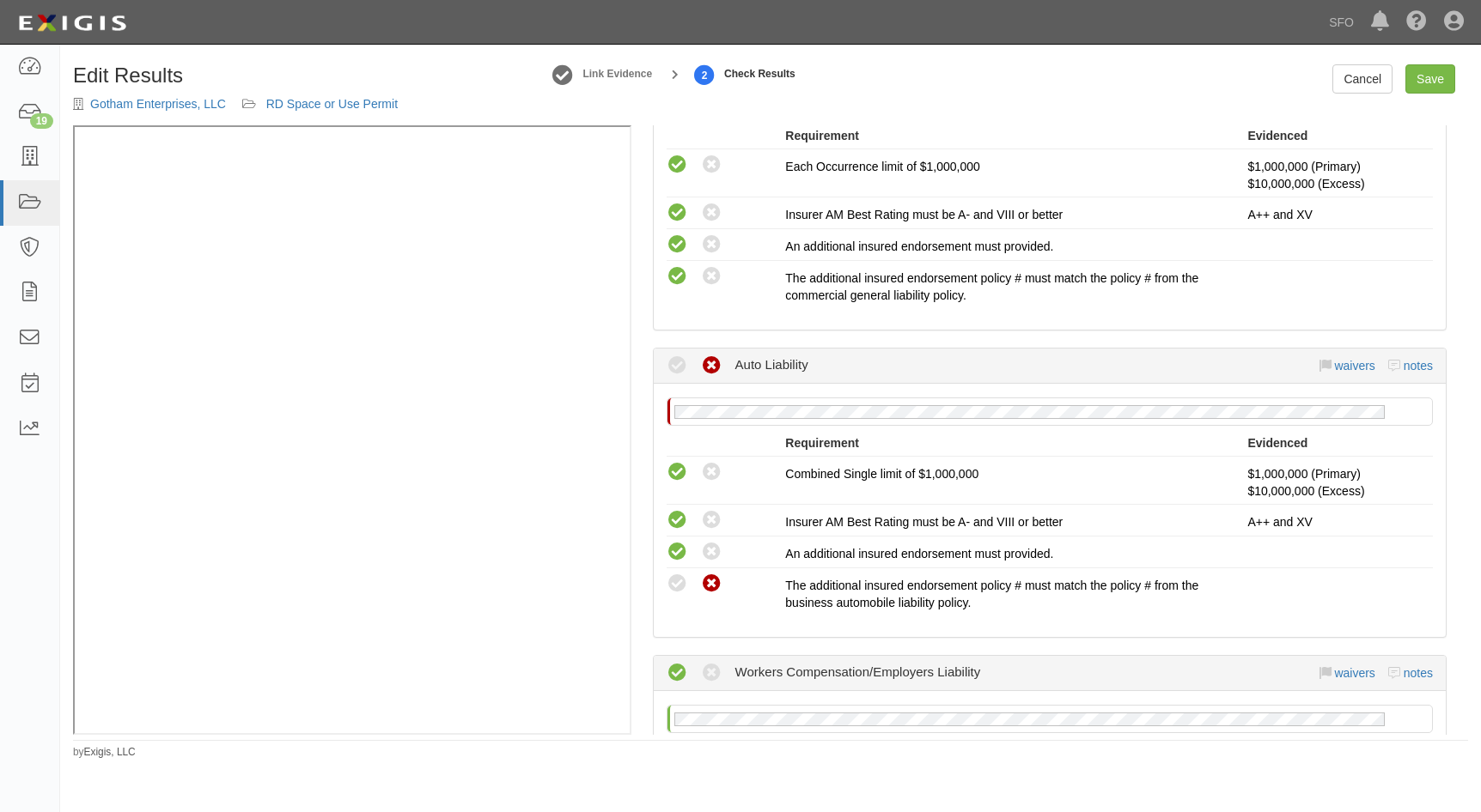
scroll to position [430, 0]
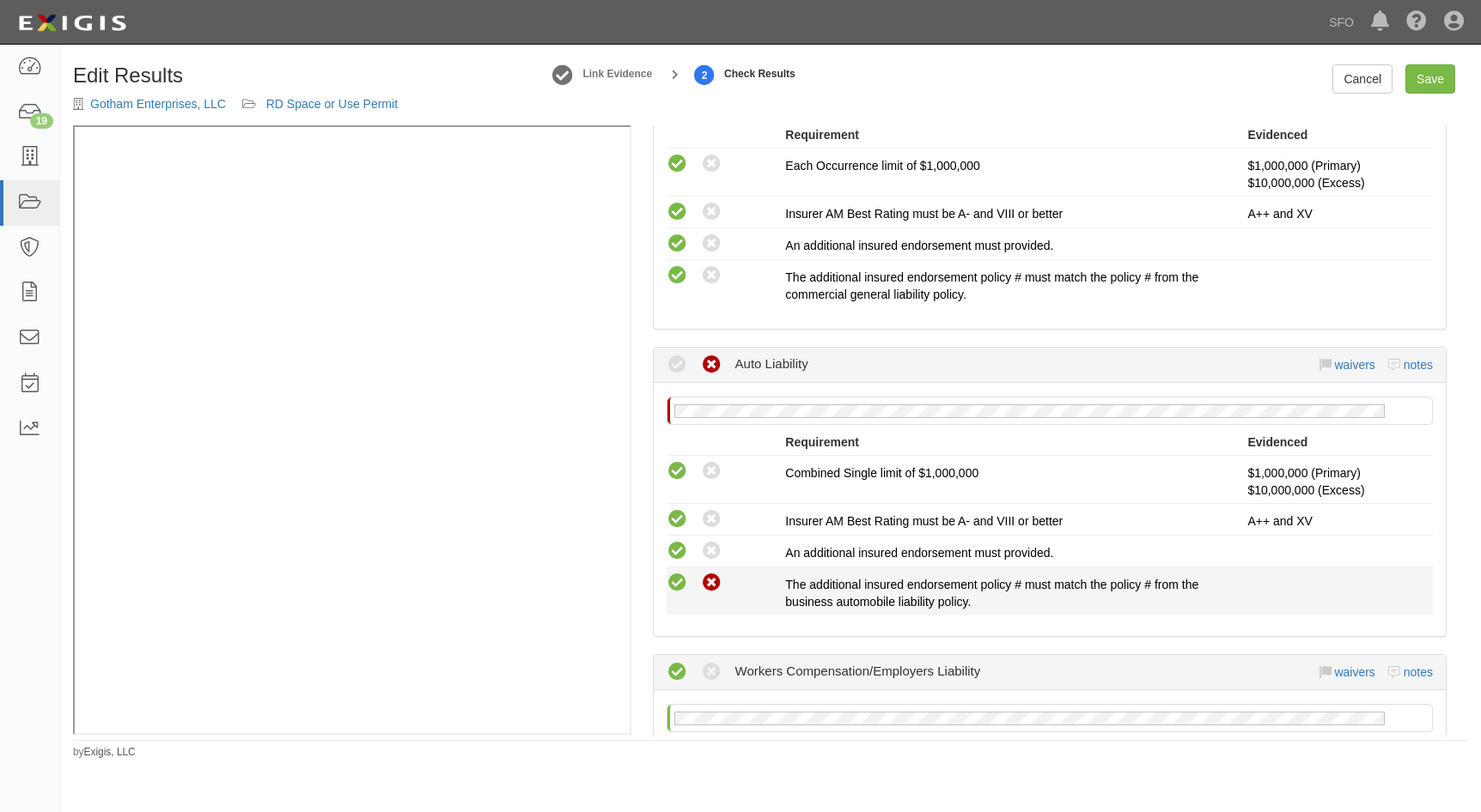
click at [673, 576] on icon at bounding box center [678, 584] width 21 height 21
radio input "true"
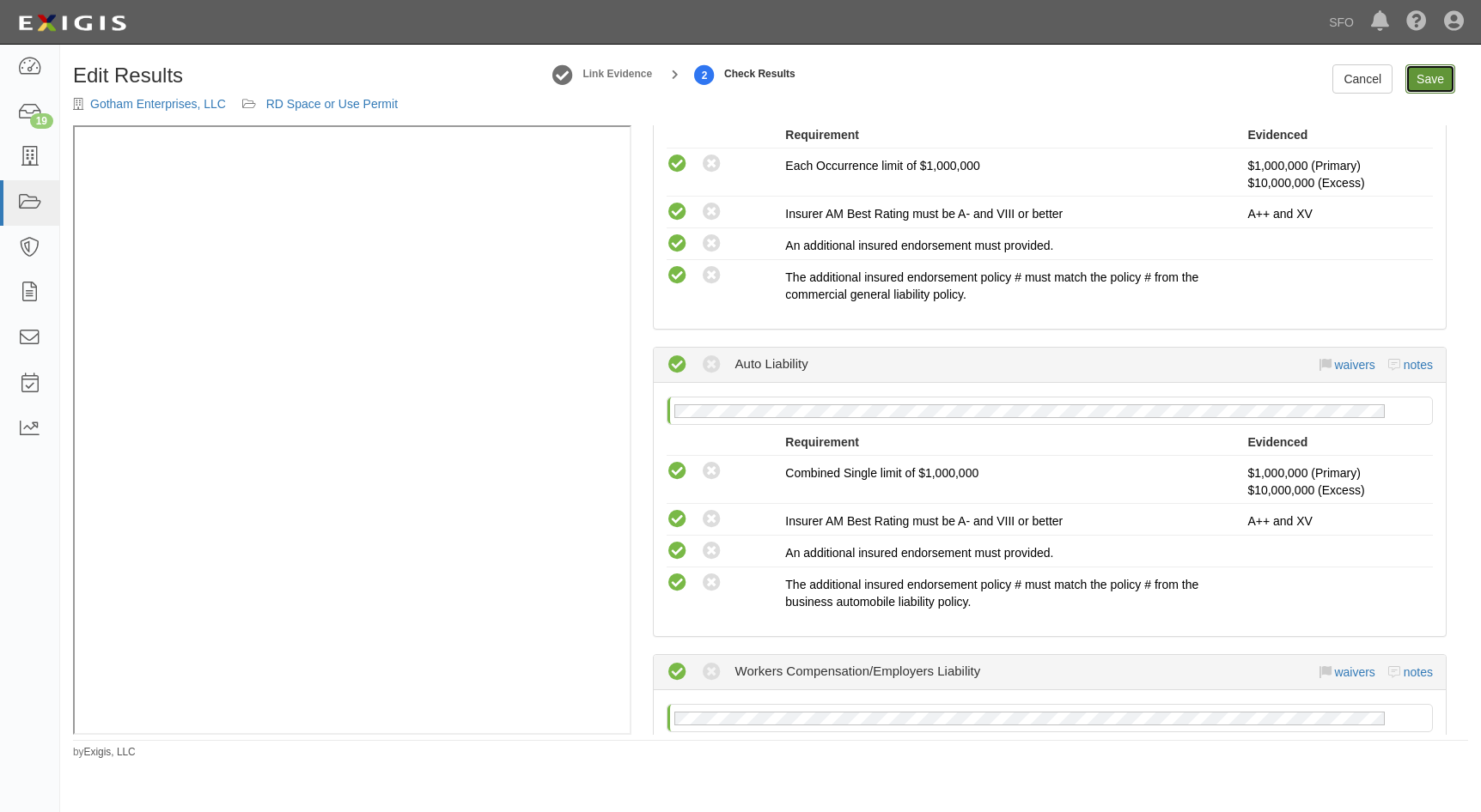
click at [1445, 82] on link "Save" at bounding box center [1430, 79] width 49 height 29
radio input "true"
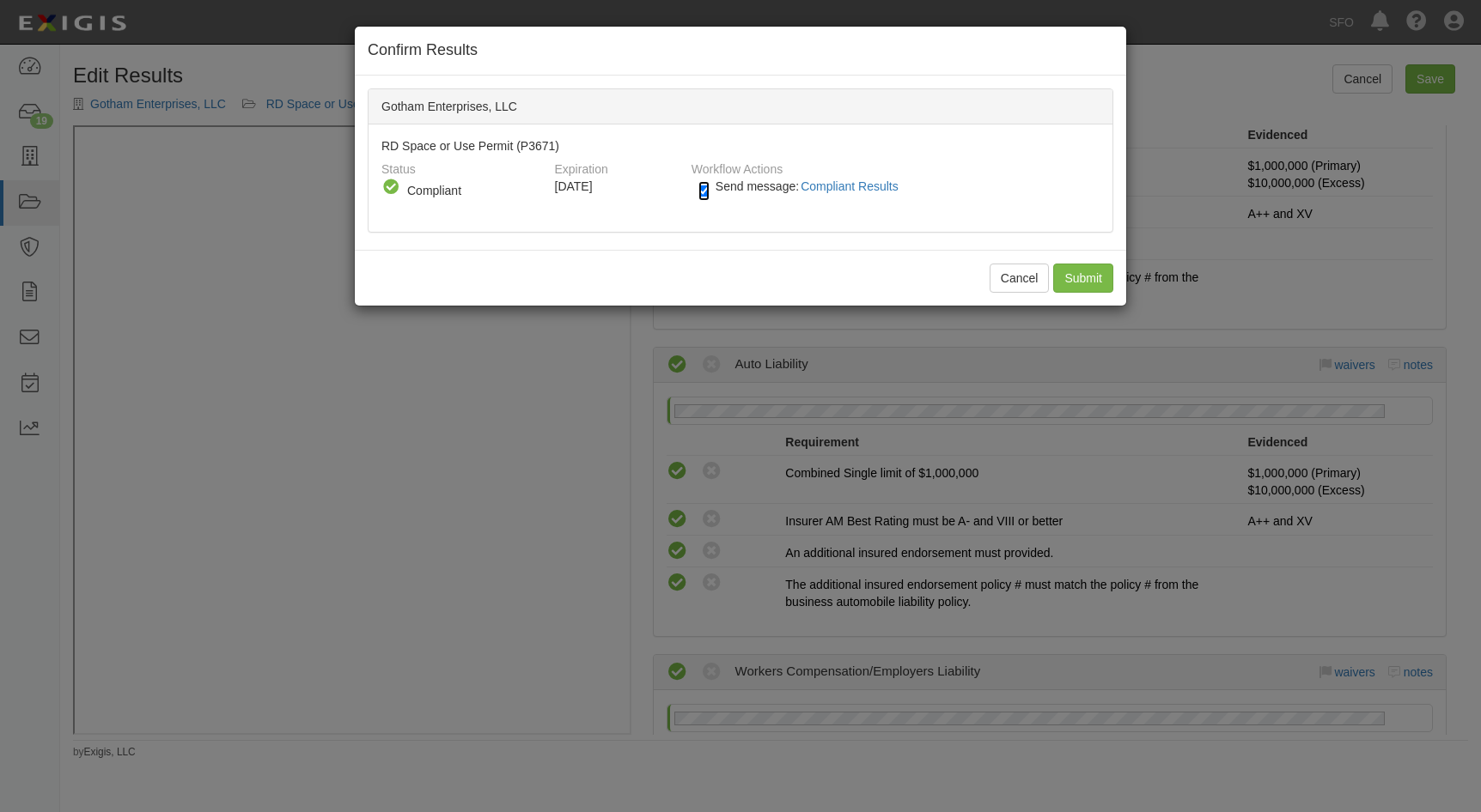
click at [706, 189] on input "Send message: Compliant Results" at bounding box center [704, 191] width 12 height 19
checkbox input "false"
click at [1065, 269] on input "Submit" at bounding box center [1083, 278] width 60 height 29
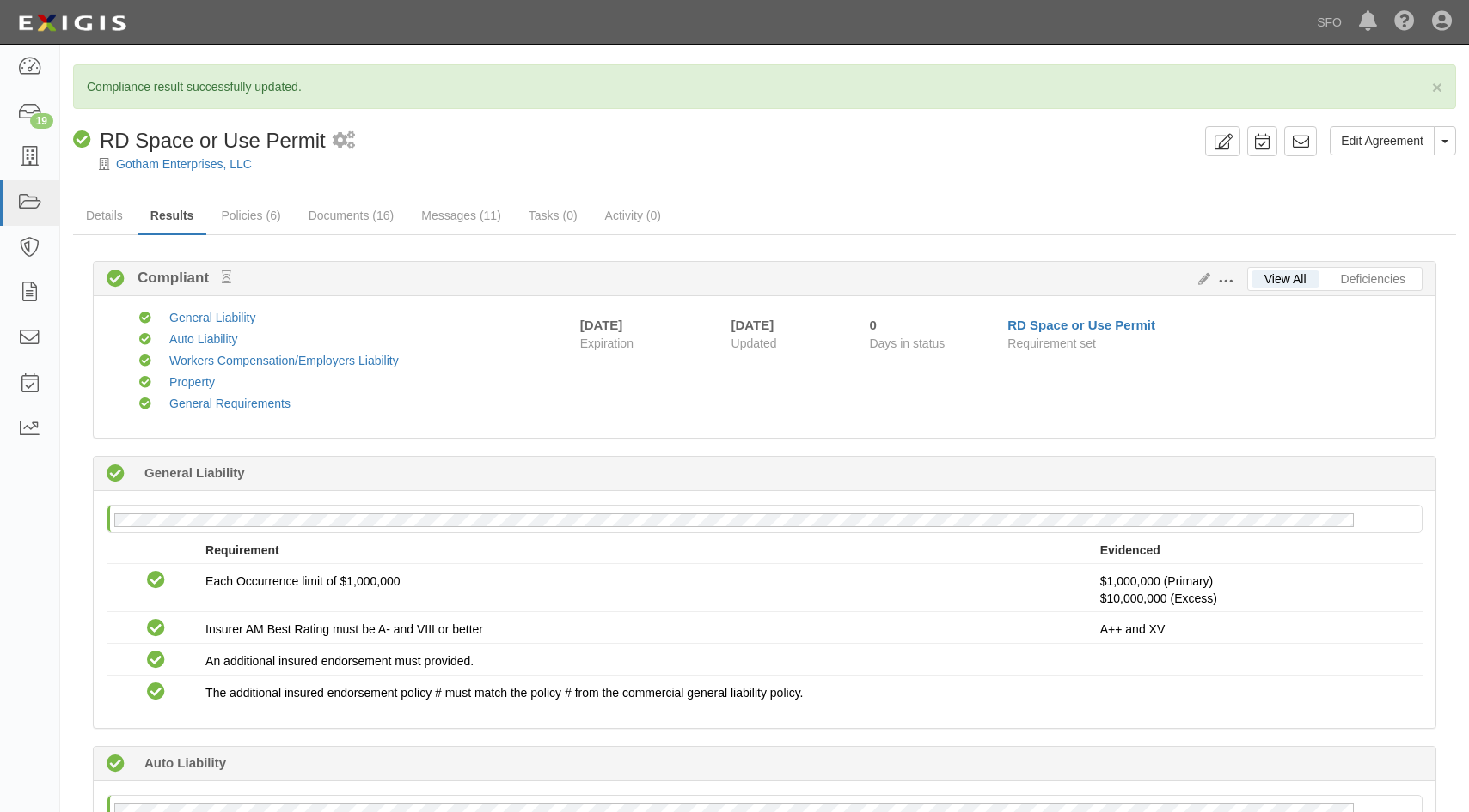
click at [164, 171] on div "Gotham Enterprises, LLC" at bounding box center [778, 165] width 1383 height 17
click at [162, 164] on link "Gotham Enterprises, LLC" at bounding box center [184, 164] width 136 height 14
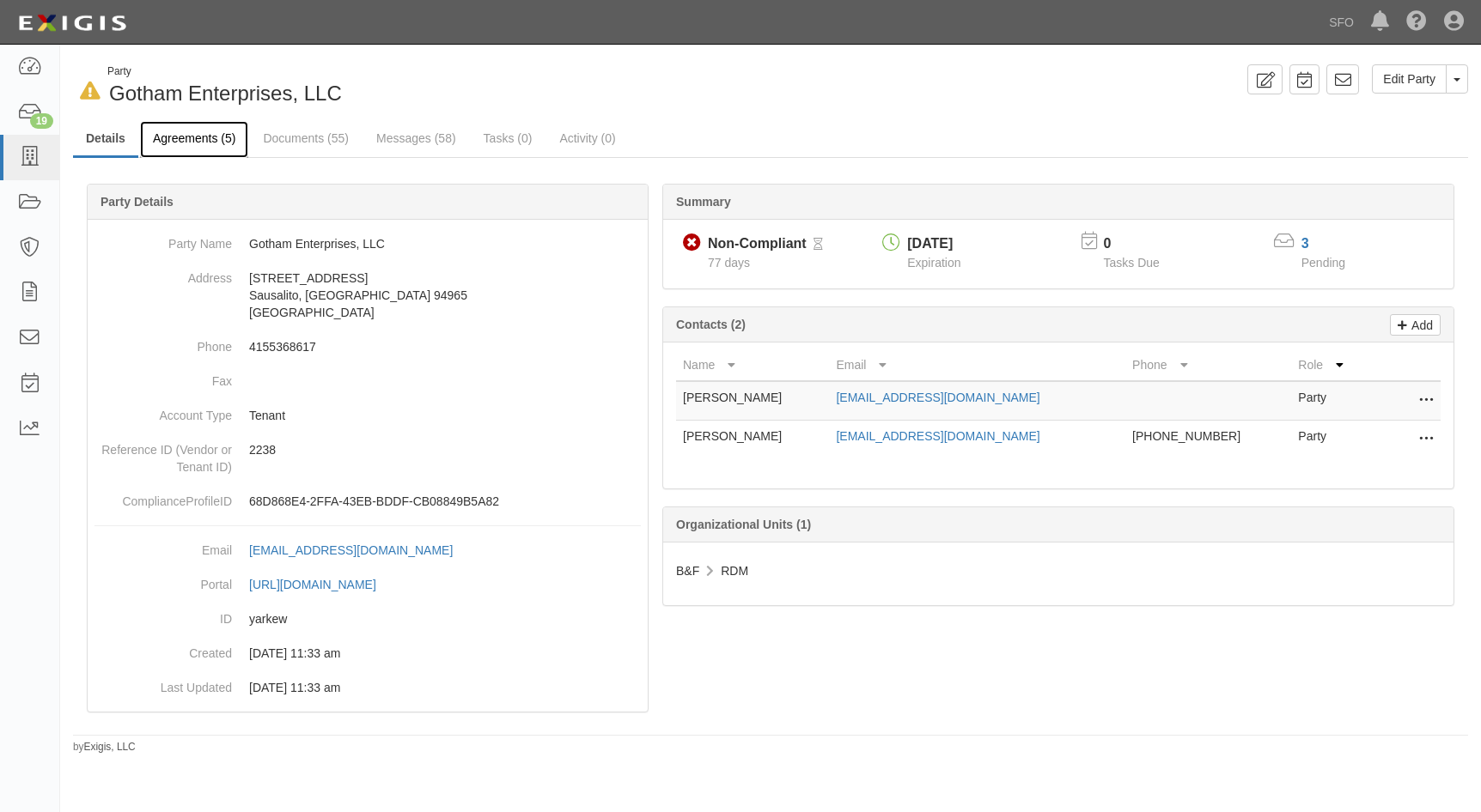
click at [178, 148] on link "Agreements (5)" at bounding box center [195, 139] width 108 height 37
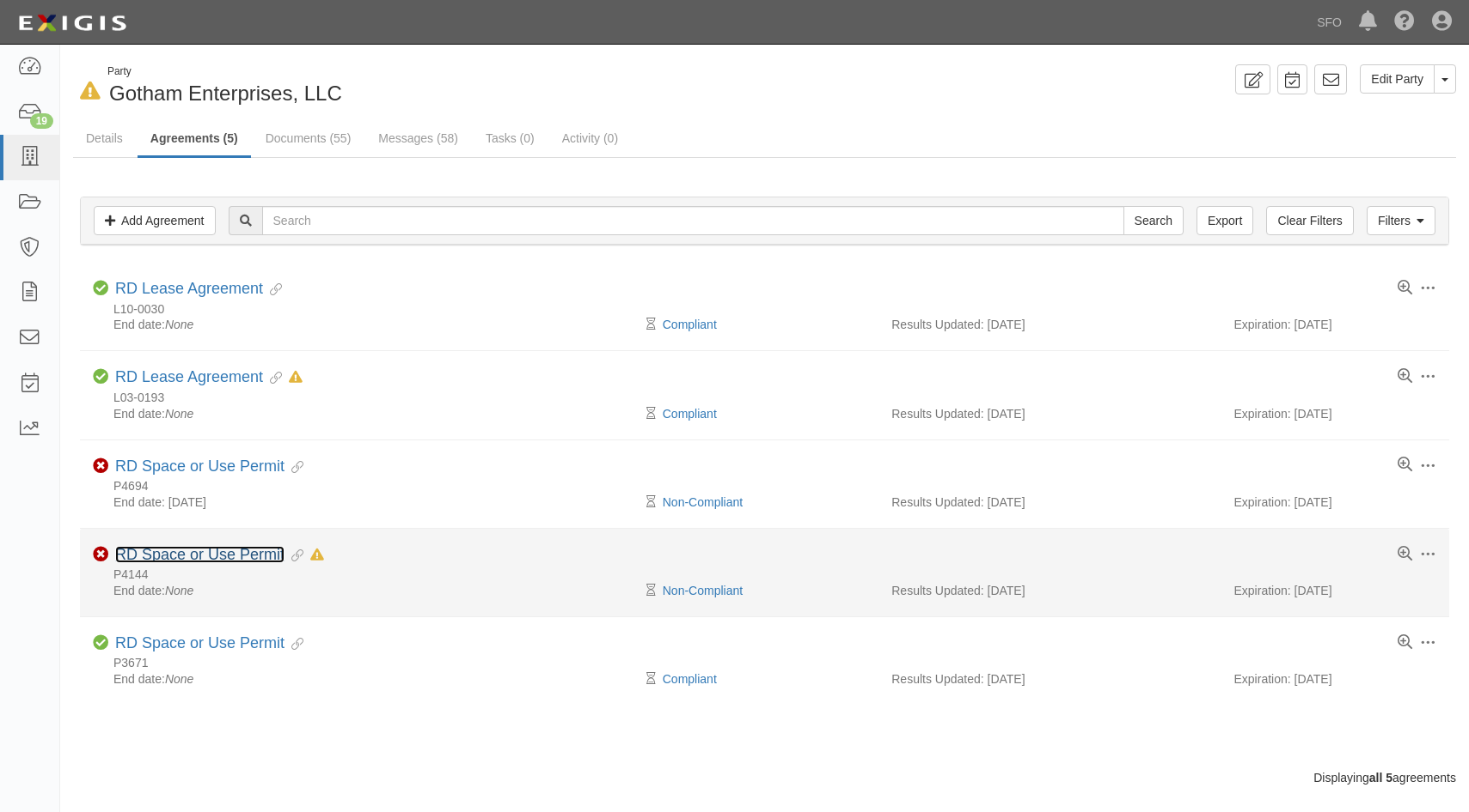
click at [256, 546] on link "RD Space or Use Permit" at bounding box center [199, 555] width 169 height 17
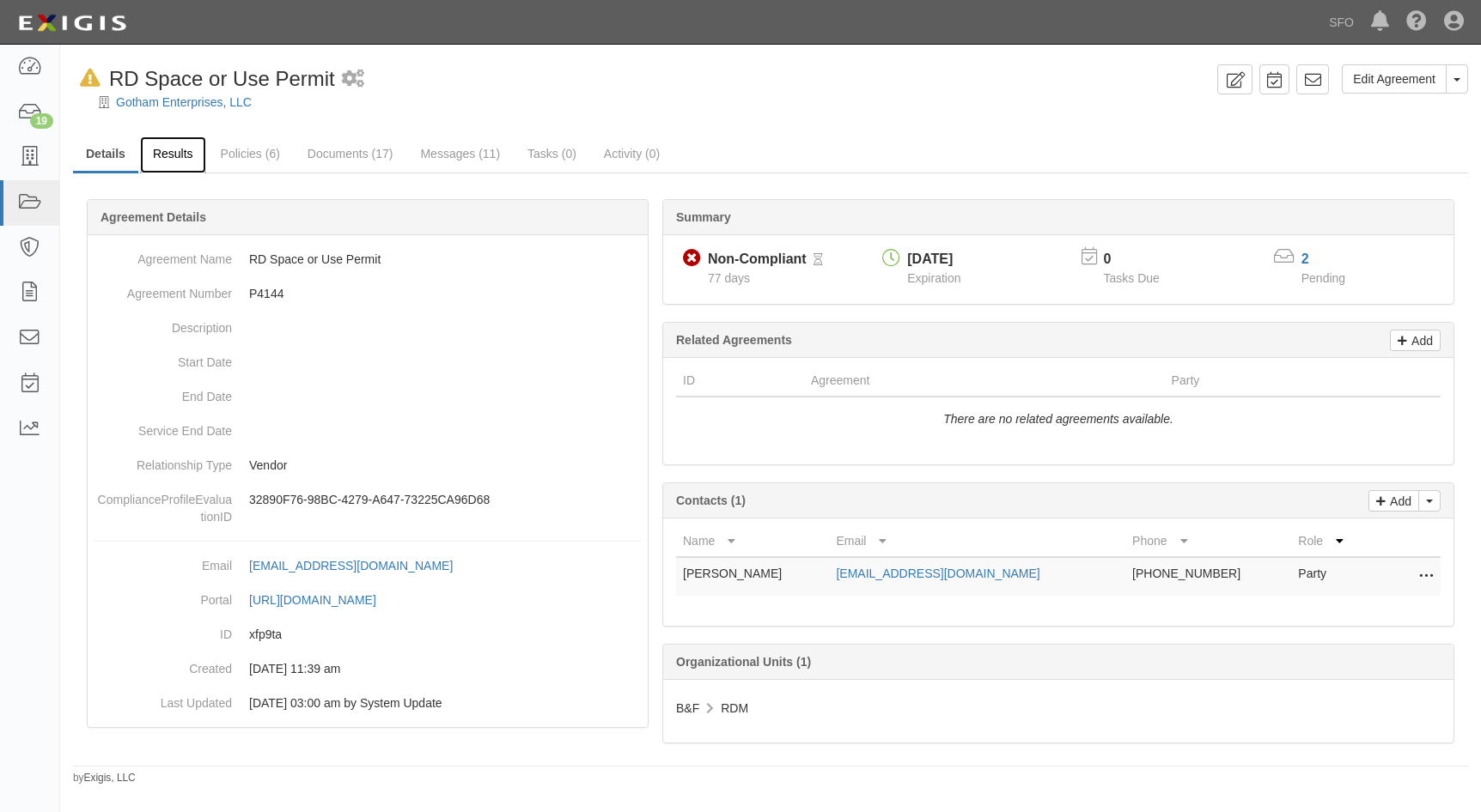
click at [160, 144] on link "Results" at bounding box center [173, 155] width 66 height 37
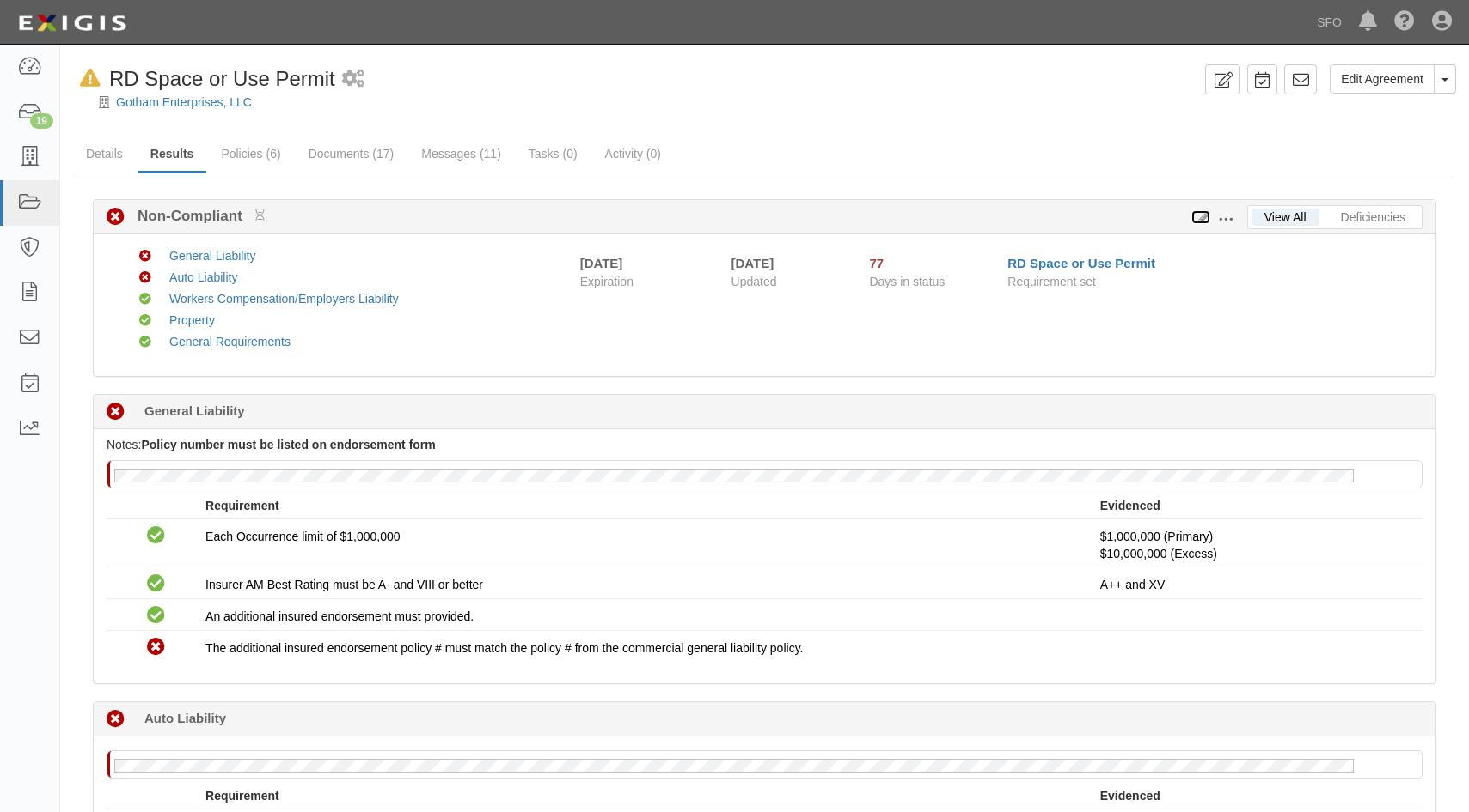
click at [1205, 215] on icon at bounding box center [1201, 218] width 19 height 12
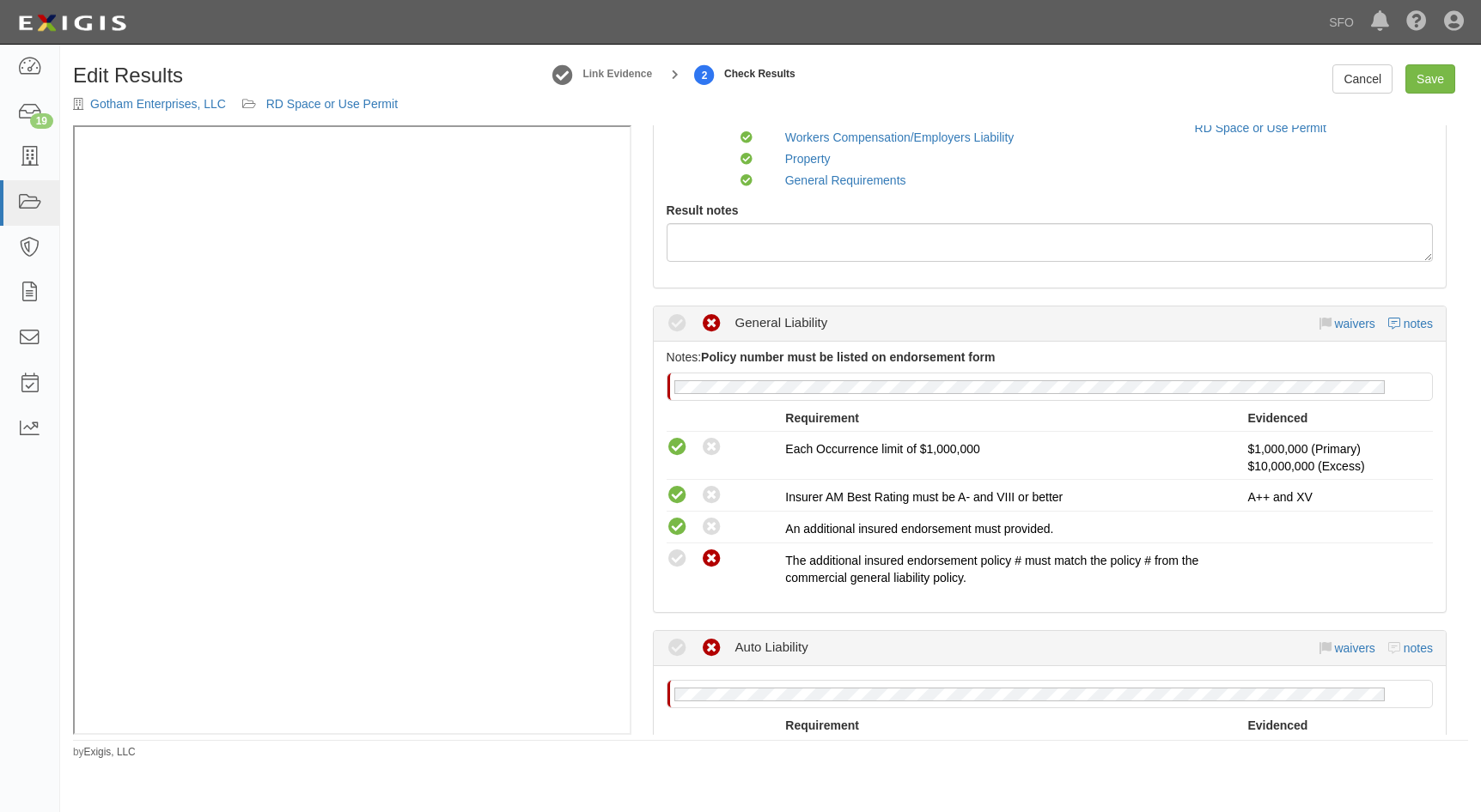
scroll to position [430, 0]
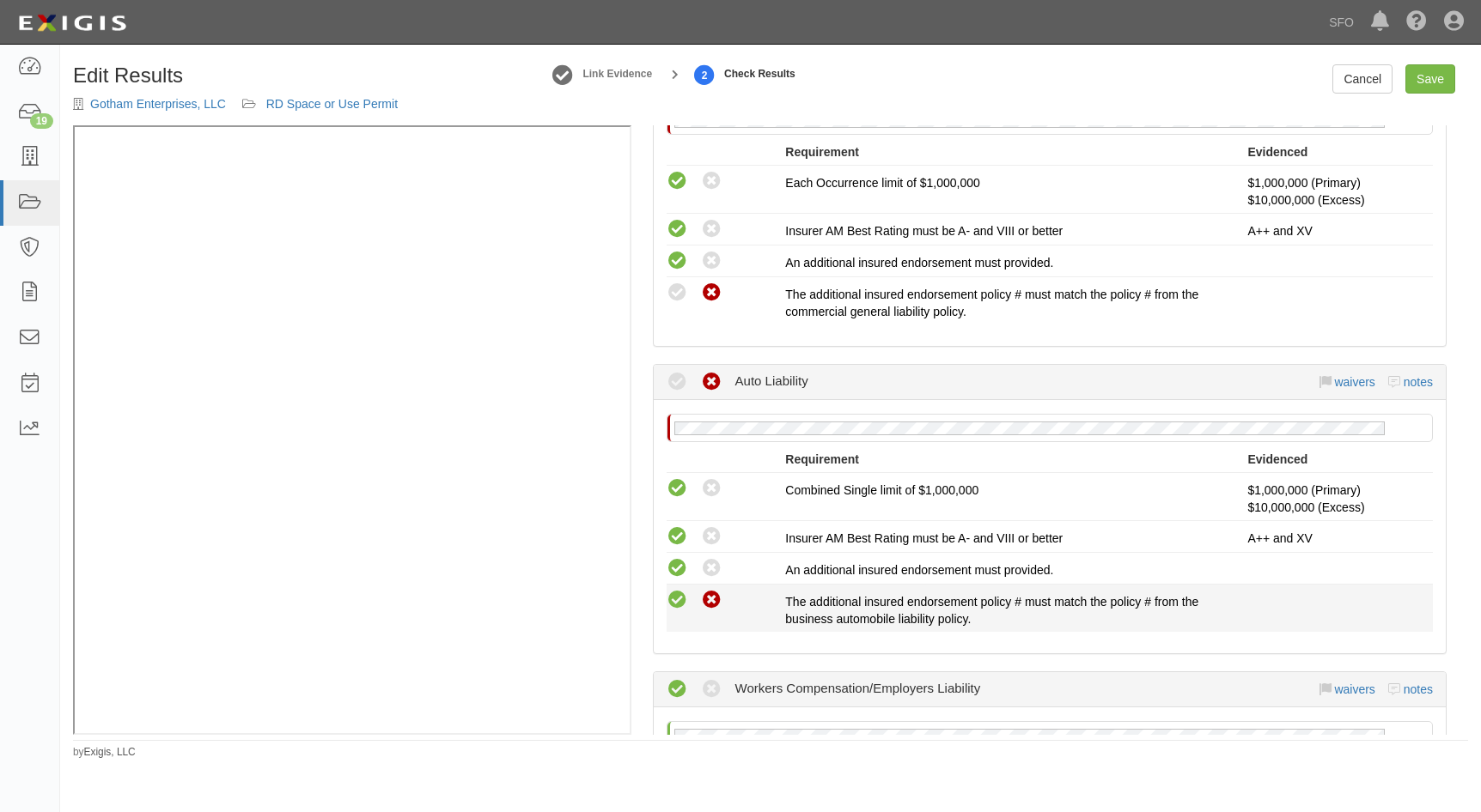
click at [675, 594] on icon at bounding box center [678, 601] width 21 height 21
radio input "true"
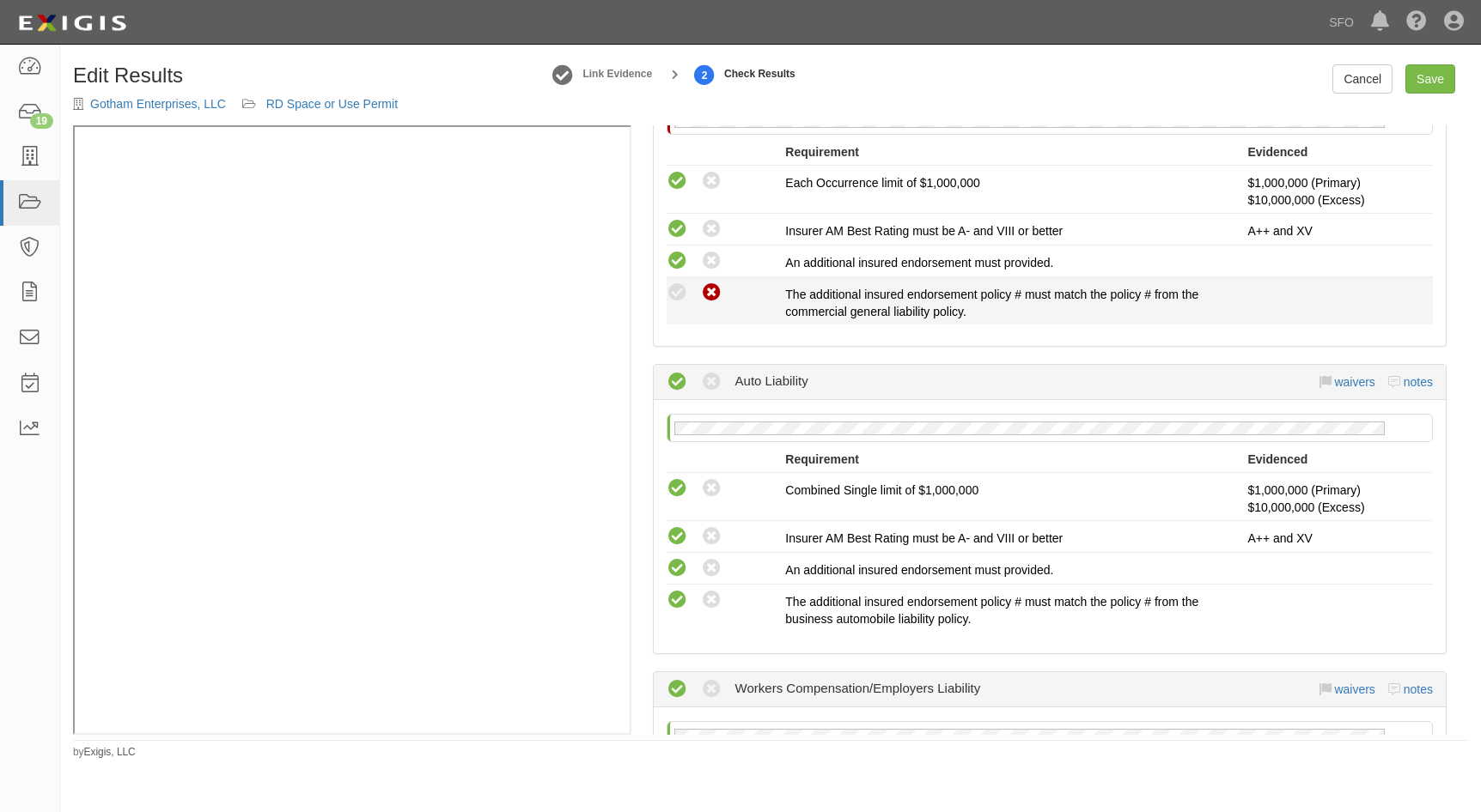
click at [689, 301] on div "Compliant Waived: Non-Compliant" at bounding box center [726, 292] width 119 height 22
click at [687, 296] on icon at bounding box center [678, 293] width 21 height 21
radio input "true"
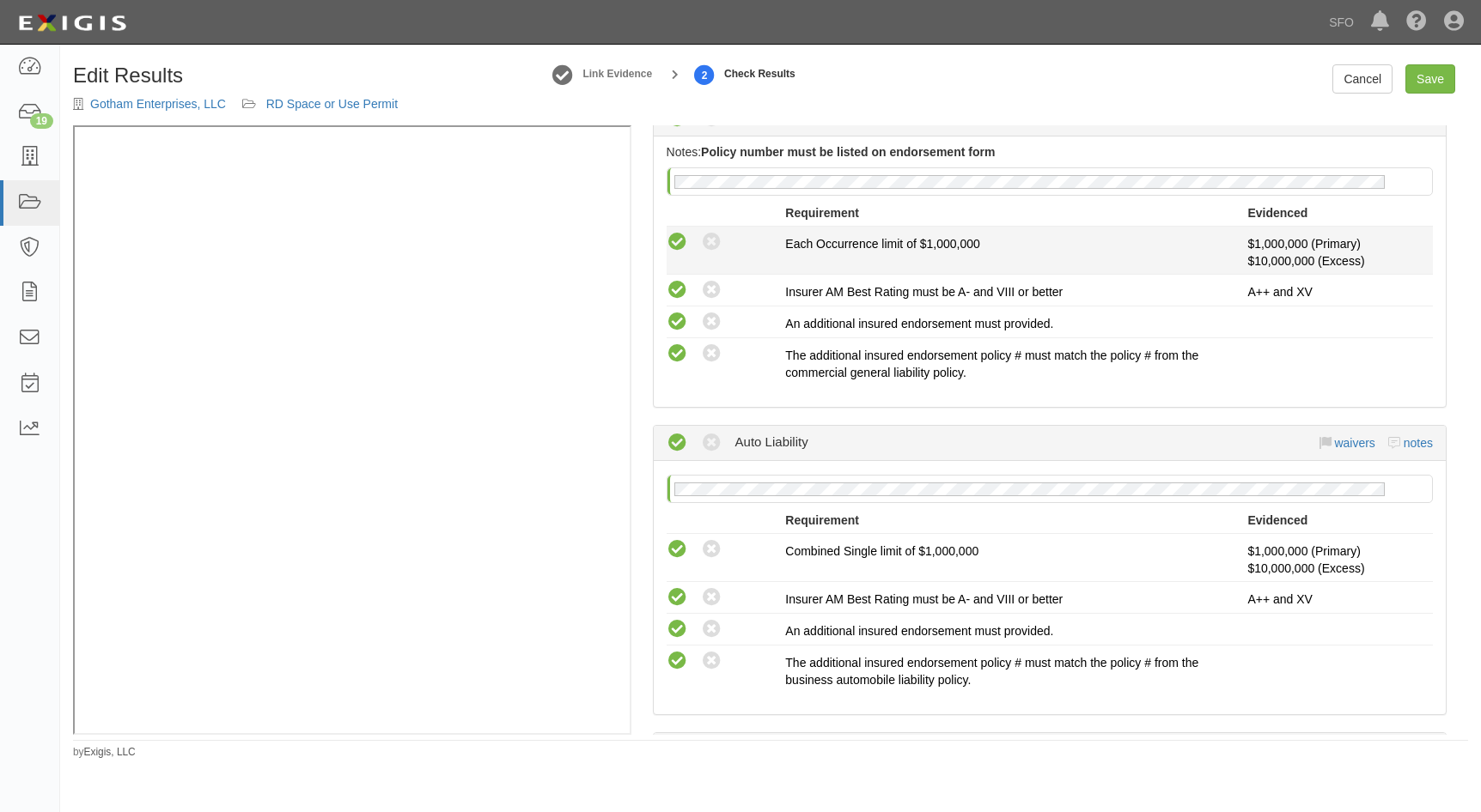
scroll to position [257, 0]
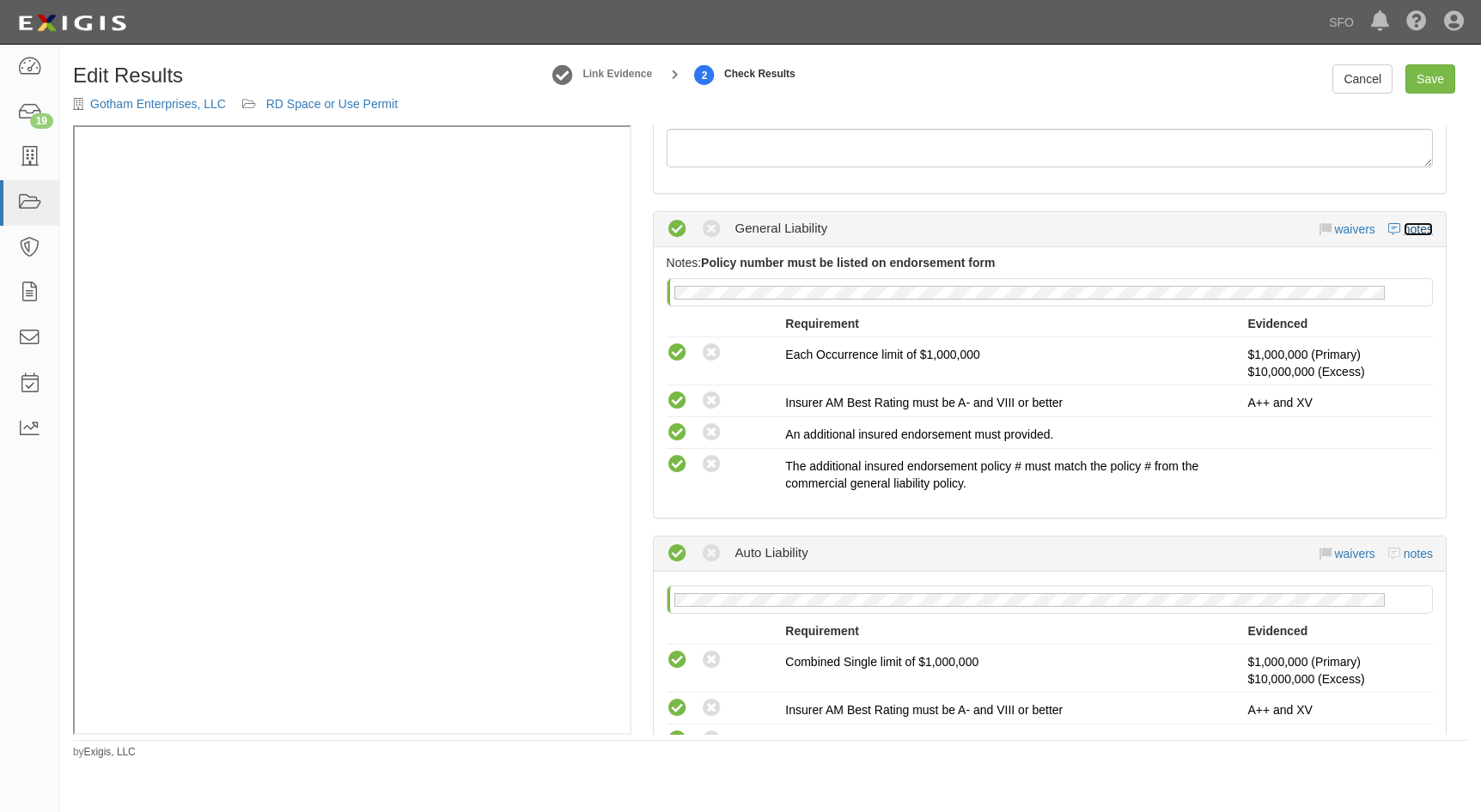
click at [1404, 232] on link "notes" at bounding box center [1418, 229] width 29 height 14
radio input "true"
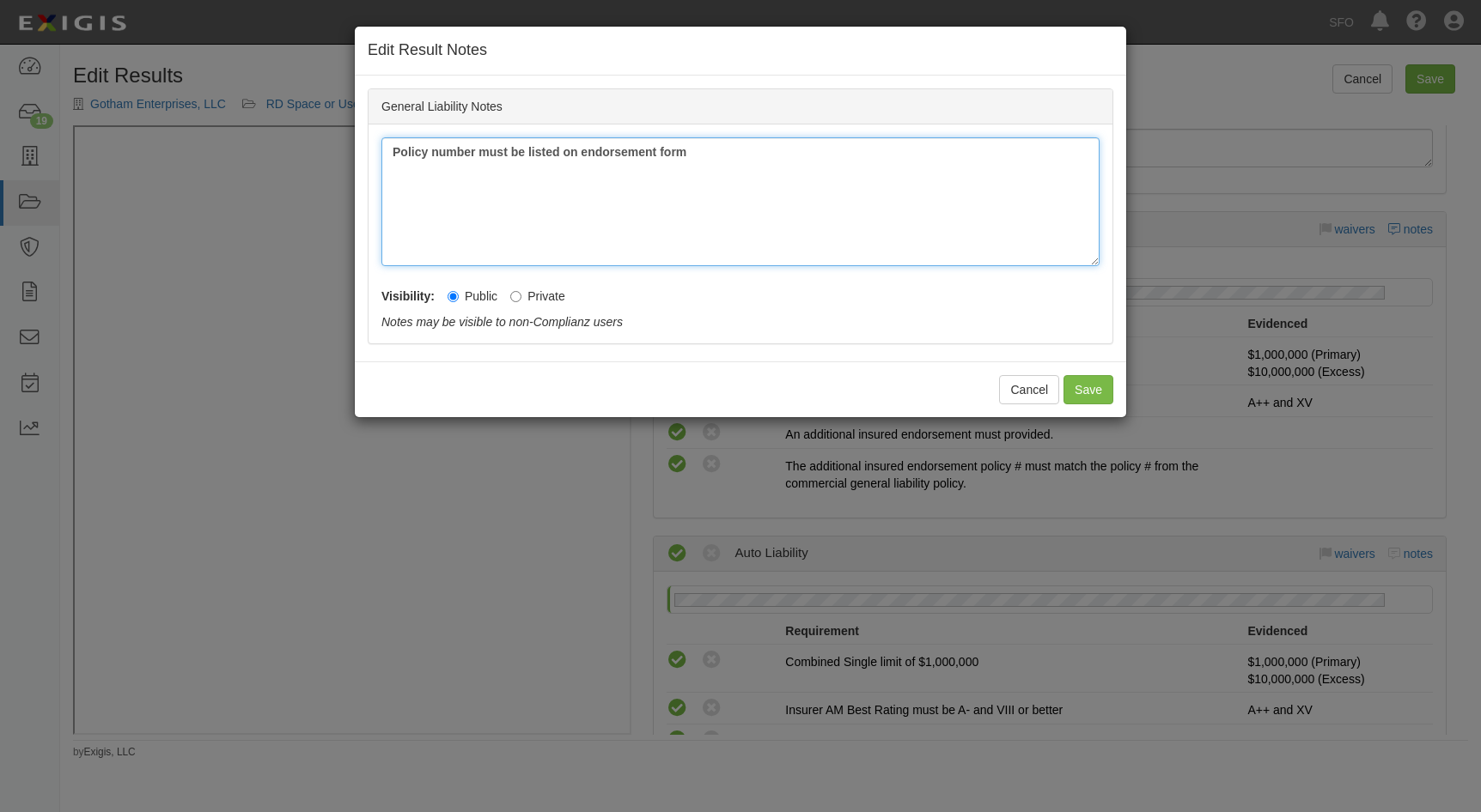
drag, startPoint x: 770, startPoint y: 166, endPoint x: 156, endPoint y: 124, distance: 615.4
click at [156, 124] on div "Edit Result Notes General Liability Notes Policy number must be listed on endor…" at bounding box center [740, 406] width 1481 height 812
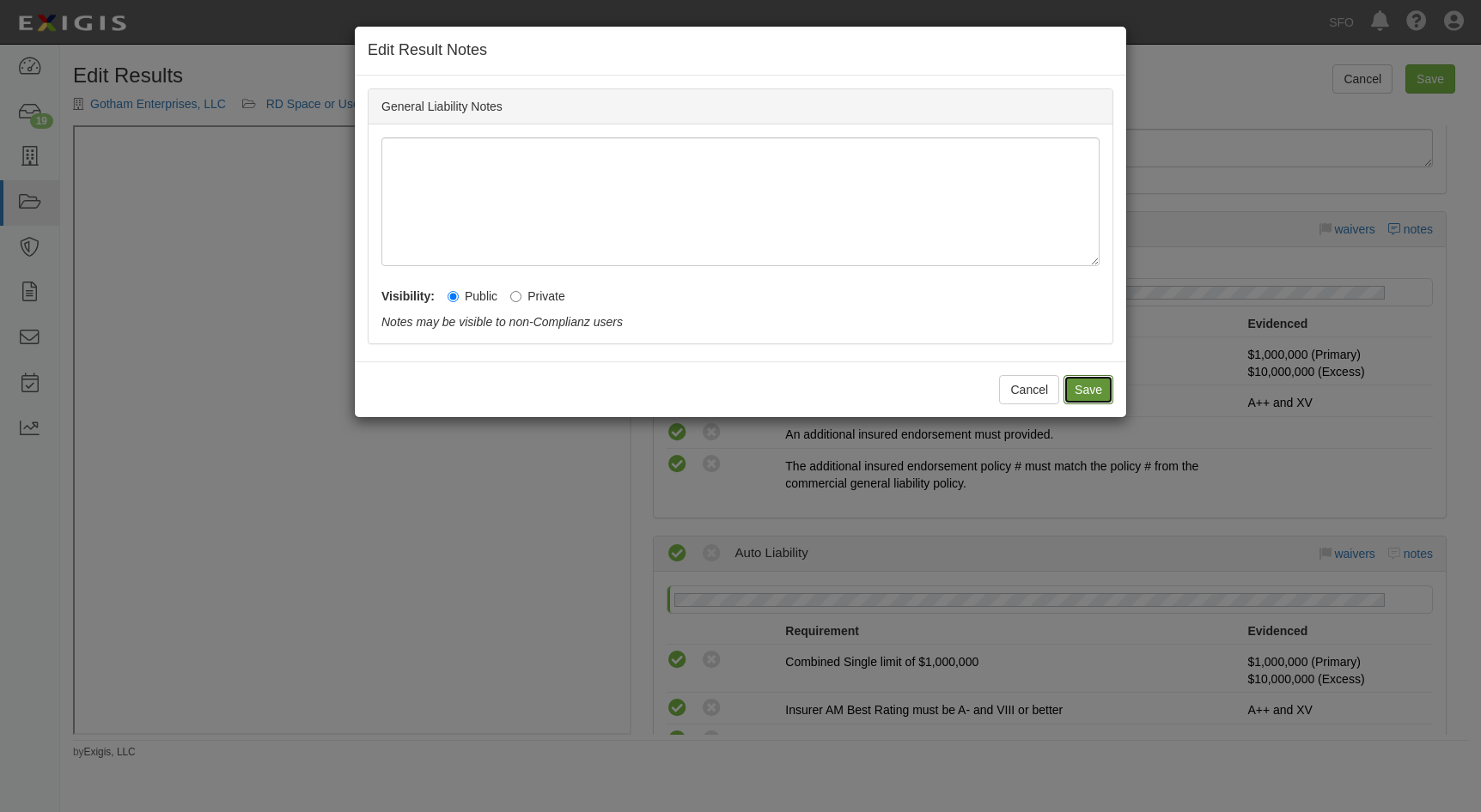
click at [1096, 385] on button "Save" at bounding box center [1088, 390] width 49 height 29
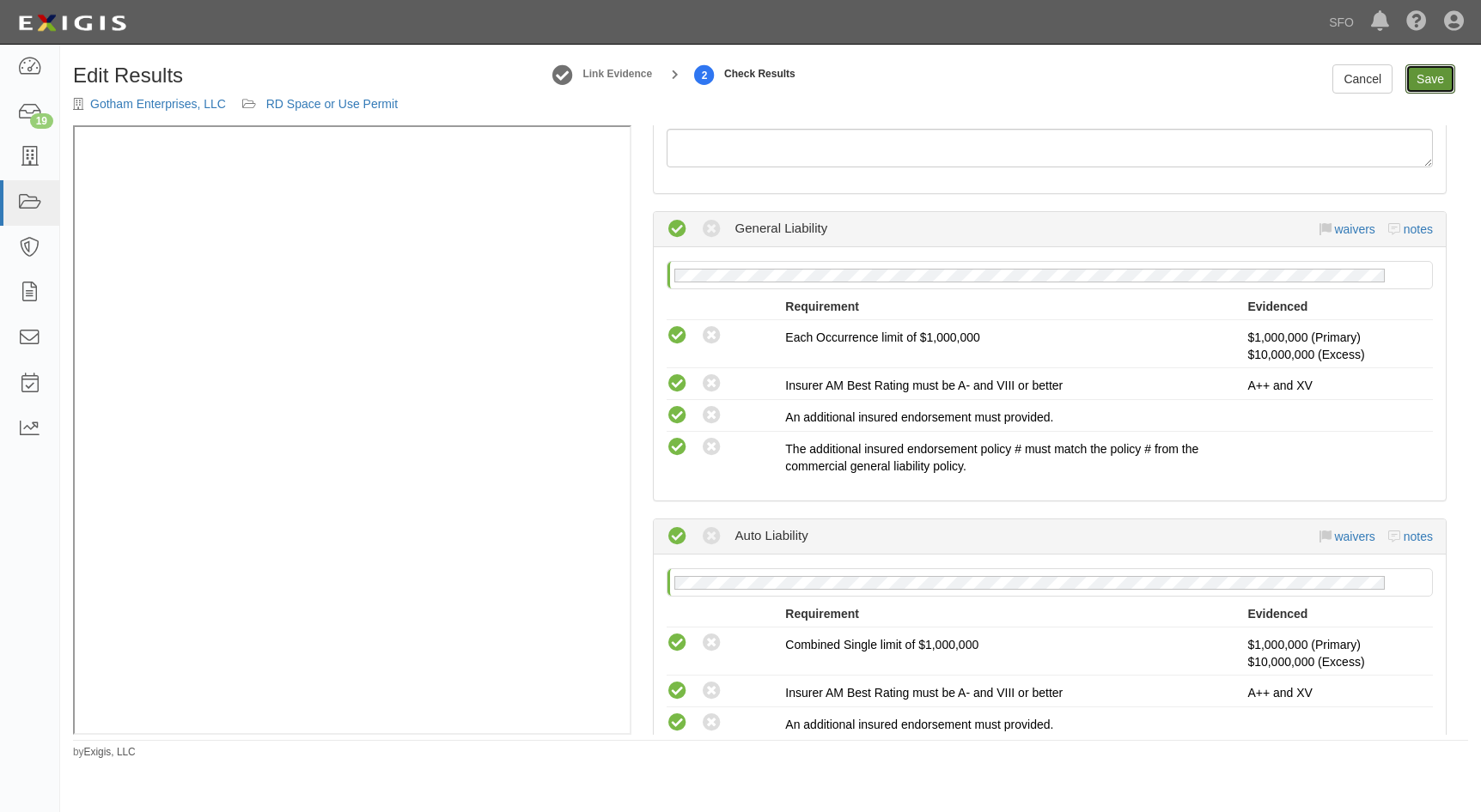
click at [1417, 84] on link "Save" at bounding box center [1430, 79] width 49 height 29
radio input "true"
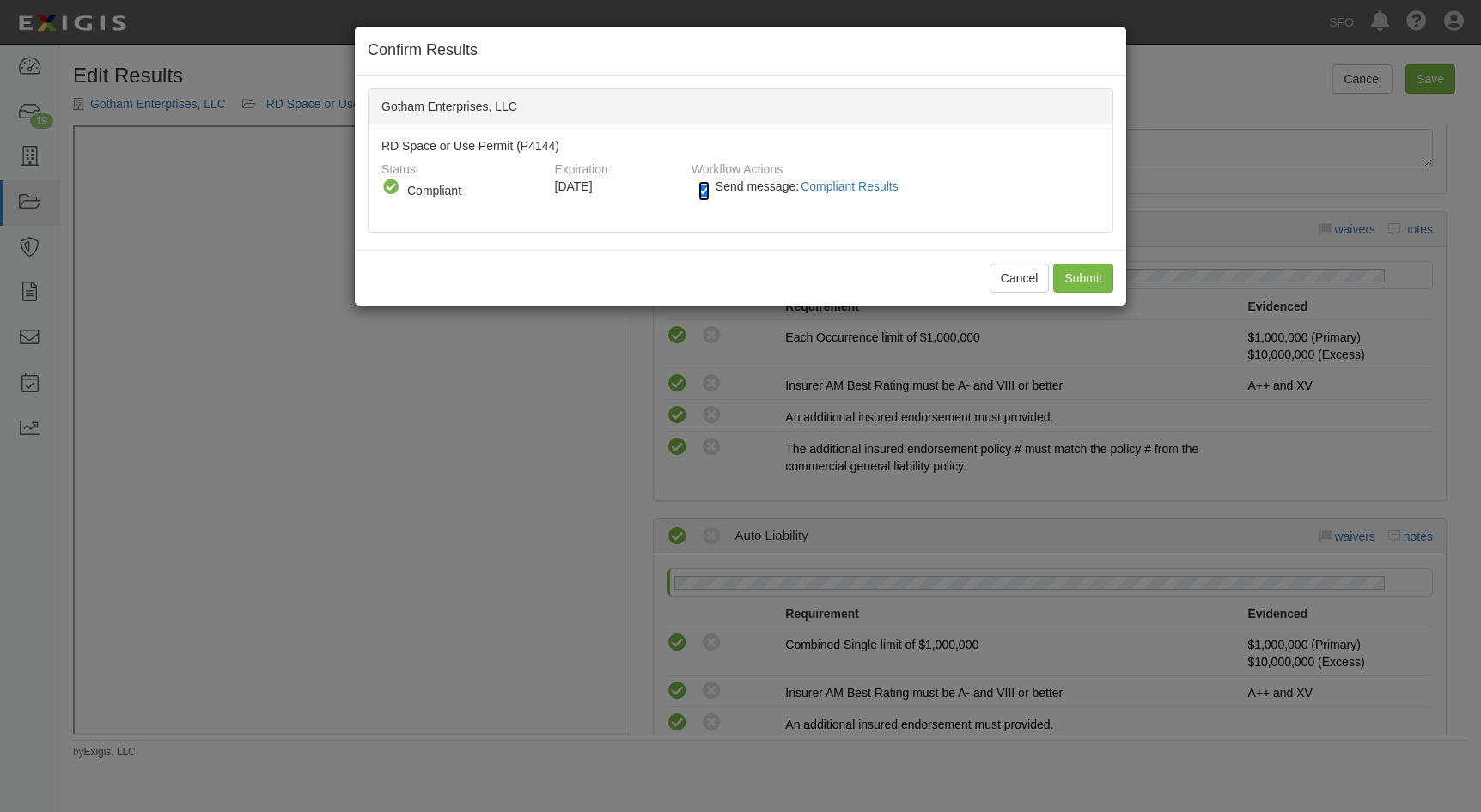
click at [707, 192] on input "Send message: Compliant Results" at bounding box center [704, 191] width 12 height 19
checkbox input "false"
click at [1082, 279] on input "Submit" at bounding box center [1083, 278] width 60 height 29
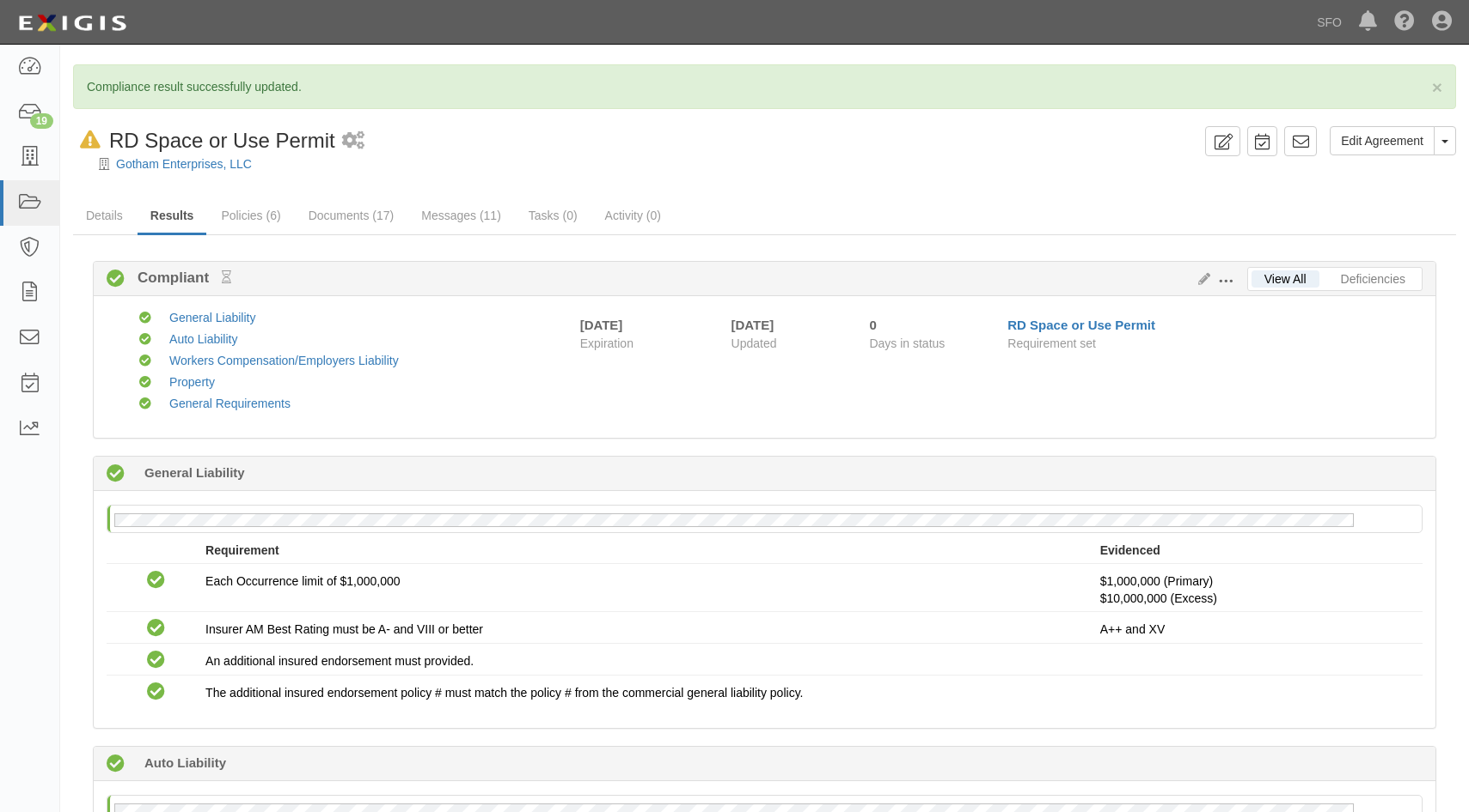
click at [177, 172] on div at bounding box center [764, 178] width 1408 height 13
click at [176, 166] on link "Gotham Enterprises, LLC" at bounding box center [184, 164] width 136 height 14
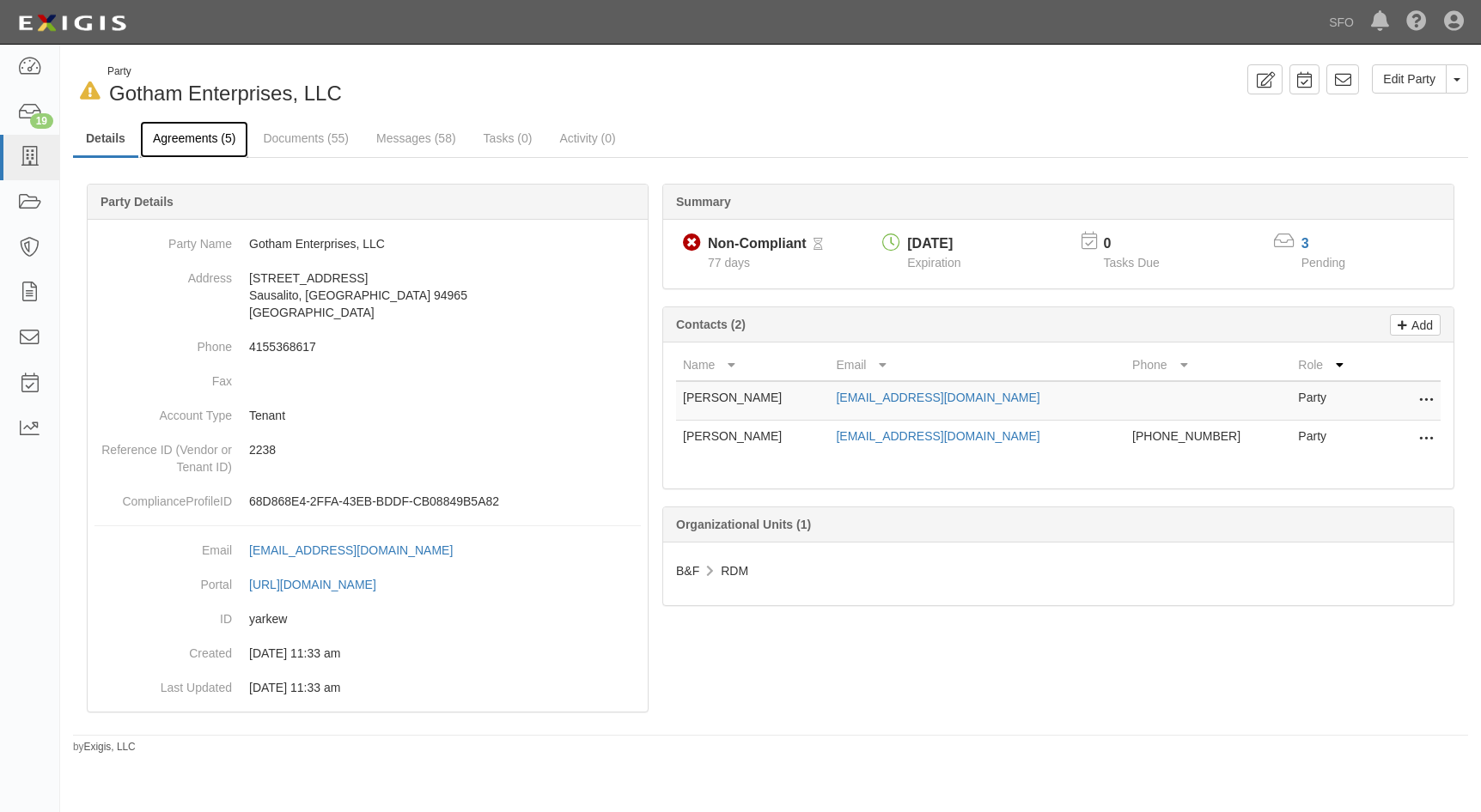
click at [181, 138] on link "Agreements (5)" at bounding box center [195, 139] width 108 height 37
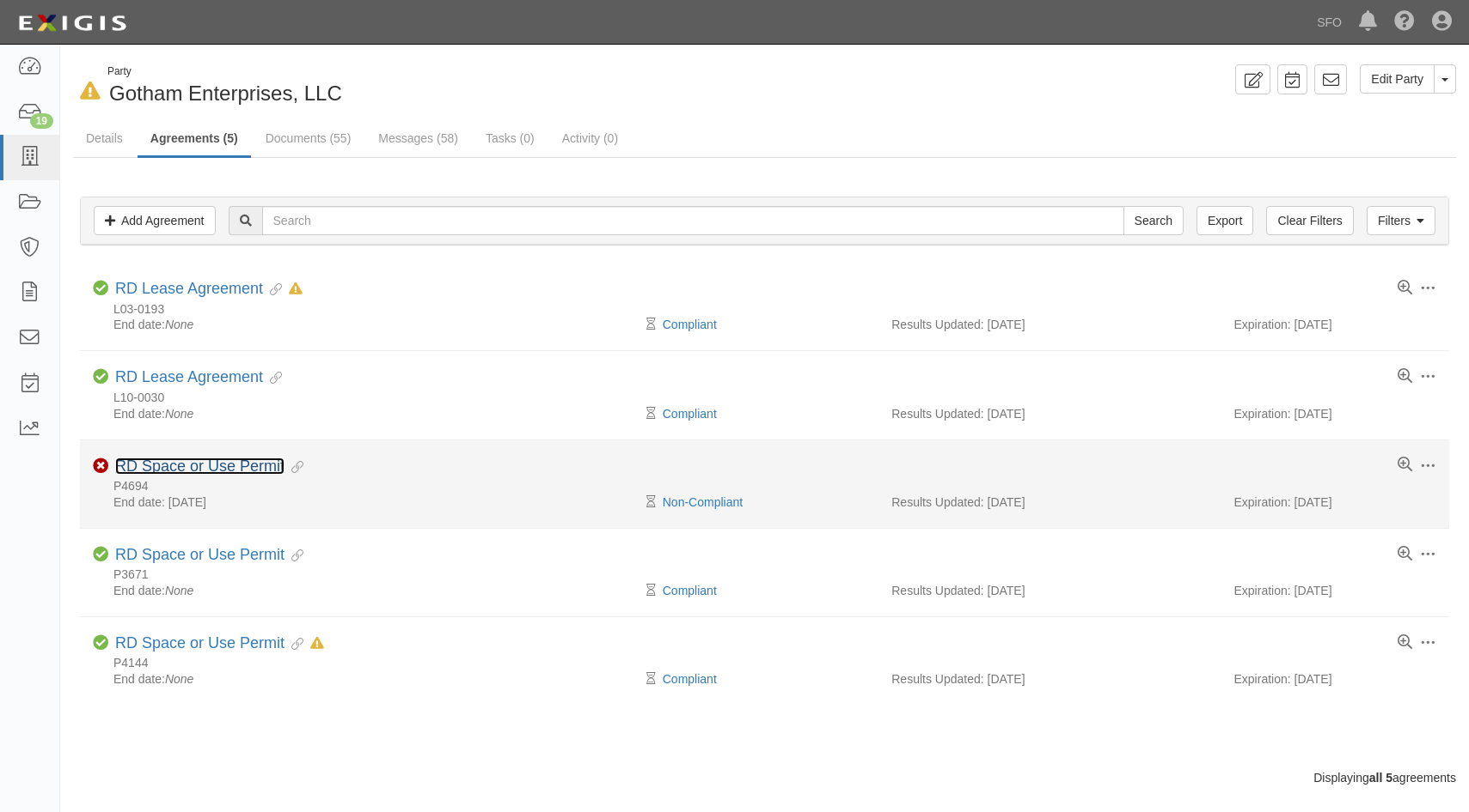
click at [225, 459] on link "RD Space or Use Permit" at bounding box center [199, 466] width 169 height 17
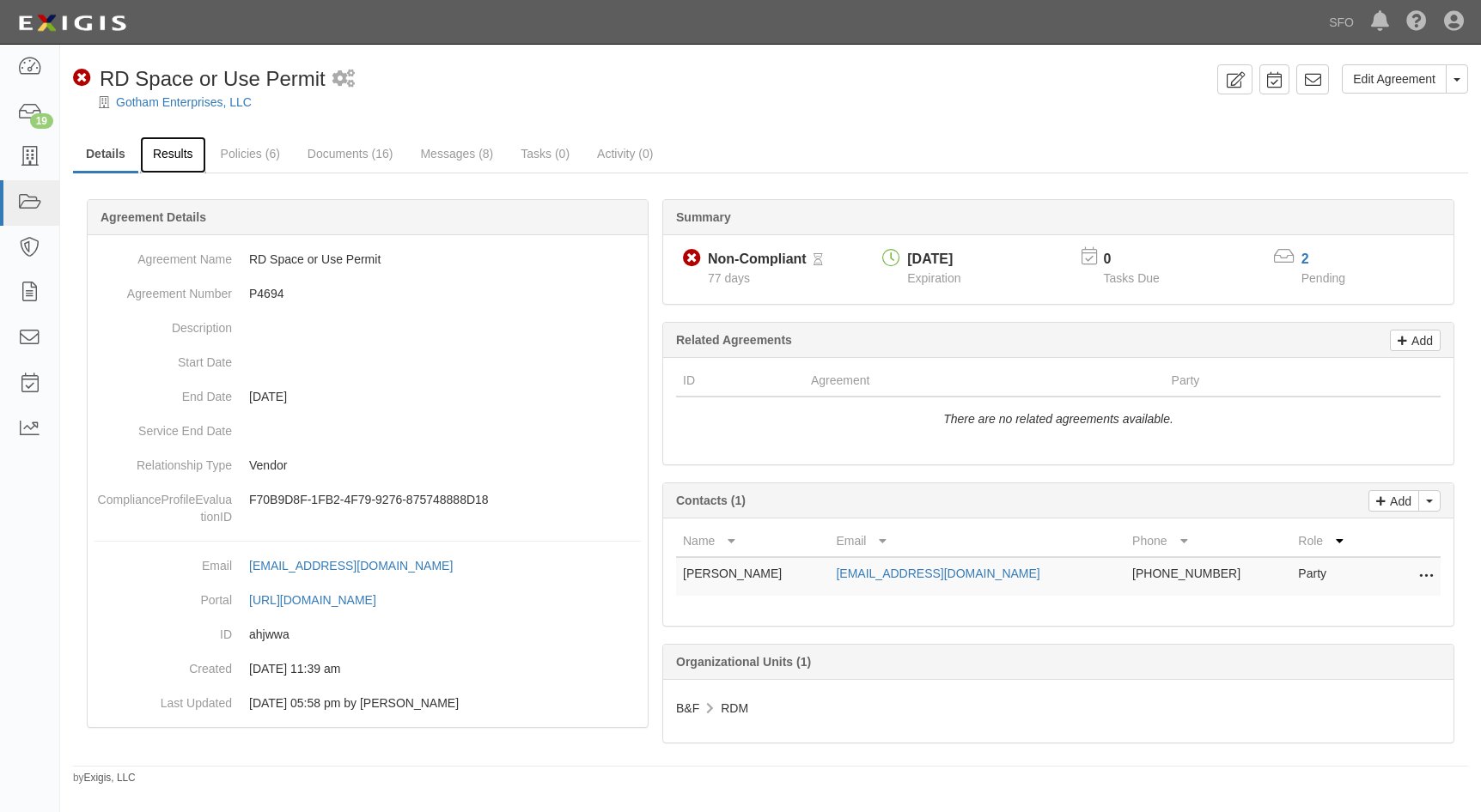
click at [179, 163] on link "Results" at bounding box center [173, 155] width 66 height 37
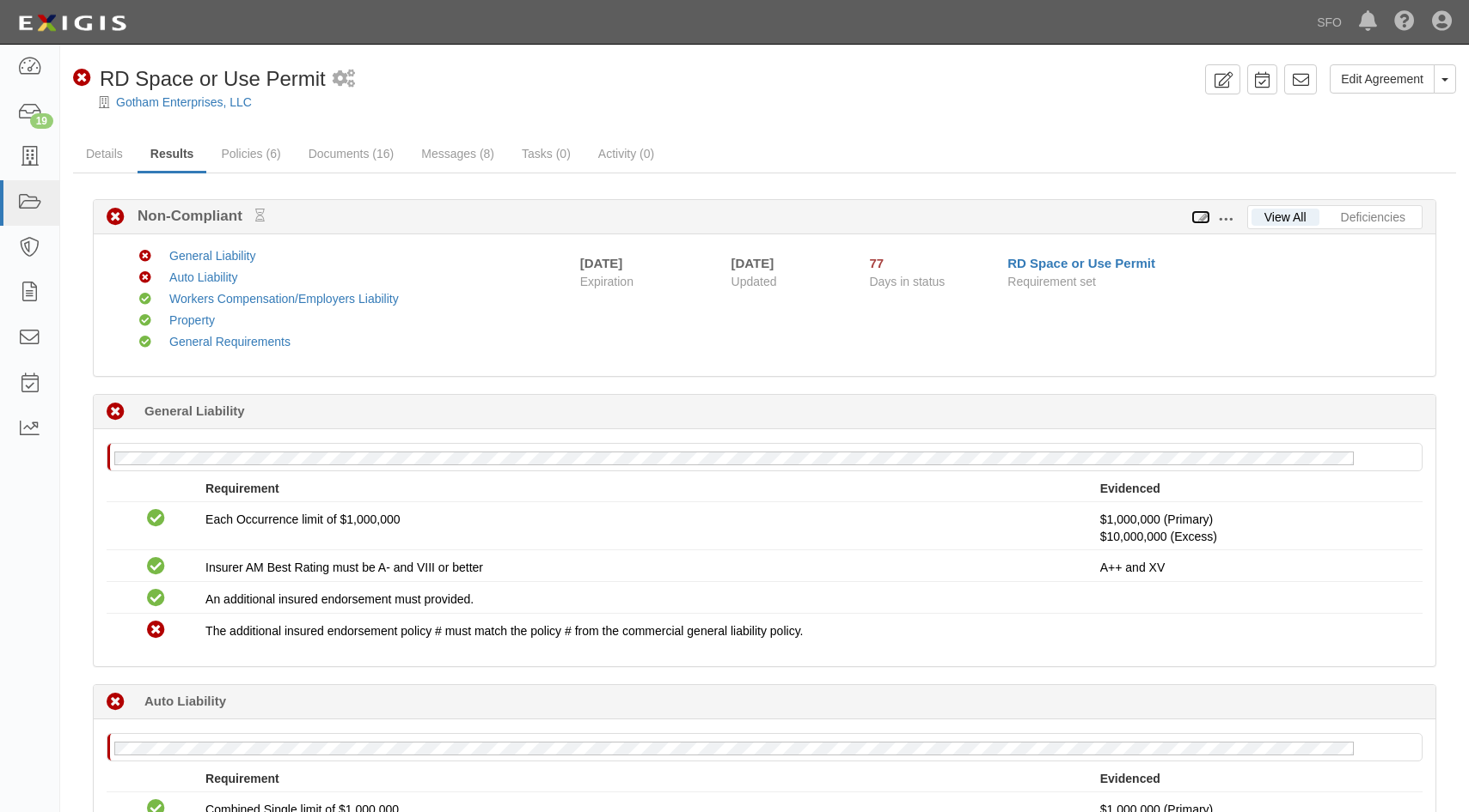
click at [1206, 212] on icon at bounding box center [1201, 218] width 19 height 12
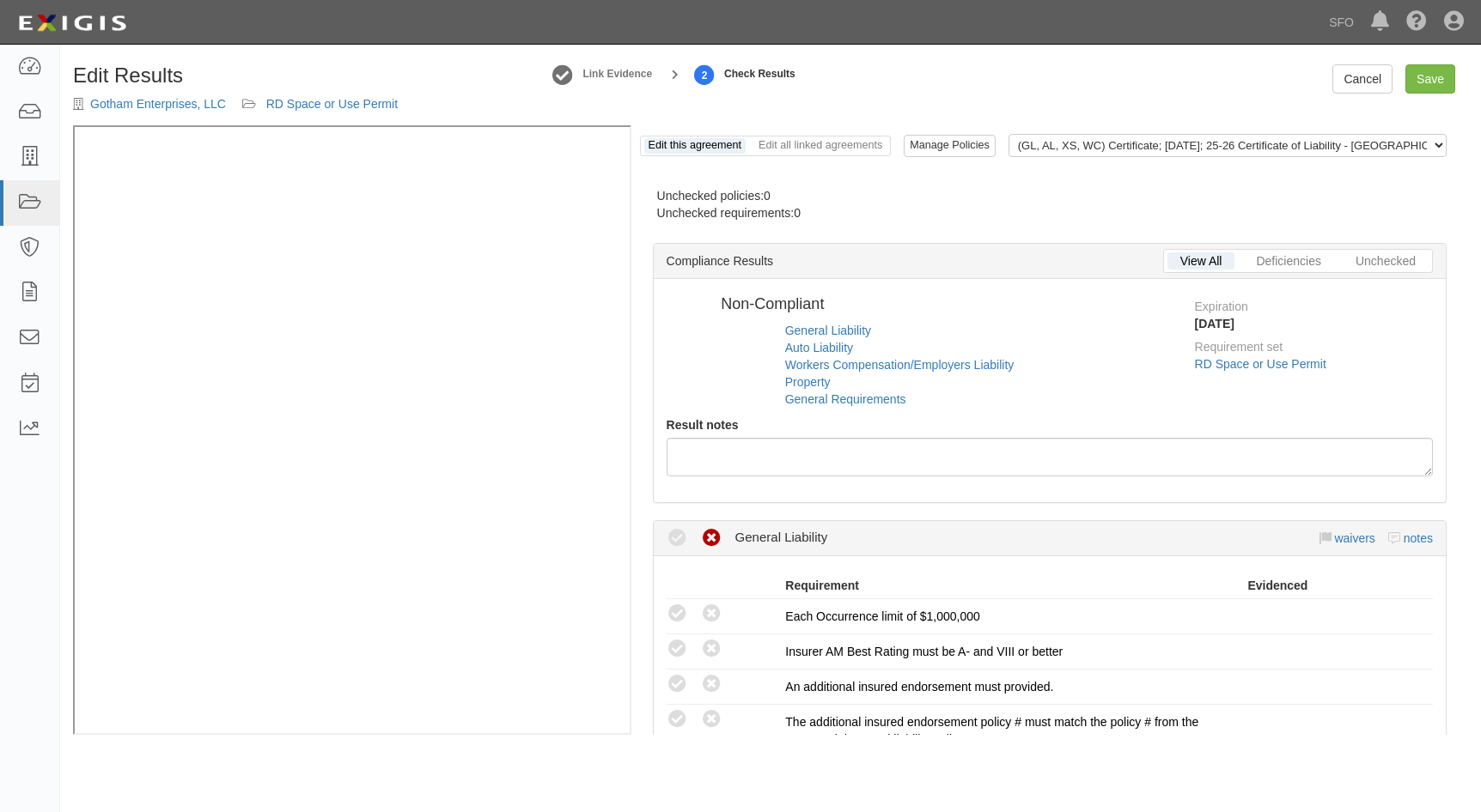
radio input "false"
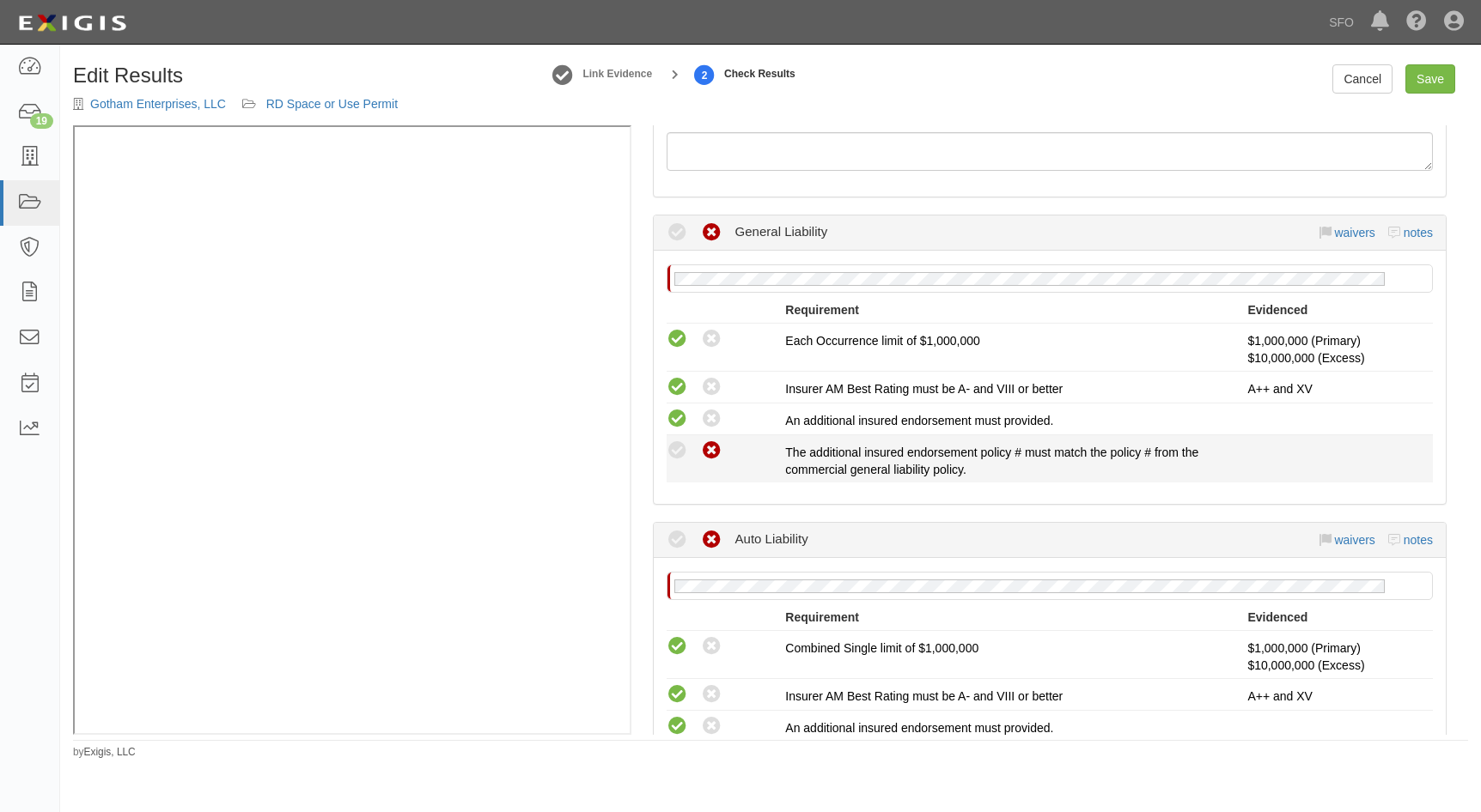
scroll to position [257, 0]
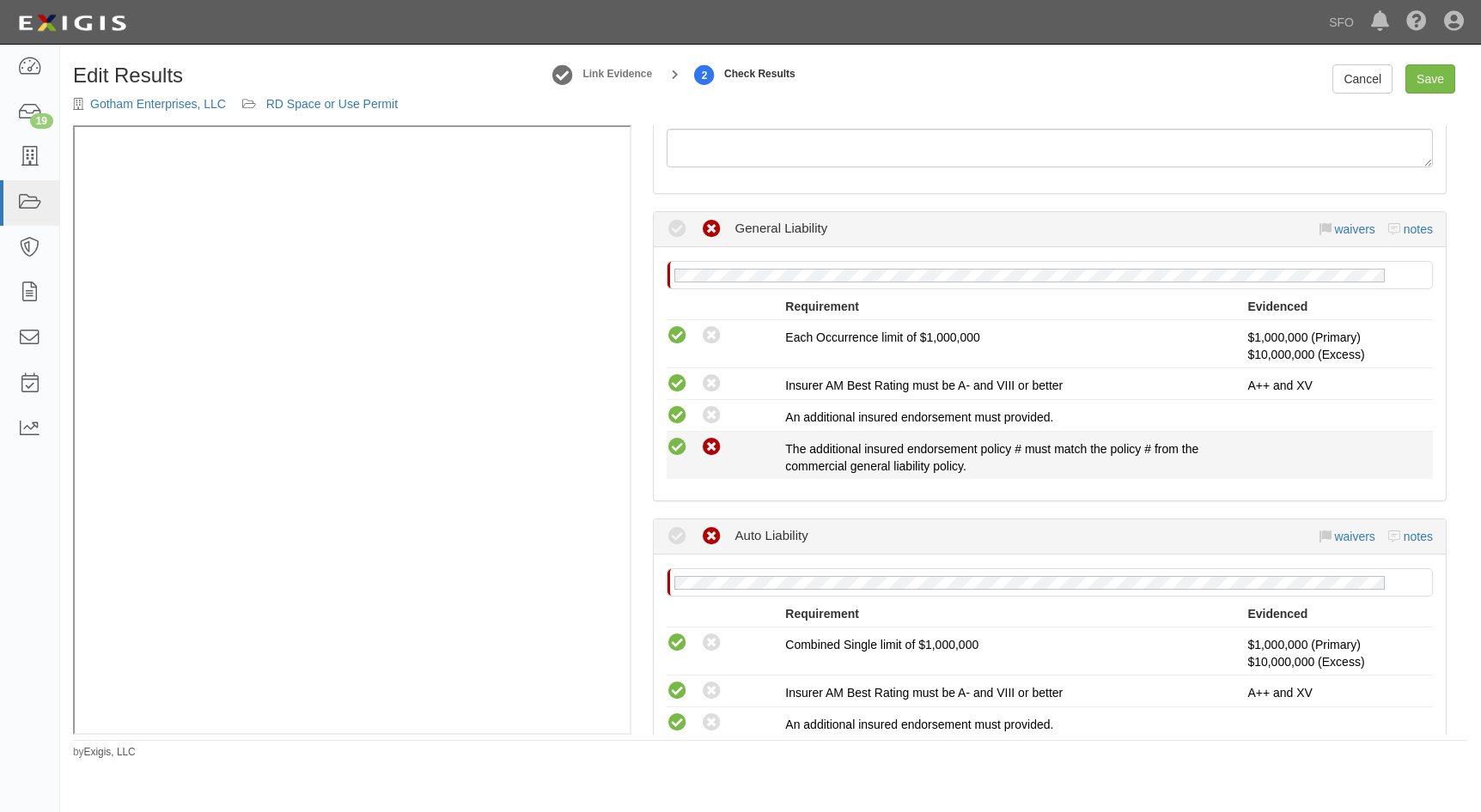
click at [684, 448] on icon at bounding box center [678, 448] width 21 height 21
radio input "true"
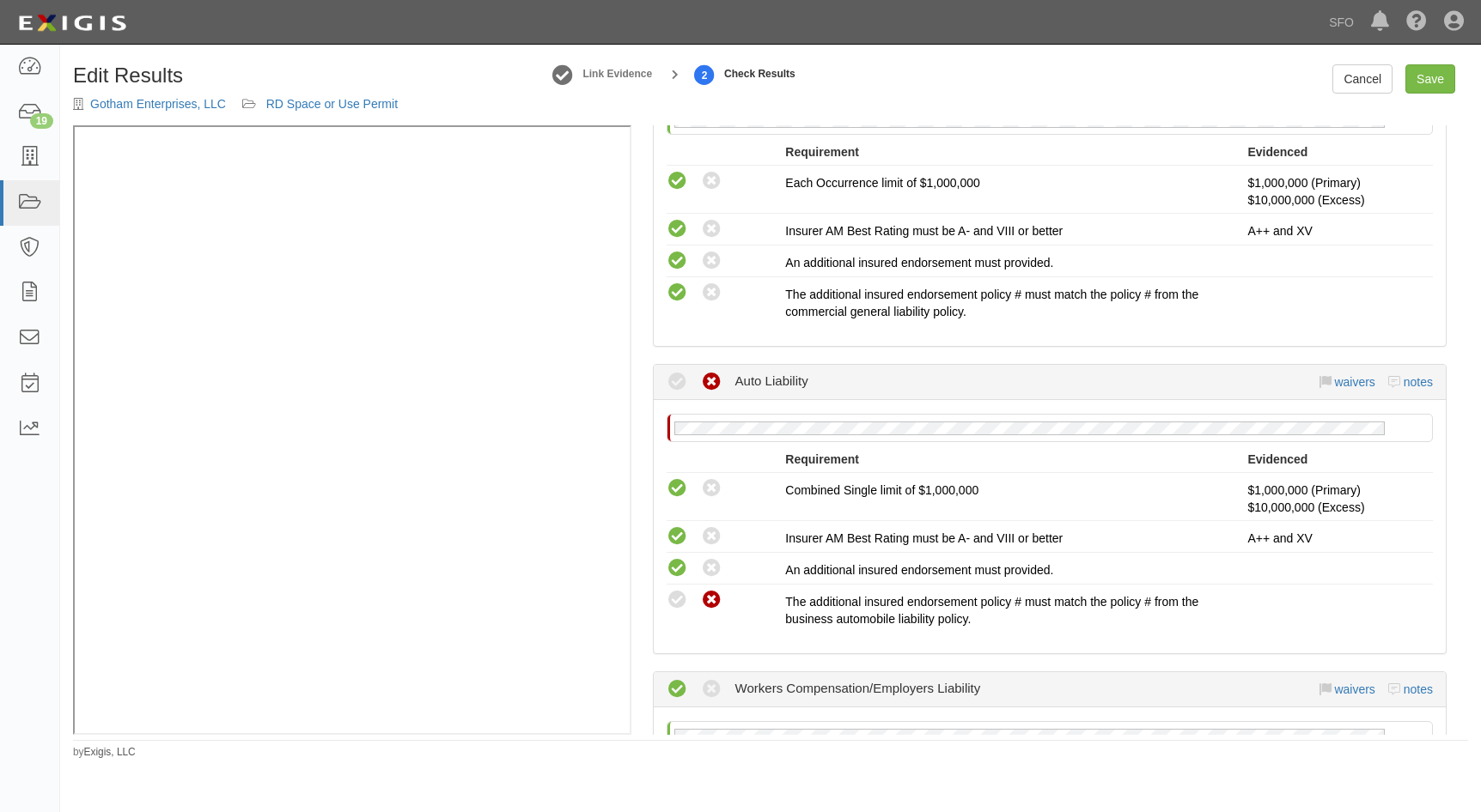
scroll to position [430, 0]
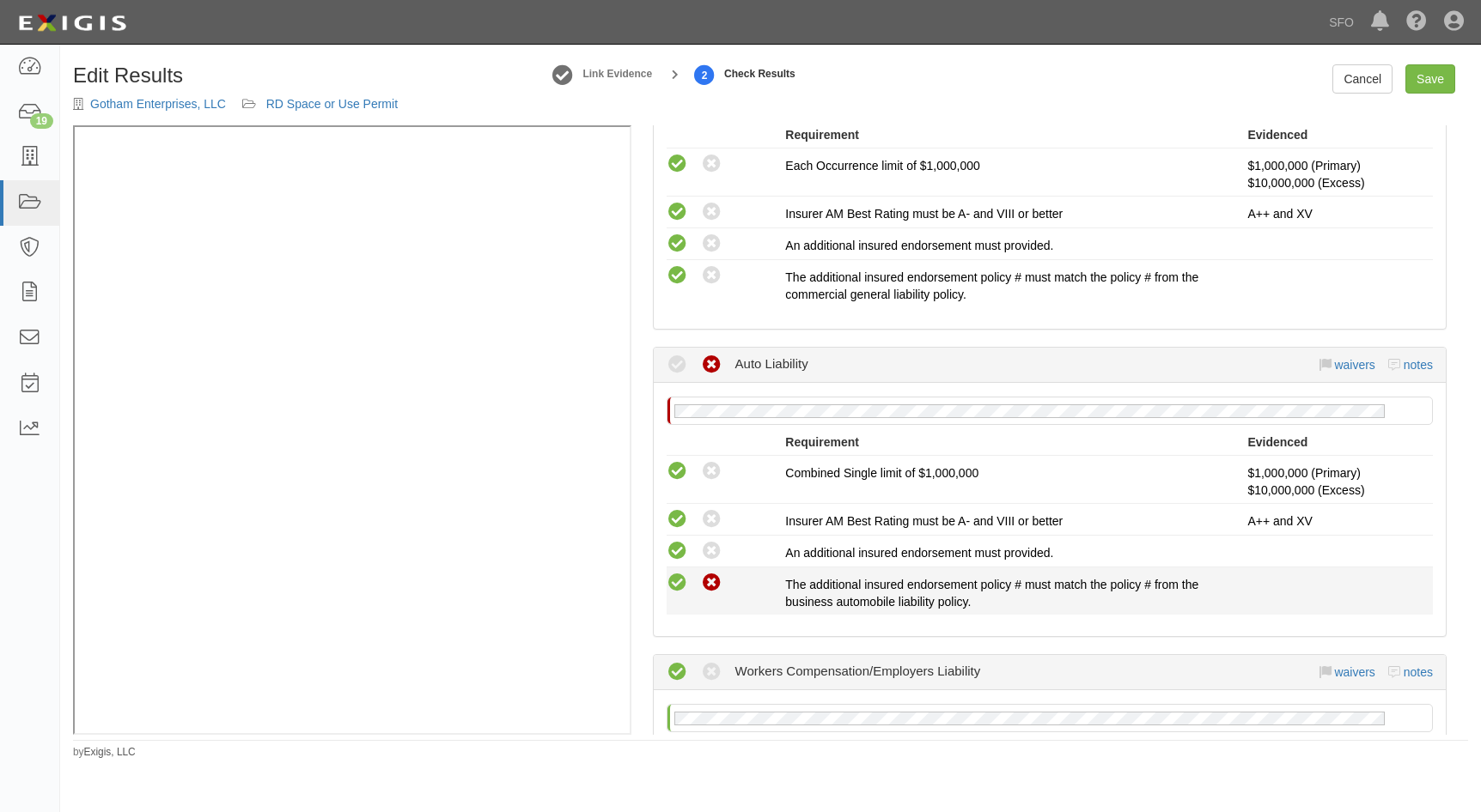
click at [681, 587] on icon at bounding box center [678, 584] width 21 height 21
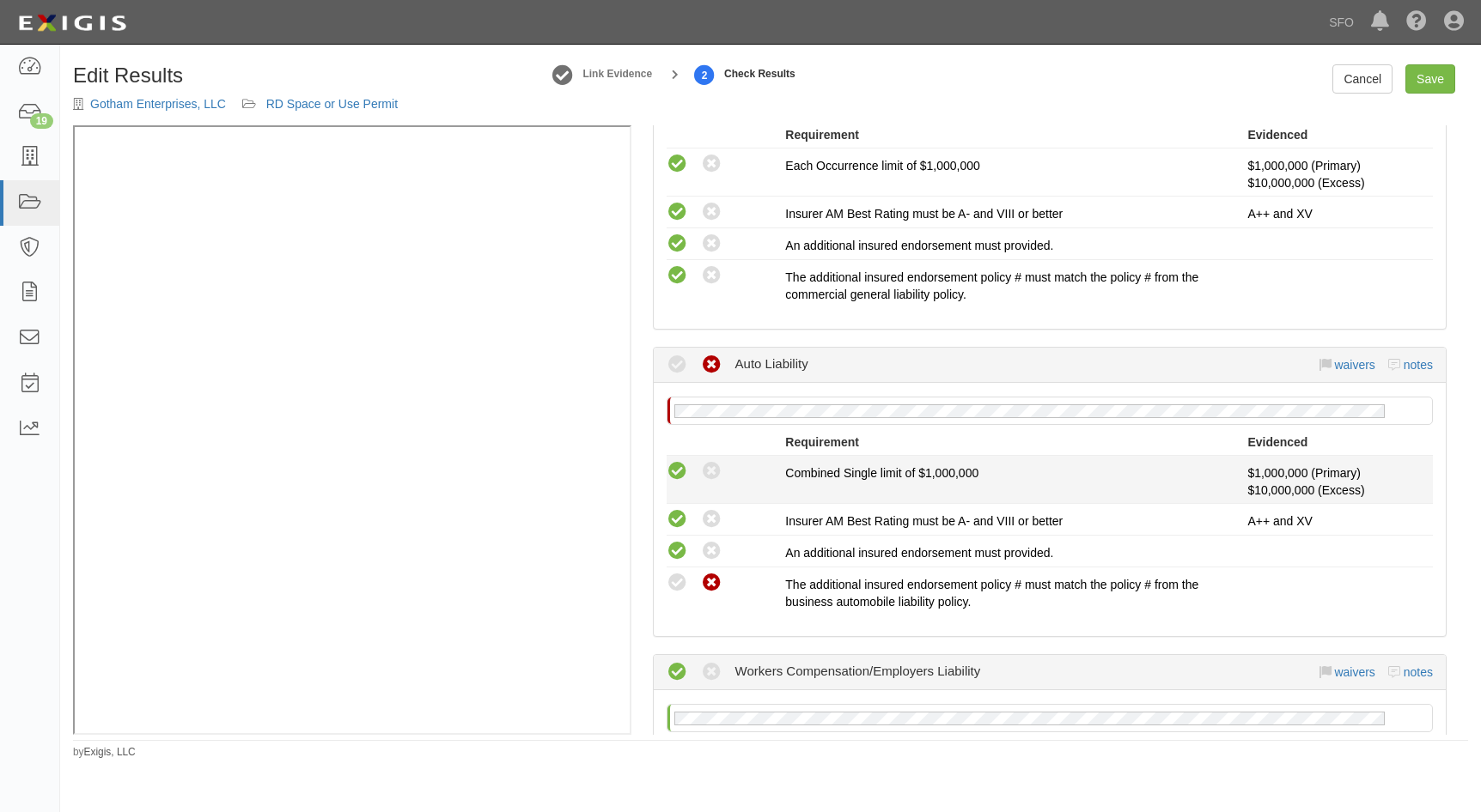
radio input "true"
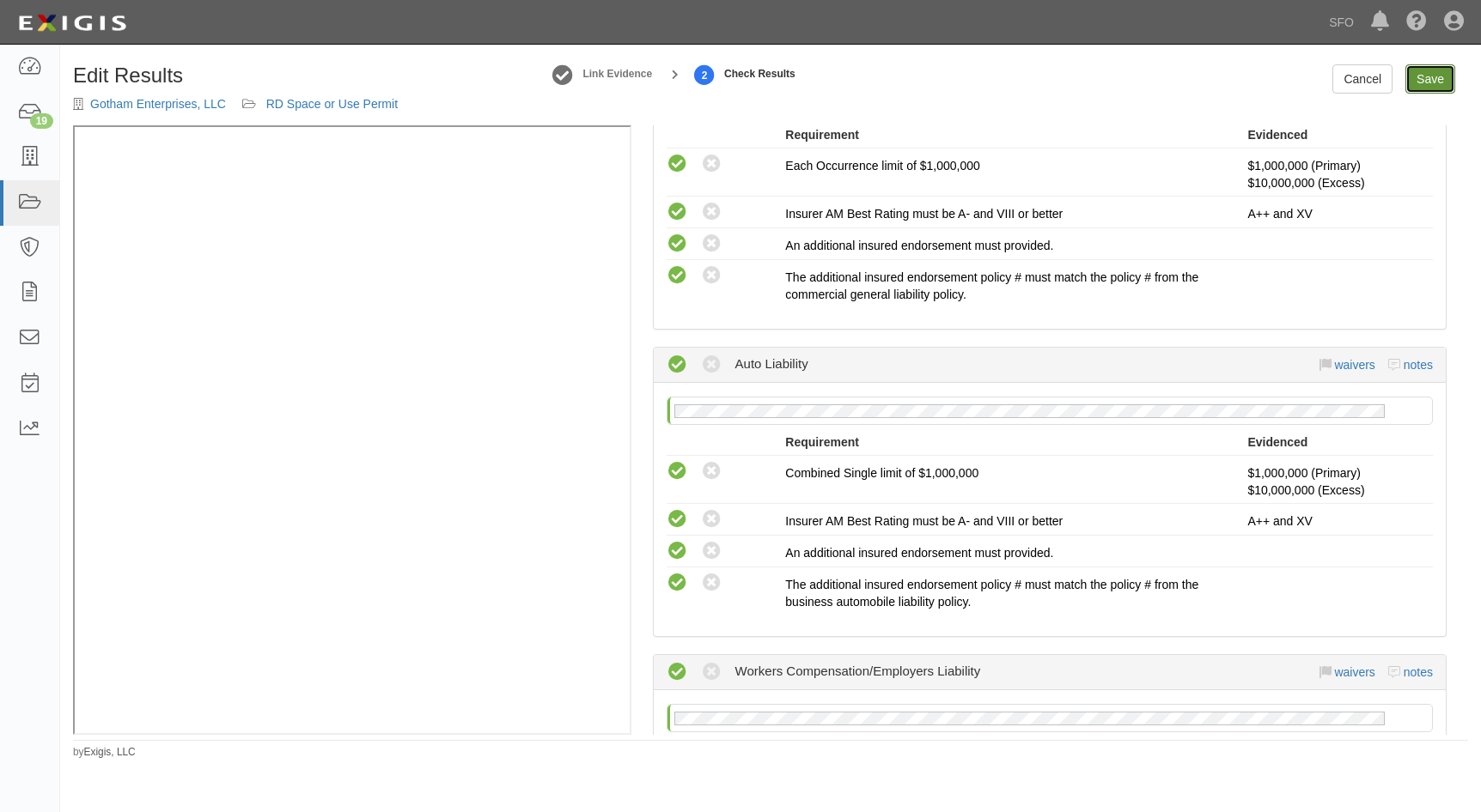
click at [1417, 82] on link "Save" at bounding box center [1430, 79] width 49 height 29
radio input "true"
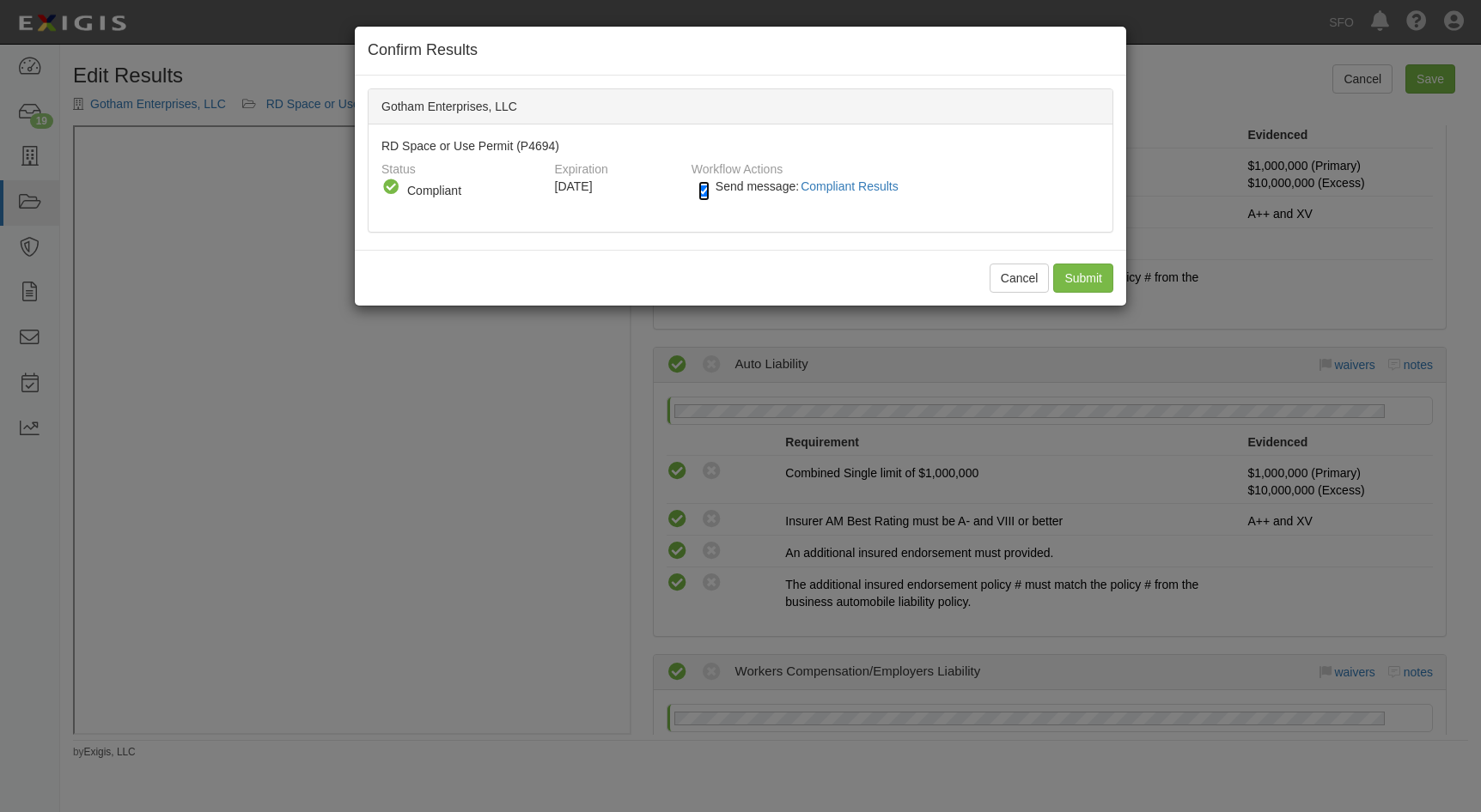
click at [705, 189] on input "Send message: Compliant Results" at bounding box center [704, 191] width 12 height 19
checkbox input "false"
click at [1087, 264] on input "Submit" at bounding box center [1083, 278] width 60 height 29
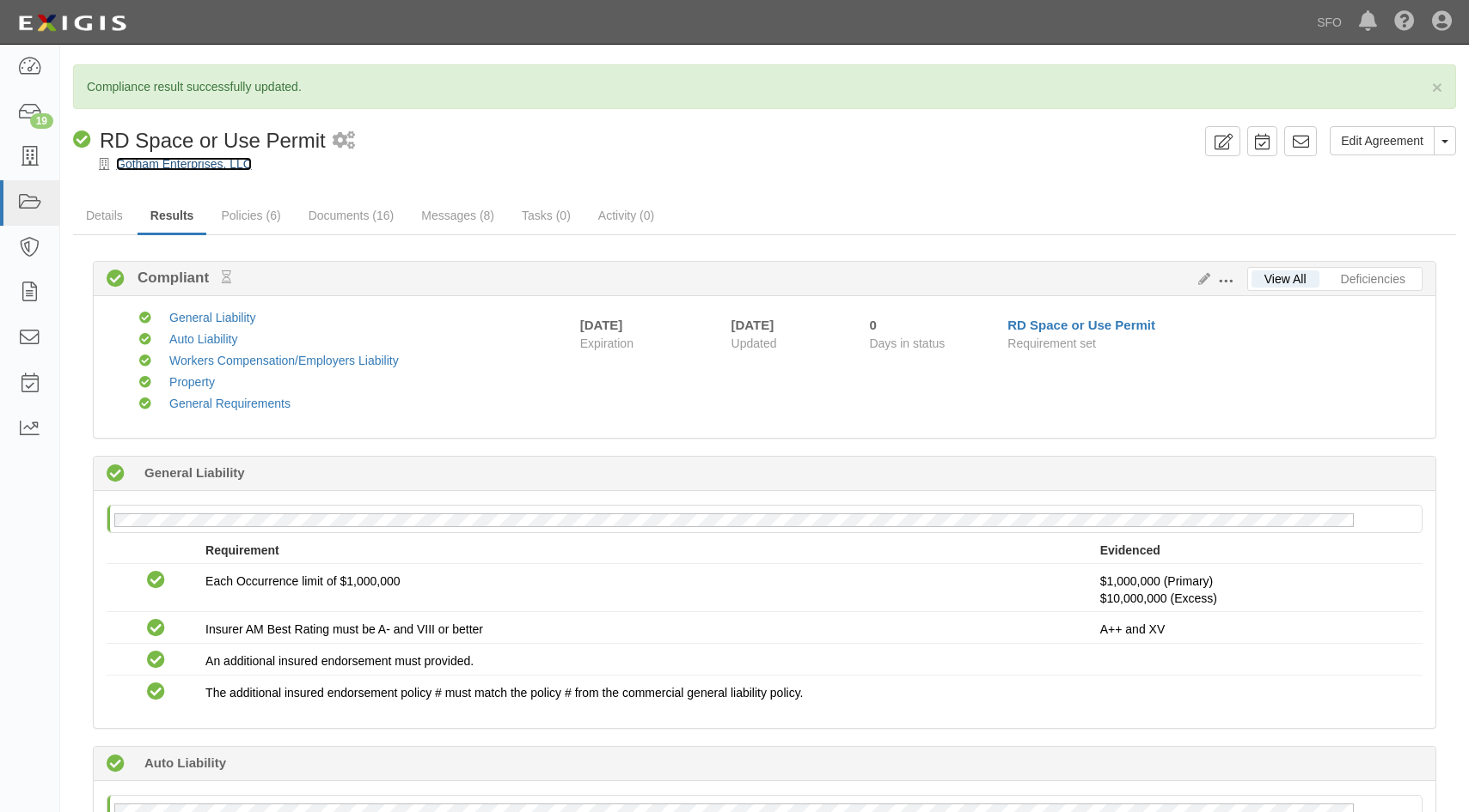
click at [171, 165] on link "Gotham Enterprises, LLC" at bounding box center [184, 164] width 136 height 14
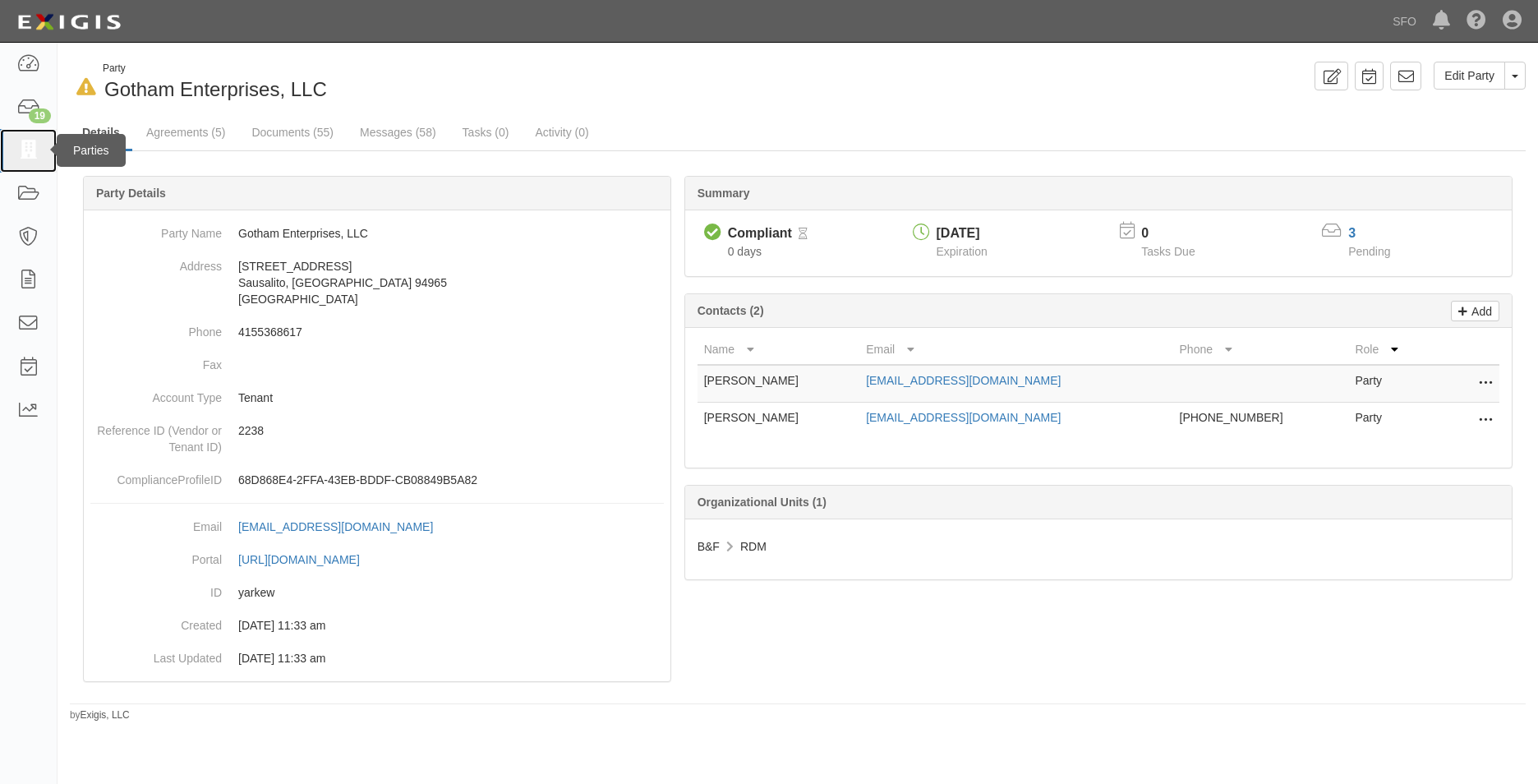
drag, startPoint x: 17, startPoint y: 150, endPoint x: 89, endPoint y: 143, distance: 72.3
click at [17, 150] on icon at bounding box center [28, 151] width 23 height 19
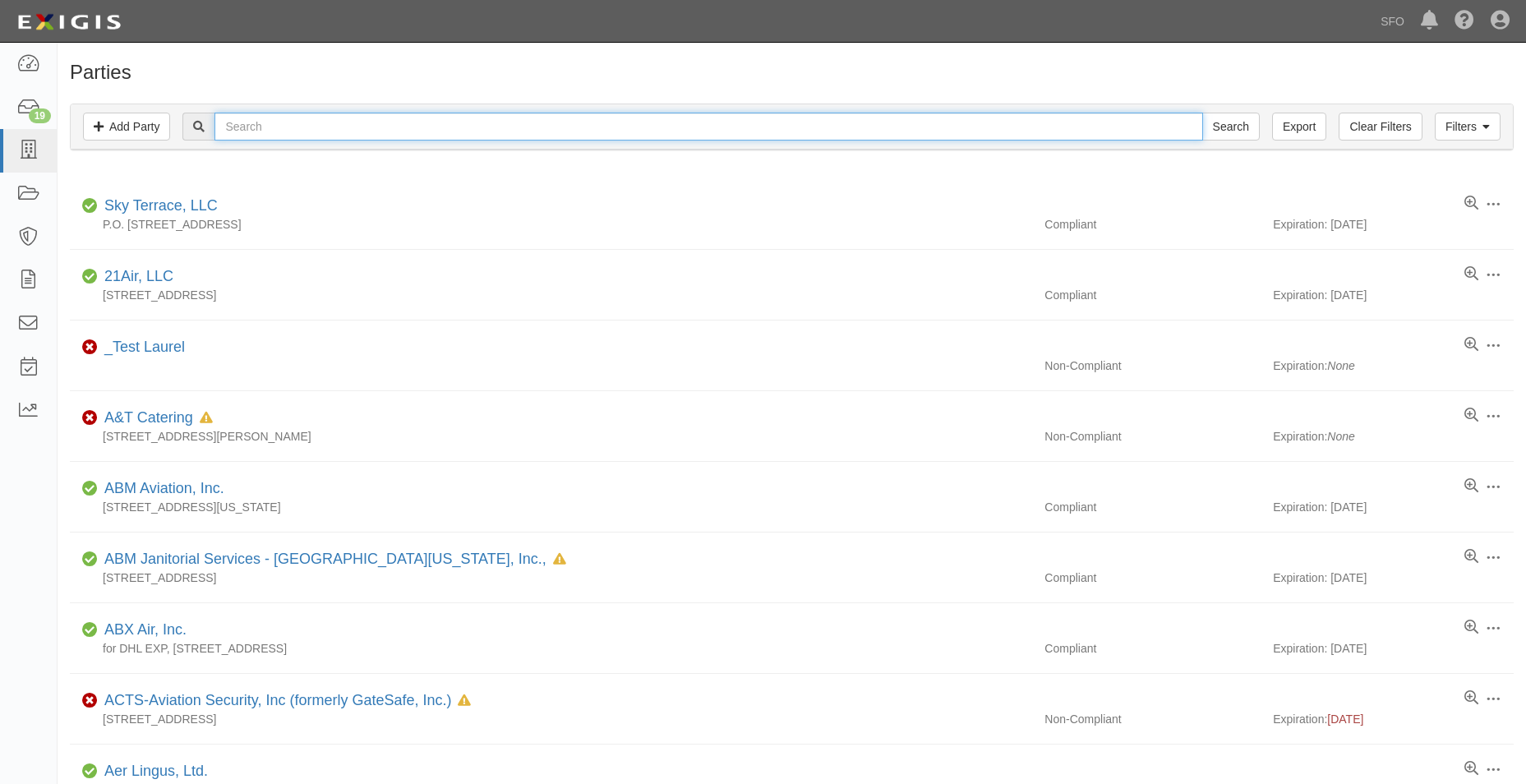
click at [322, 130] on input "text" at bounding box center [708, 127] width 988 height 28
paste input "Gitibin & Associates dba Go Rentals"
type input "Gitibin & Associates dba Go Rentals"
click at [1202, 113] on input "Search" at bounding box center [1231, 127] width 57 height 28
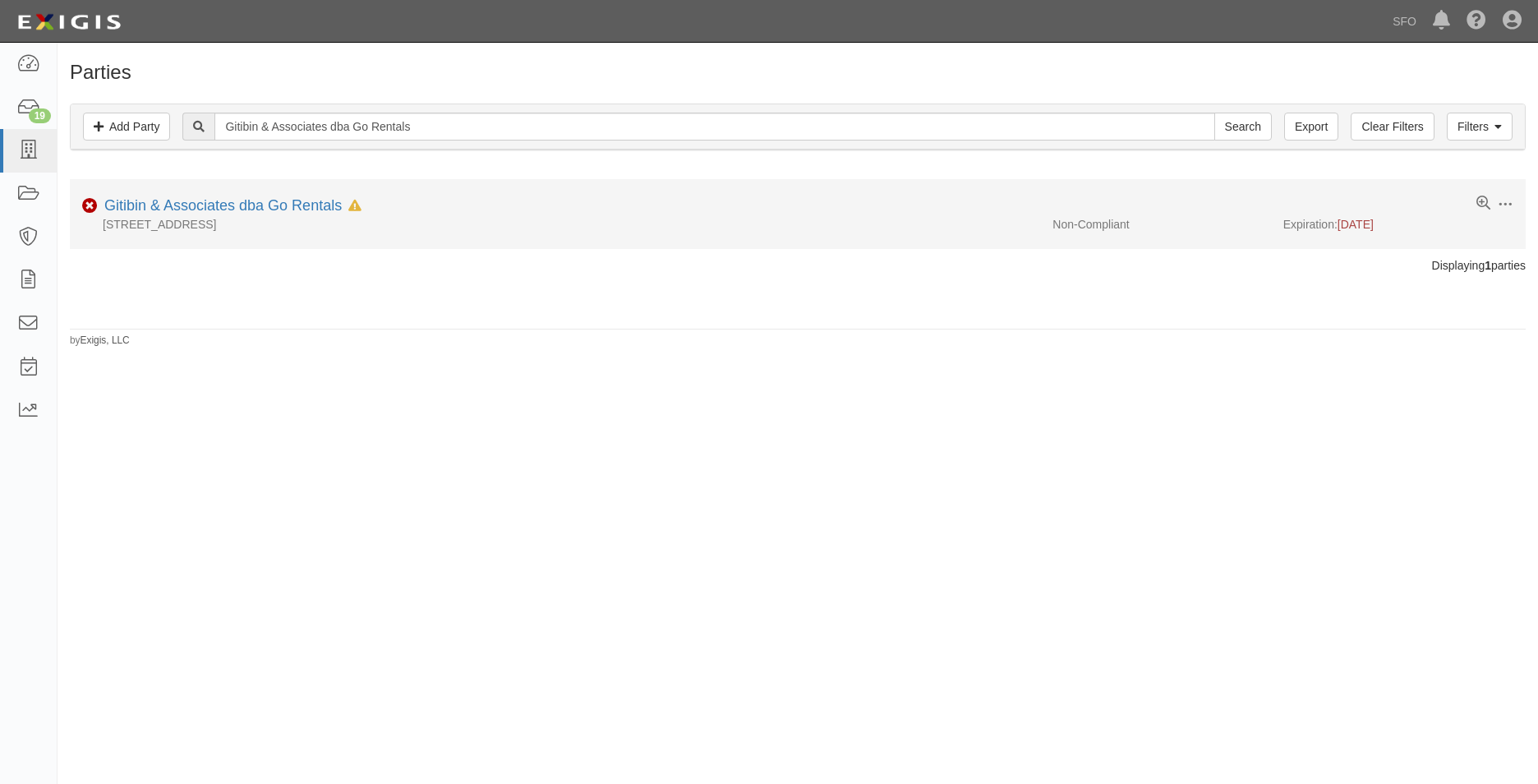
click at [248, 193] on li "Edit Log activity Add task Send message Archive Non-Compliant Gitibin & Associa…" at bounding box center [797, 213] width 1456 height 69
click at [248, 201] on link "Gitibin & Associates dba Go Rentals" at bounding box center [223, 205] width 237 height 17
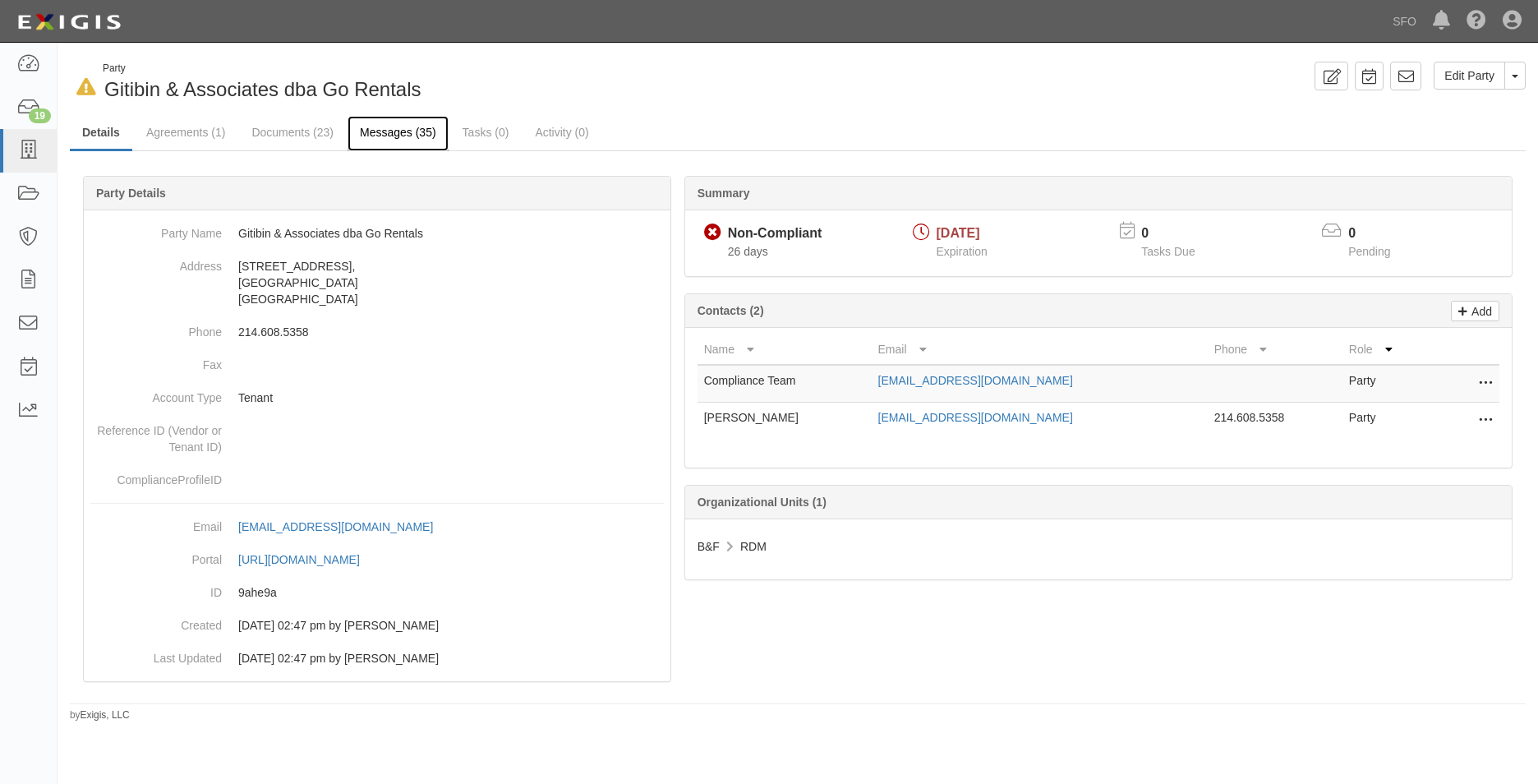
click at [382, 130] on link "Messages (35)" at bounding box center [397, 133] width 101 height 35
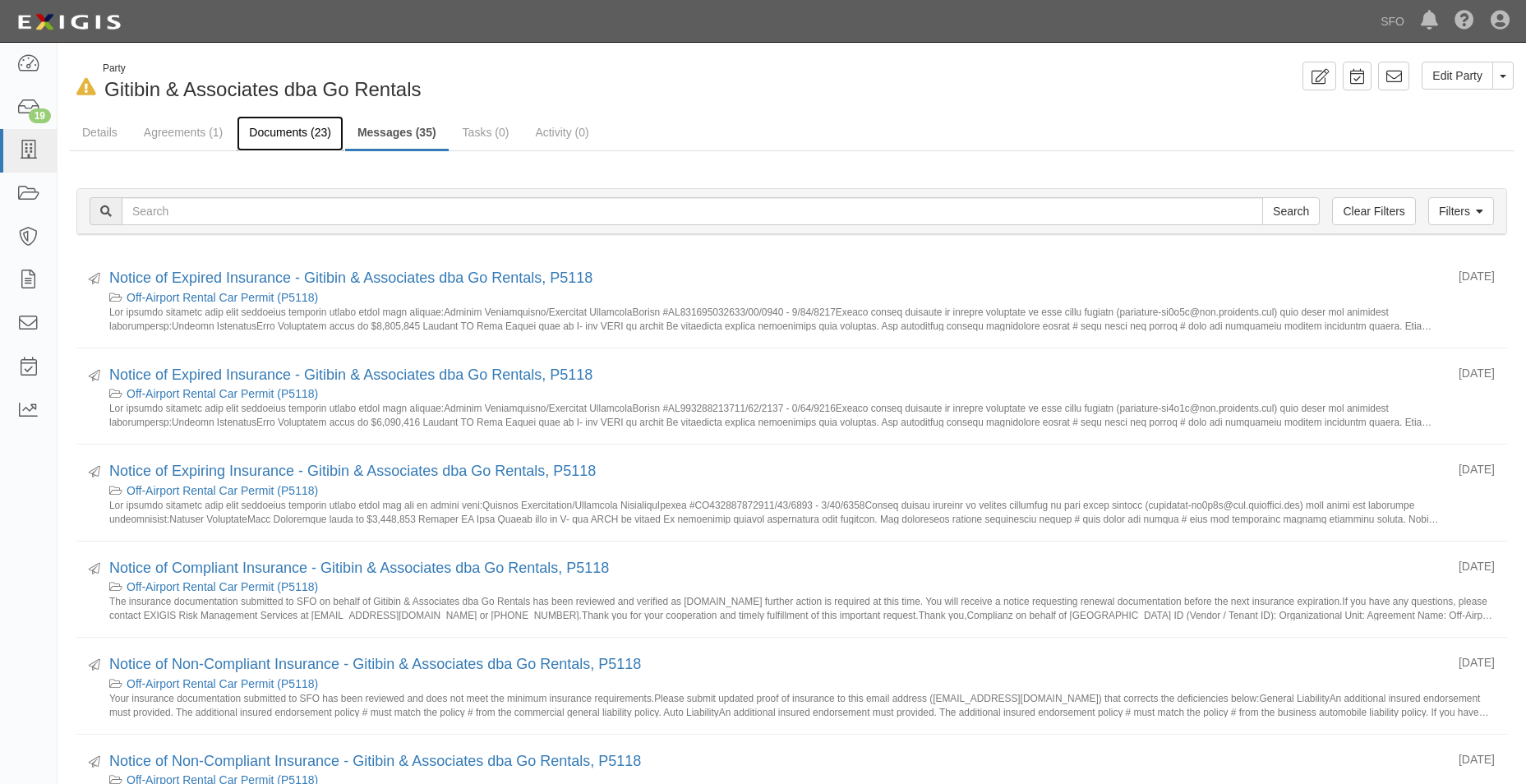
click at [254, 131] on link "Documents (23)" at bounding box center [290, 133] width 106 height 35
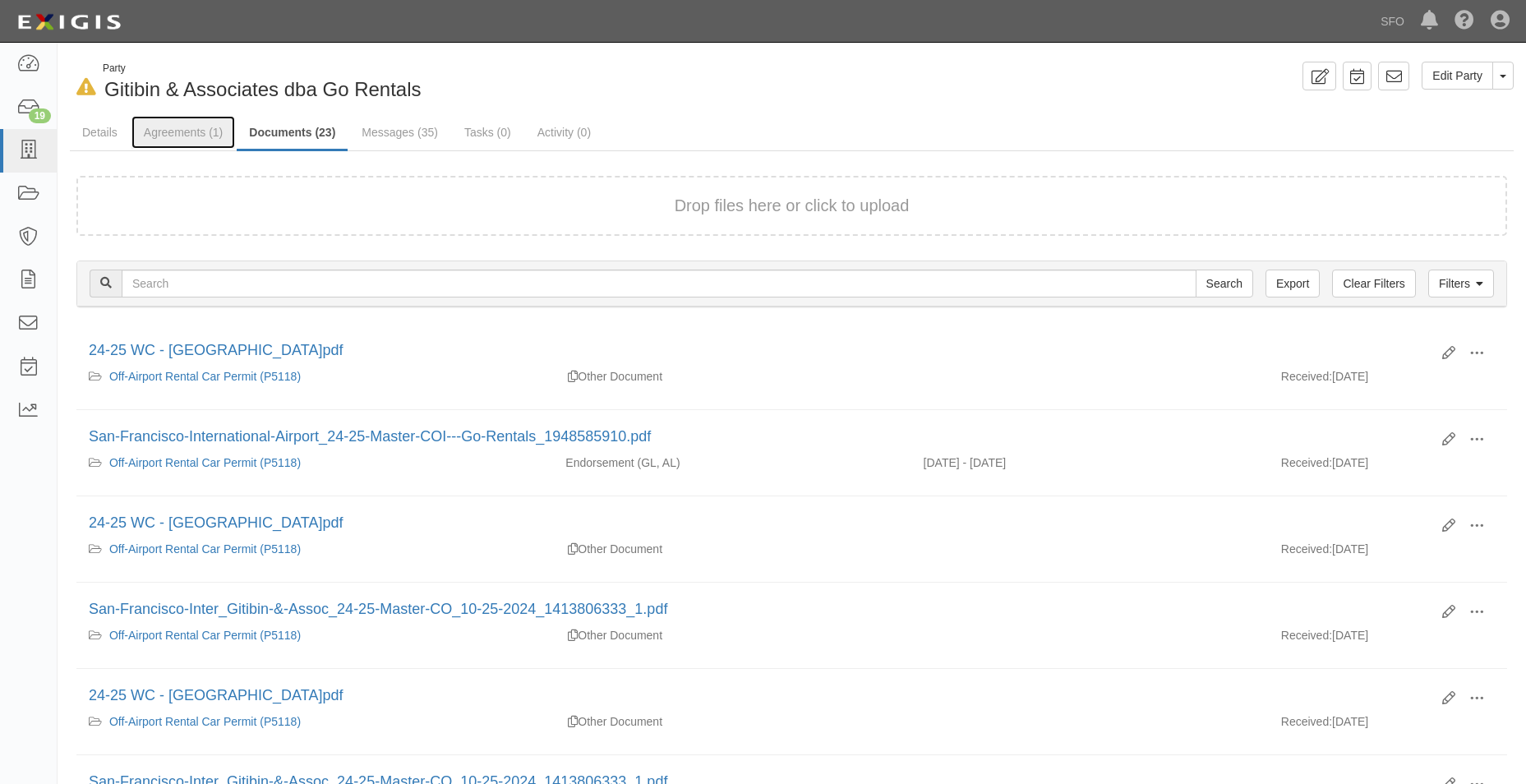
click at [199, 129] on link "Agreements (1)" at bounding box center [183, 131] width 104 height 32
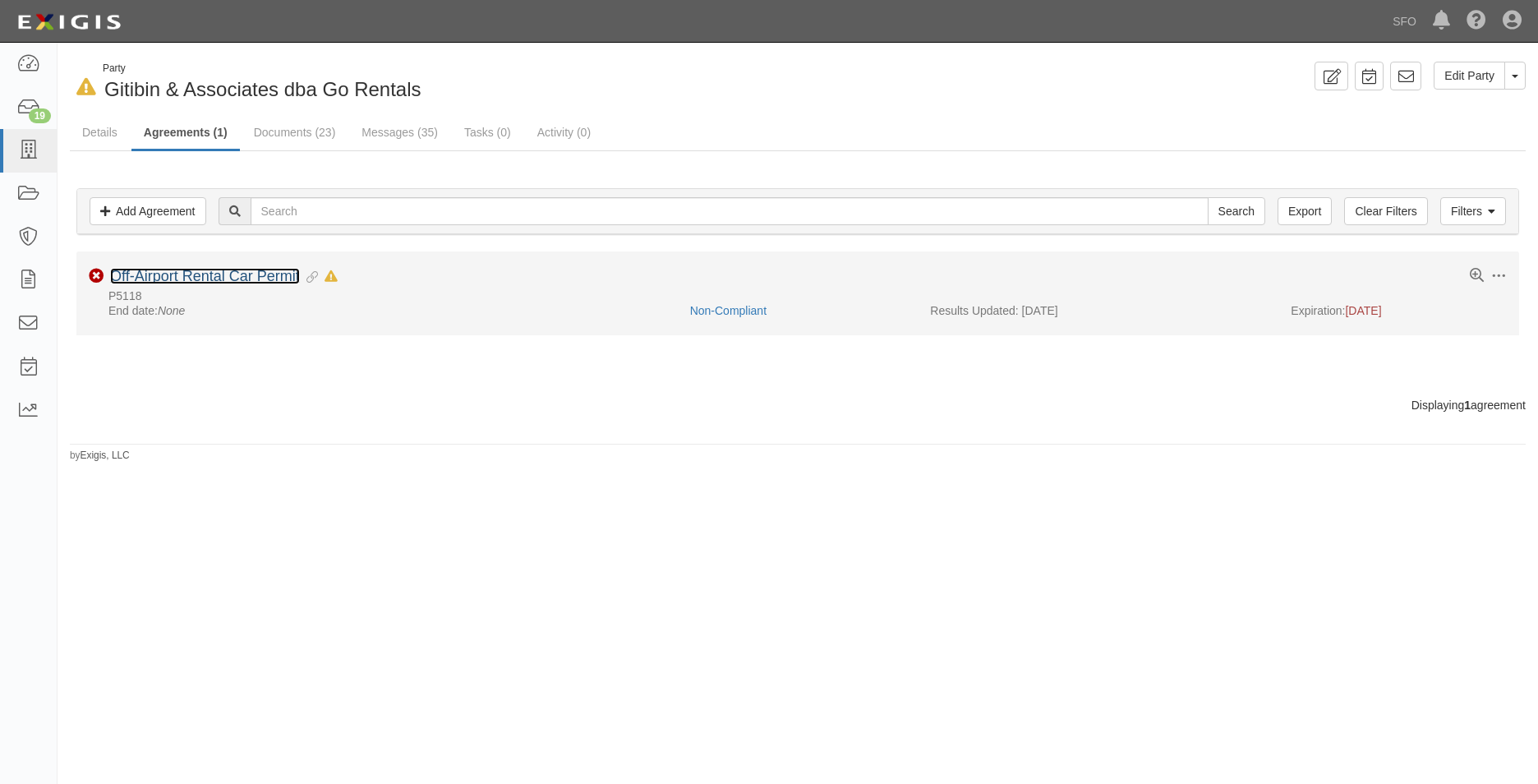
click at [242, 268] on link "Off-Airport Rental Car Permit" at bounding box center [205, 276] width 190 height 17
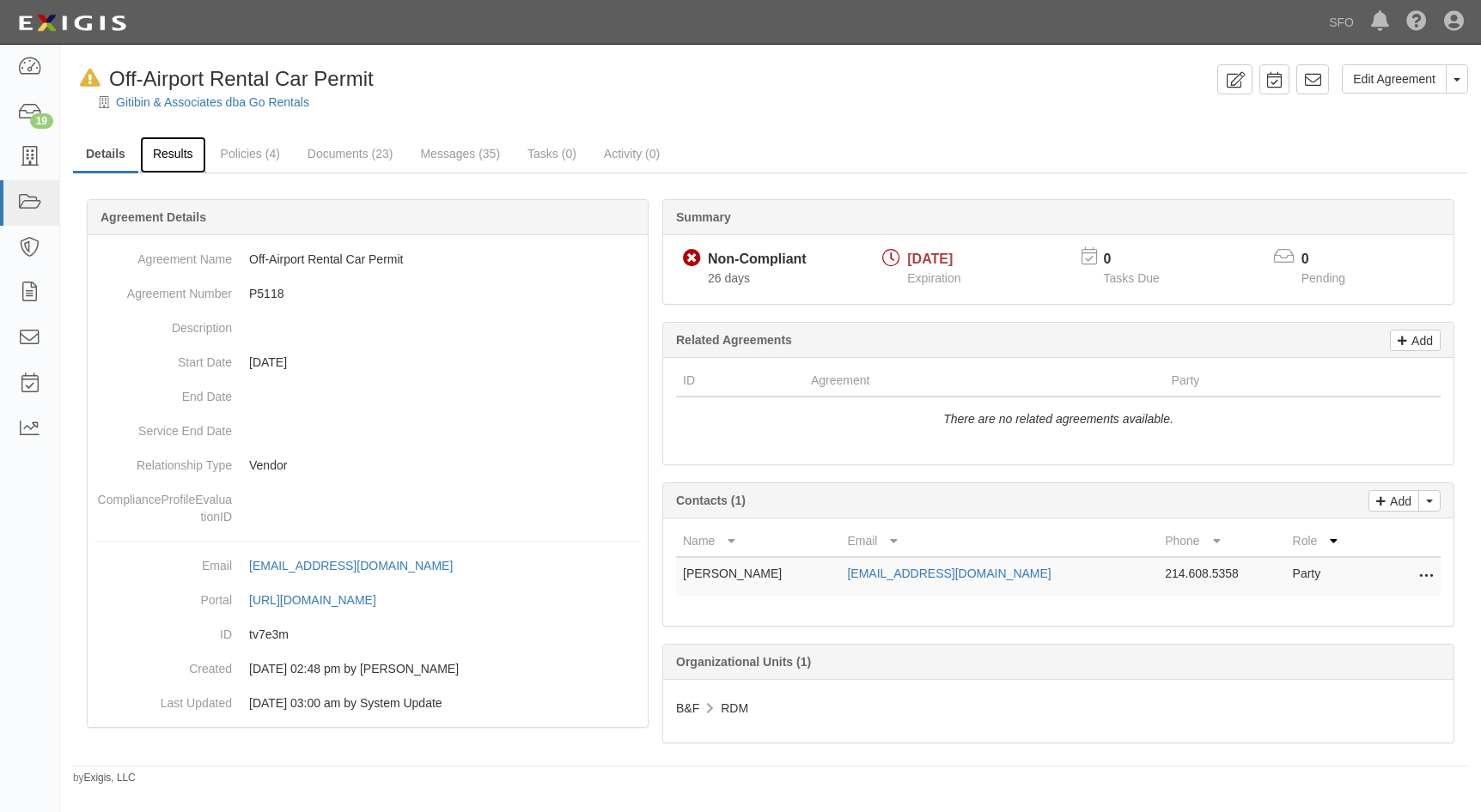
click at [191, 159] on link "Results" at bounding box center [173, 155] width 66 height 37
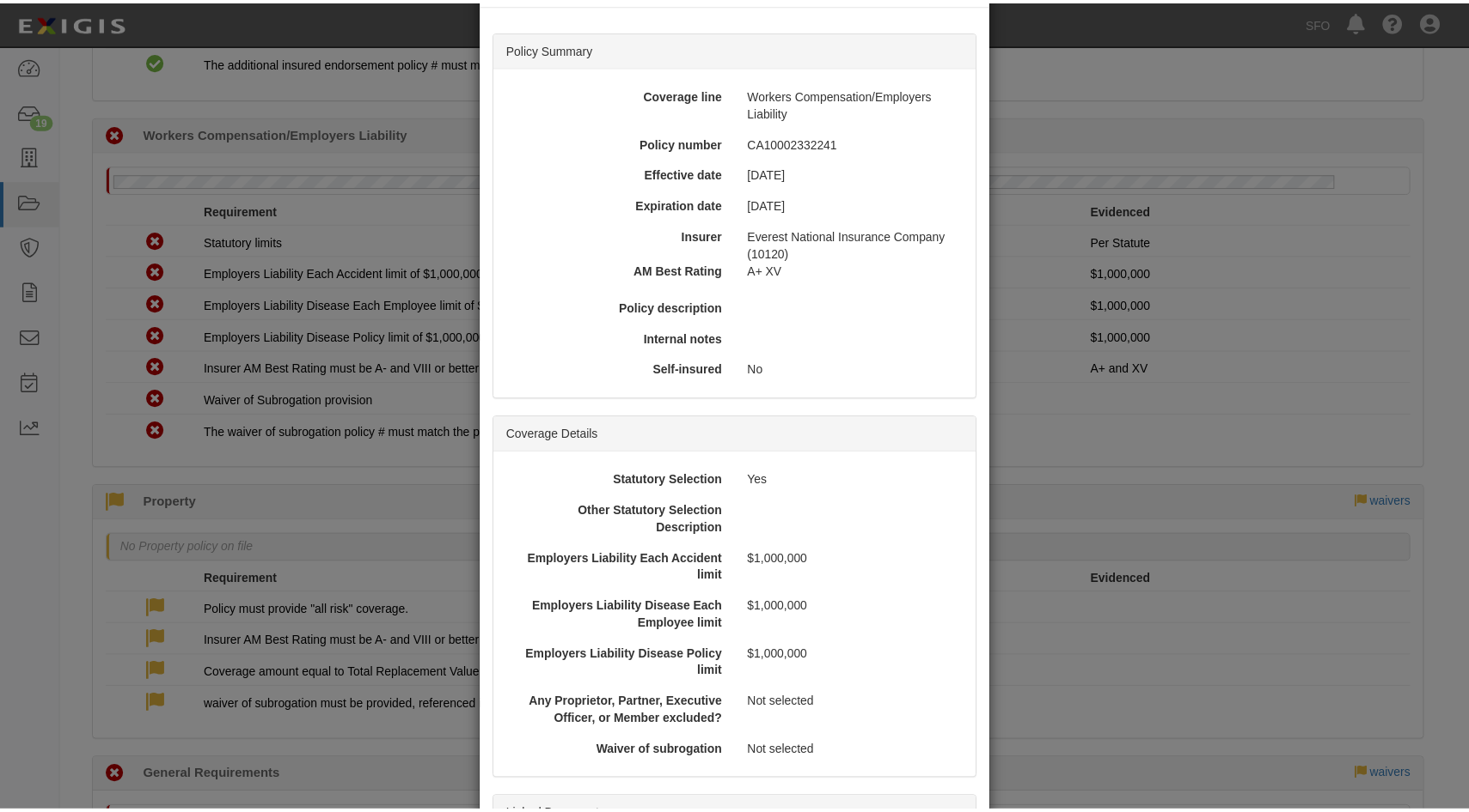
scroll to position [270, 0]
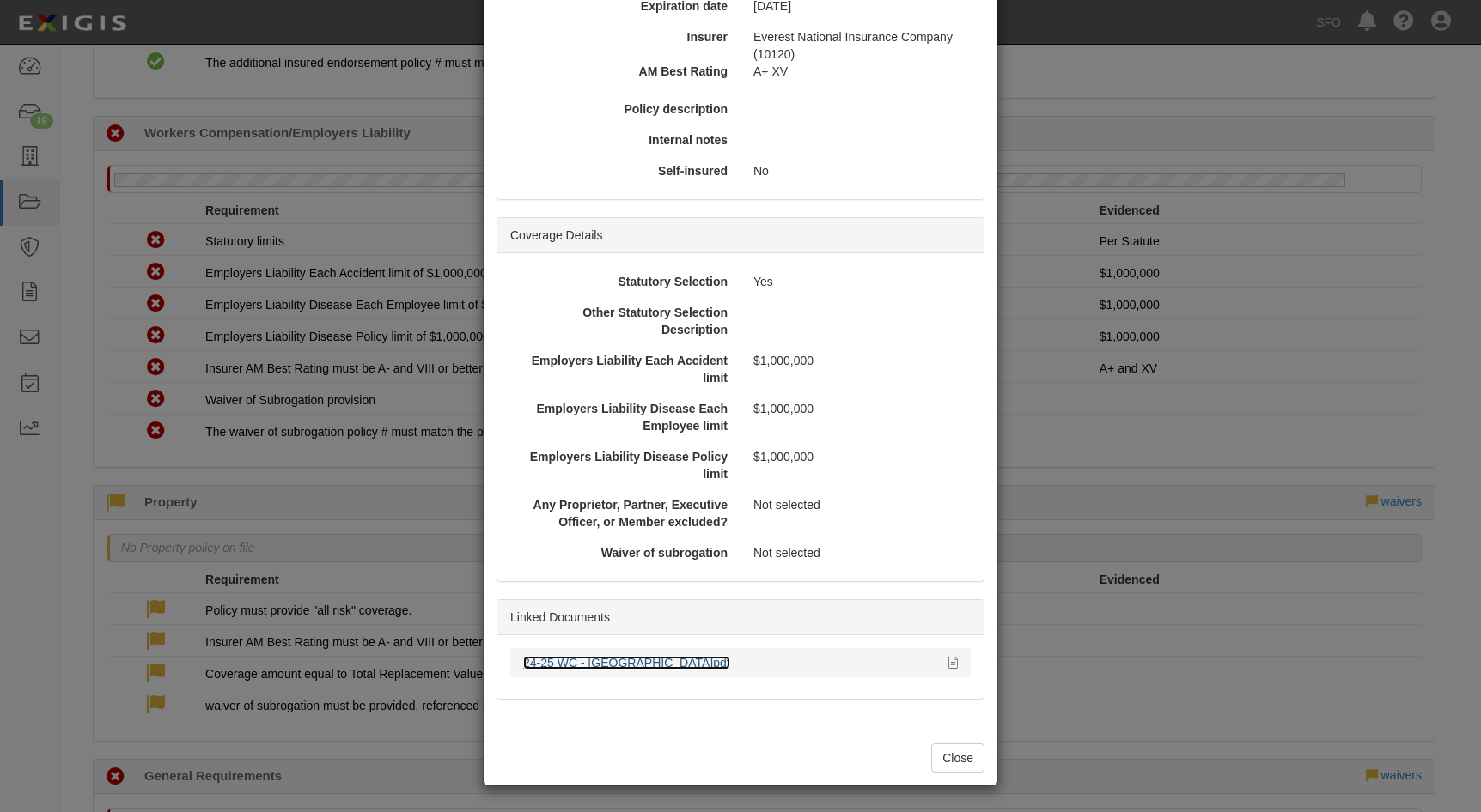
click at [629, 665] on link "24-25 WC - [GEOGRAPHIC_DATA]pdf" at bounding box center [626, 663] width 207 height 14
click at [297, 317] on div "× View Policy Policy Summary Coverage line Workers Compensation/Employers Liabi…" at bounding box center [740, 406] width 1481 height 812
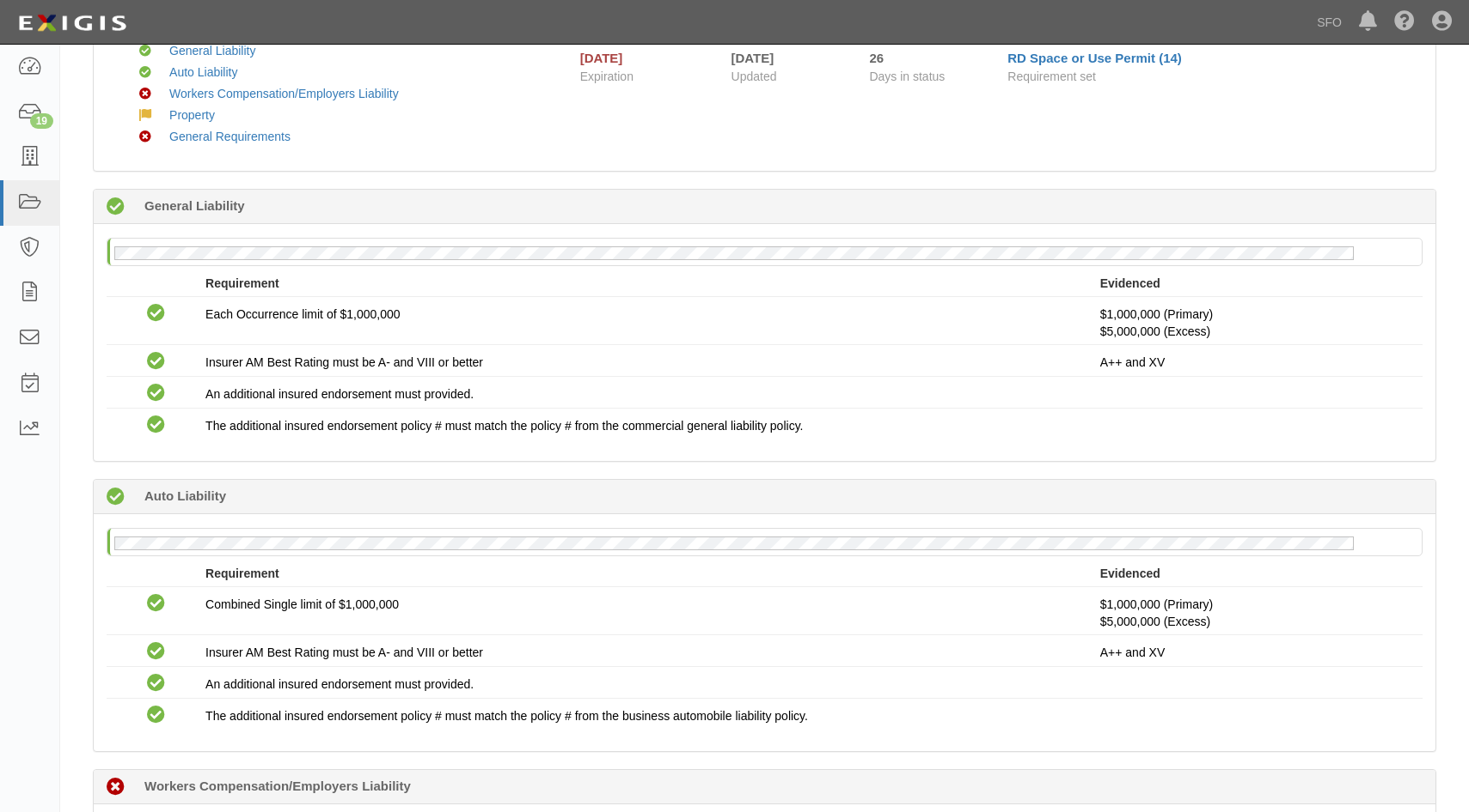
scroll to position [0, 0]
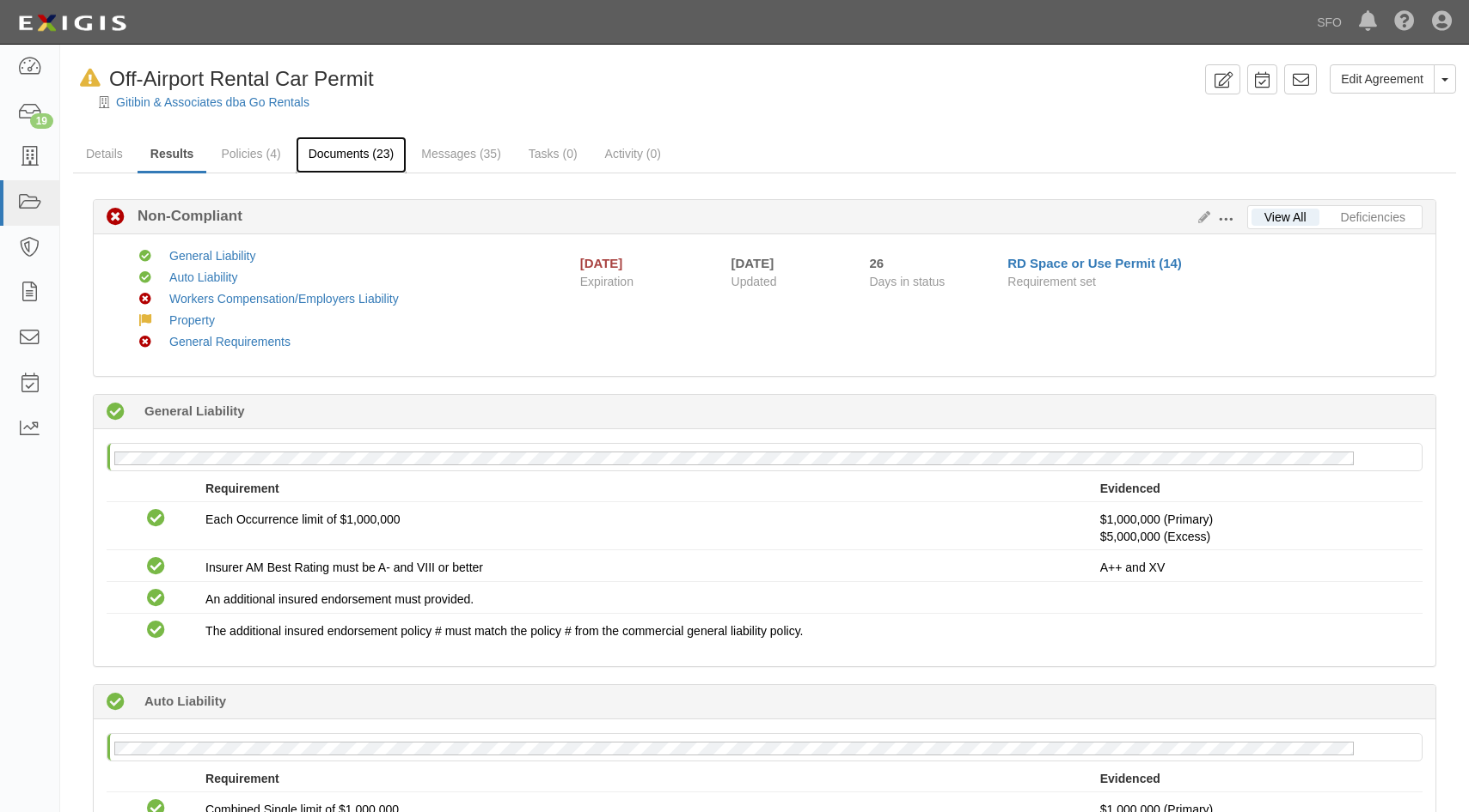
click at [367, 148] on link "Documents (23)" at bounding box center [351, 155] width 111 height 37
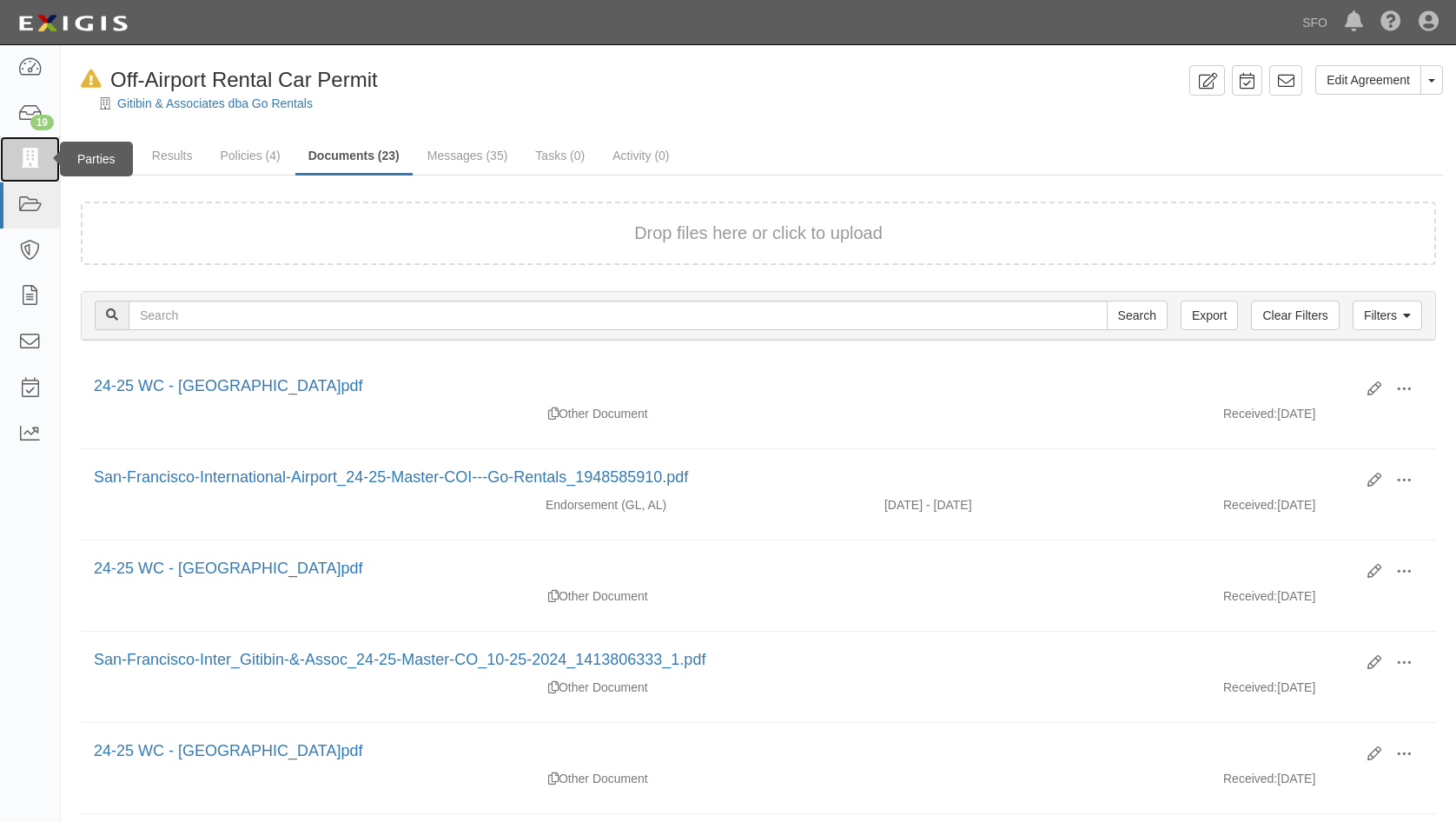
drag, startPoint x: 38, startPoint y: 166, endPoint x: 55, endPoint y: 164, distance: 17.1
click at [38, 166] on icon at bounding box center [29, 160] width 24 height 20
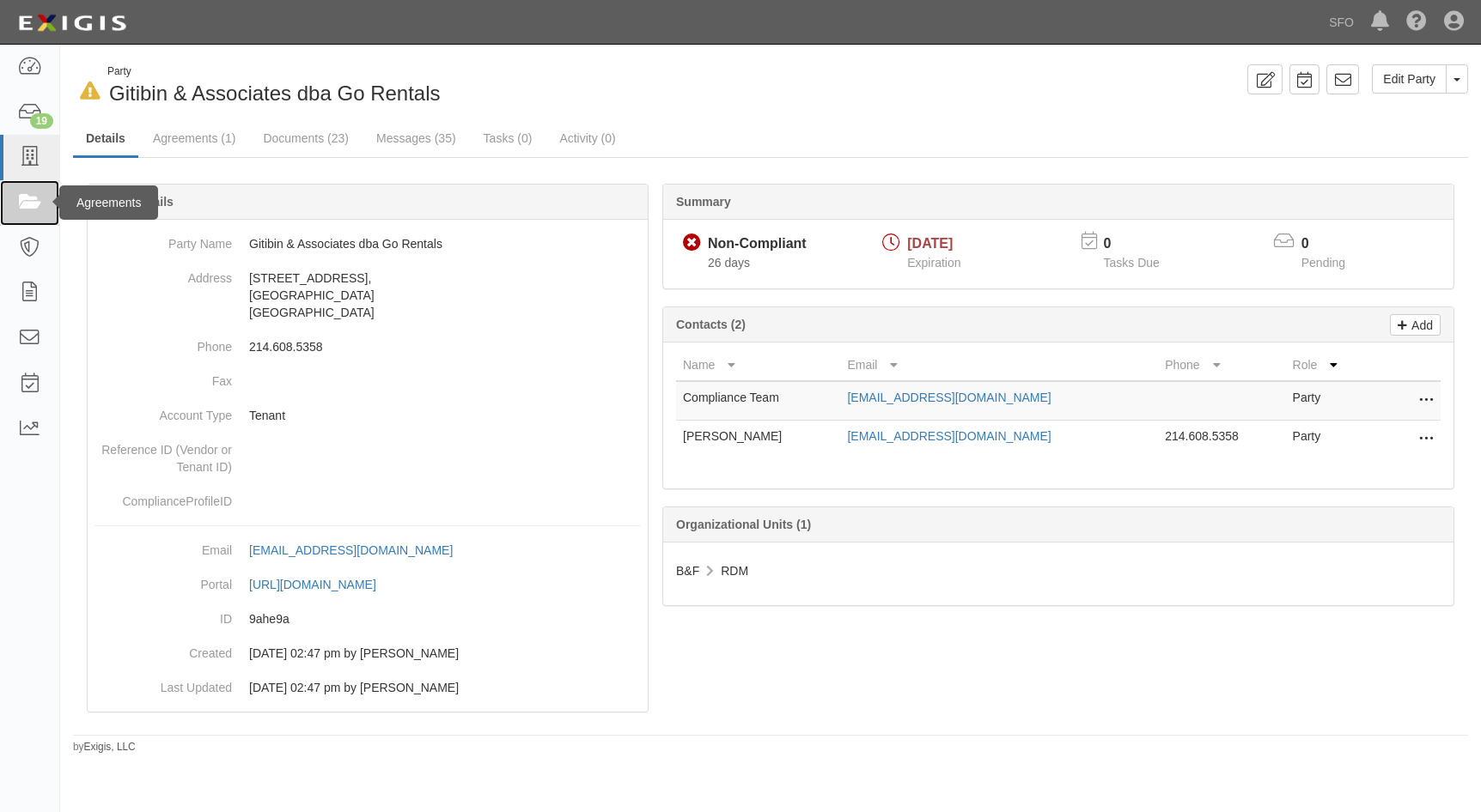
click at [14, 192] on link at bounding box center [29, 202] width 59 height 45
click at [28, 160] on icon at bounding box center [29, 158] width 24 height 19
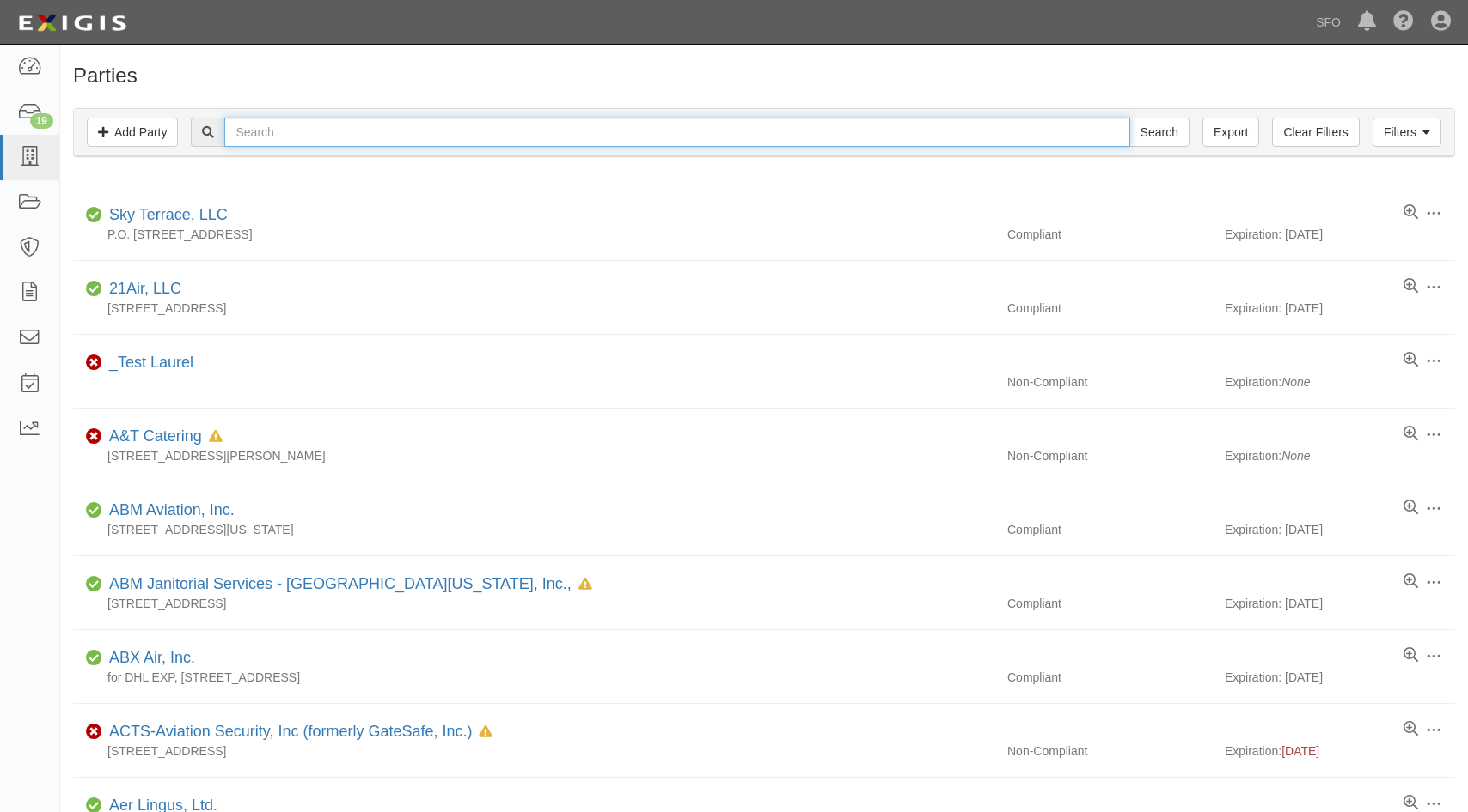
click at [330, 134] on input "text" at bounding box center [677, 133] width 904 height 29
paste input "Fox Rent A Car, Inc."
type input "Fox Rent A Car, Inc."
click at [1129, 118] on input "Search" at bounding box center [1159, 133] width 60 height 29
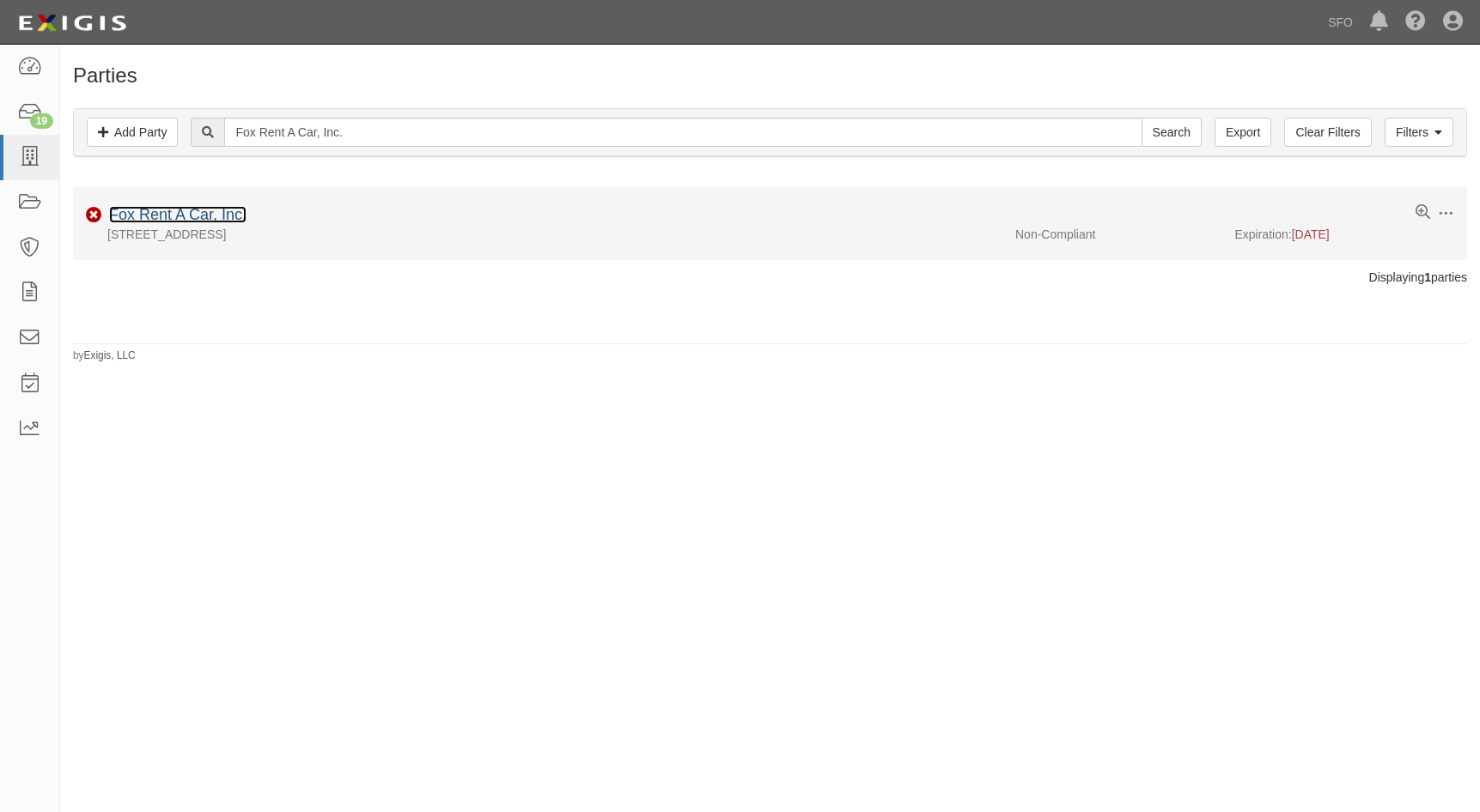
click at [228, 211] on link "Fox Rent A Car, Inc." at bounding box center [178, 215] width 137 height 17
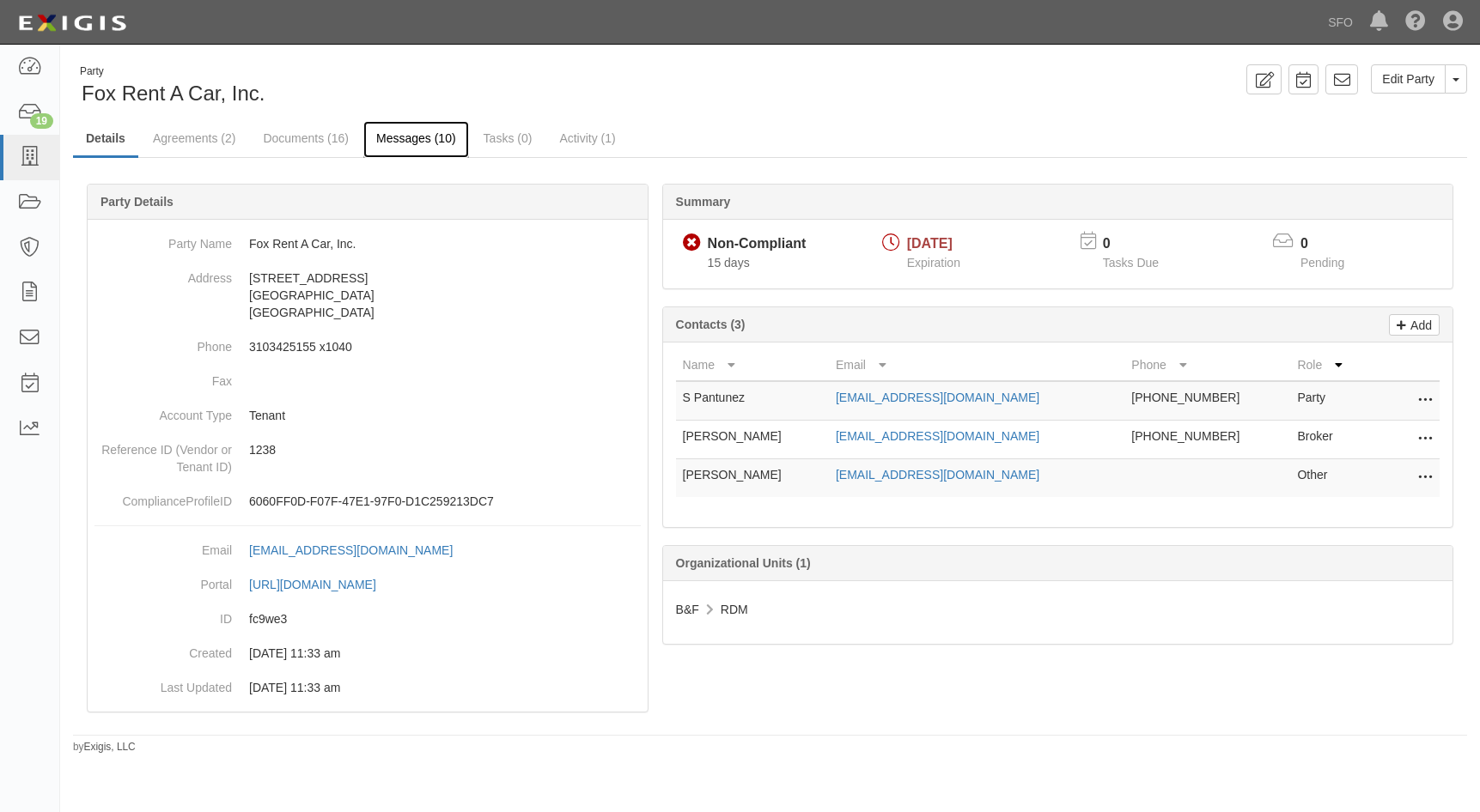
click at [384, 147] on link "Messages (10)" at bounding box center [415, 139] width 106 height 37
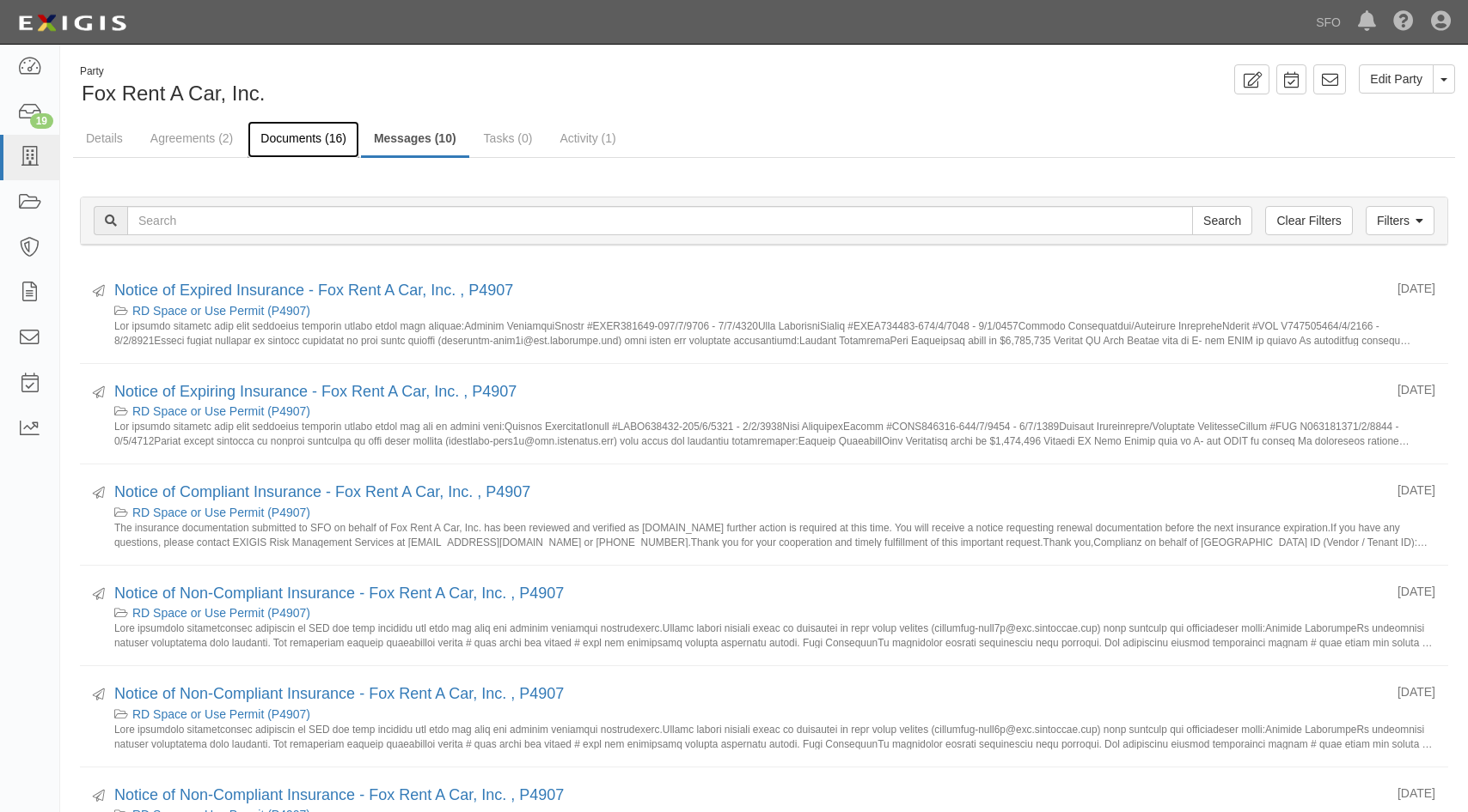
click at [282, 135] on link "Documents (16)" at bounding box center [303, 139] width 111 height 37
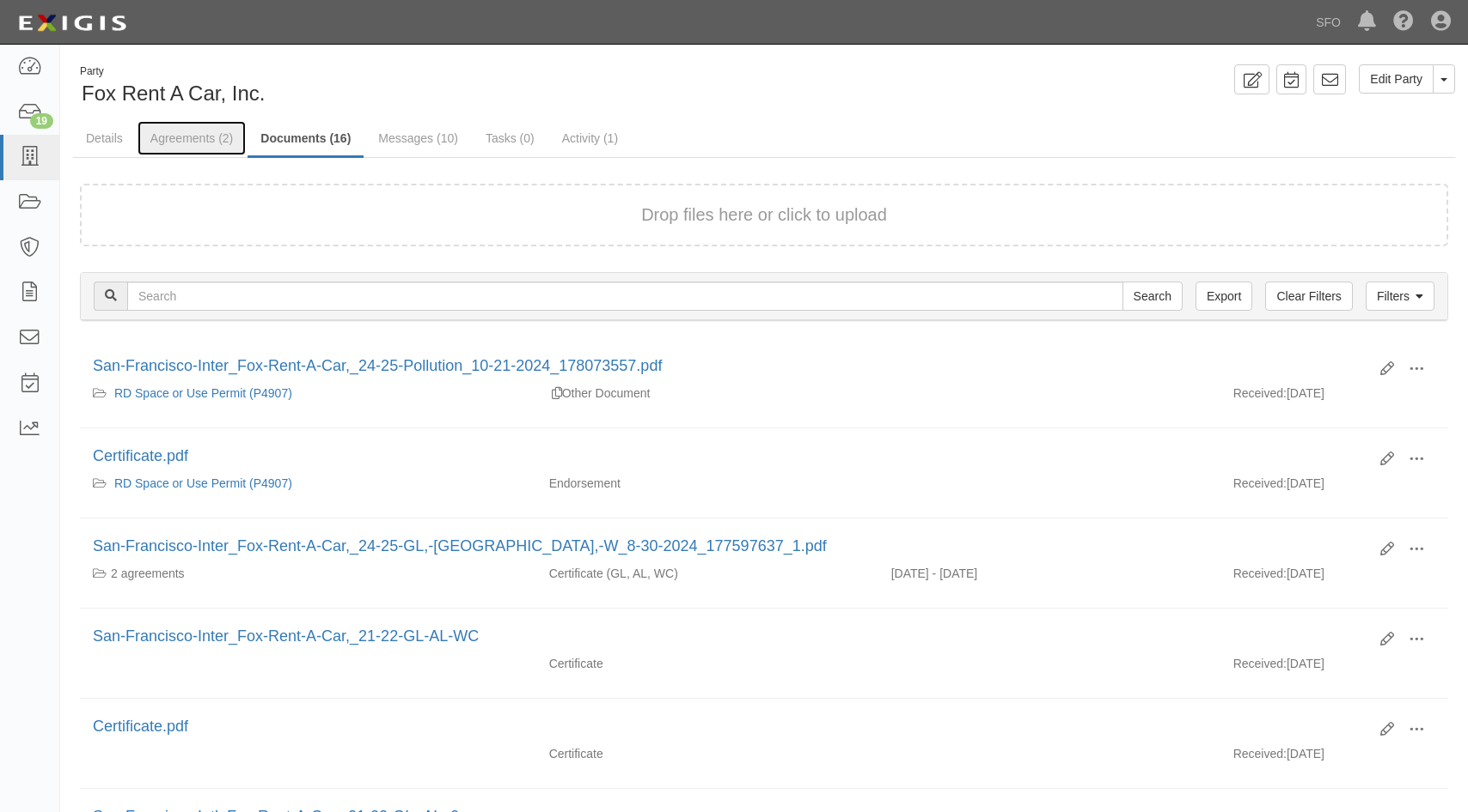
click at [190, 130] on link "Agreements (2)" at bounding box center [192, 137] width 108 height 34
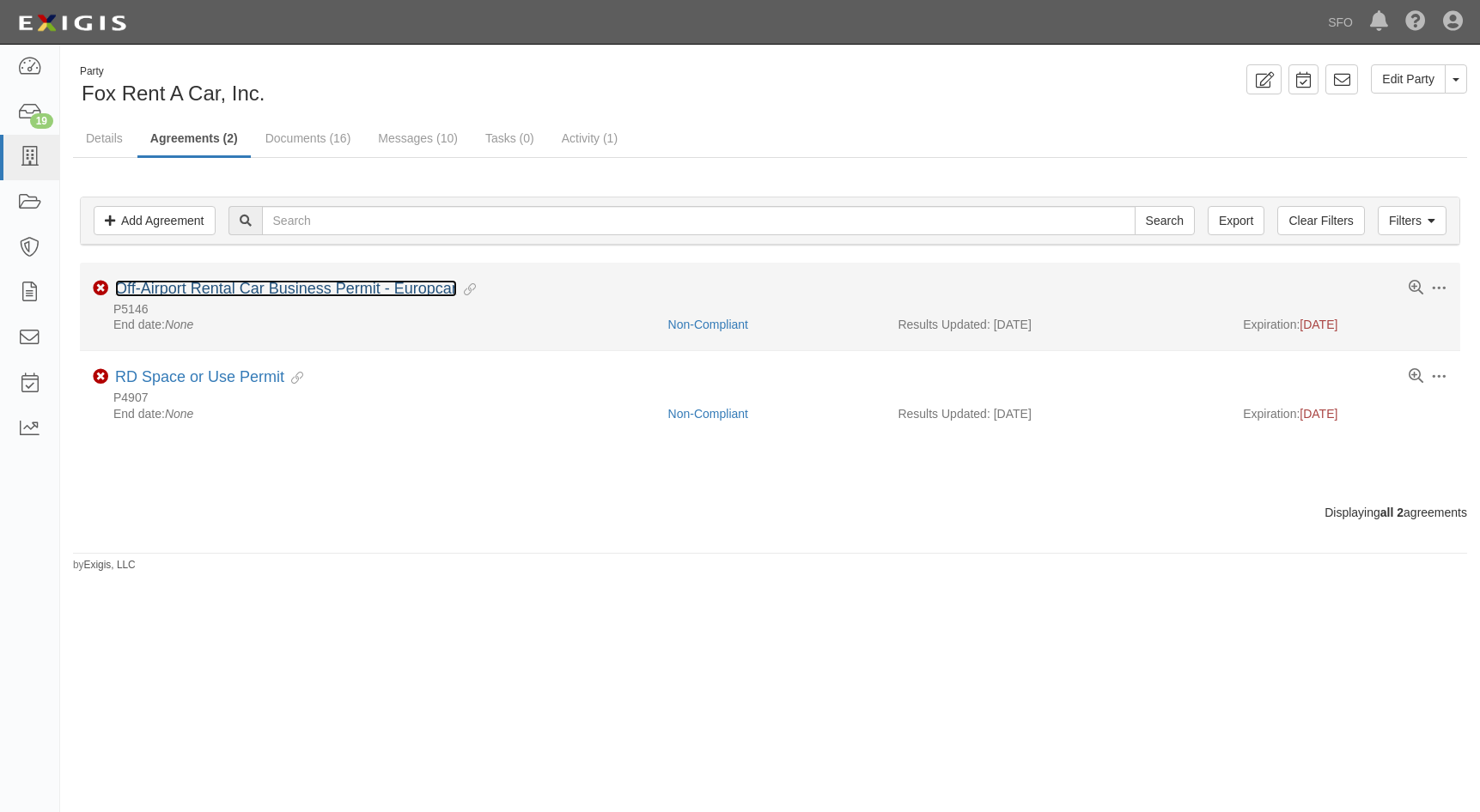
click at [171, 286] on link "Off-Airport Rental Car Business Permit - Europcar" at bounding box center [286, 288] width 342 height 17
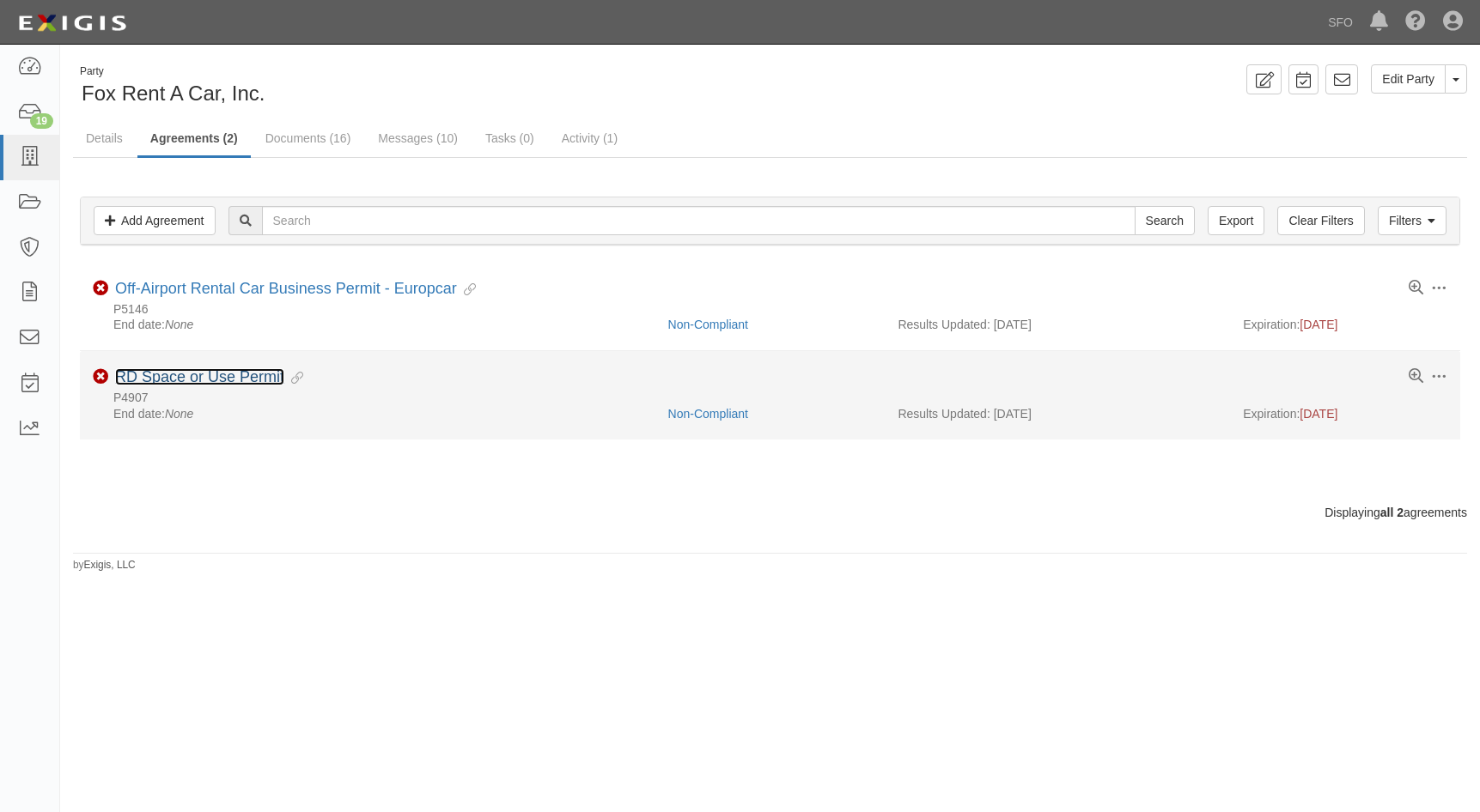
click at [202, 373] on link "RD Space or Use Permit" at bounding box center [199, 377] width 169 height 17
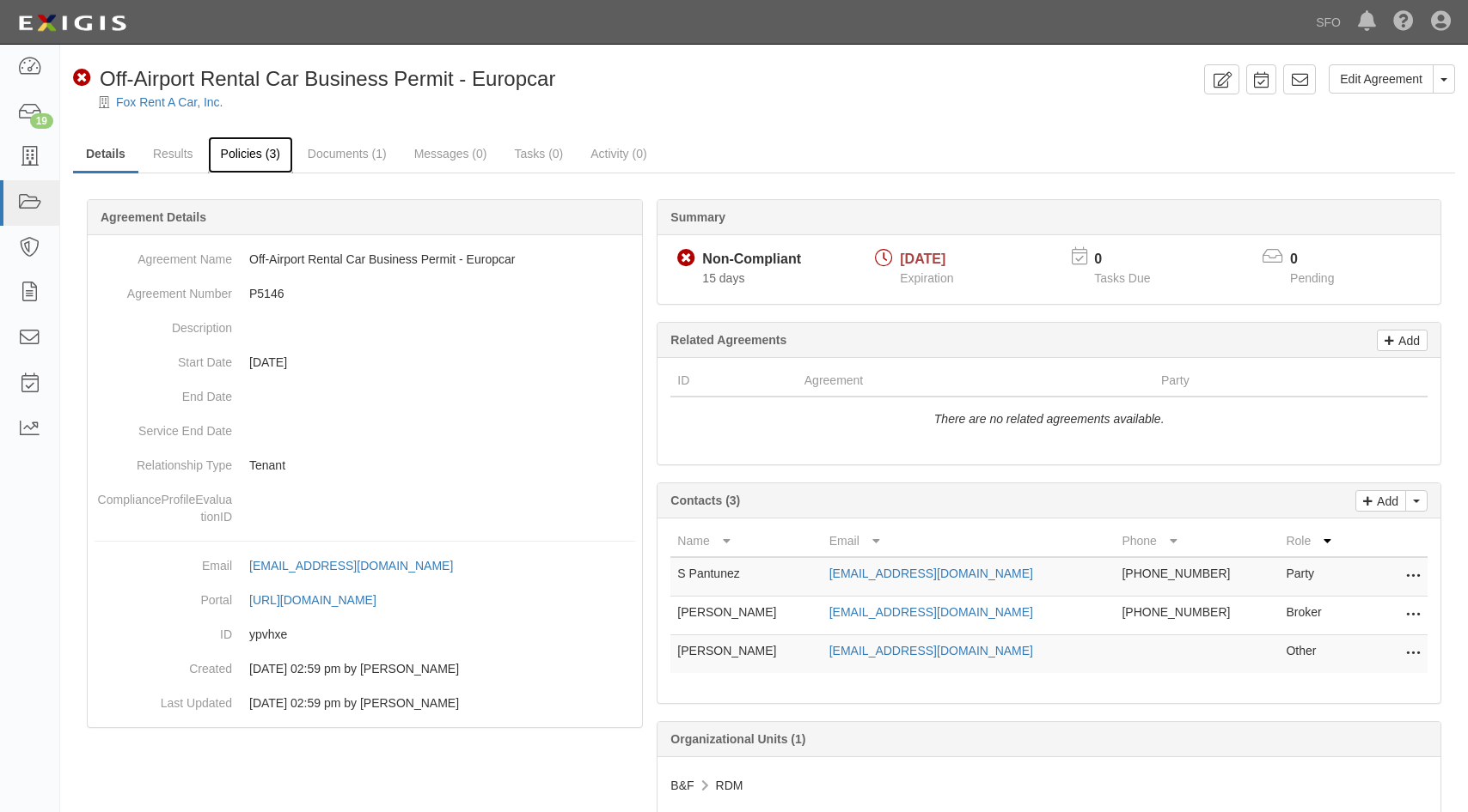
click at [224, 154] on link "Policies (3)" at bounding box center [251, 155] width 85 height 37
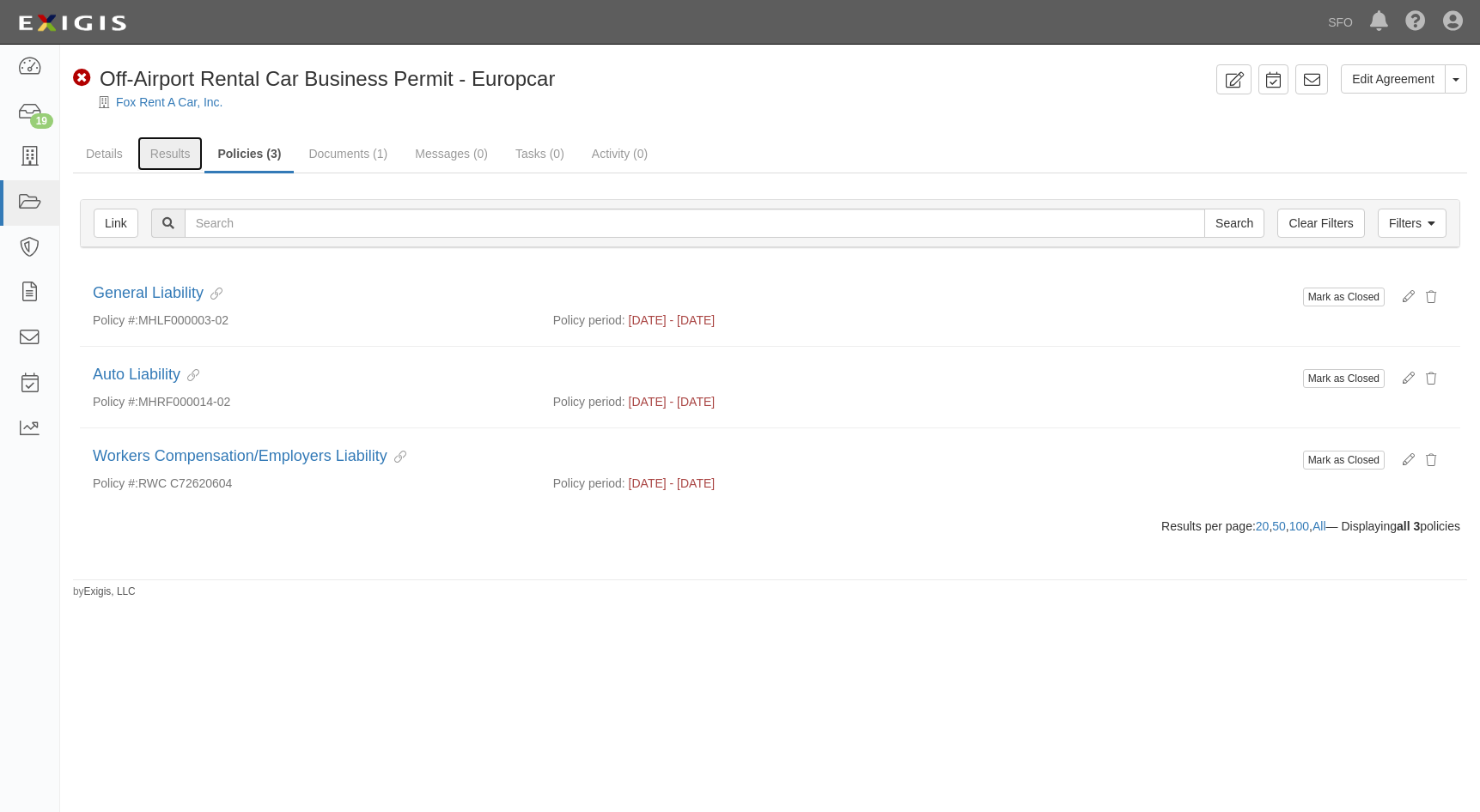
click at [172, 154] on link "Results" at bounding box center [170, 153] width 66 height 34
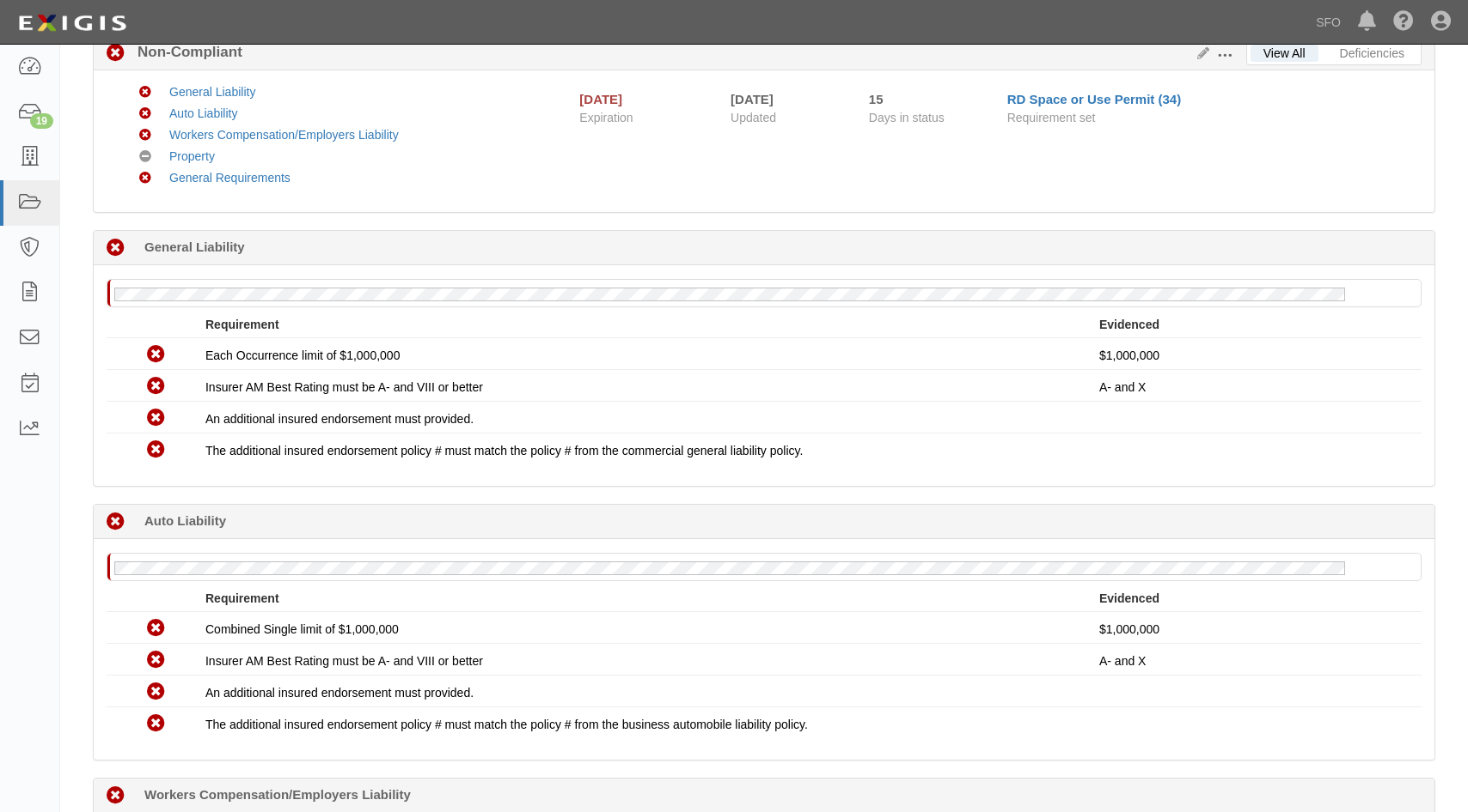
scroll to position [86, 0]
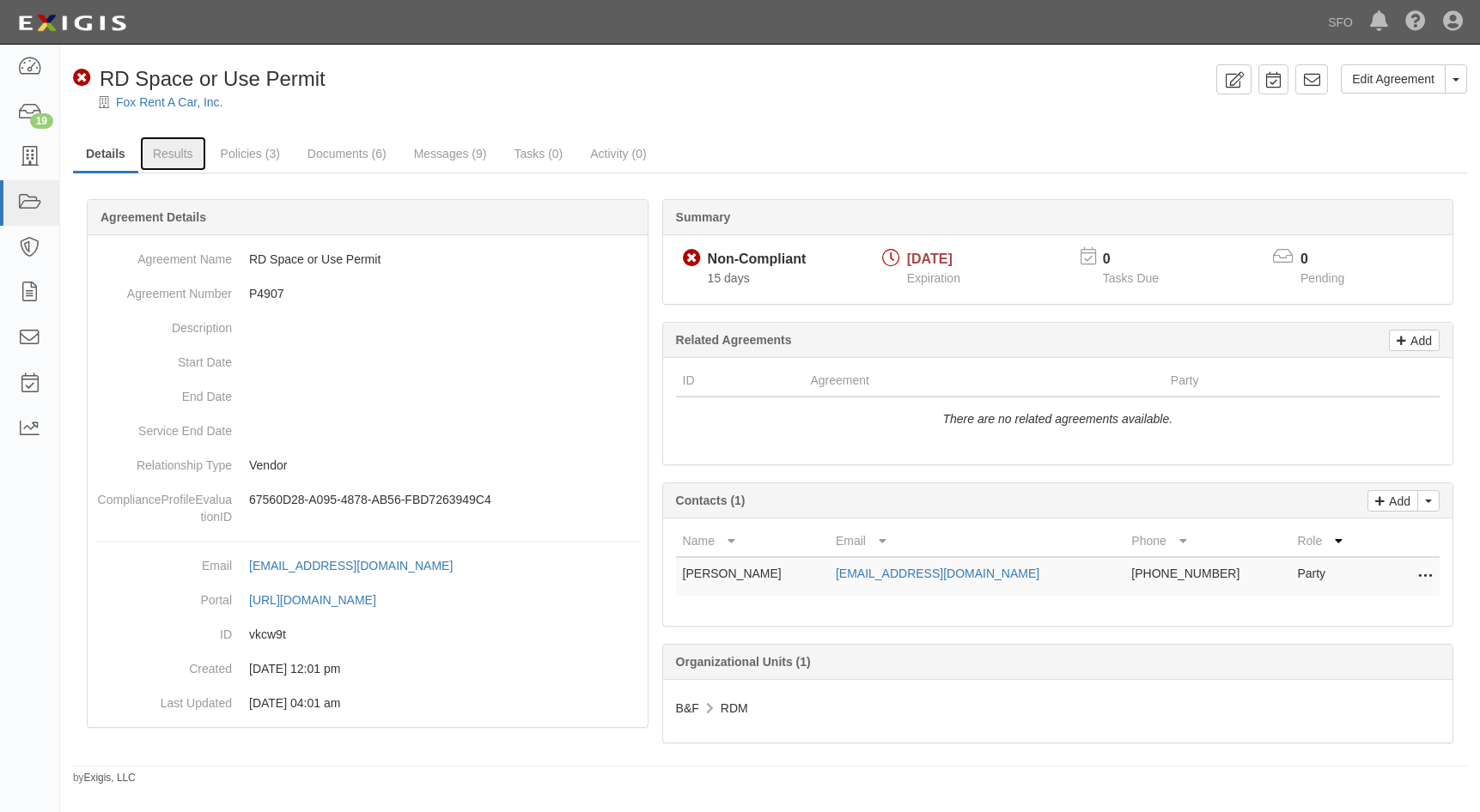
click at [167, 147] on link "Results" at bounding box center [173, 153] width 66 height 34
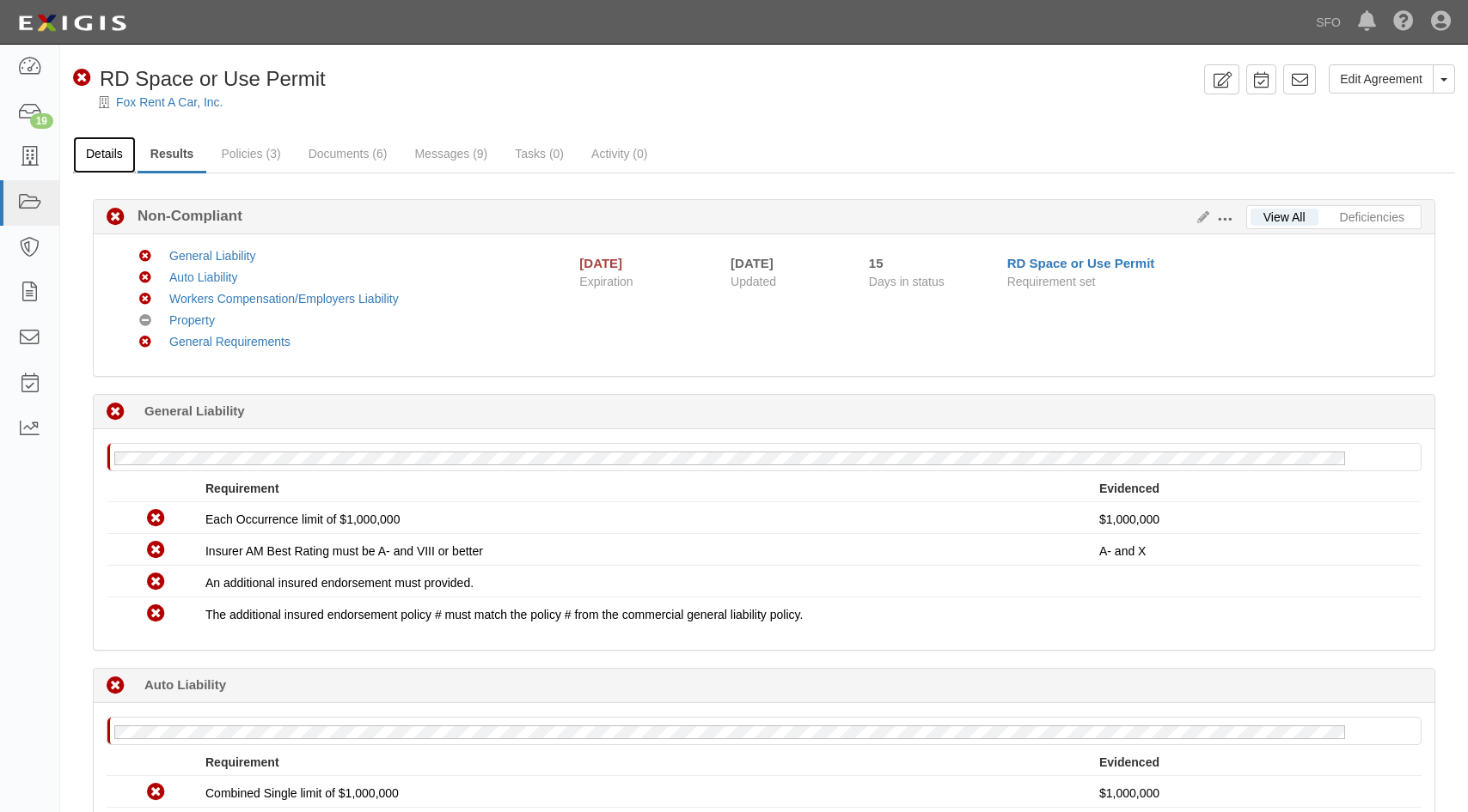
click at [110, 146] on link "Details" at bounding box center [104, 155] width 63 height 37
click at [148, 105] on link "Fox Rent A Car, Inc." at bounding box center [169, 102] width 107 height 14
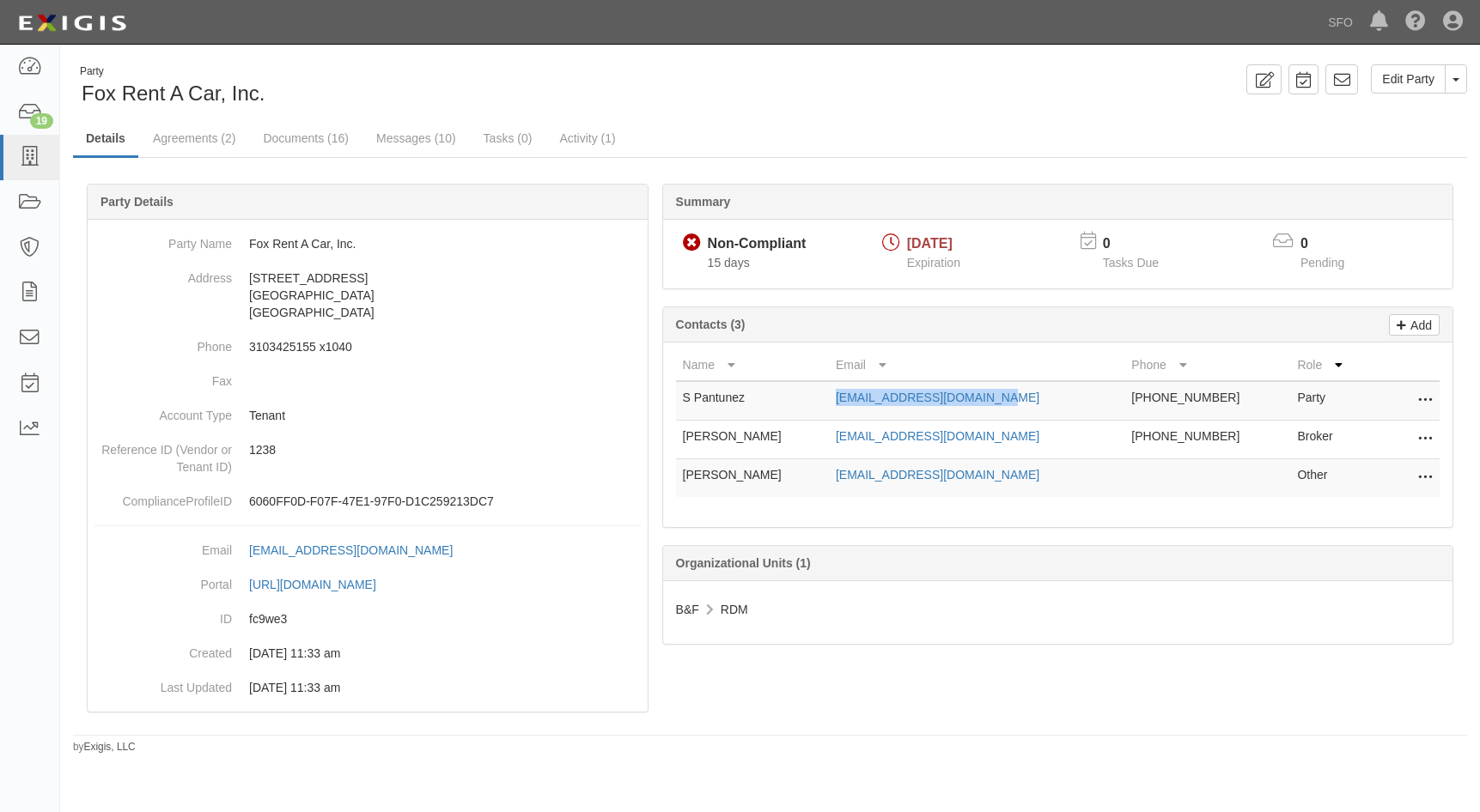
drag, startPoint x: 1032, startPoint y: 396, endPoint x: 852, endPoint y: 392, distance: 180.0
click at [852, 392] on td "[EMAIL_ADDRESS][DOMAIN_NAME]" at bounding box center [976, 401] width 295 height 40
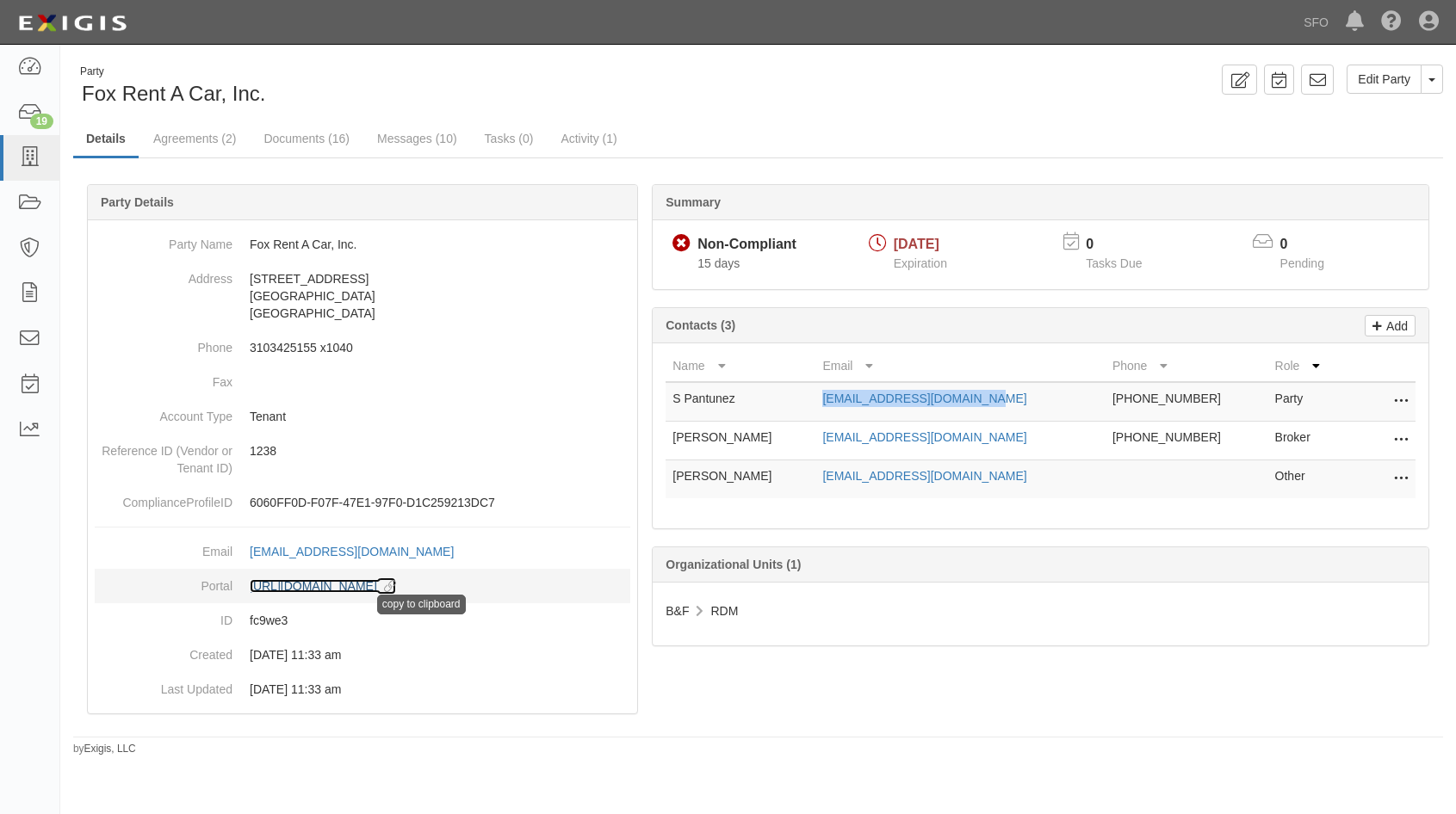
click at [396, 583] on icon at bounding box center [387, 587] width 19 height 12
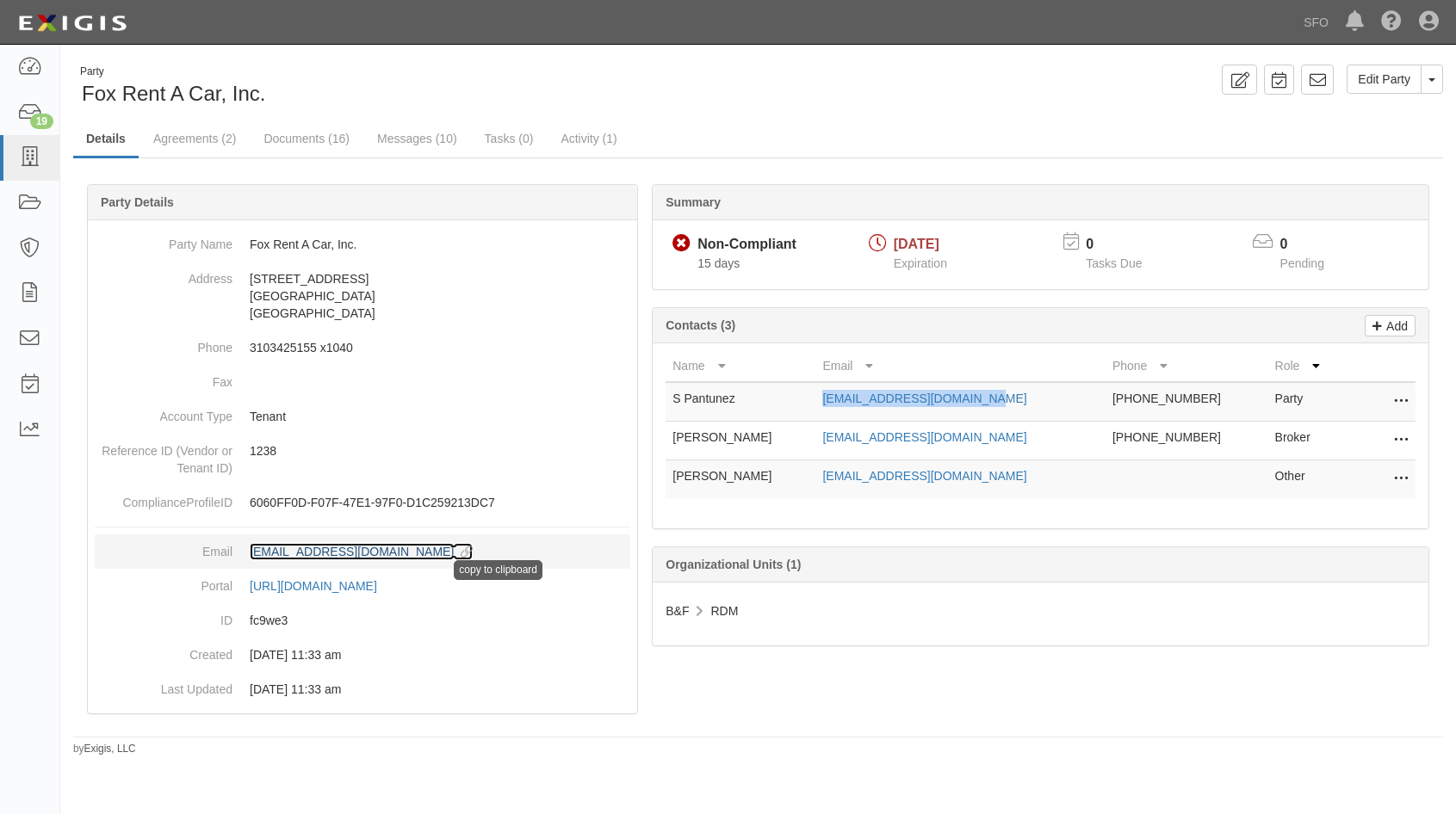
click at [454, 548] on icon at bounding box center [464, 552] width 19 height 12
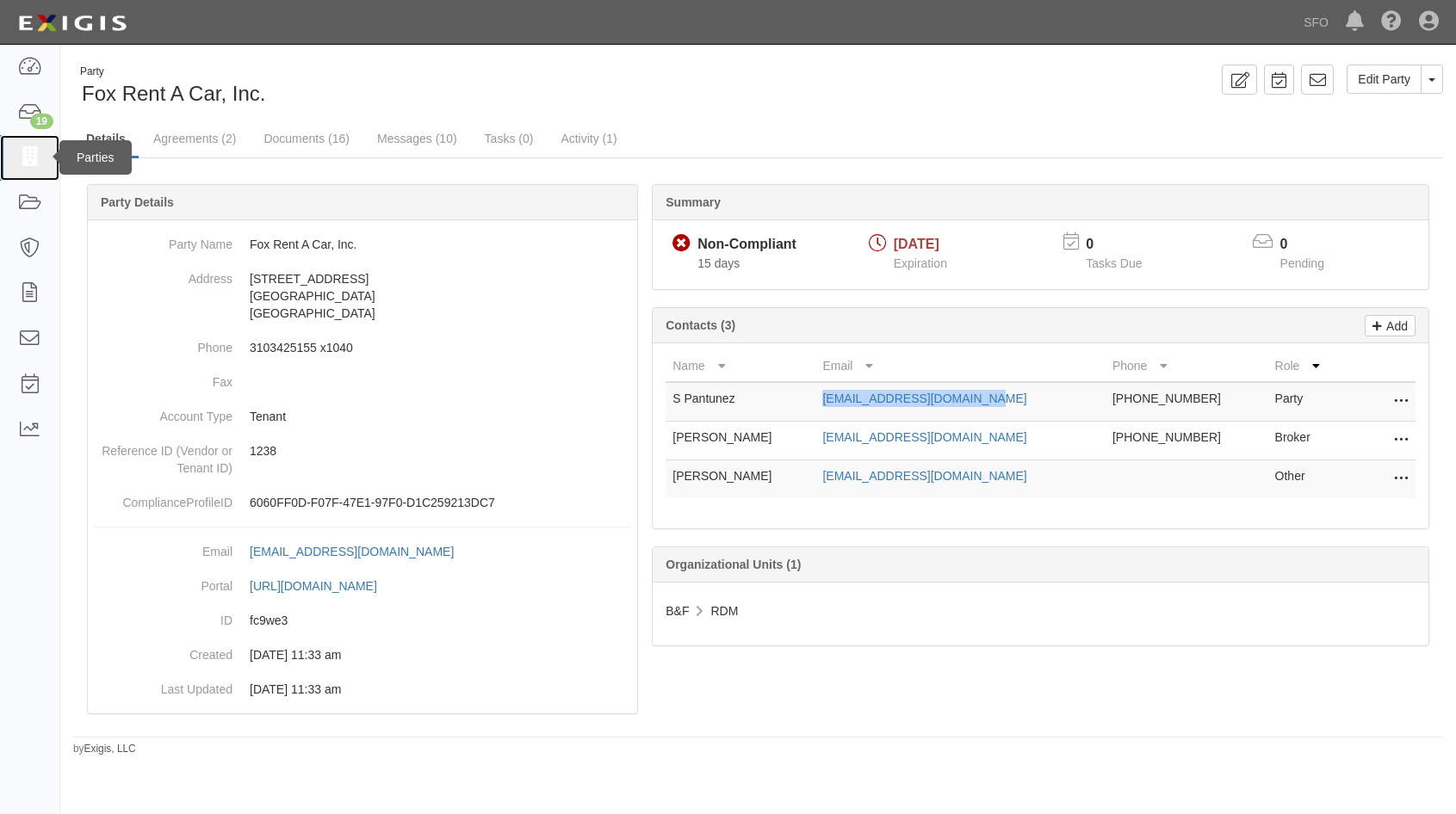
click at [41, 157] on icon at bounding box center [29, 158] width 24 height 19
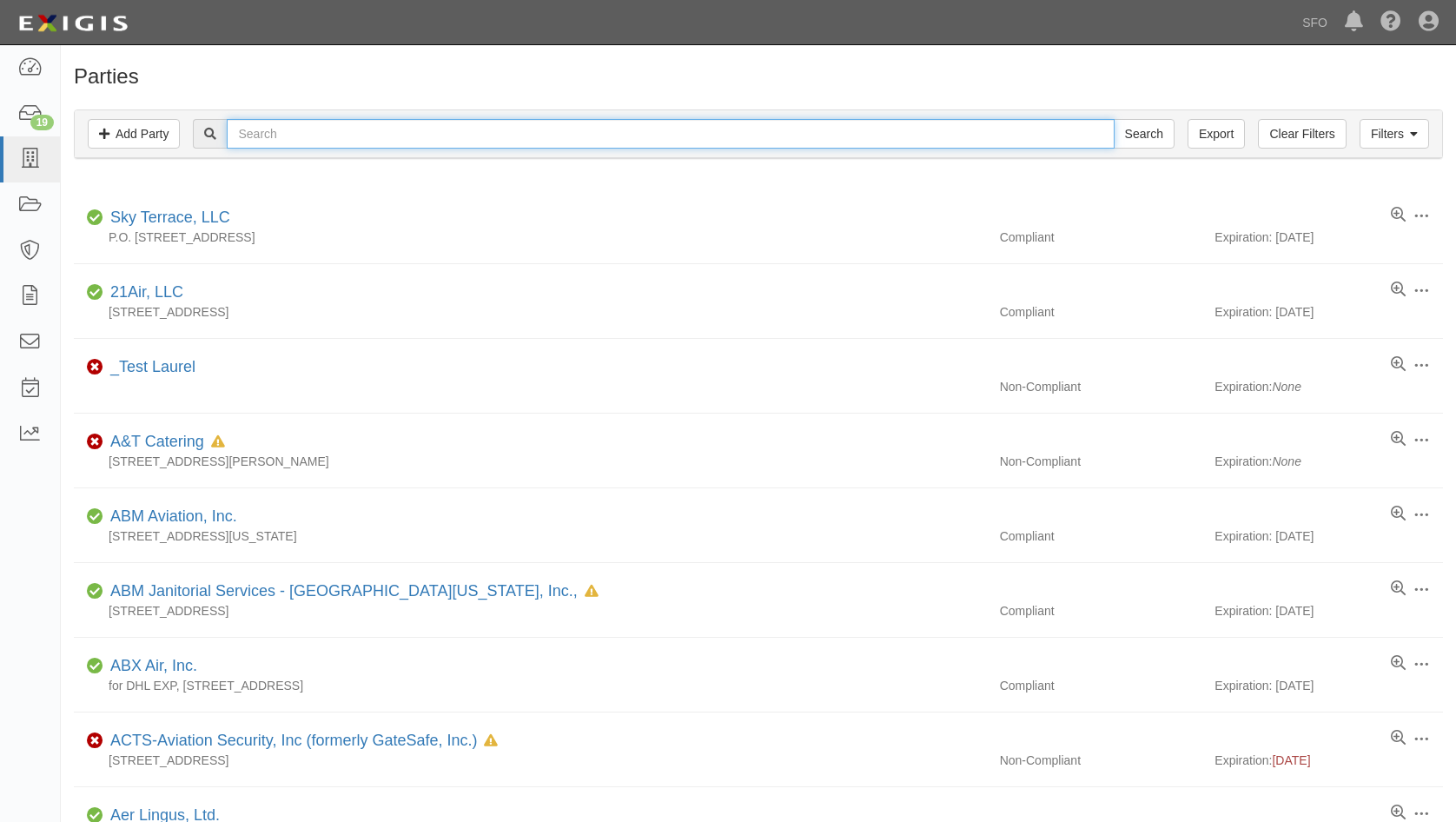
click at [309, 140] on input "text" at bounding box center [671, 134] width 887 height 29
paste input "Clear Channel Outdoor, Inc."
type input "Clear Channel Outdoor, Inc."
click at [1114, 120] on input "Search" at bounding box center [1145, 134] width 61 height 29
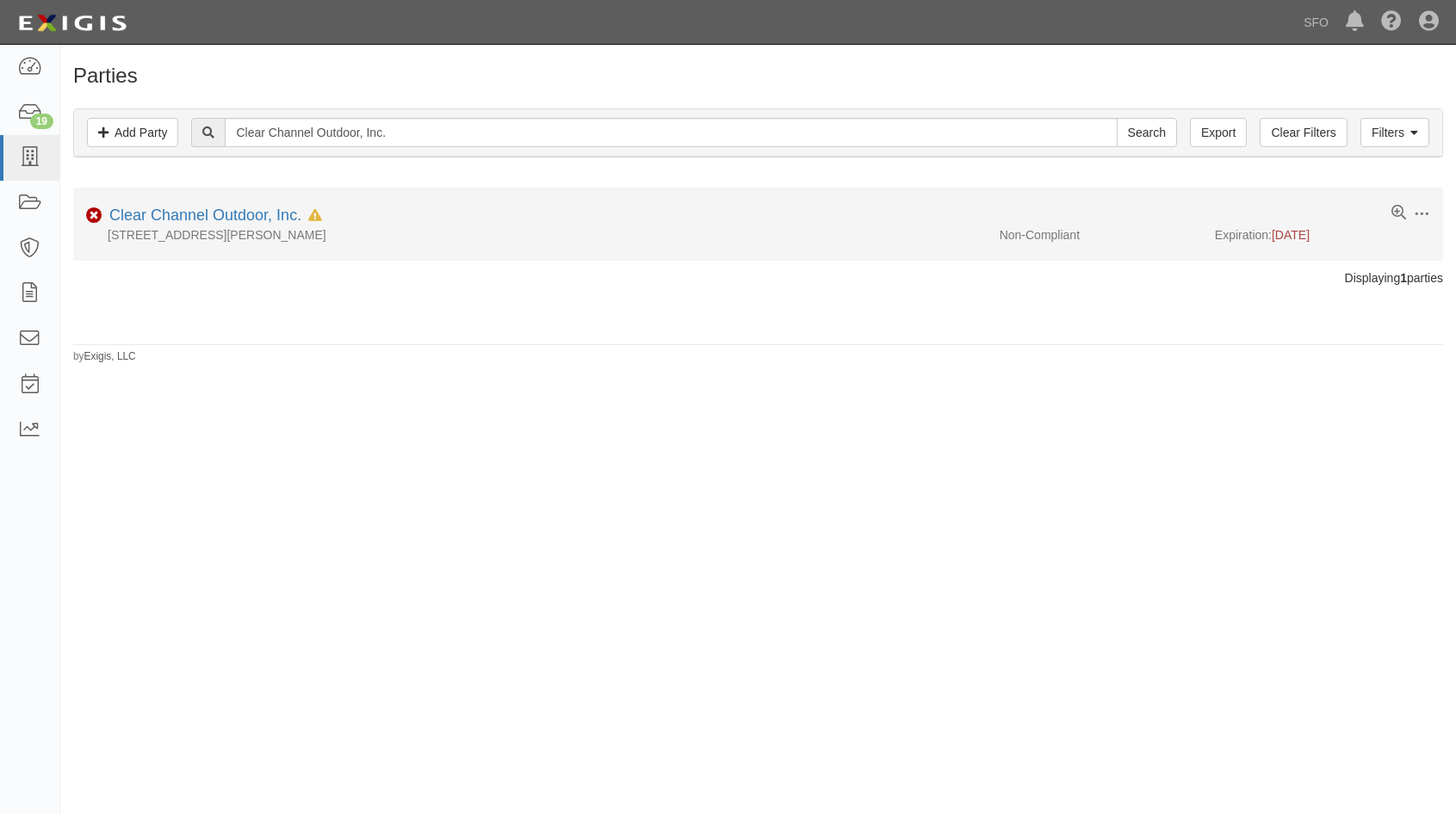
drag, startPoint x: 188, startPoint y: 227, endPoint x: 195, endPoint y: 210, distance: 18.4
click at [187, 227] on div "[STREET_ADDRESS][PERSON_NAME]" at bounding box center [530, 235] width 914 height 17
click at [195, 210] on link "Clear Channel Outdoor, Inc." at bounding box center [206, 215] width 192 height 17
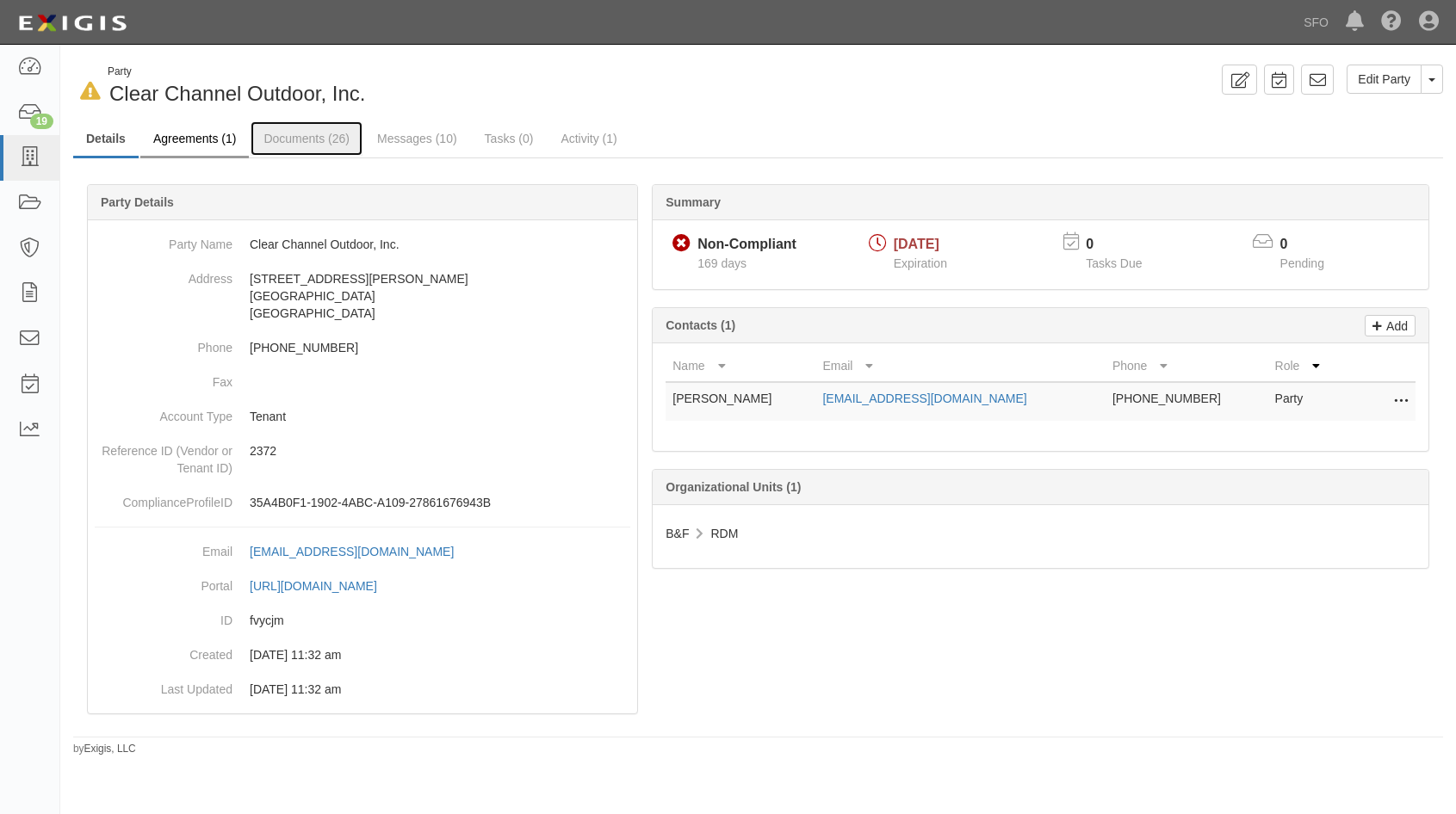
drag, startPoint x: 318, startPoint y: 137, endPoint x: 155, endPoint y: 123, distance: 163.6
click at [319, 137] on link "Documents (26)" at bounding box center [306, 138] width 112 height 34
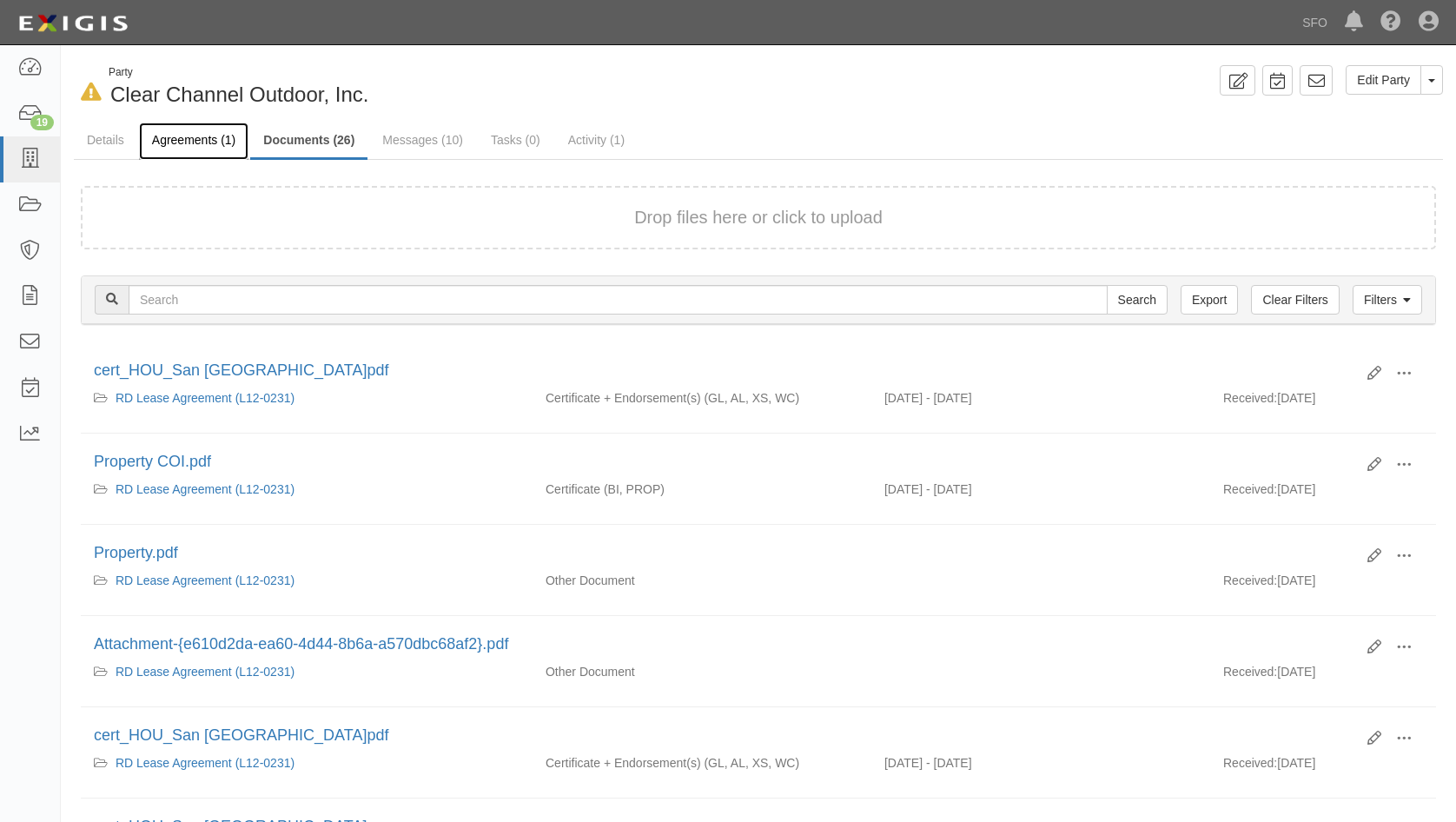
click at [164, 140] on link "Agreements (1)" at bounding box center [194, 141] width 110 height 37
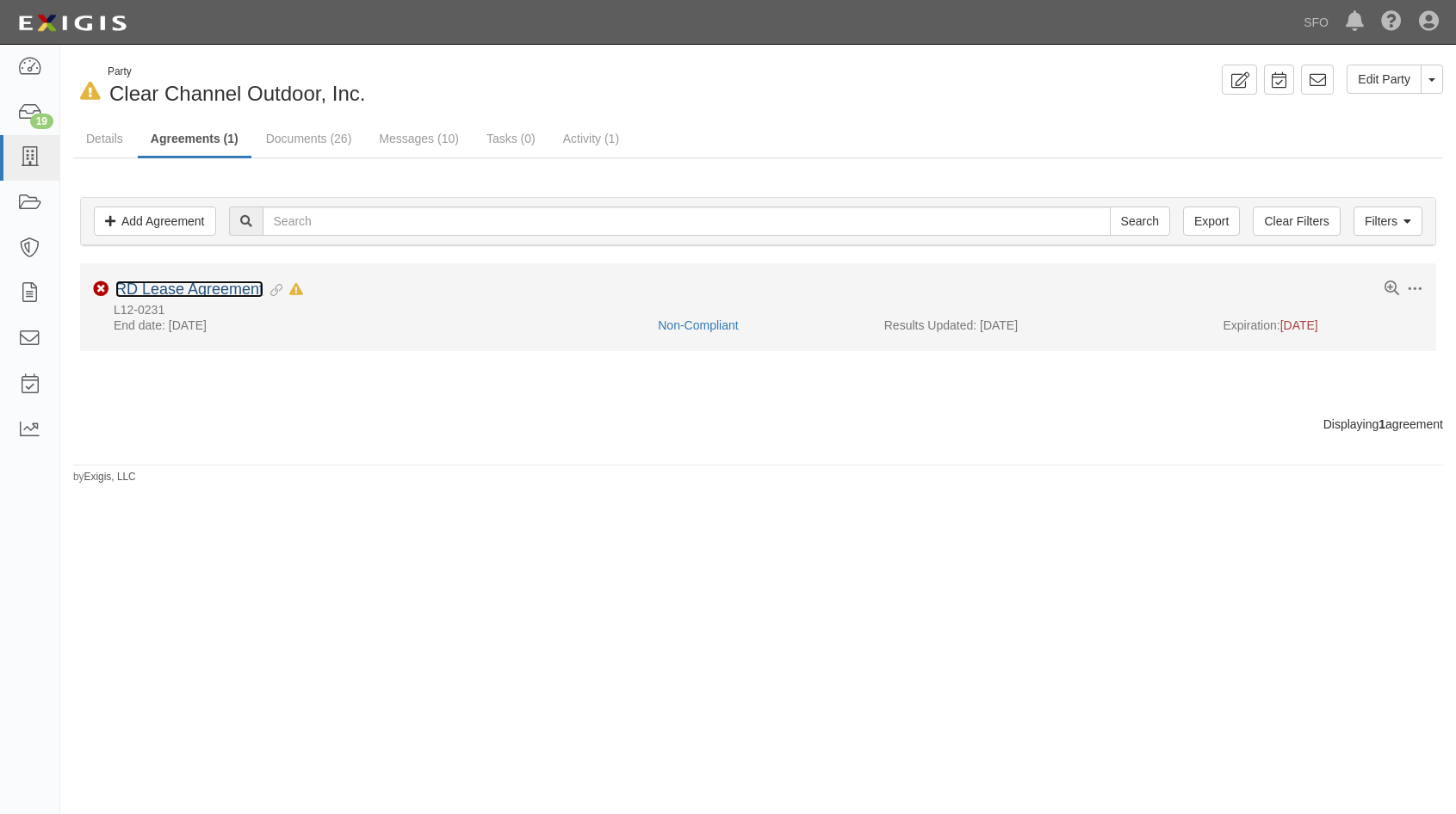
click at [216, 290] on link "RD Lease Agreement" at bounding box center [189, 289] width 148 height 17
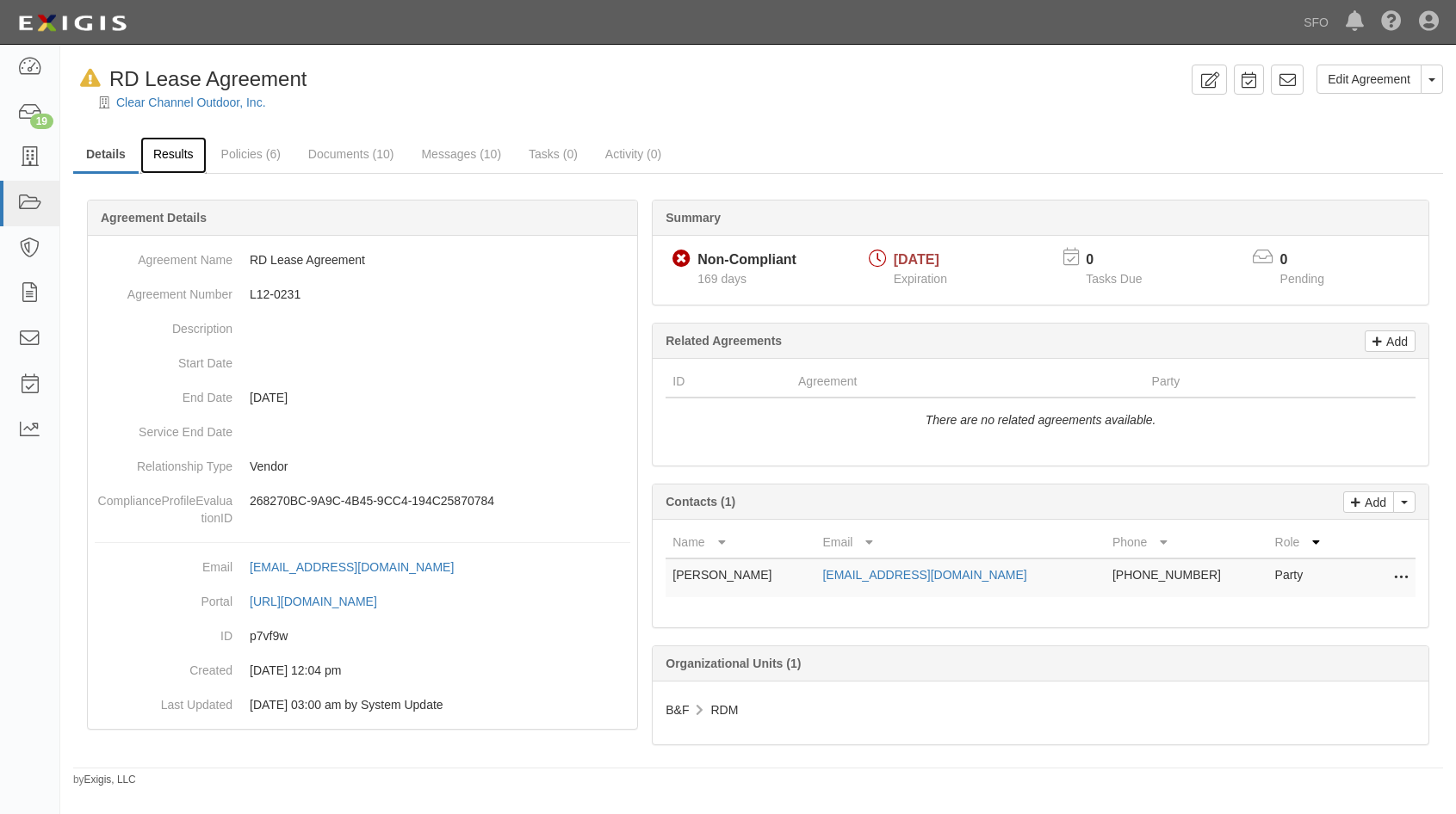
click at [182, 160] on link "Results" at bounding box center [174, 155] width 66 height 37
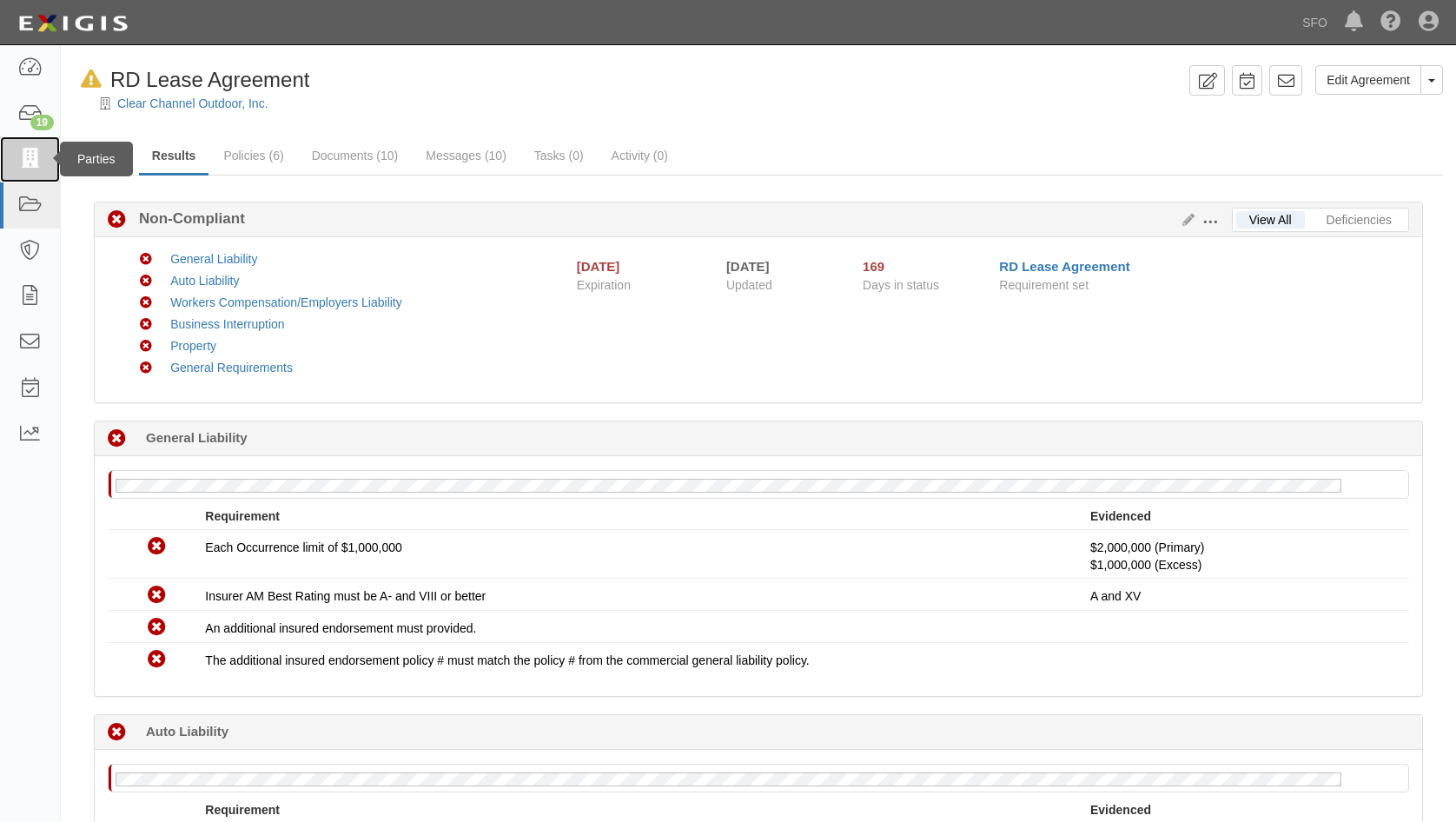
click at [35, 172] on link at bounding box center [29, 159] width 60 height 46
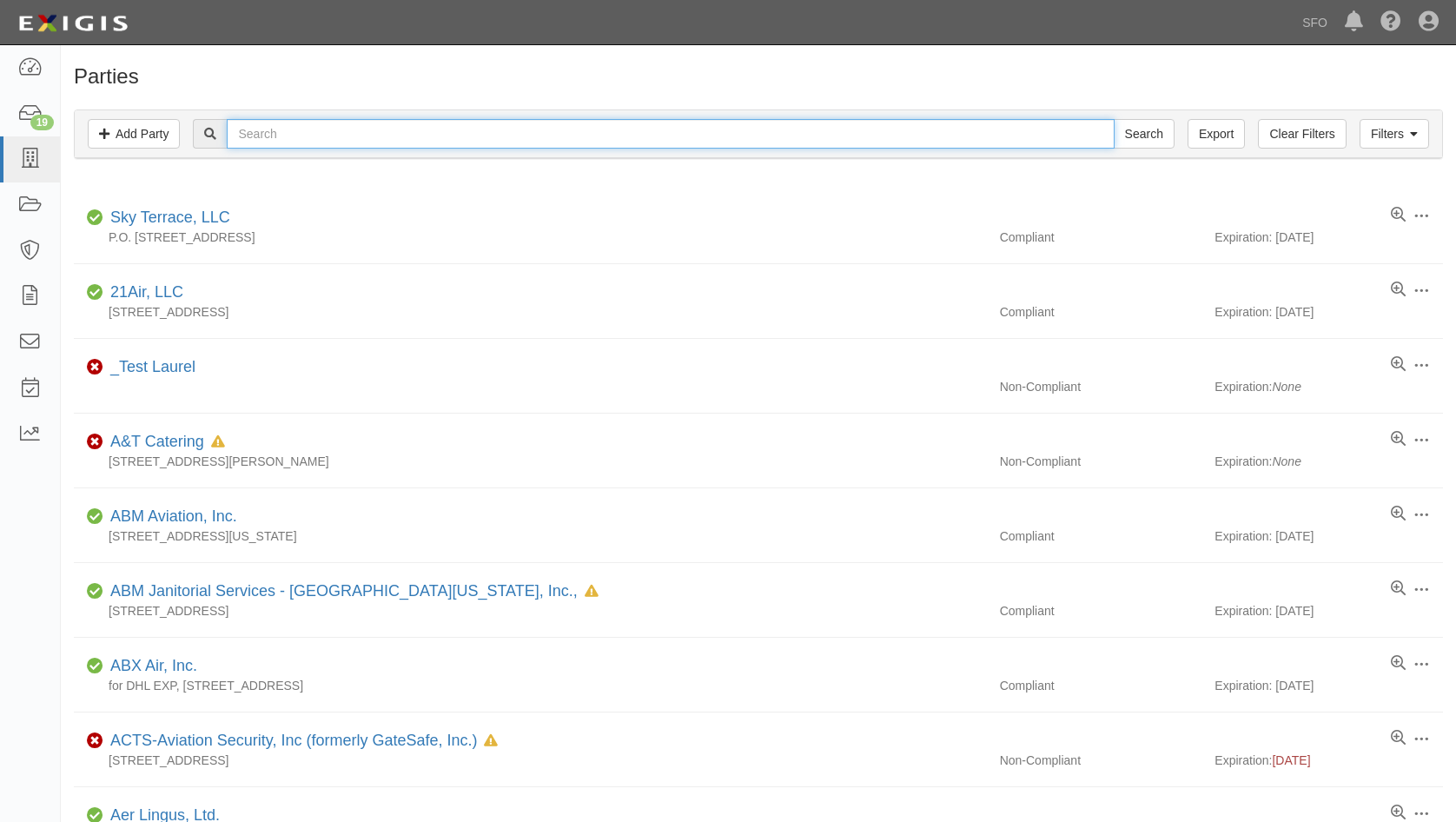
click at [305, 133] on input "text" at bounding box center [671, 134] width 887 height 29
paste input "Christian Science Reading Room, Inc."
type input "Christian Science Reading Room, Inc."
click at [1114, 120] on input "Search" at bounding box center [1145, 134] width 61 height 29
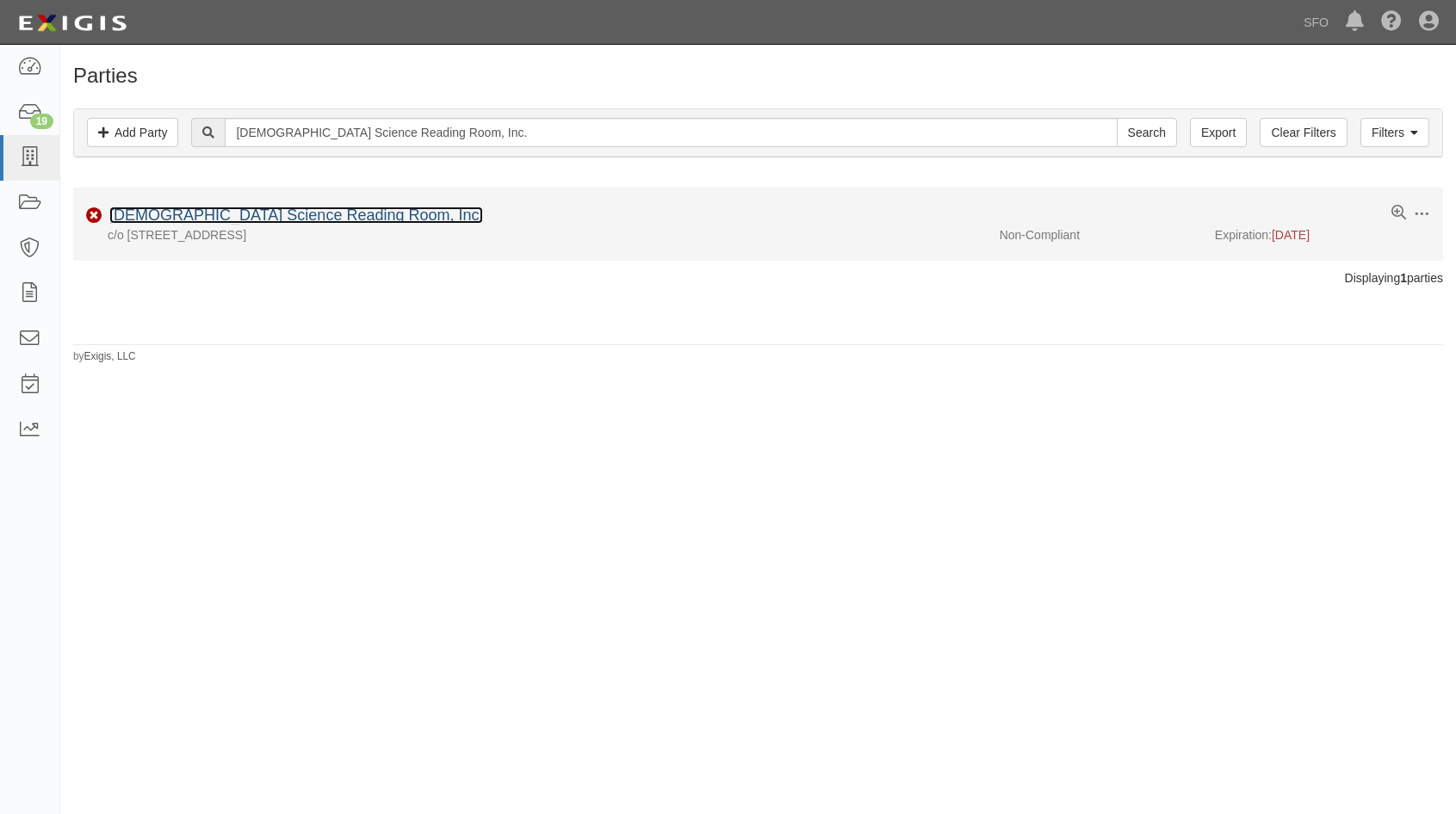
click at [309, 215] on link "[DEMOGRAPHIC_DATA] Science Reading Room, Inc." at bounding box center [296, 215] width 373 height 17
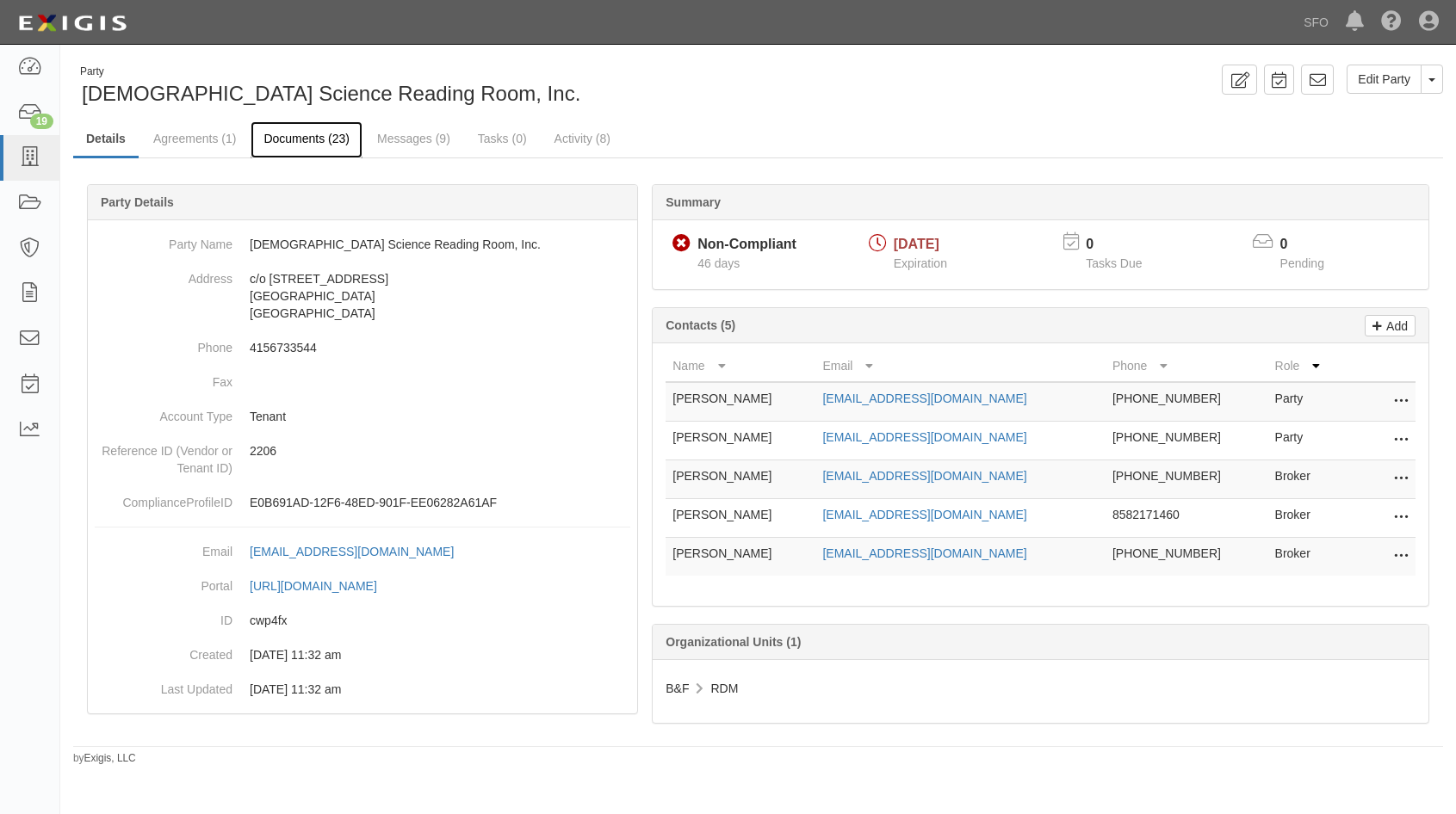
click at [335, 156] on link "Documents (23)" at bounding box center [306, 140] width 112 height 37
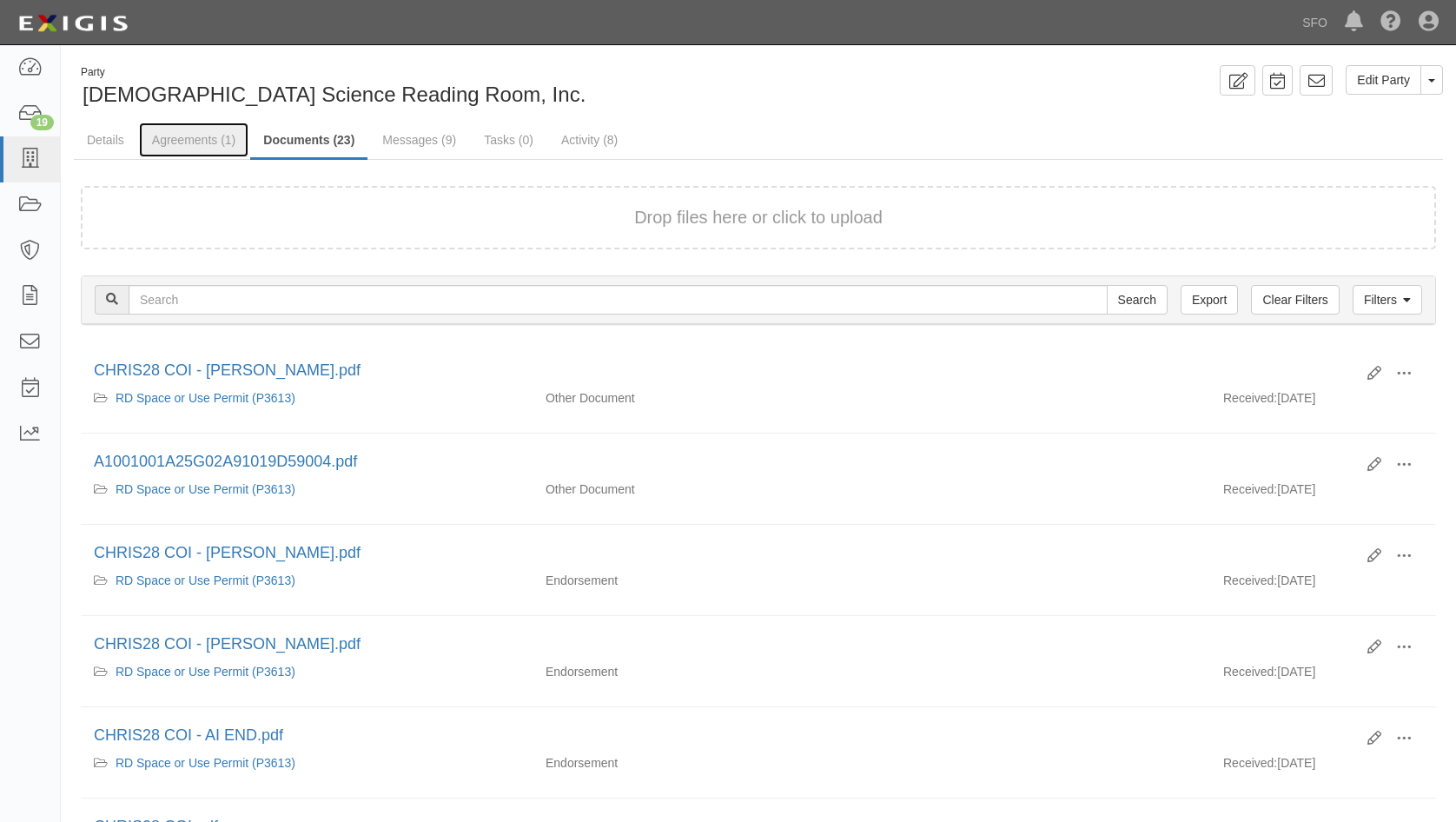
click at [207, 145] on link "Agreements (1)" at bounding box center [194, 139] width 110 height 34
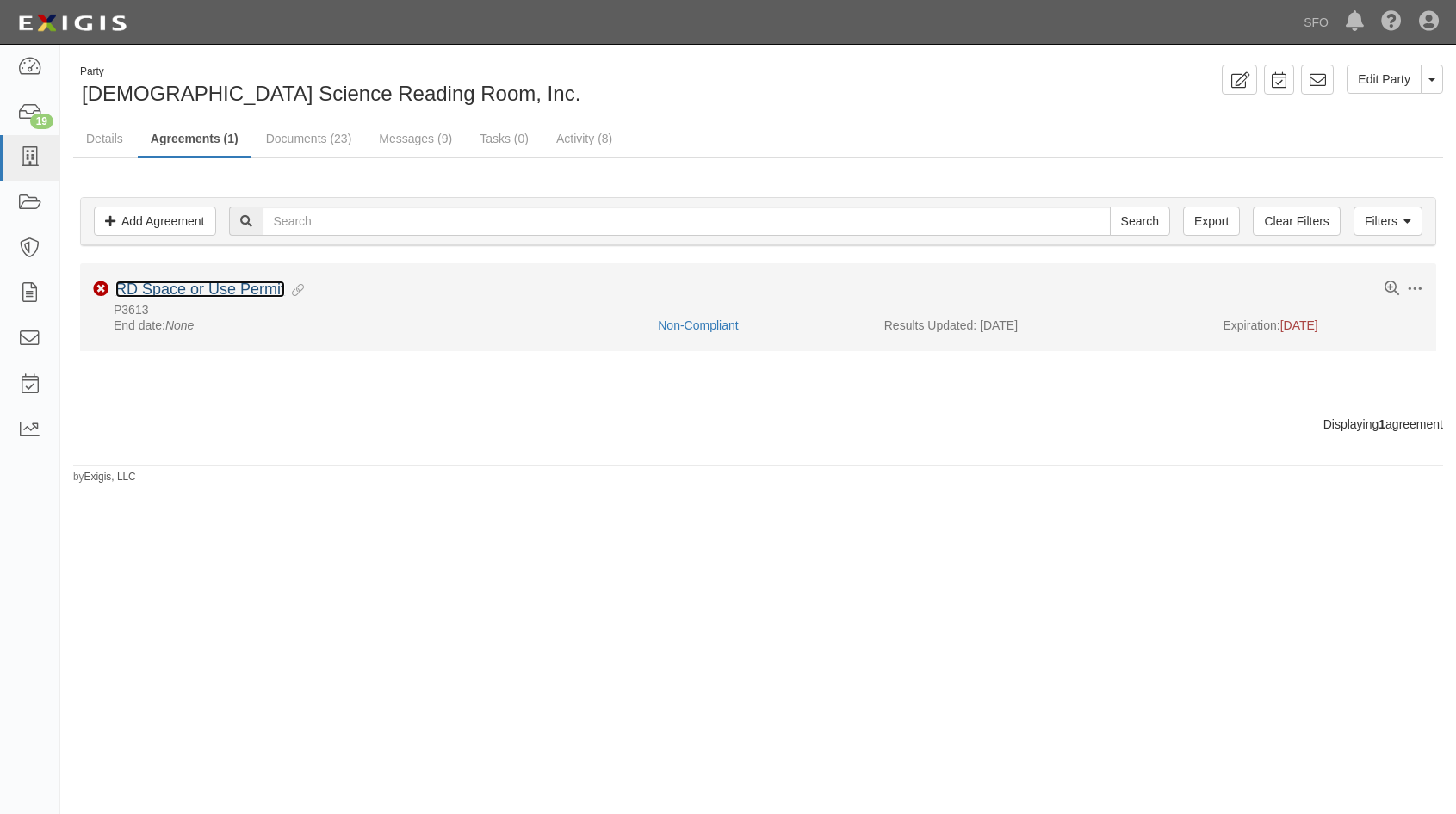
click at [196, 289] on link "RD Space or Use Permit" at bounding box center [200, 289] width 170 height 17
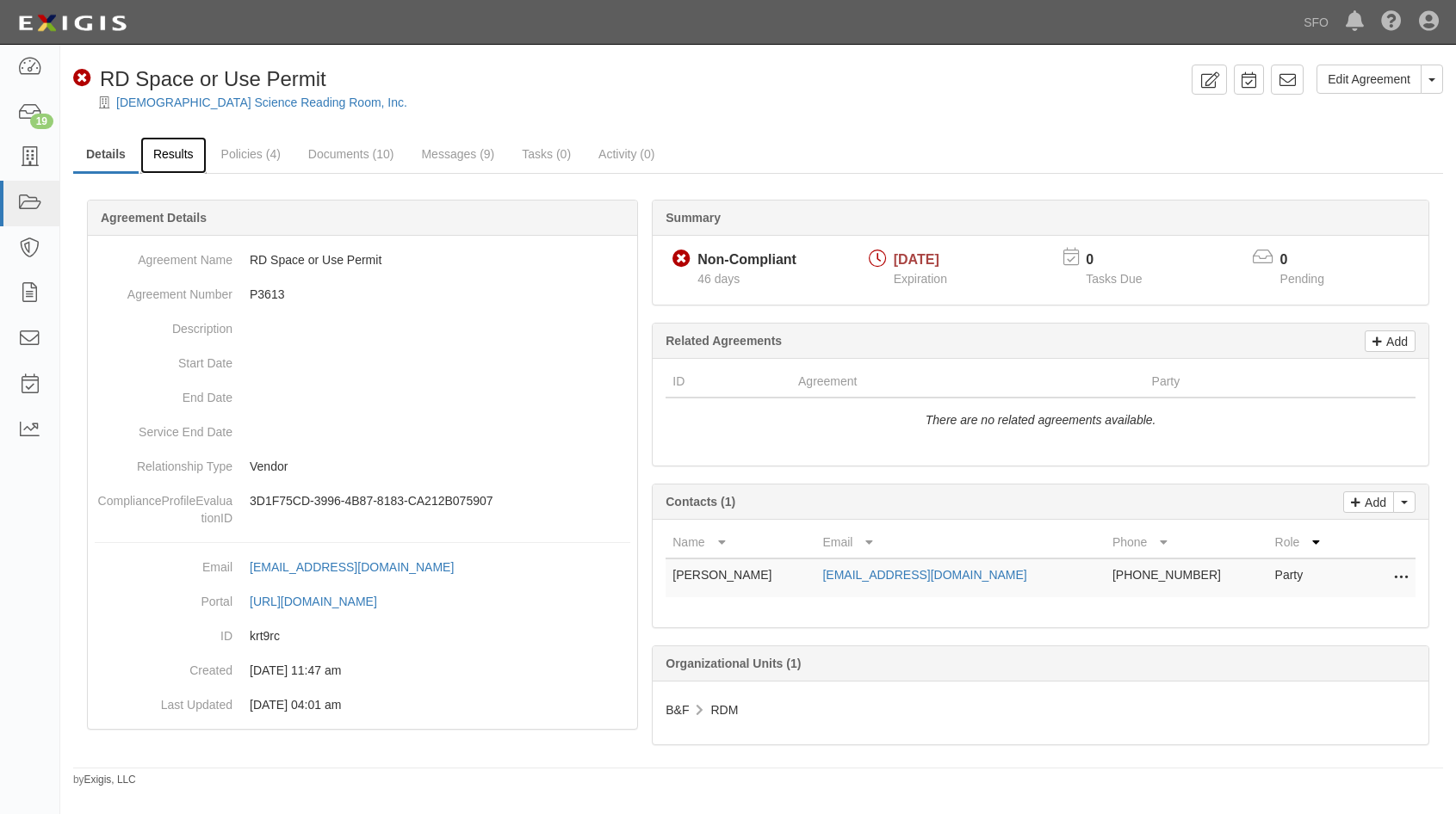
click at [148, 147] on link "Results" at bounding box center [174, 155] width 66 height 37
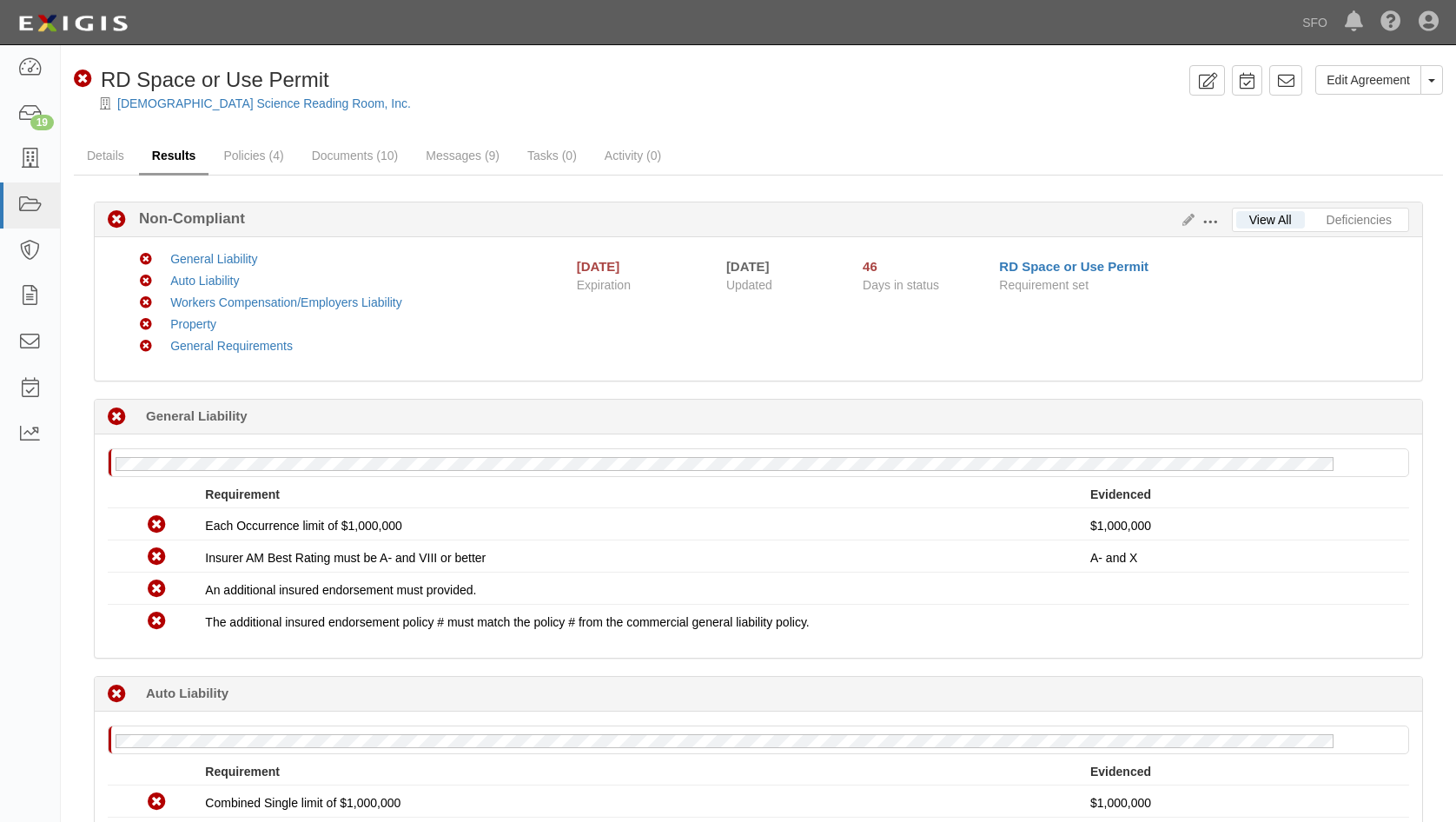
click at [177, 163] on link "Results" at bounding box center [174, 157] width 70 height 37
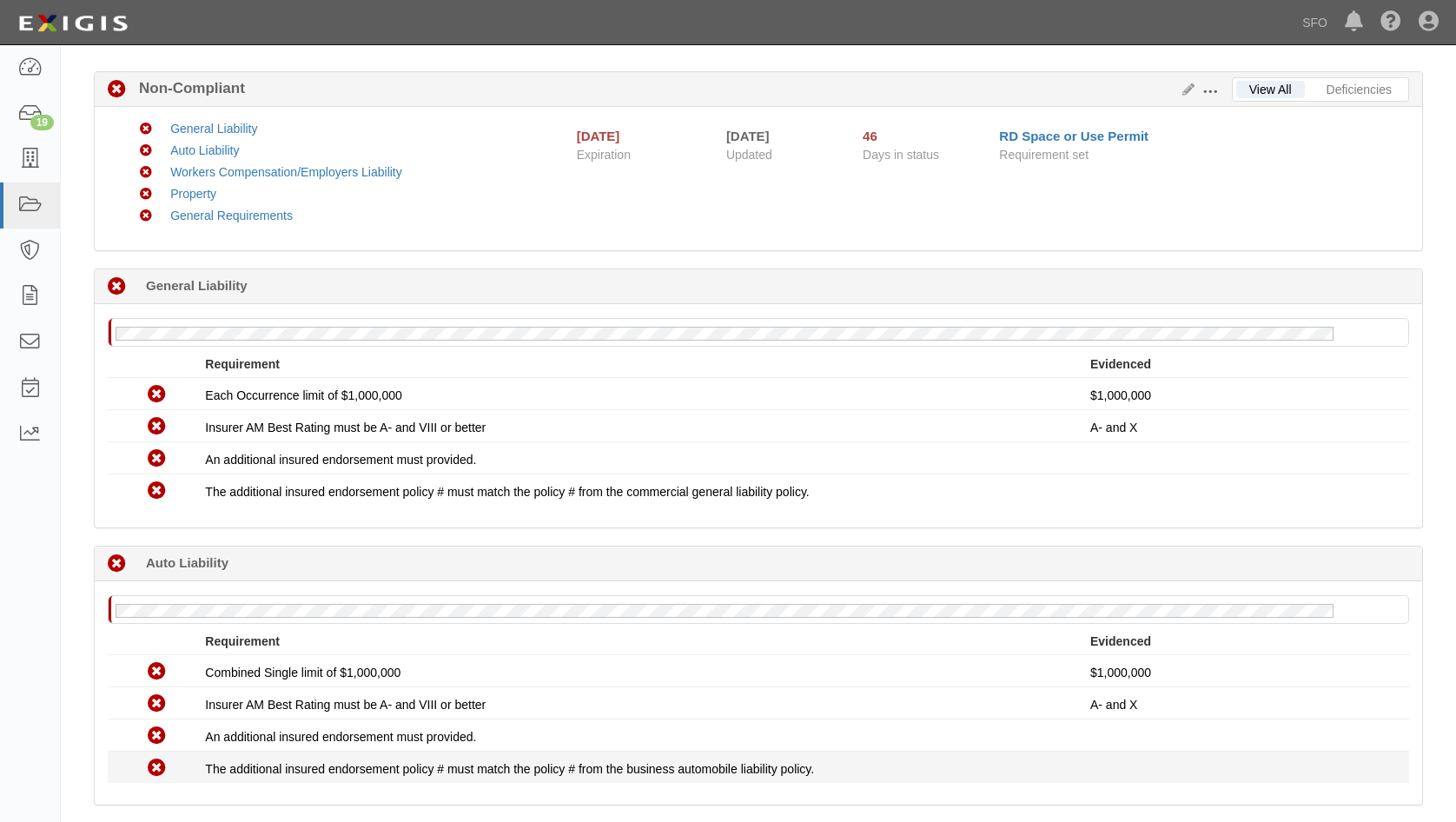
scroll to position [348, 0]
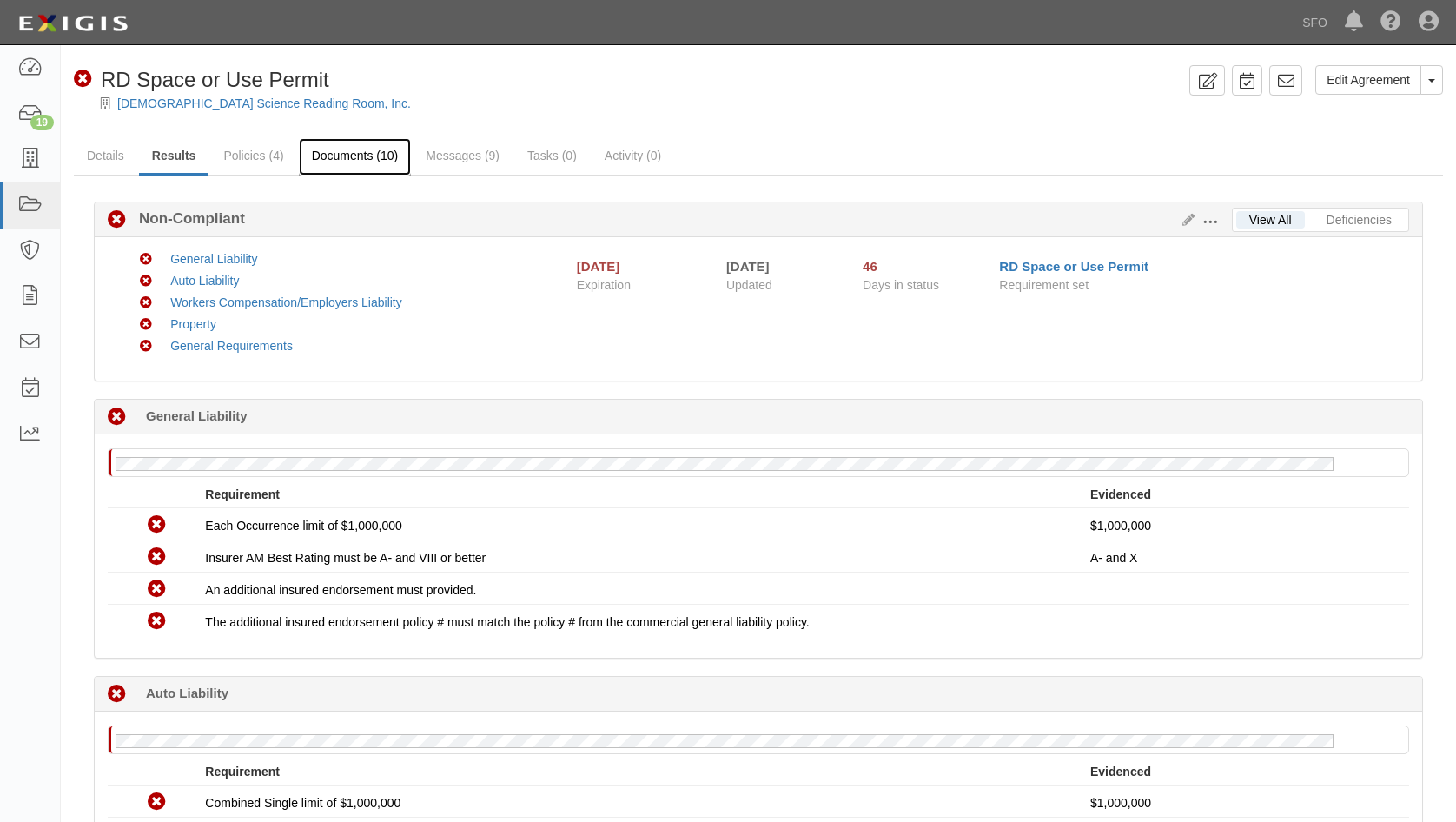
click at [363, 154] on link "Documents (10)" at bounding box center [354, 157] width 113 height 37
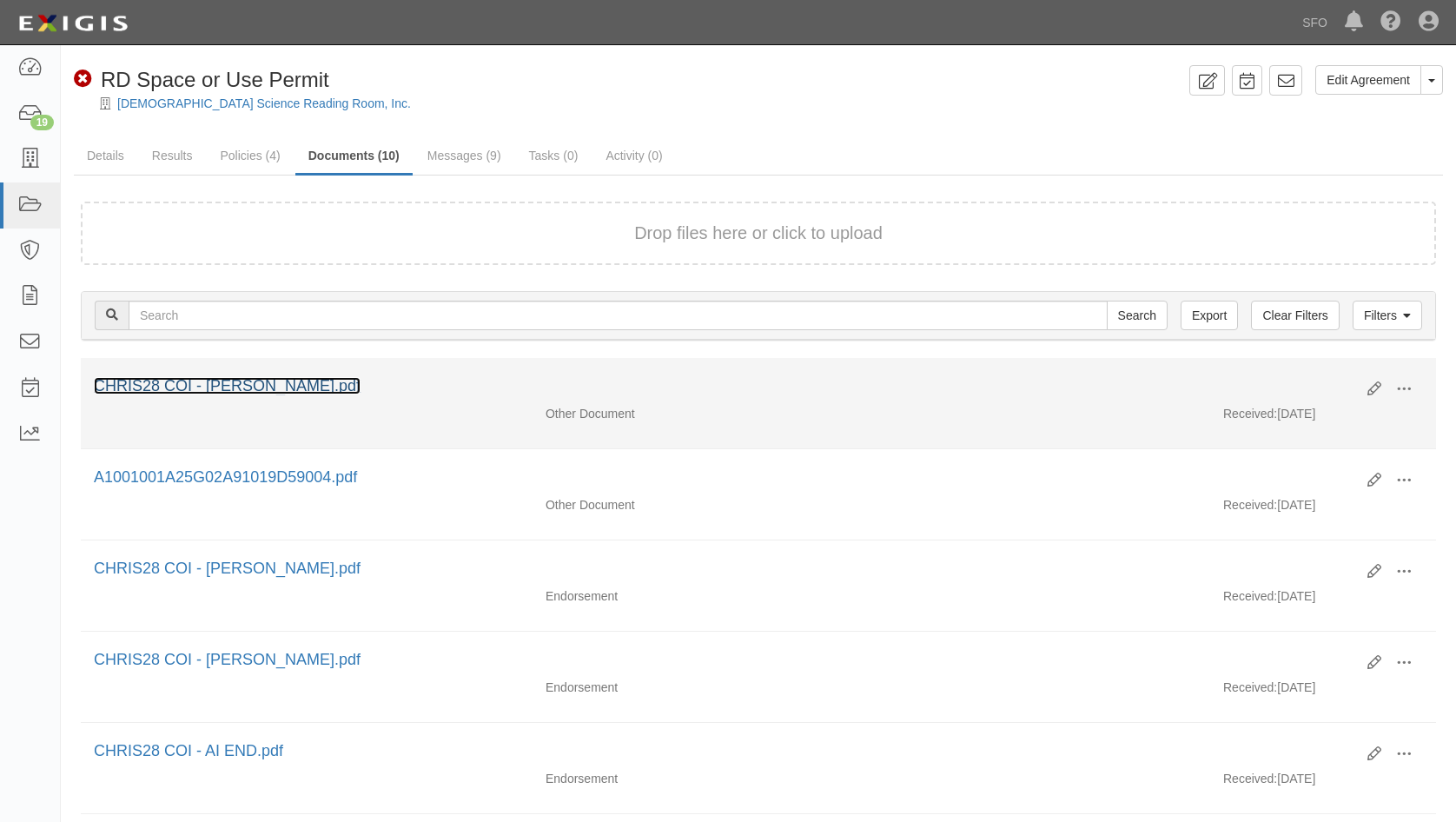
click at [279, 393] on link "CHRIS28 COI - [PERSON_NAME].pdf" at bounding box center [227, 386] width 266 height 18
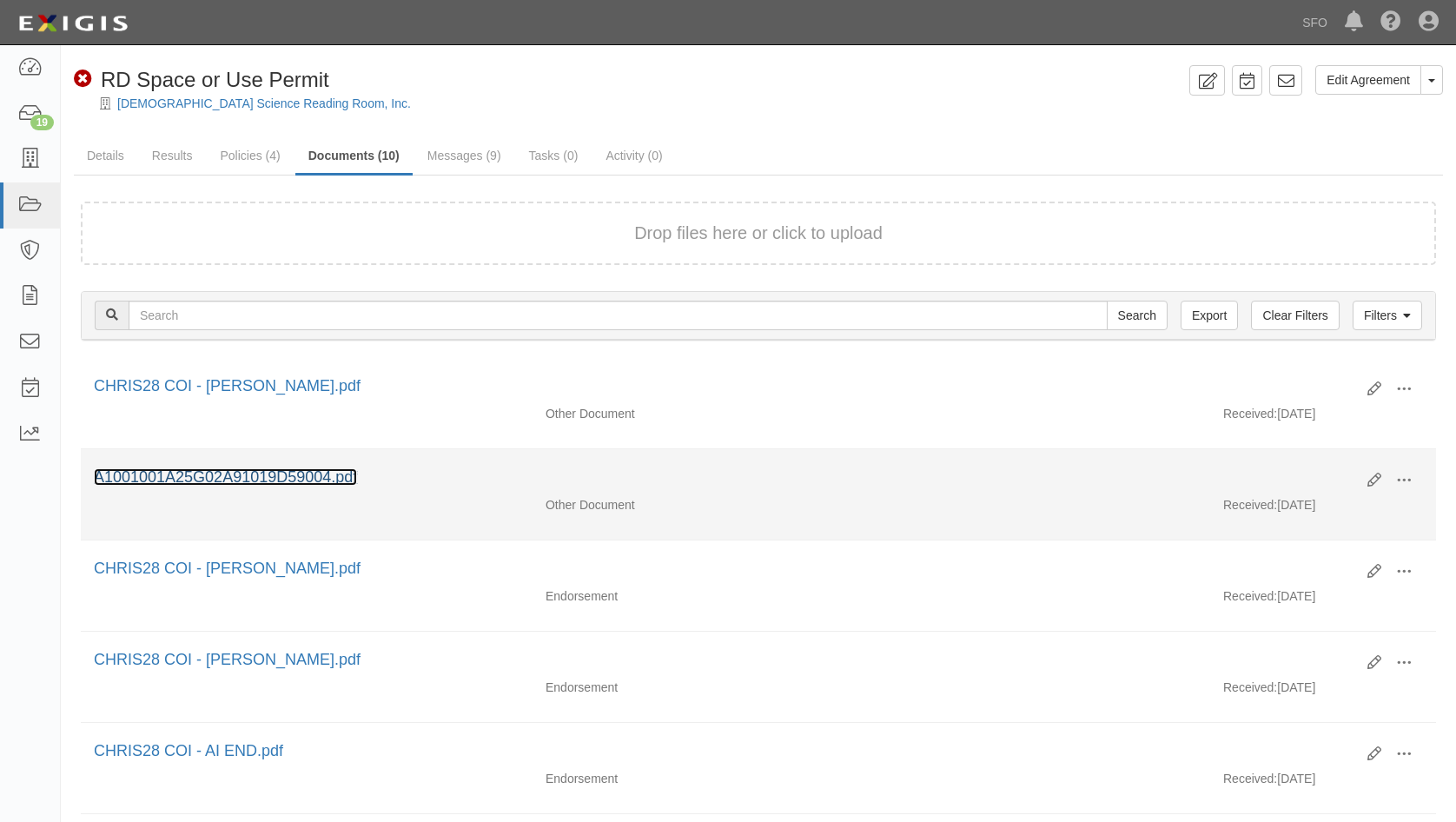
click at [297, 480] on link "A1001001A25G02A91019D59004.pdf" at bounding box center [225, 477] width 263 height 18
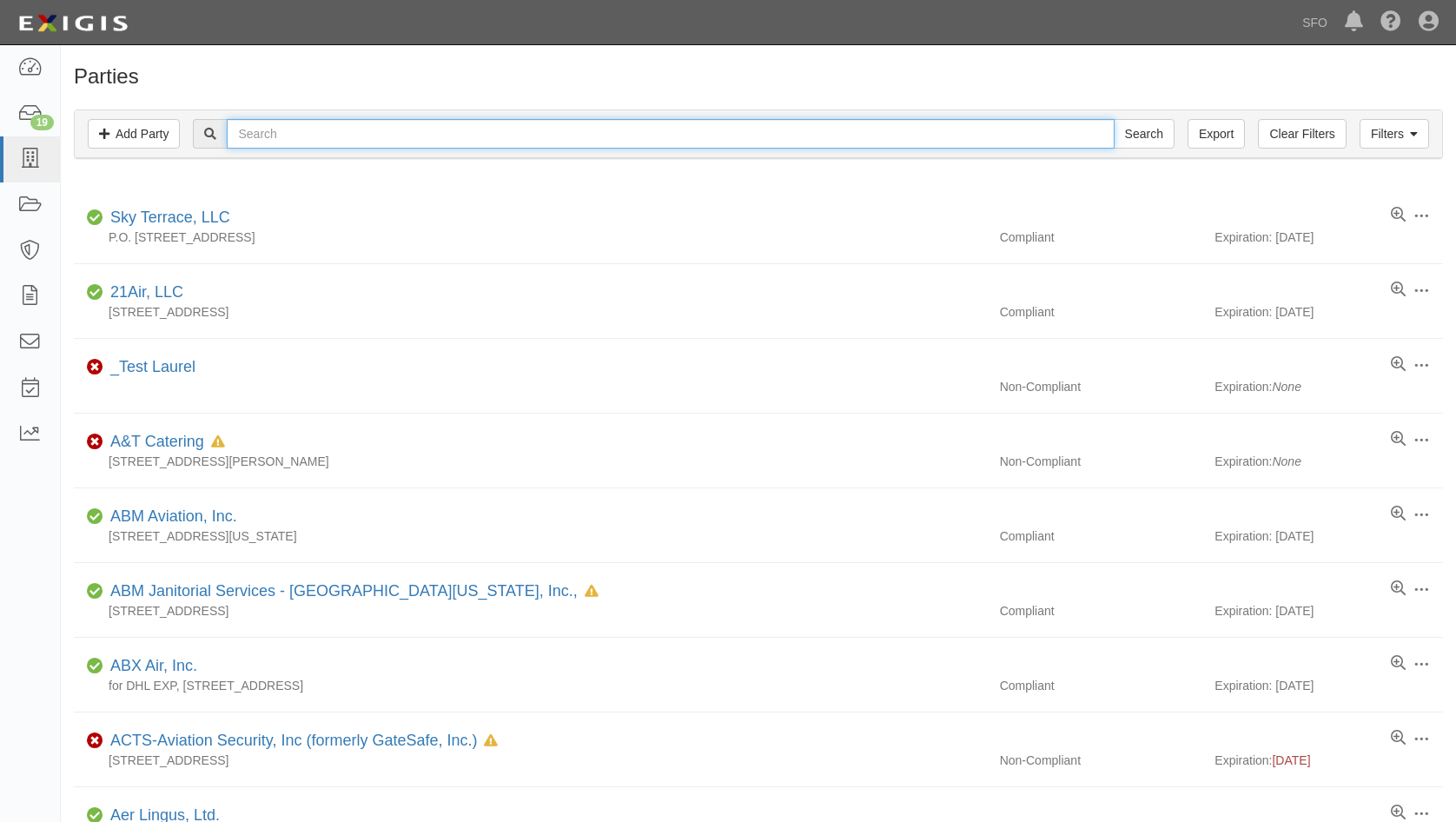
click at [395, 139] on input "text" at bounding box center [671, 134] width 887 height 29
paste input "Cafe X Technologies, Inc."
type input "Cafe X Technologies, Inc."
click at [1114, 120] on input "Search" at bounding box center [1145, 134] width 61 height 29
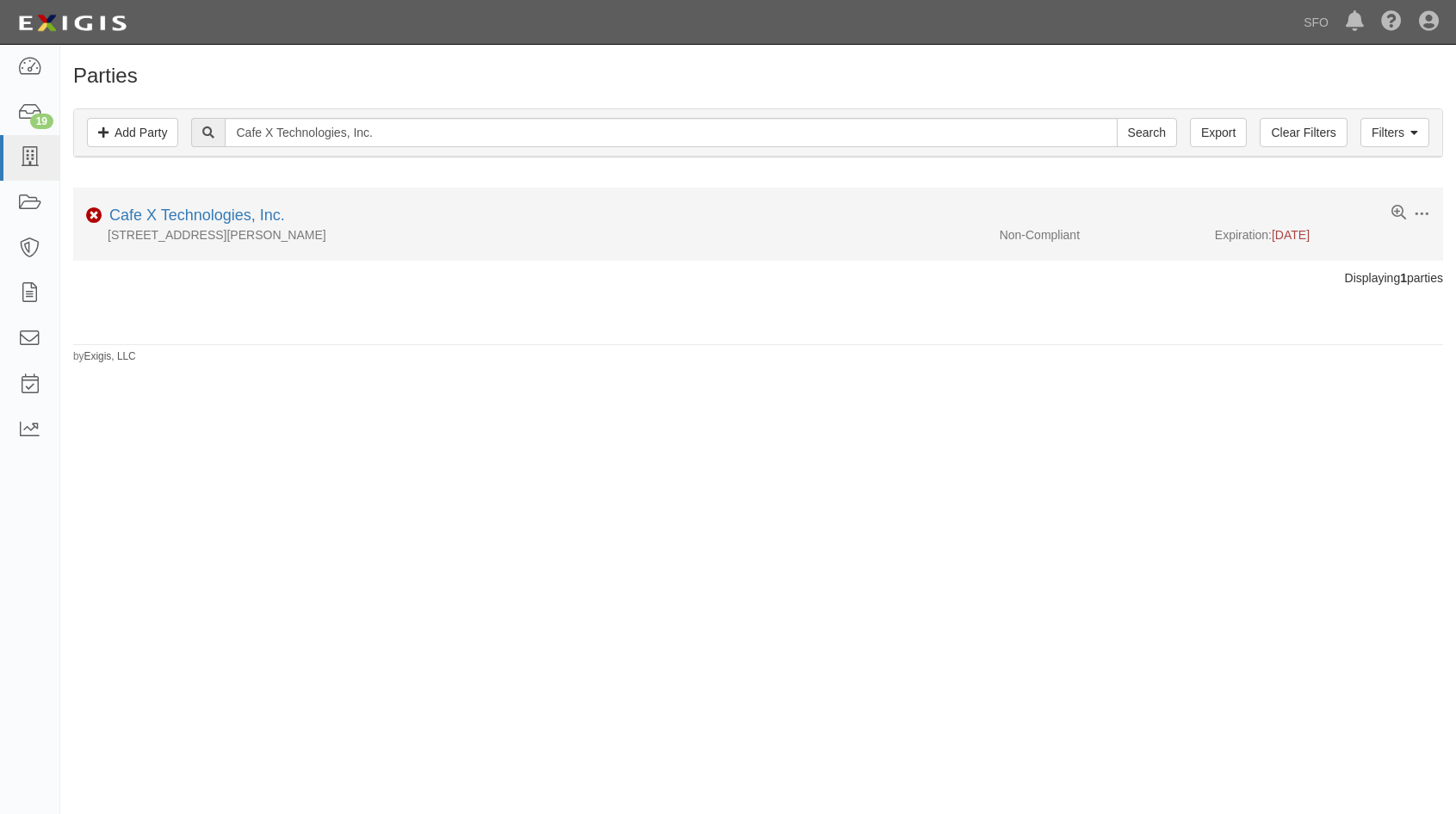
click at [235, 206] on div "Cafe X Technologies, Inc." at bounding box center [194, 215] width 182 height 22
click at [235, 212] on link "Cafe X Technologies, Inc." at bounding box center [197, 215] width 176 height 17
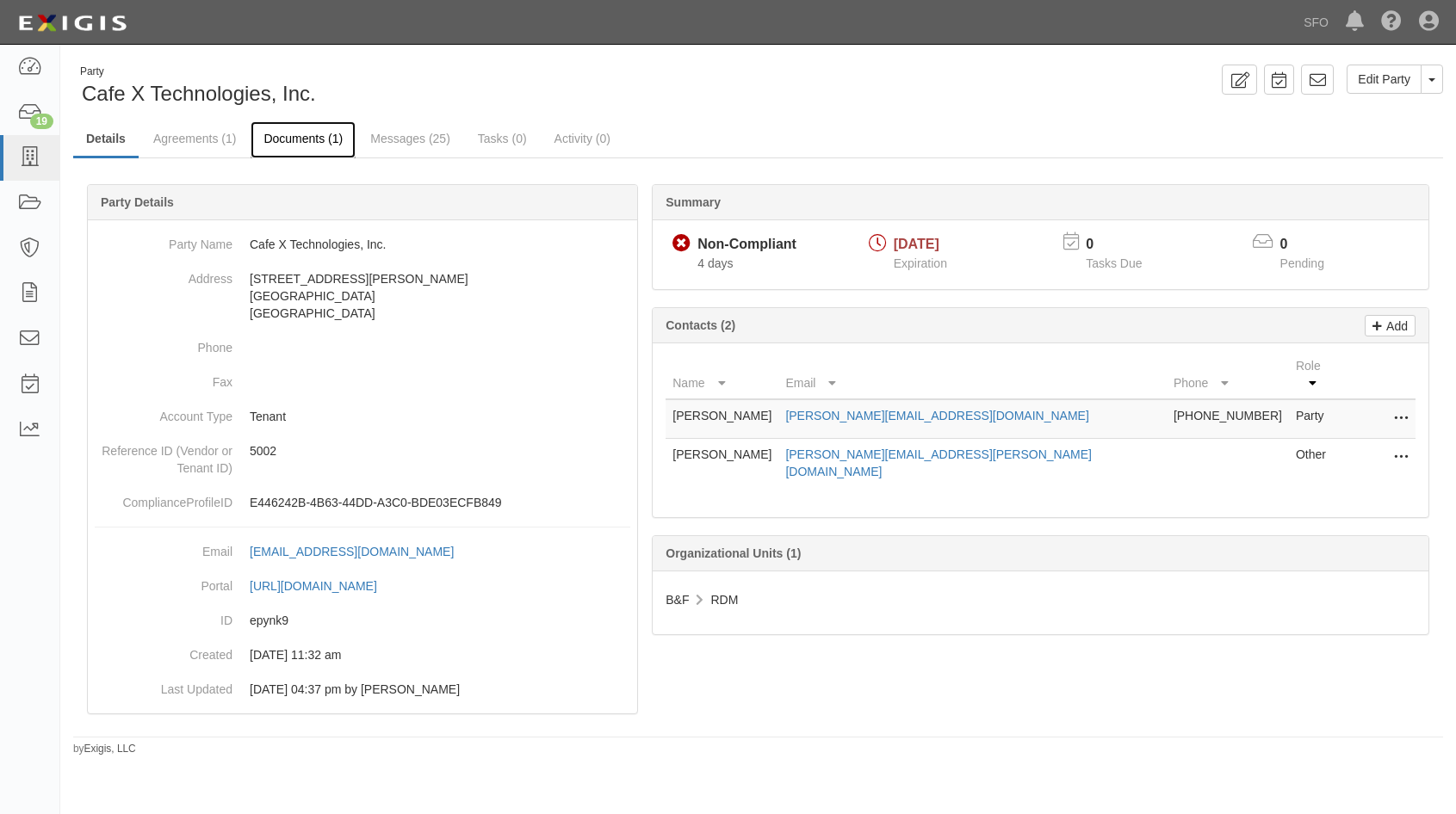
click at [302, 147] on link "Documents (1)" at bounding box center [303, 140] width 105 height 37
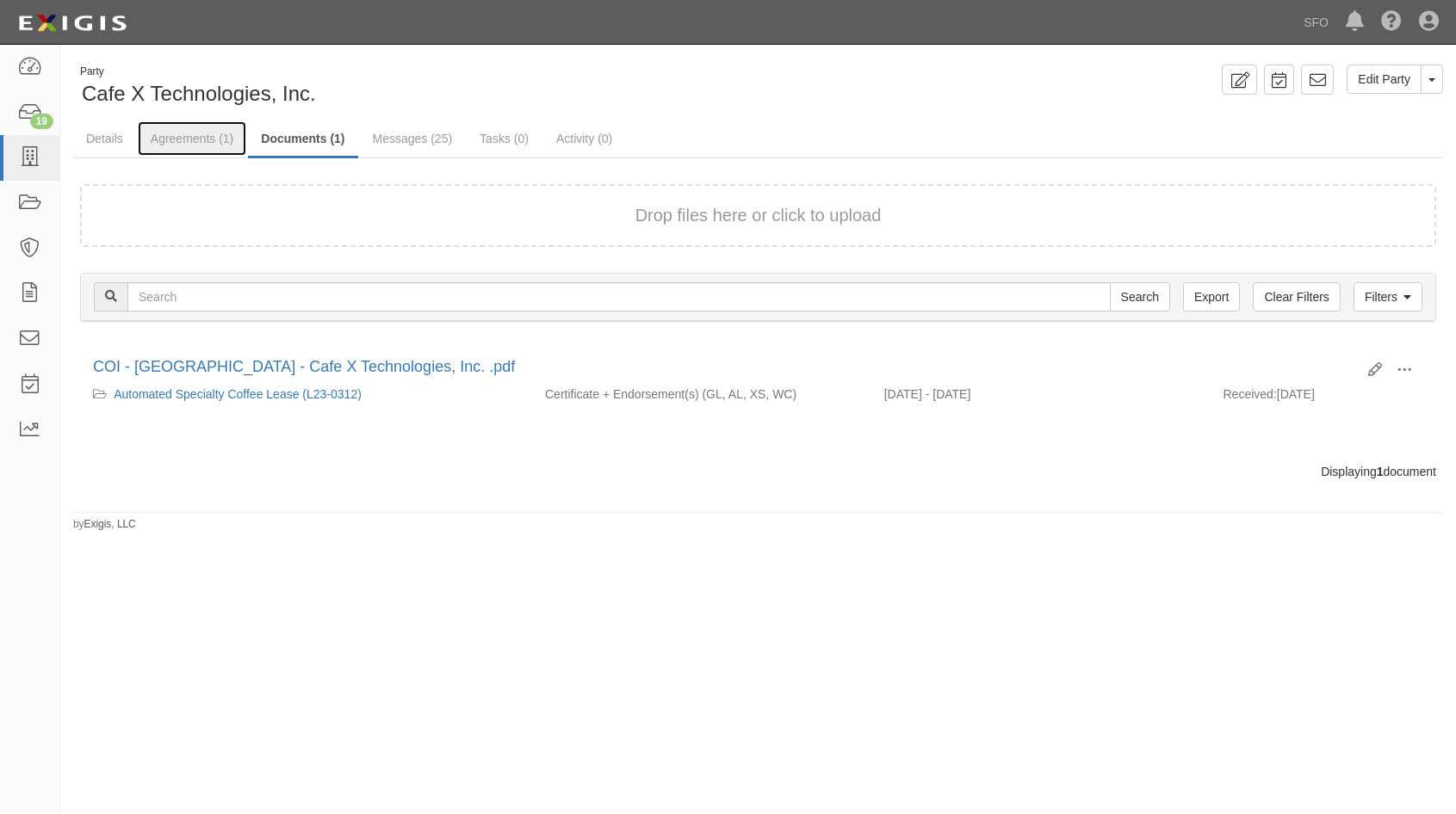
click at [217, 147] on link "Agreements (1)" at bounding box center [192, 138] width 109 height 34
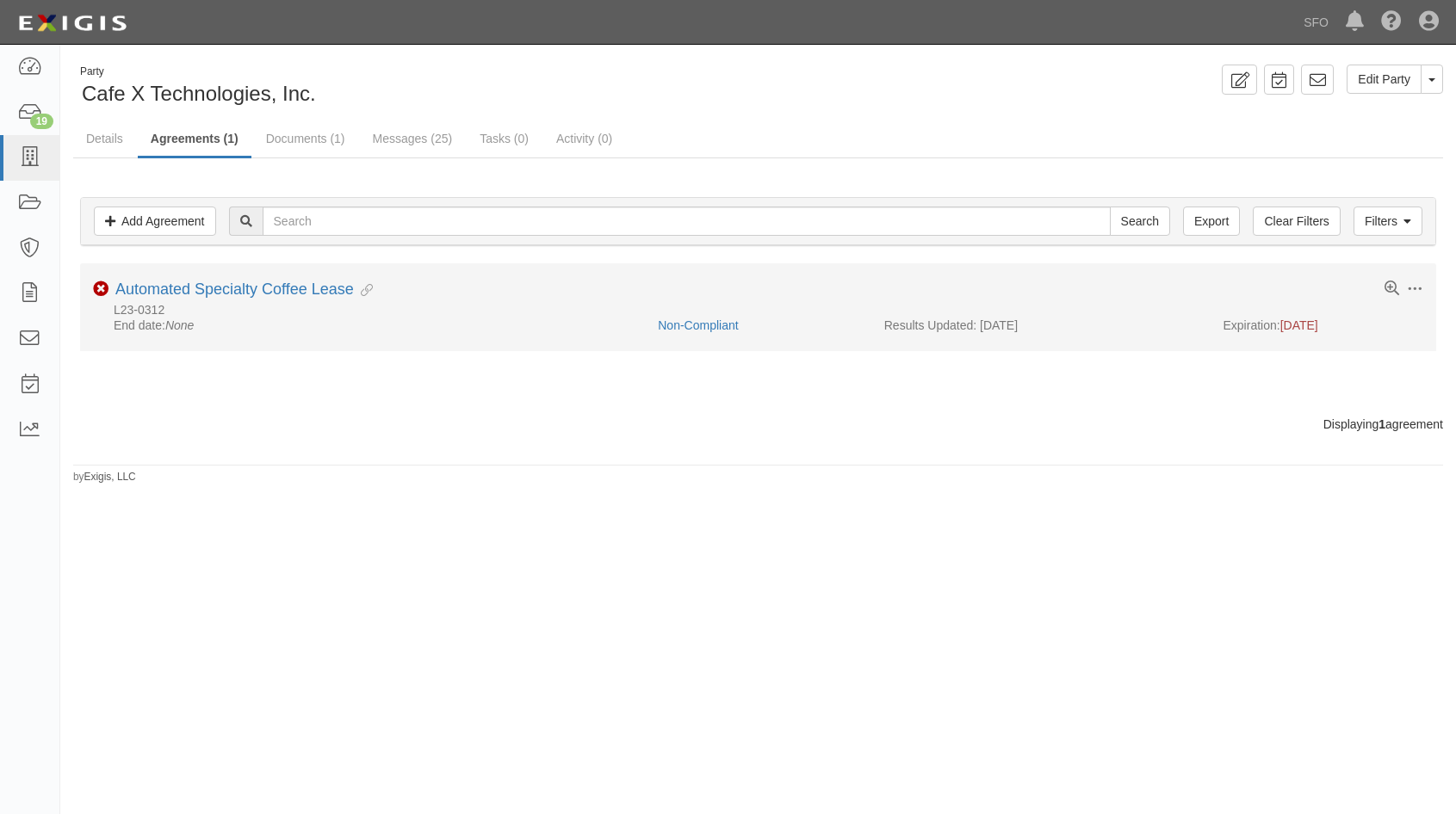
click at [211, 279] on li "Toggle Agreement Dropdown Edit Log activity Add task Send message Archive Non-C…" at bounding box center [759, 308] width 1356 height 88
click at [210, 287] on link "Automated Specialty Coffee Lease" at bounding box center [235, 289] width 239 height 17
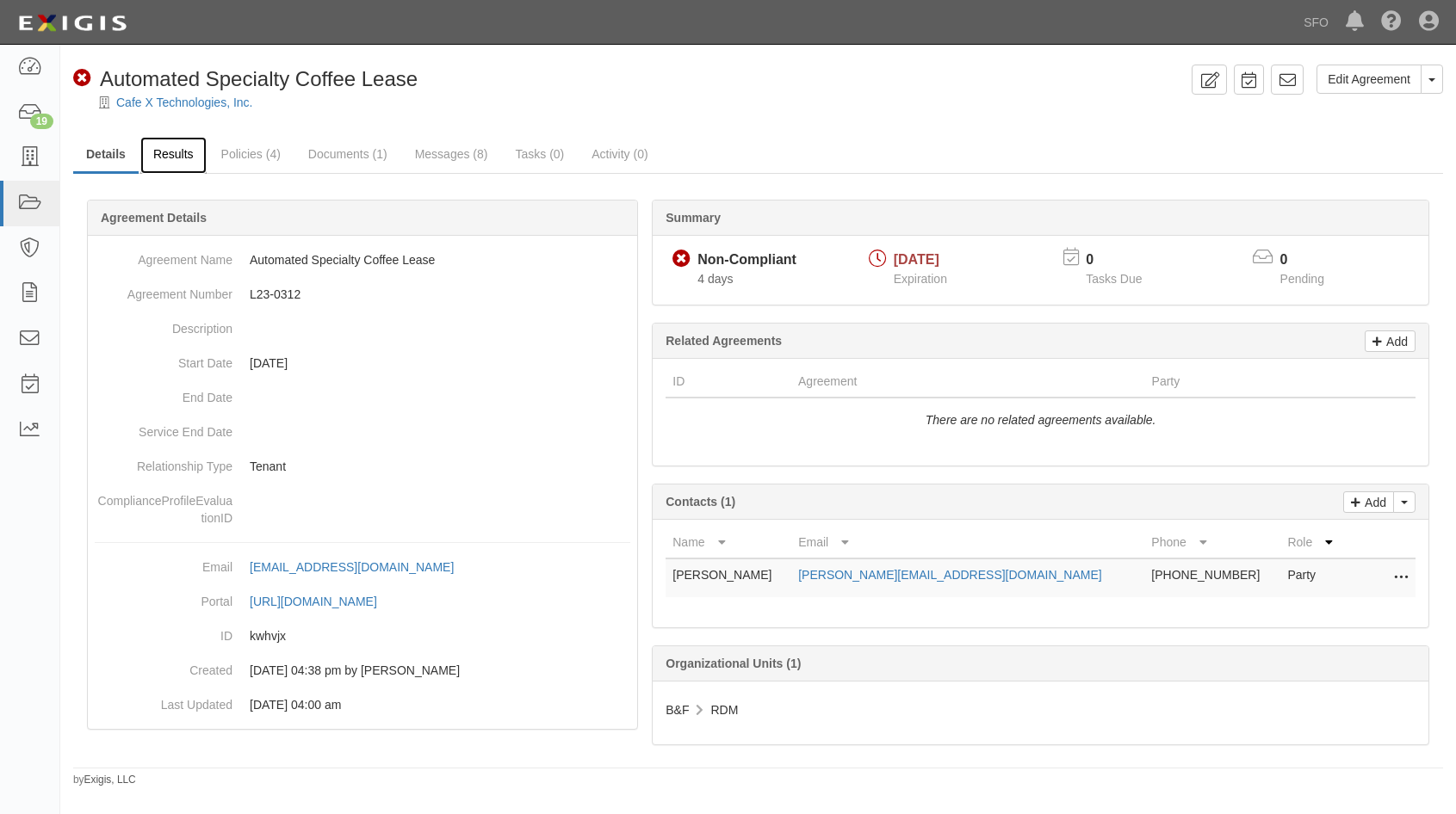
click at [184, 160] on link "Results" at bounding box center [174, 155] width 66 height 37
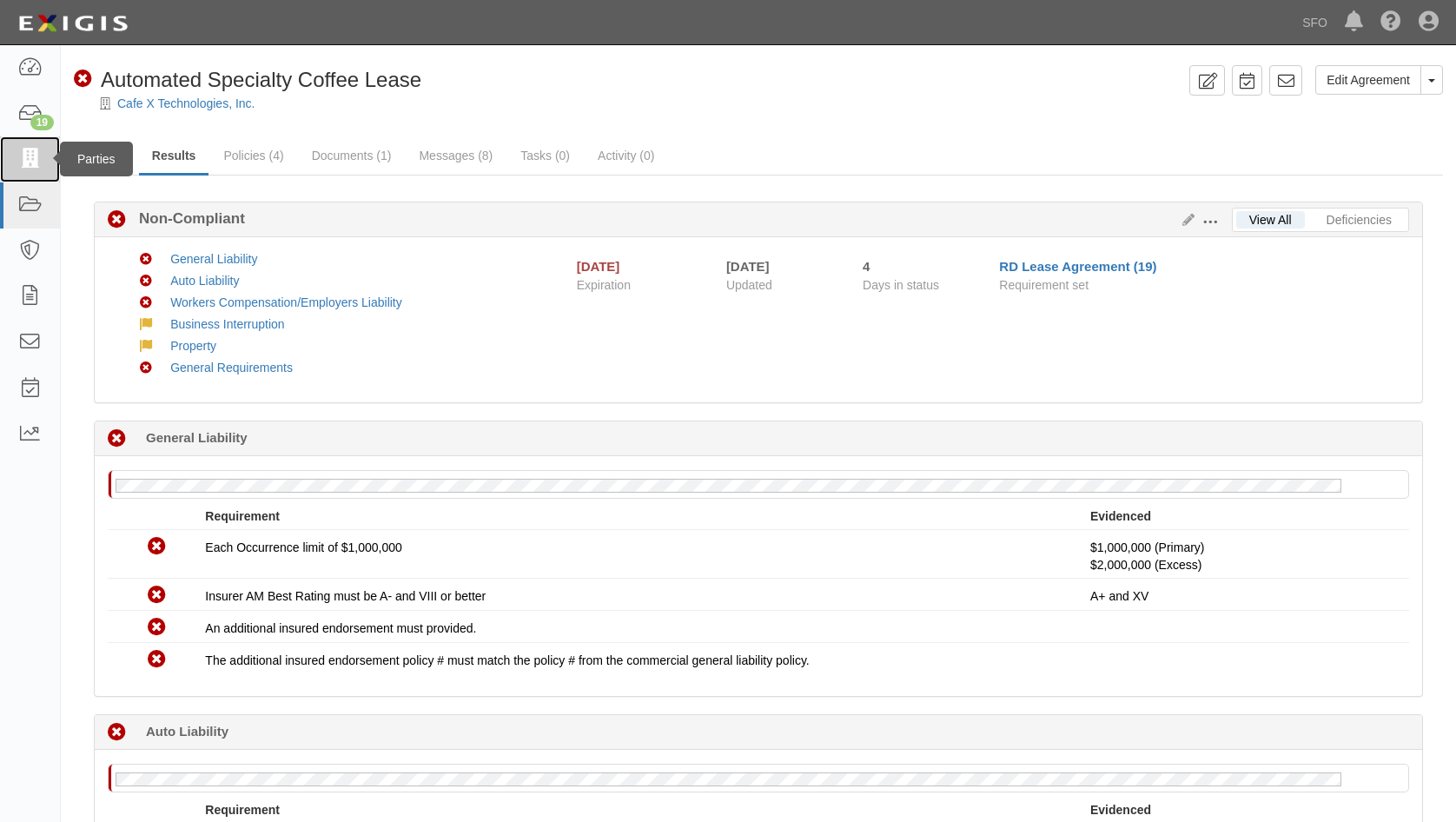
click at [19, 151] on link at bounding box center [29, 159] width 60 height 46
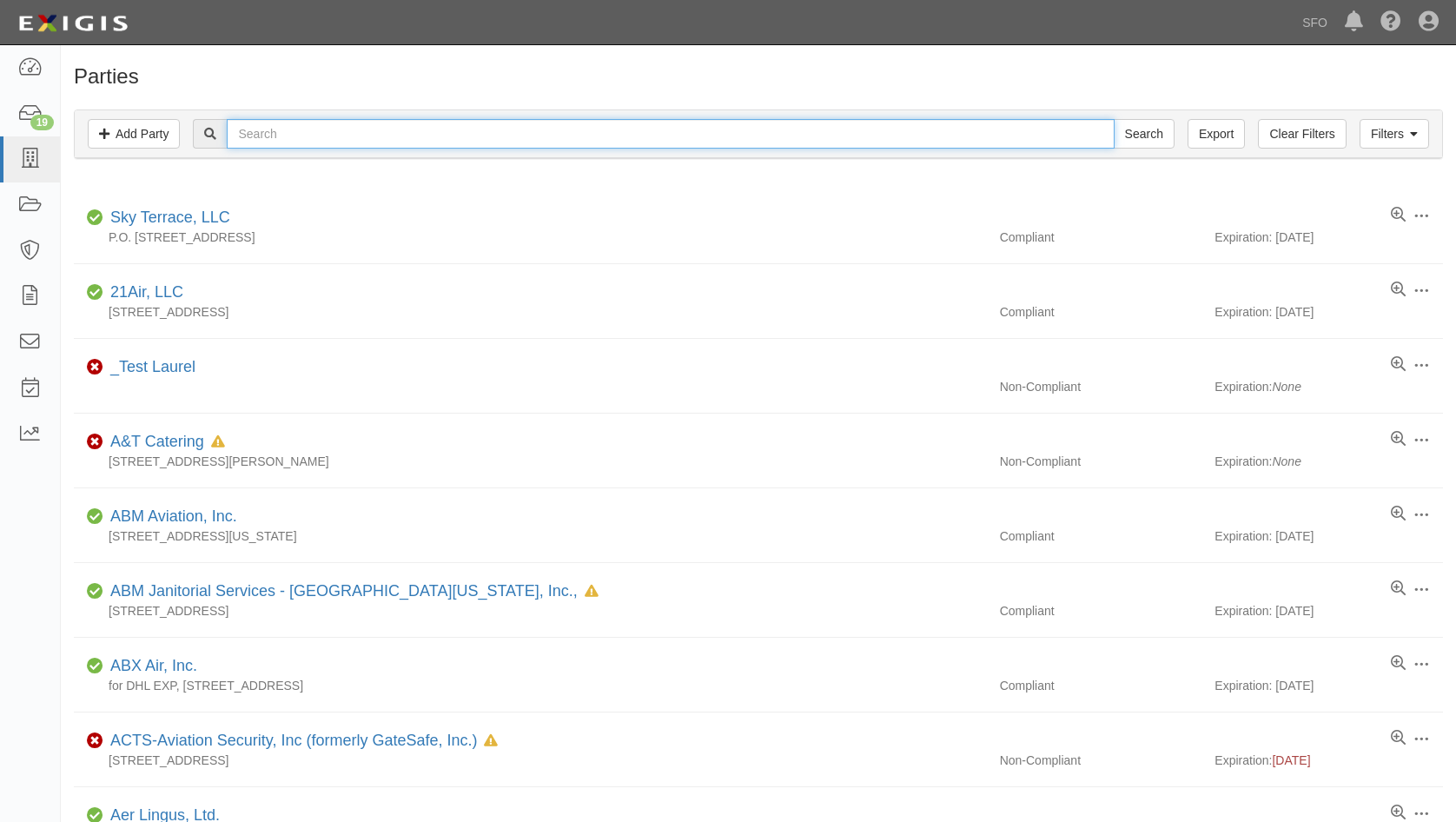
click at [274, 137] on input "text" at bounding box center [671, 134] width 887 height 29
paste input "Burger Joint, Inc. dba Mission Bar & Grill"
type input "Burger Joint, Inc. dba Mission Bar & Grill"
click at [1114, 120] on input "Search" at bounding box center [1145, 134] width 61 height 29
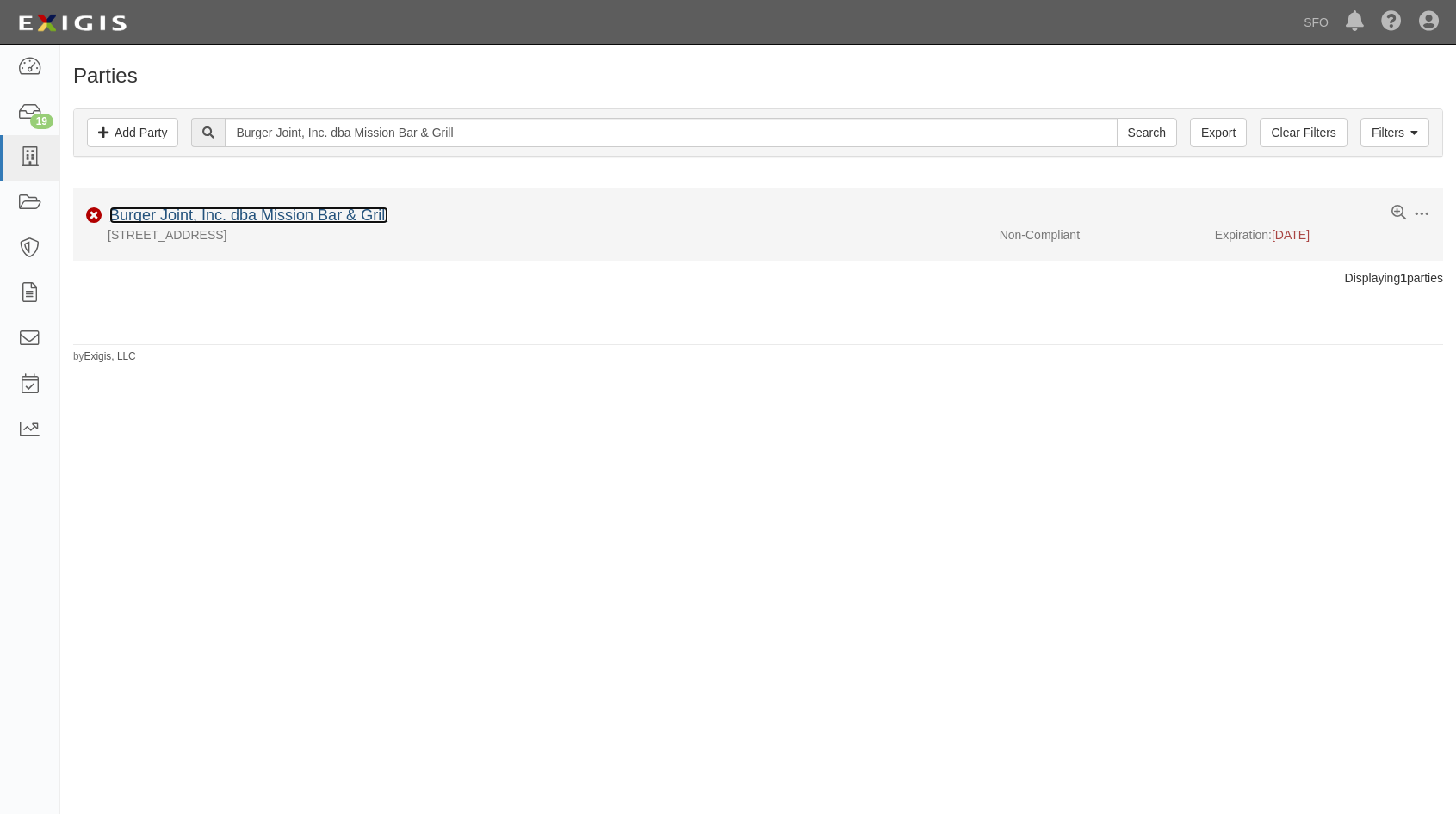
click at [229, 215] on link "Burger Joint, Inc. dba Mission Bar & Grill" at bounding box center [249, 215] width 279 height 17
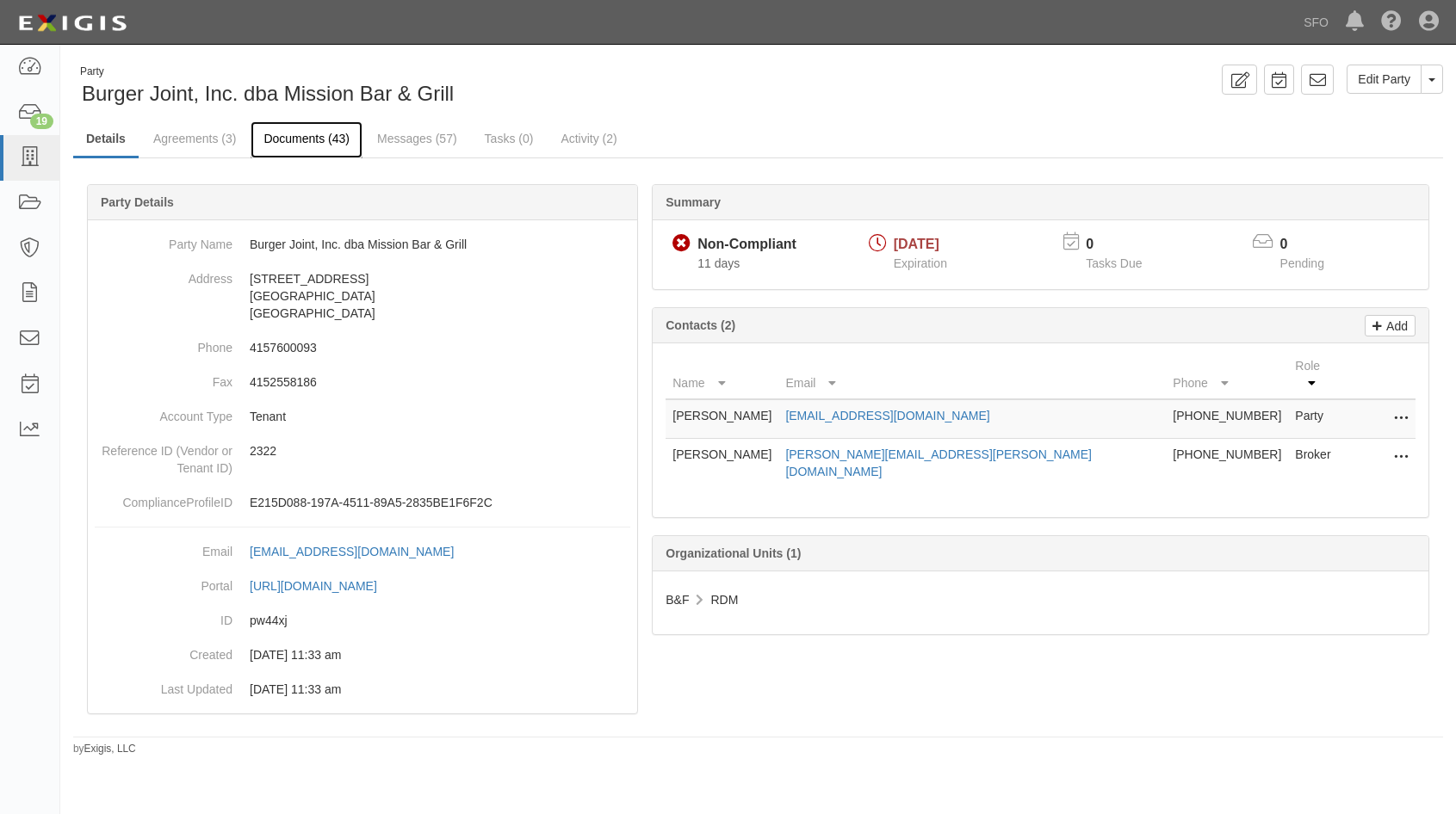
click at [323, 148] on link "Documents (43)" at bounding box center [306, 140] width 112 height 37
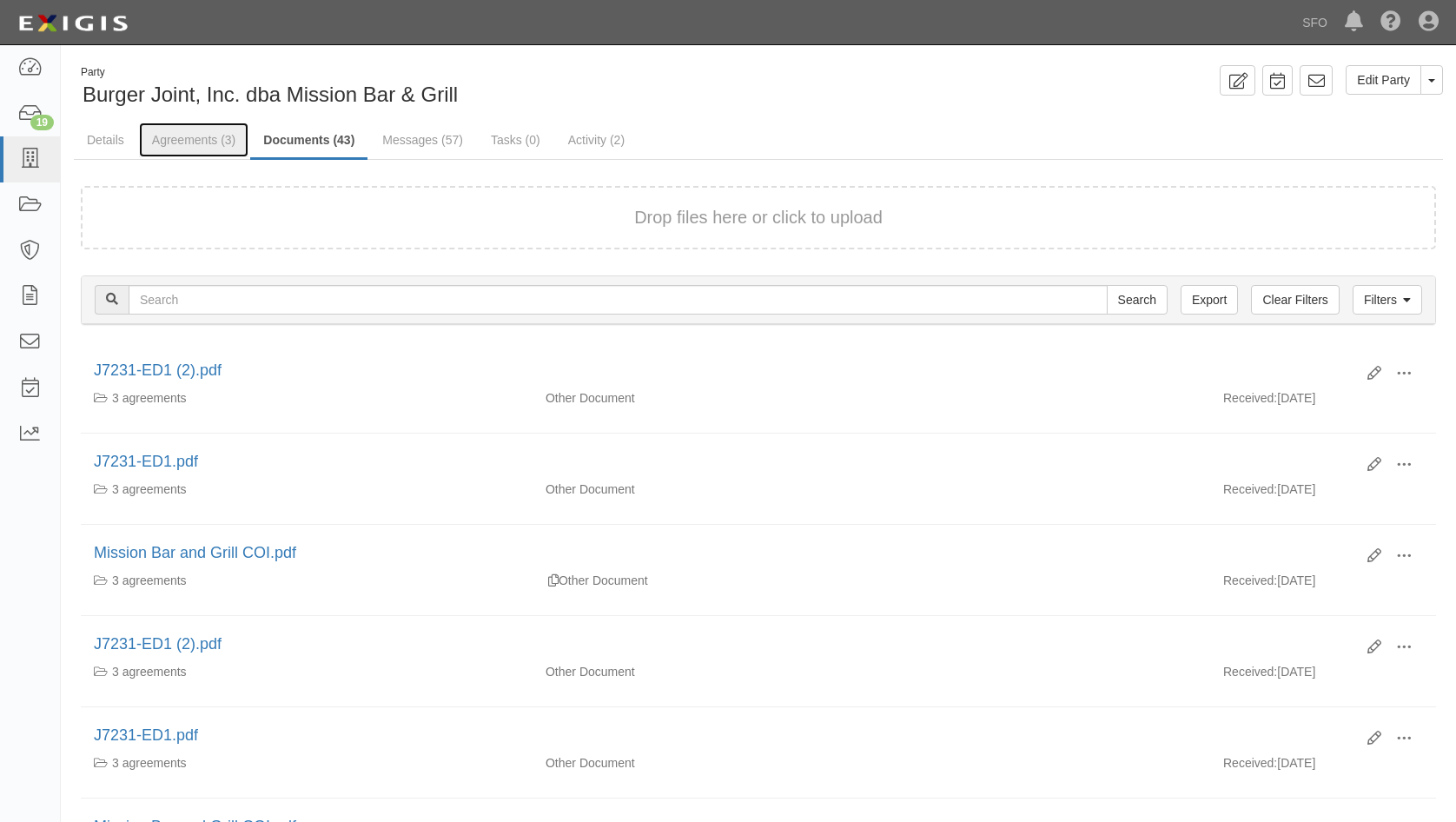
click at [220, 147] on link "Agreements (3)" at bounding box center [194, 139] width 110 height 34
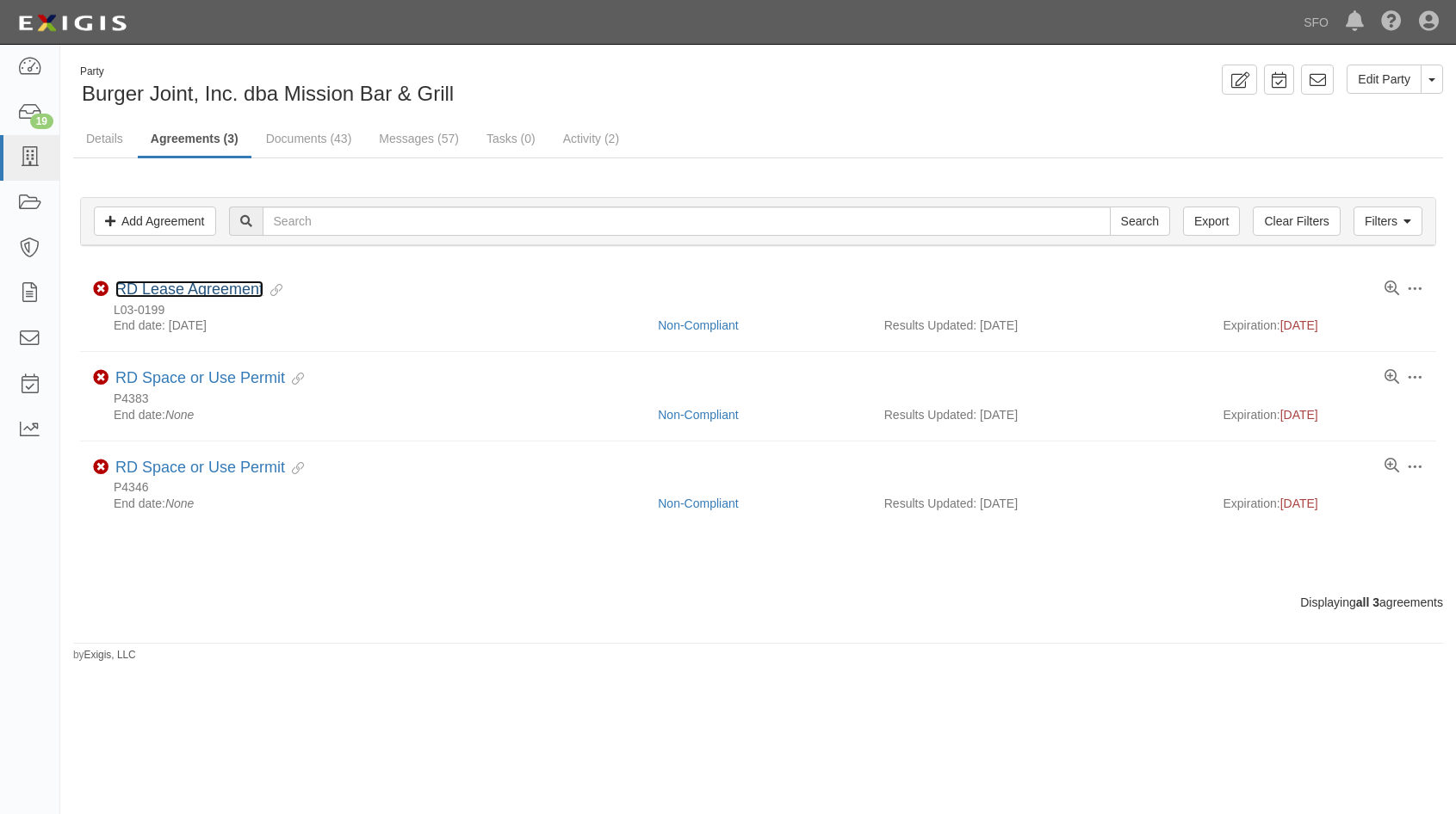
click at [187, 288] on link "RD Lease Agreement" at bounding box center [189, 289] width 148 height 17
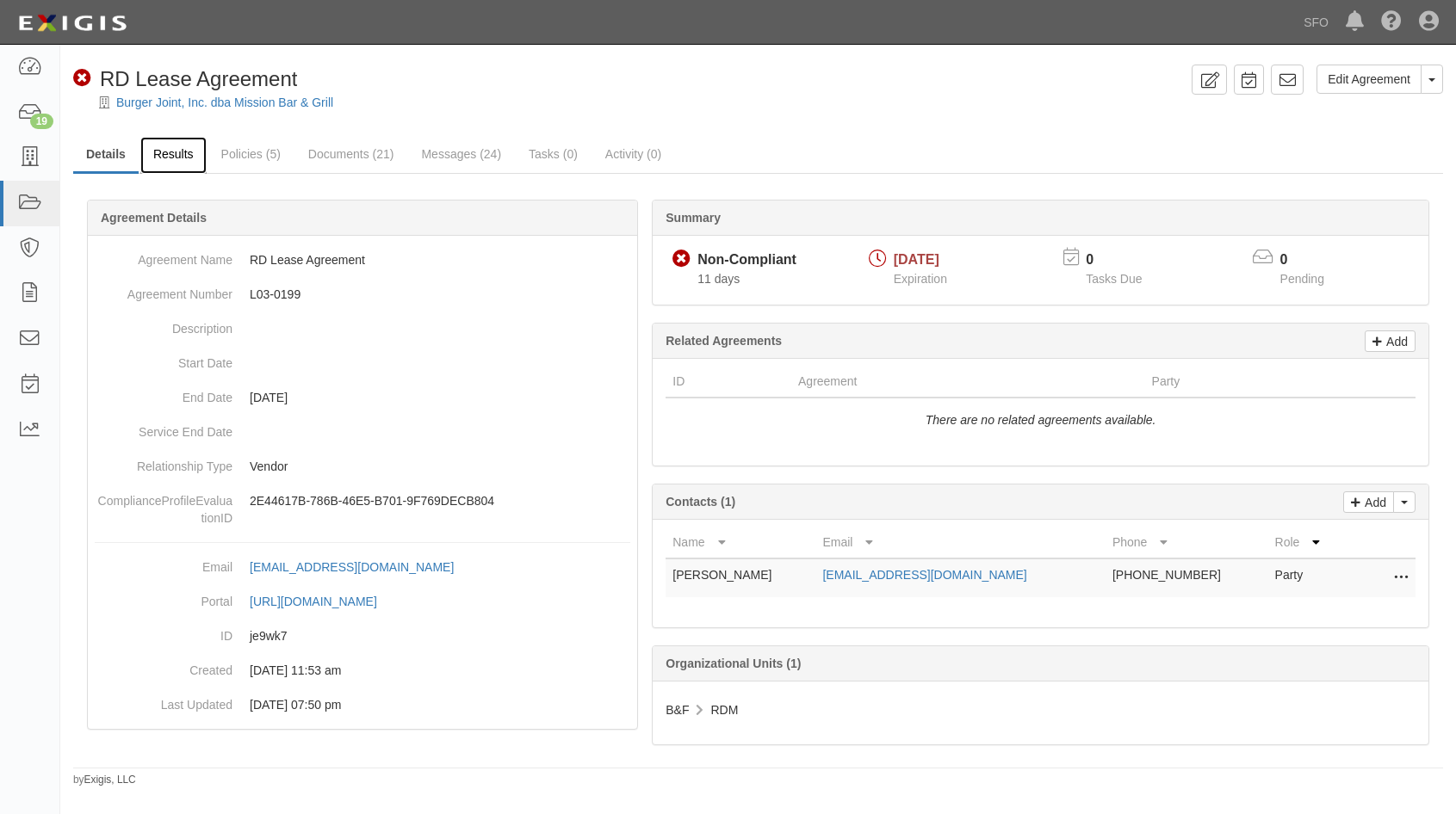
click at [203, 172] on link "Results" at bounding box center [174, 155] width 66 height 37
click at [190, 159] on link "Results" at bounding box center [174, 155] width 66 height 37
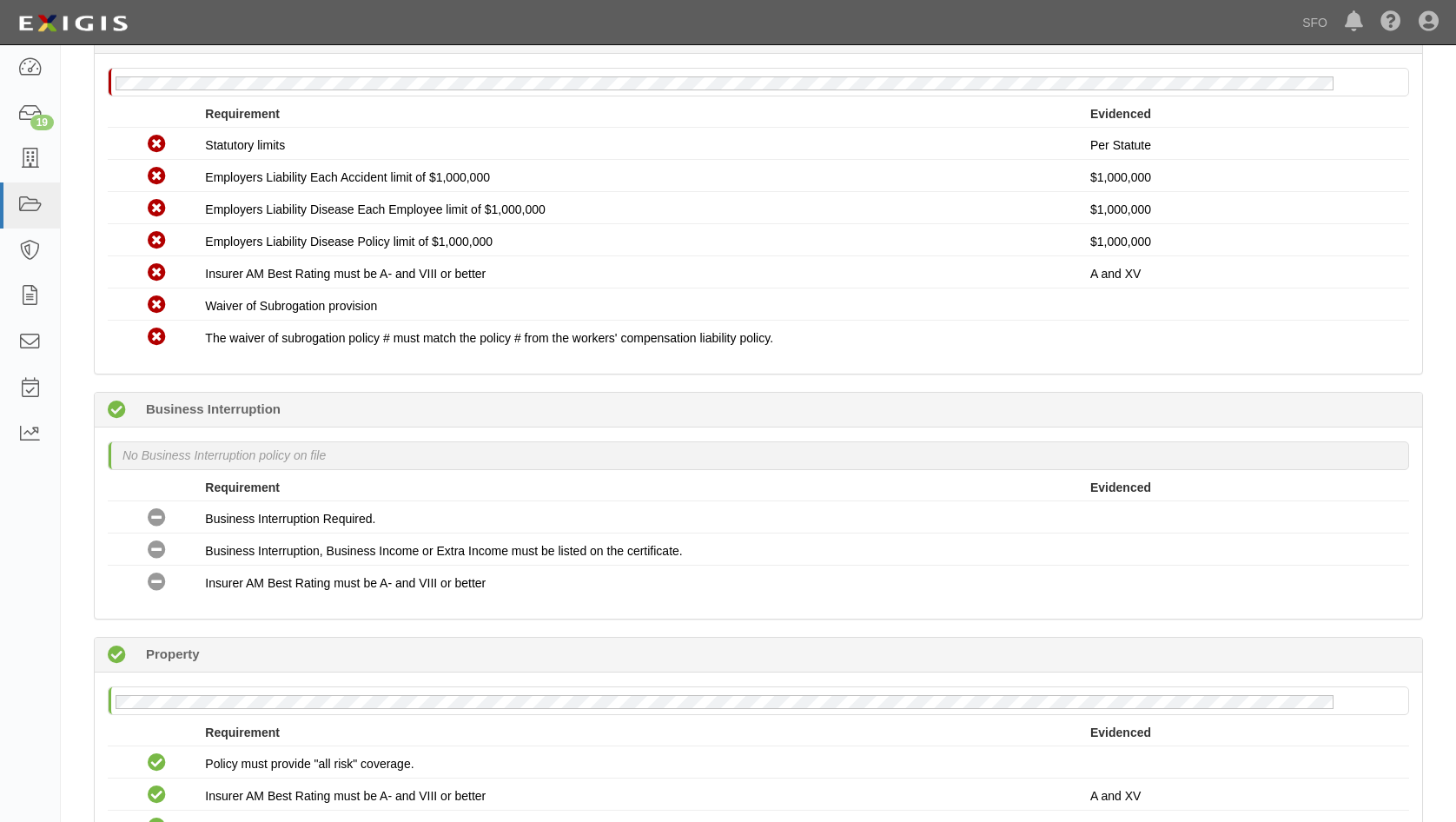
scroll to position [956, 0]
click at [49, 157] on link at bounding box center [29, 159] width 60 height 46
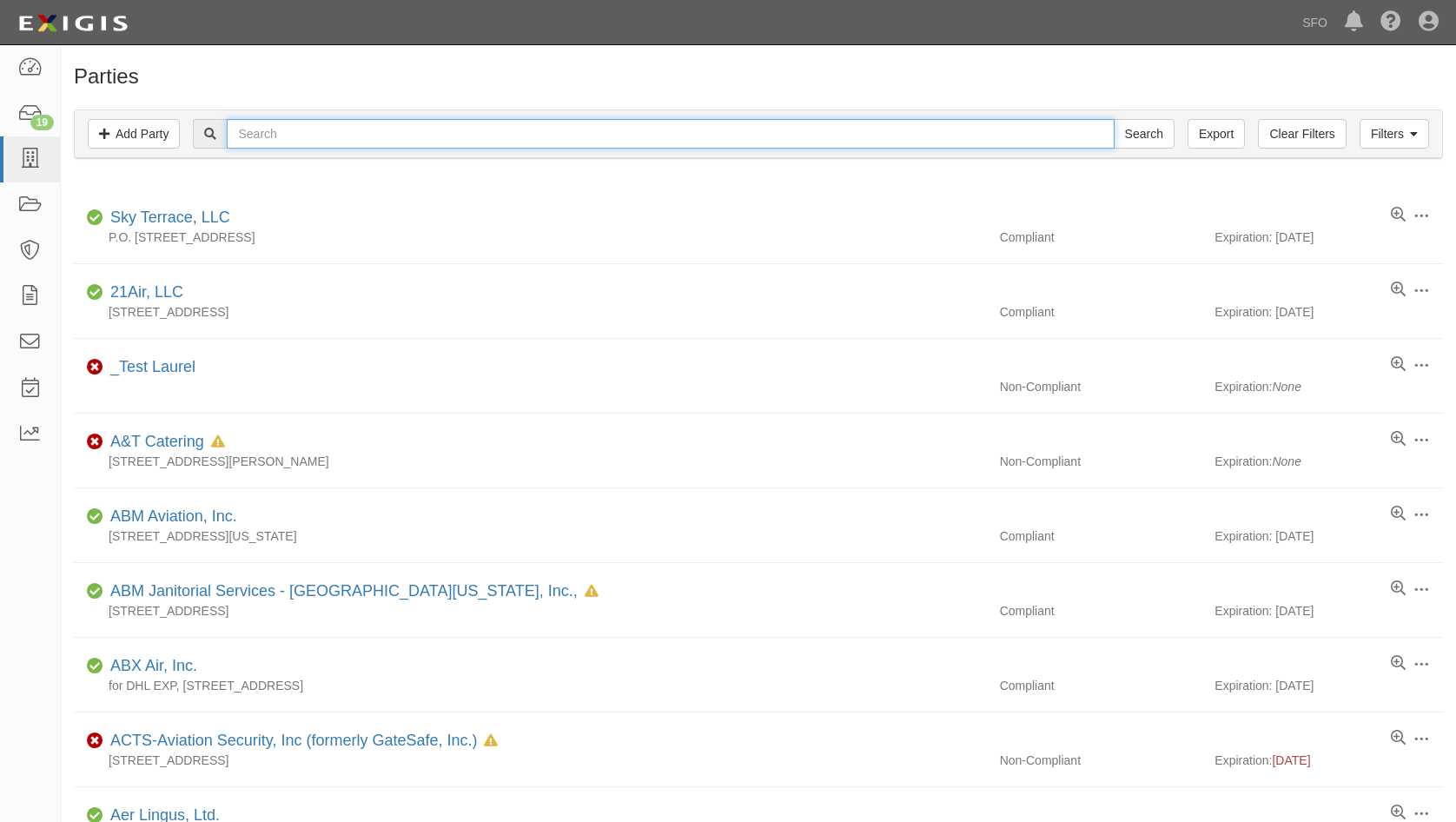
click at [271, 133] on input "text" at bounding box center [671, 134] width 887 height 29
paste input "Bun Mee LLC"
type input "Bun Mee LLC"
click at [1114, 120] on input "Search" at bounding box center [1145, 134] width 61 height 29
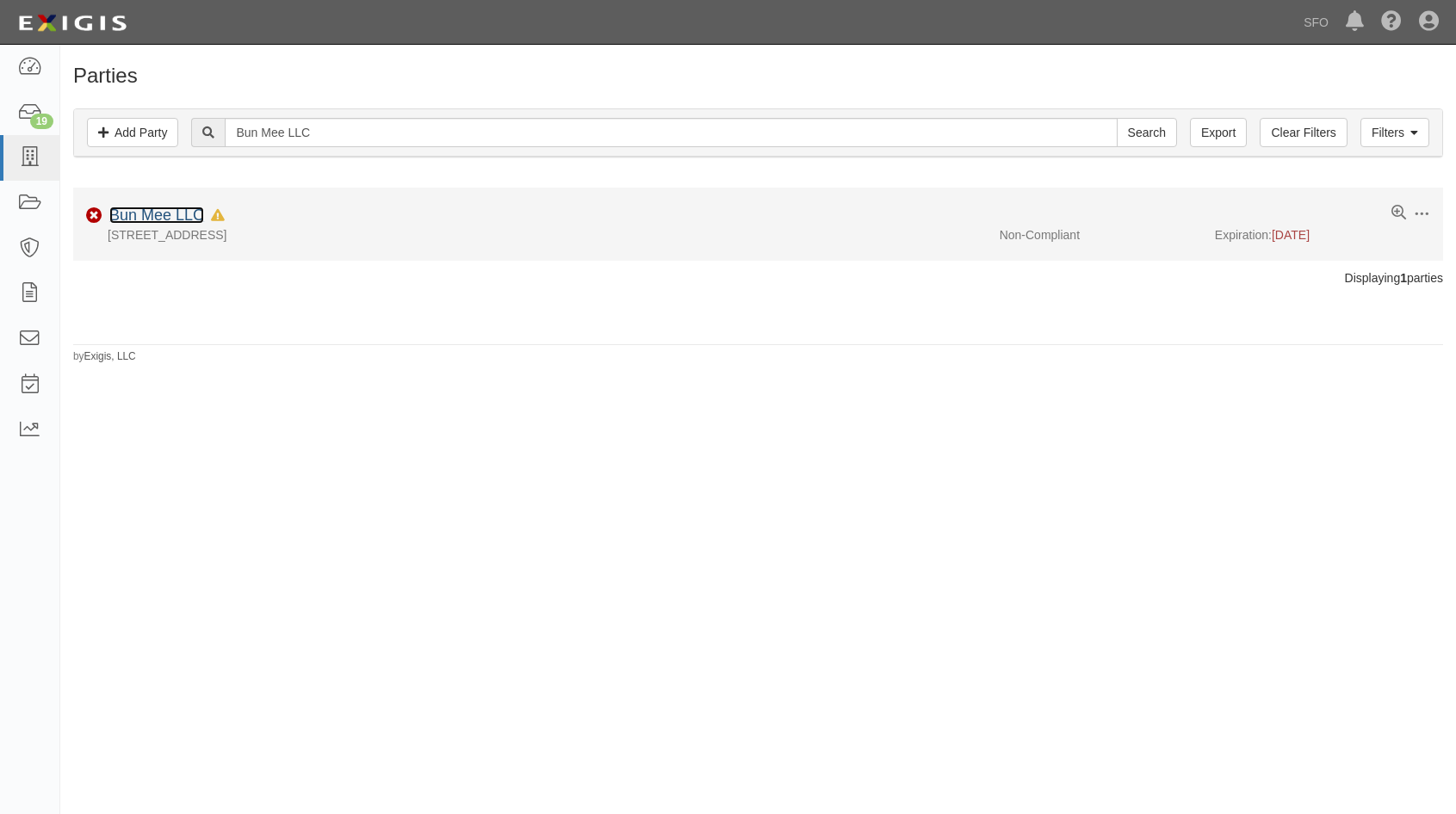
click at [201, 215] on link "Bun Mee LLC" at bounding box center [157, 215] width 95 height 17
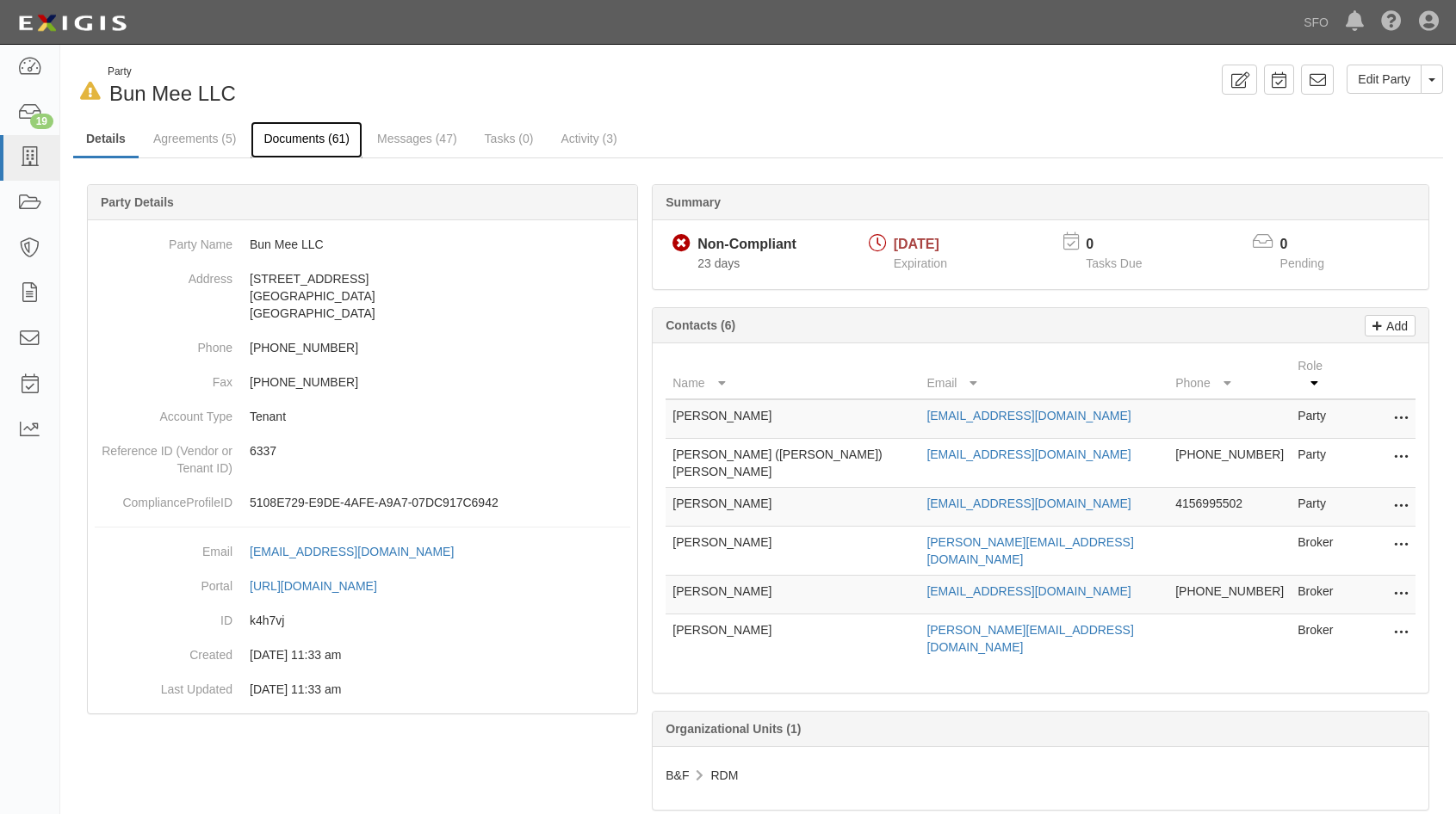
click at [330, 147] on link "Documents (61)" at bounding box center [306, 140] width 112 height 37
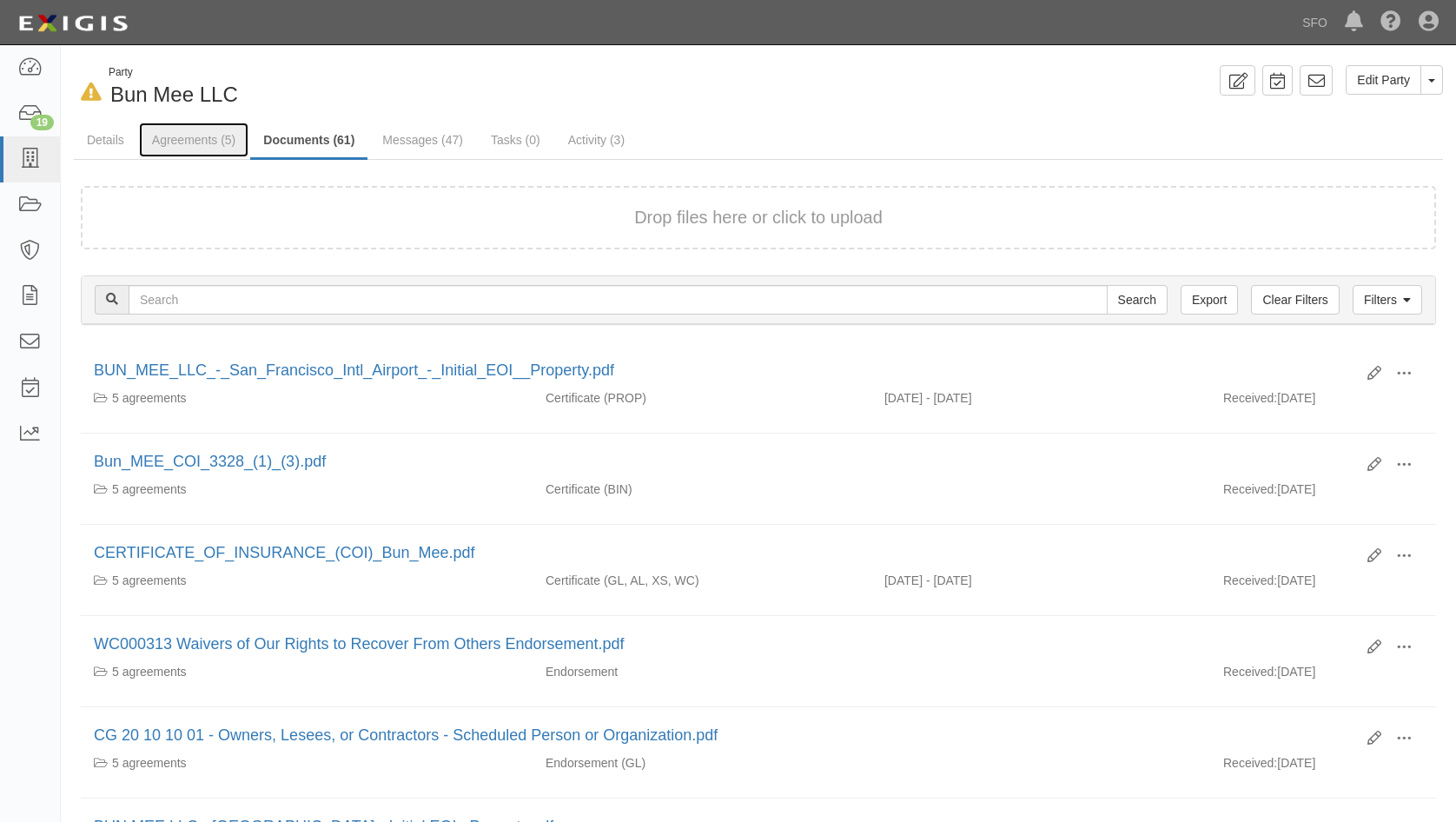
click at [199, 149] on link "Agreements (5)" at bounding box center [194, 139] width 110 height 34
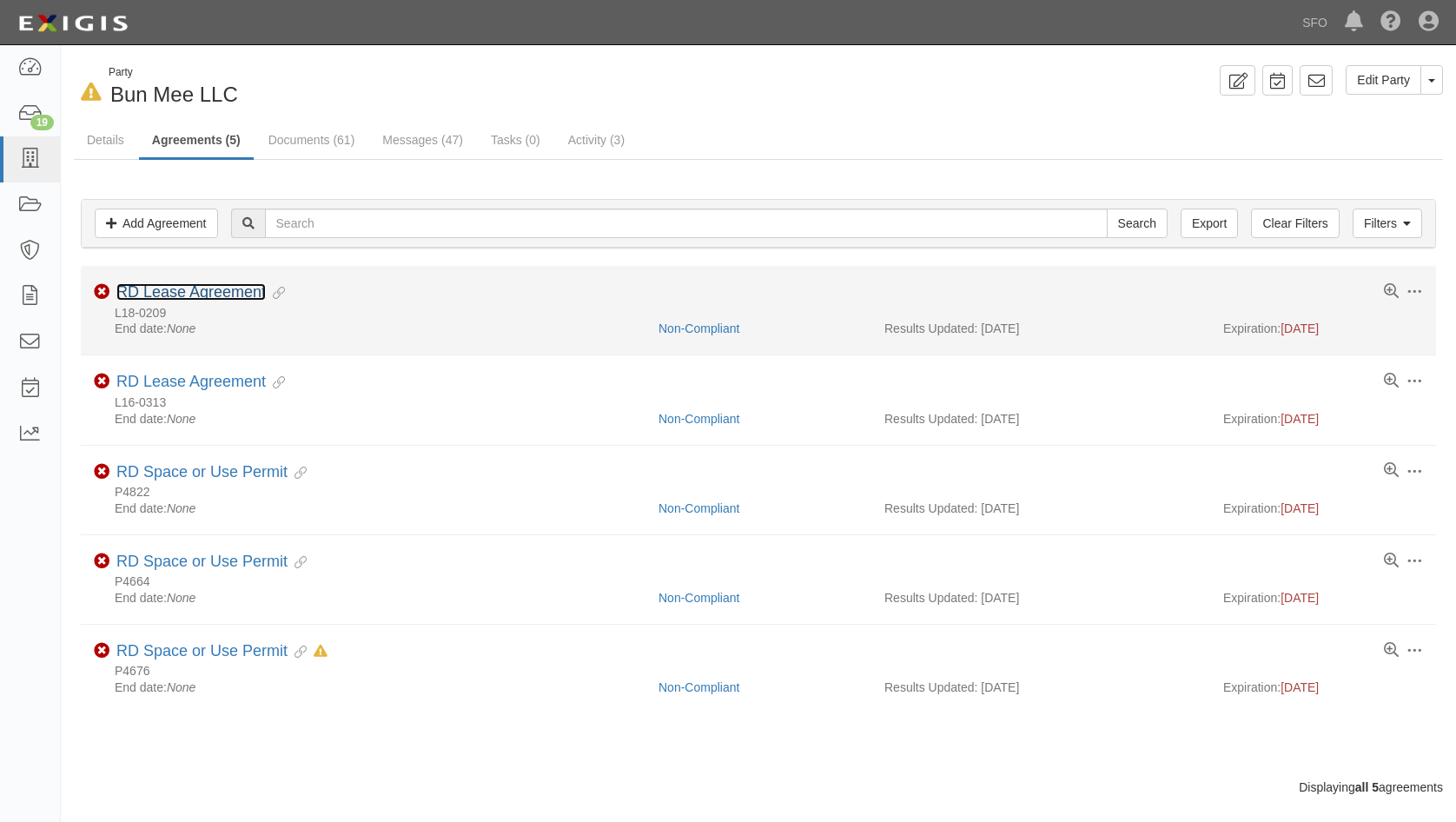
click at [174, 289] on link "RD Lease Agreement" at bounding box center [191, 292] width 150 height 18
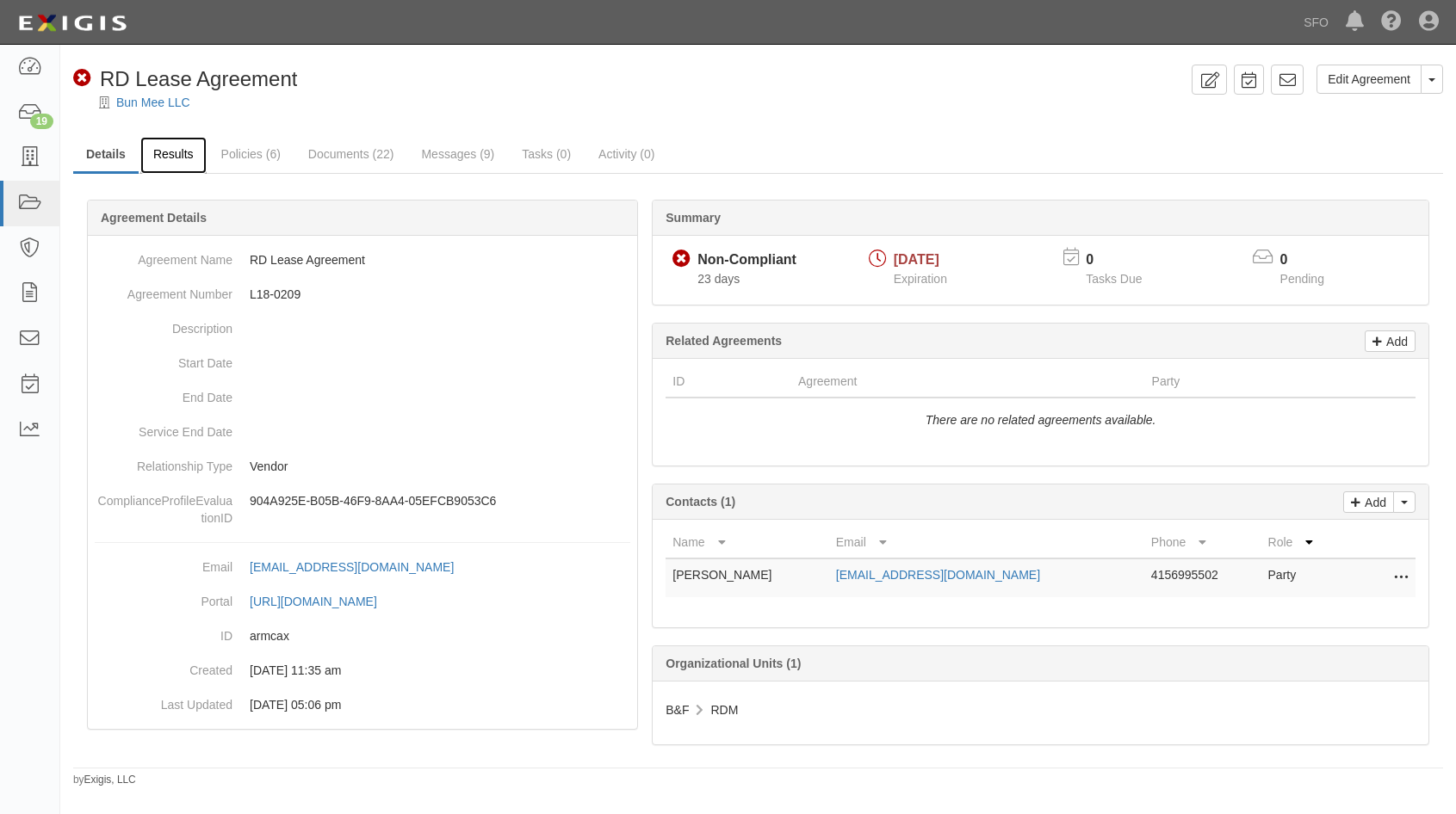
click at [195, 158] on link "Results" at bounding box center [174, 155] width 66 height 37
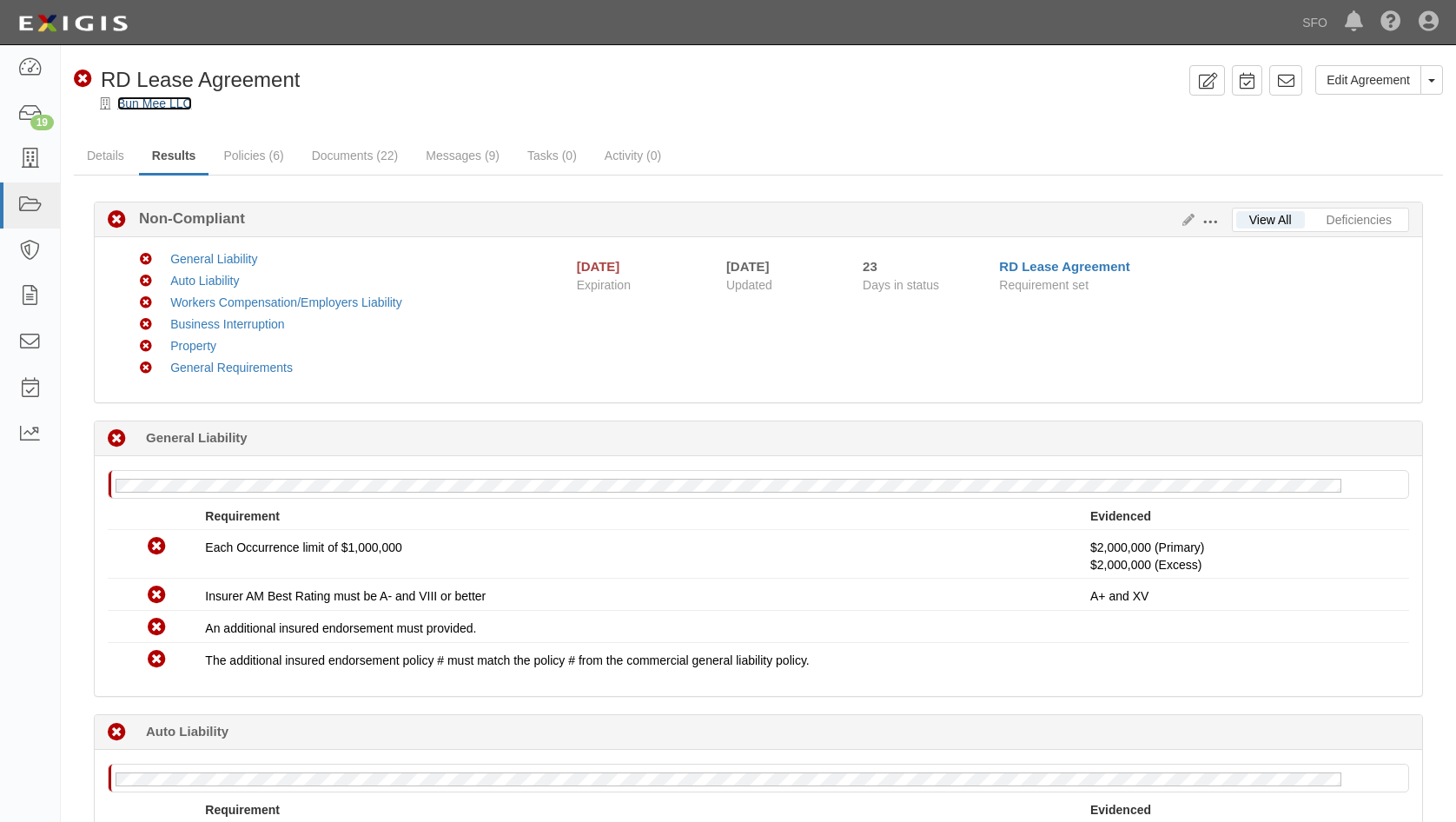
click at [155, 104] on link "Bun Mee LLC" at bounding box center [155, 103] width 74 height 14
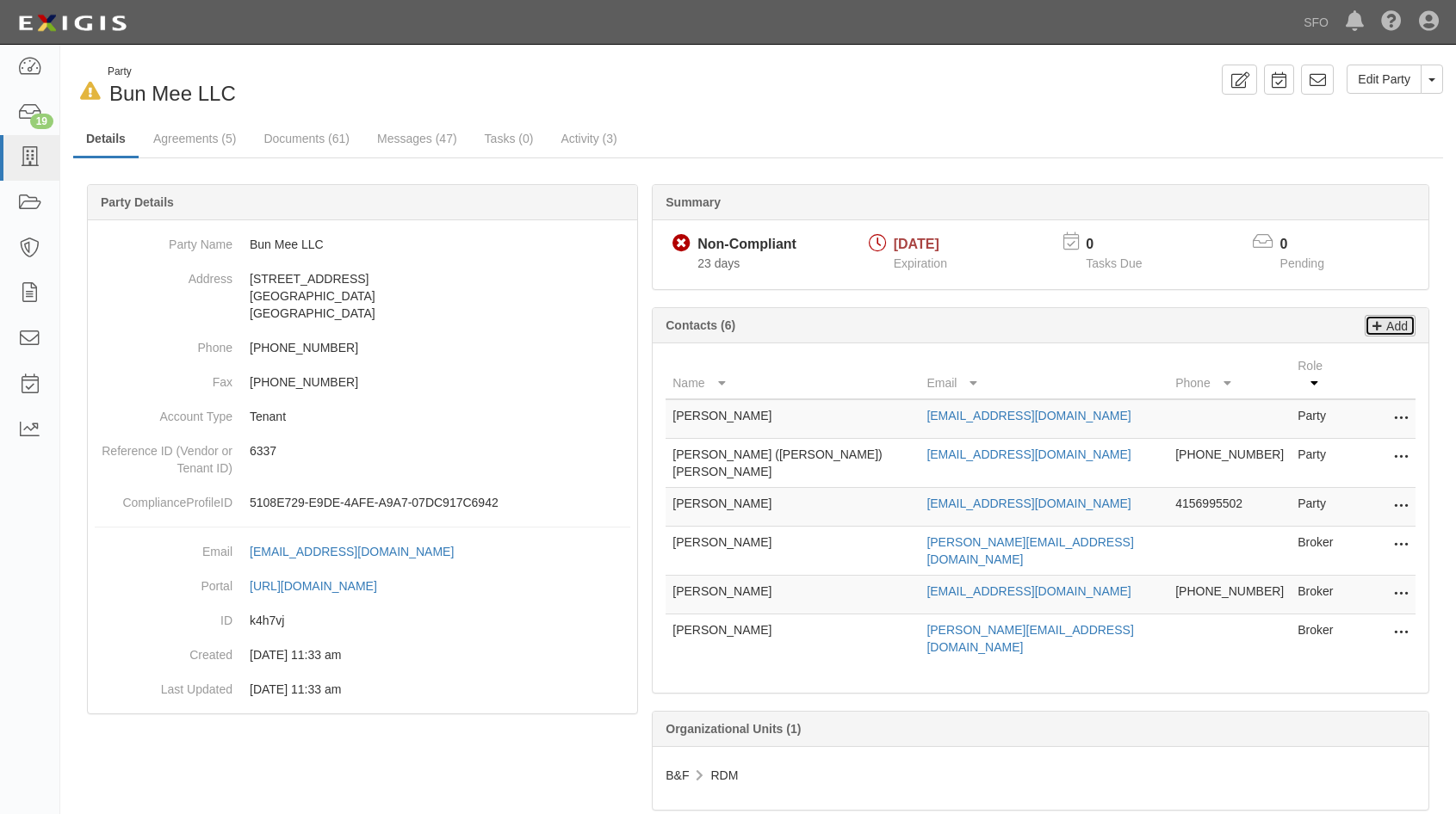
click at [1407, 328] on link "Add" at bounding box center [1390, 326] width 50 height 21
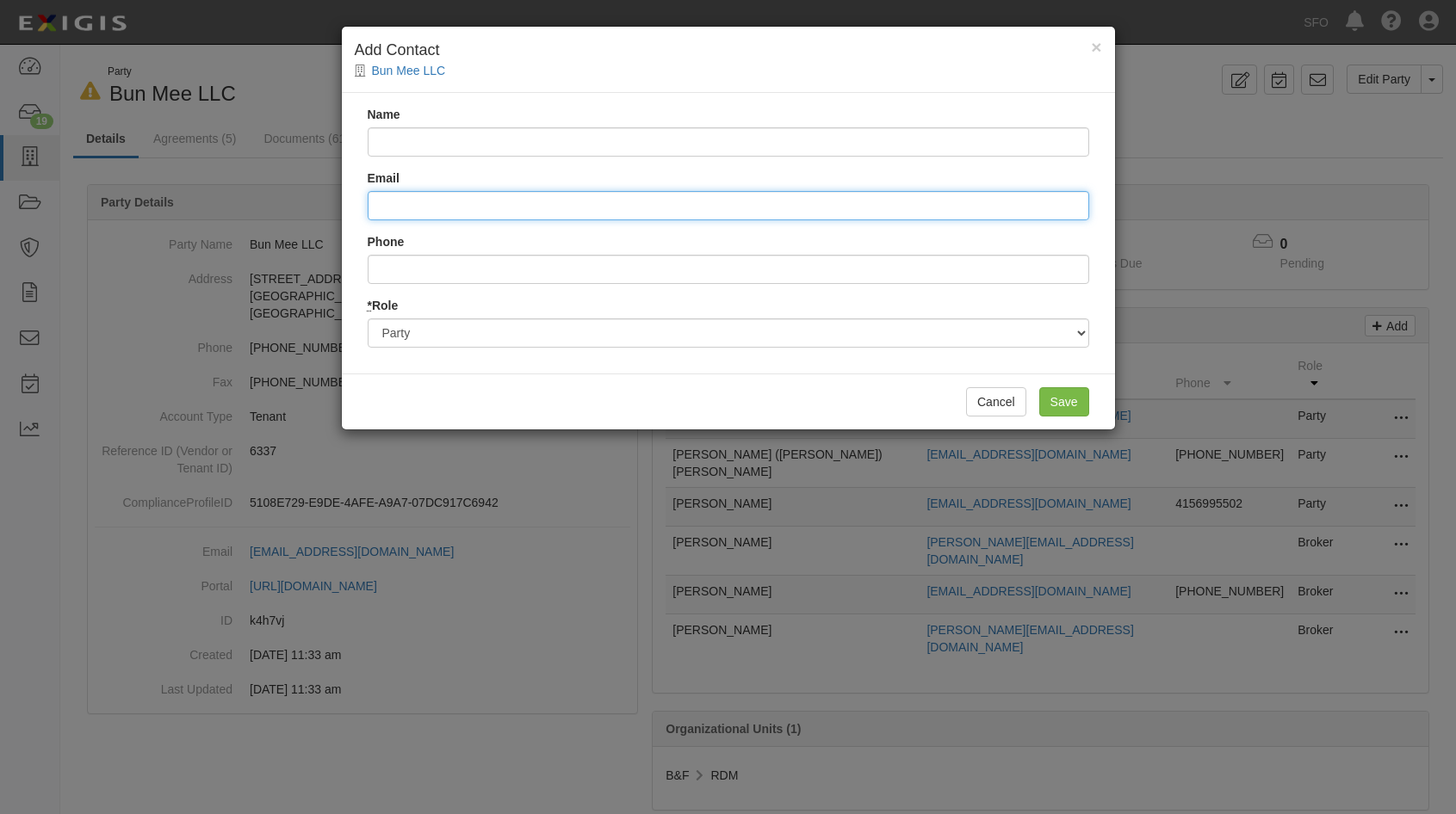
drag, startPoint x: 487, startPoint y: 208, endPoint x: 456, endPoint y: 209, distance: 31.0
click at [487, 208] on input "Email" at bounding box center [728, 206] width 722 height 29
paste input "Just kindly following up. Documents can be uploaded to EXIGIS portal: [URL][DOM…"
drag, startPoint x: 378, startPoint y: 203, endPoint x: 1181, endPoint y: 251, distance: 804.4
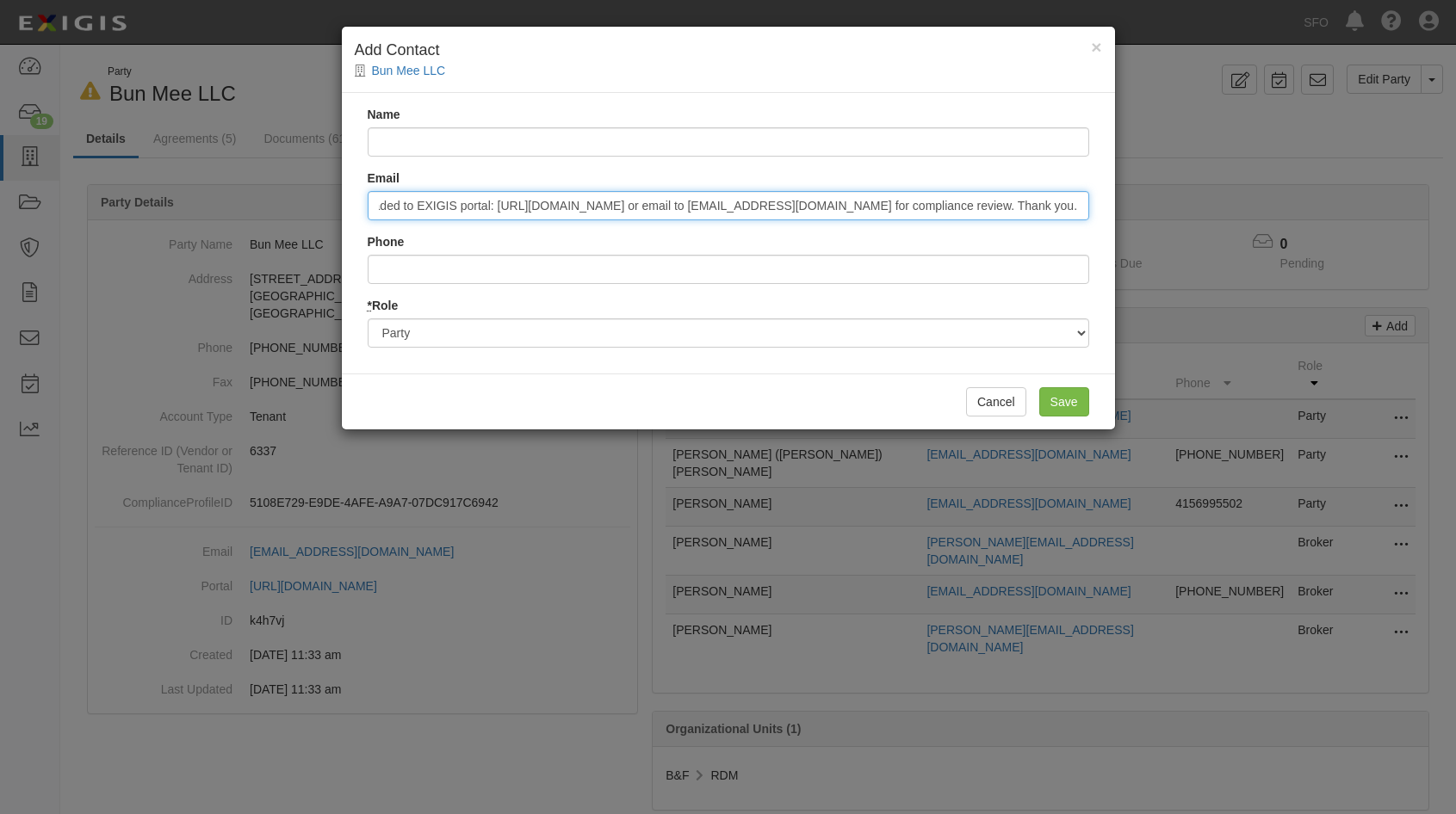
click at [1181, 251] on div "× Add Contact Bun Mee LLC Name Email Just kindly following up. Documents can be…" at bounding box center [728, 407] width 1456 height 814
paste input "ennifer Panos <jpanos@twfg.com>"
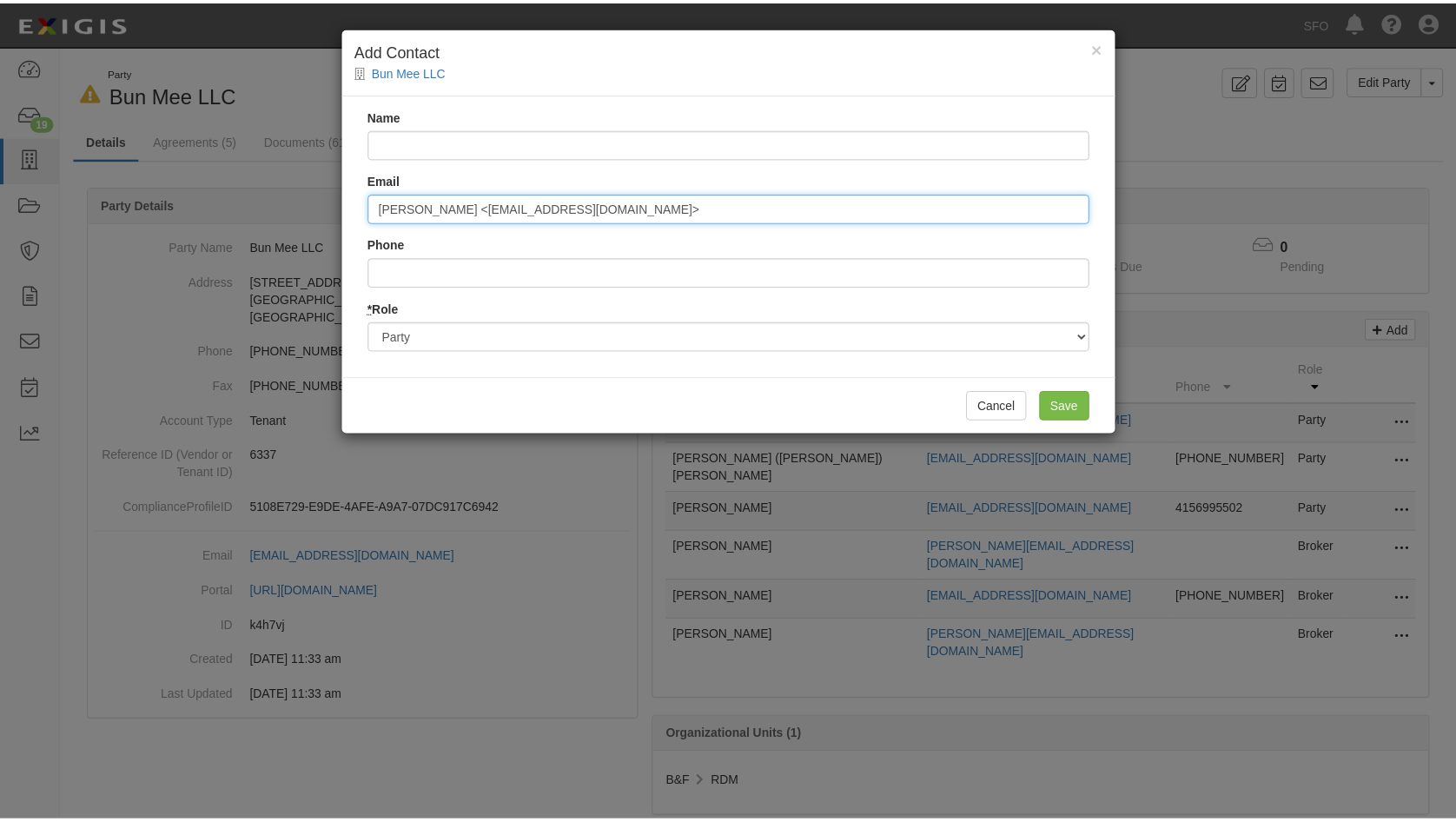
scroll to position [0, 0]
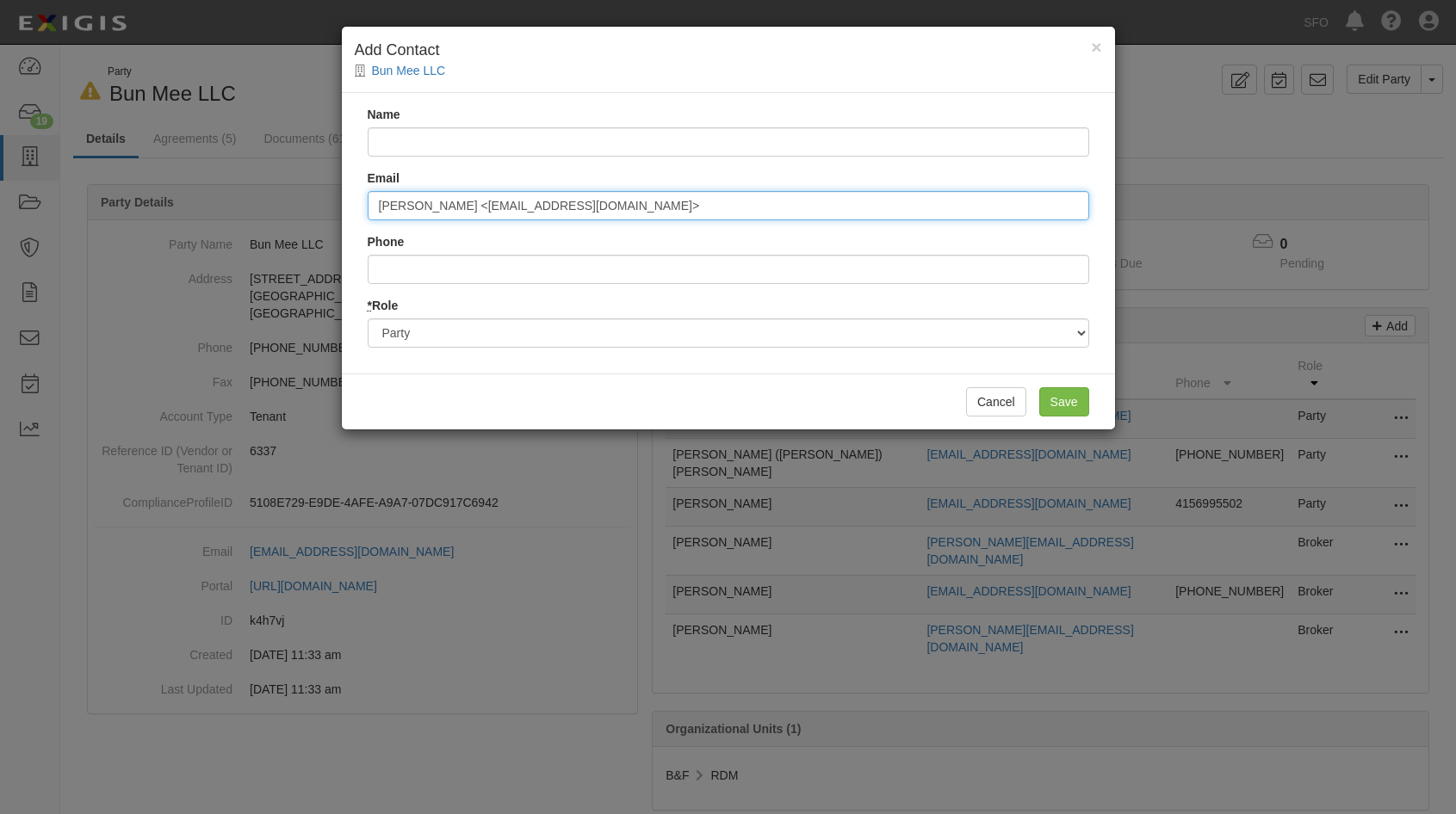
drag, startPoint x: 458, startPoint y: 206, endPoint x: 331, endPoint y: 212, distance: 127.1
click at [329, 213] on div "× Add Contact Bun Mee LLC Name Email Jennifer Panos <jpanos@twfg.com> Phone * R…" at bounding box center [728, 407] width 1456 height 814
type input "<jpanos@twfg.com>"
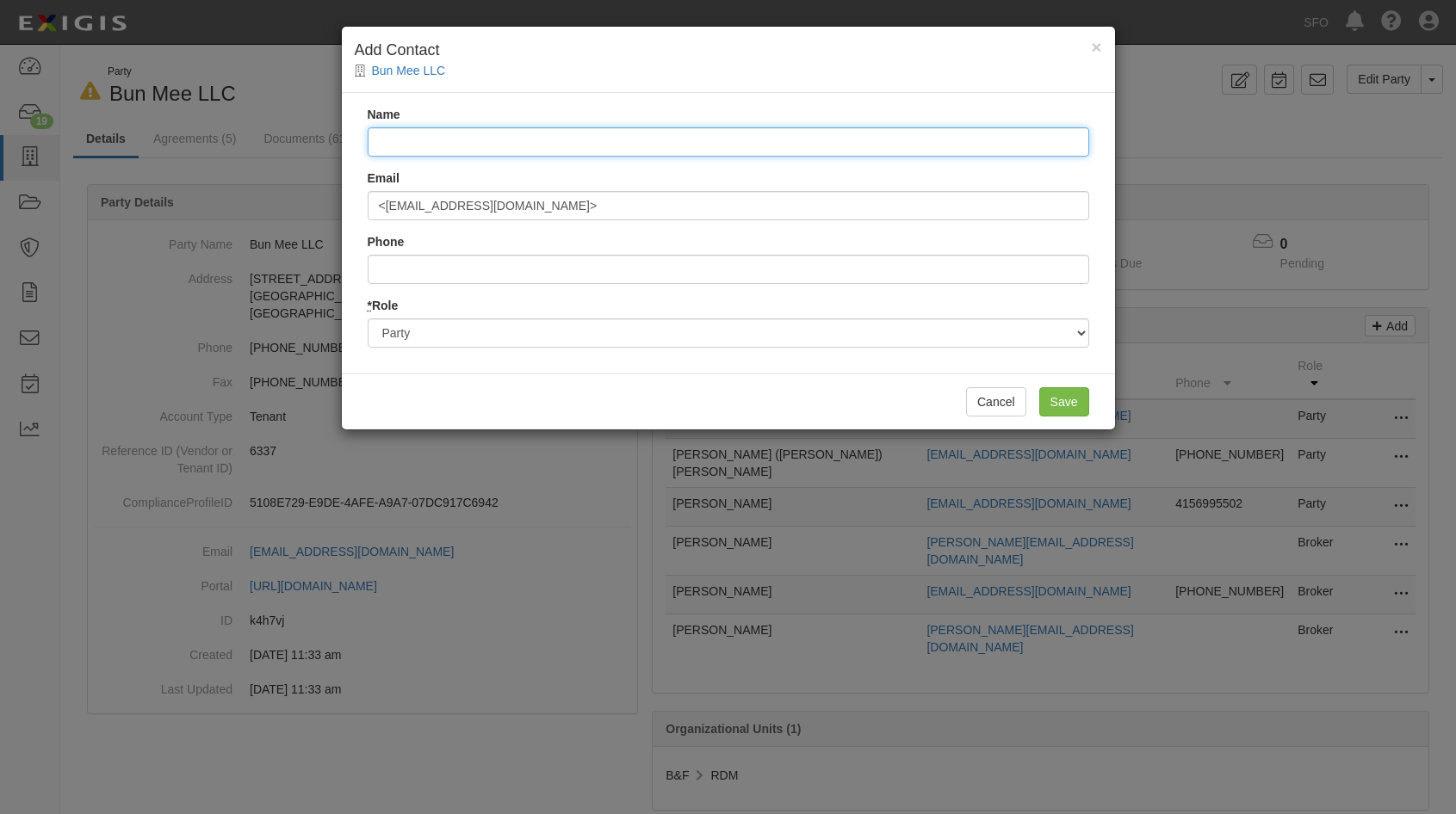
click at [414, 131] on input "Name" at bounding box center [728, 142] width 722 height 29
paste input "Jennifer Panos"
type input "Jennifer Panos"
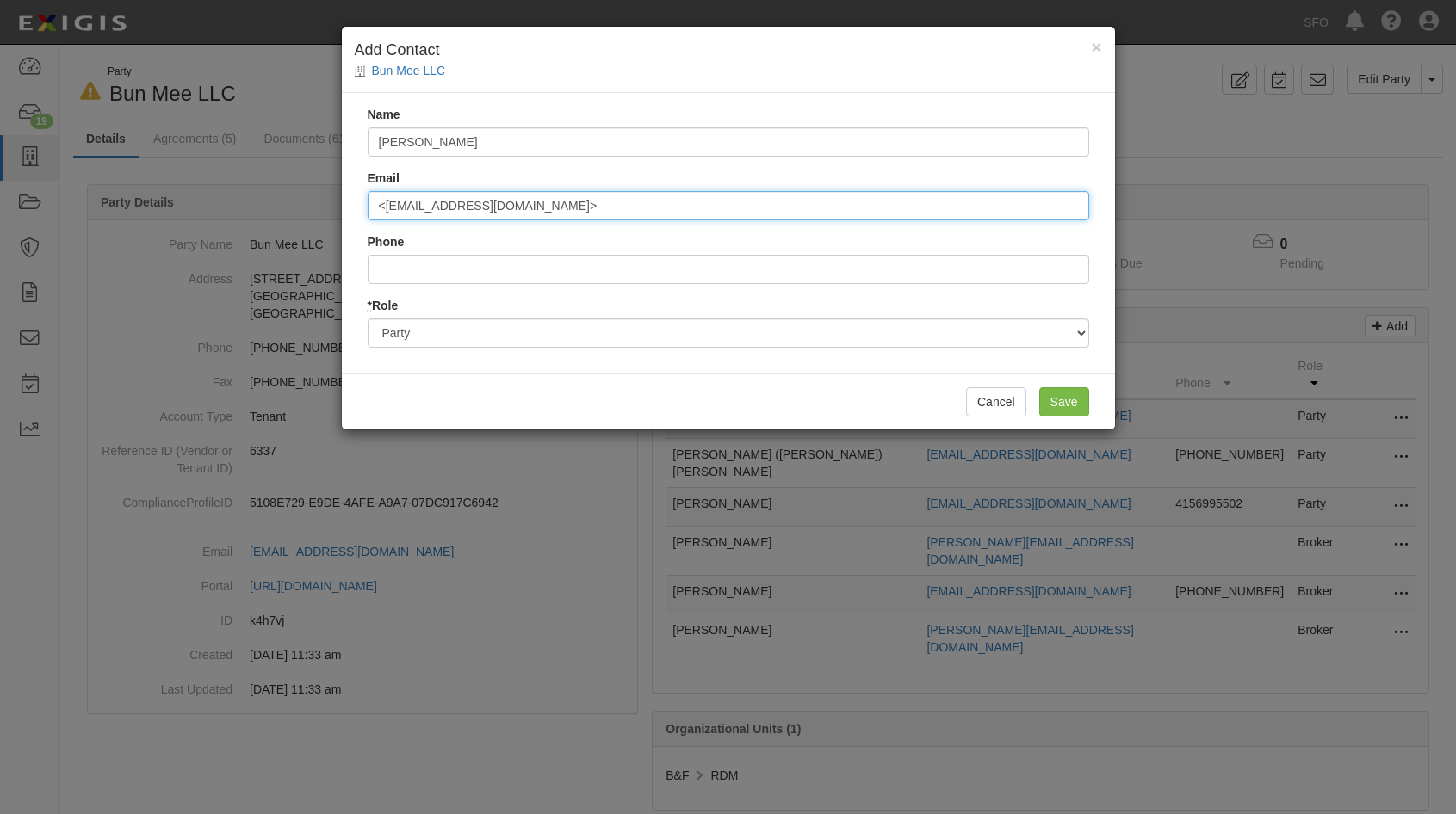
click at [386, 203] on input "<jpanos@twfg.com>" at bounding box center [728, 206] width 722 height 29
click at [509, 206] on input "jpanos@twfg.com>" at bounding box center [728, 206] width 722 height 29
type input "jpanos@twfg.com"
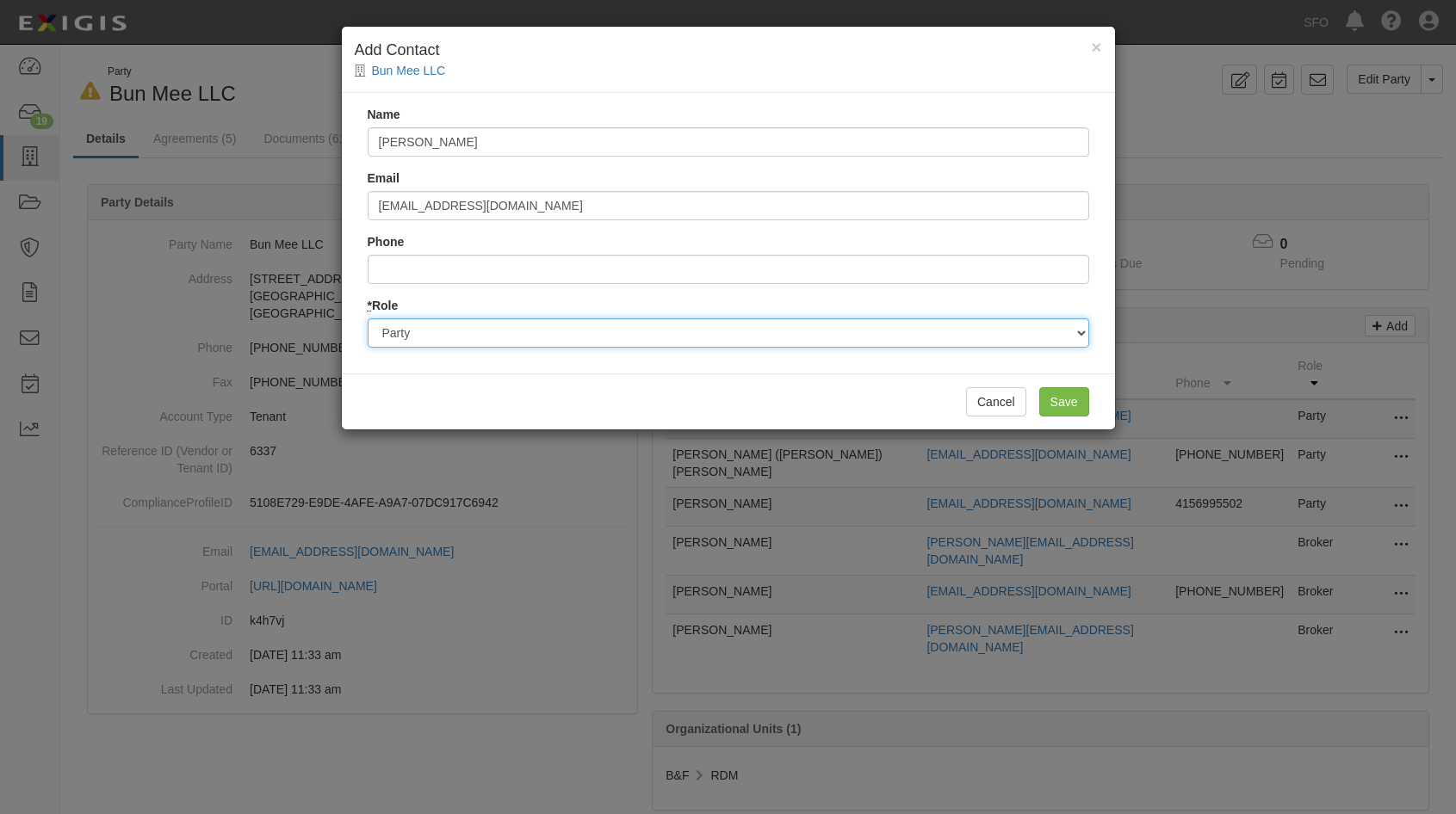
click at [568, 342] on select "Party Broker Other" at bounding box center [728, 333] width 722 height 29
select select "Broker"
click at [368, 318] on select "Party Broker Other" at bounding box center [728, 333] width 722 height 29
click at [1051, 405] on input "Save" at bounding box center [1063, 402] width 49 height 29
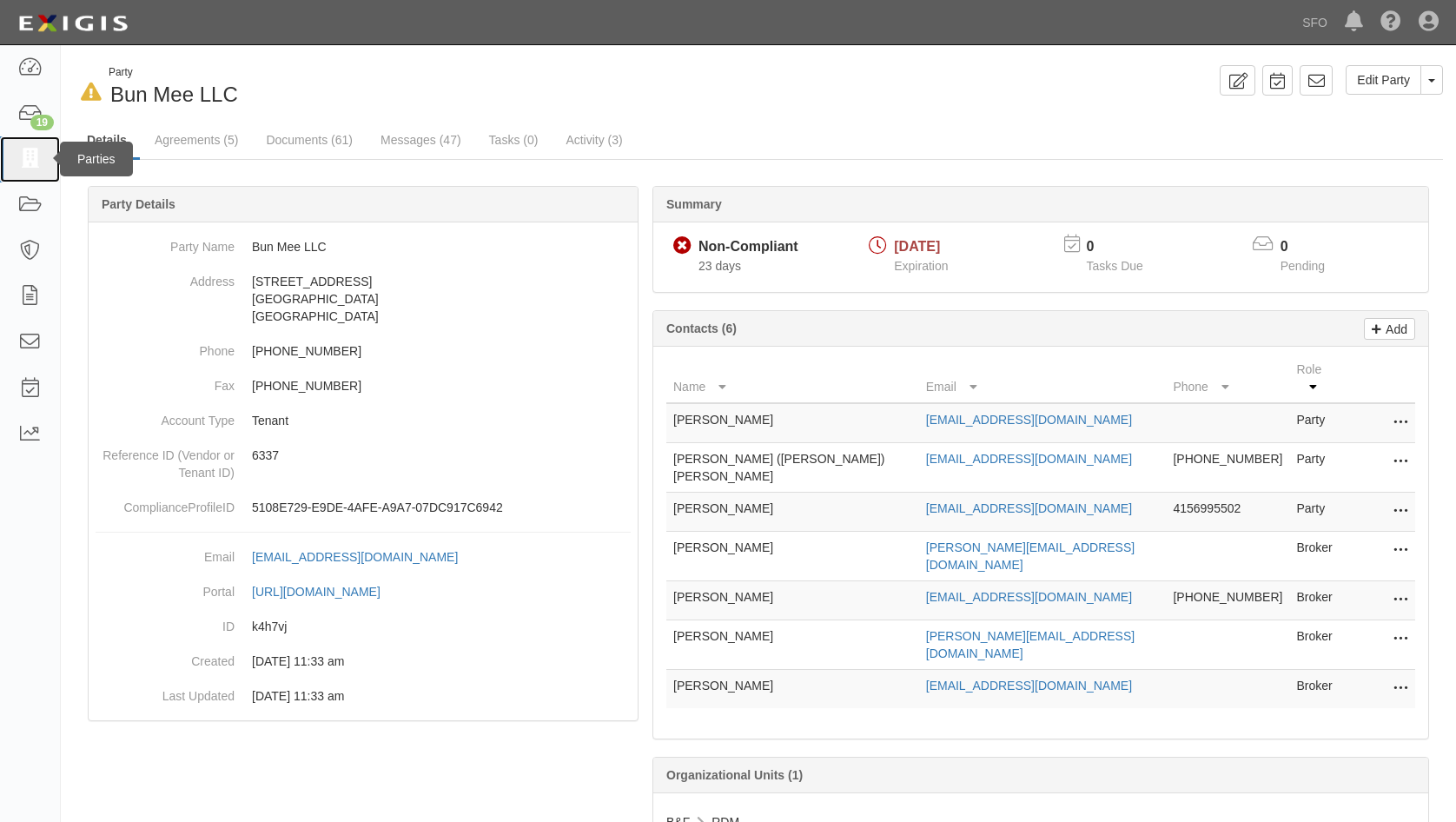
drag, startPoint x: 12, startPoint y: 158, endPoint x: 29, endPoint y: 152, distance: 18.0
click at [14, 158] on link at bounding box center [29, 159] width 60 height 46
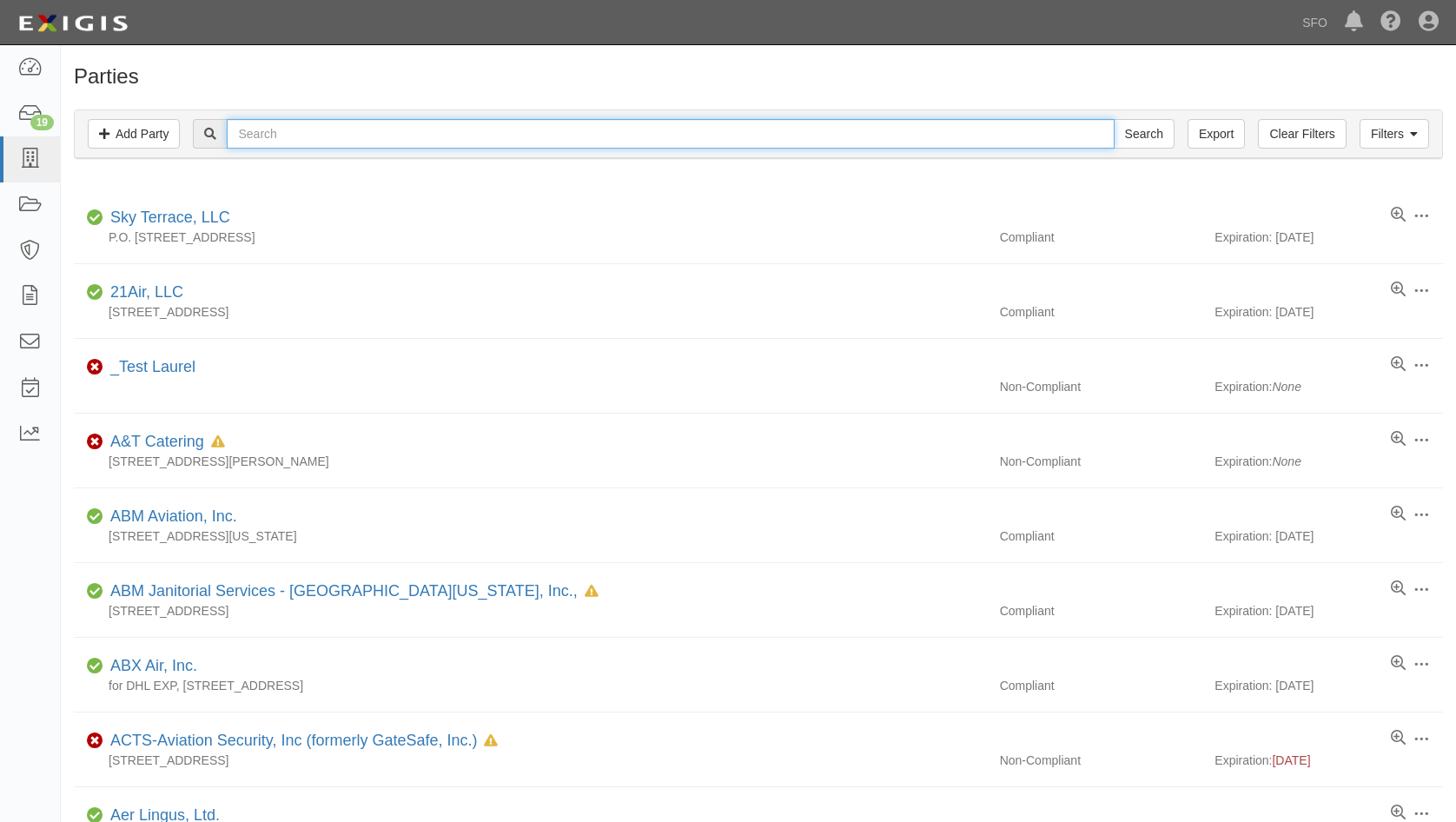
click at [312, 134] on input "text" at bounding box center [671, 134] width 887 height 29
paste input "Black Point Coffee SFO, LLC"
type input "Black Point Coffee SFO, LLC"
click at [1114, 120] on input "Search" at bounding box center [1145, 134] width 61 height 29
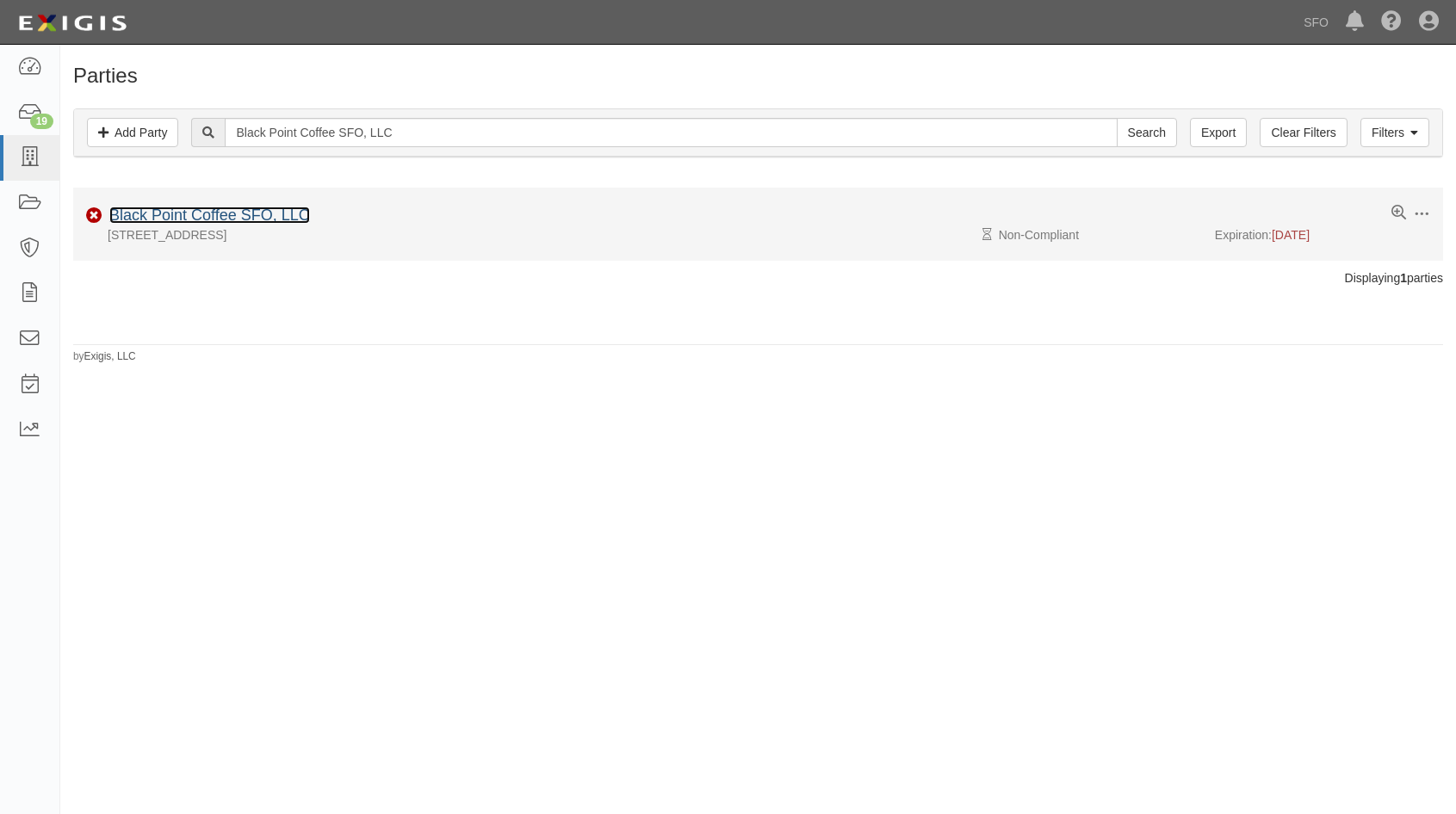
click at [299, 216] on link "Black Point Coffee SFO, LLC" at bounding box center [210, 215] width 201 height 17
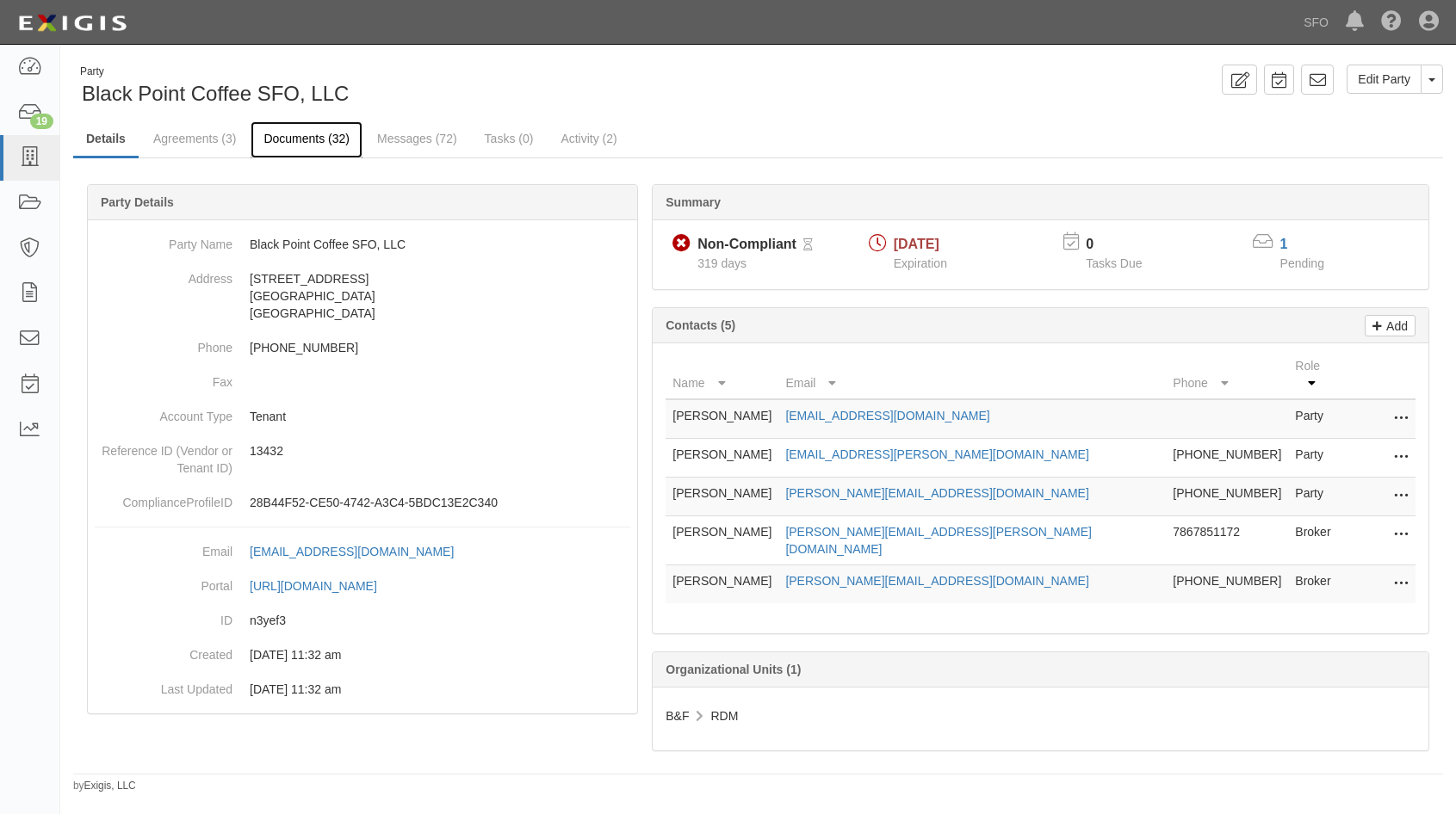
click at [301, 146] on link "Documents (32)" at bounding box center [306, 140] width 112 height 37
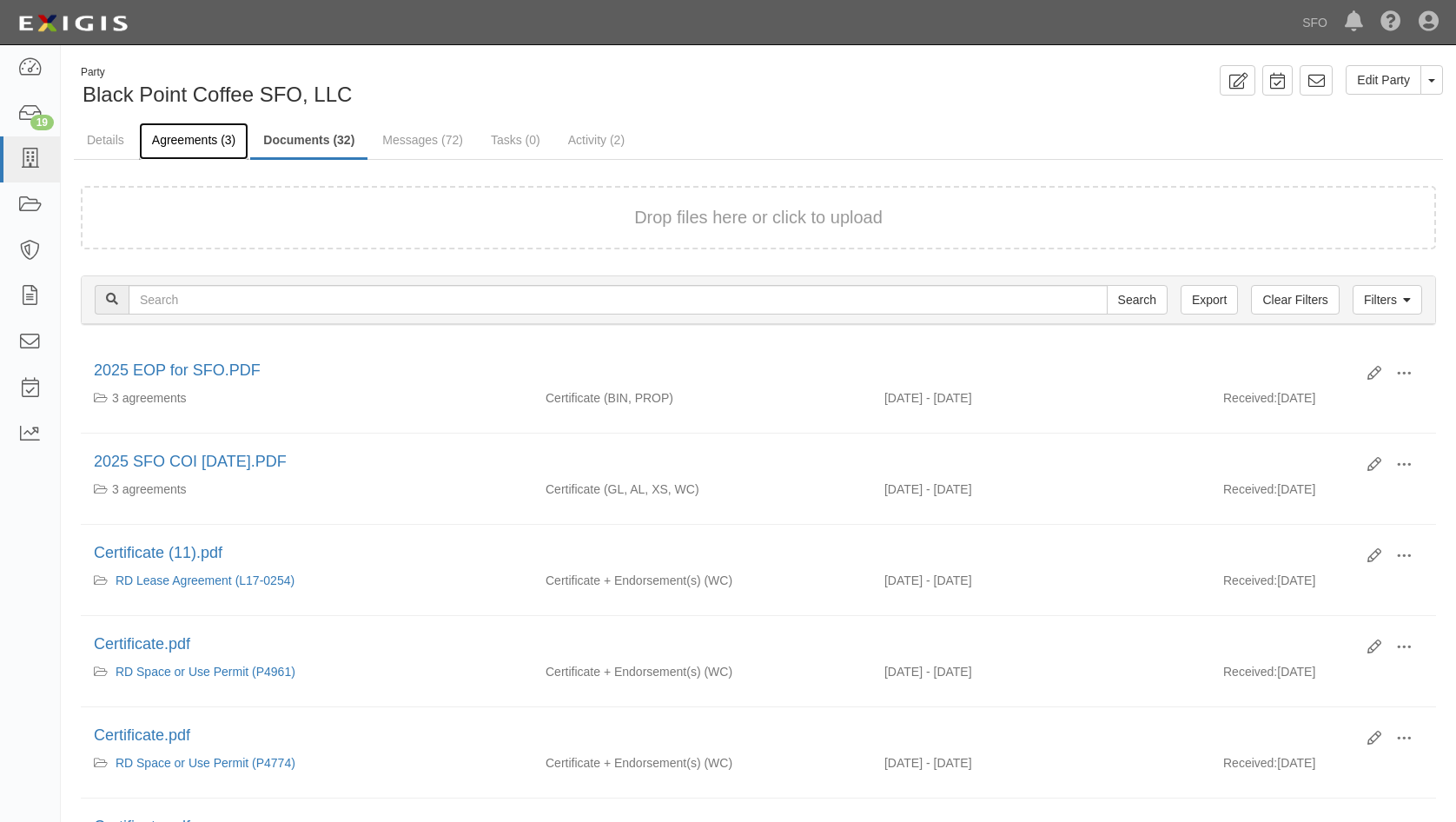
click at [219, 135] on link "Agreements (3)" at bounding box center [194, 141] width 110 height 37
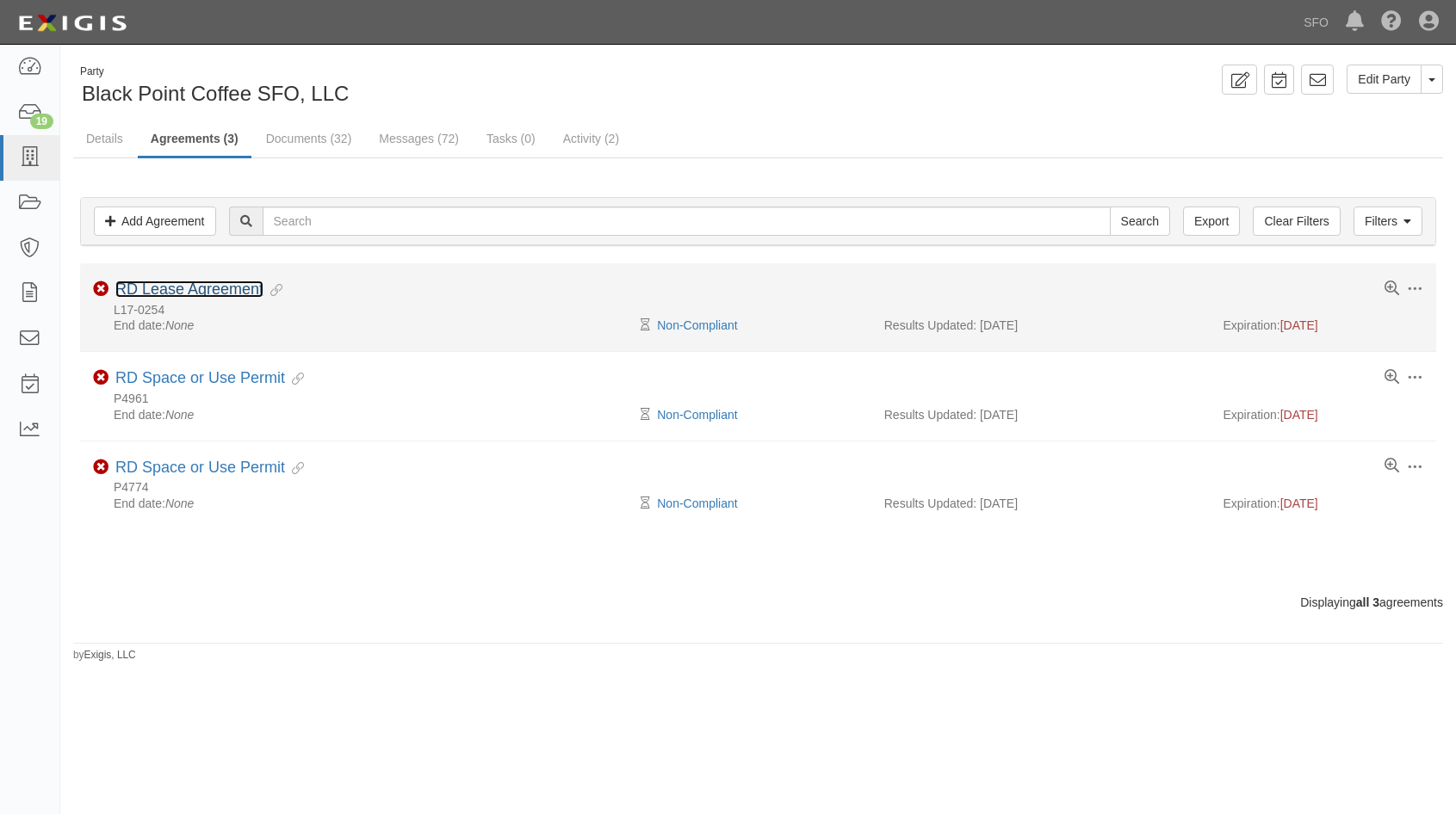
click at [190, 288] on link "RD Lease Agreement" at bounding box center [189, 289] width 148 height 17
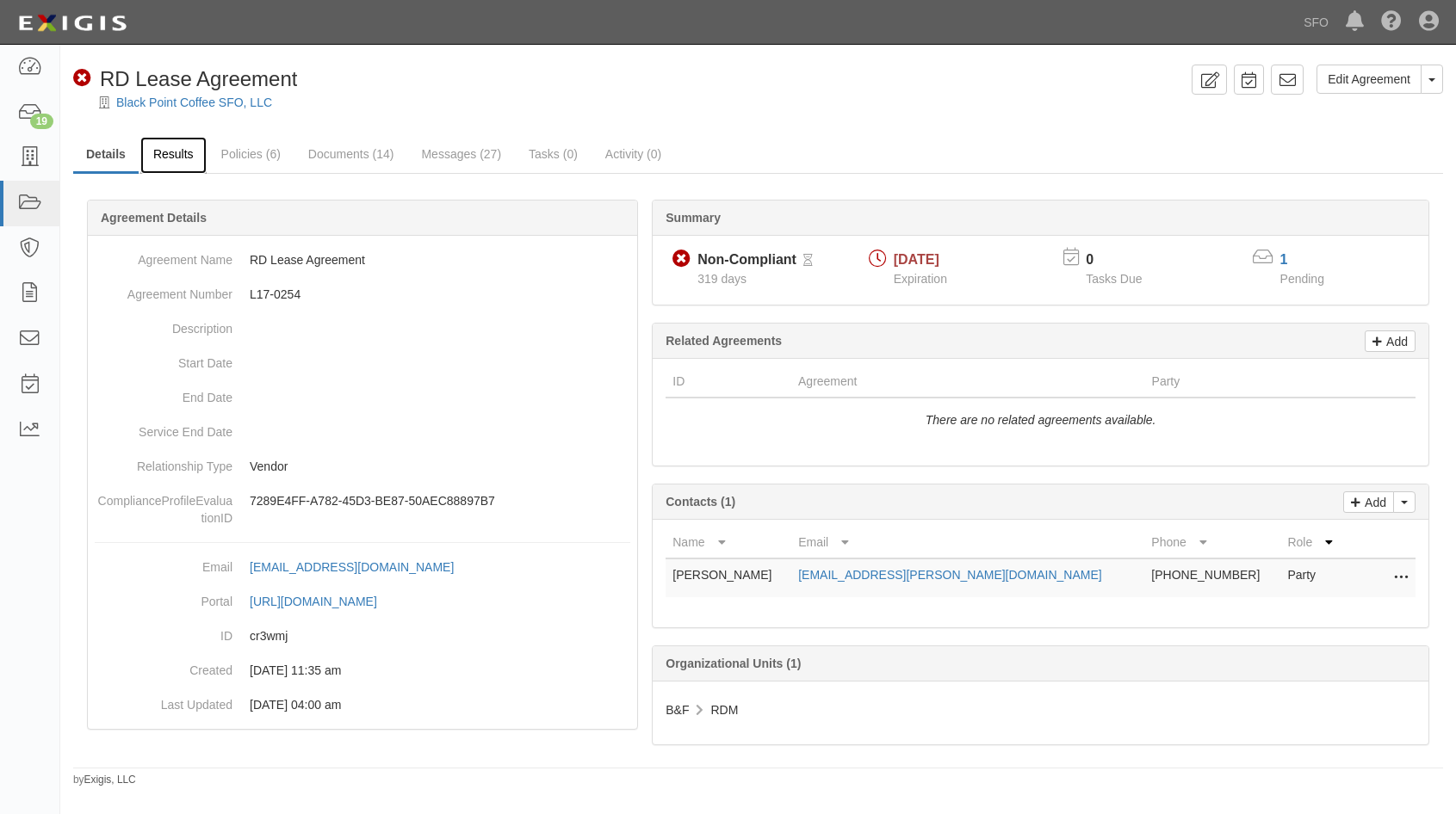
click at [164, 151] on link "Results" at bounding box center [174, 155] width 66 height 37
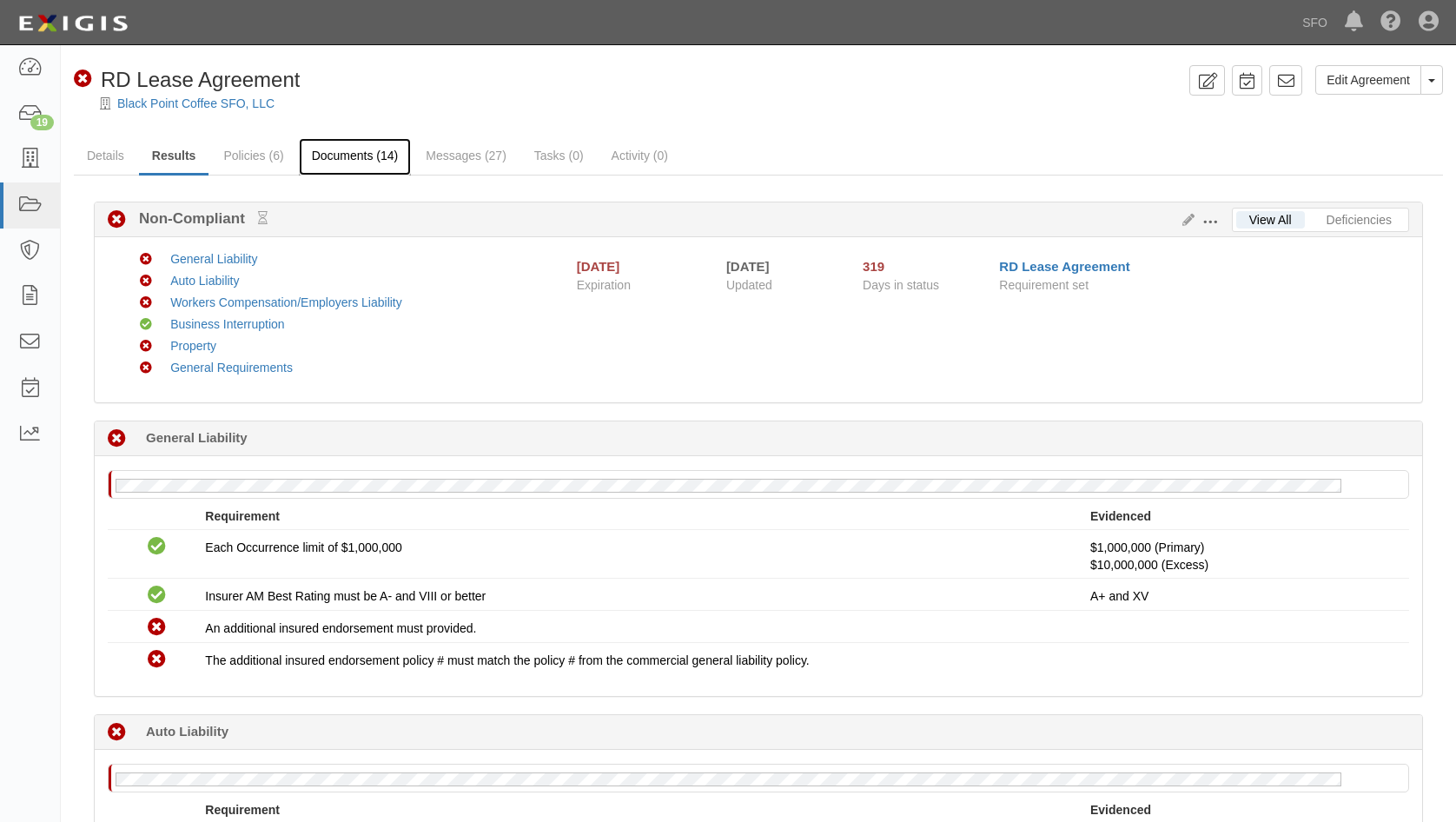
click at [352, 163] on link "Documents (14)" at bounding box center [354, 157] width 113 height 37
